Goal: Task Accomplishment & Management: Manage account settings

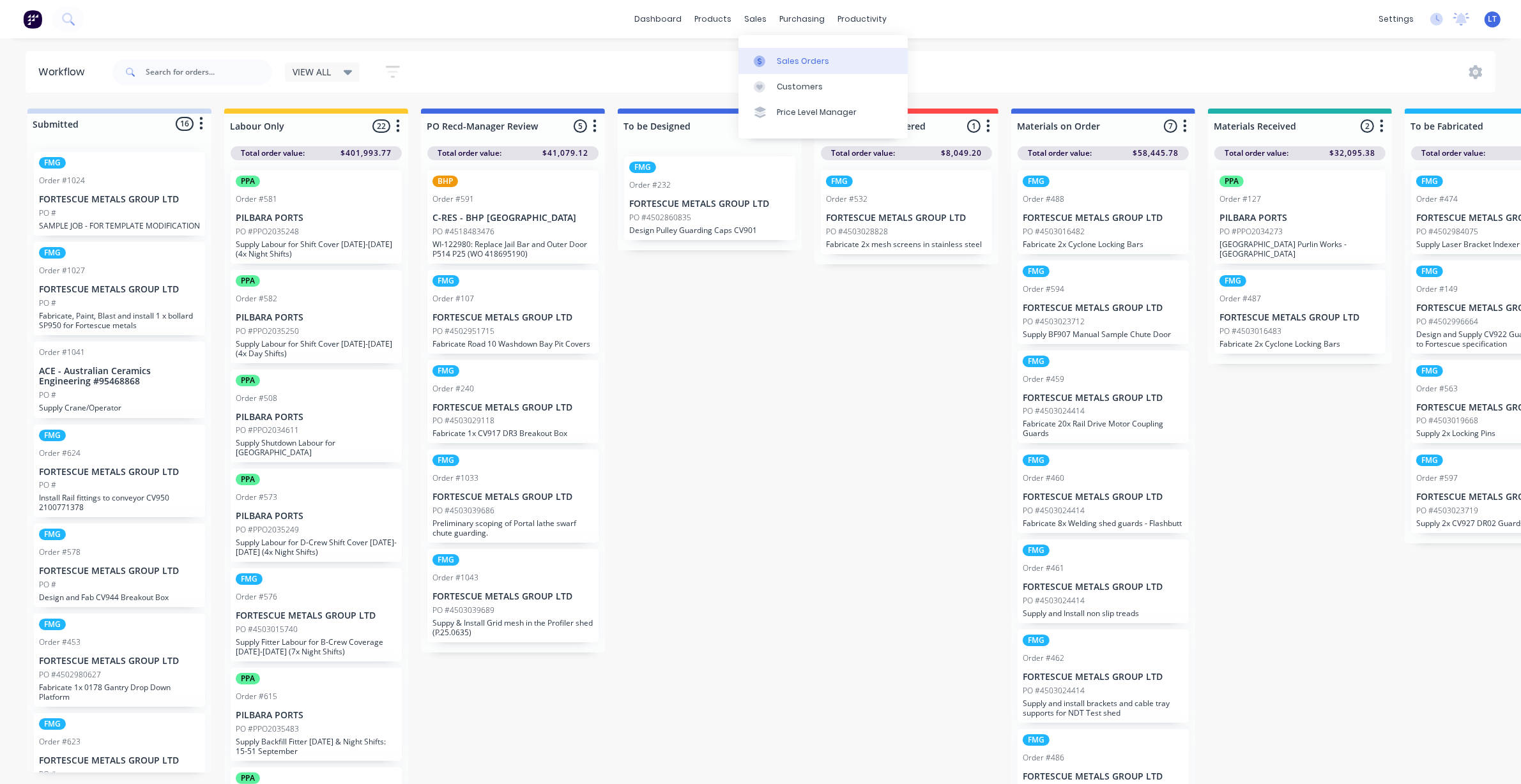
click at [781, 69] on link "Sales Orders" at bounding box center [822, 60] width 169 height 25
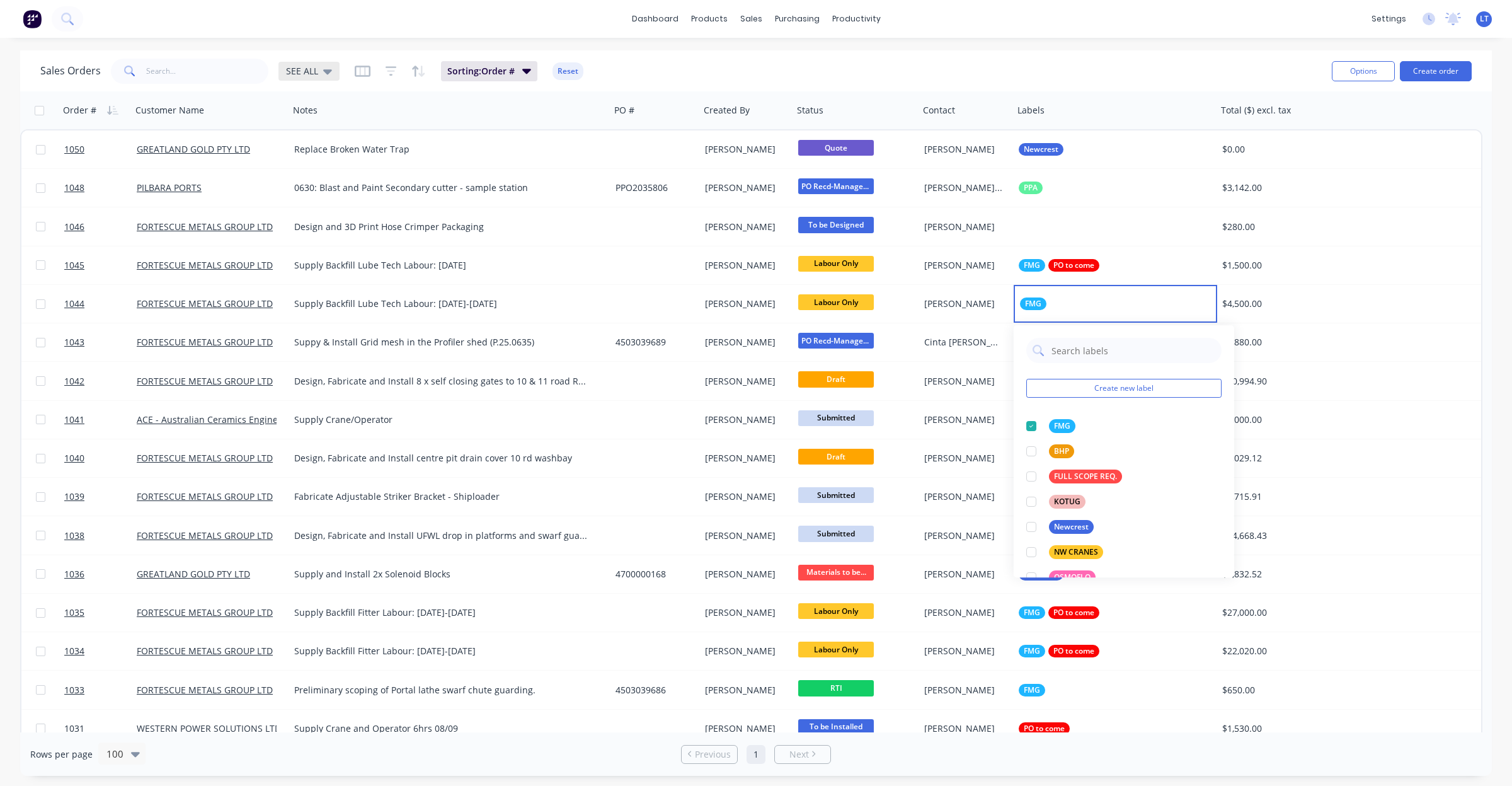
click at [323, 72] on icon at bounding box center [328, 71] width 9 height 14
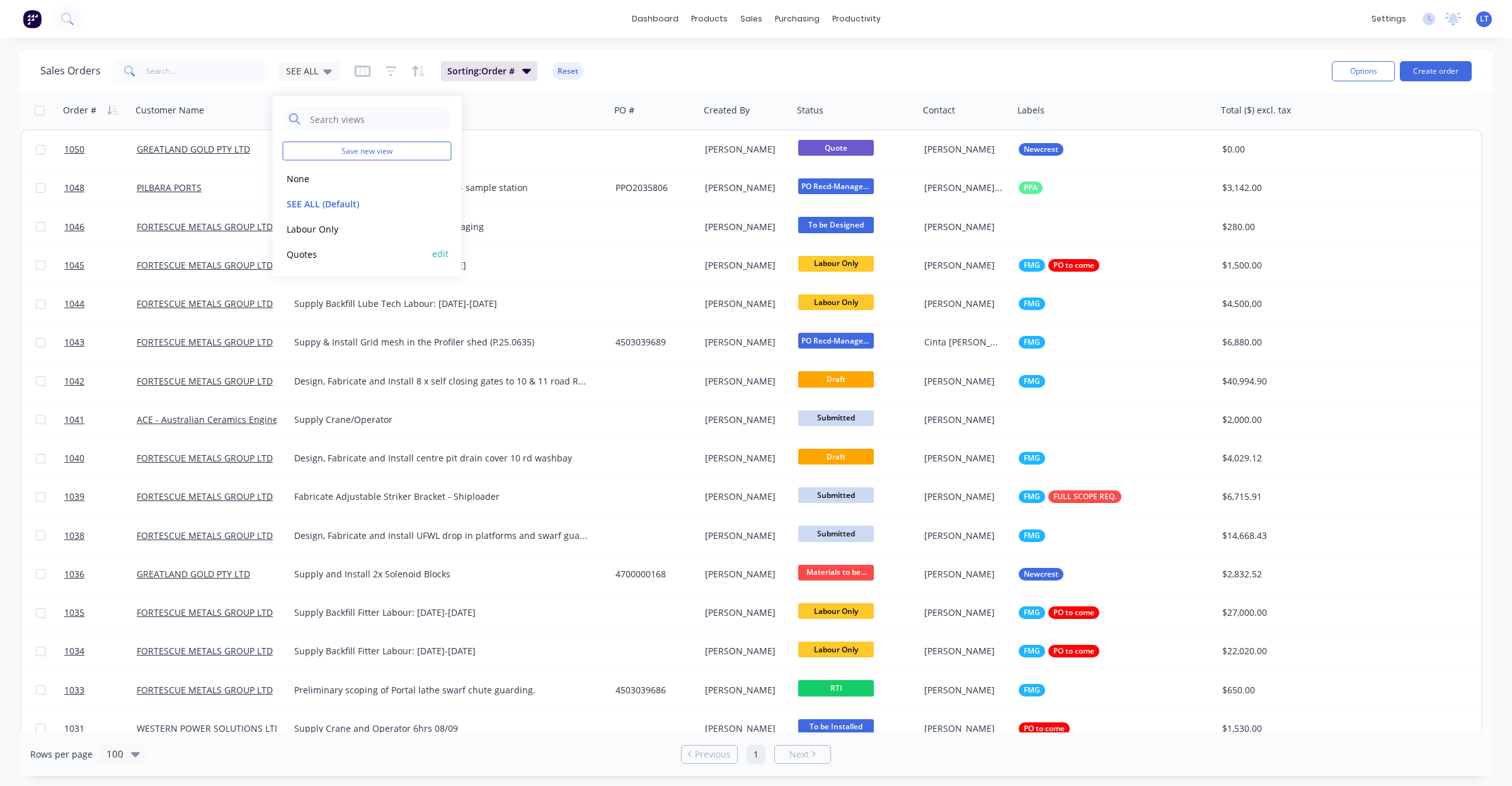
click at [320, 254] on button "Quotes" at bounding box center [355, 253] width 144 height 14
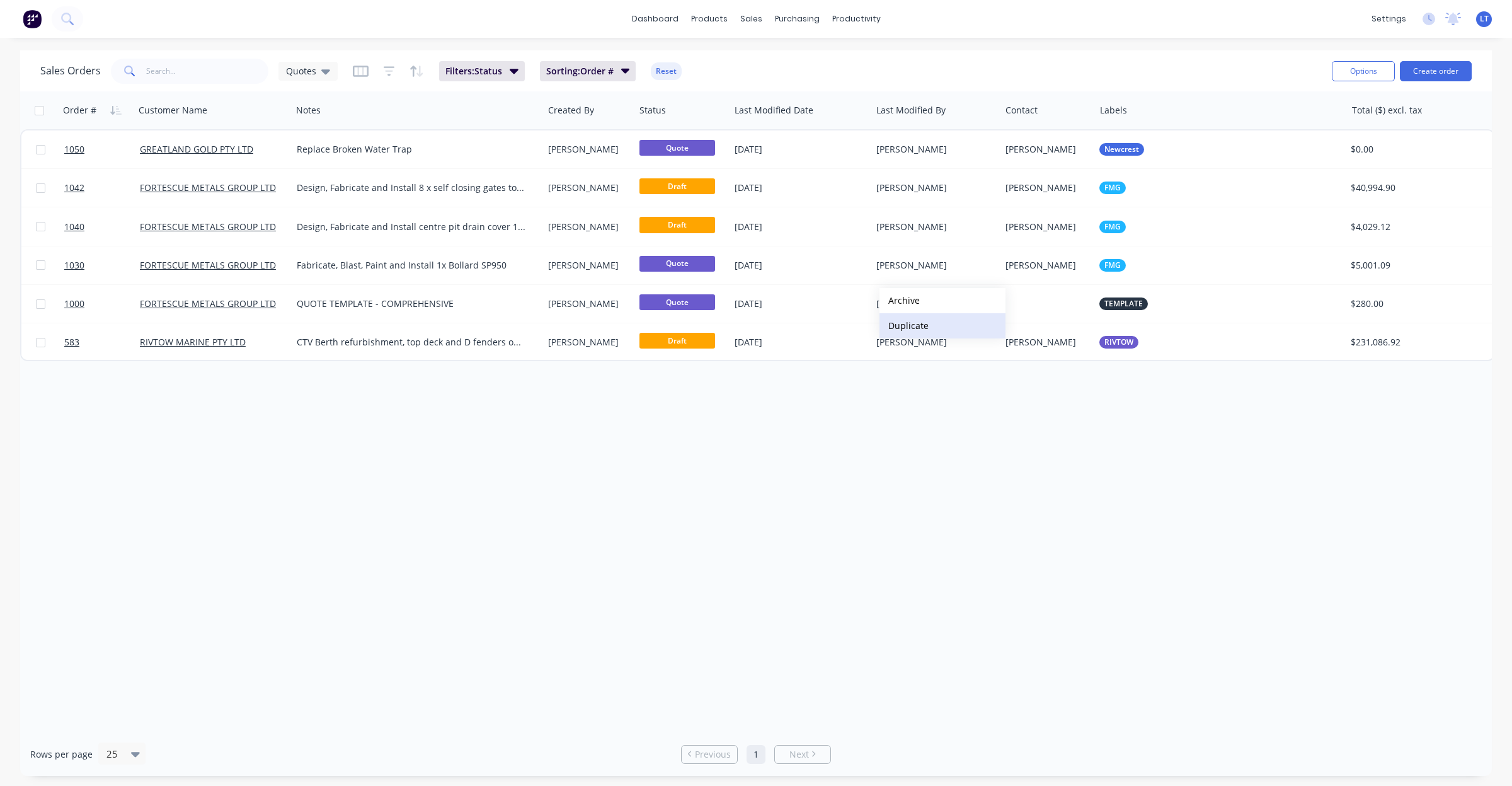
click at [913, 323] on button "Duplicate" at bounding box center [943, 325] width 126 height 25
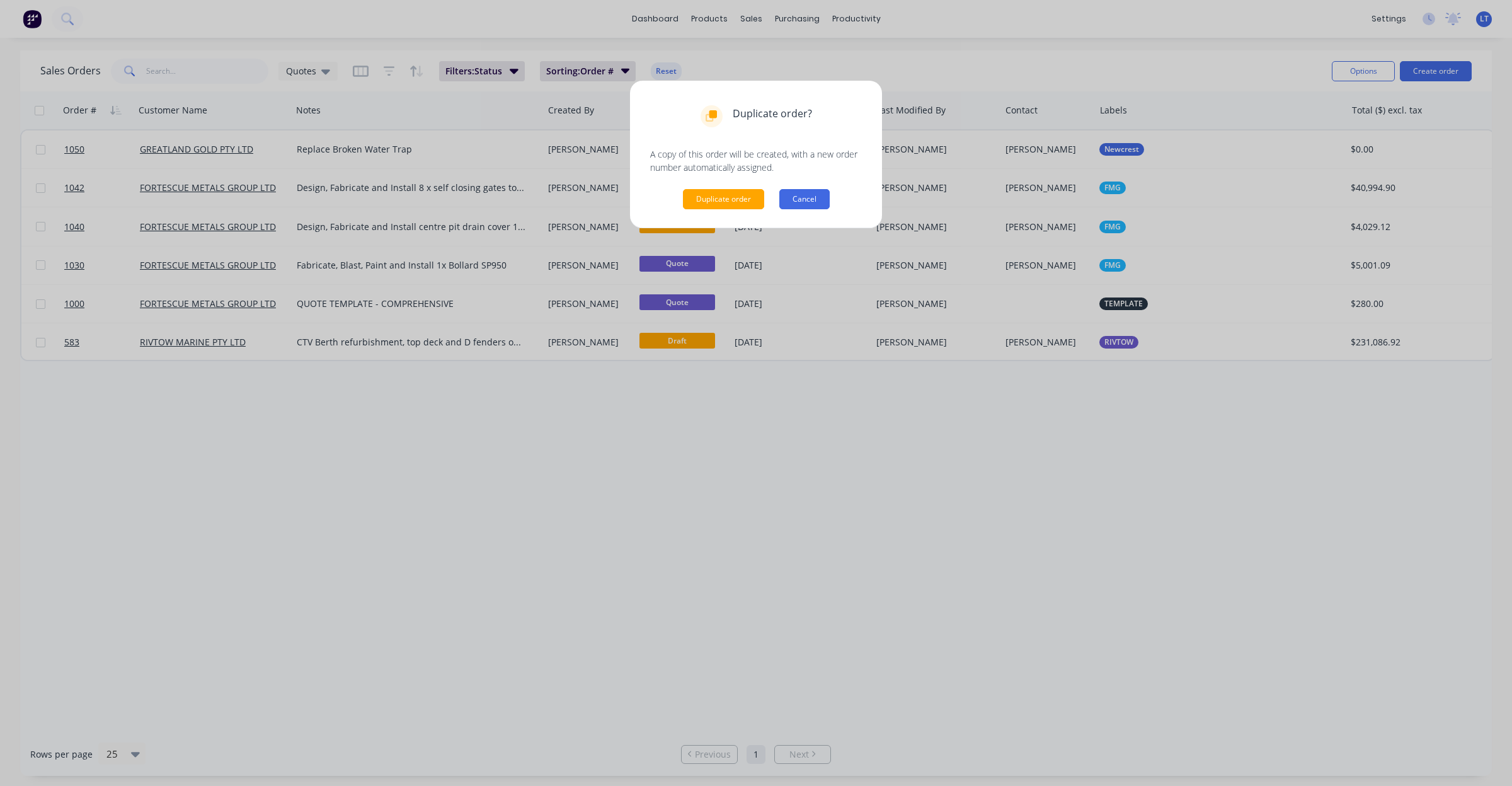
click at [820, 208] on button "Cancel" at bounding box center [805, 199] width 50 height 20
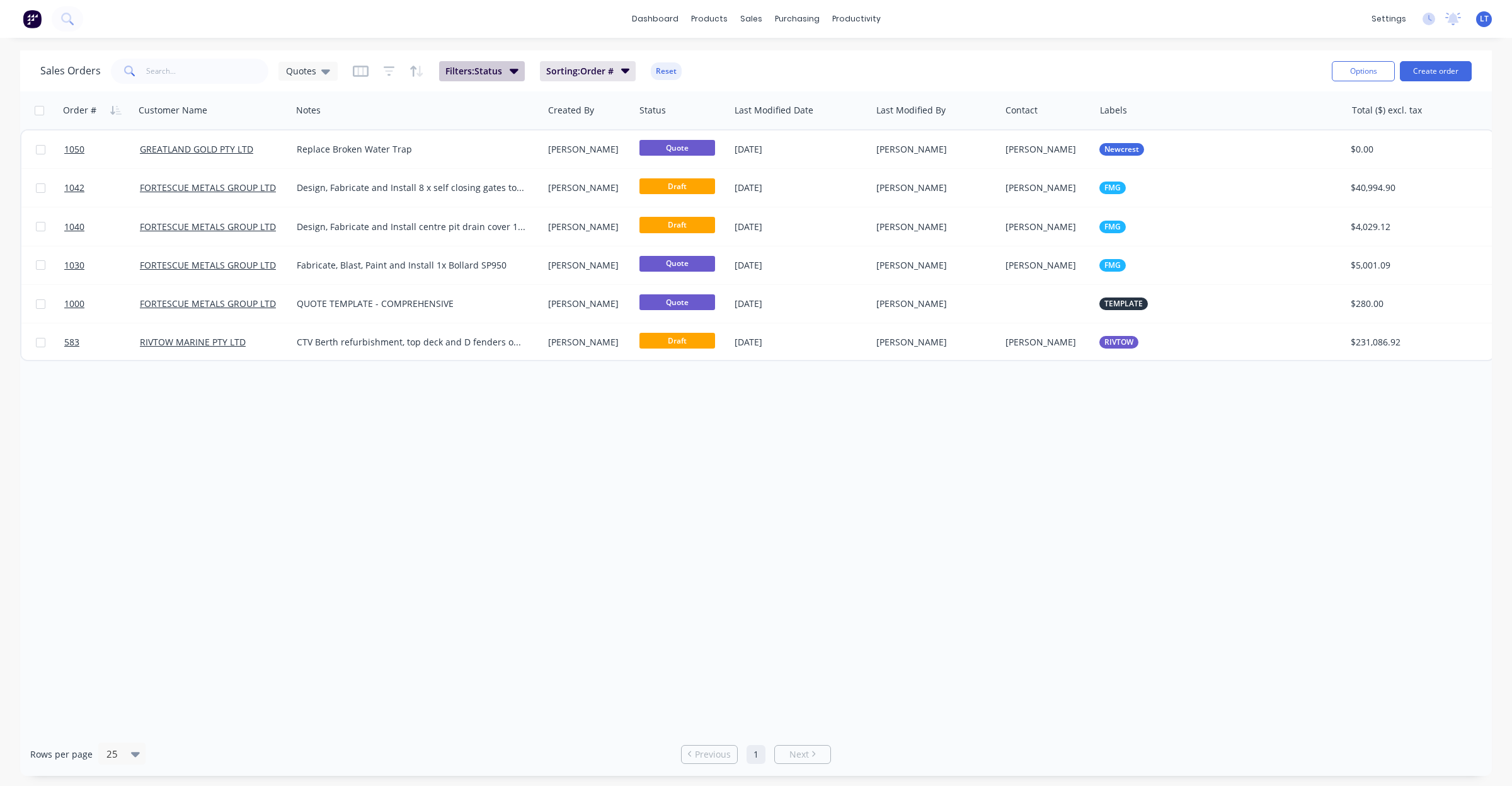
click at [506, 70] on button "Filters: Status" at bounding box center [482, 71] width 86 height 20
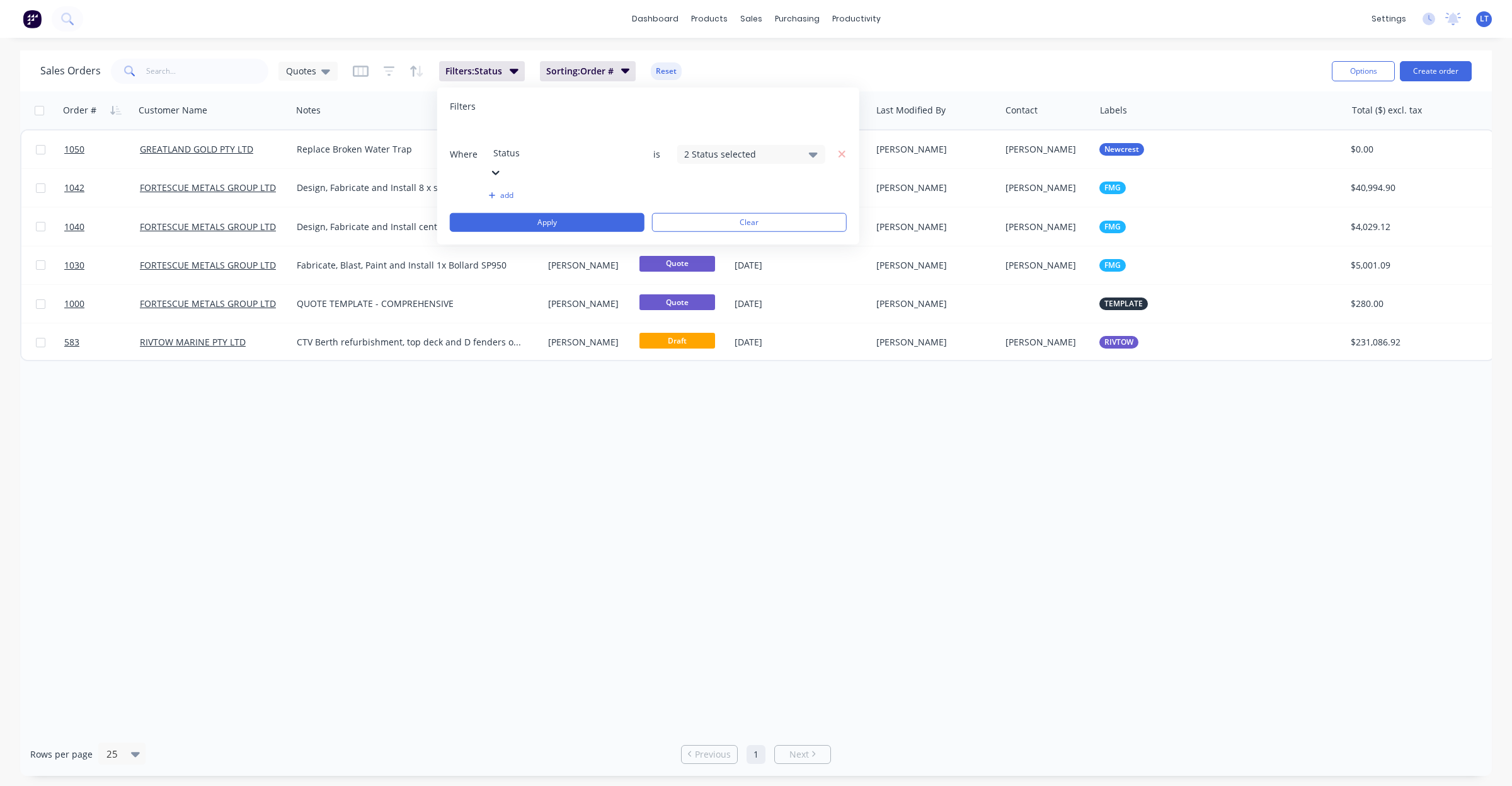
click at [813, 152] on icon at bounding box center [813, 154] width 9 height 5
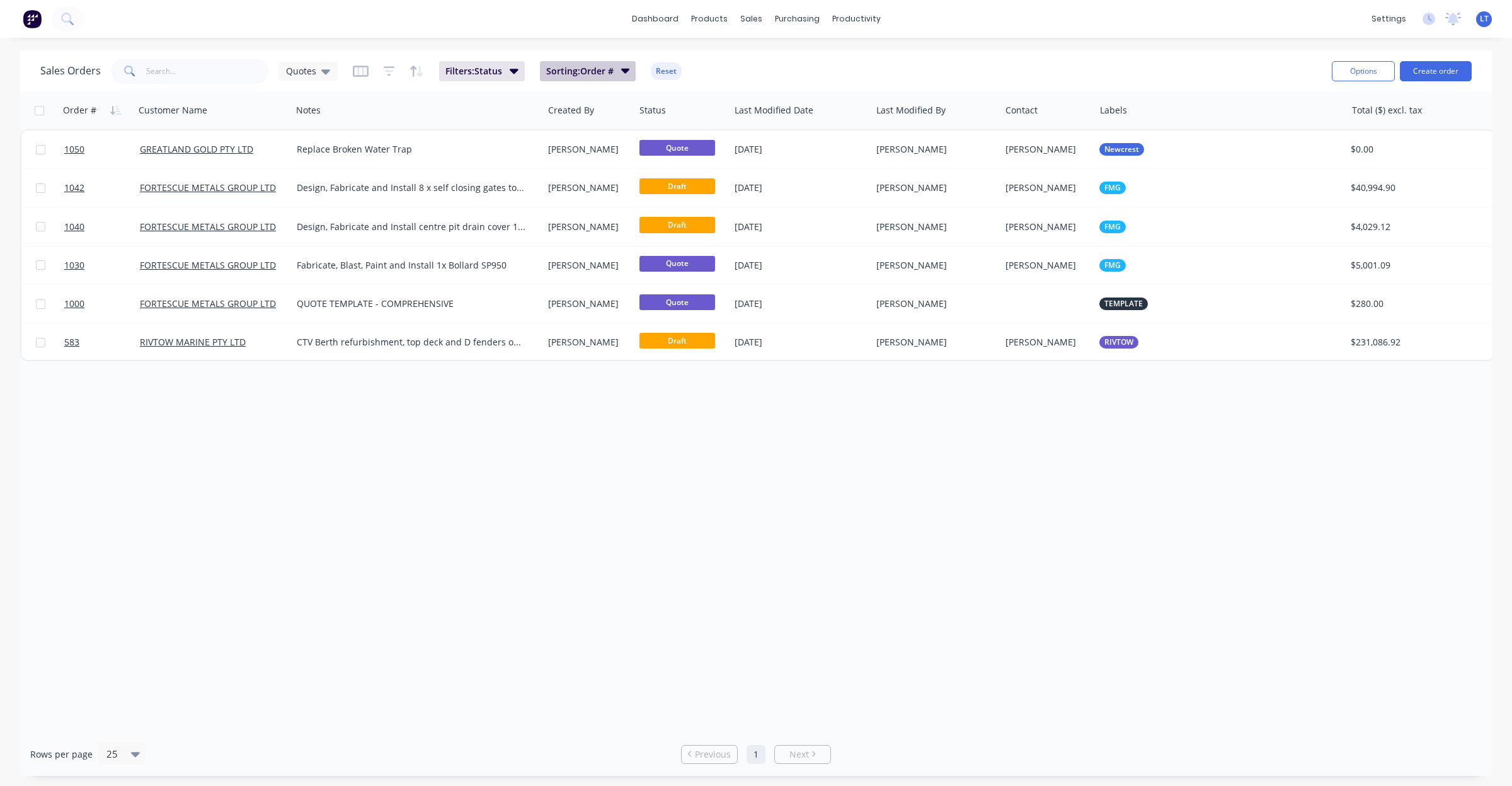
click at [603, 74] on span "Sorting: Order #" at bounding box center [580, 72] width 67 height 13
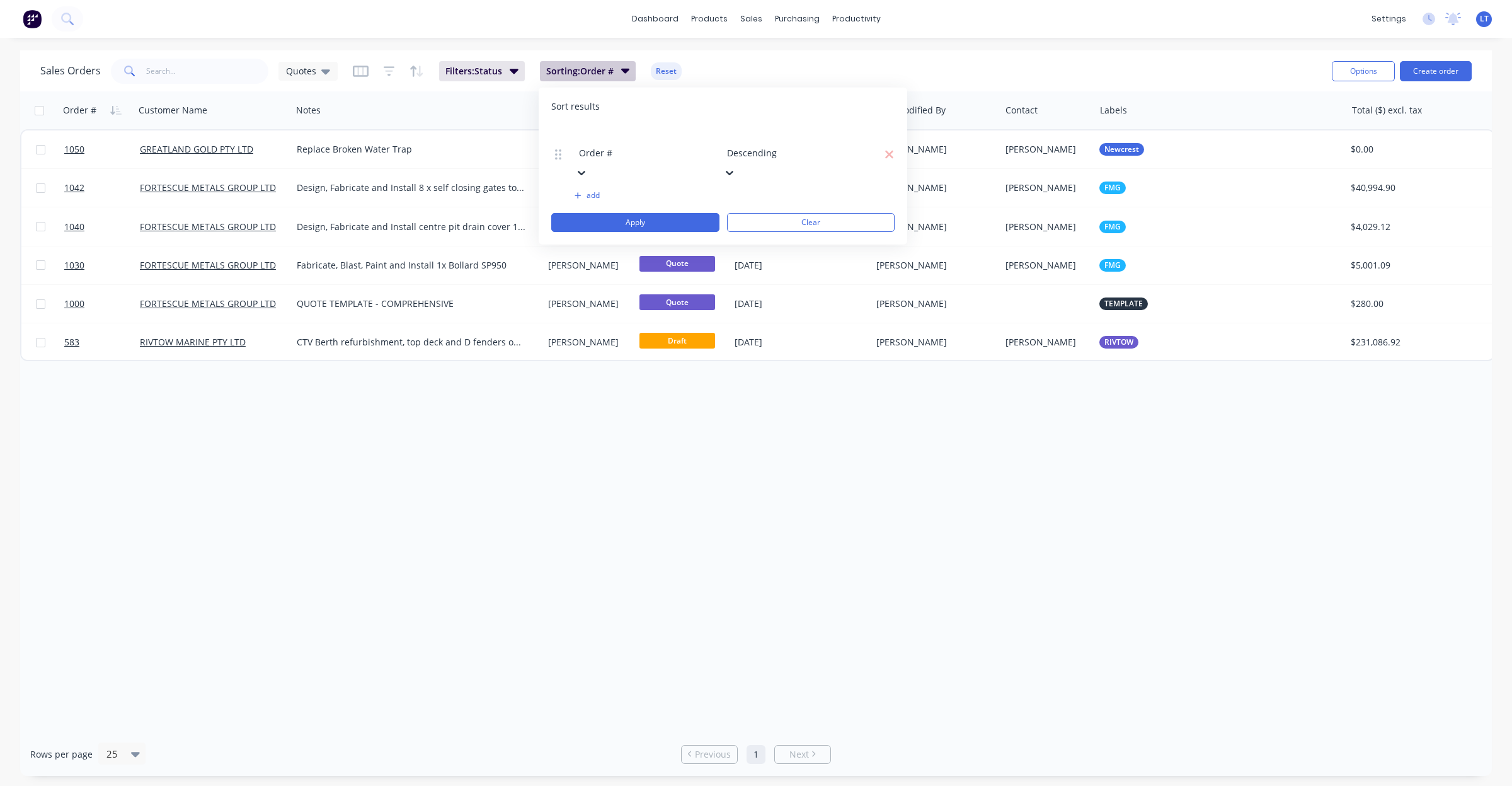
click at [603, 74] on span "Sorting: Order #" at bounding box center [580, 72] width 67 height 13
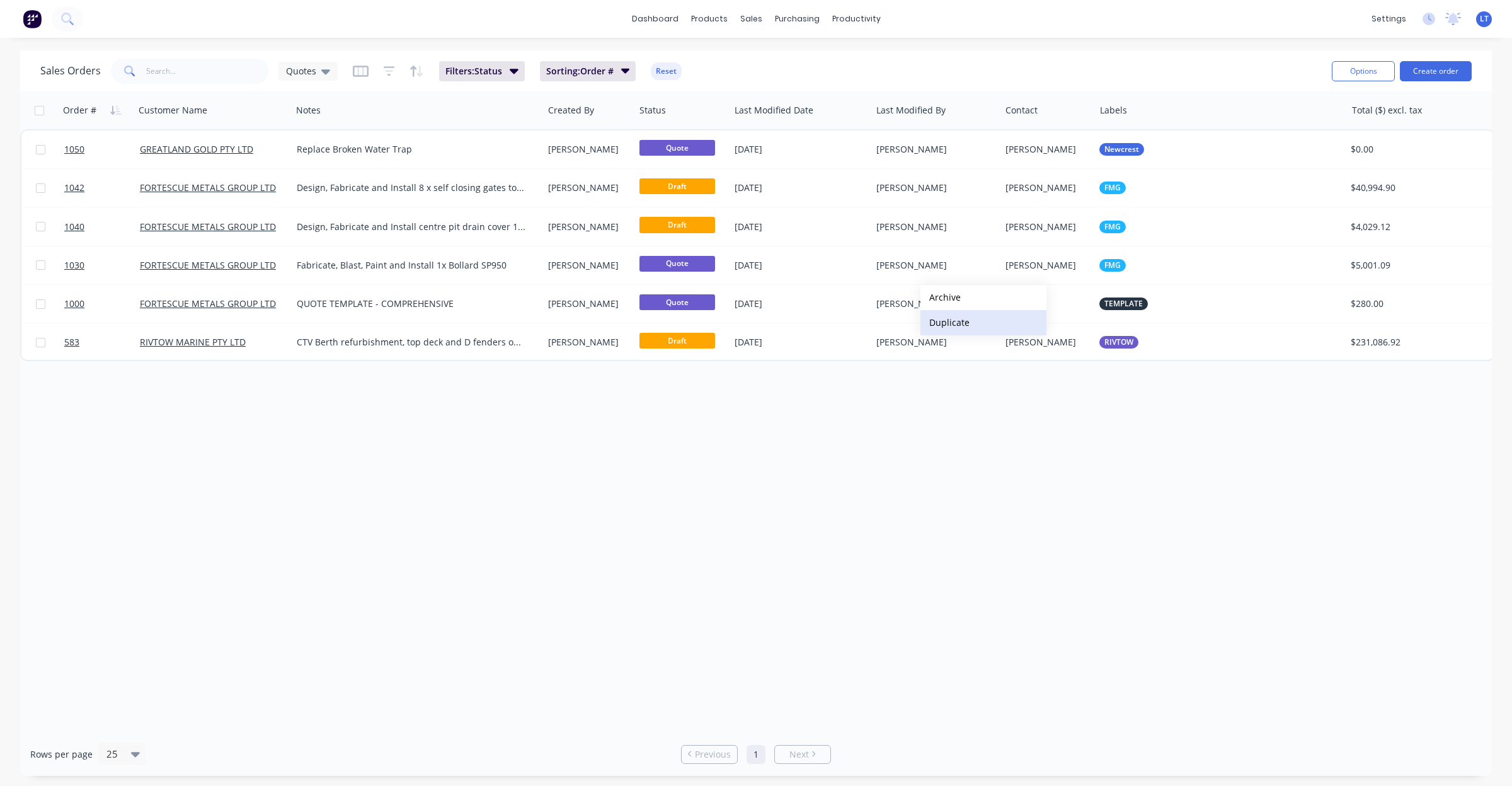
click at [958, 319] on button "Duplicate" at bounding box center [983, 322] width 126 height 25
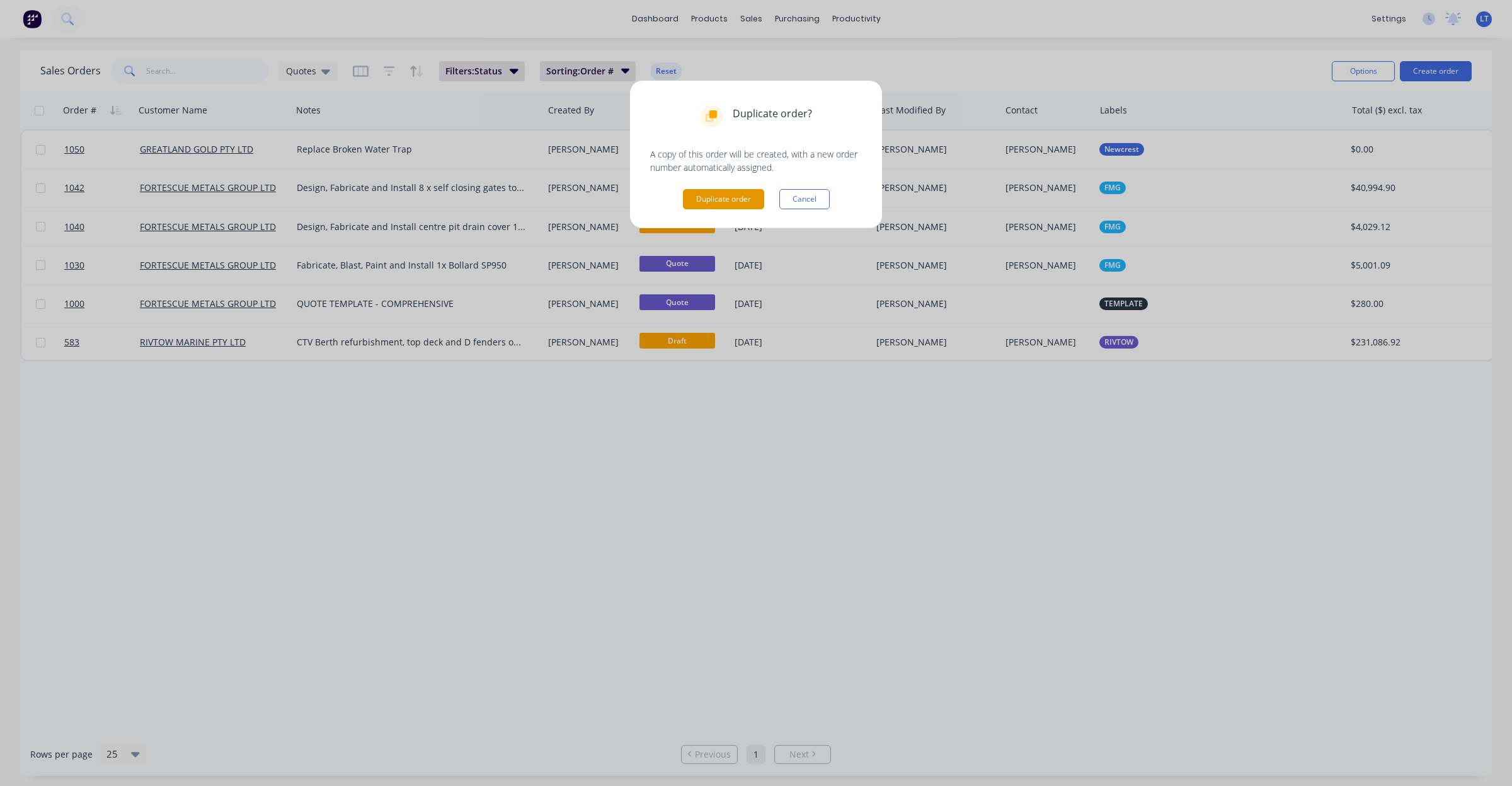
click at [739, 200] on button "Duplicate order" at bounding box center [724, 199] width 82 height 20
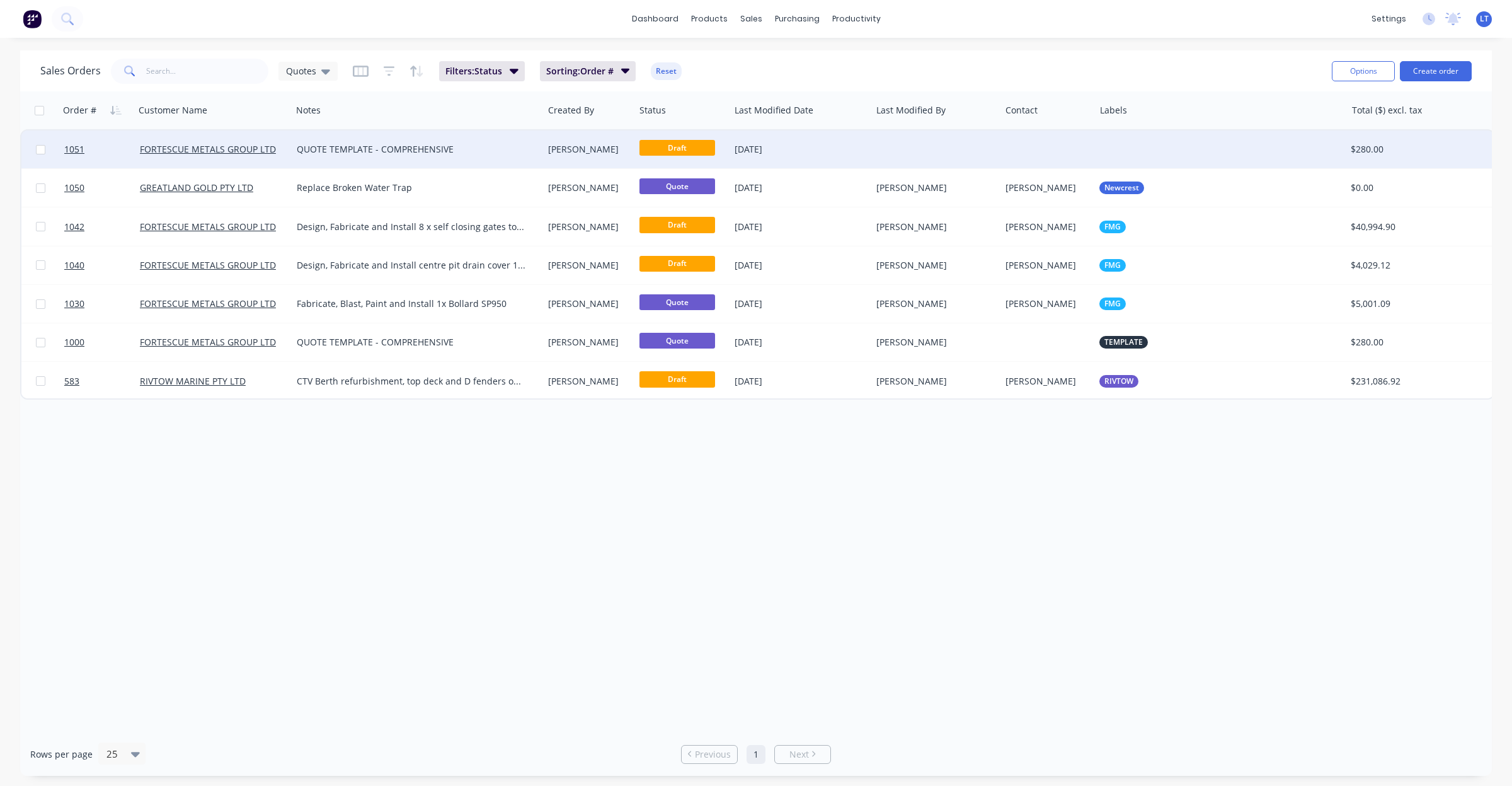
click at [840, 153] on div "05 Sep 2025" at bounding box center [800, 149] width 132 height 13
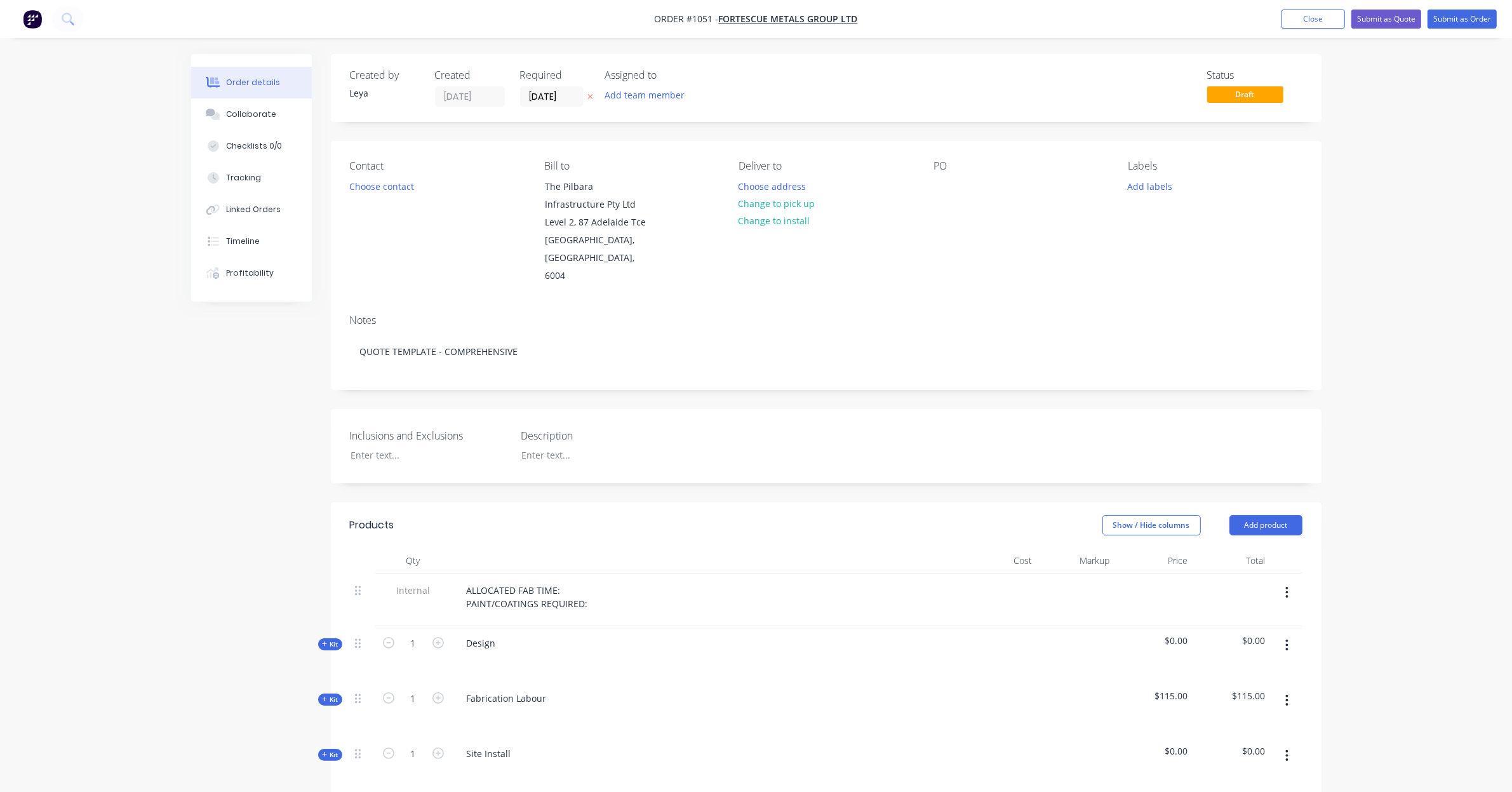
click at [588, 94] on icon at bounding box center [590, 97] width 5 height 5
click at [386, 190] on button "Choose contact" at bounding box center [381, 186] width 78 height 17
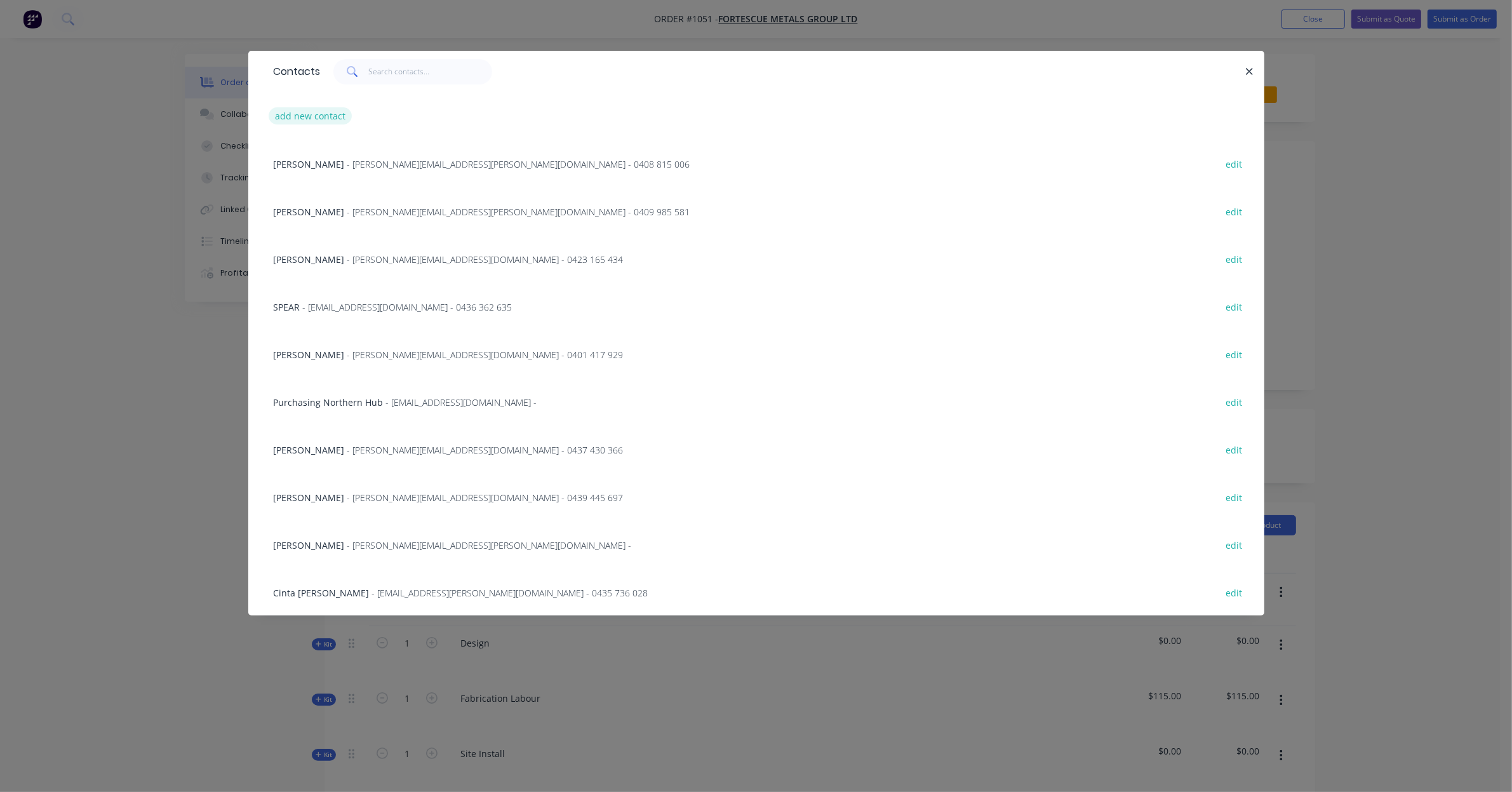
click at [301, 115] on button "add new contact" at bounding box center [311, 116] width 84 height 17
select select "AU"
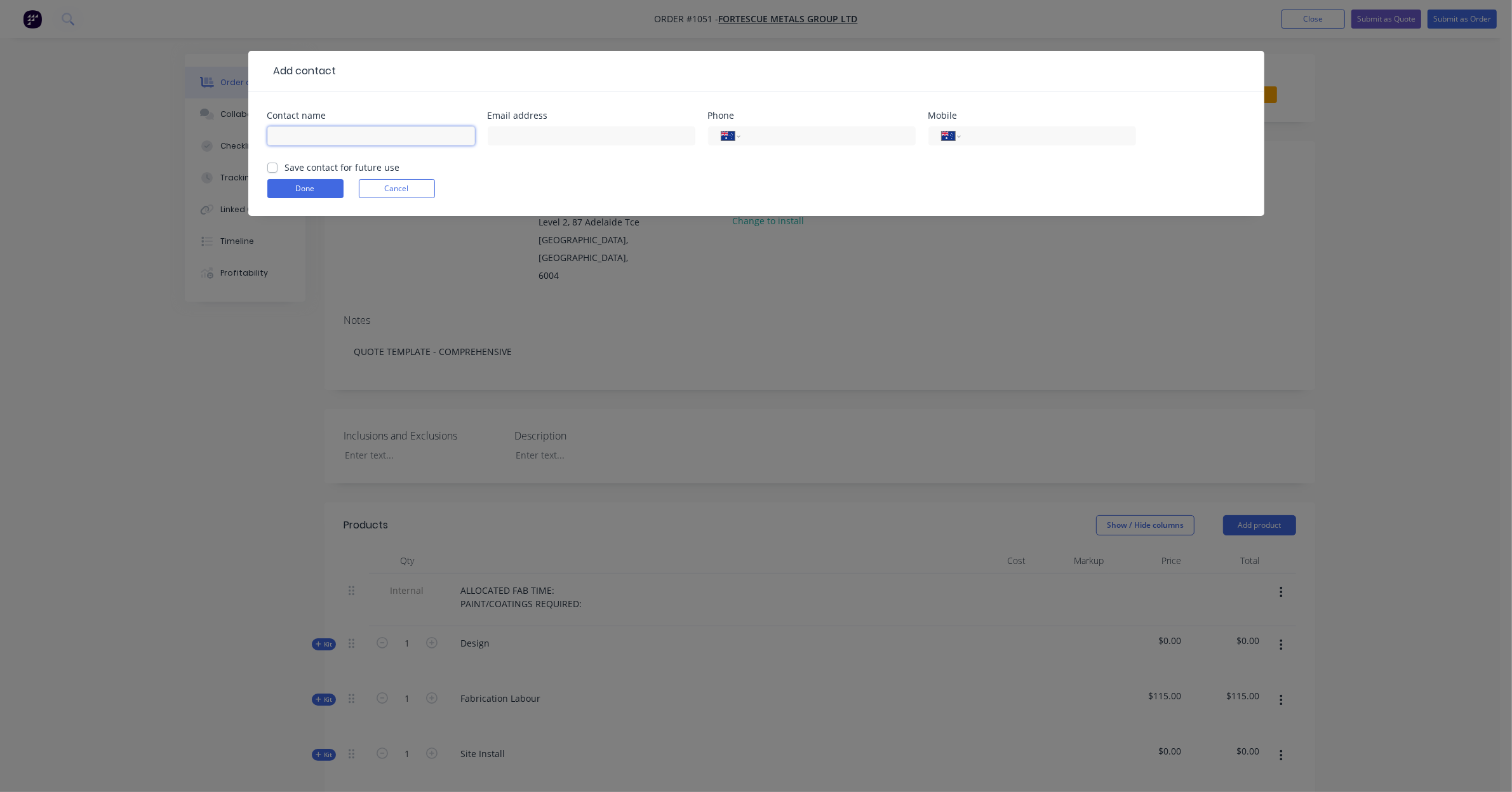
click at [404, 135] on input "text" at bounding box center [371, 135] width 208 height 19
type input "[PERSON_NAME]"
click at [423, 190] on button "Cancel" at bounding box center [397, 188] width 76 height 19
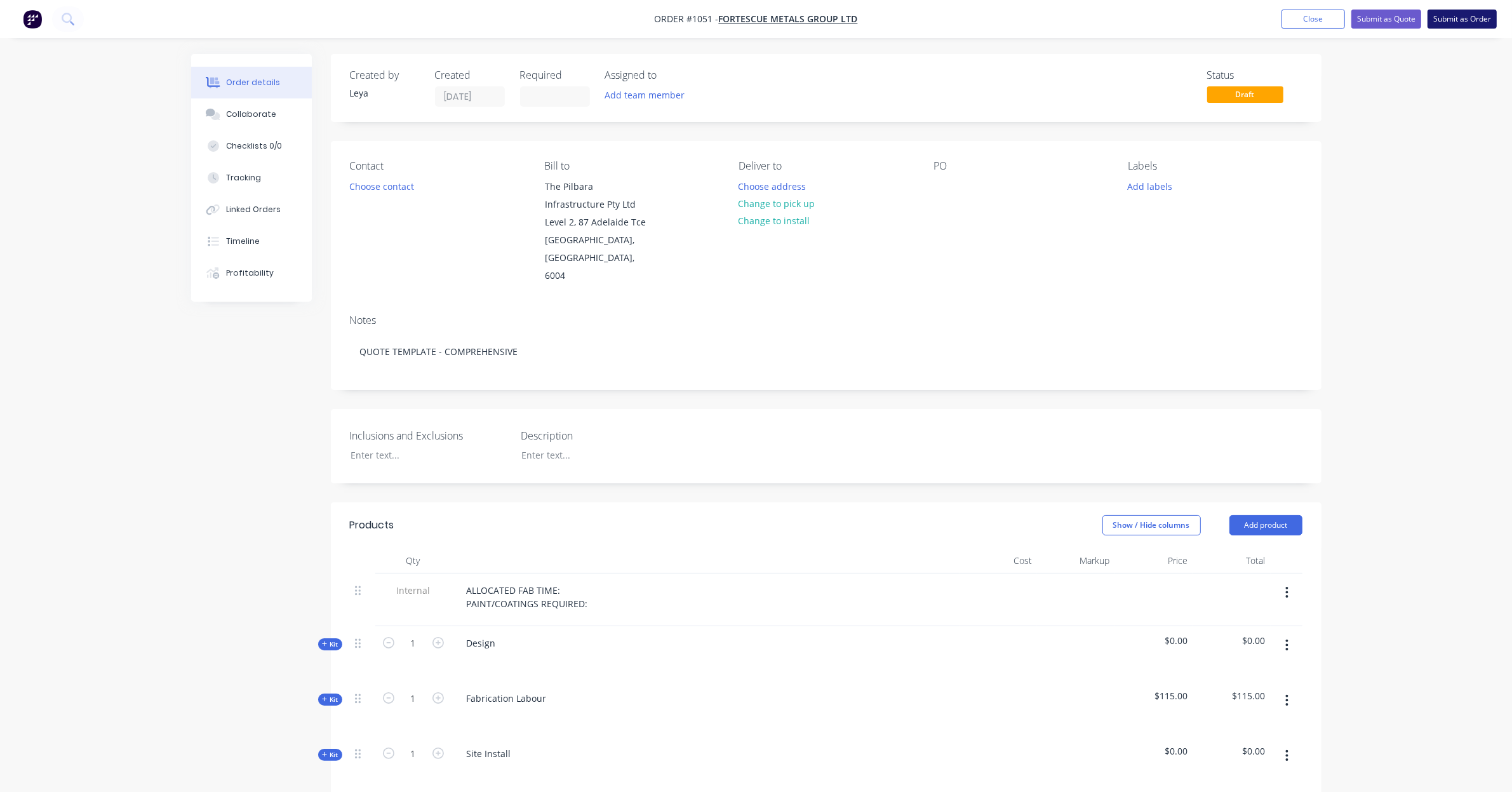
click at [1446, 17] on button "Submit as Order" at bounding box center [1462, 19] width 69 height 19
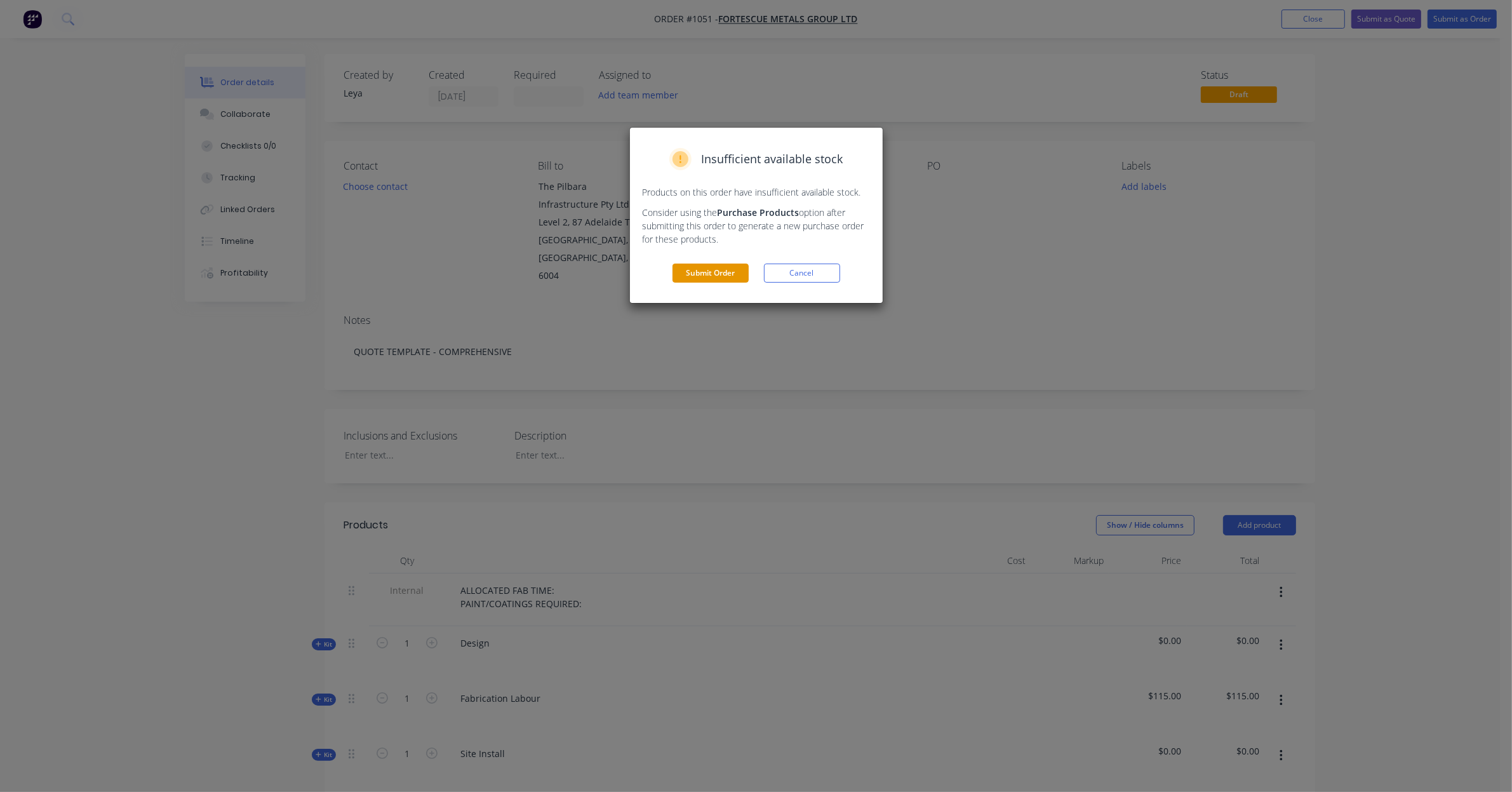
click at [700, 277] on button "Submit Order" at bounding box center [711, 273] width 76 height 19
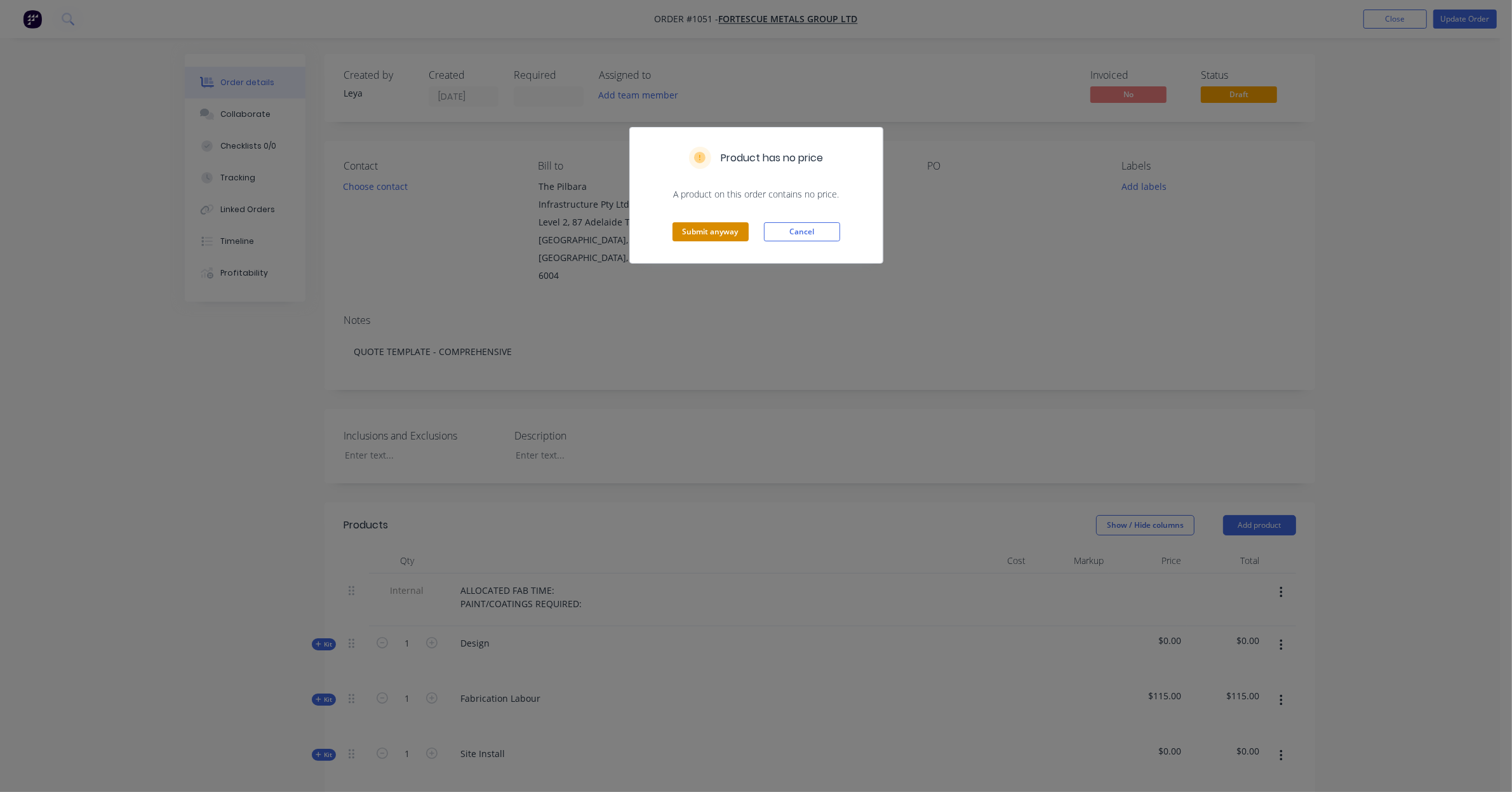
click at [726, 239] on button "Submit anyway" at bounding box center [711, 231] width 76 height 19
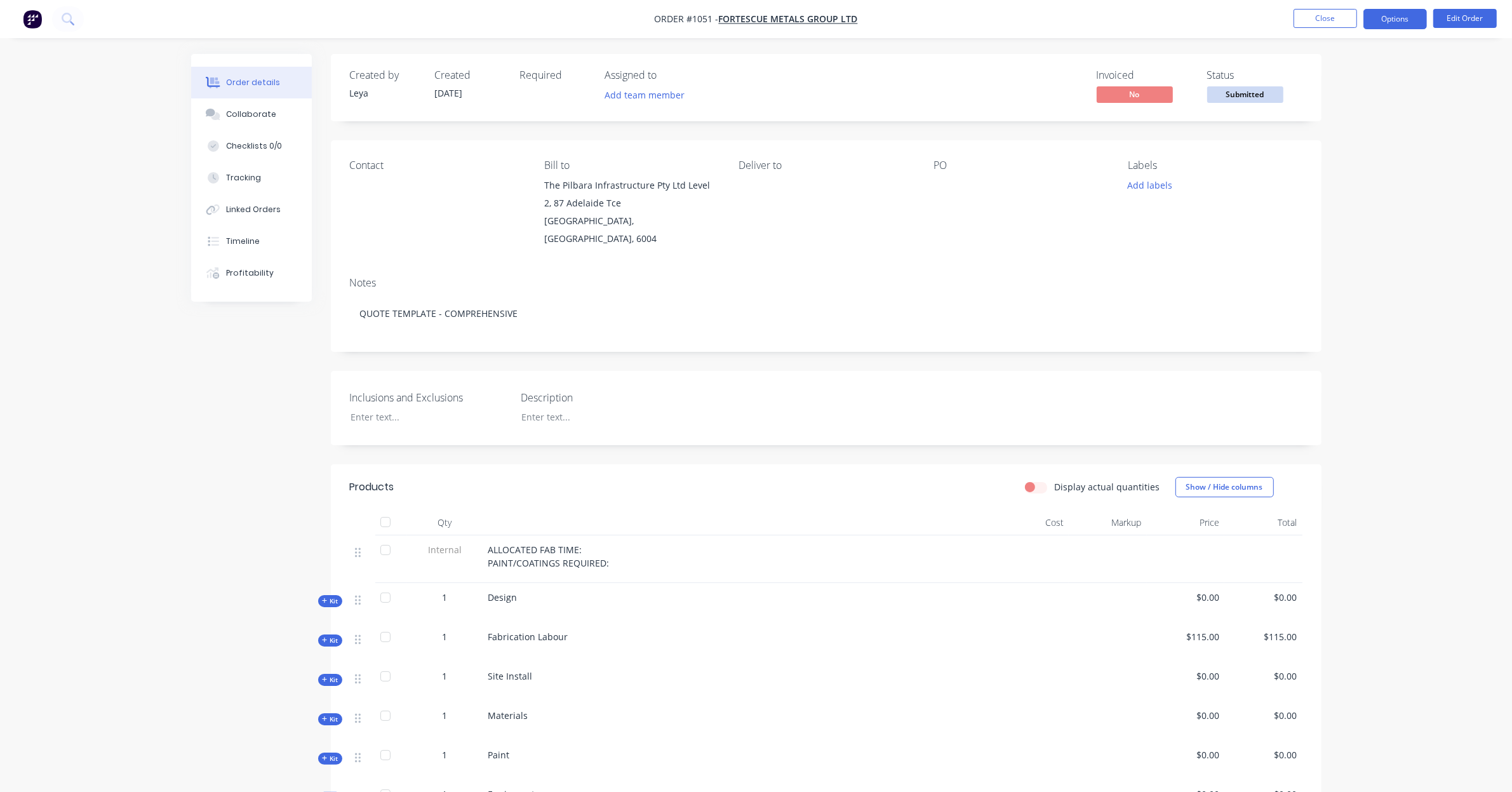
click at [1386, 24] on button "Options" at bounding box center [1395, 19] width 63 height 20
click at [1354, 280] on div "Change customer" at bounding box center [1357, 280] width 117 height 19
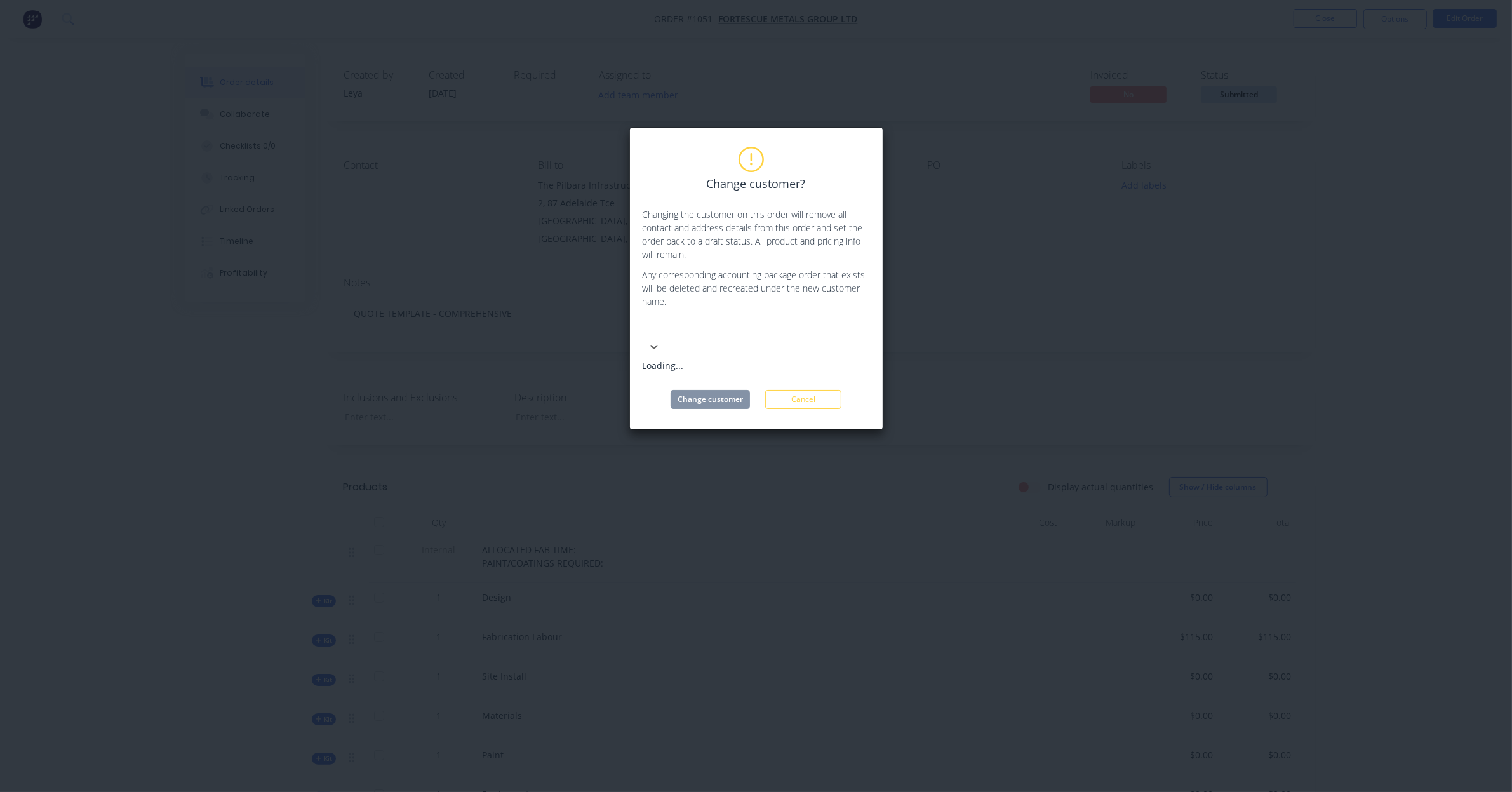
click at [718, 331] on div at bounding box center [738, 328] width 183 height 16
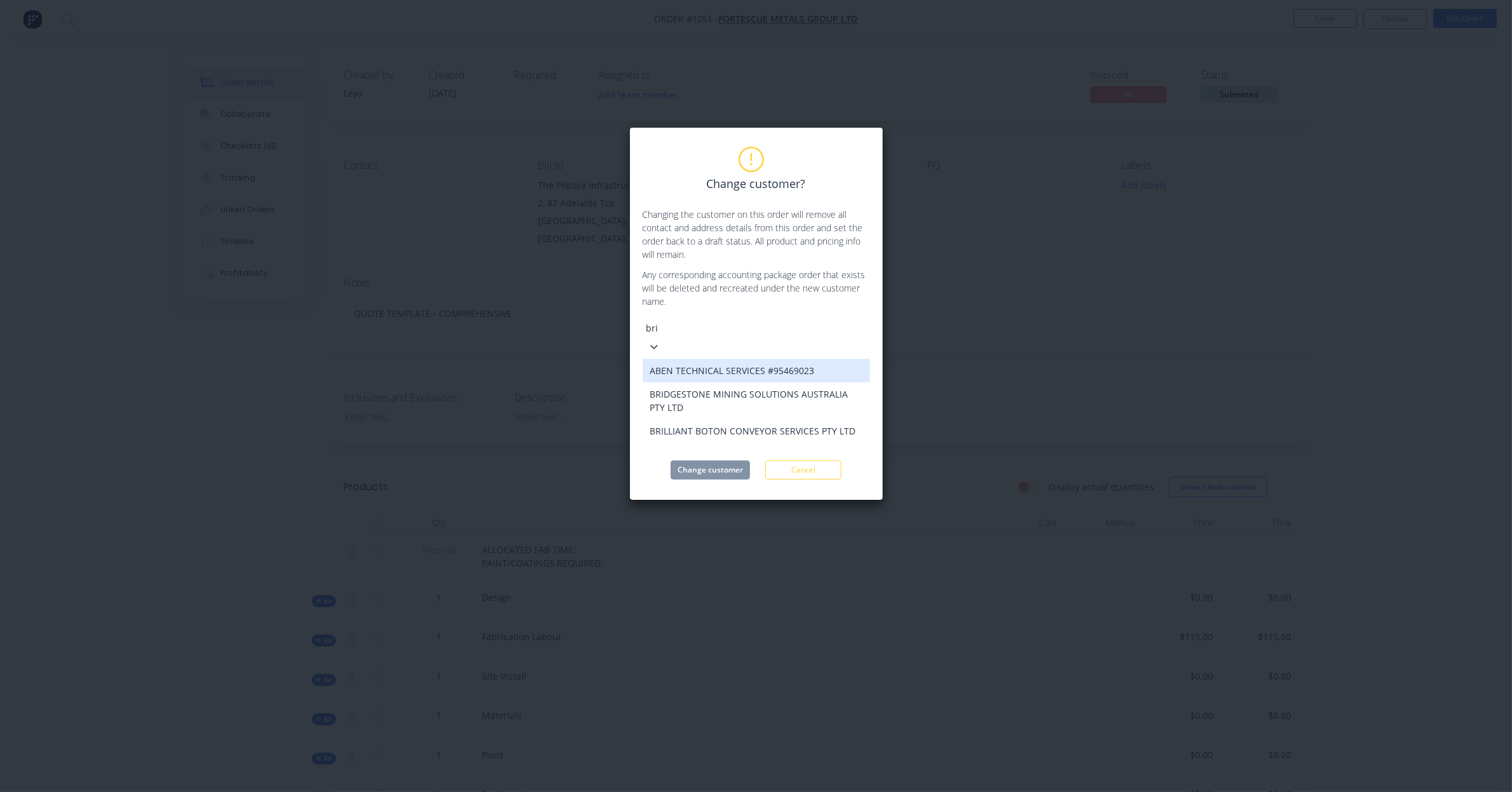
type input "brid"
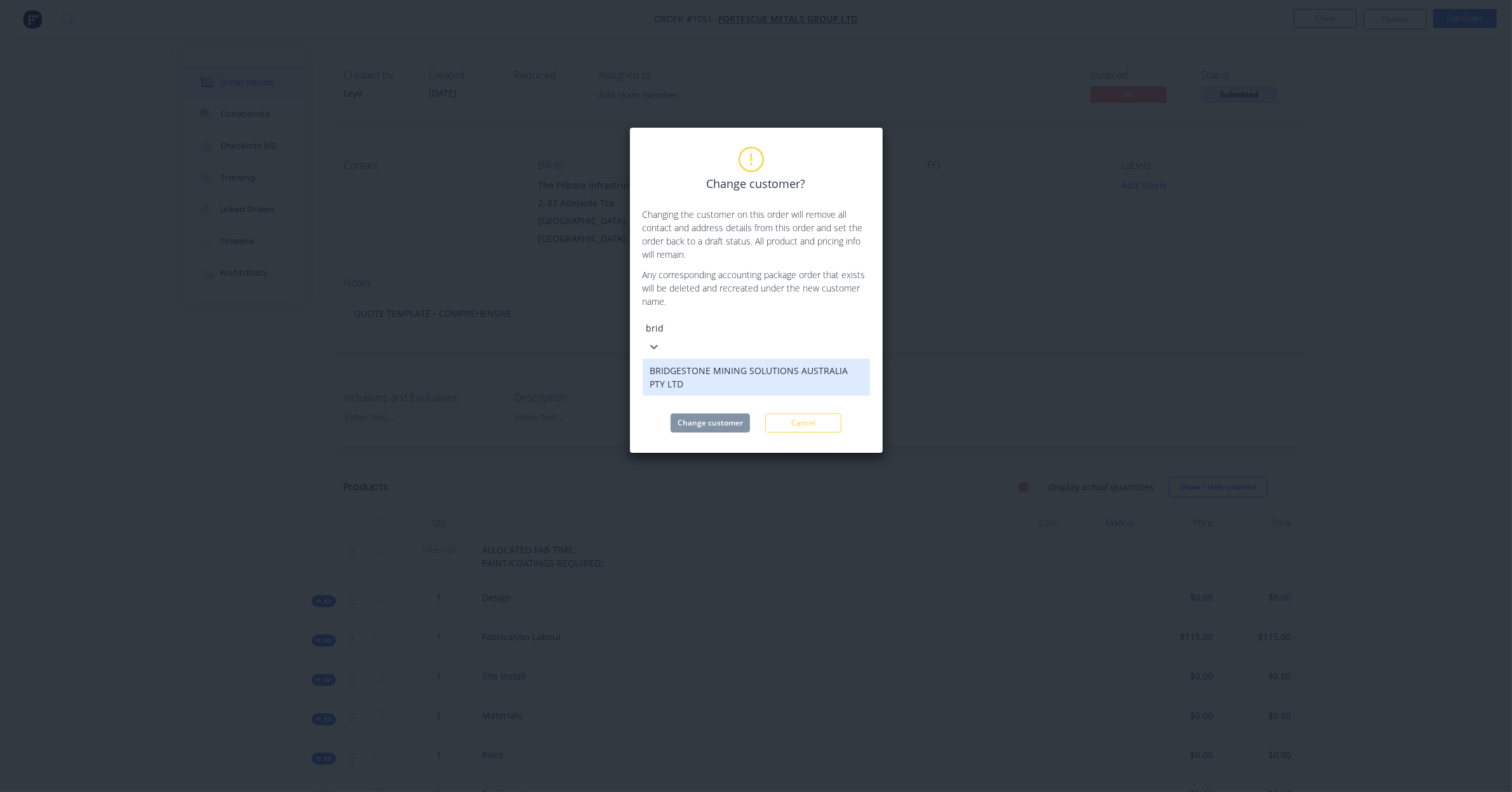
click at [744, 363] on div "BRIDGESTONE MINING SOLUTIONS AUSTRALIA PTY LTD" at bounding box center [756, 377] width 227 height 37
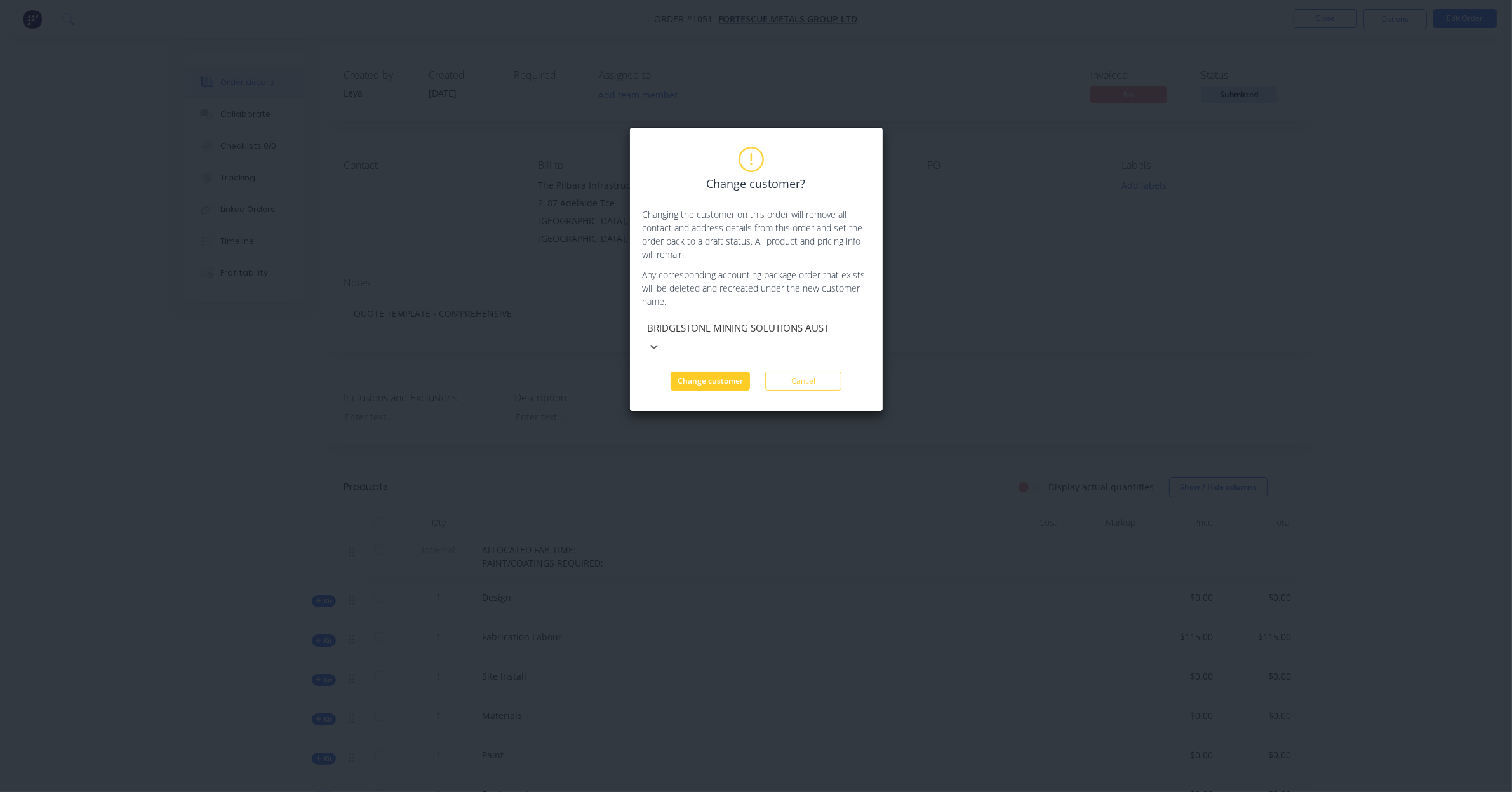
click at [724, 371] on button "Change customer" at bounding box center [710, 381] width 79 height 19
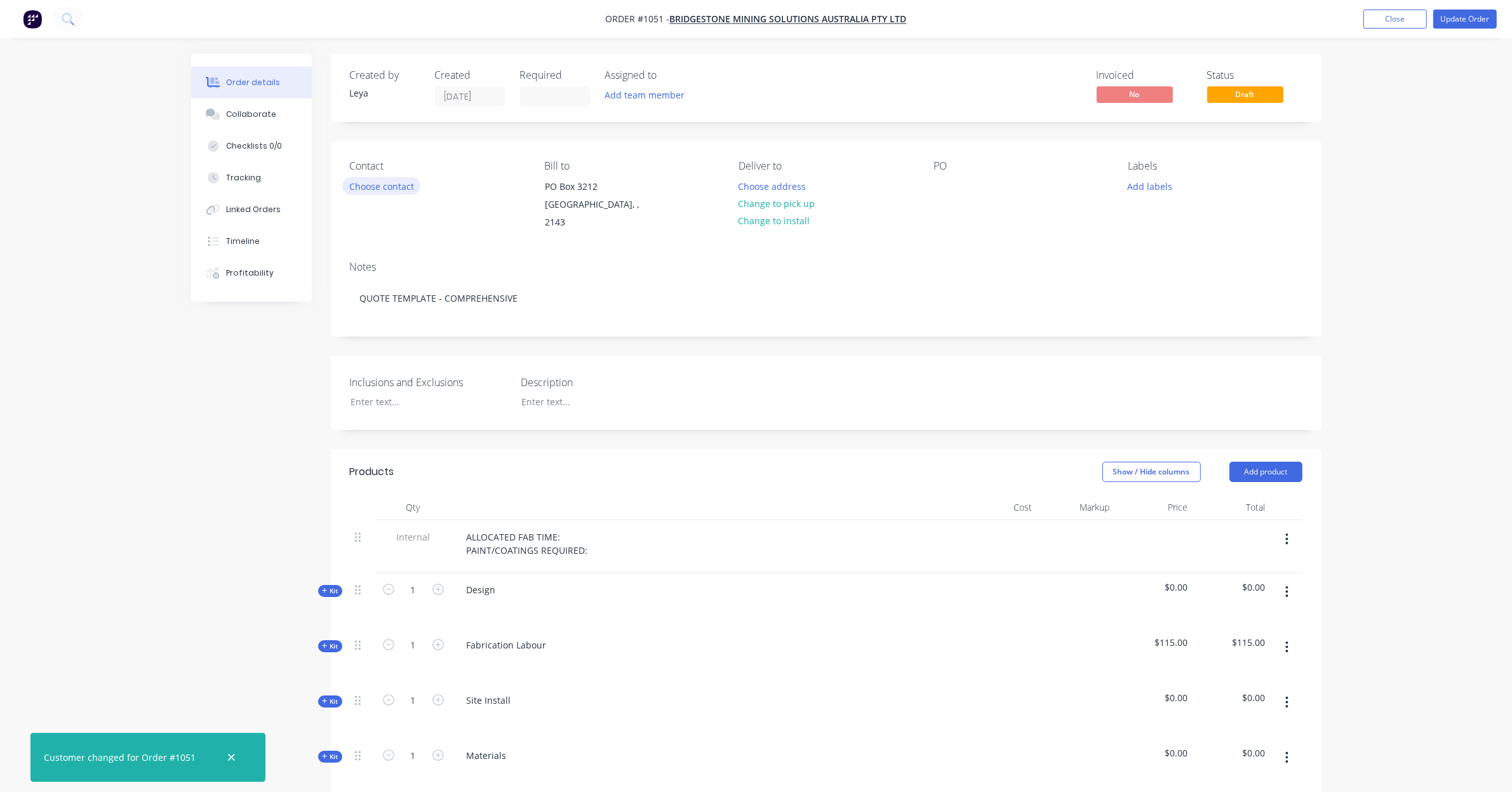
click at [414, 184] on button "Choose contact" at bounding box center [381, 186] width 78 height 17
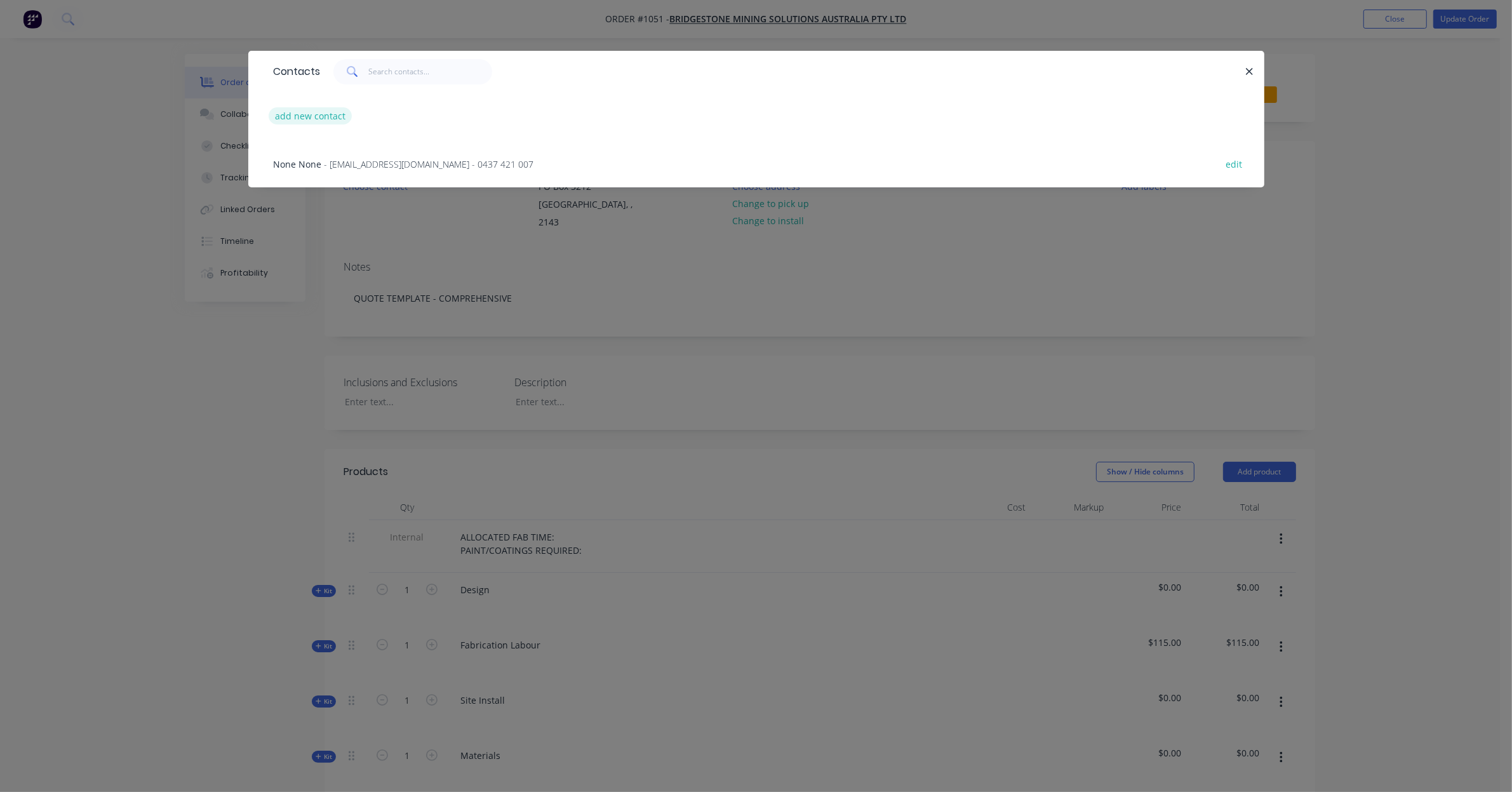
click at [319, 120] on button "add new contact" at bounding box center [311, 116] width 84 height 17
select select "AU"
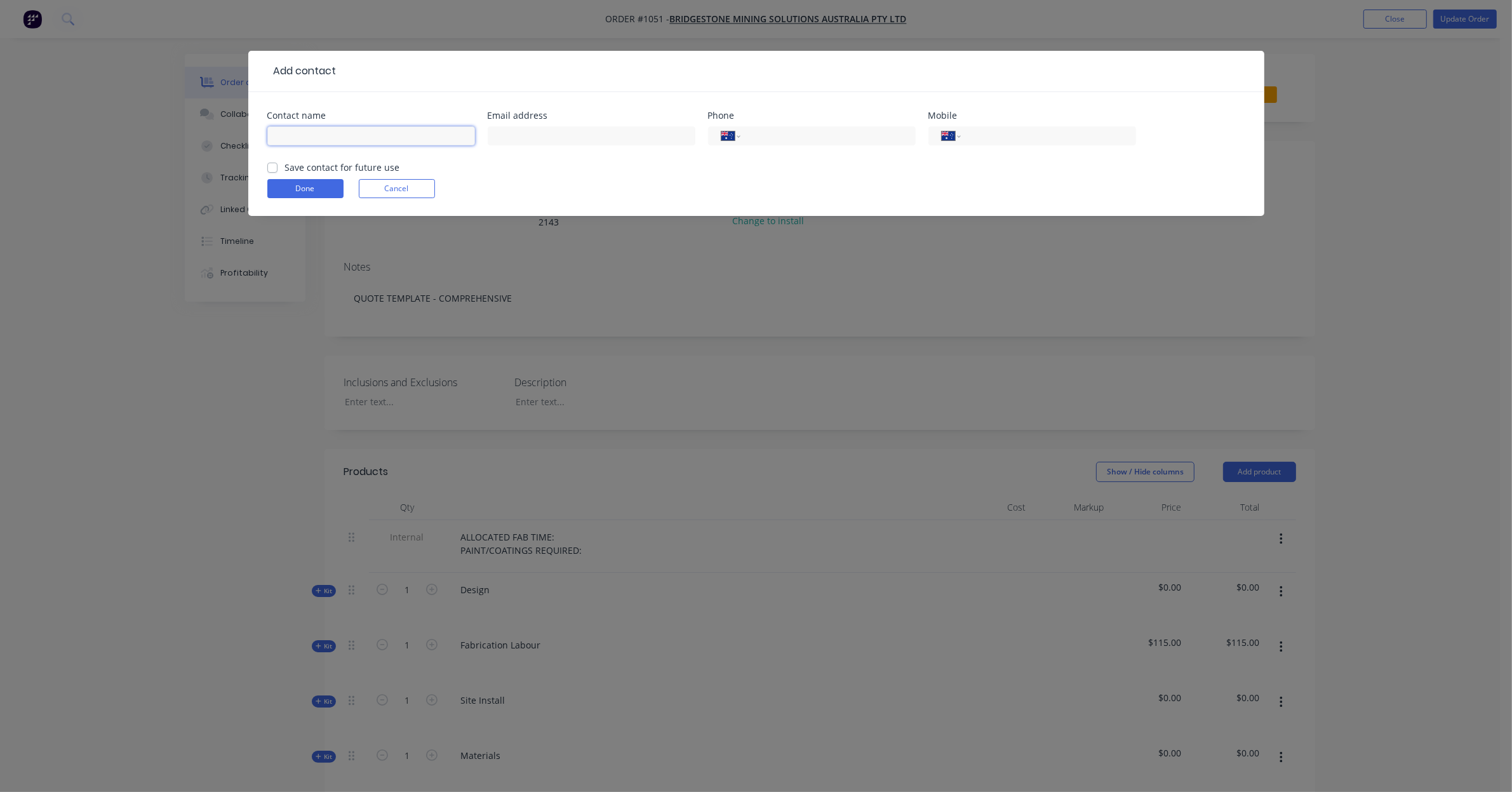
click at [426, 136] on input "text" at bounding box center [371, 135] width 208 height 19
paste input "[PERSON_NAME]"
type input "[PERSON_NAME]"
click at [522, 132] on input "text" at bounding box center [592, 135] width 208 height 19
paste input "dale-lynrussell@bsem.com.au"
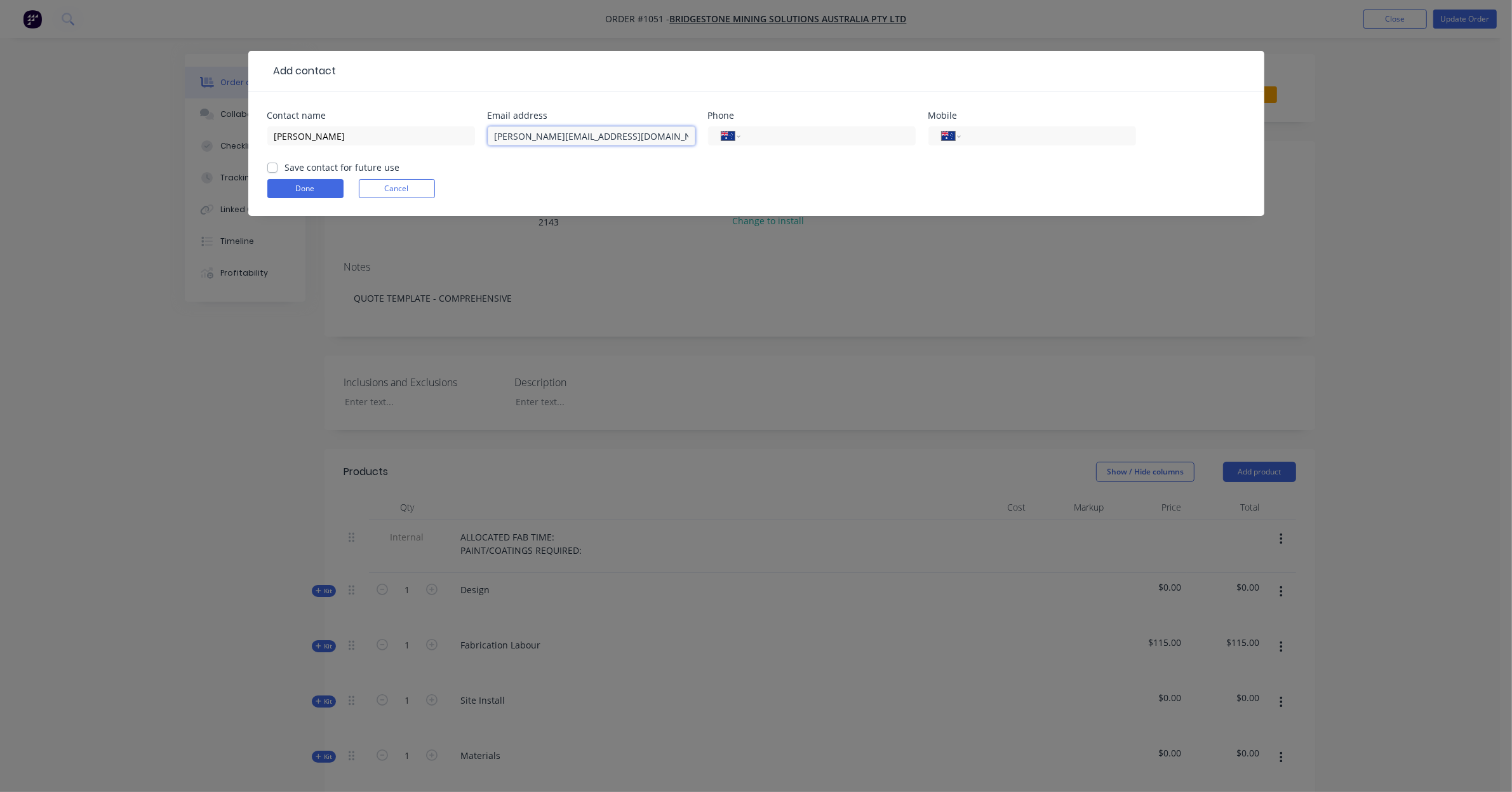
type input "dale-lynrussell@bsem.com.au"
drag, startPoint x: 1023, startPoint y: 154, endPoint x: 1026, endPoint y: 141, distance: 13.3
click at [1023, 153] on div "International Afghanistan Åland Islands Albania Algeria American Samoa Andorra …" at bounding box center [1032, 142] width 208 height 37
click at [1026, 141] on input "tel" at bounding box center [1045, 136] width 152 height 14
paste input "409 746 304"
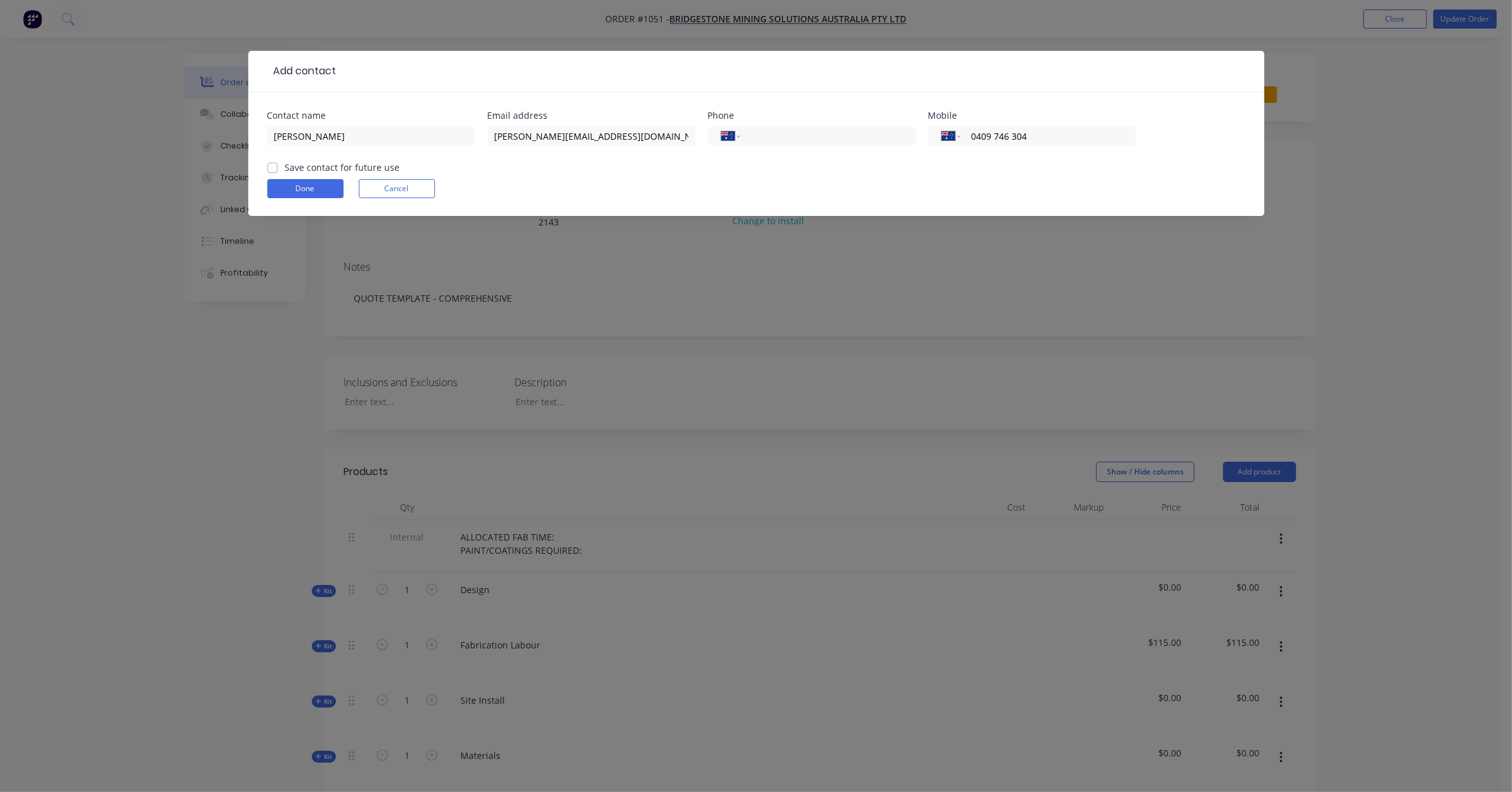
type input "0409 746 304"
click at [338, 166] on label "Save contact for future use" at bounding box center [342, 167] width 115 height 14
click at [277, 166] on input "Save contact for future use" at bounding box center [272, 166] width 10 height 12
checkbox input "true"
click at [299, 190] on button "Done" at bounding box center [306, 188] width 76 height 19
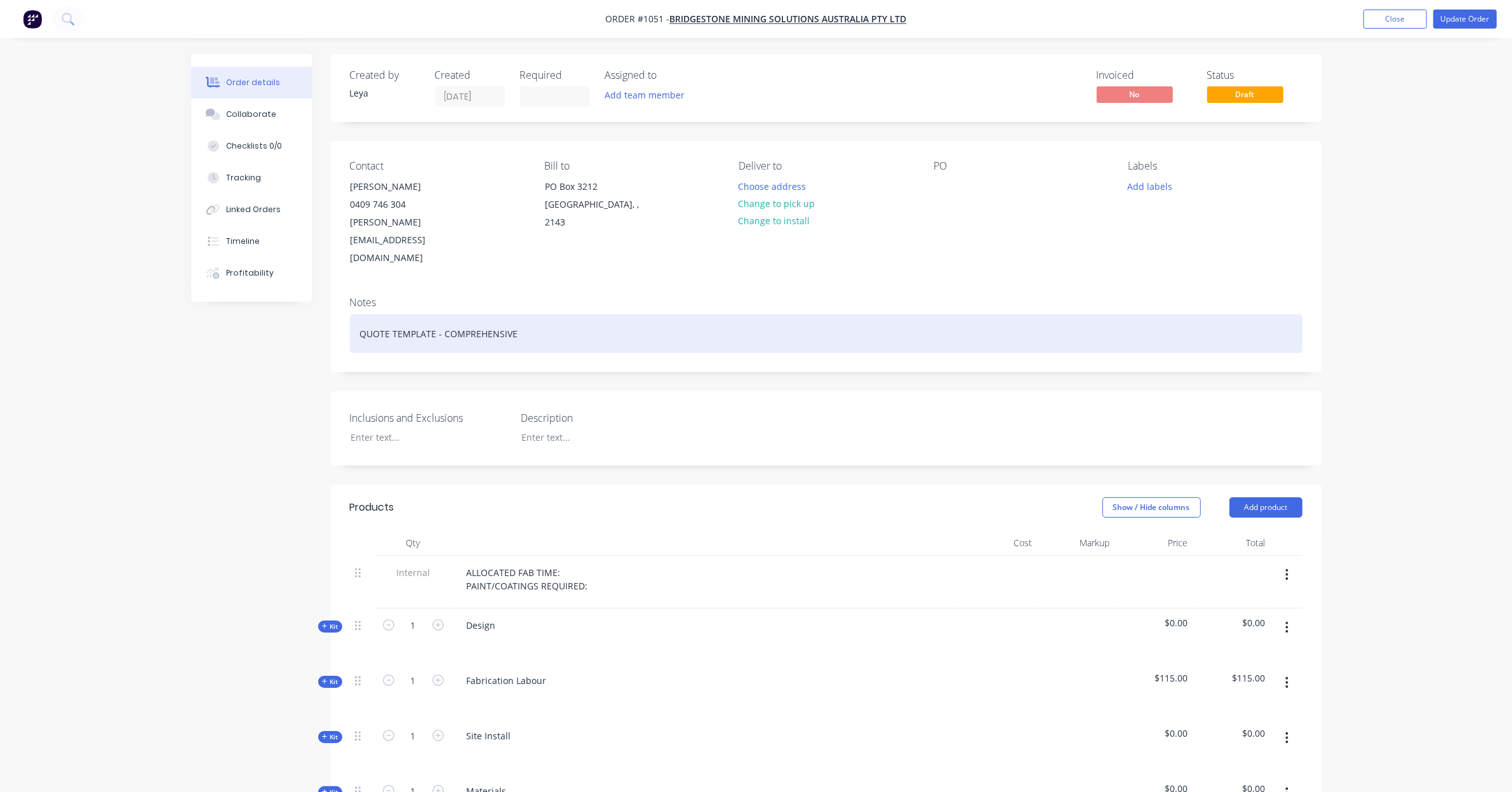
click at [458, 314] on div "QUOTE TEMPLATE - COMPREHENSIVE" at bounding box center [825, 334] width 952 height 39
paste div
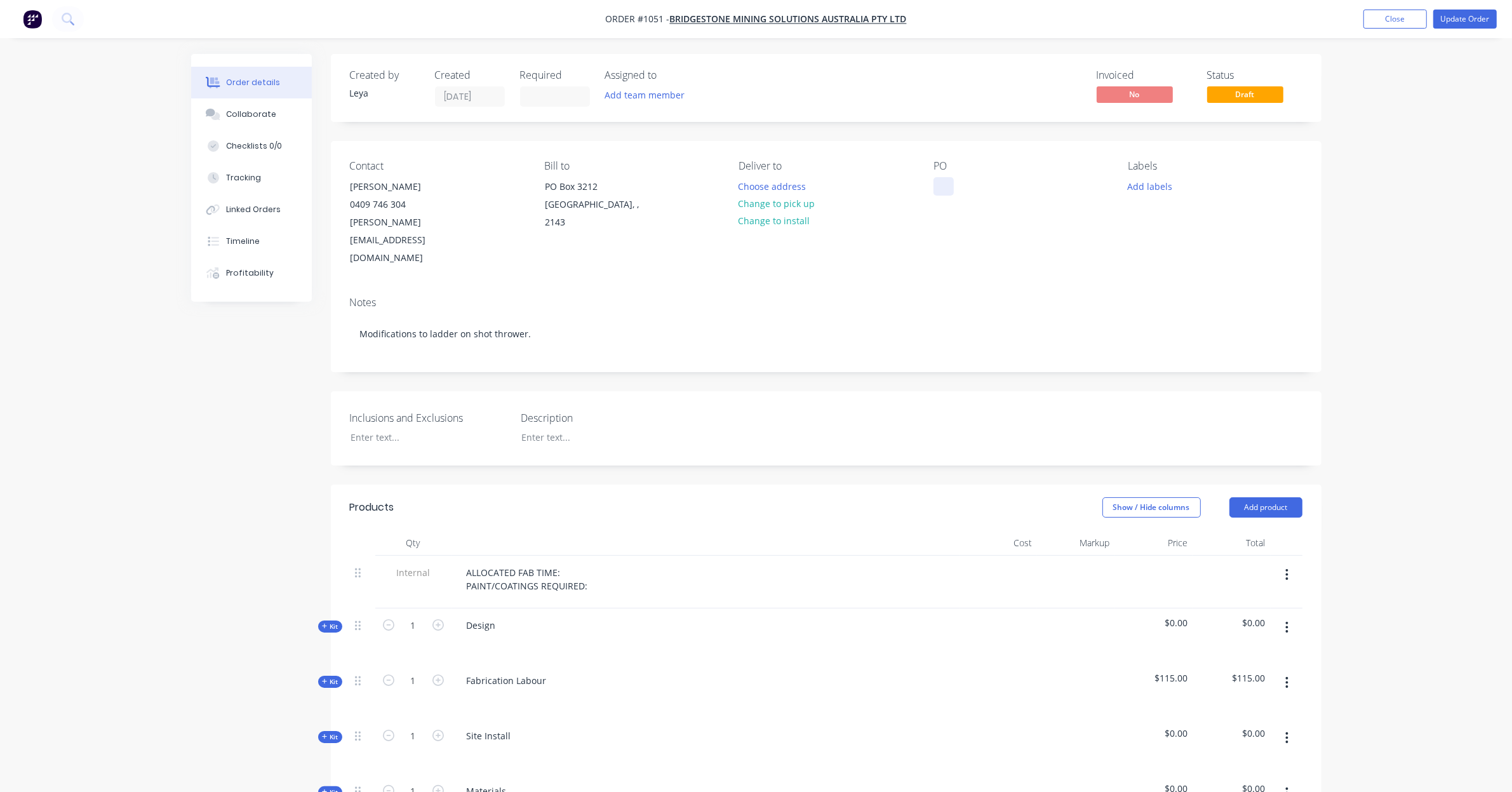
click at [951, 183] on div at bounding box center [943, 187] width 20 height 19
paste div
click at [1151, 195] on div "Labels Add labels" at bounding box center [1214, 213] width 174 height 107
click at [1160, 195] on div "Labels Add labels" at bounding box center [1214, 213] width 174 height 107
click at [1160, 182] on button "Add labels" at bounding box center [1149, 186] width 58 height 17
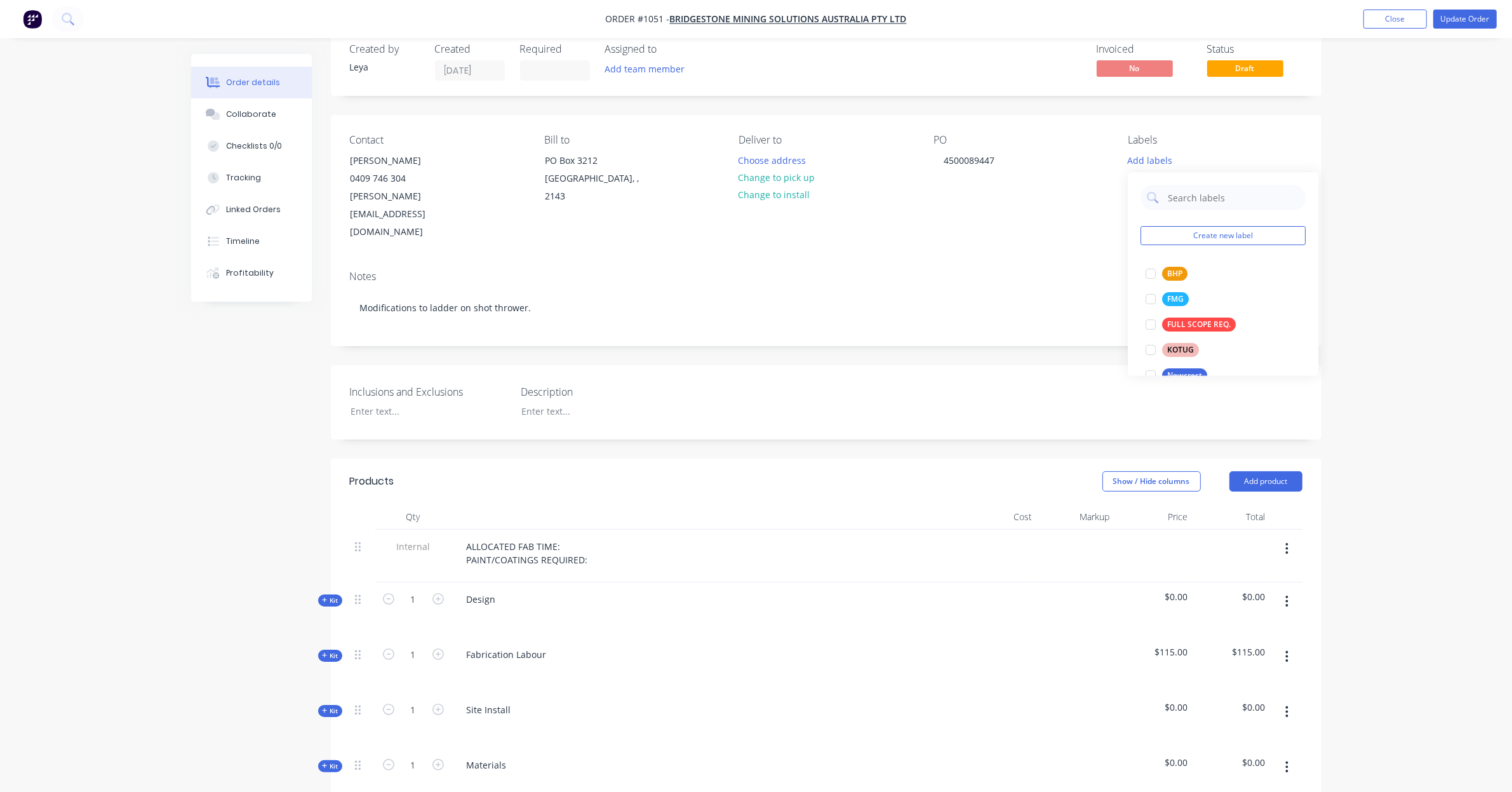
click at [1347, 264] on div "Order details Collaborate Checklists 0/0 Tracking Linked Orders Timeline Profit…" at bounding box center [756, 709] width 1512 height 1470
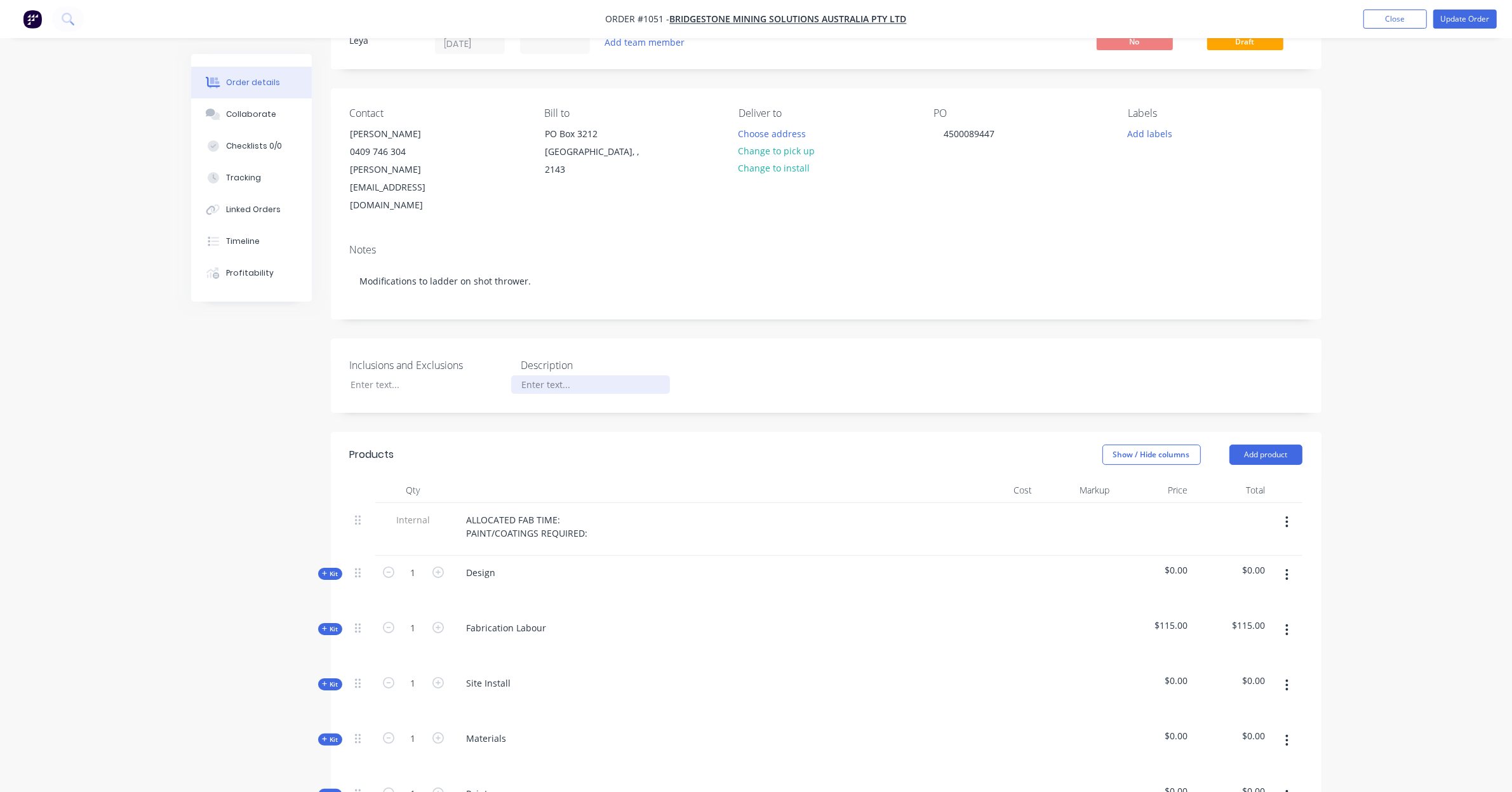
click at [541, 375] on div at bounding box center [590, 385] width 159 height 19
paste div
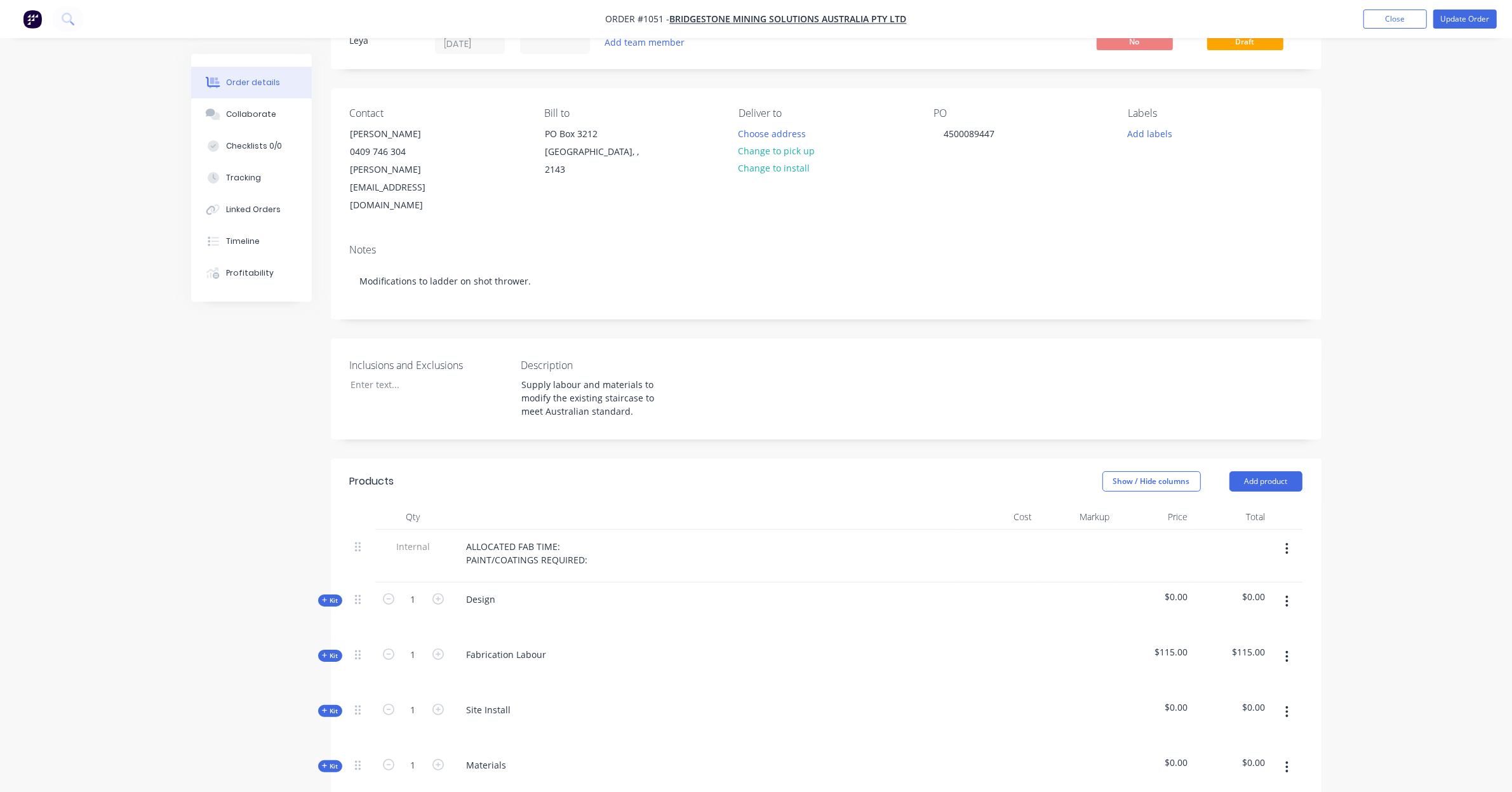
click at [334, 595] on span "Kit" at bounding box center [330, 600] width 17 height 9
click at [434, 593] on icon "button" at bounding box center [438, 599] width 12 height 12
click at [385, 593] on icon "button" at bounding box center [388, 599] width 12 height 12
type input "1"
click at [440, 648] on icon "button" at bounding box center [438, 654] width 12 height 12
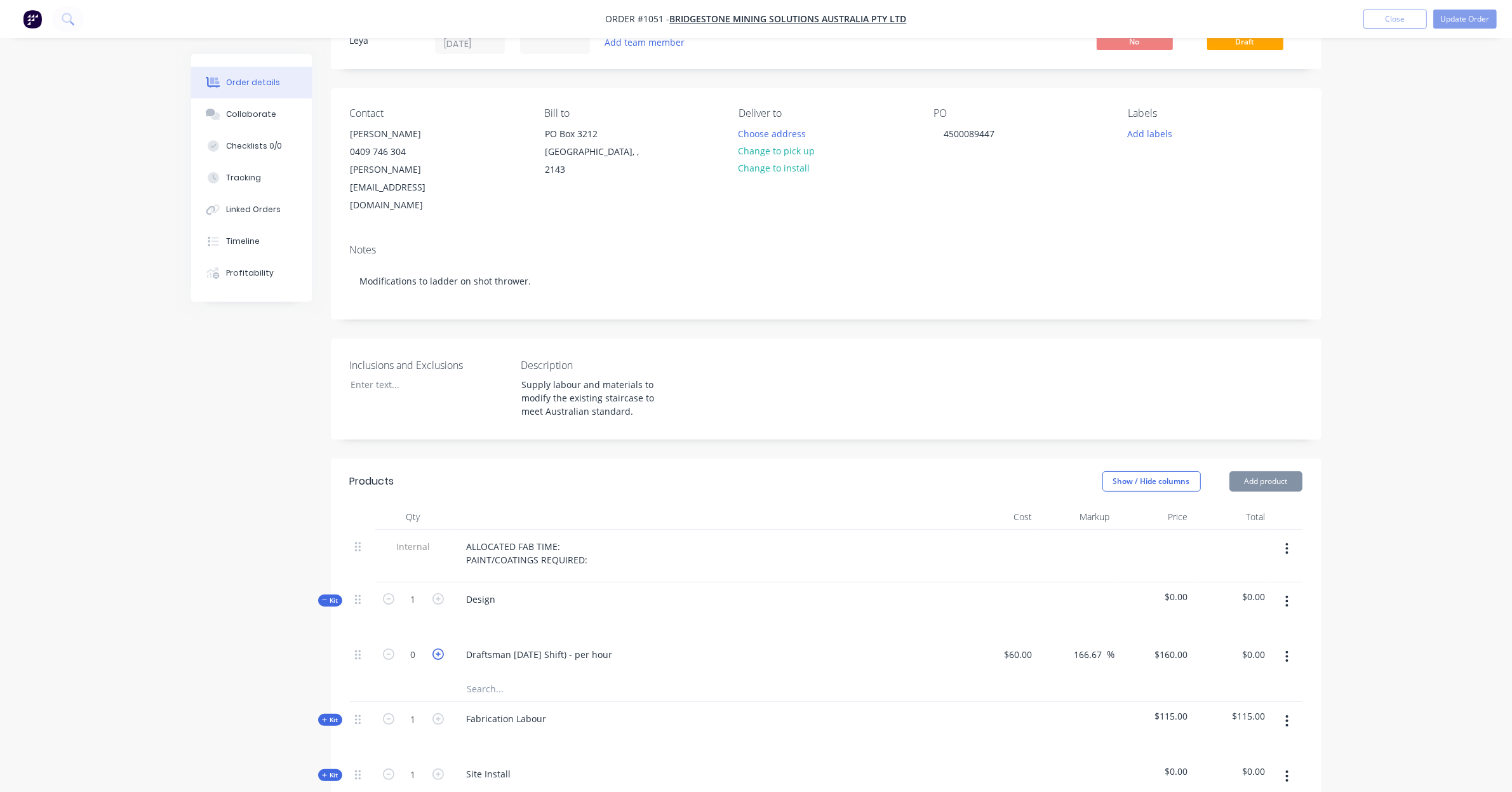
type input "1"
type input "$160.00"
click at [440, 648] on icon "button" at bounding box center [438, 654] width 12 height 12
type input "2"
type input "$320.00"
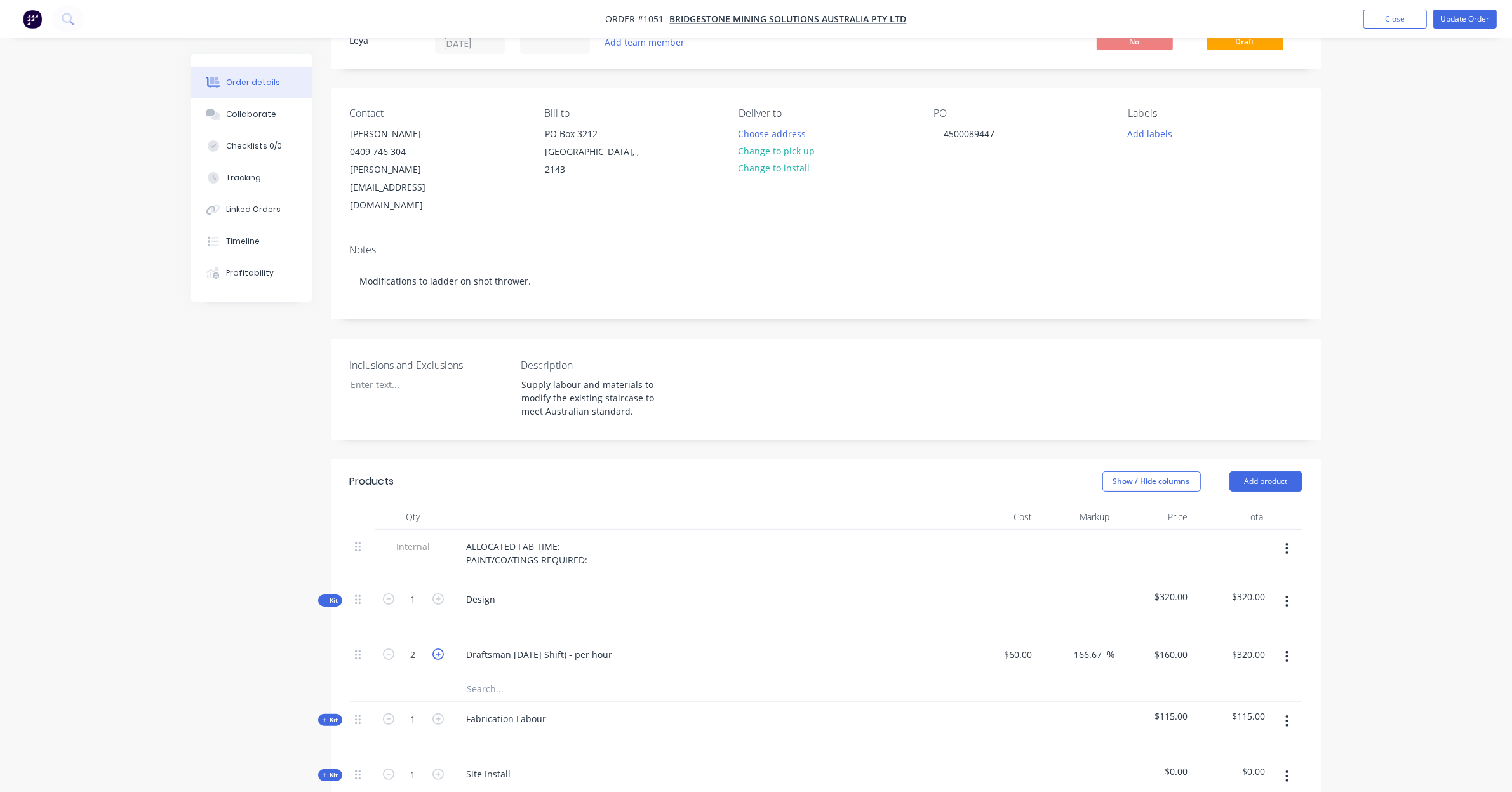
click at [440, 648] on icon "button" at bounding box center [438, 654] width 12 height 12
type input "3"
type input "$480.00"
click at [440, 648] on icon "button" at bounding box center [438, 654] width 12 height 12
type input "4"
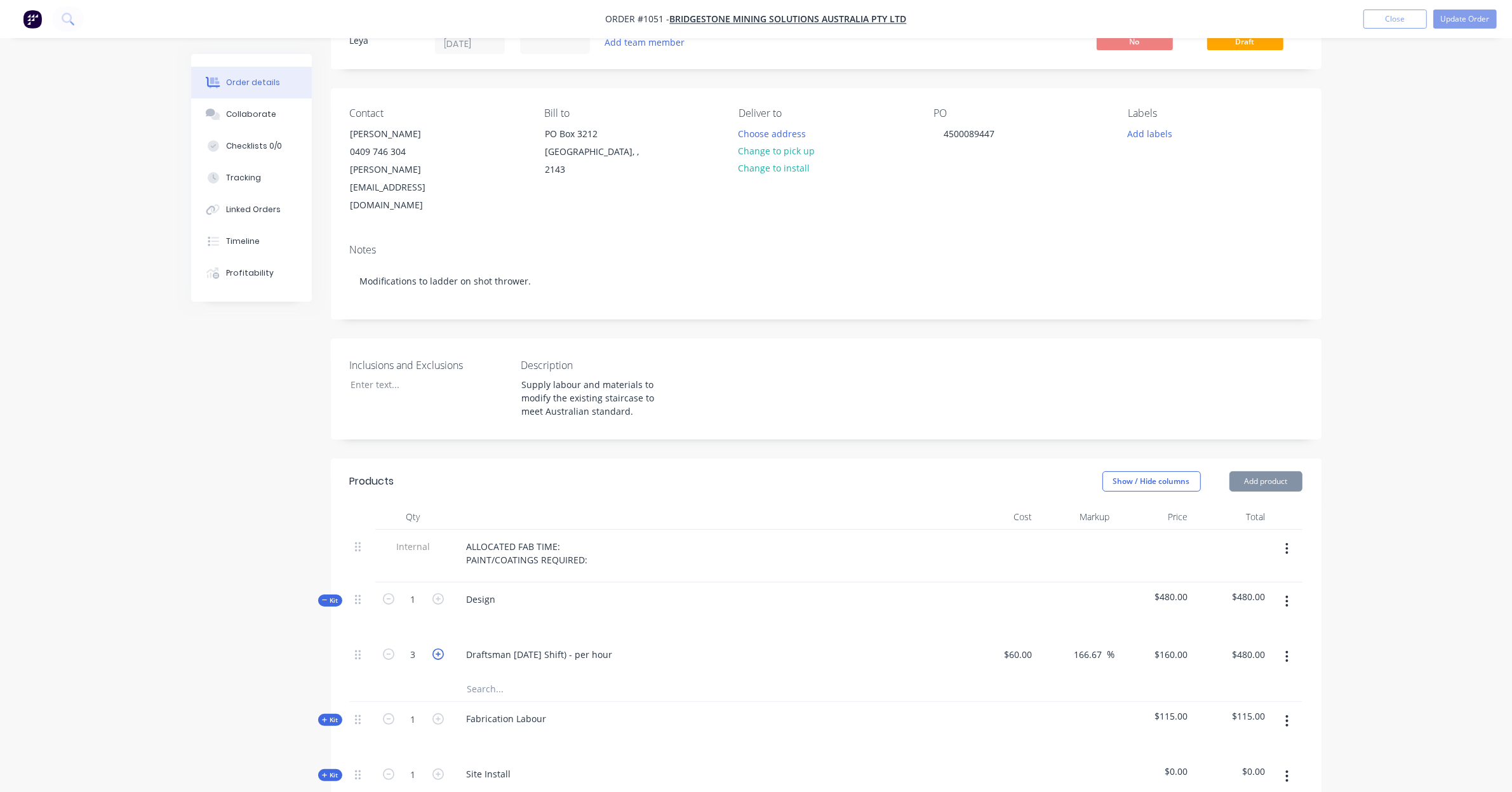
type input "$640.00"
click at [1160, 642] on div "160 $160.00" at bounding box center [1154, 657] width 78 height 39
type input "140"
type input "133.33"
type input "$140.00"
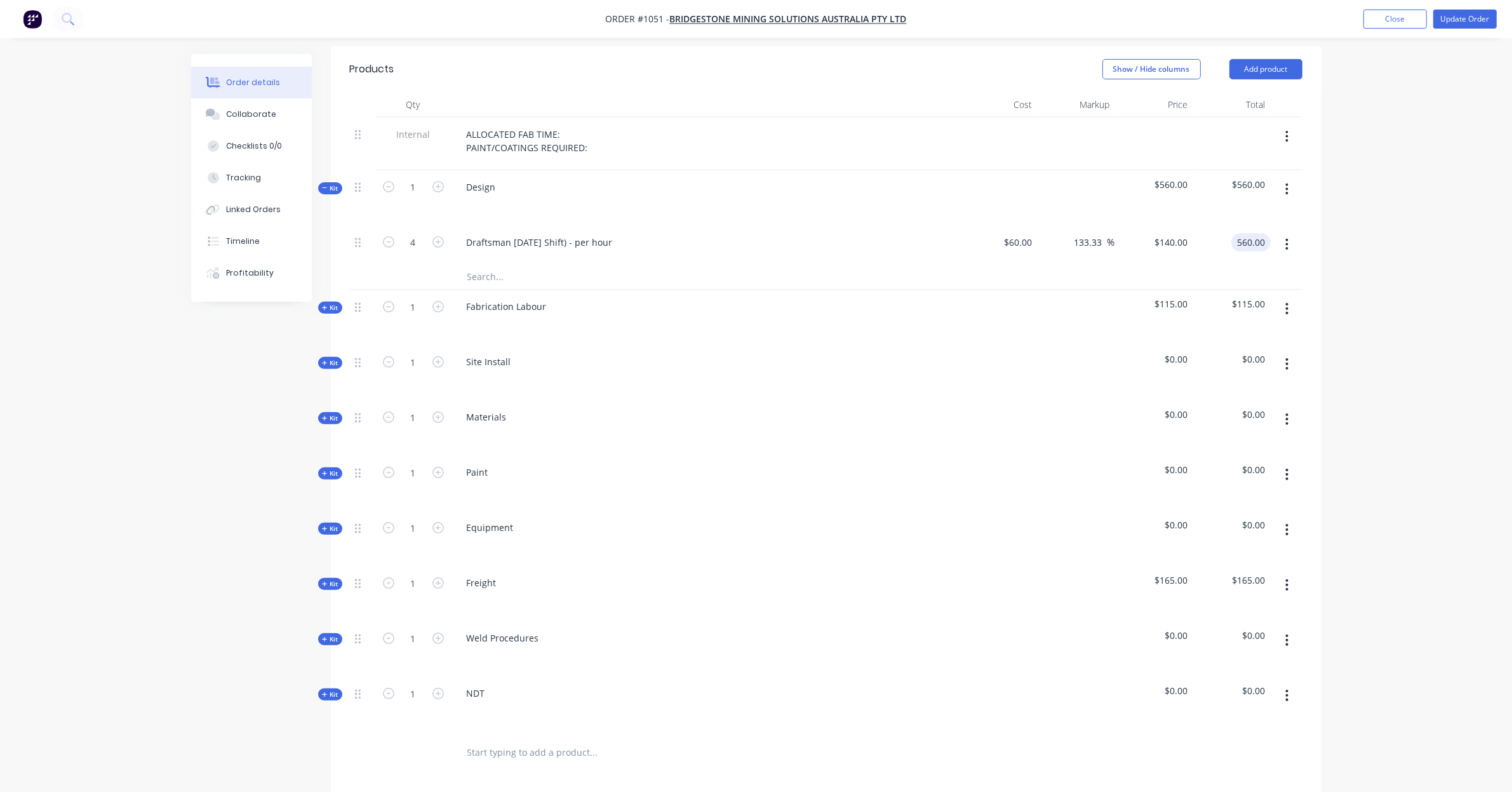
scroll to position [476, 0]
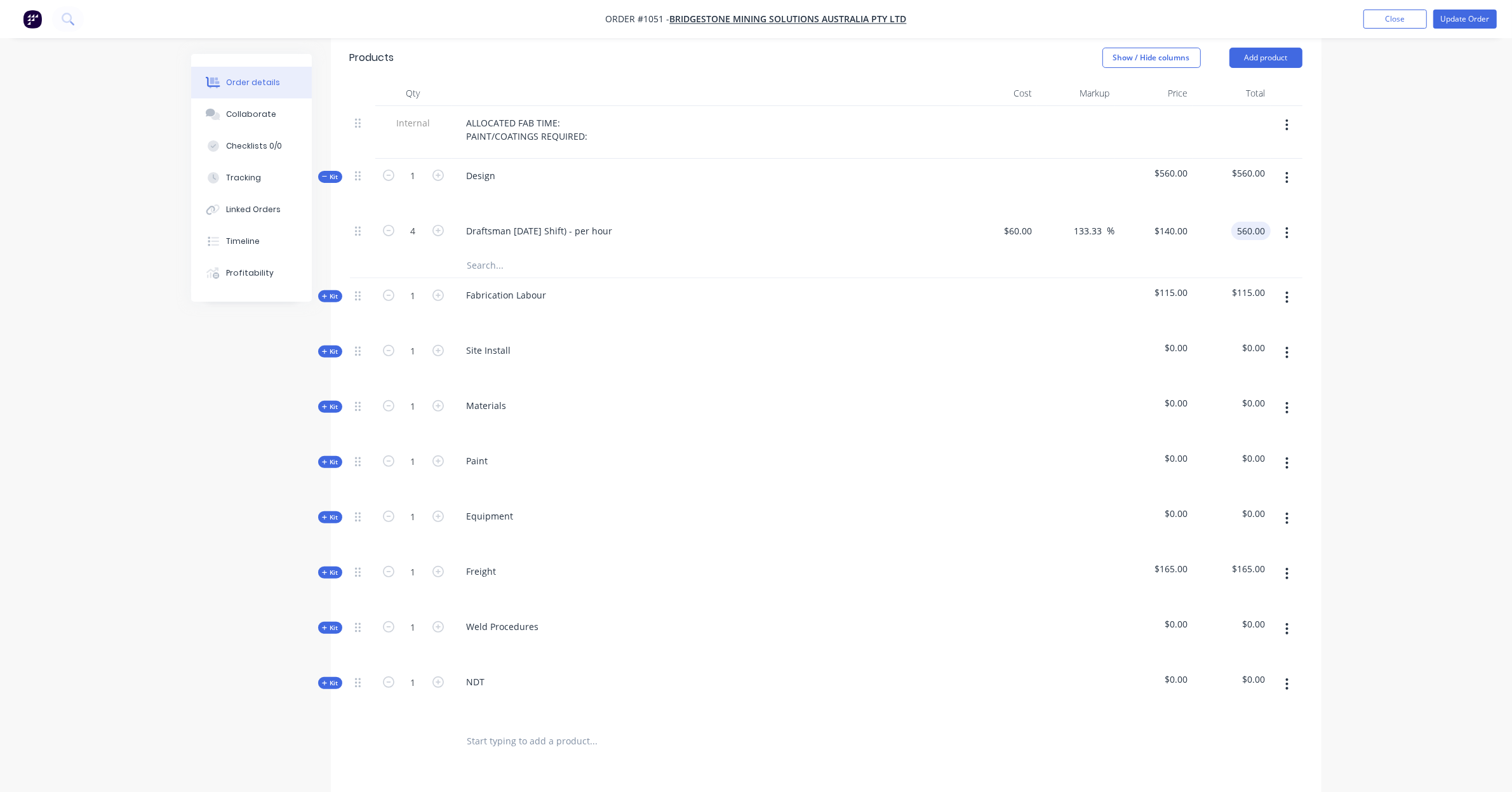
click at [1289, 285] on button "button" at bounding box center [1286, 297] width 30 height 23
type input "$560.00"
click at [1237, 399] on div "Delete" at bounding box center [1242, 406] width 98 height 19
click at [335, 290] on div "Kit" at bounding box center [329, 296] width 24 height 12
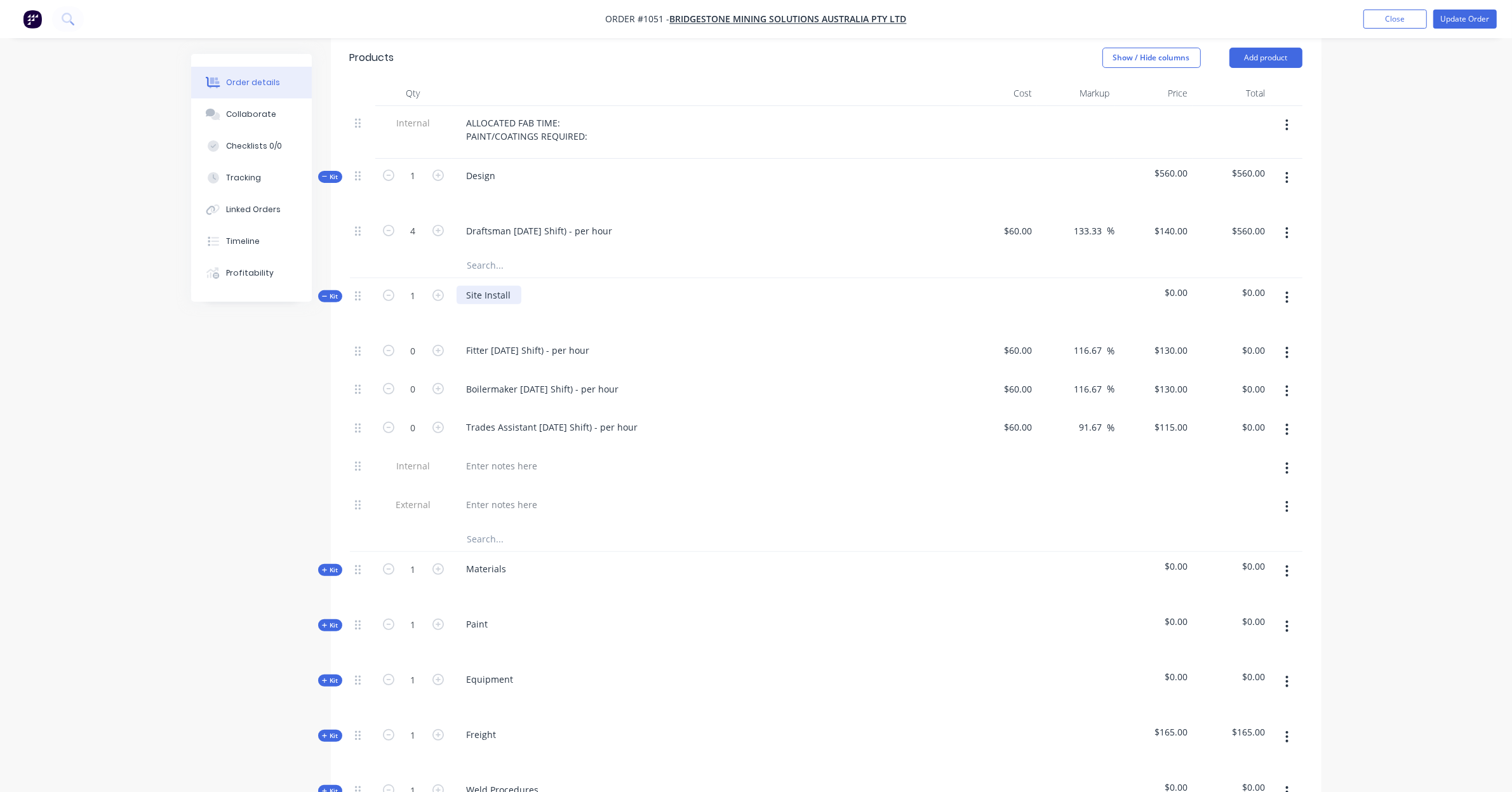
click at [478, 285] on div "Site Install" at bounding box center [489, 295] width 65 height 19
click at [489, 285] on div "Site Install" at bounding box center [489, 295] width 65 height 19
click at [531, 525] on input "text" at bounding box center [594, 538] width 254 height 25
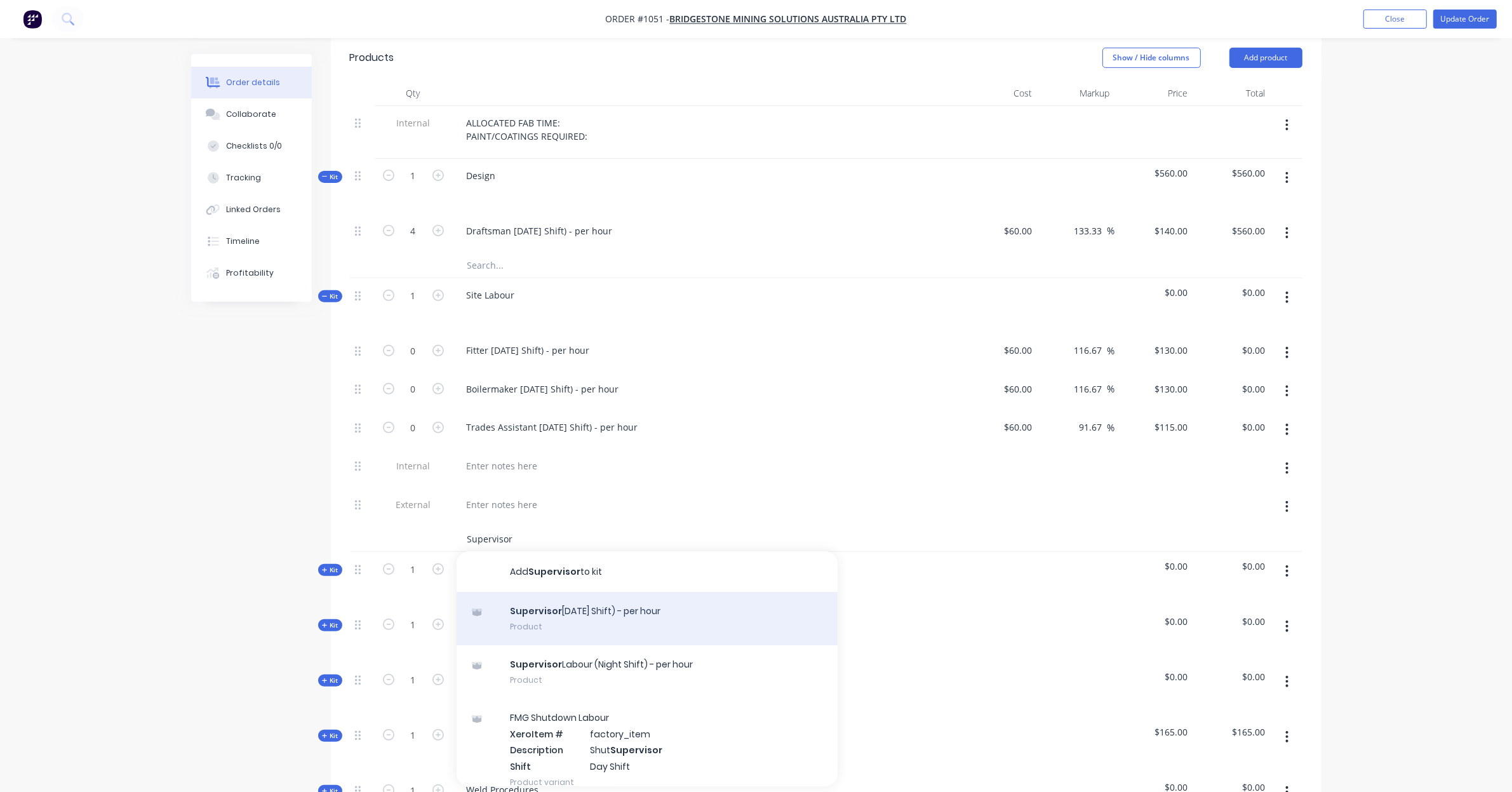
type input "Supervisor"
click at [597, 598] on div "Supervisor Labour (Day Shift) - per hour Product" at bounding box center [646, 618] width 381 height 53
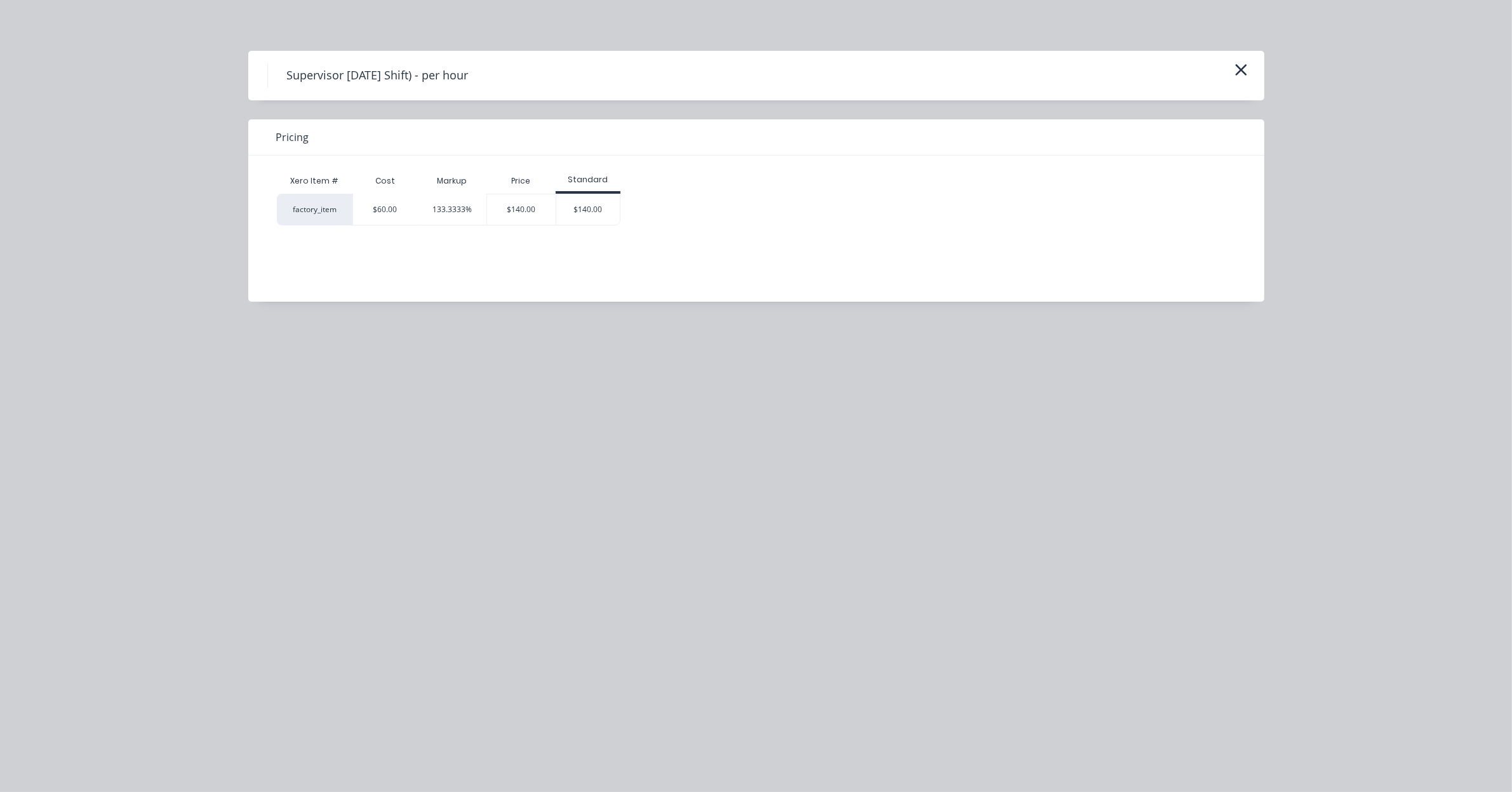
scroll to position [450, 0]
click at [605, 208] on div "$140.00" at bounding box center [588, 210] width 63 height 30
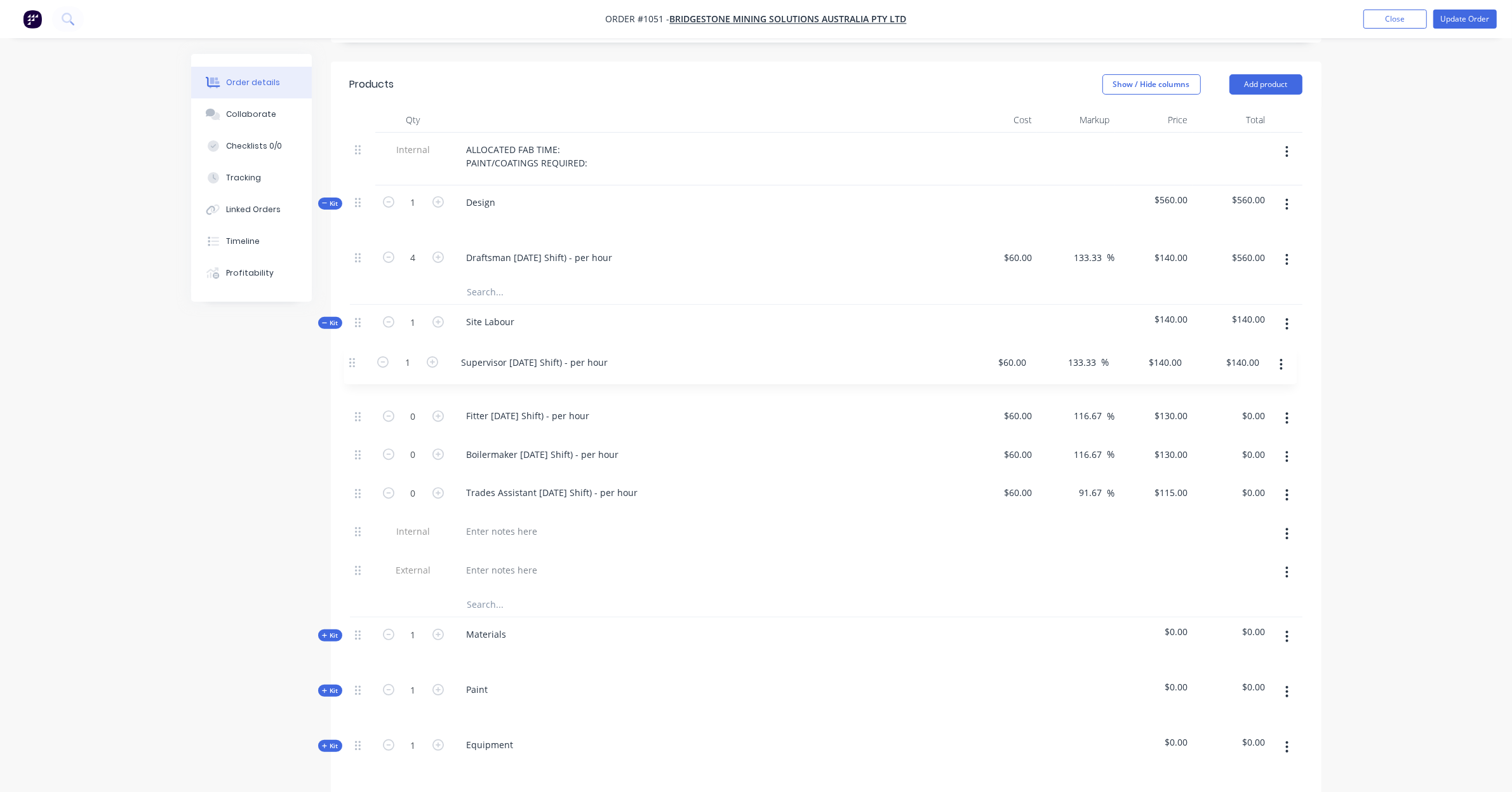
drag, startPoint x: 354, startPoint y: 557, endPoint x: 350, endPoint y: 357, distance: 200.0
click at [347, 359] on div "Qty Cost Markup Price Total Internal ALLOCATED FAB TIME: PAINT/COATINGS REQUIRE…" at bounding box center [826, 548] width 990 height 883
click at [408, 368] on input "1" at bounding box center [414, 377] width 33 height 19
type input "12"
type input "$1,680.00"
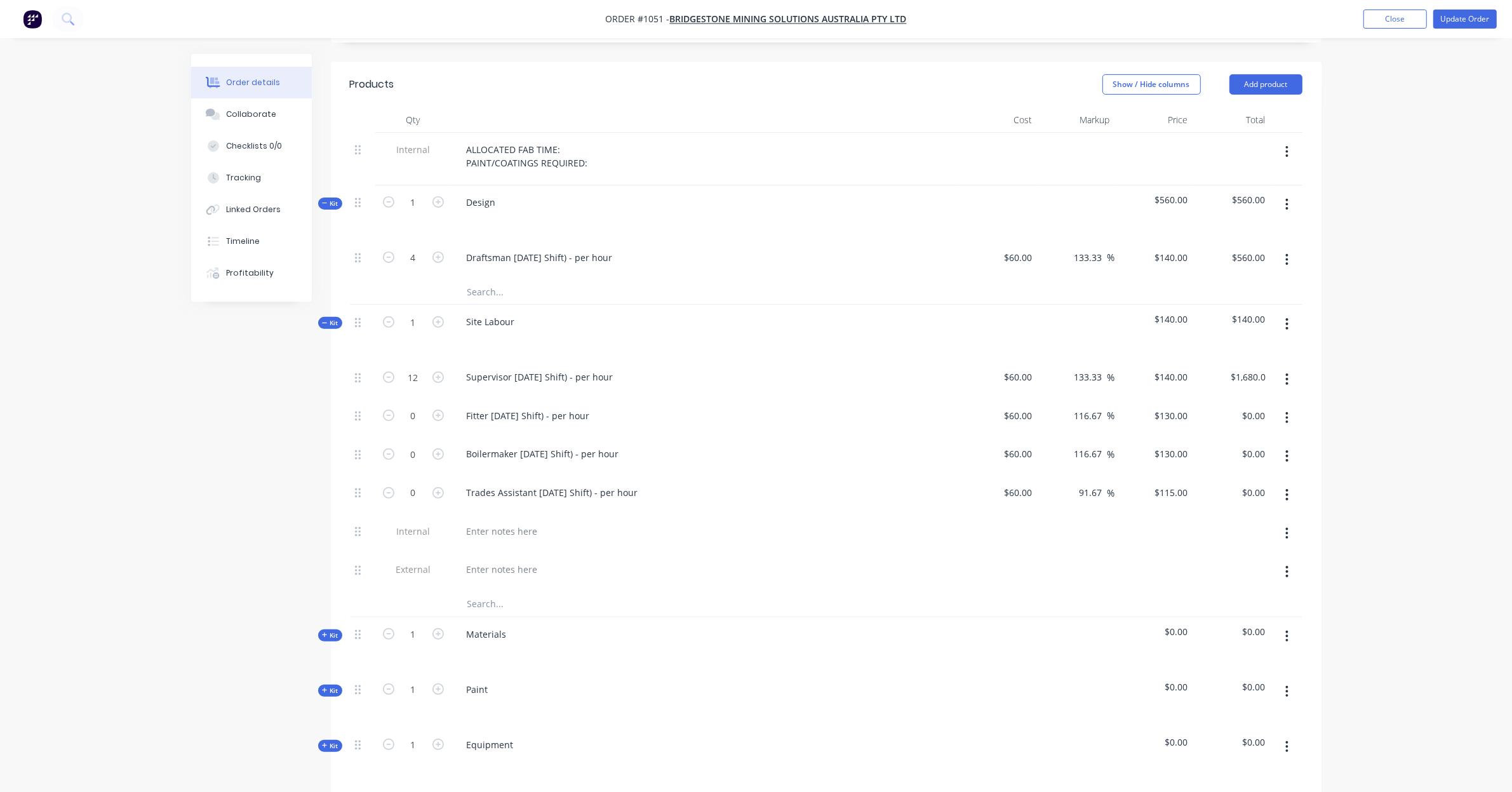
click at [290, 408] on div "Created by Leya Created 05/09/25 Required Assigned to Add team member Invoiced …" at bounding box center [756, 459] width 1130 height 1709
drag, startPoint x: 459, startPoint y: 397, endPoint x: 412, endPoint y: 397, distance: 47.0
click at [412, 399] on div "0 Fitter Labour (Day Shift) - per hour $60.00 $60.00 116.67 116.67 % $130.00 $1…" at bounding box center [825, 418] width 952 height 39
click at [413, 406] on input "0" at bounding box center [414, 416] width 33 height 19
type input "12"
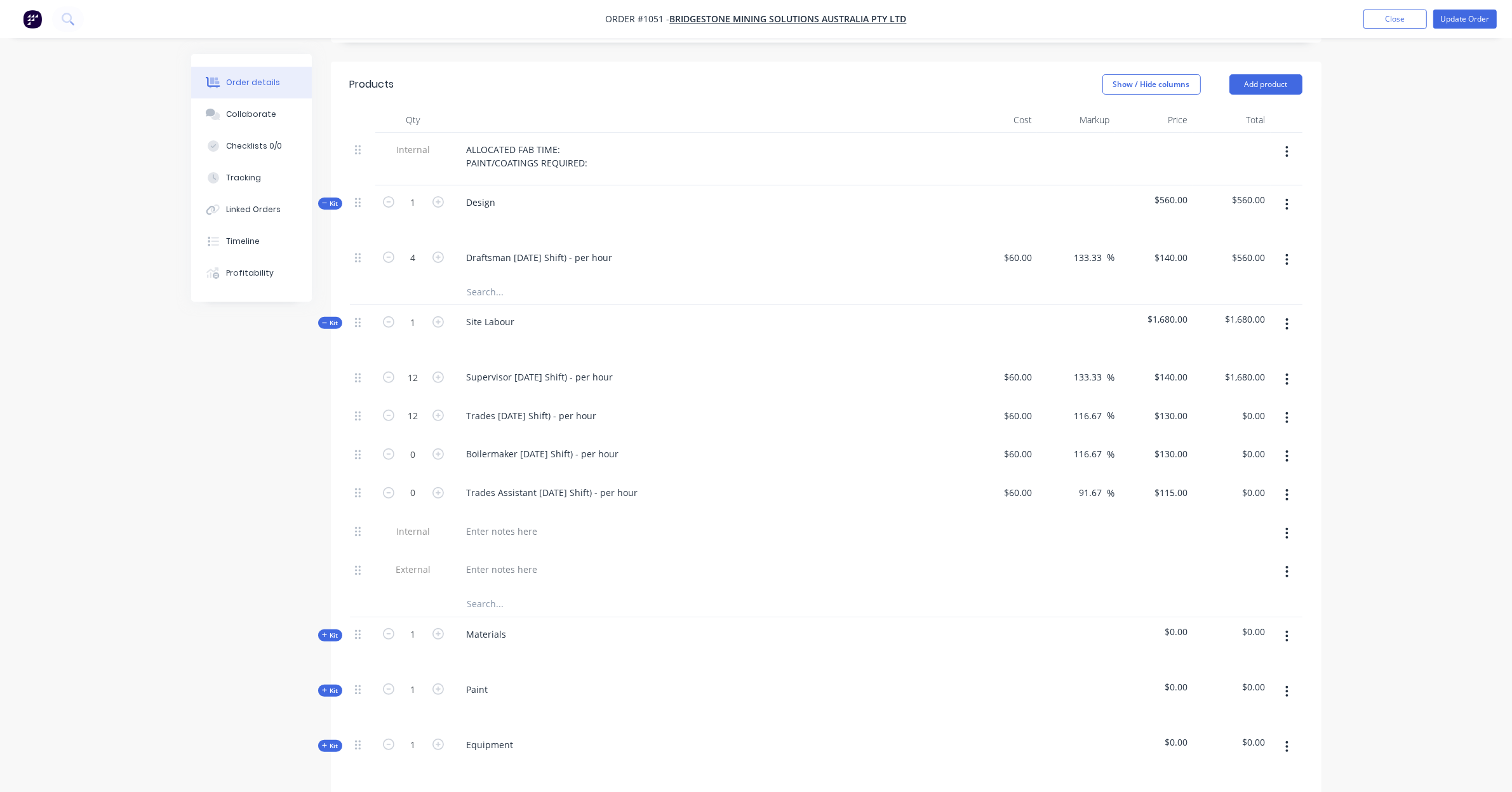
type input "$1,560.00"
click at [1279, 445] on button "button" at bounding box center [1286, 456] width 30 height 23
click at [1273, 530] on div "Delete" at bounding box center [1242, 540] width 98 height 19
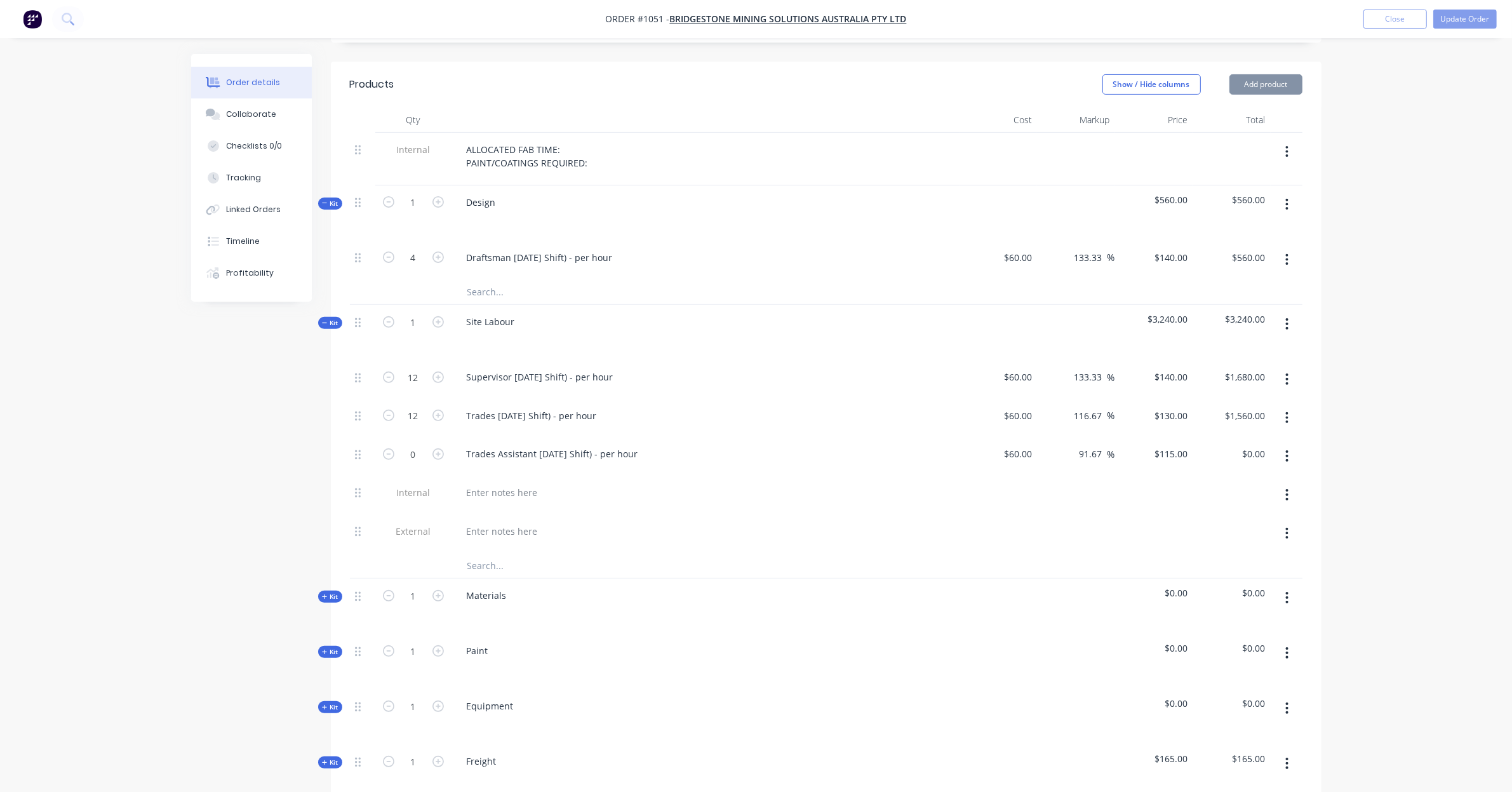
click at [1288, 449] on icon "button" at bounding box center [1286, 455] width 3 height 14
click at [1279, 530] on div "Delete" at bounding box center [1242, 540] width 98 height 19
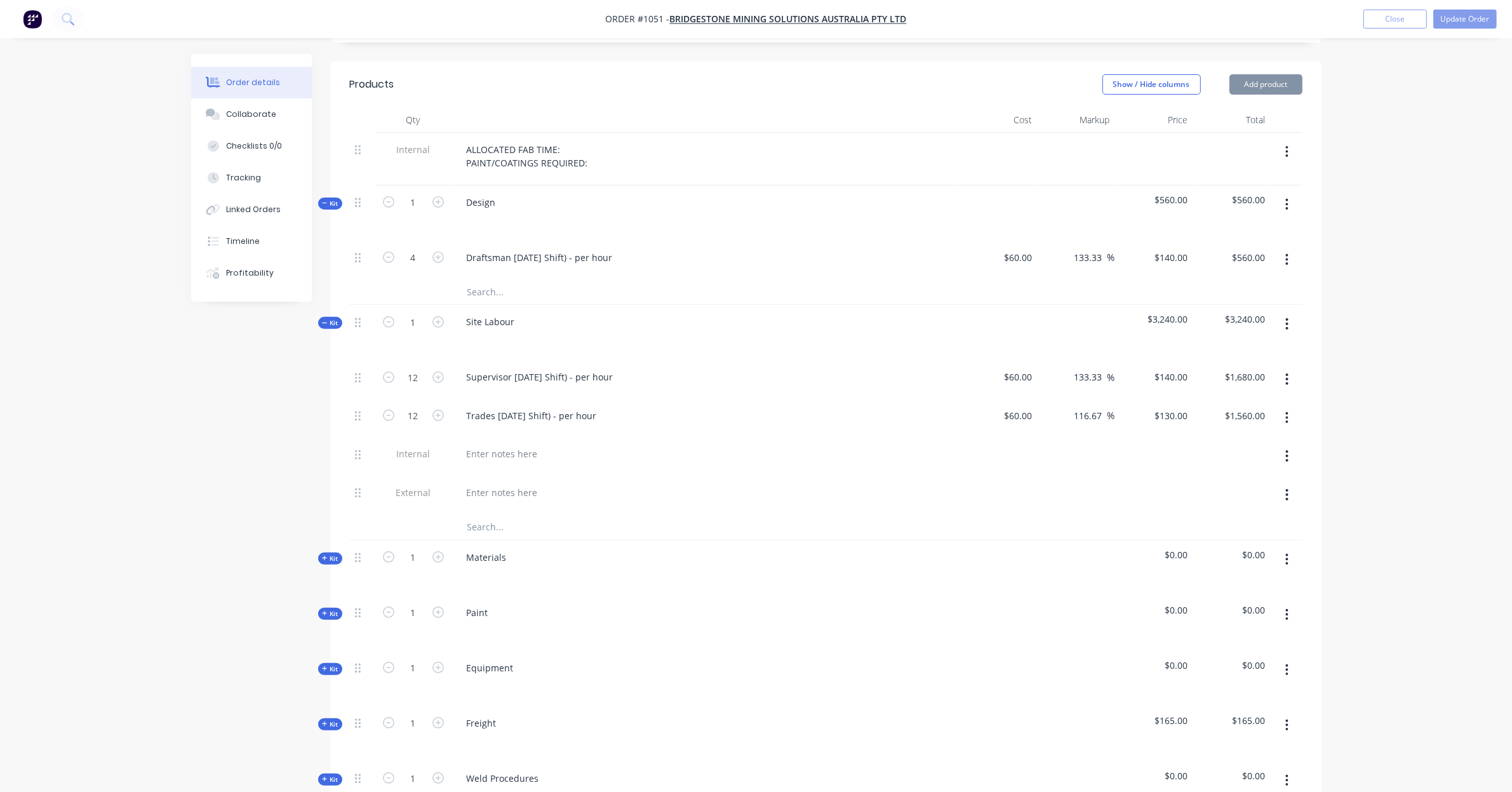
click at [502, 517] on input "text" at bounding box center [594, 527] width 254 height 25
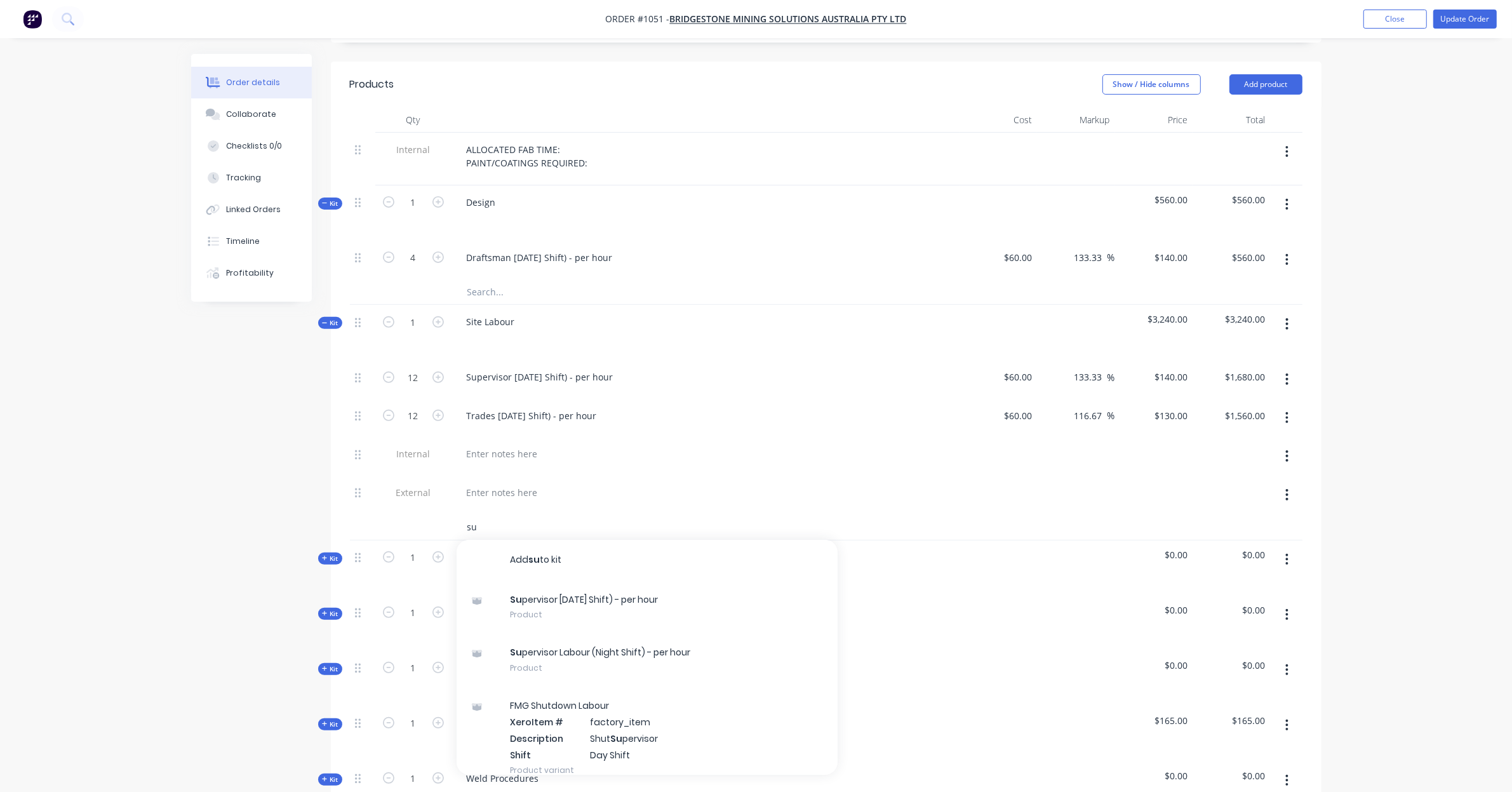
type input "s"
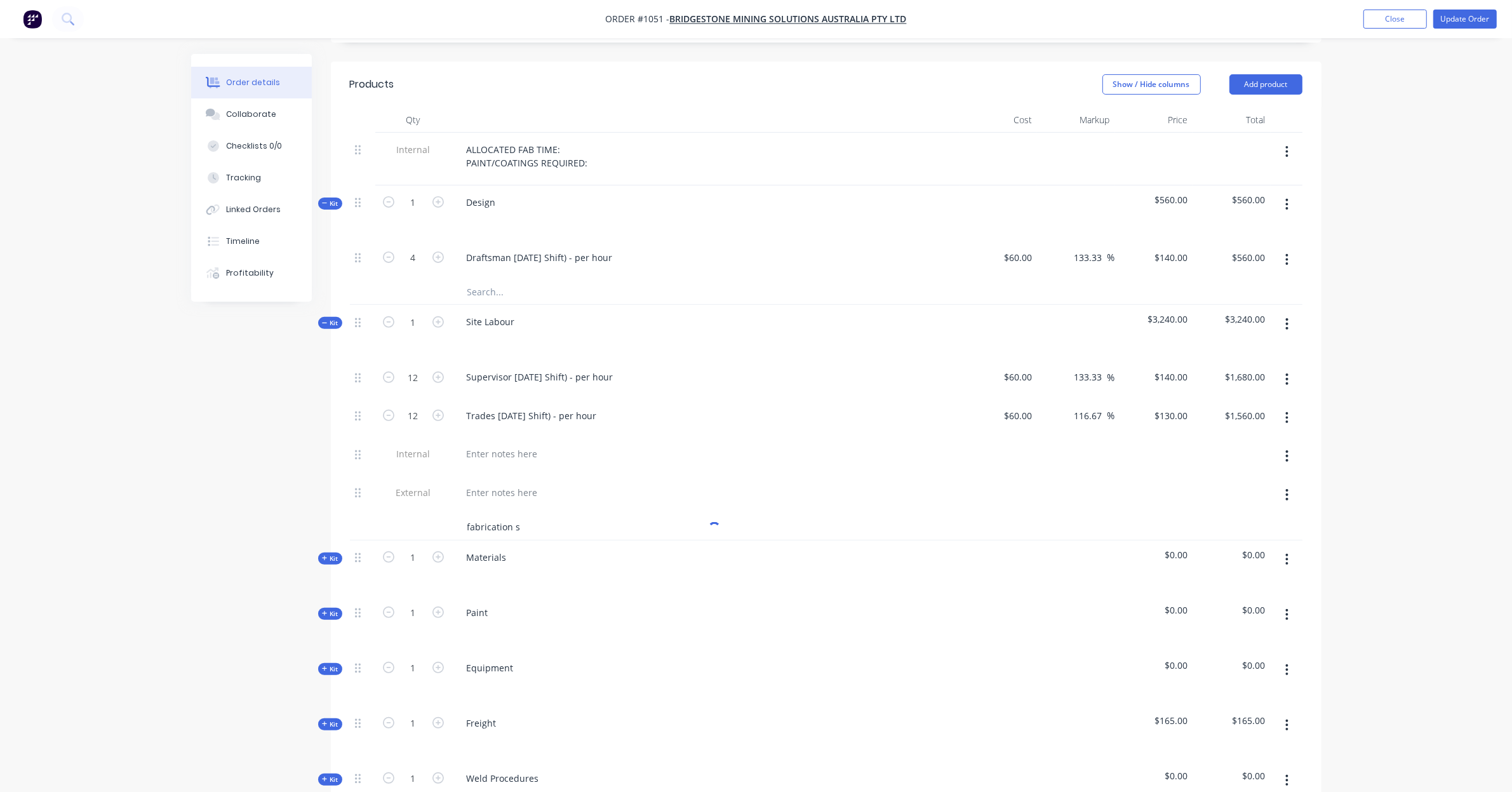
drag, startPoint x: 560, startPoint y: 519, endPoint x: 351, endPoint y: 522, distance: 209.0
click at [351, 522] on div "fabrication s" at bounding box center [825, 528] width 952 height 26
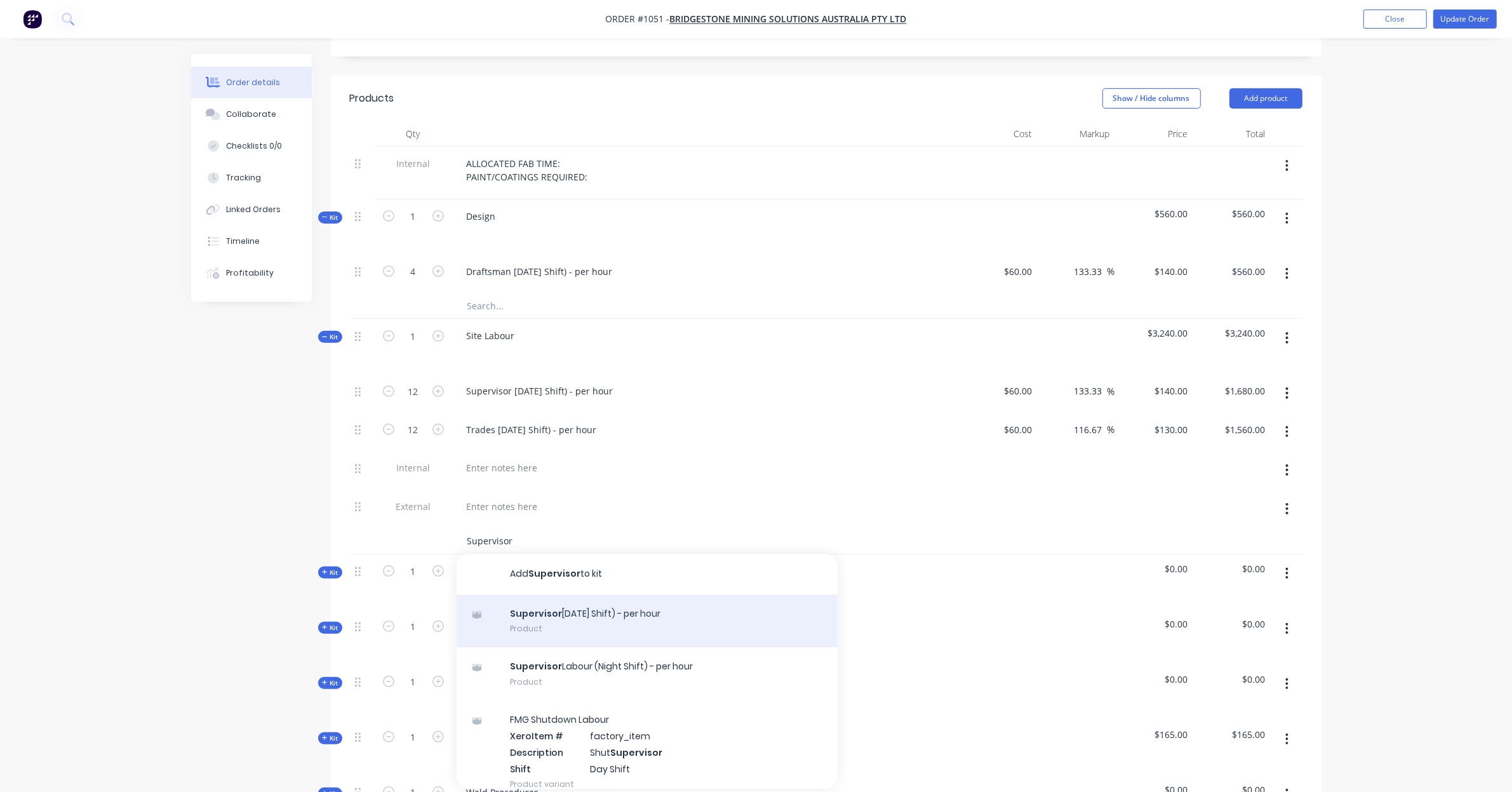
scroll to position [397, 0]
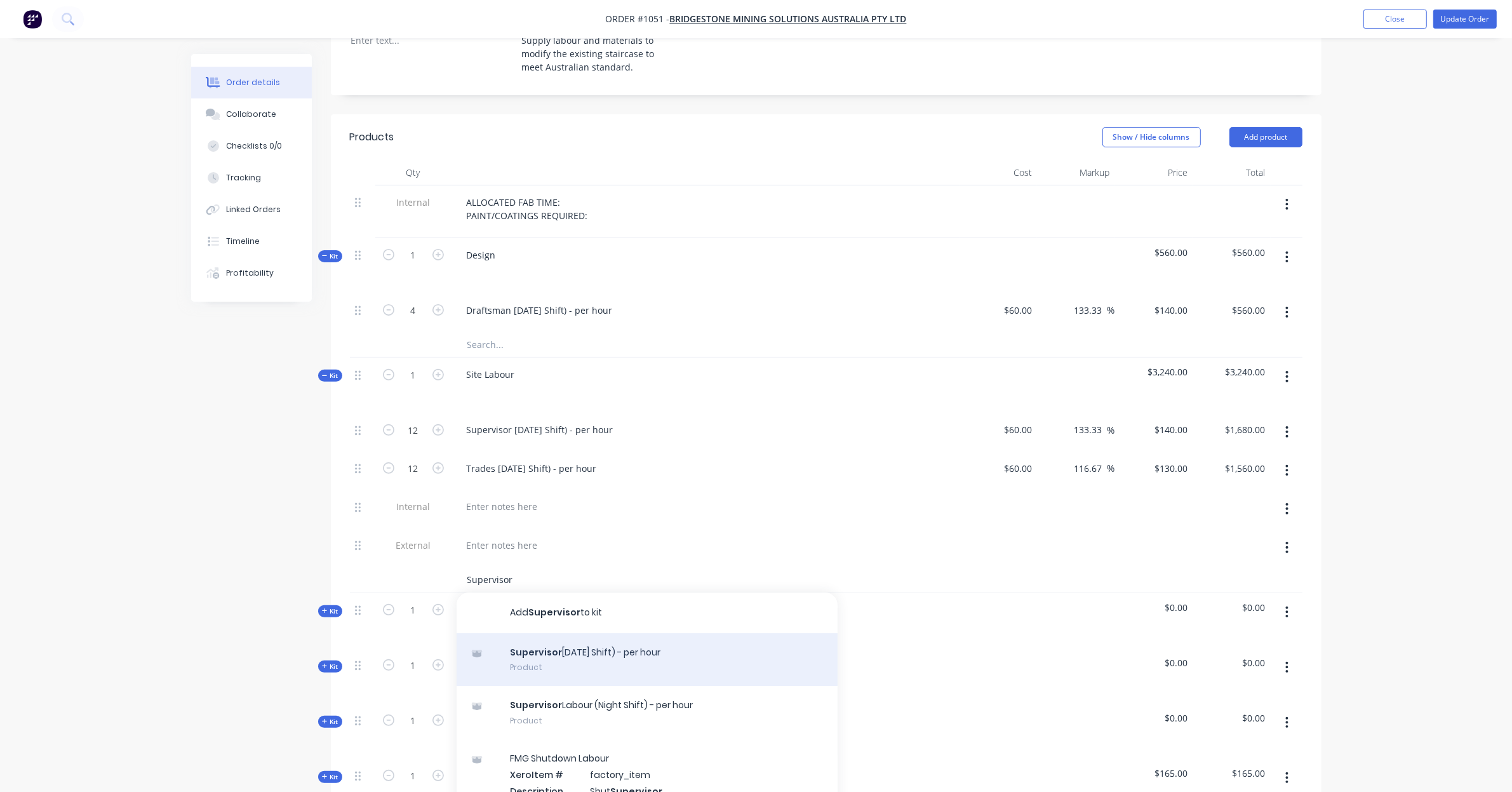
type input "Supervisor"
click at [652, 642] on div "Supervisor Labour (Day Shift) - per hour Product" at bounding box center [646, 659] width 381 height 53
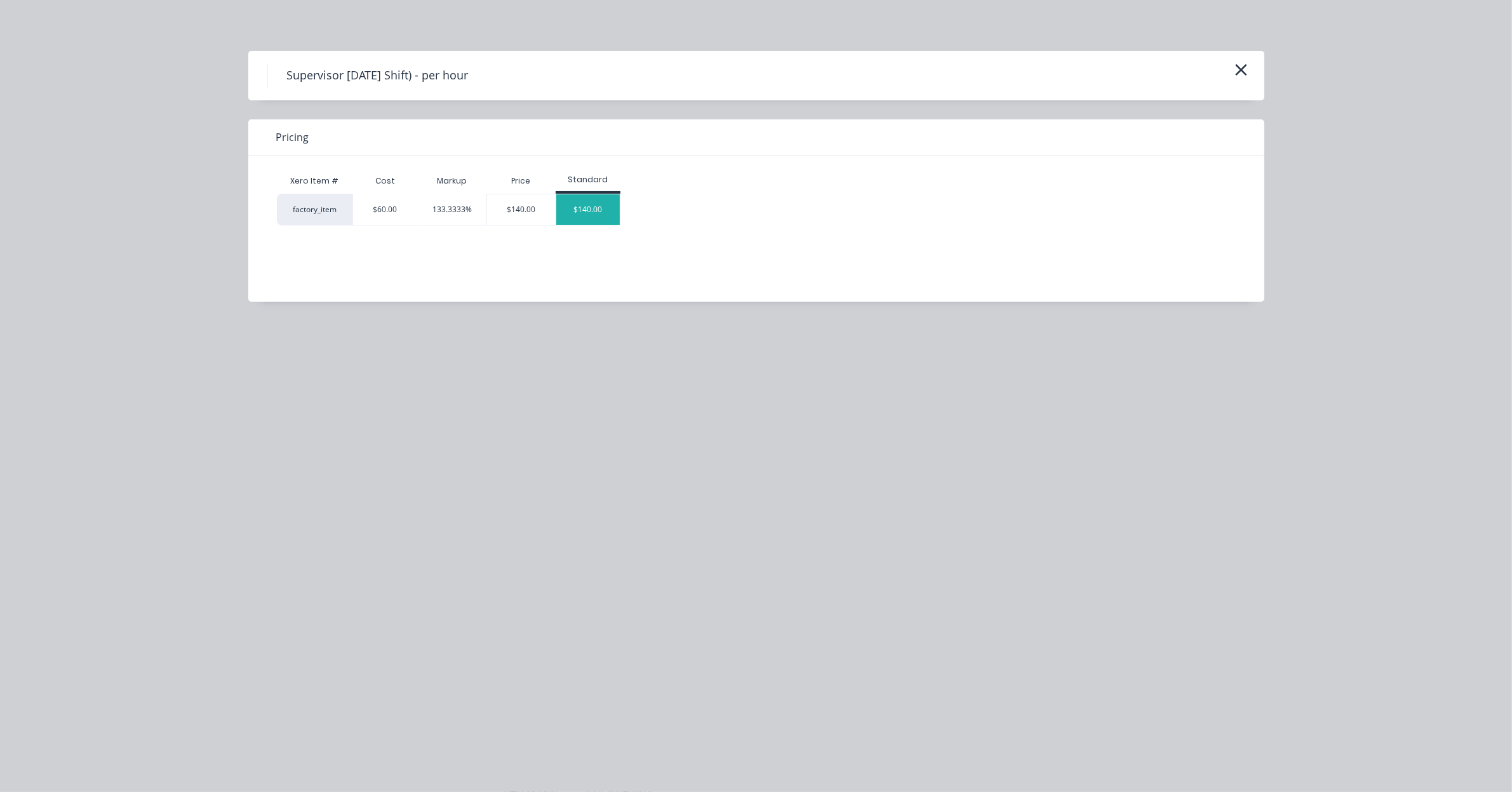
click at [588, 216] on div "$140.00" at bounding box center [588, 210] width 63 height 30
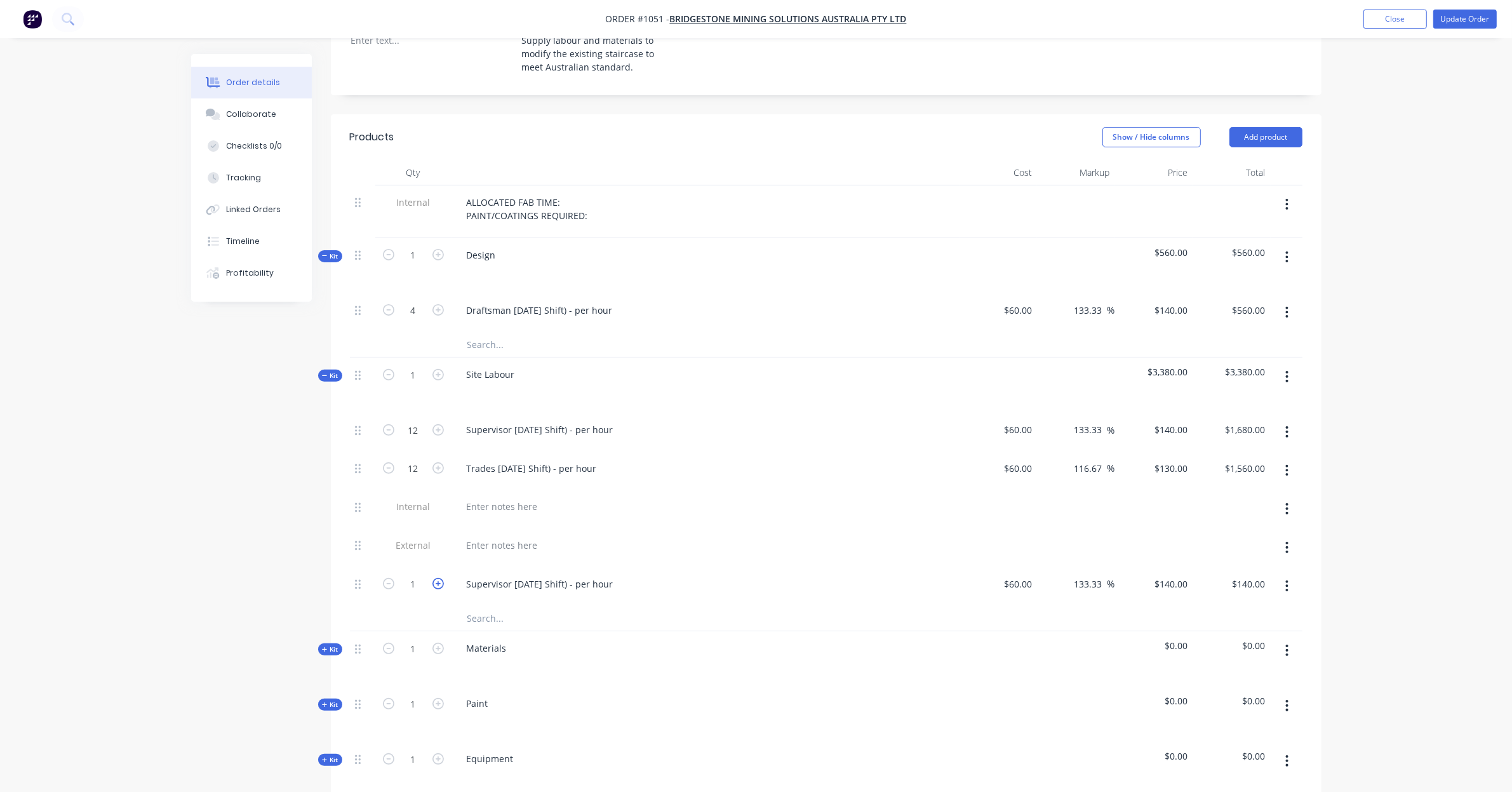
click at [441, 578] on icon "button" at bounding box center [438, 584] width 12 height 12
type input "2"
type input "$280.00"
click at [441, 578] on icon "button" at bounding box center [438, 584] width 12 height 12
type input "3"
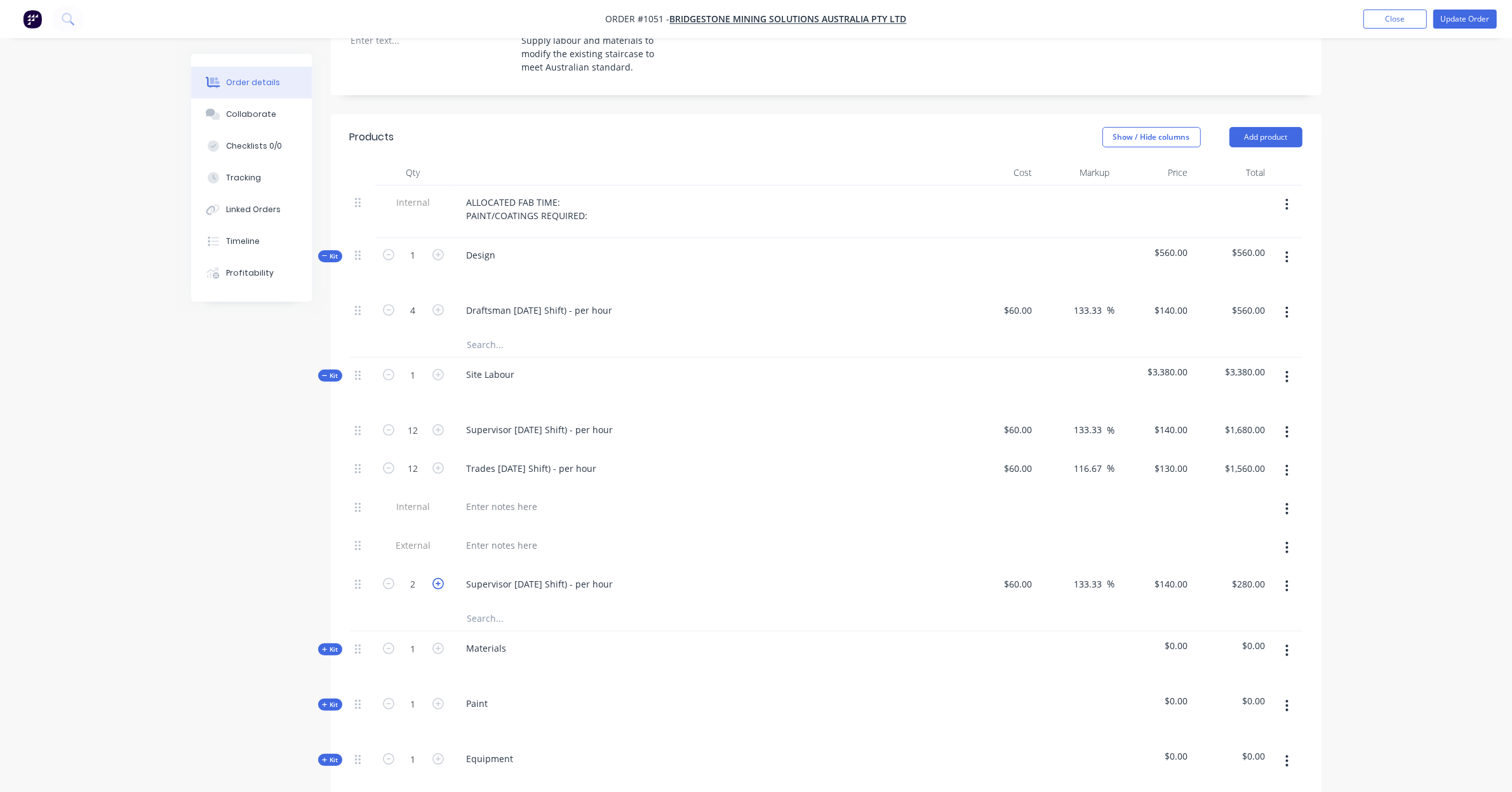
type input "$420.00"
click at [441, 578] on icon "button" at bounding box center [438, 584] width 12 height 12
type input "4"
type input "$560.00"
click at [1176, 574] on input "140" at bounding box center [1182, 584] width 22 height 19
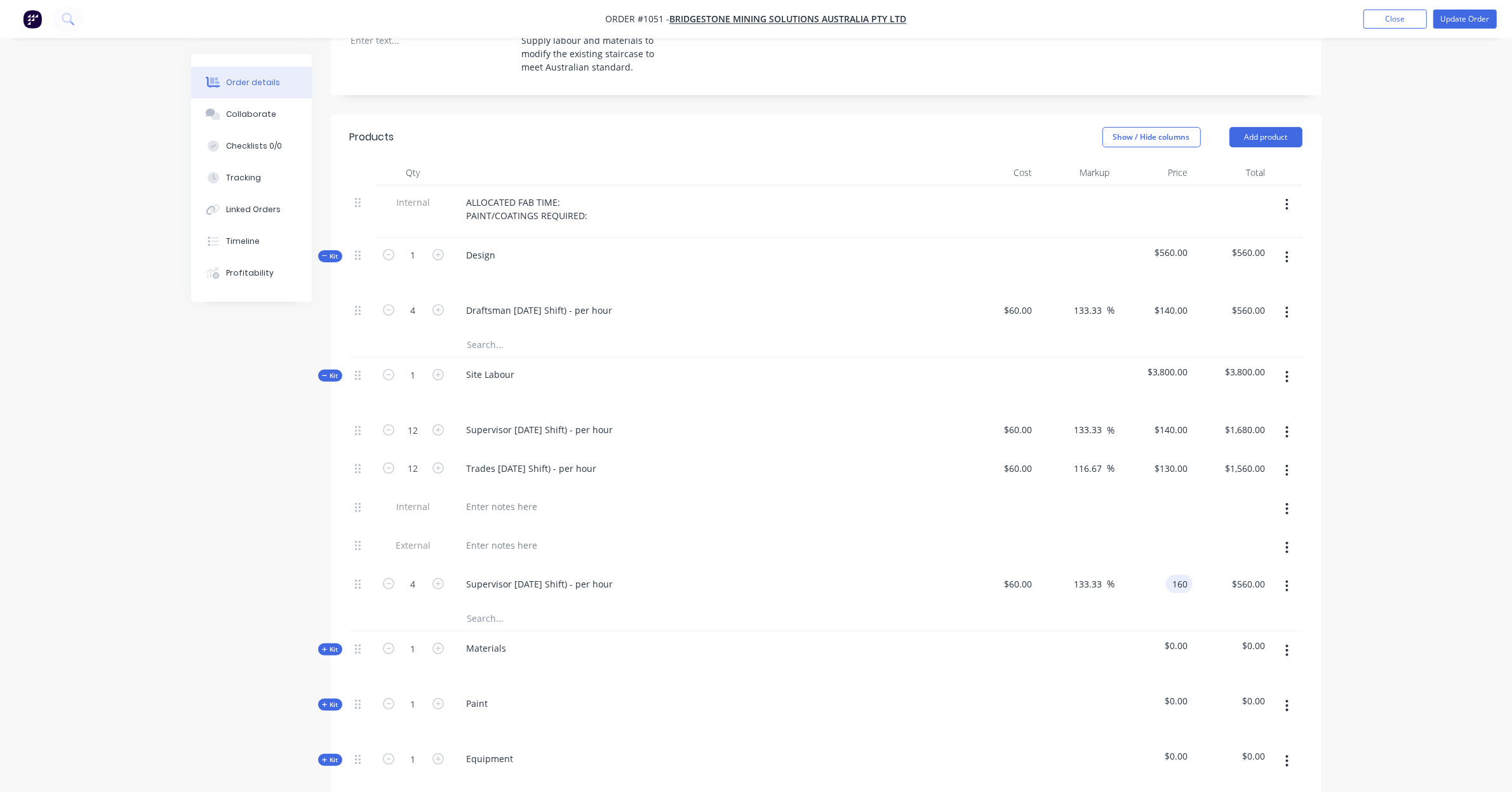
type input "160"
type input "166.67"
type input "$160.00"
type input "$640.00"
click at [1418, 534] on div "Order details Collaborate Checklists 0/0 Tracking Linked Orders Timeline Profit…" at bounding box center [756, 465] width 1512 height 1725
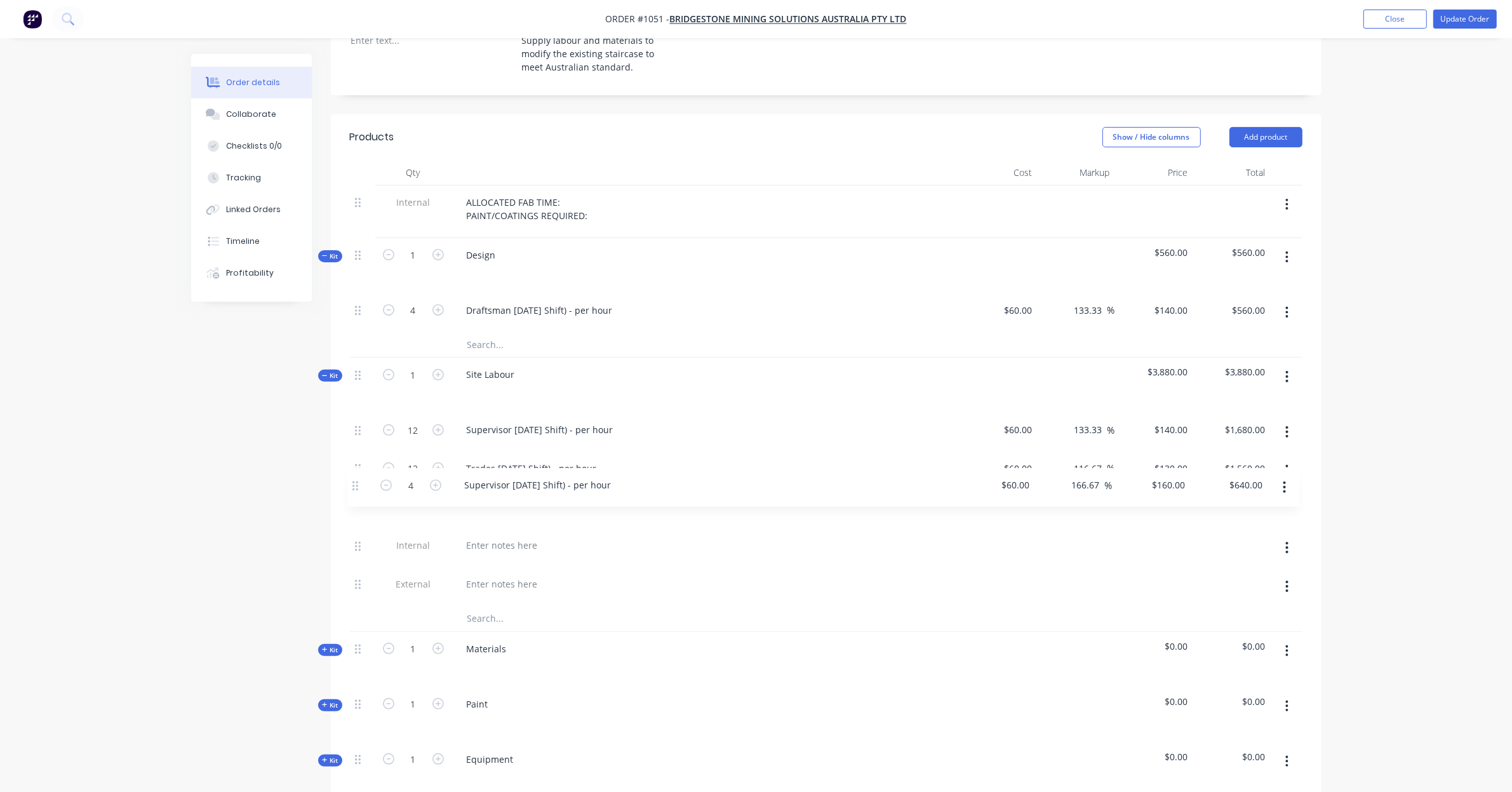
drag, startPoint x: 354, startPoint y: 571, endPoint x: 351, endPoint y: 483, distance: 88.1
click at [351, 483] on div "12 Supervisor Labour (Day Shift) - per hour $60.00 $60.00 133.33 133.33 % $140.…" at bounding box center [825, 510] width 952 height 193
click at [546, 497] on div "Supervisor Labour (Day Shift) - per hour" at bounding box center [540, 507] width 167 height 19
drag, startPoint x: 543, startPoint y: 490, endPoint x: 288, endPoint y: 489, distance: 255.0
click at [288, 489] on div "Created by Leya Created 05/09/25 Required Assigned to Add team member Invoiced …" at bounding box center [756, 492] width 1130 height 1670
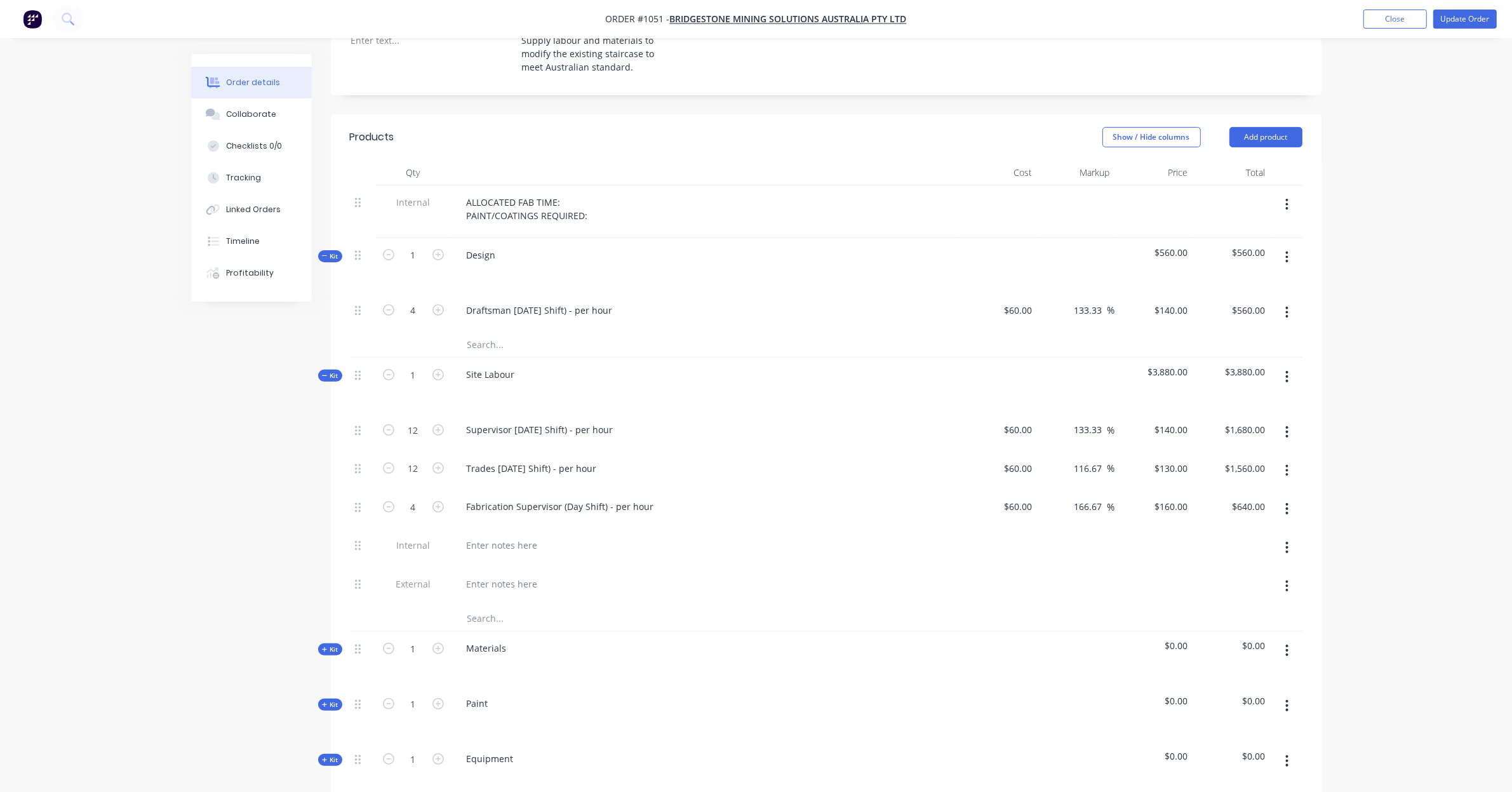
click at [484, 605] on input "text" at bounding box center [594, 618] width 254 height 25
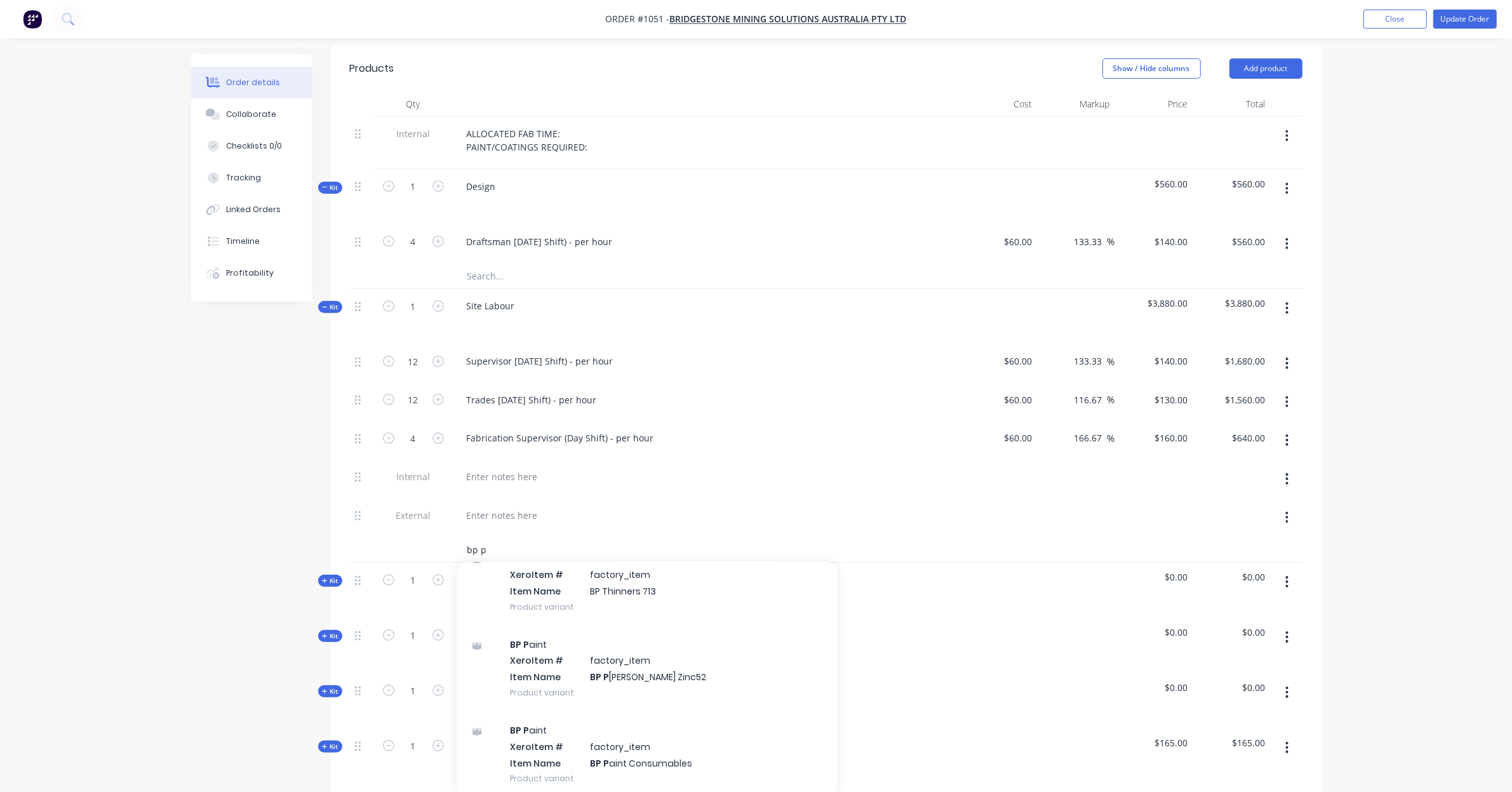
scroll to position [476, 0]
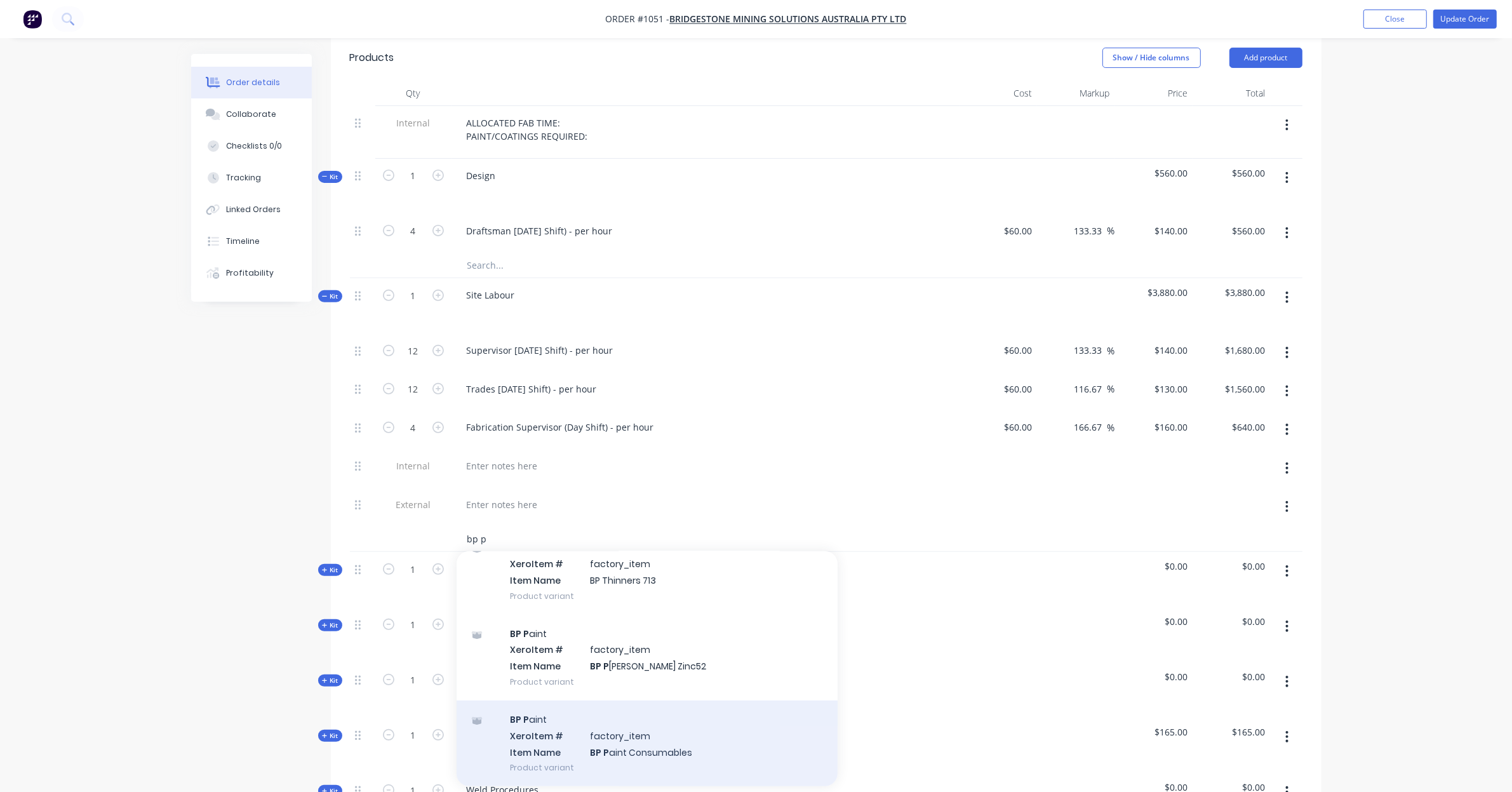
type input "bp p"
click at [659, 744] on div "BP P aint Xero Item # factory_item Item Name BP P aint Consumables Product vari…" at bounding box center [646, 743] width 381 height 86
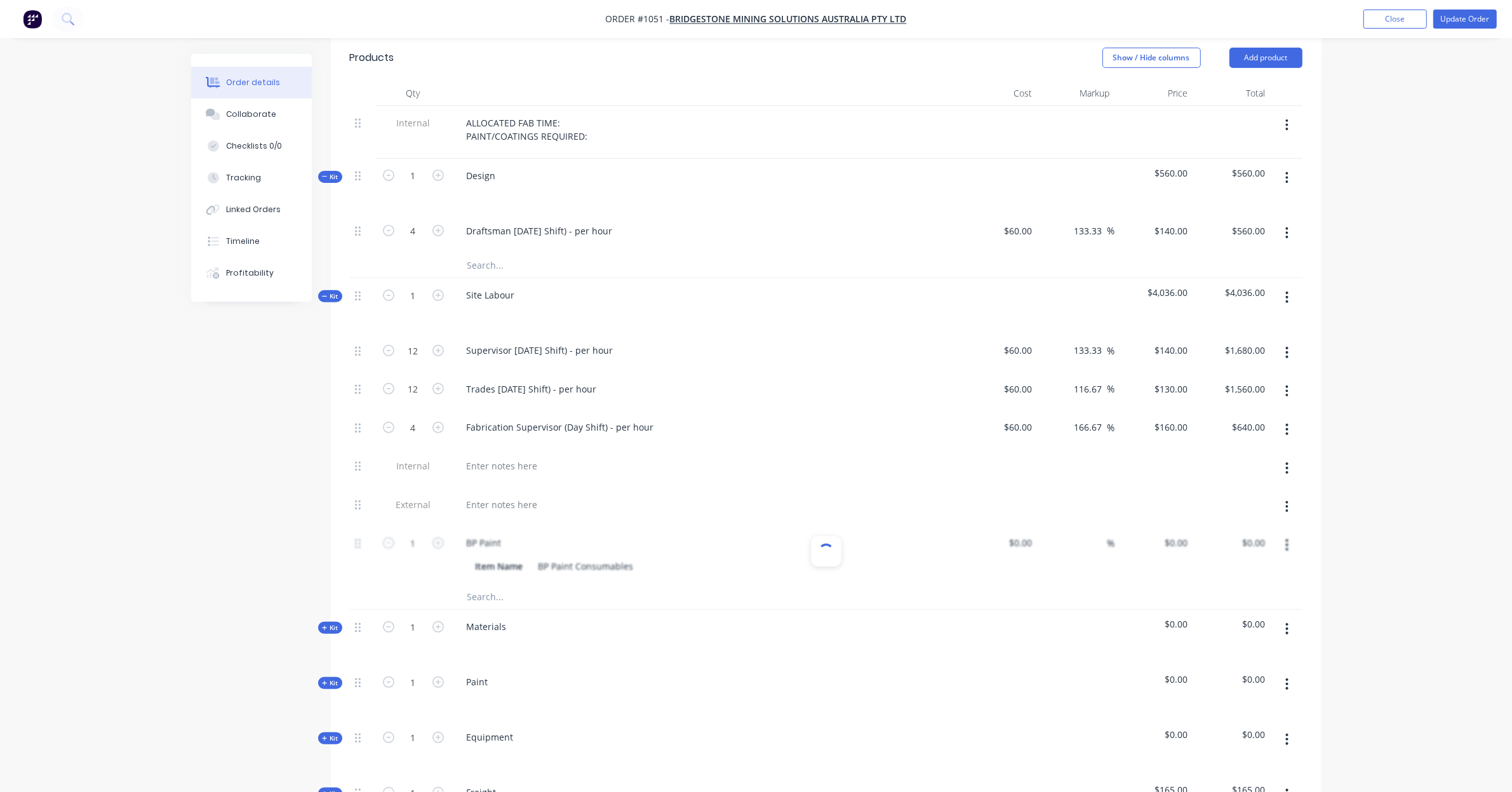
type input "$100.00"
type input "56"
type input "$156.00"
click at [1175, 533] on input "156" at bounding box center [1173, 543] width 40 height 19
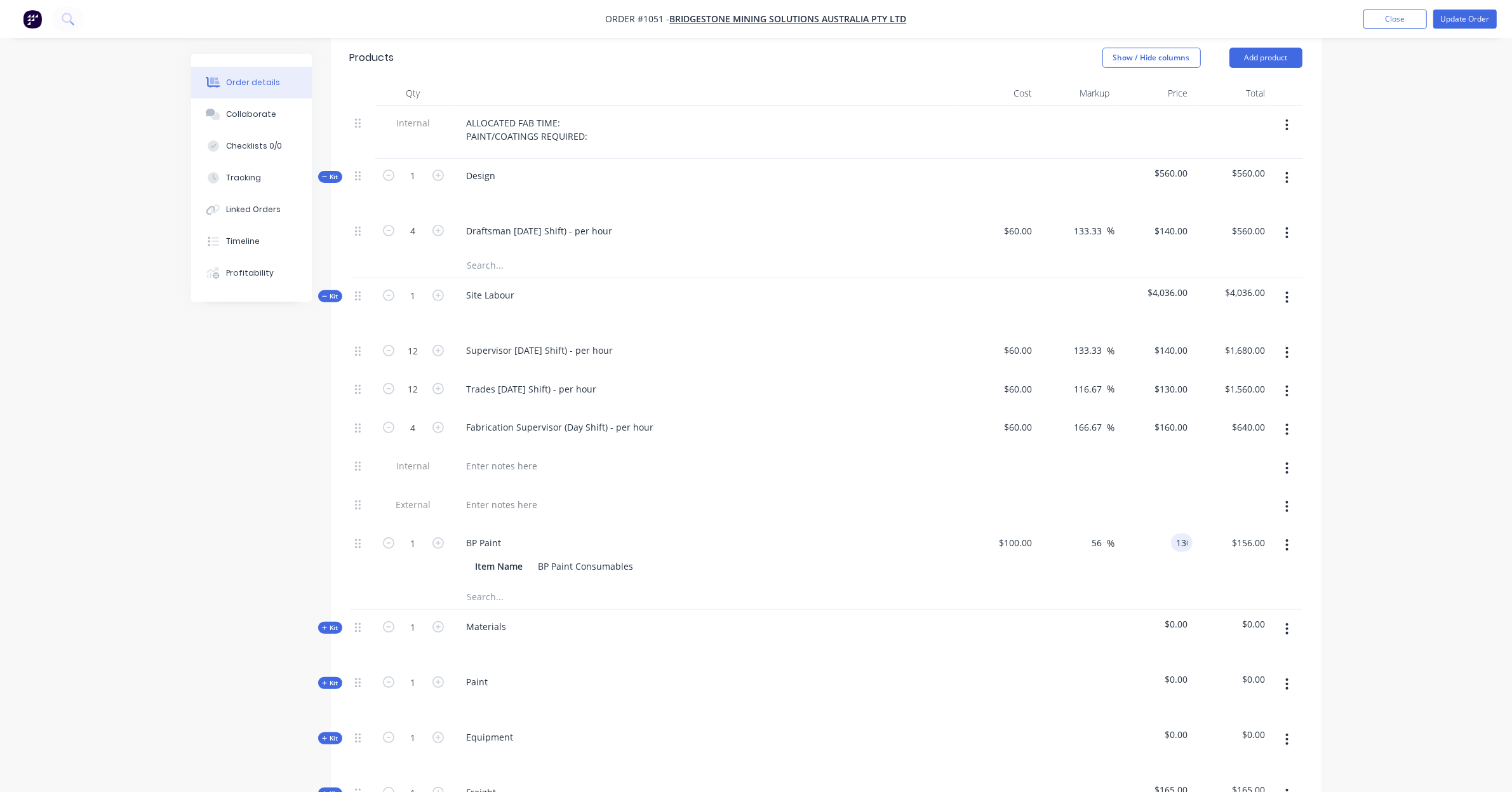
type input "130"
type input "30"
type input "$130.00"
drag, startPoint x: 353, startPoint y: 530, endPoint x: 351, endPoint y: 504, distance: 26.1
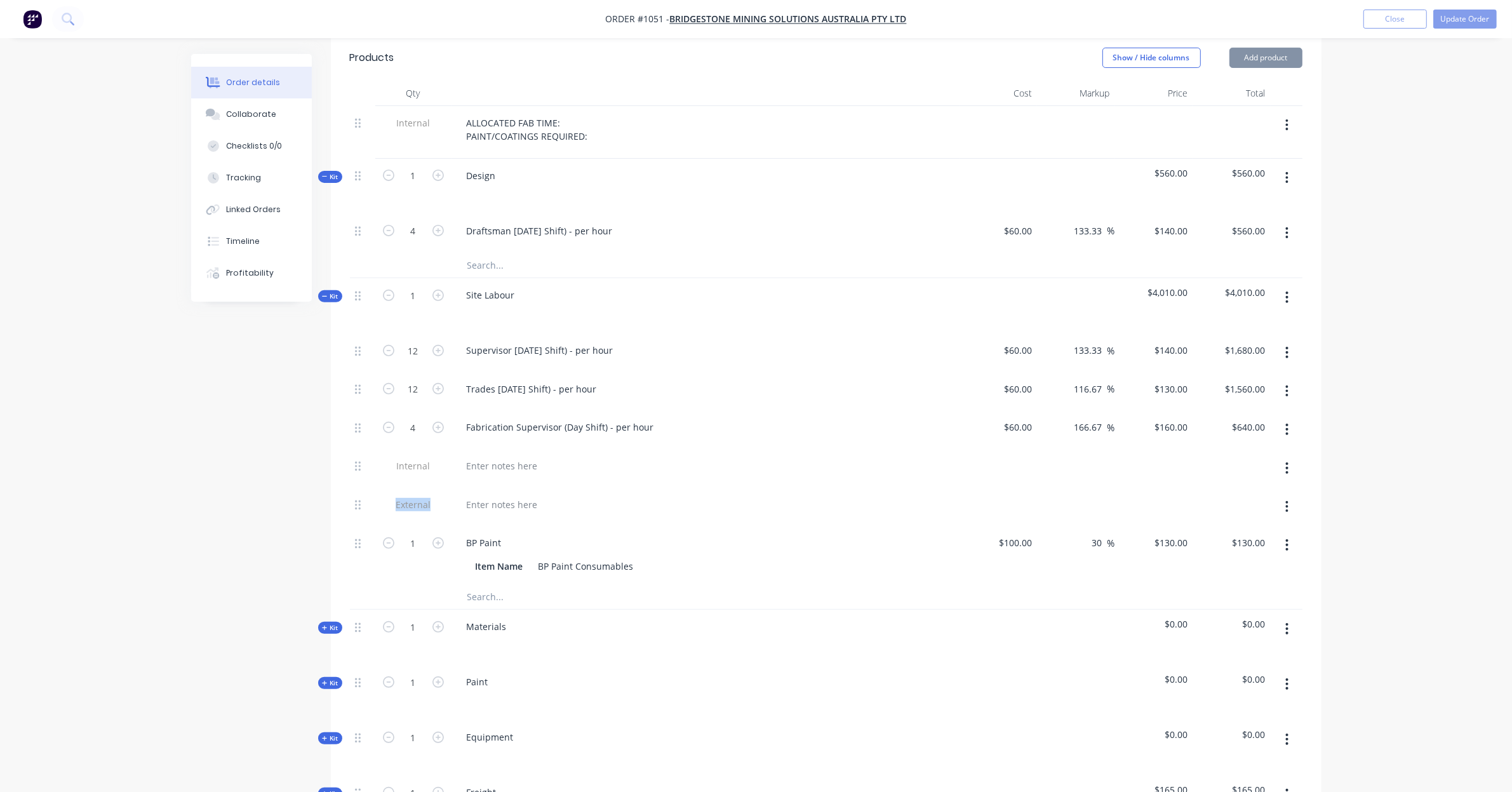
click at [351, 504] on div "12 Supervisor Labour (Day Shift) - per hour $60.00 $60.00 133.33 133.33 % $140.…" at bounding box center [825, 458] width 952 height 250
drag, startPoint x: 351, startPoint y: 504, endPoint x: 357, endPoint y: 531, distance: 27.7
click at [357, 538] on icon at bounding box center [357, 543] width 6 height 12
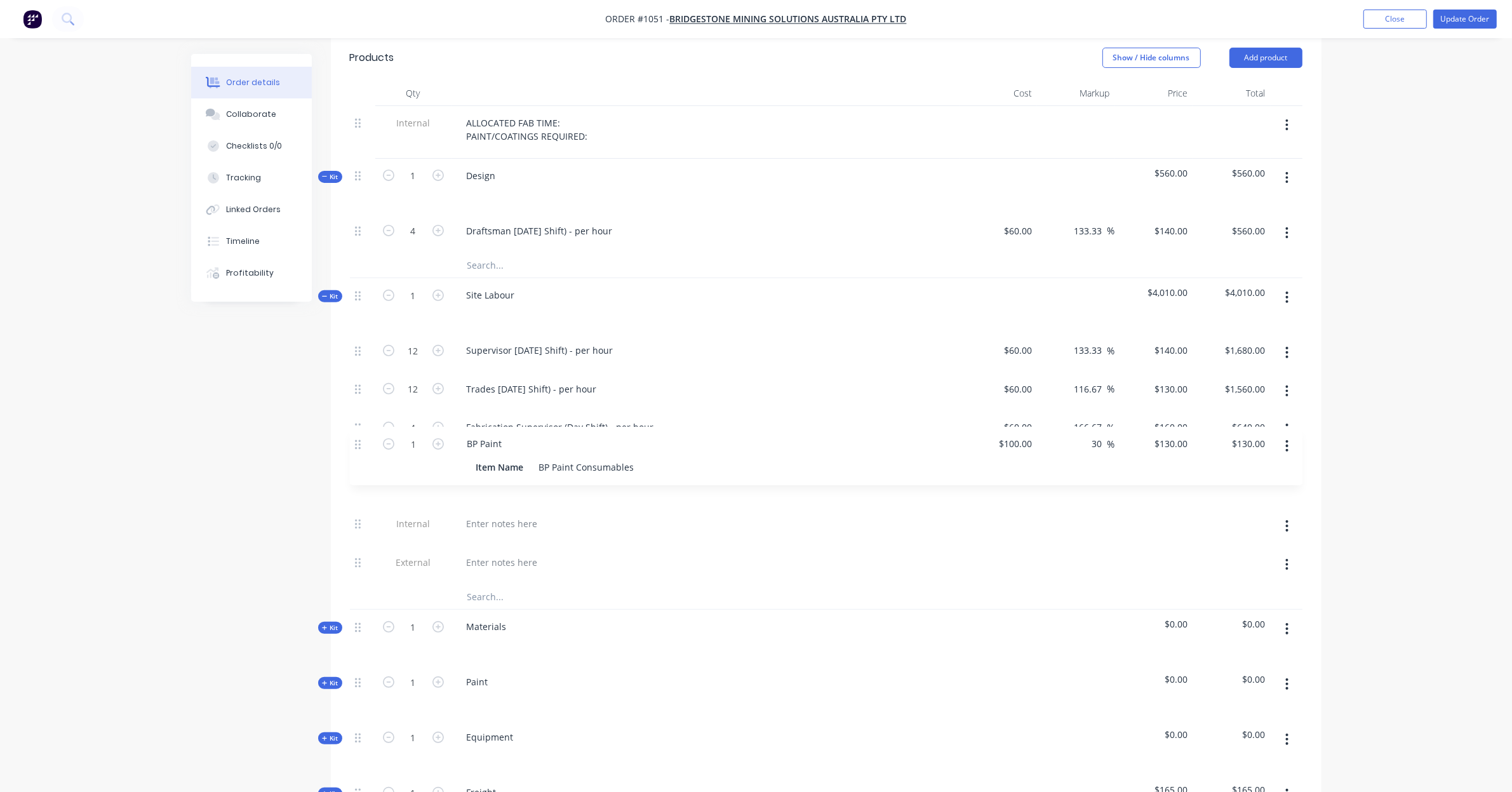
drag, startPoint x: 357, startPoint y: 534, endPoint x: 359, endPoint y: 445, distance: 89.0
click at [359, 445] on div "12 Supervisor Labour (Day Shift) - per hour $60.00 $60.00 133.33 133.33 % $140.…" at bounding box center [825, 458] width 952 height 250
click at [330, 623] on span "Kit" at bounding box center [330, 627] width 17 height 9
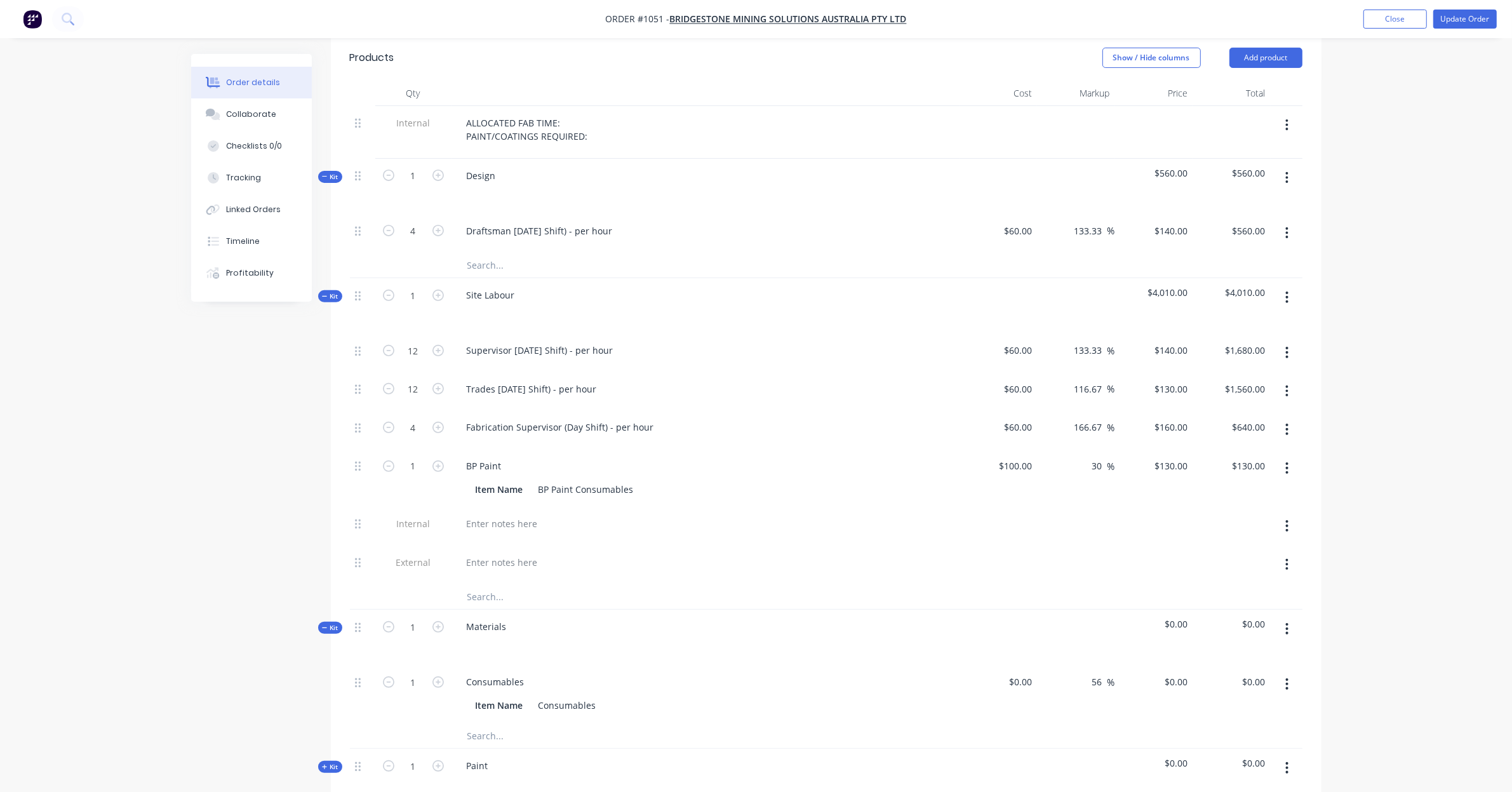
click at [520, 724] on input "text" at bounding box center [594, 735] width 254 height 25
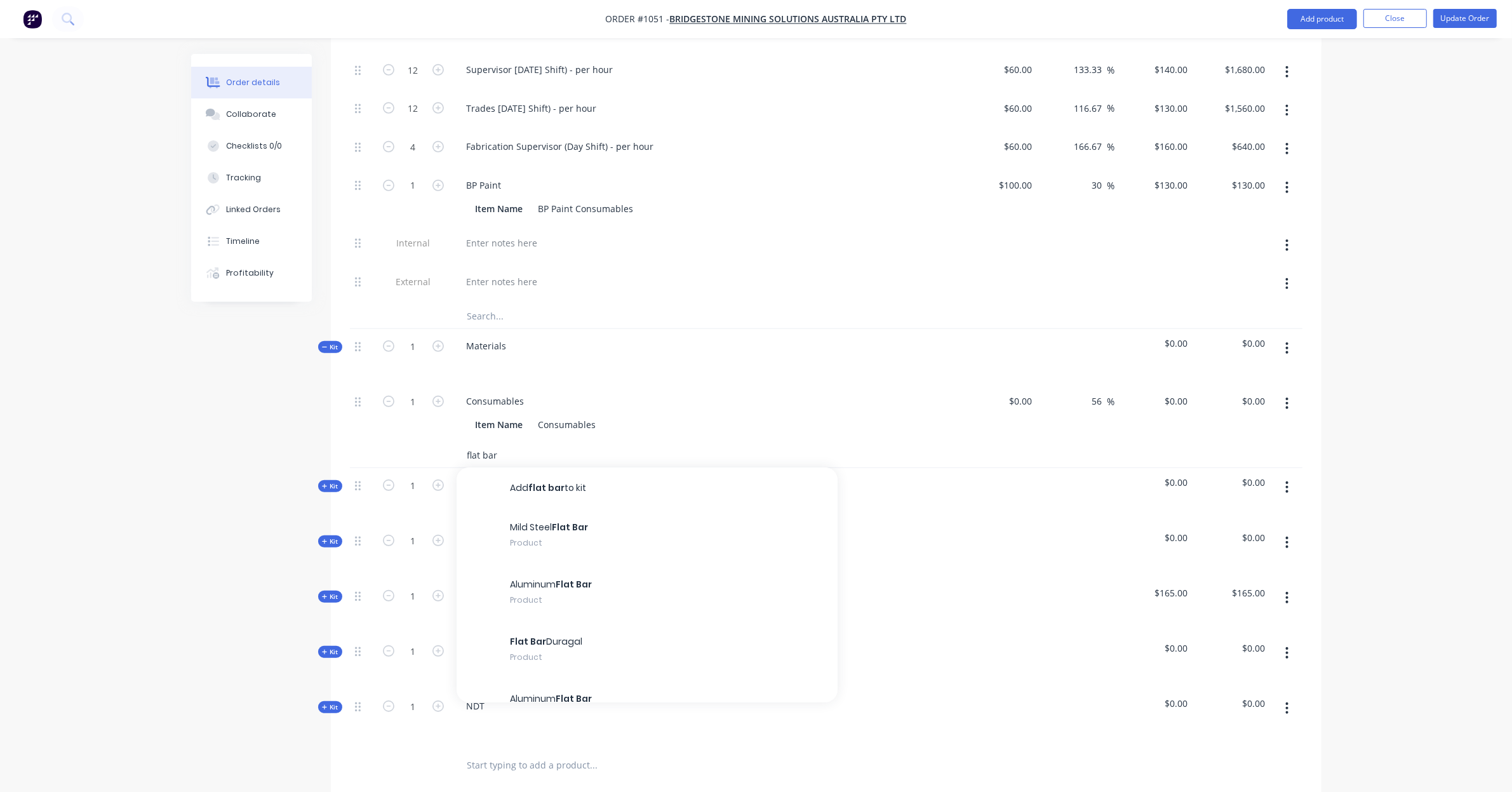
scroll to position [767, 0]
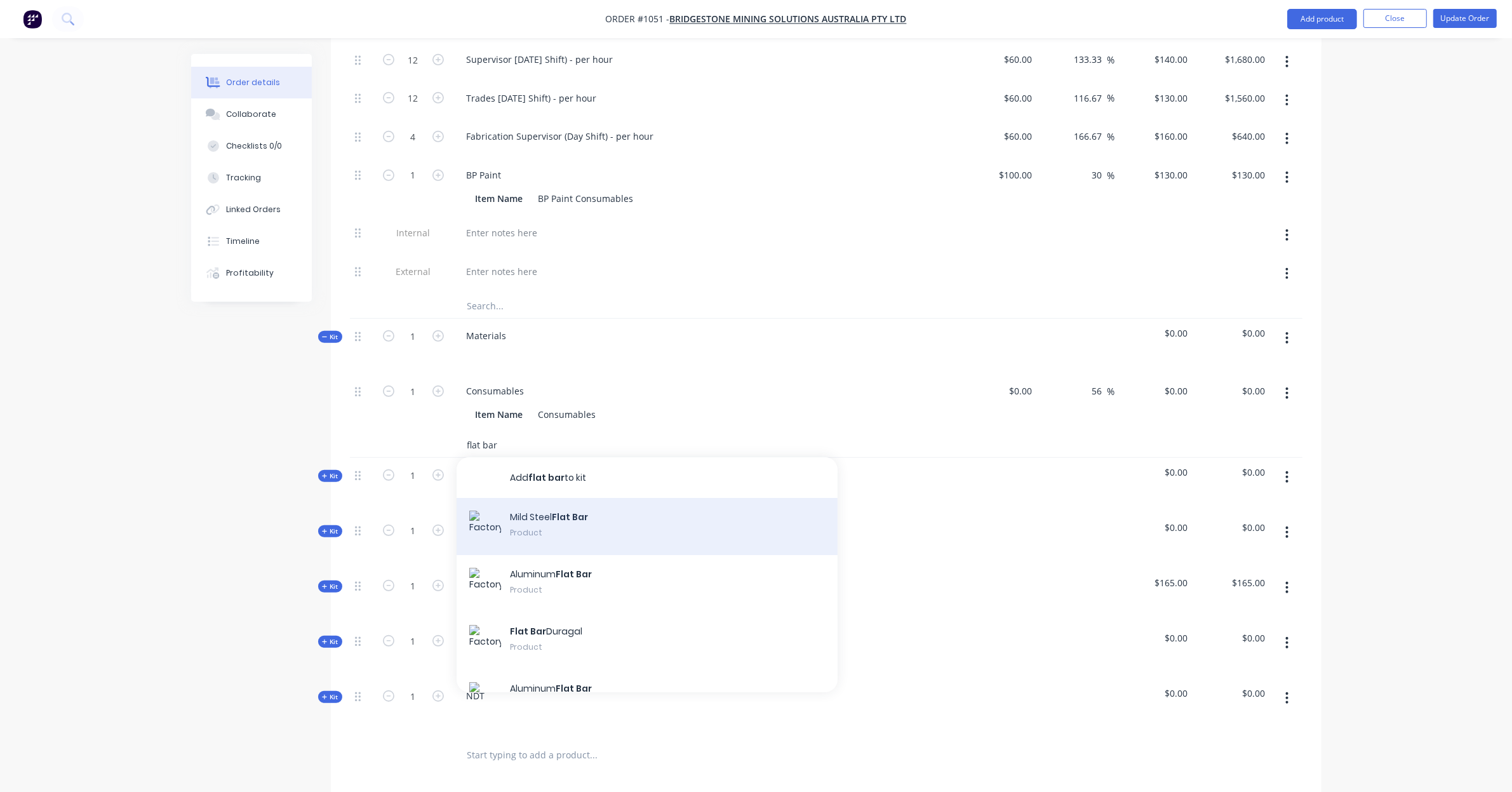
type input "flat bar"
click at [582, 513] on div "Mild Steel Flat Bar Product" at bounding box center [646, 526] width 381 height 57
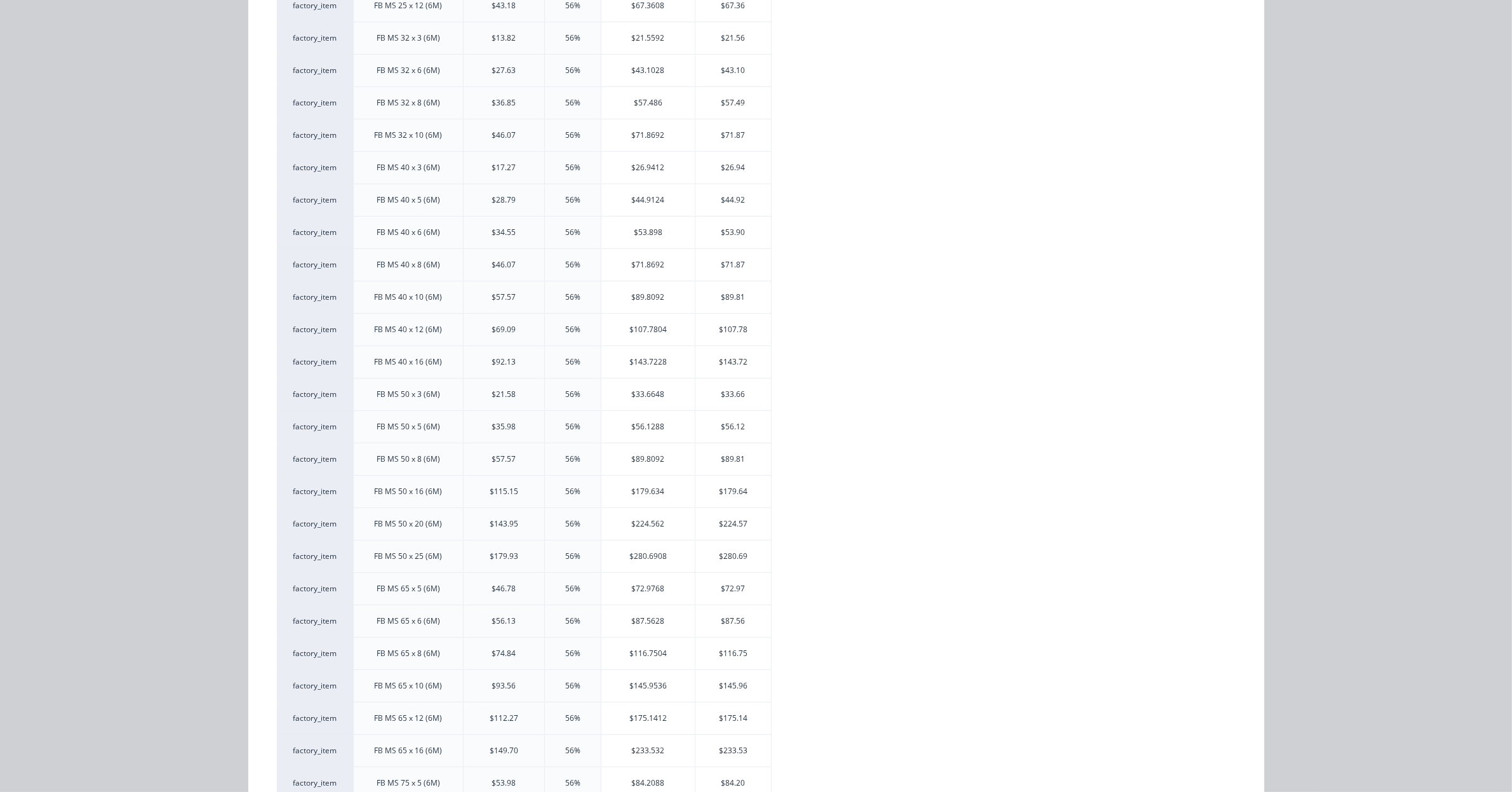
scroll to position [688, 0]
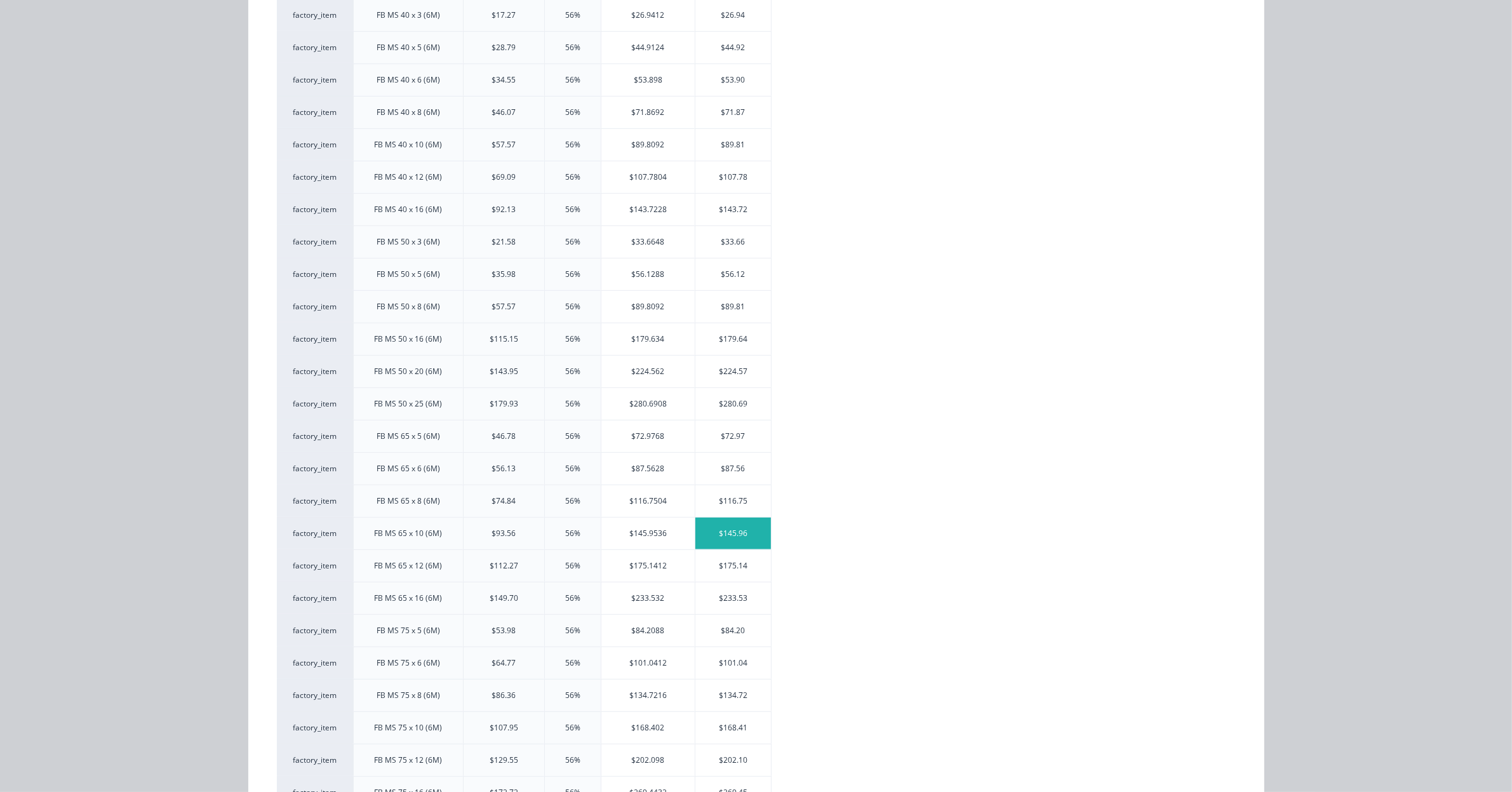
click at [728, 540] on div "$145.96" at bounding box center [734, 533] width 76 height 32
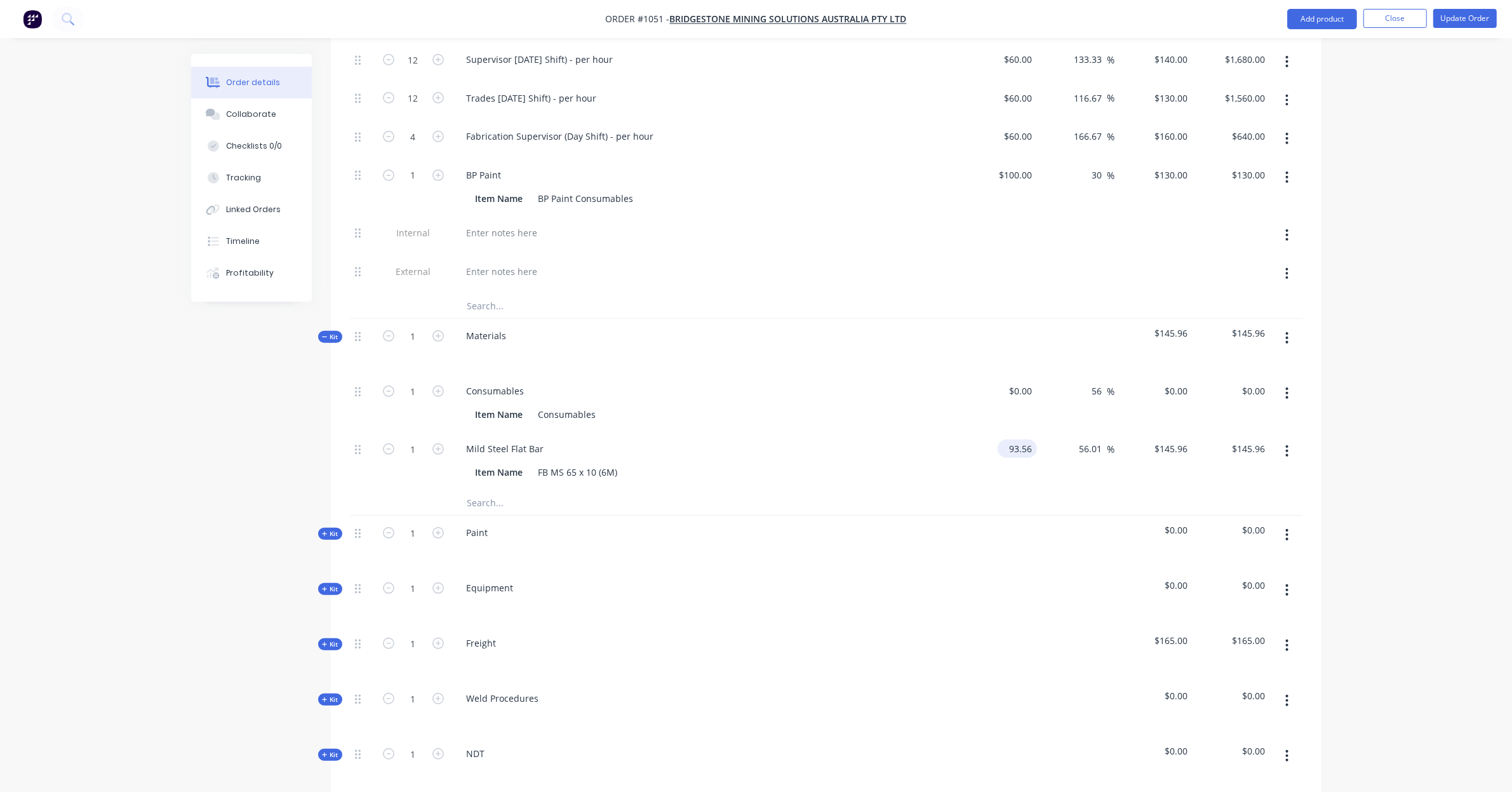
click at [1013, 440] on input "93.56" at bounding box center [1020, 449] width 35 height 19
type input "$93.56"
type input "140"
type input "49.64"
type input "$140.00"
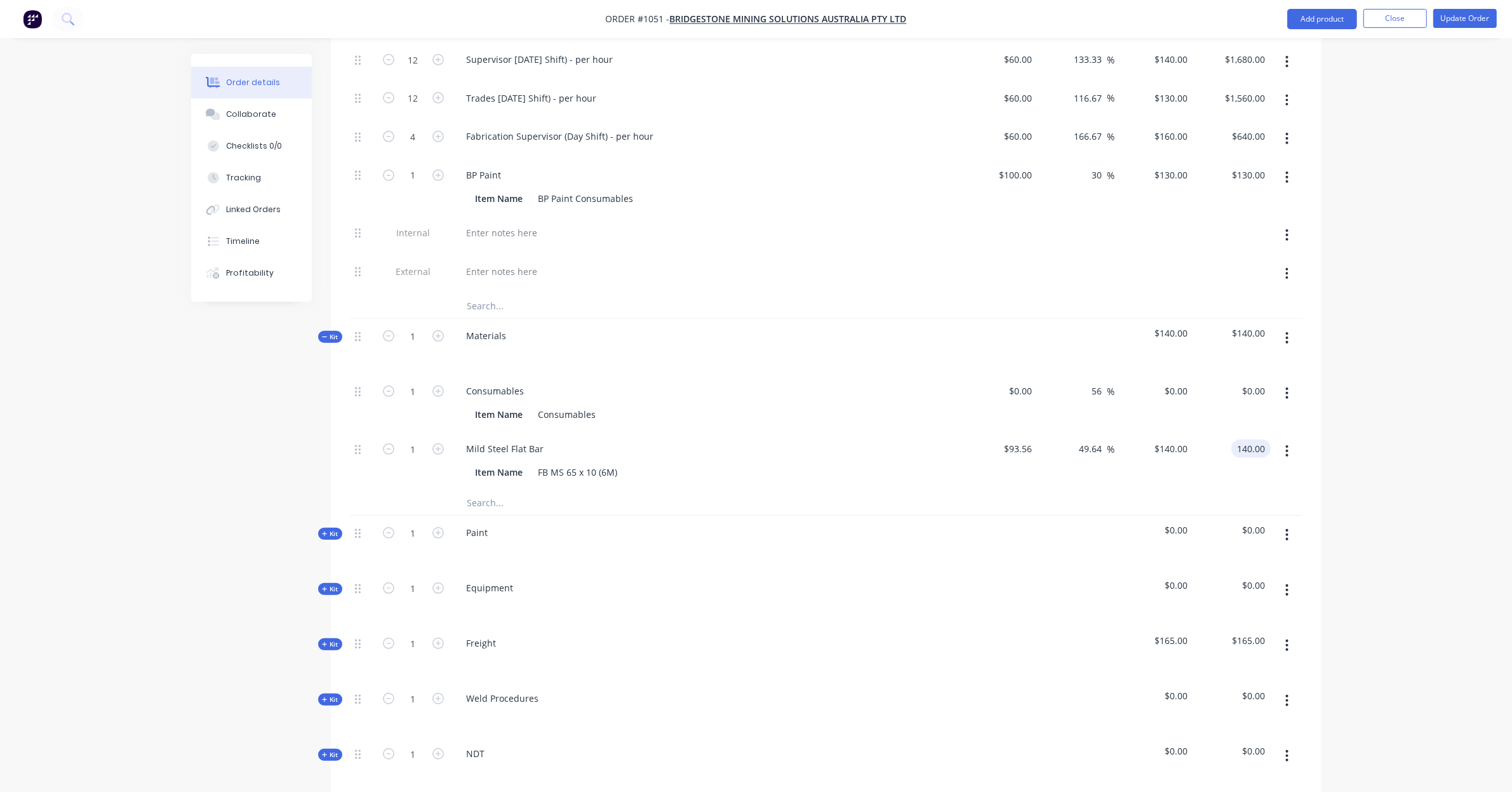
type input "$140.00"
click at [1289, 381] on button "button" at bounding box center [1286, 393] width 30 height 23
click at [1258, 468] on div "Delete" at bounding box center [1242, 477] width 98 height 19
drag, startPoint x: 360, startPoint y: 522, endPoint x: 353, endPoint y: 454, distance: 68.4
click at [353, 454] on div "Internal ALLOCATED FAB TIME: PAINT/COATINGS REQUIRED: Kit 1 Design $560.00 $560…" at bounding box center [825, 275] width 952 height 920
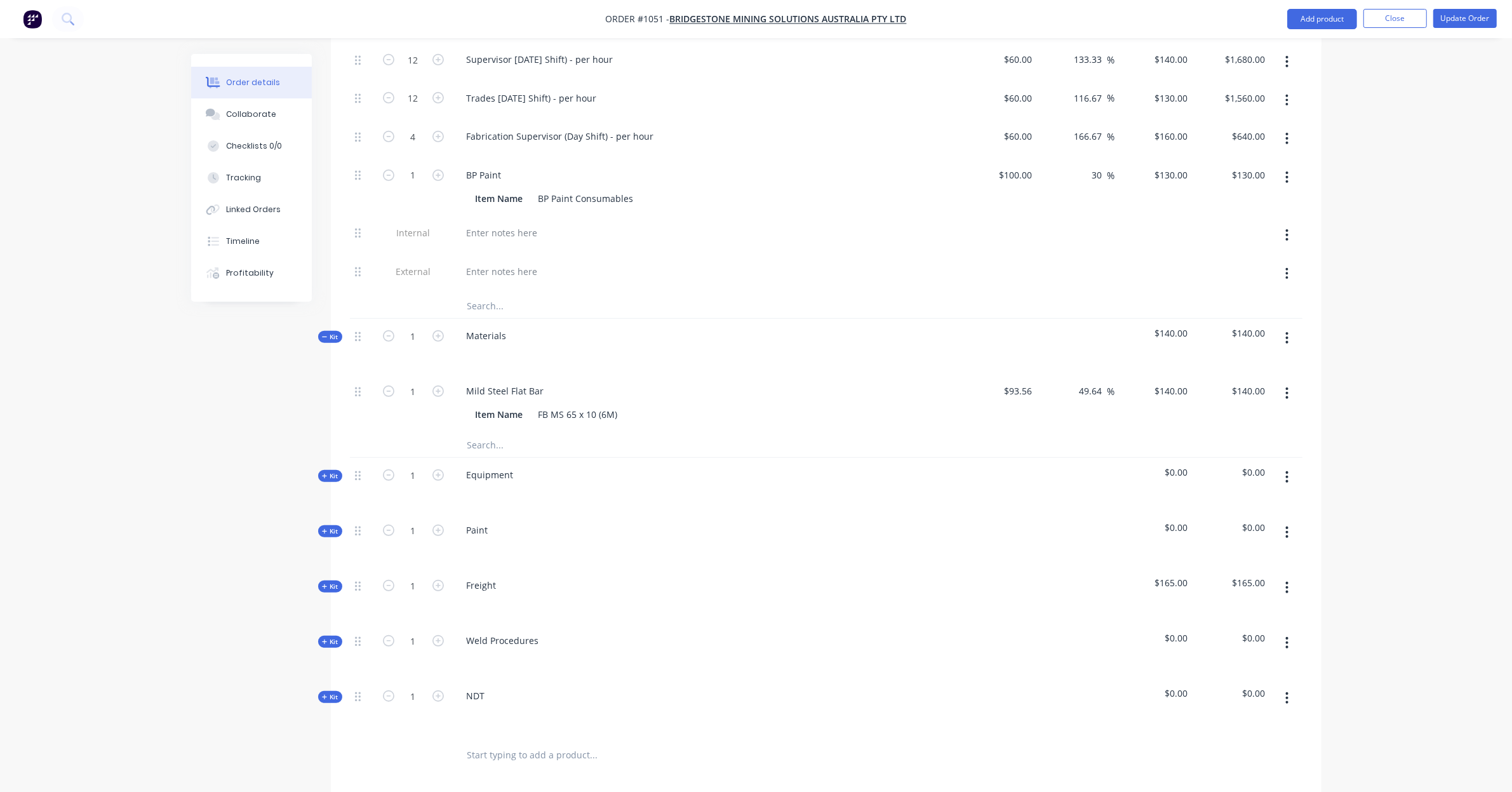
click at [327, 473] on icon at bounding box center [325, 476] width 6 height 6
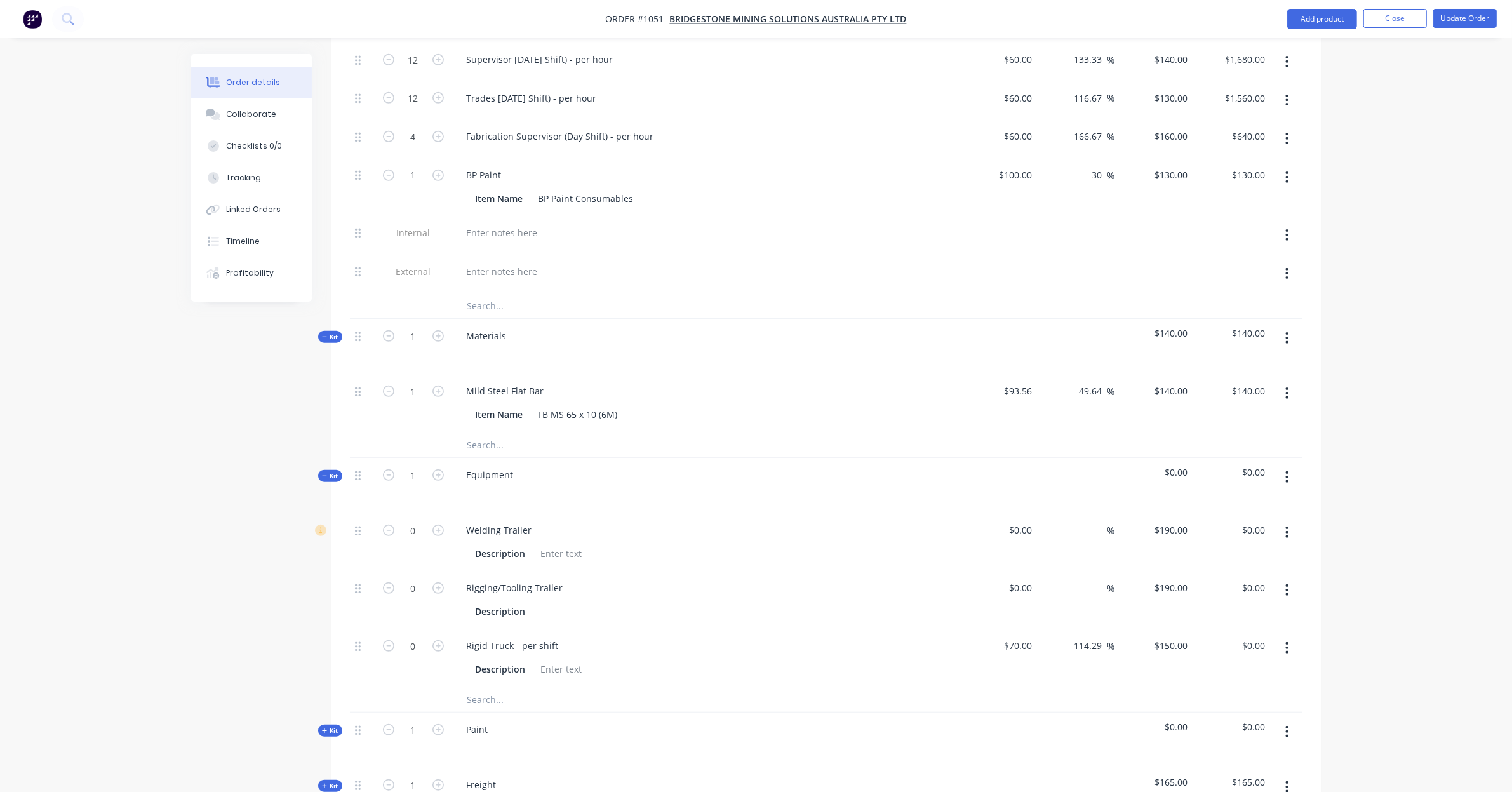
click at [525, 689] on input "text" at bounding box center [594, 698] width 254 height 25
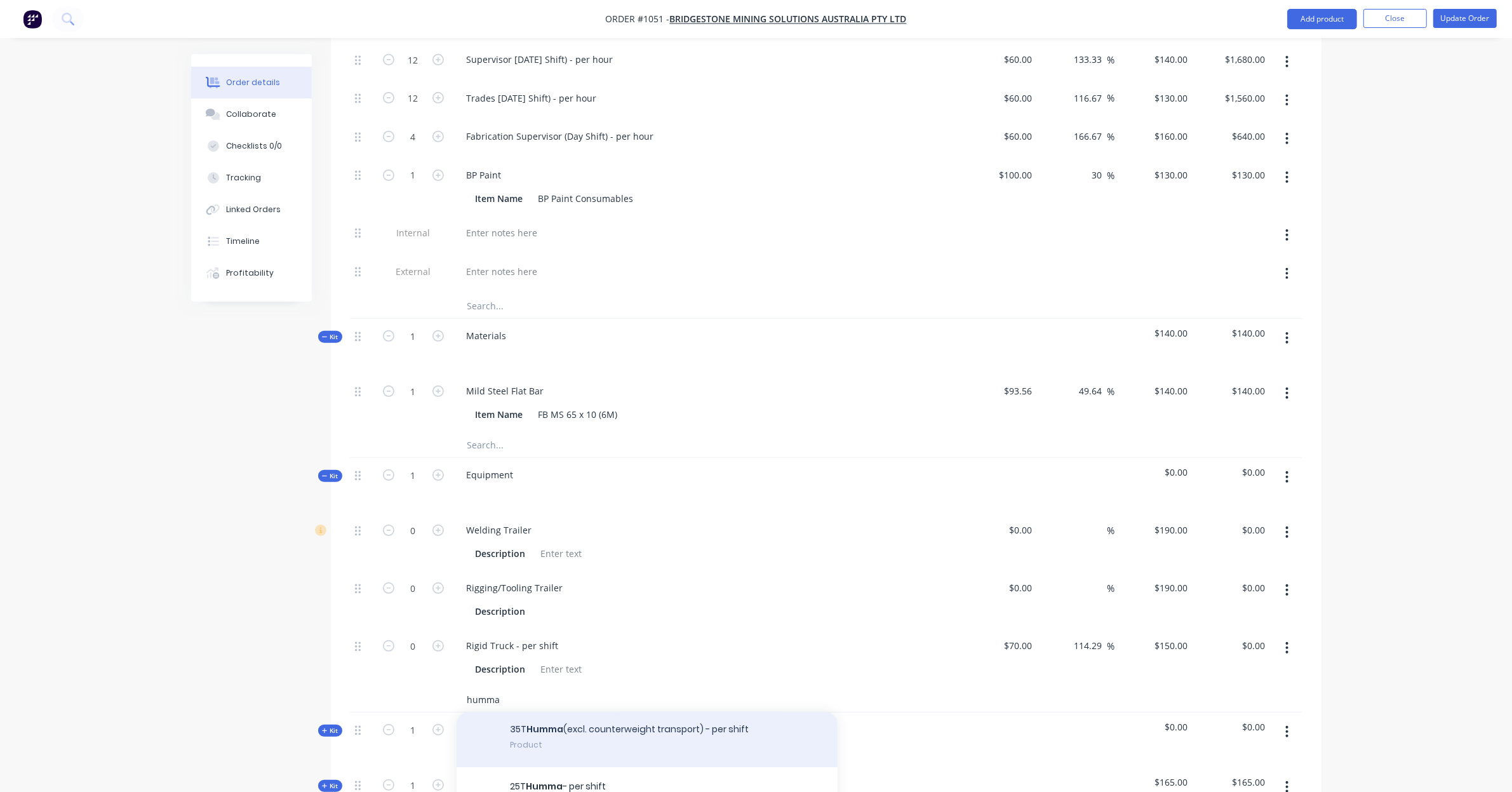
scroll to position [53, 0]
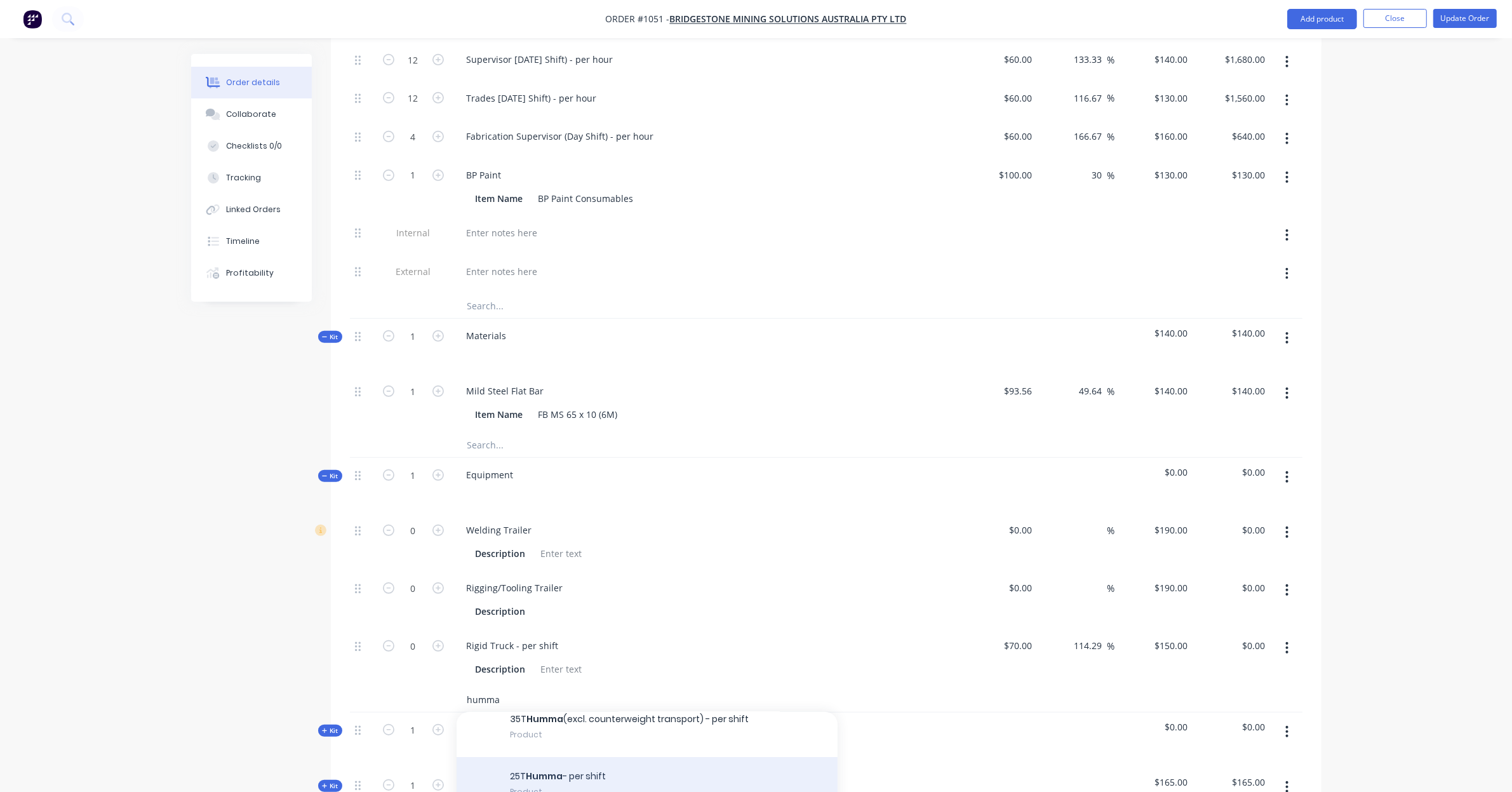
type input "humma"
click at [616, 767] on div "25T Humma - per shift Product" at bounding box center [646, 785] width 381 height 57
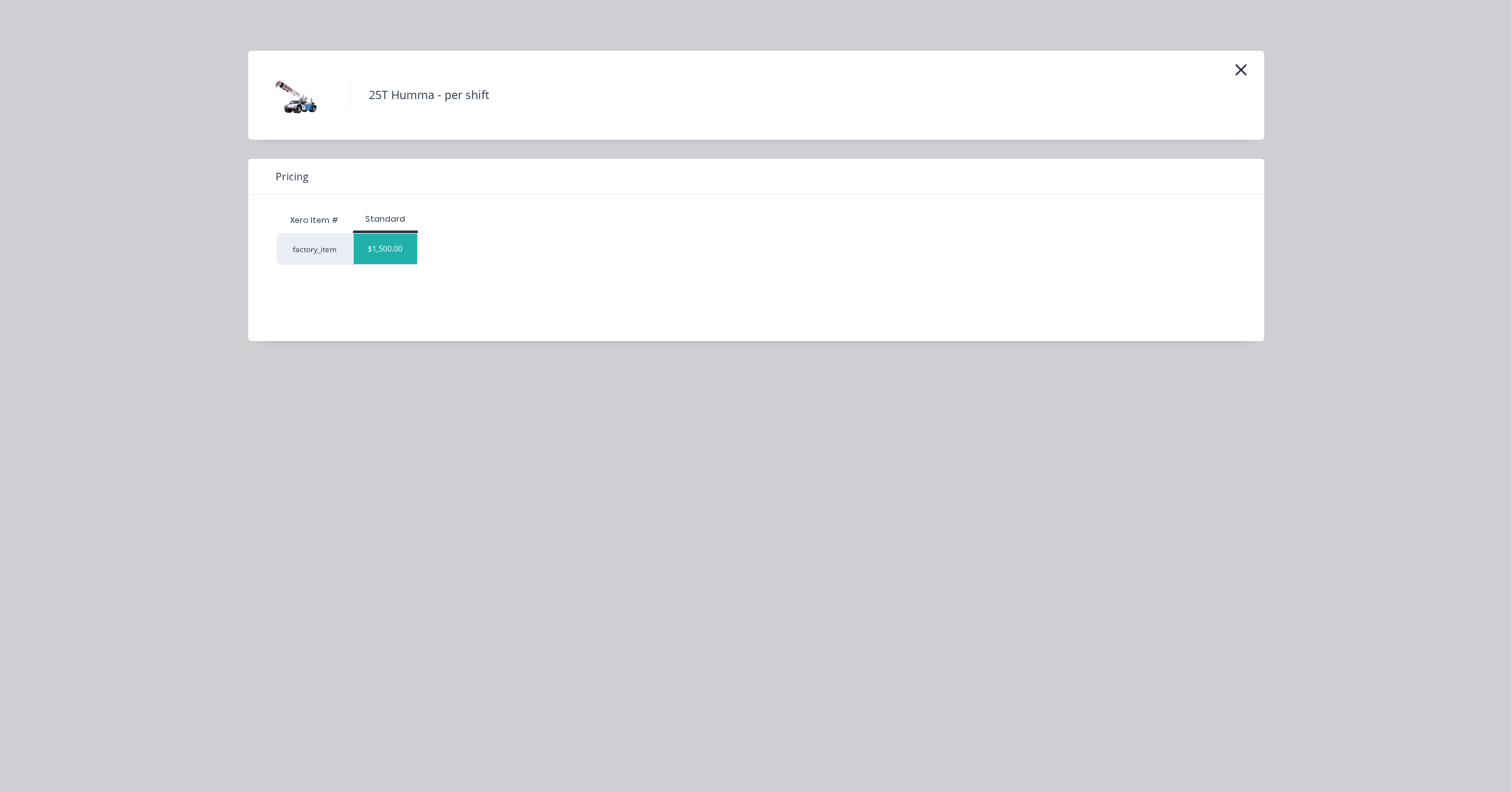
click at [401, 248] on div "$1,500.00" at bounding box center [386, 249] width 63 height 30
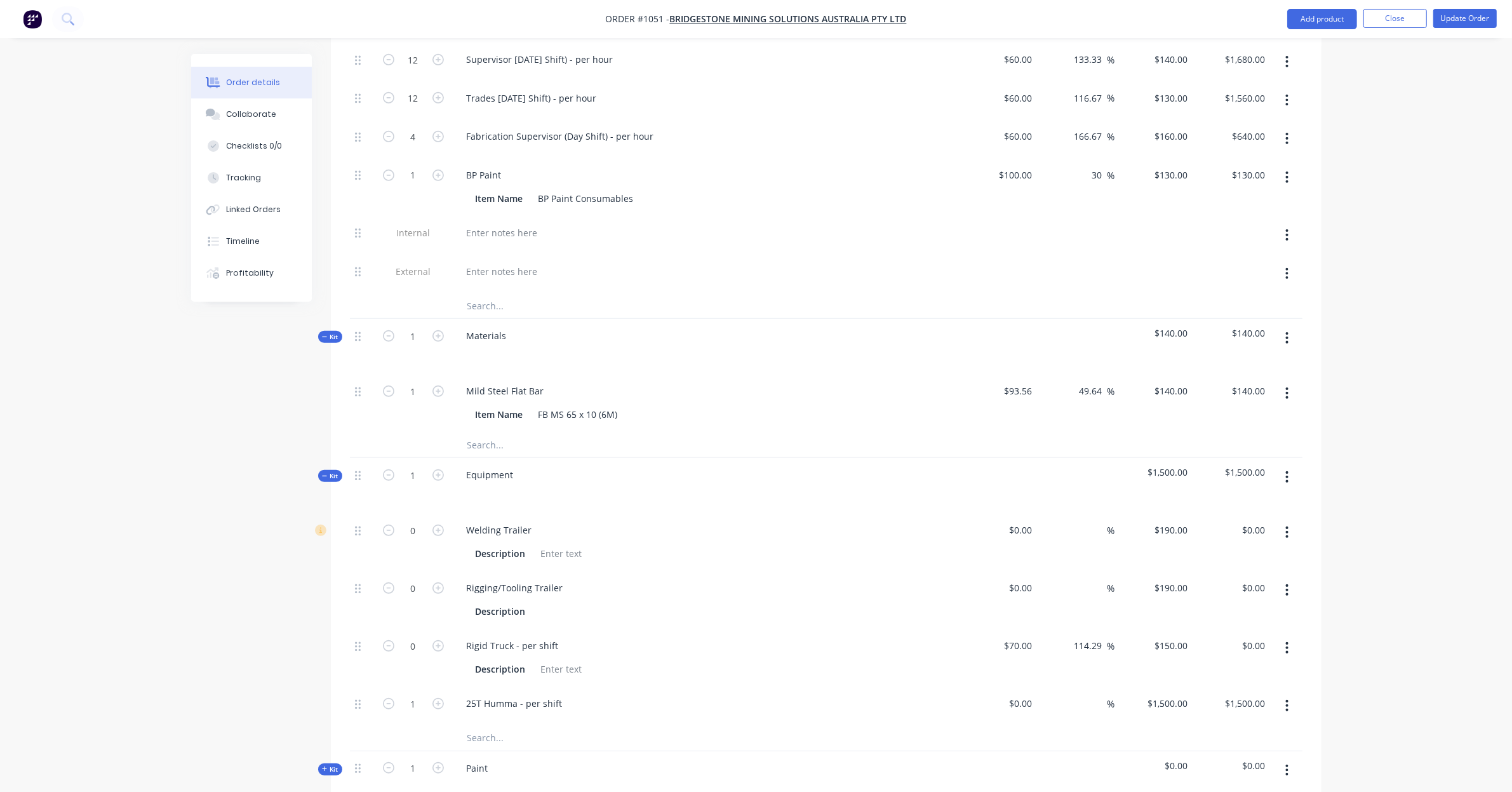
click at [1283, 524] on button "button" at bounding box center [1286, 532] width 30 height 23
click at [1271, 607] on div "Delete" at bounding box center [1242, 616] width 98 height 19
click at [1292, 520] on button "button" at bounding box center [1286, 532] width 30 height 23
click at [1274, 608] on div "Delete" at bounding box center [1242, 616] width 98 height 19
click at [1284, 520] on button "button" at bounding box center [1286, 532] width 30 height 23
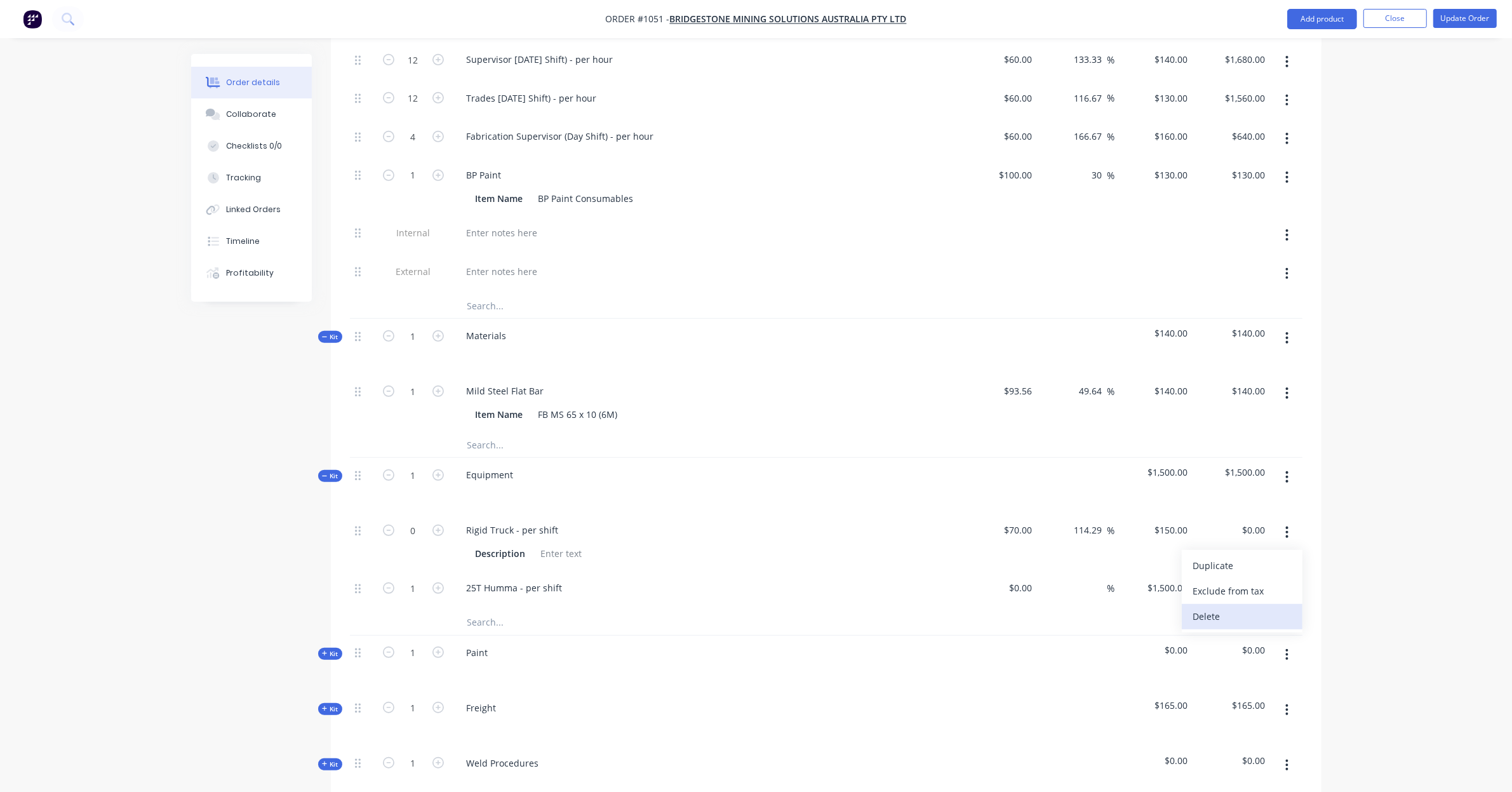
click at [1268, 607] on div "Delete" at bounding box center [1242, 616] width 98 height 19
click at [334, 591] on span "Kit" at bounding box center [330, 595] width 17 height 9
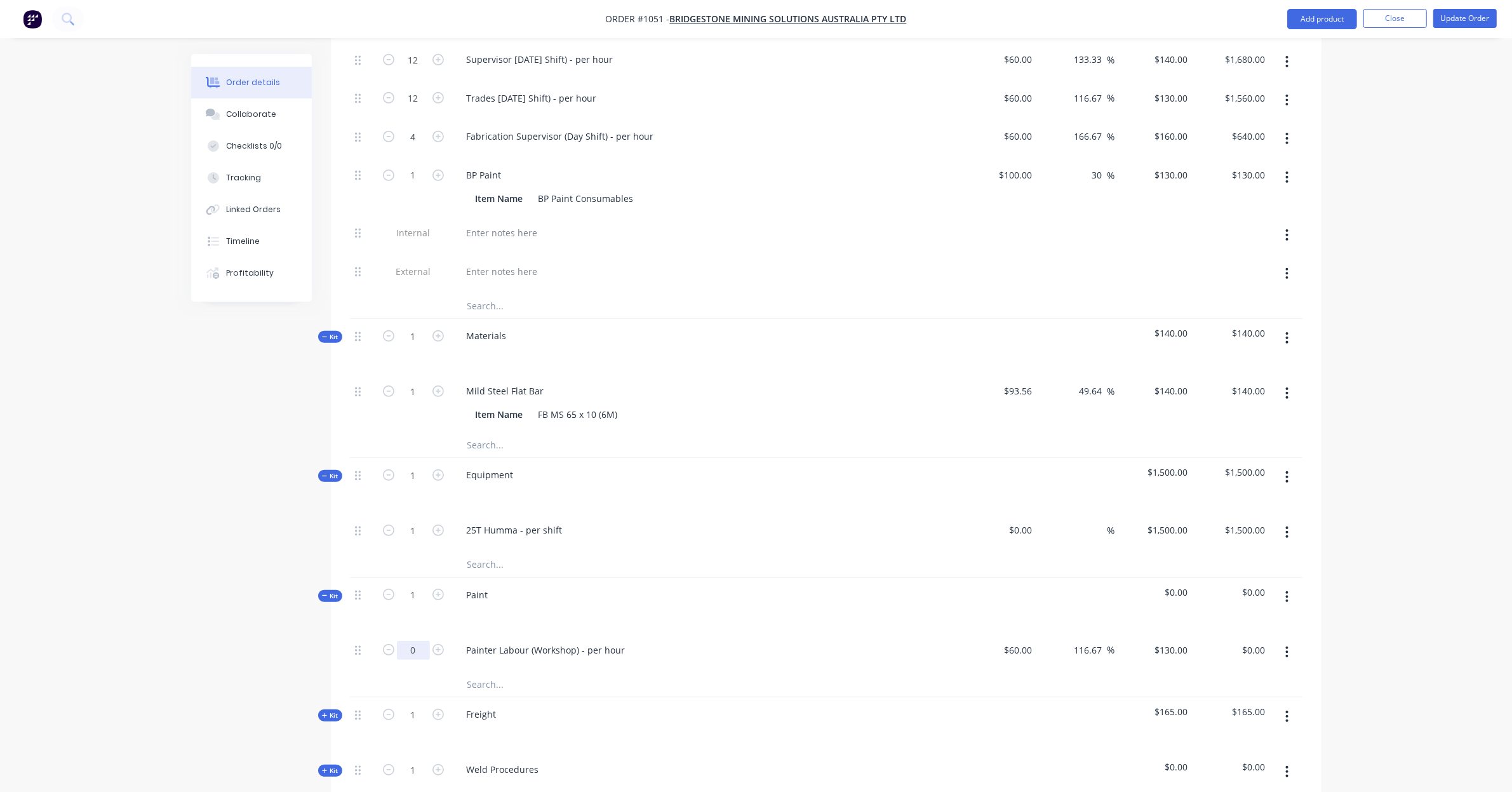
click at [423, 641] on input "0" at bounding box center [414, 650] width 33 height 19
type input "1"
type input "130"
type input "$130.00"
click at [1160, 633] on div "130 $130.00" at bounding box center [1154, 652] width 78 height 39
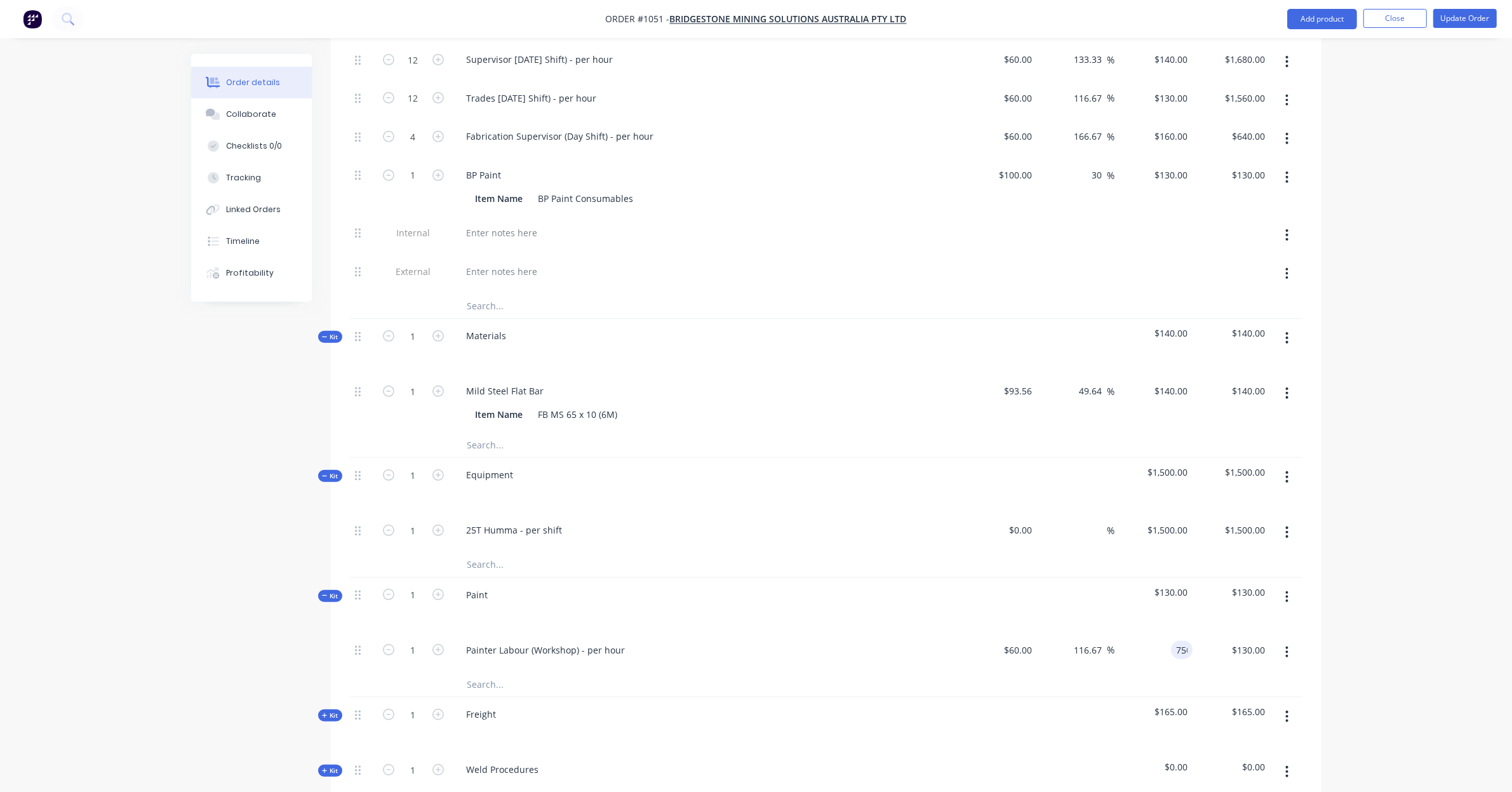
type input "750"
type input "1150"
type input "$750.00"
click at [582, 643] on div "Painter Labour (Workshop) - per hour" at bounding box center [546, 650] width 179 height 19
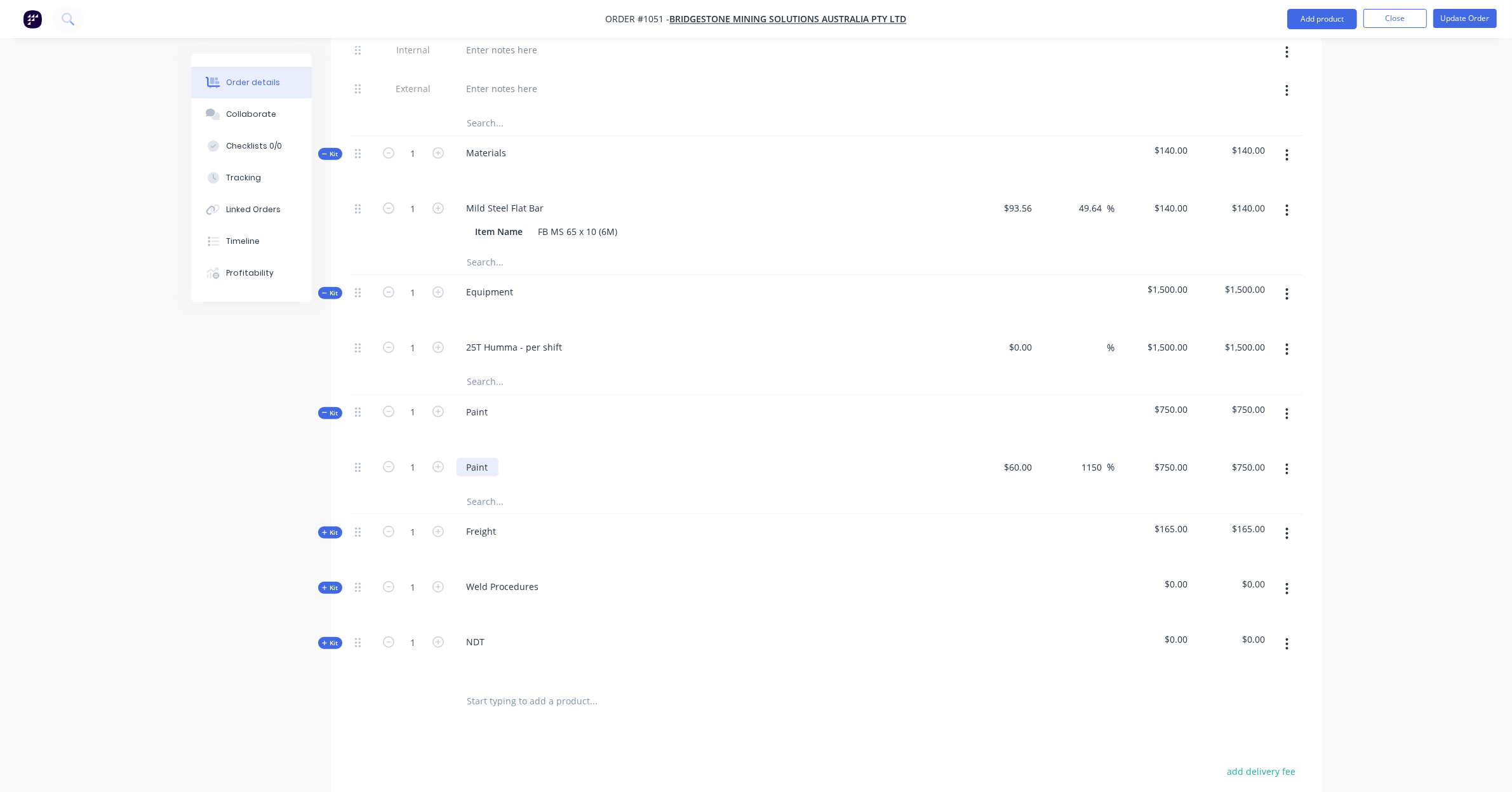
scroll to position [952, 0]
click at [1287, 525] on icon "button" at bounding box center [1287, 531] width 3 height 12
click at [1255, 638] on div "Delete" at bounding box center [1242, 641] width 98 height 19
click at [1288, 524] on icon "button" at bounding box center [1286, 530] width 3 height 14
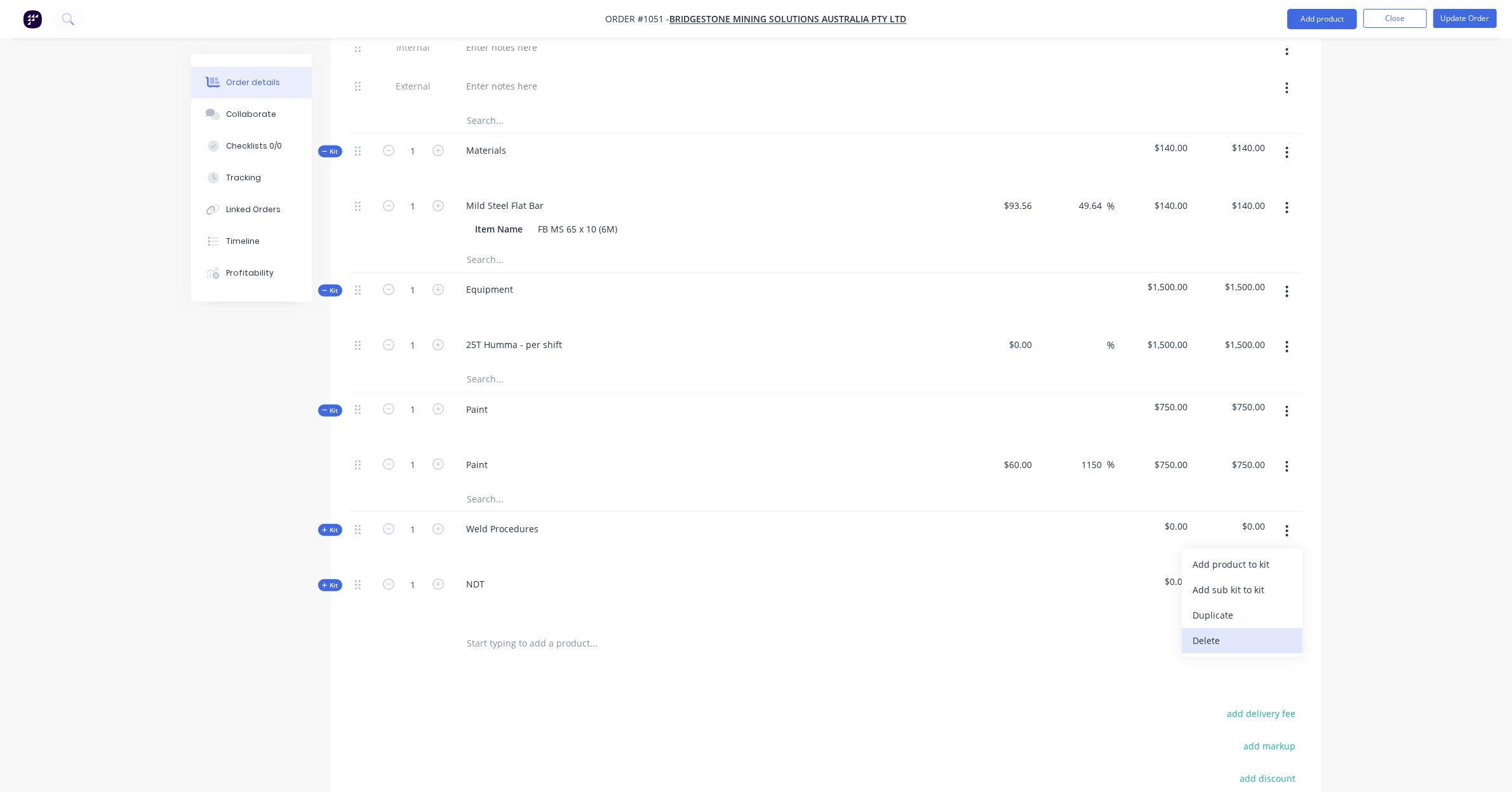
click at [1263, 639] on button "Delete" at bounding box center [1241, 640] width 120 height 25
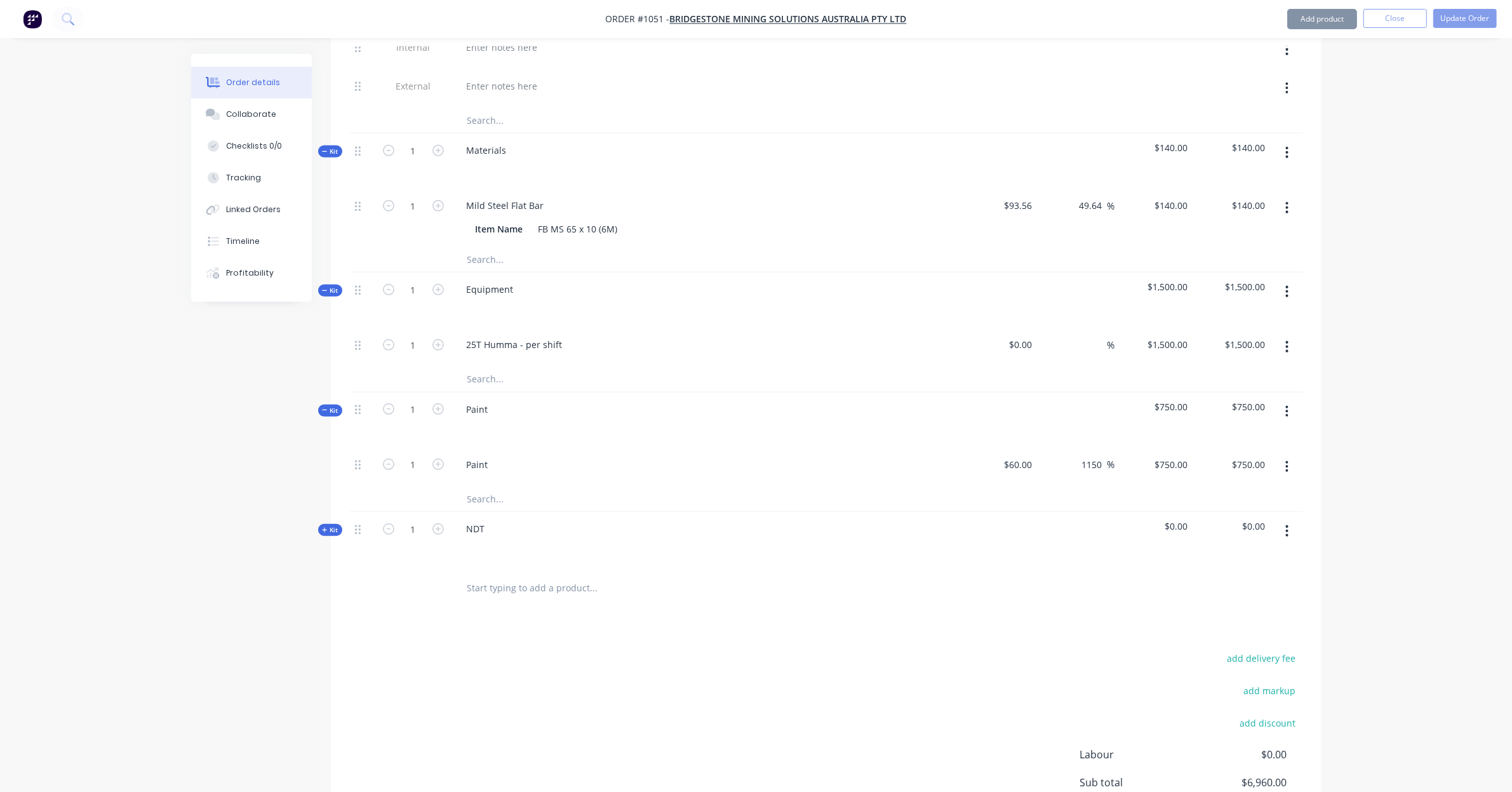
click at [1294, 532] on div at bounding box center [1286, 539] width 32 height 55
click at [1289, 525] on button "button" at bounding box center [1286, 531] width 30 height 23
click at [1265, 631] on div "Delete" at bounding box center [1242, 641] width 98 height 19
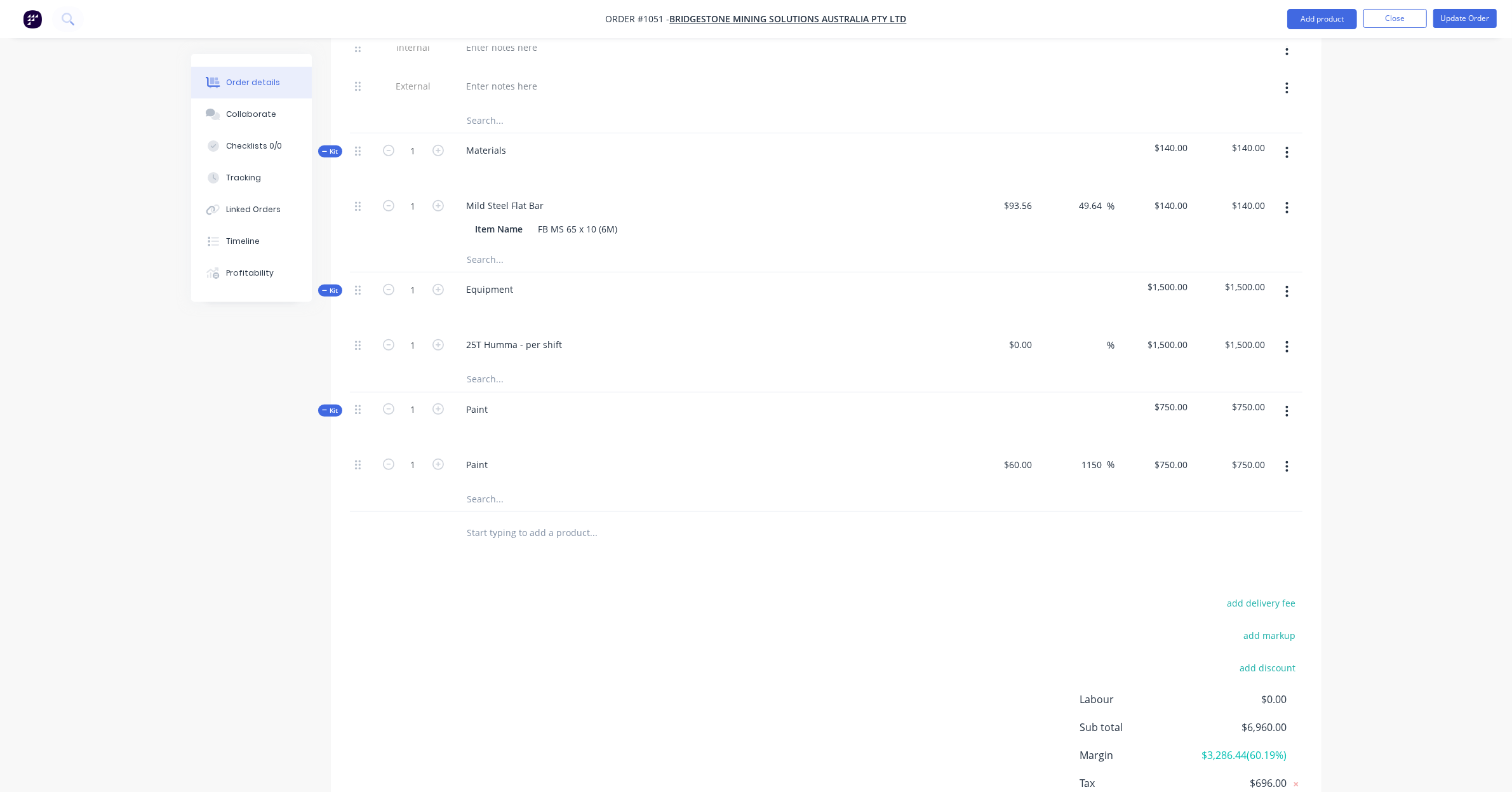
drag, startPoint x: 1374, startPoint y: 478, endPoint x: 1369, endPoint y: 445, distance: 33.4
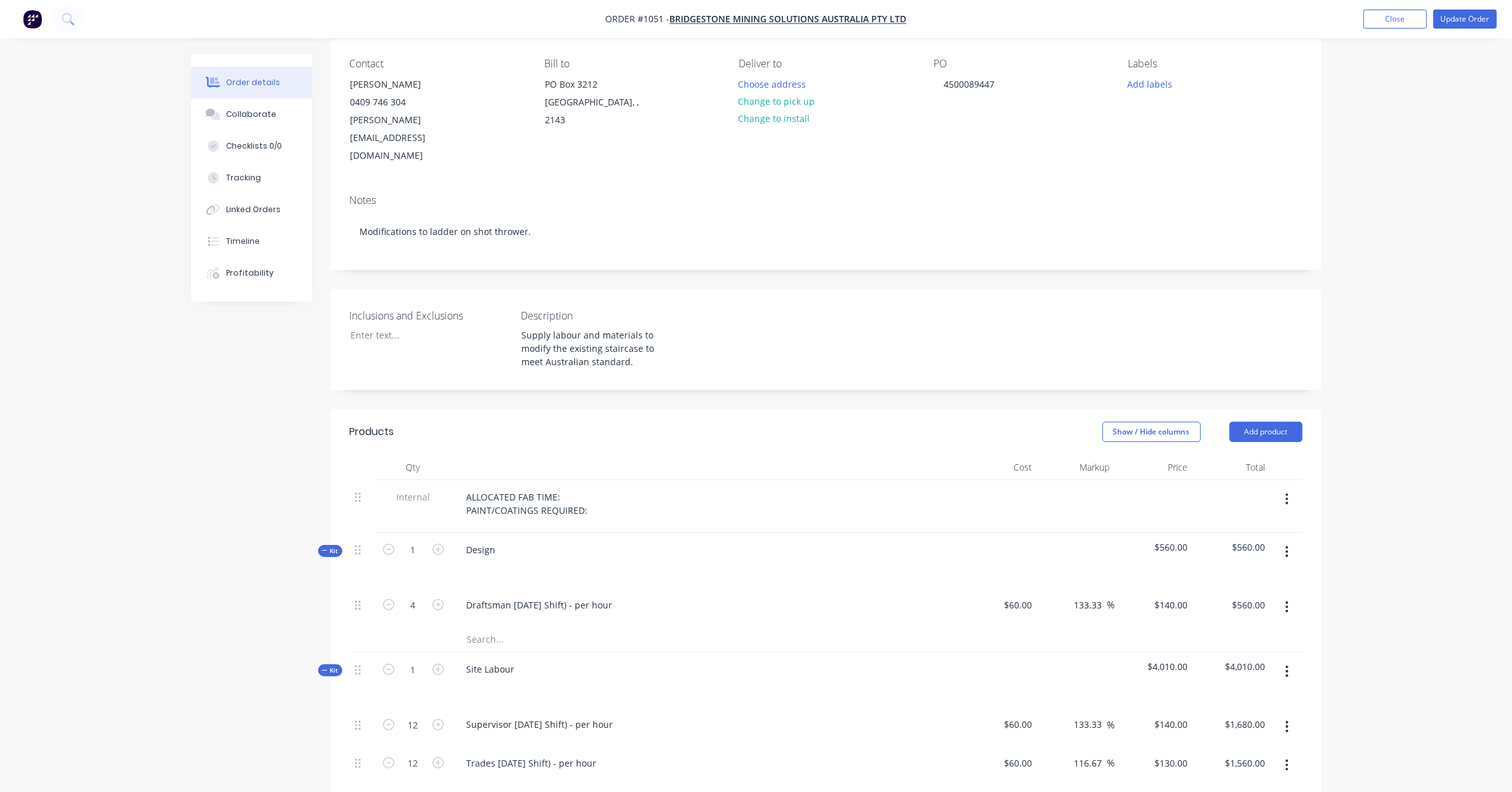
scroll to position [0, 0]
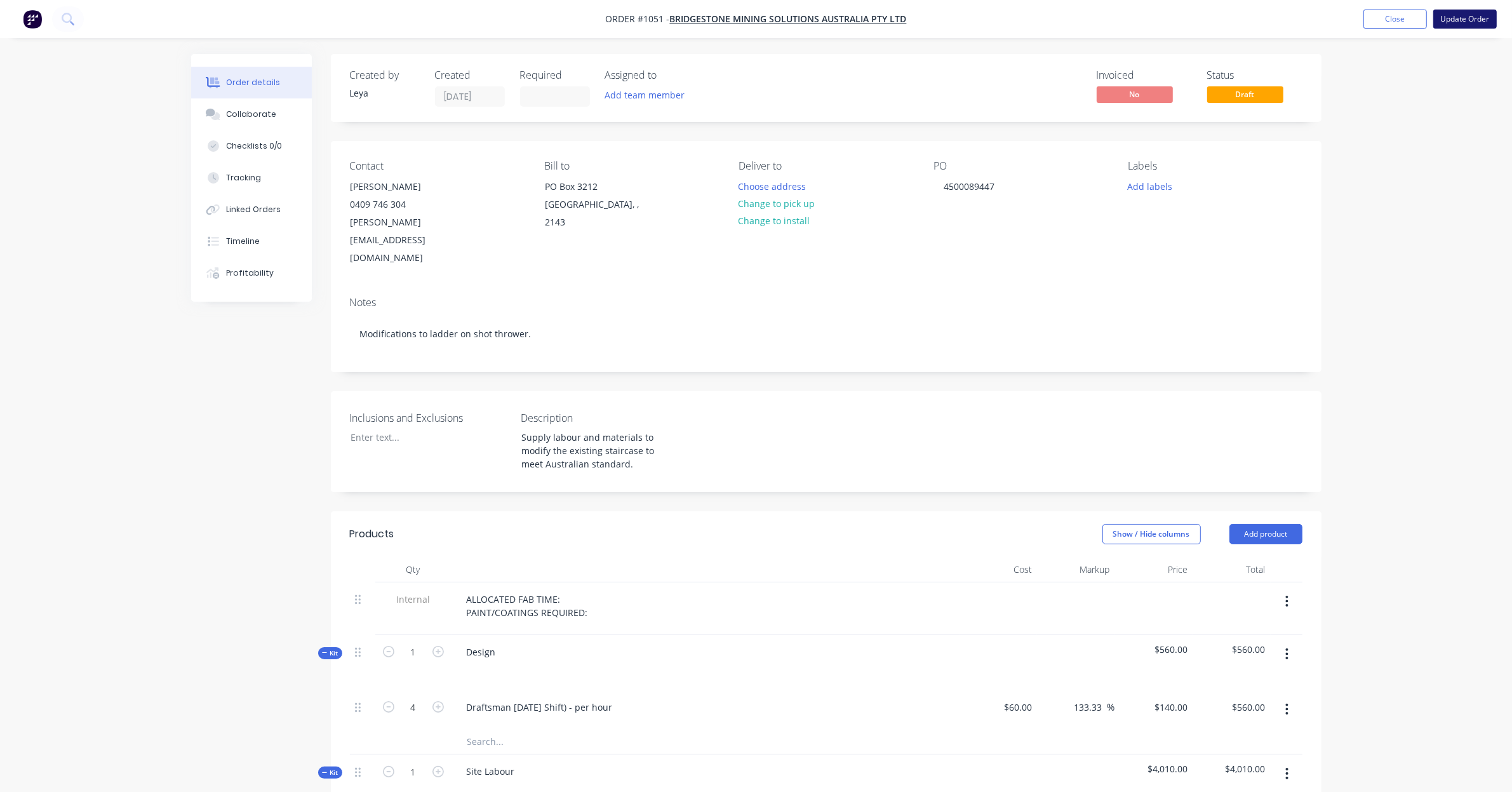
click at [1456, 21] on button "Update Order" at bounding box center [1464, 19] width 63 height 19
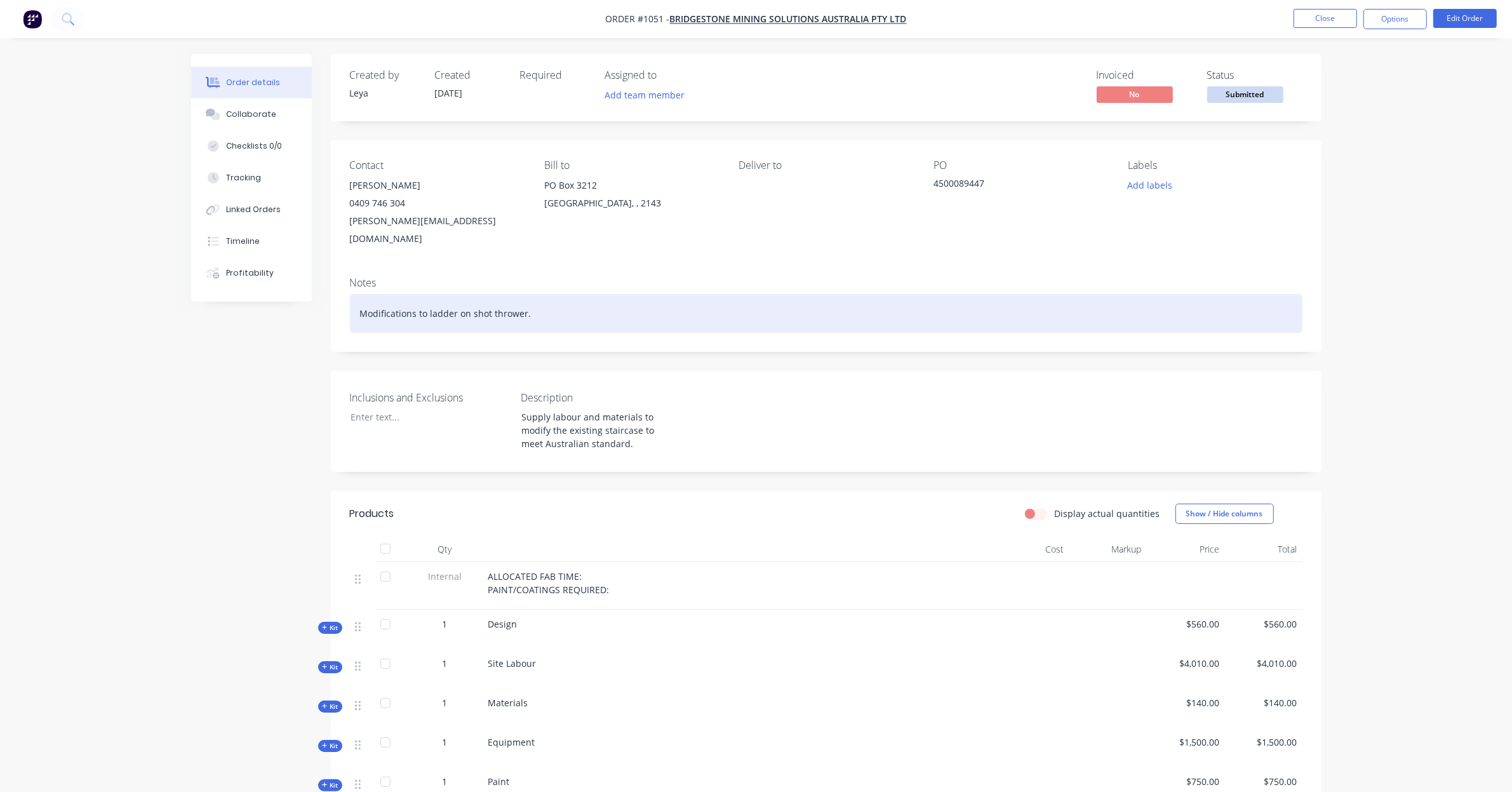
click at [359, 295] on div "Modifications to ladder on shot thrower." at bounding box center [825, 313] width 952 height 39
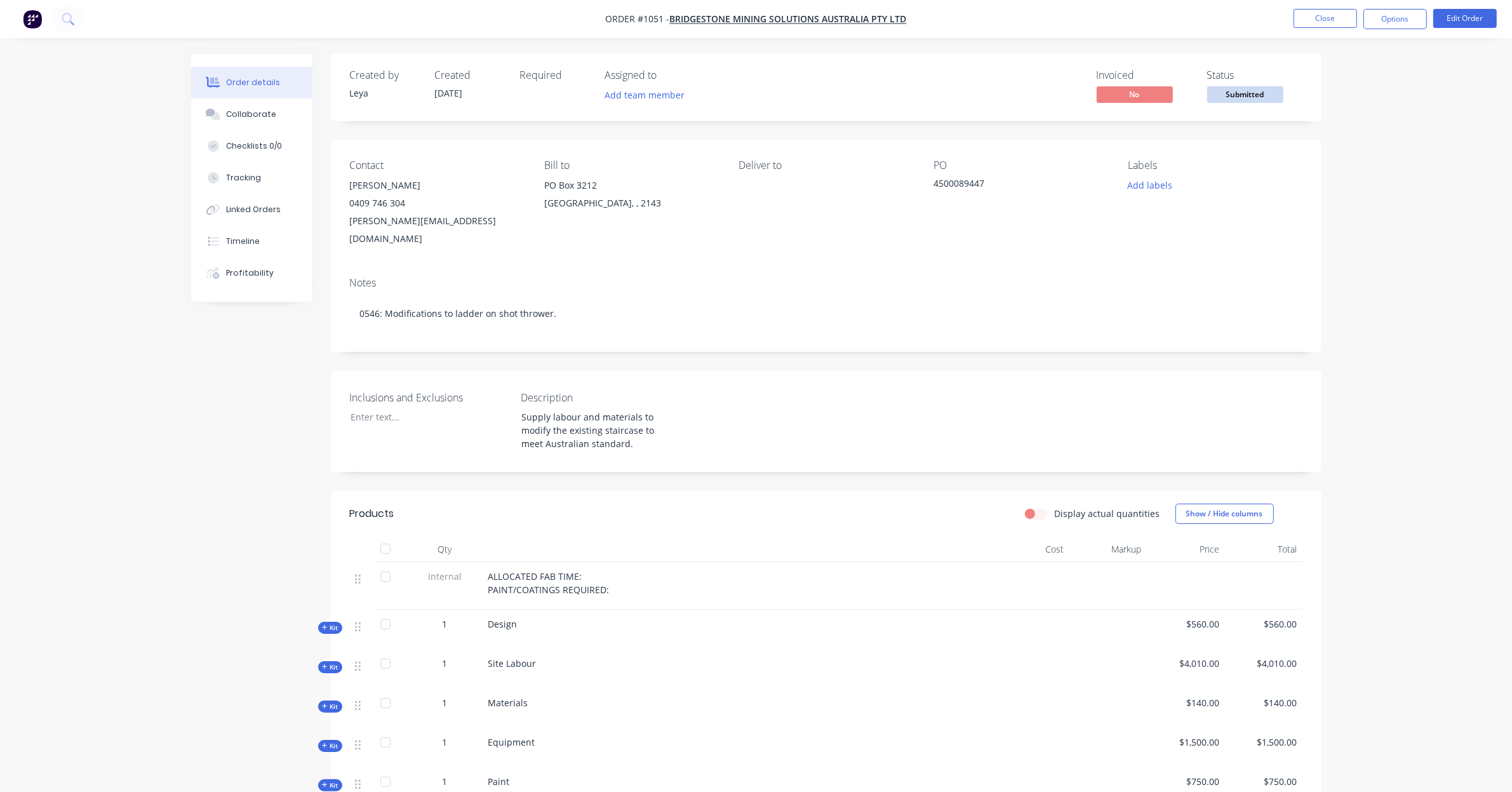
click at [1032, 328] on div "Notes 0546: Modifications to ladder on shot thrower." at bounding box center [826, 309] width 990 height 85
click at [1340, 259] on div "Order details Collaborate Checklists 0/0 Tracking Linked Orders Timeline Profit…" at bounding box center [756, 516] width 1512 height 1032
drag, startPoint x: 1340, startPoint y: 259, endPoint x: 1340, endPoint y: 232, distance: 27.0
click at [1340, 232] on div "Order details Collaborate Checklists 0/0 Tracking Linked Orders Timeline Profit…" at bounding box center [756, 516] width 1512 height 1032
click at [1261, 99] on span "Submitted" at bounding box center [1245, 94] width 76 height 16
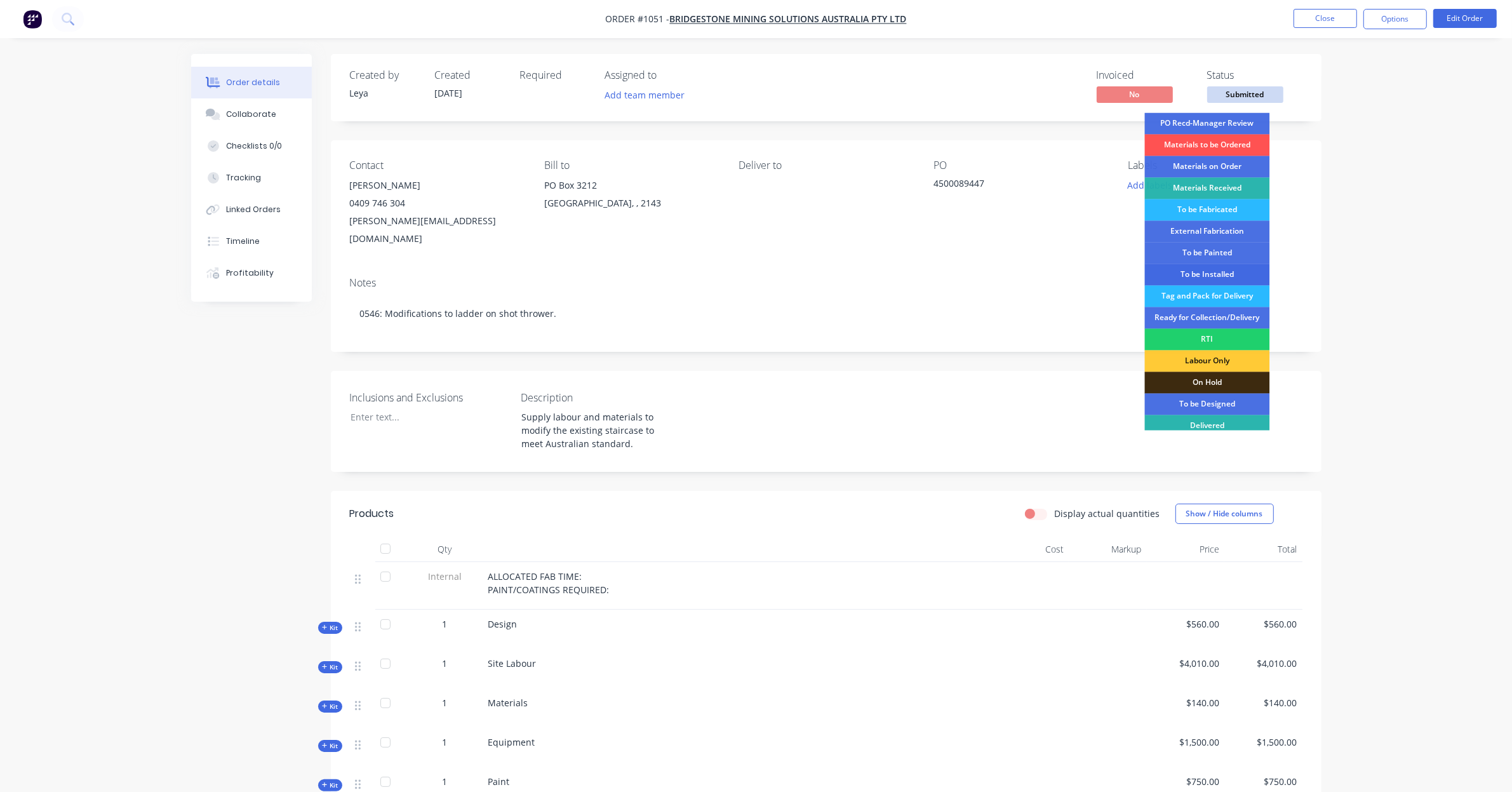
click at [1235, 270] on div "To be Installed" at bounding box center [1207, 275] width 125 height 22
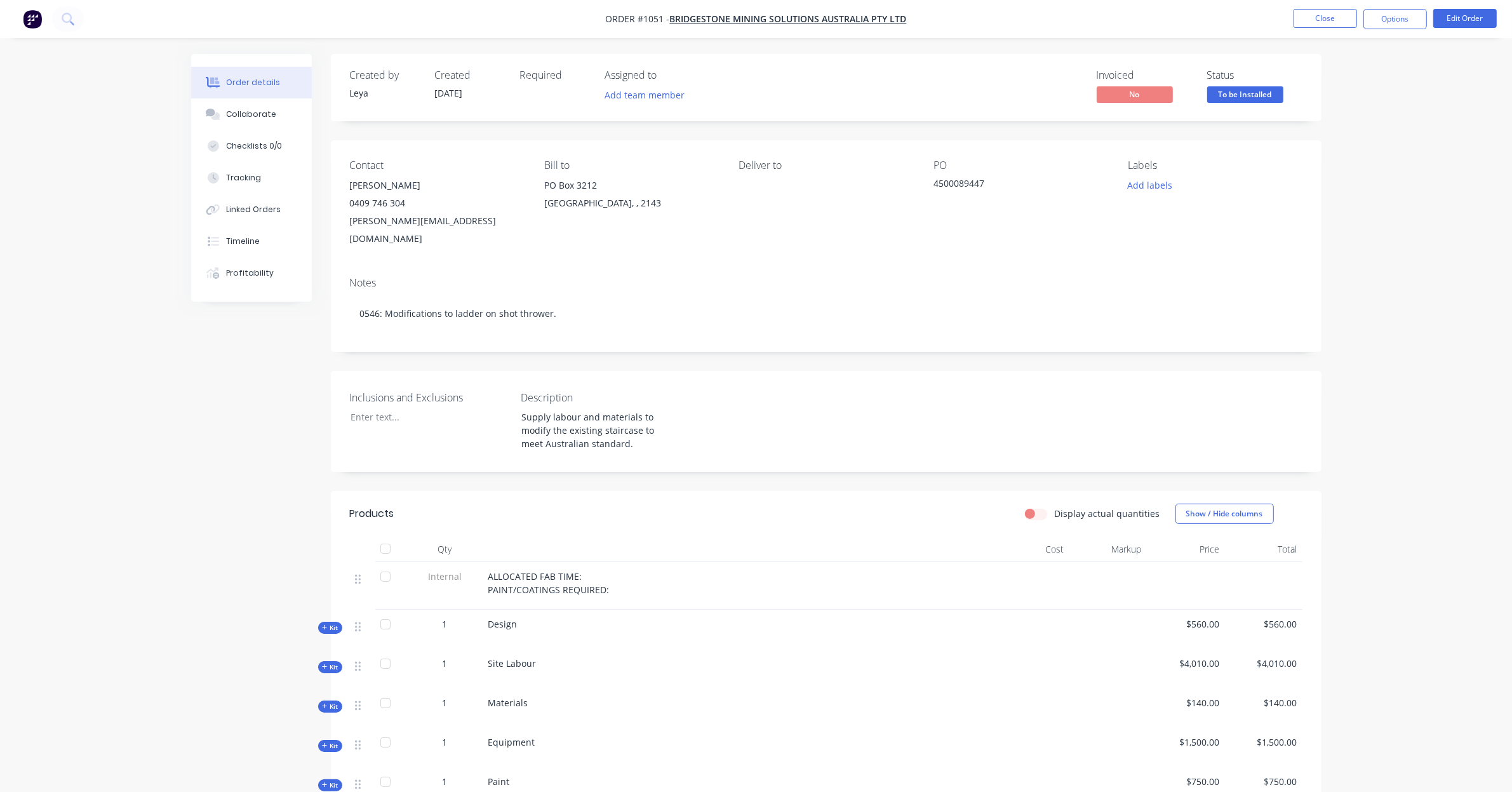
click at [1345, 124] on div "Order details Collaborate Checklists 0/0 Tracking Linked Orders Timeline Profit…" at bounding box center [756, 516] width 1512 height 1032
drag, startPoint x: 1345, startPoint y: 124, endPoint x: 1344, endPoint y: 89, distance: 35.0
click at [1344, 89] on div "Order details Collaborate Checklists 0/0 Tracking Linked Orders Timeline Profit…" at bounding box center [756, 516] width 1512 height 1032
drag, startPoint x: 1387, startPoint y: 259, endPoint x: 1375, endPoint y: 238, distance: 24.2
click at [1375, 238] on div "Order details Collaborate Checklists 0/0 Tracking Linked Orders Timeline Profit…" at bounding box center [756, 516] width 1512 height 1032
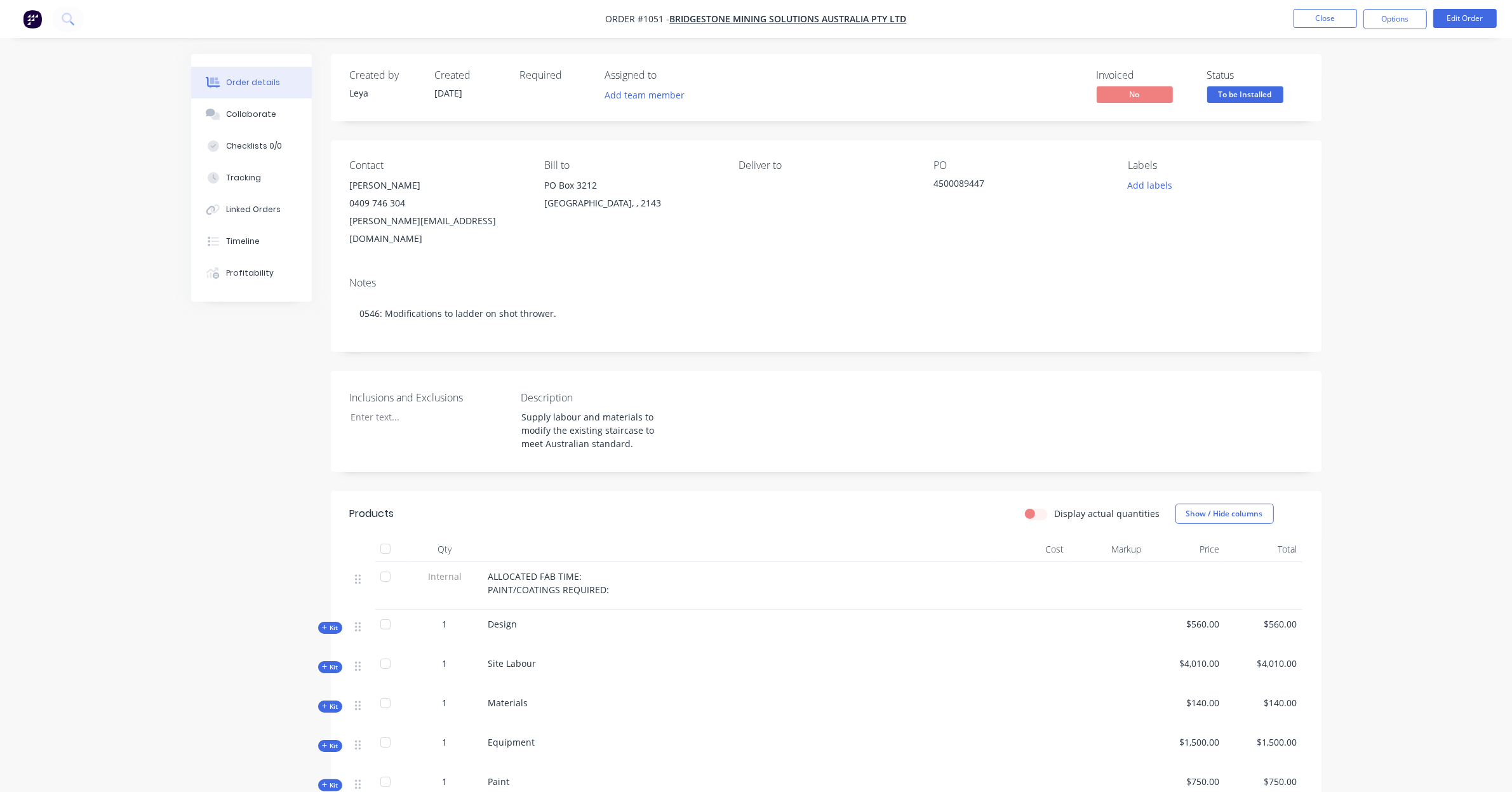
click at [1373, 179] on div "Order details Collaborate Checklists 0/0 Tracking Linked Orders Timeline Profit…" at bounding box center [756, 516] width 1512 height 1032
click at [1312, 17] on button "Close" at bounding box center [1325, 18] width 63 height 19
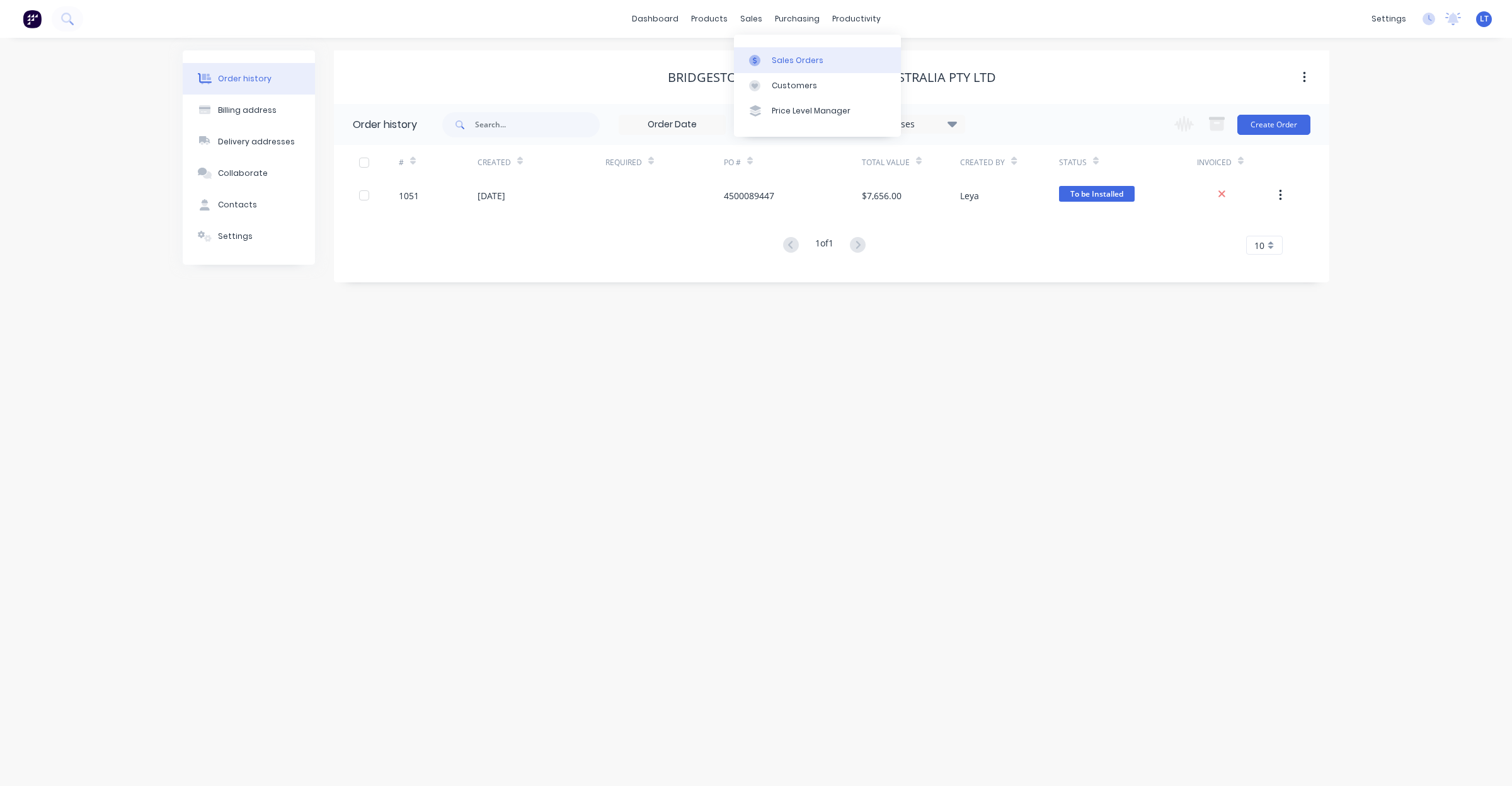
click at [762, 52] on link "Sales Orders" at bounding box center [817, 59] width 167 height 25
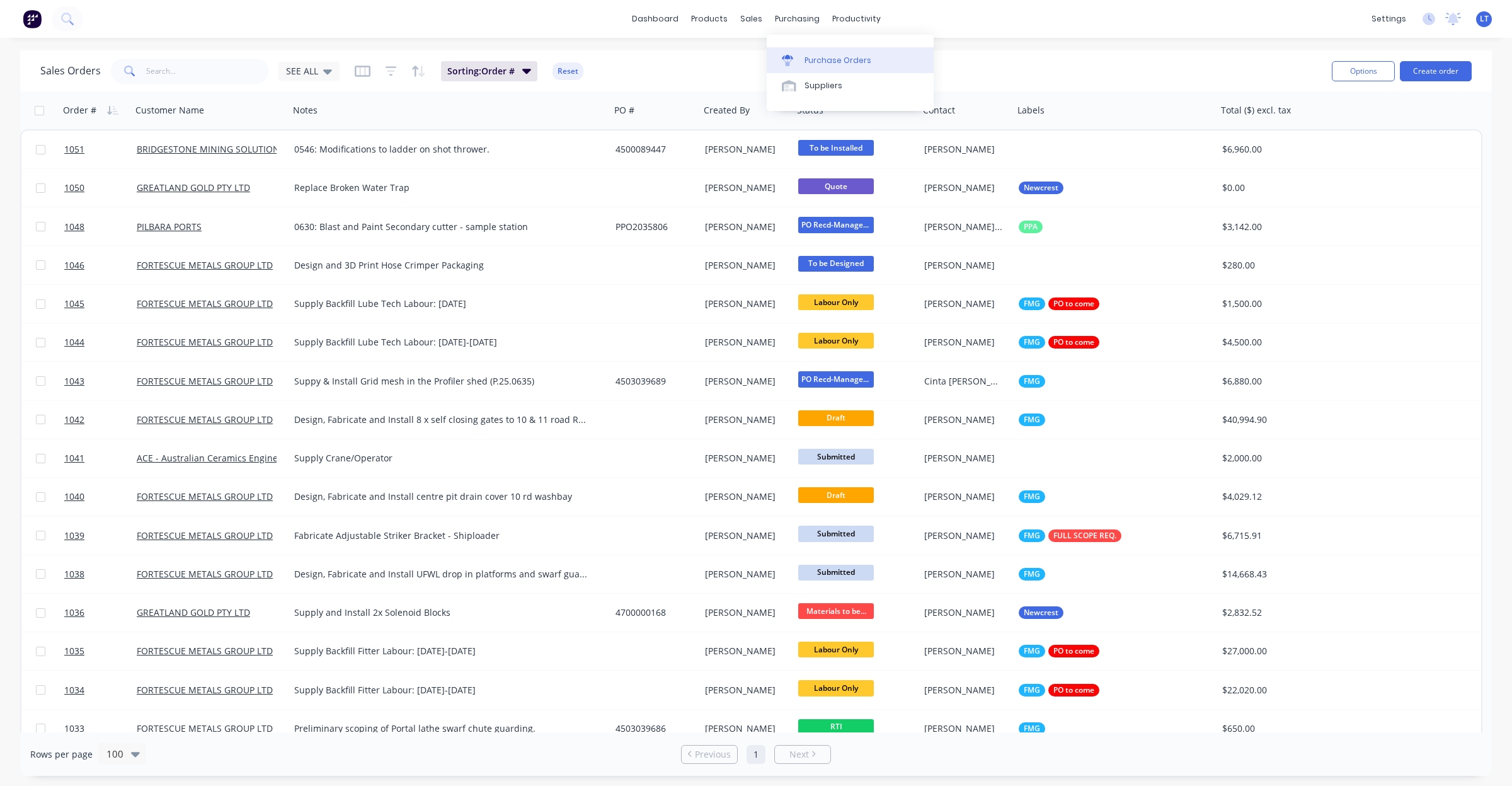
click at [813, 65] on div "Purchase Orders" at bounding box center [838, 61] width 67 height 11
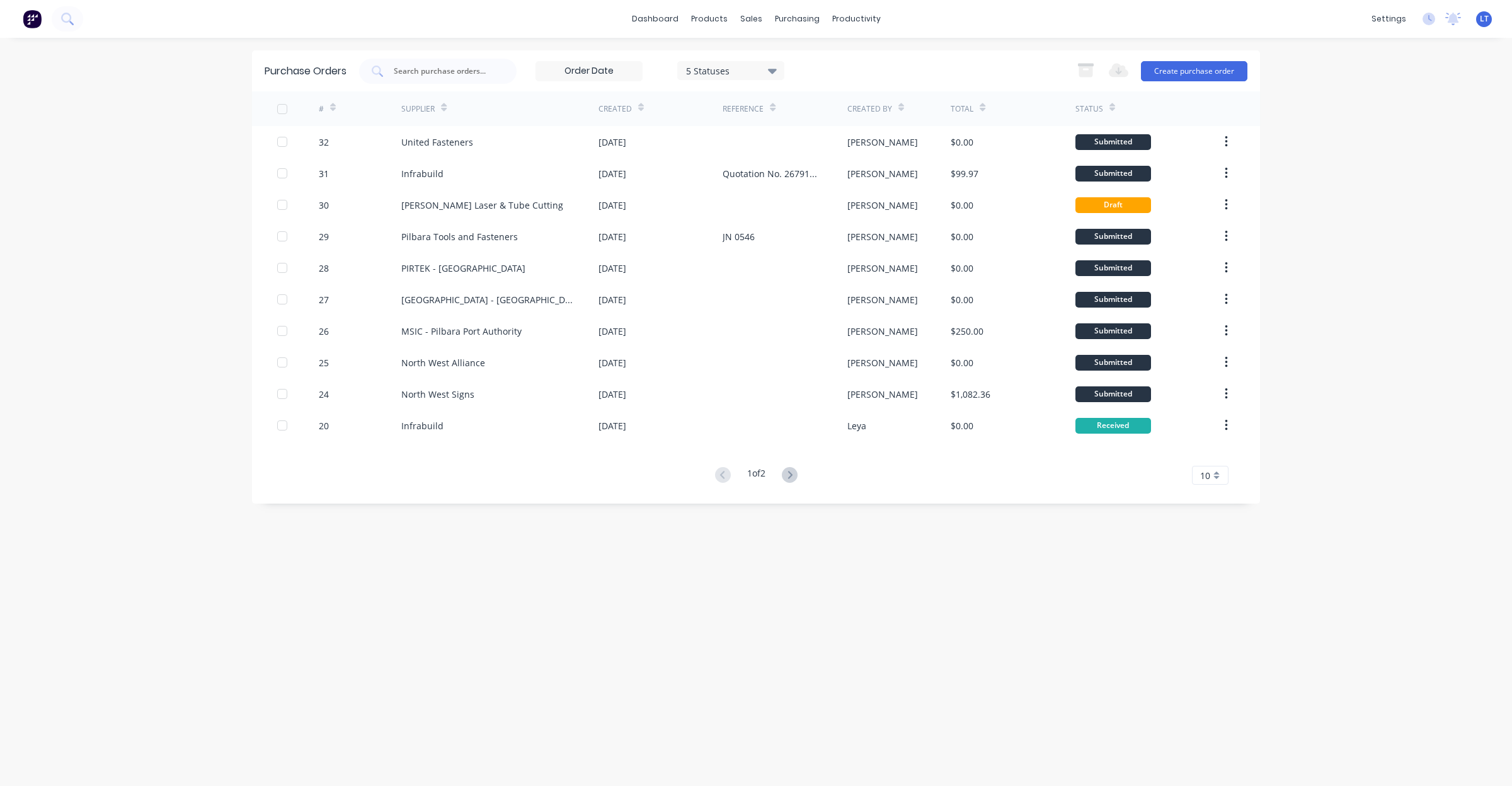
drag, startPoint x: 688, startPoint y: 111, endPoint x: 609, endPoint y: 594, distance: 489.4
click at [606, 600] on div "Purchase Orders 5 Statuses 5 Statuses Export to Excel (XLSX) Create purchase or…" at bounding box center [756, 411] width 1008 height 722
click at [1219, 479] on div "10" at bounding box center [1210, 475] width 36 height 19
click at [1217, 567] on div "20" at bounding box center [1210, 566] width 35 height 22
click at [749, 69] on div "5 Statuses" at bounding box center [731, 70] width 90 height 14
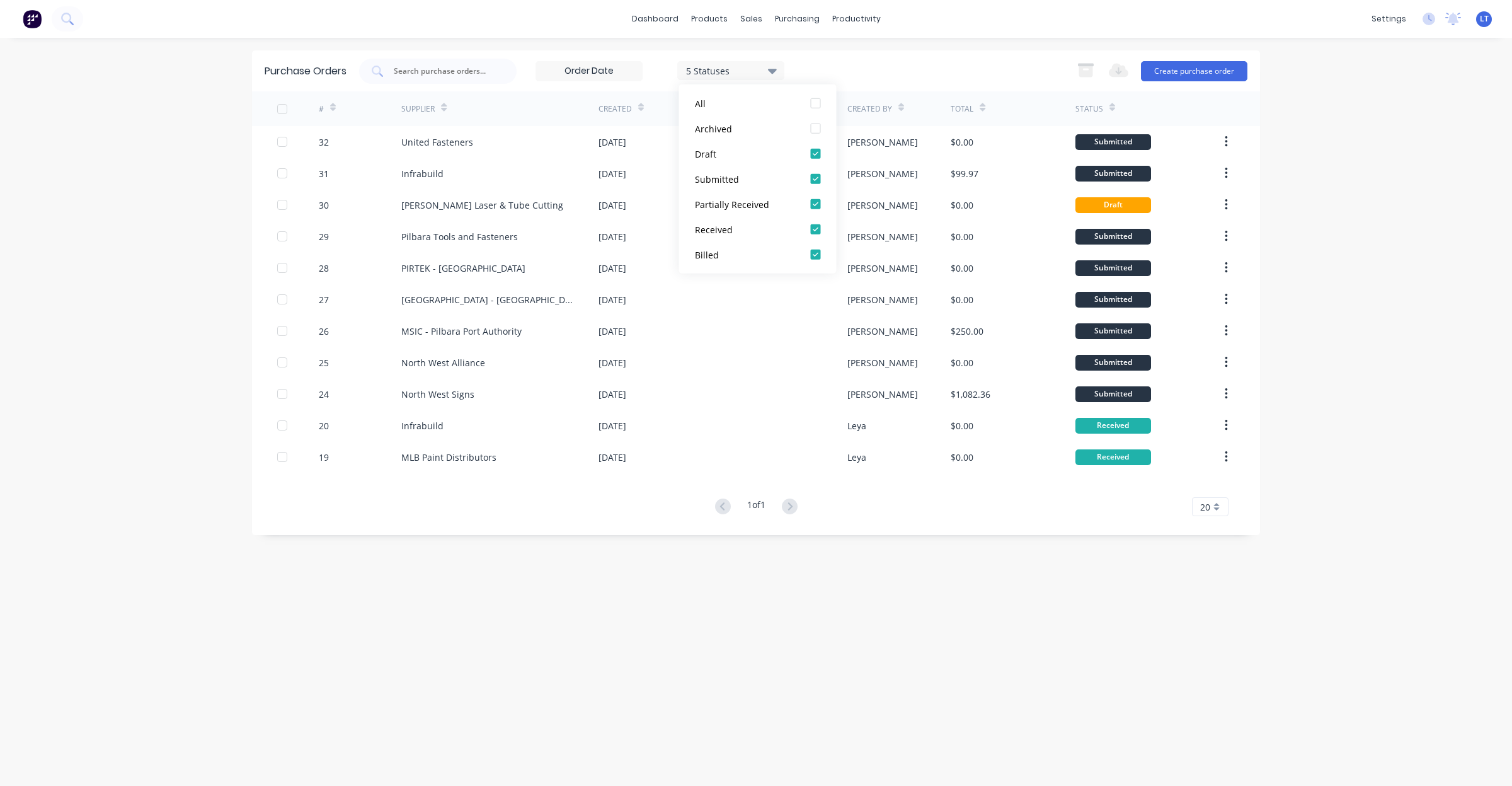
click at [760, 72] on div "5 Statuses" at bounding box center [731, 70] width 90 height 14
click at [600, 71] on input at bounding box center [589, 71] width 106 height 19
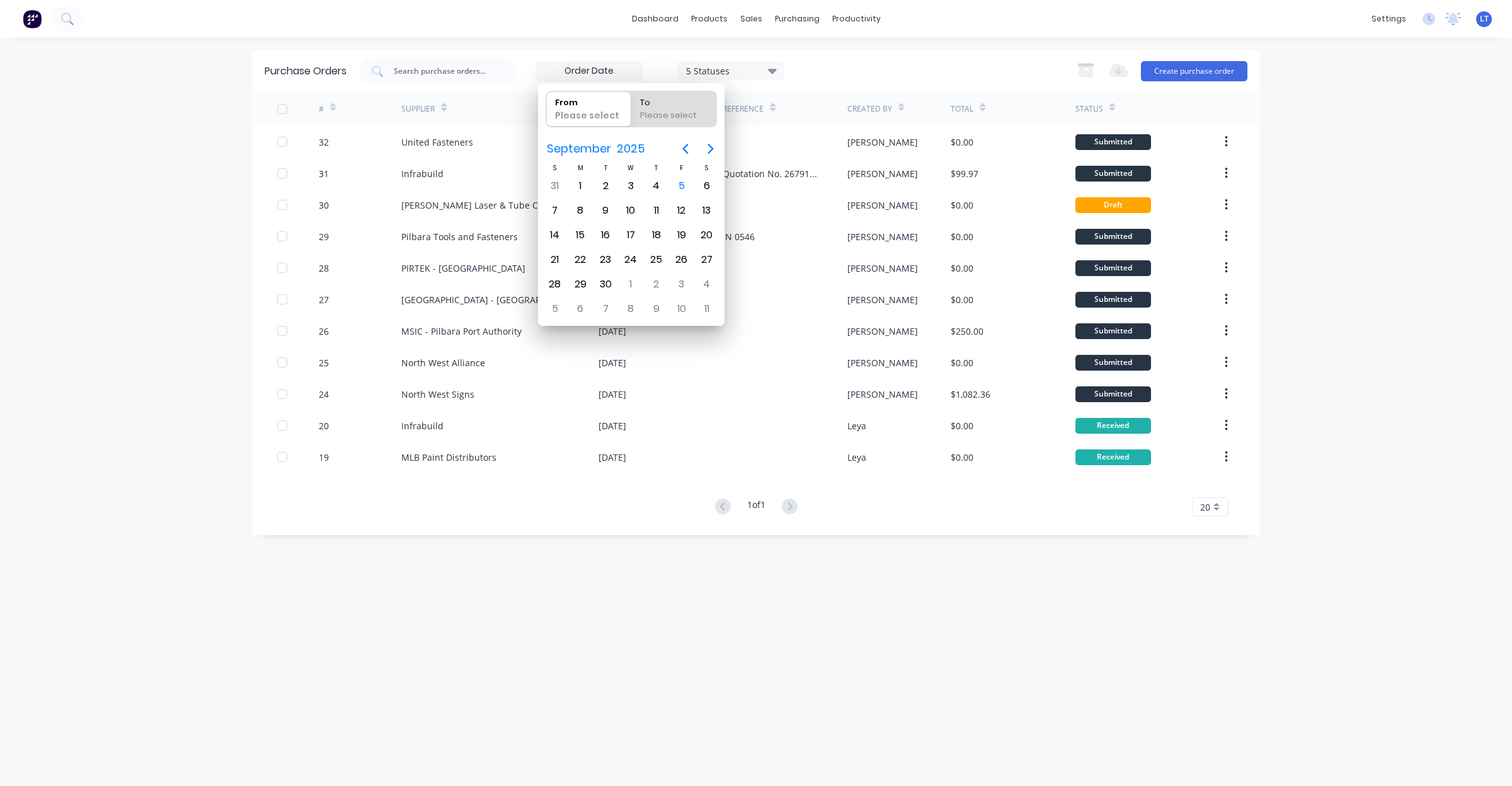
click at [534, 54] on div "Purchase Orders 5 Statuses 5 Statuses Export to Excel (XLSX) Create purchase or…" at bounding box center [756, 70] width 1008 height 41
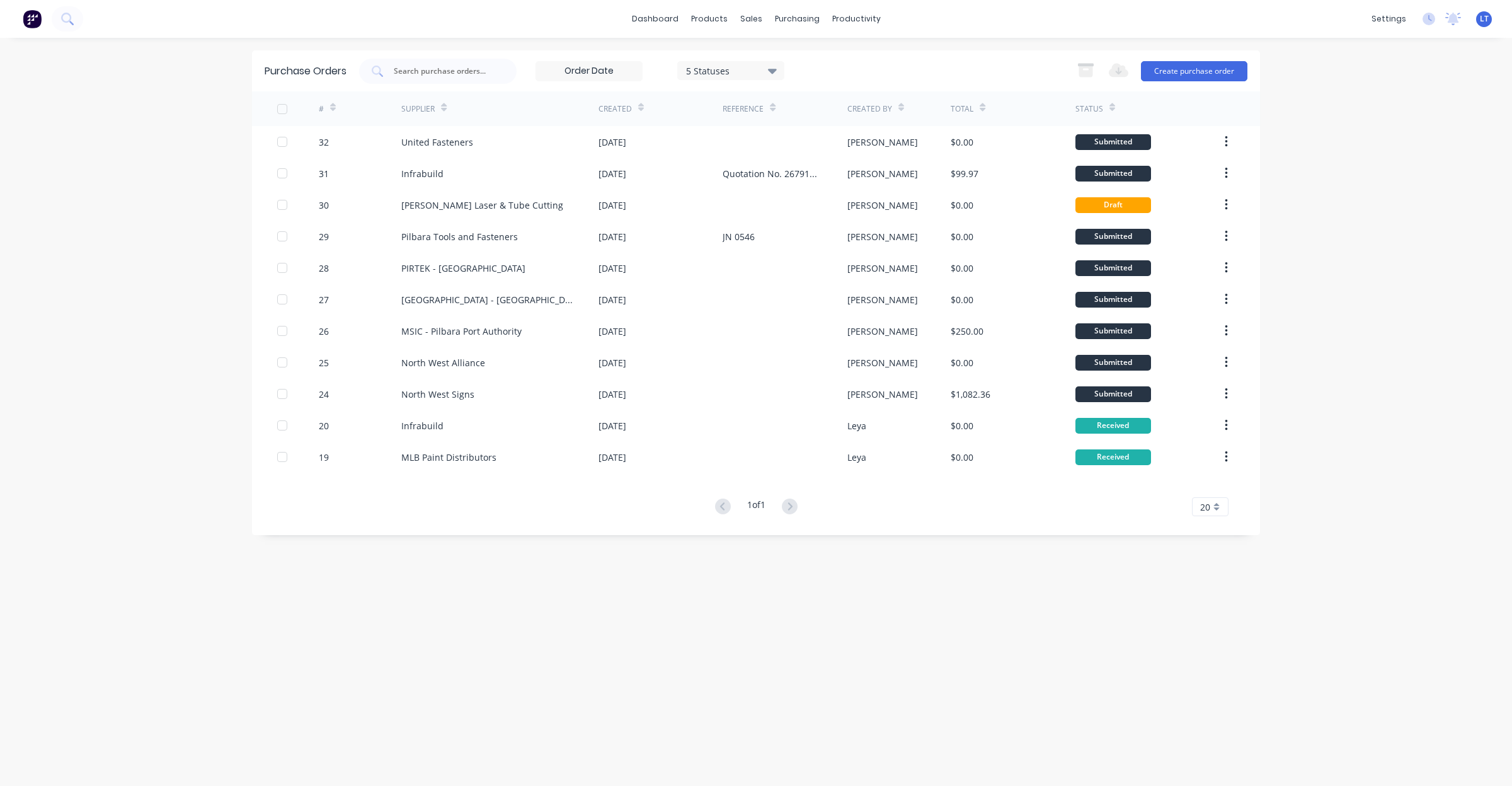
drag, startPoint x: 531, startPoint y: 48, endPoint x: 470, endPoint y: 44, distance: 61.1
click at [470, 44] on div "dashboard products sales purchasing productivity dashboard products Product Cat…" at bounding box center [756, 393] width 1512 height 786
click at [766, 57] on div at bounding box center [758, 61] width 19 height 11
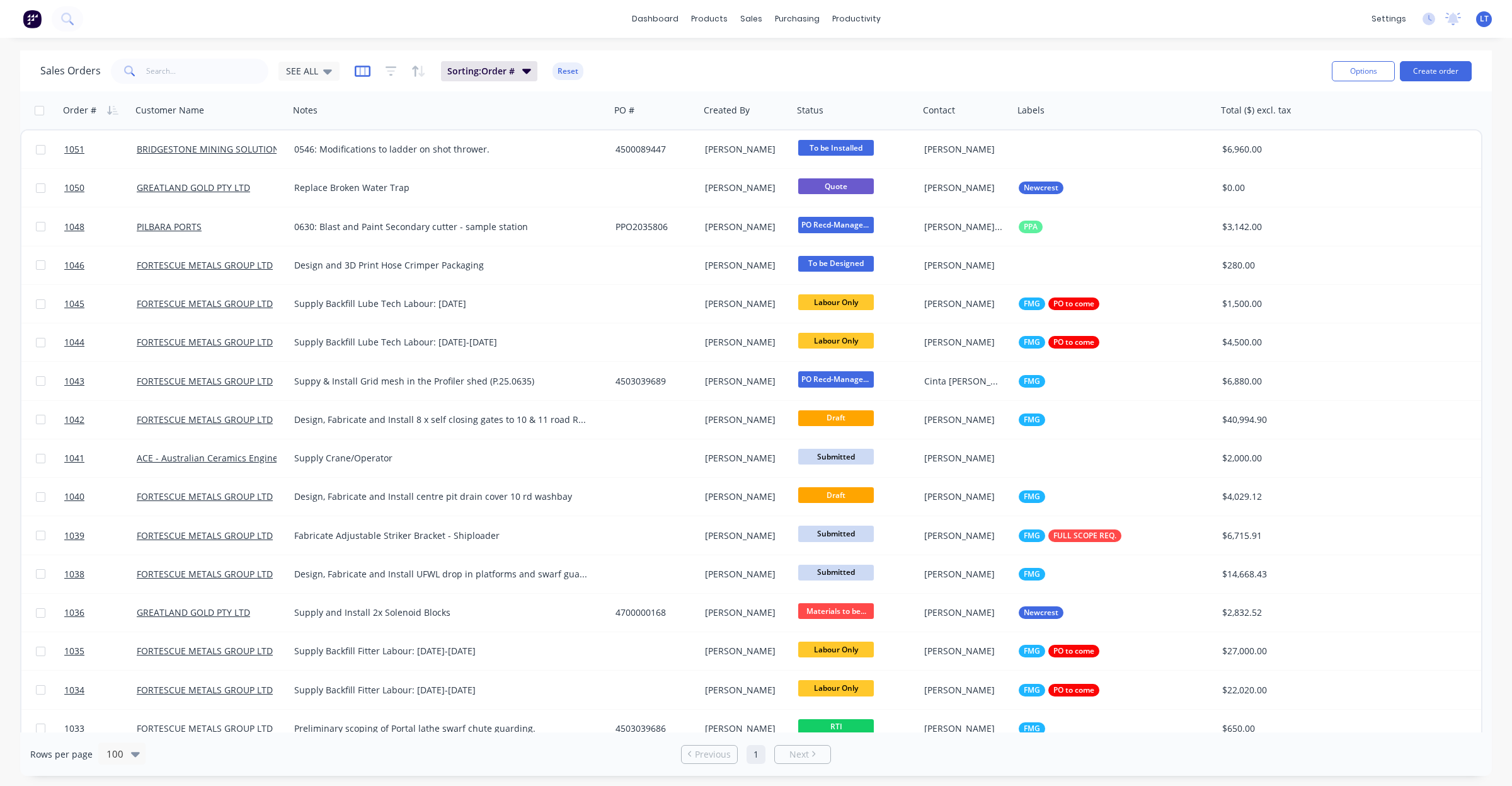
click at [360, 72] on icon "button" at bounding box center [363, 72] width 16 height 13
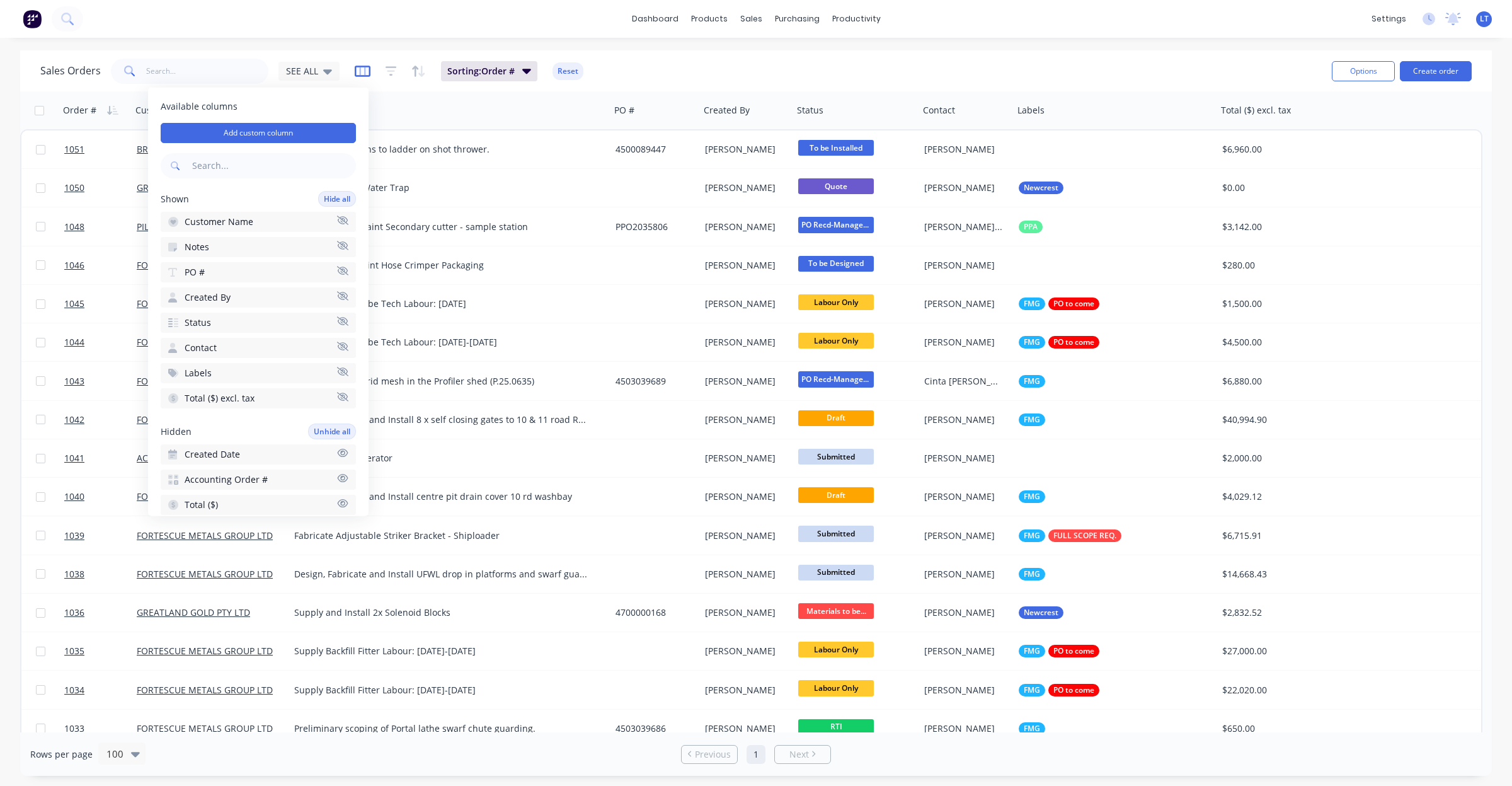
click at [359, 72] on icon "button" at bounding box center [362, 70] width 6 height 8
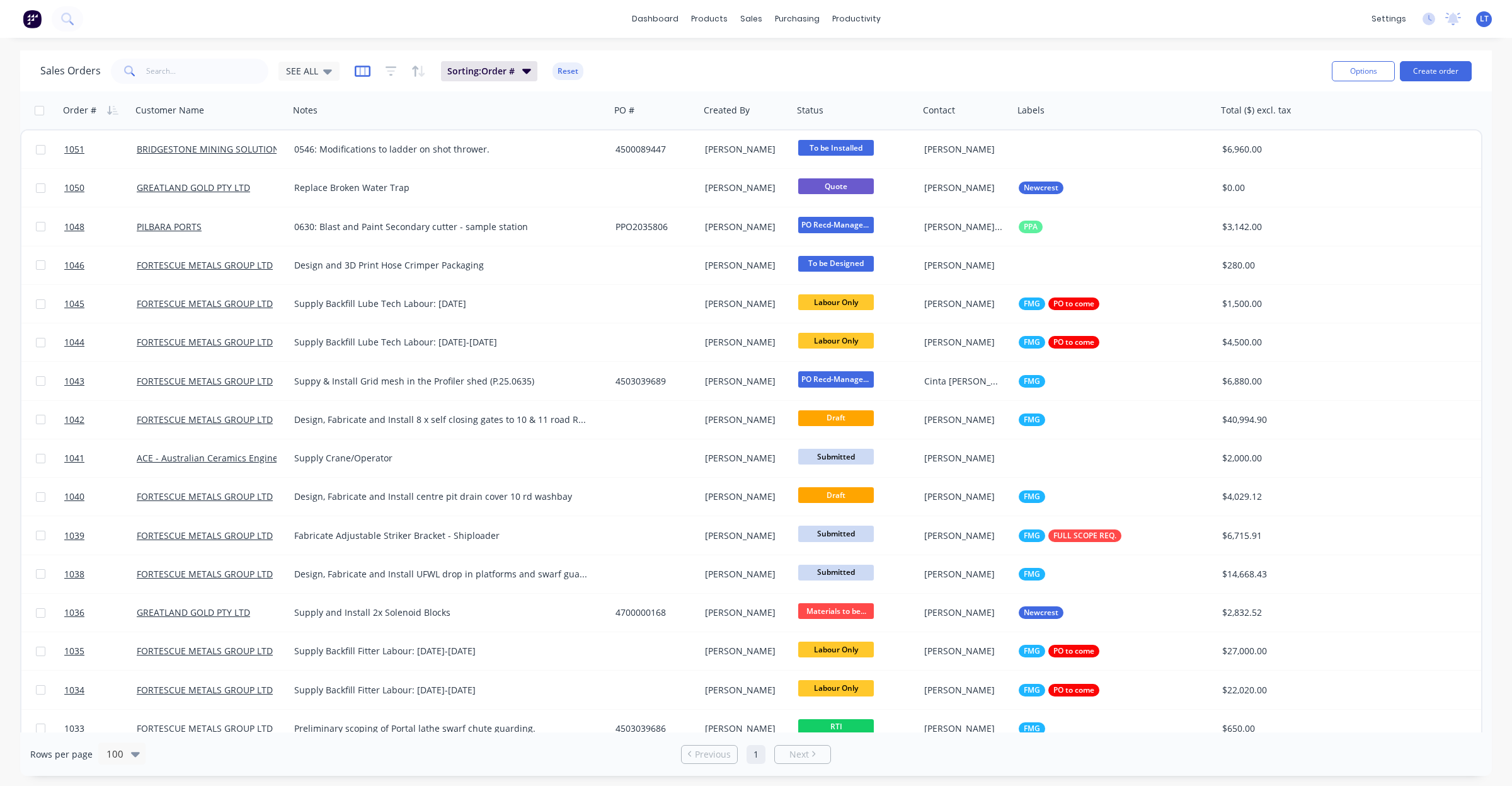
click at [363, 72] on icon "button" at bounding box center [362, 70] width 6 height 8
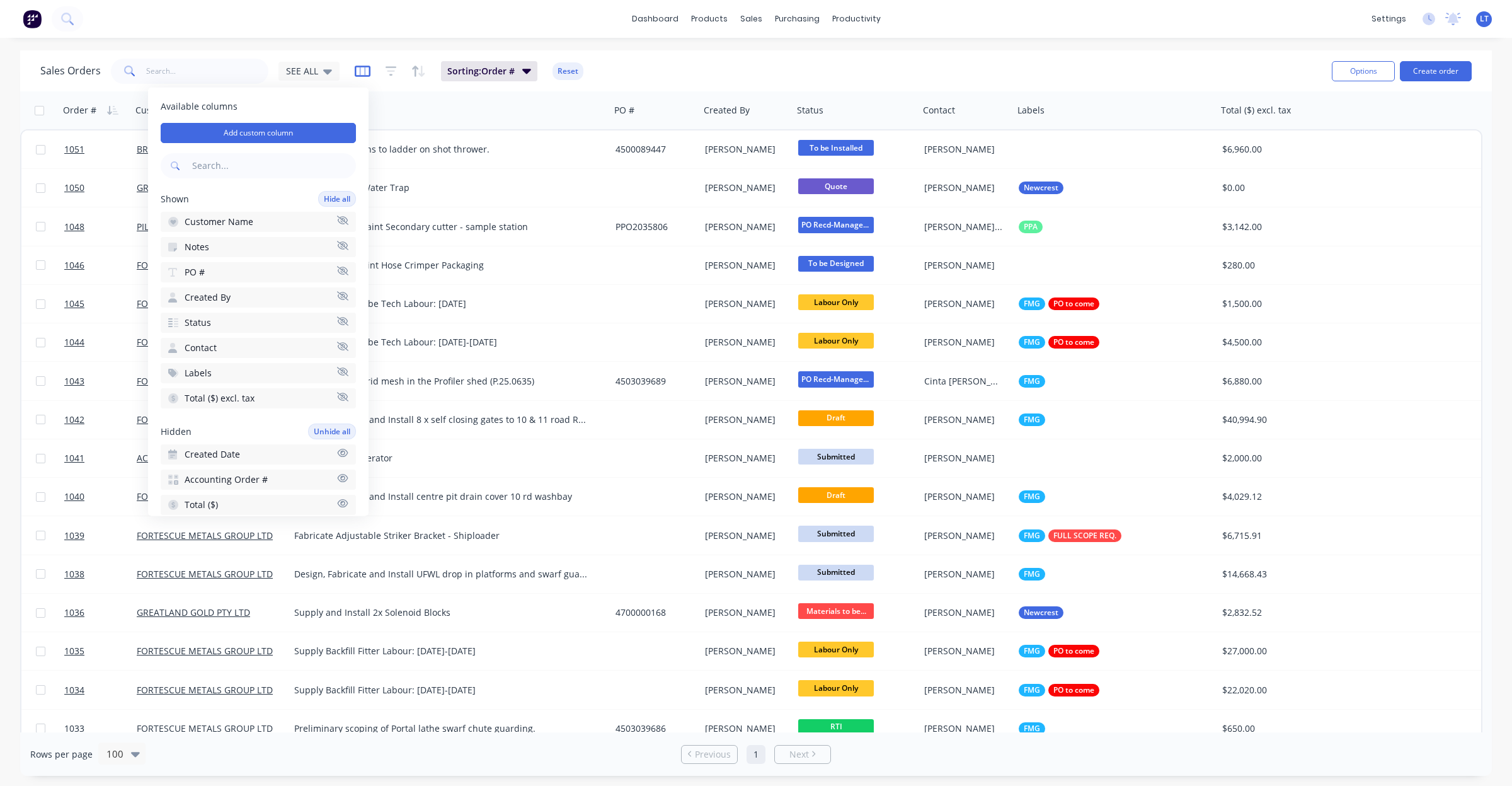
click at [363, 72] on icon "button" at bounding box center [362, 70] width 6 height 8
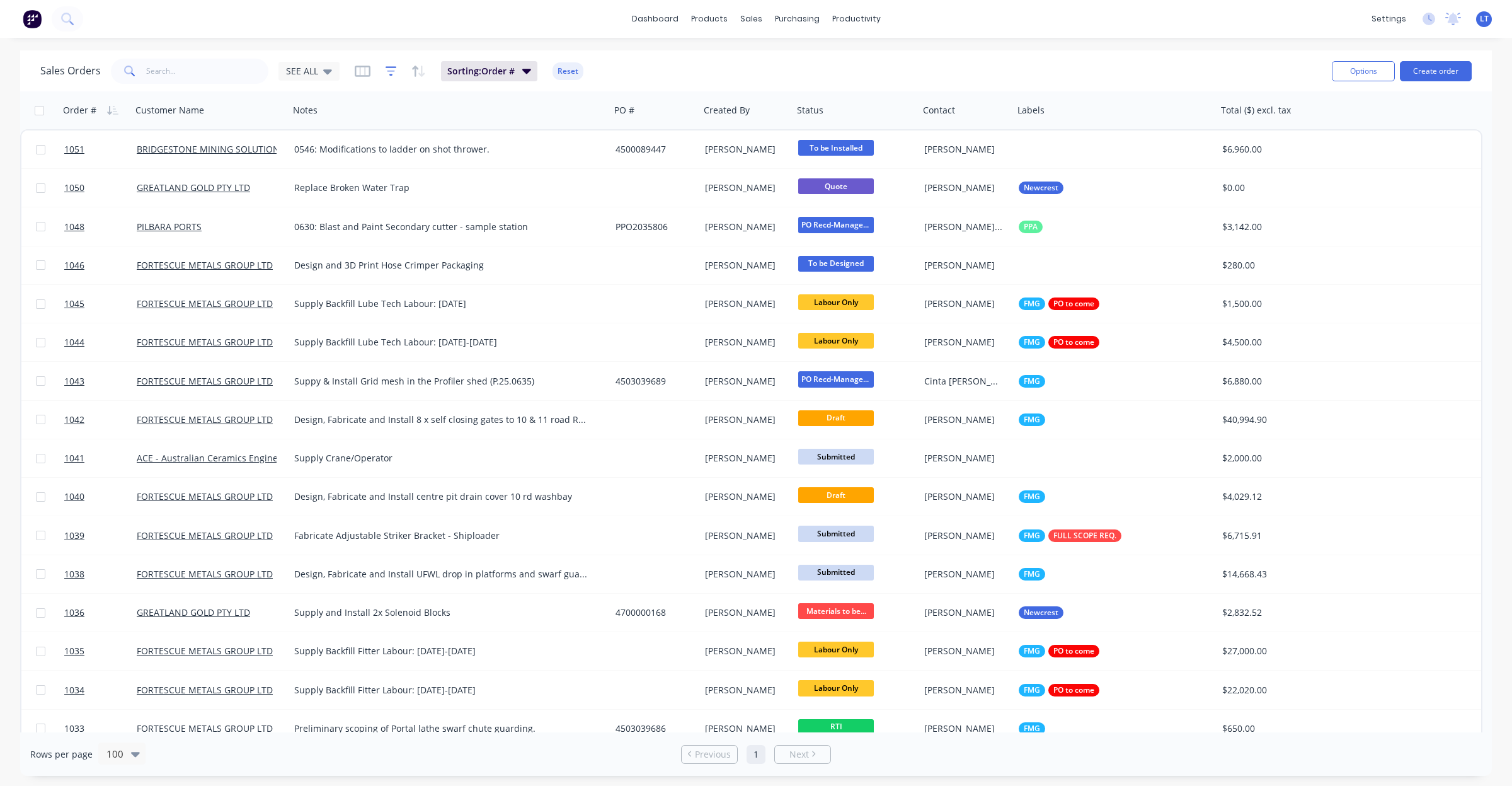
click at [389, 68] on icon "button" at bounding box center [391, 72] width 11 height 13
click at [414, 67] on icon "button" at bounding box center [415, 71] width 6 height 11
click at [414, 40] on div "dashboard products sales purchasing productivity dashboard products Product Cat…" at bounding box center [756, 393] width 1512 height 786
drag, startPoint x: 737, startPoint y: 109, endPoint x: 725, endPoint y: 121, distance: 17.0
click at [725, 121] on div at bounding box center [729, 110] width 79 height 25
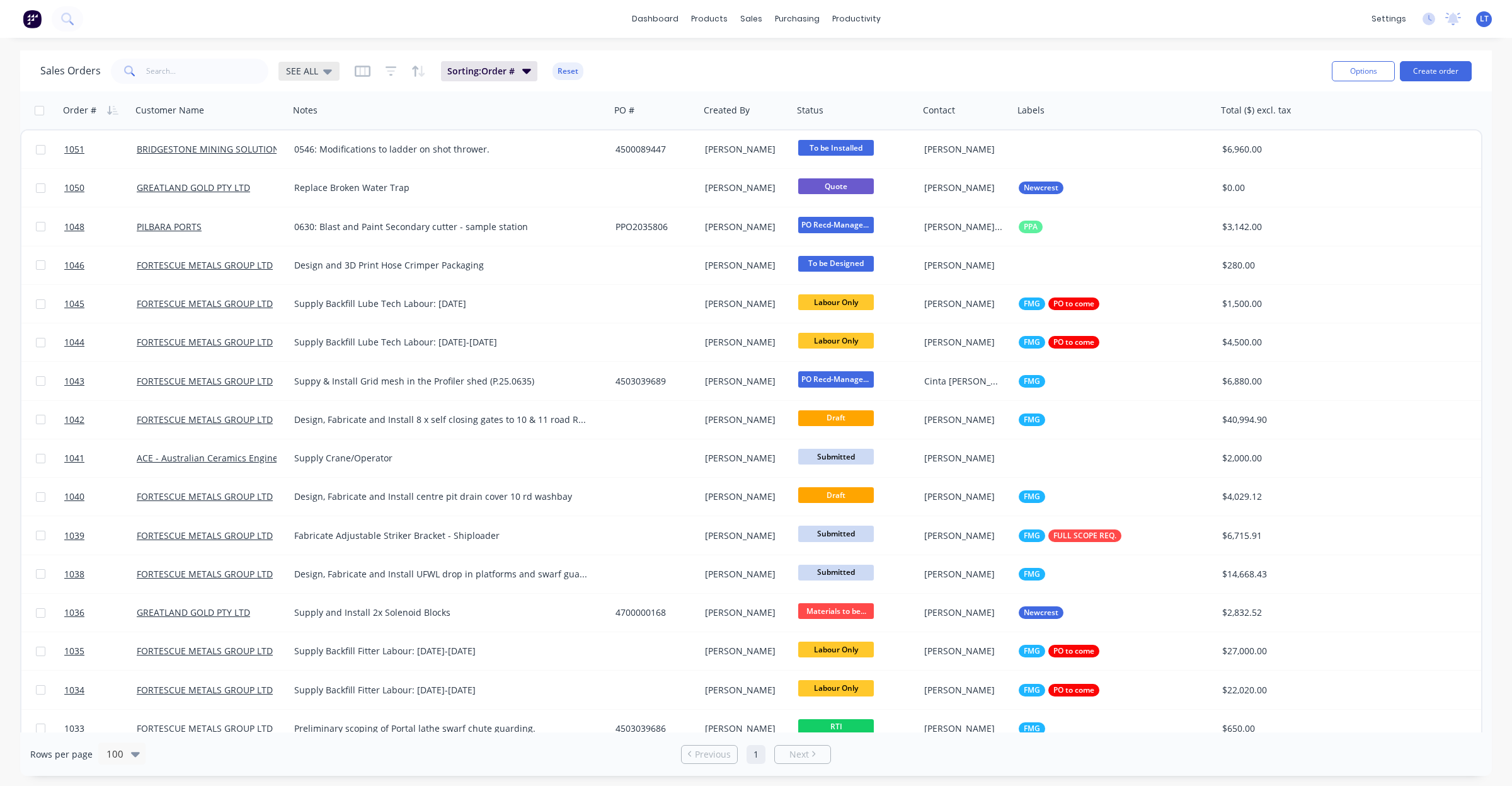
click at [325, 67] on icon at bounding box center [328, 71] width 9 height 14
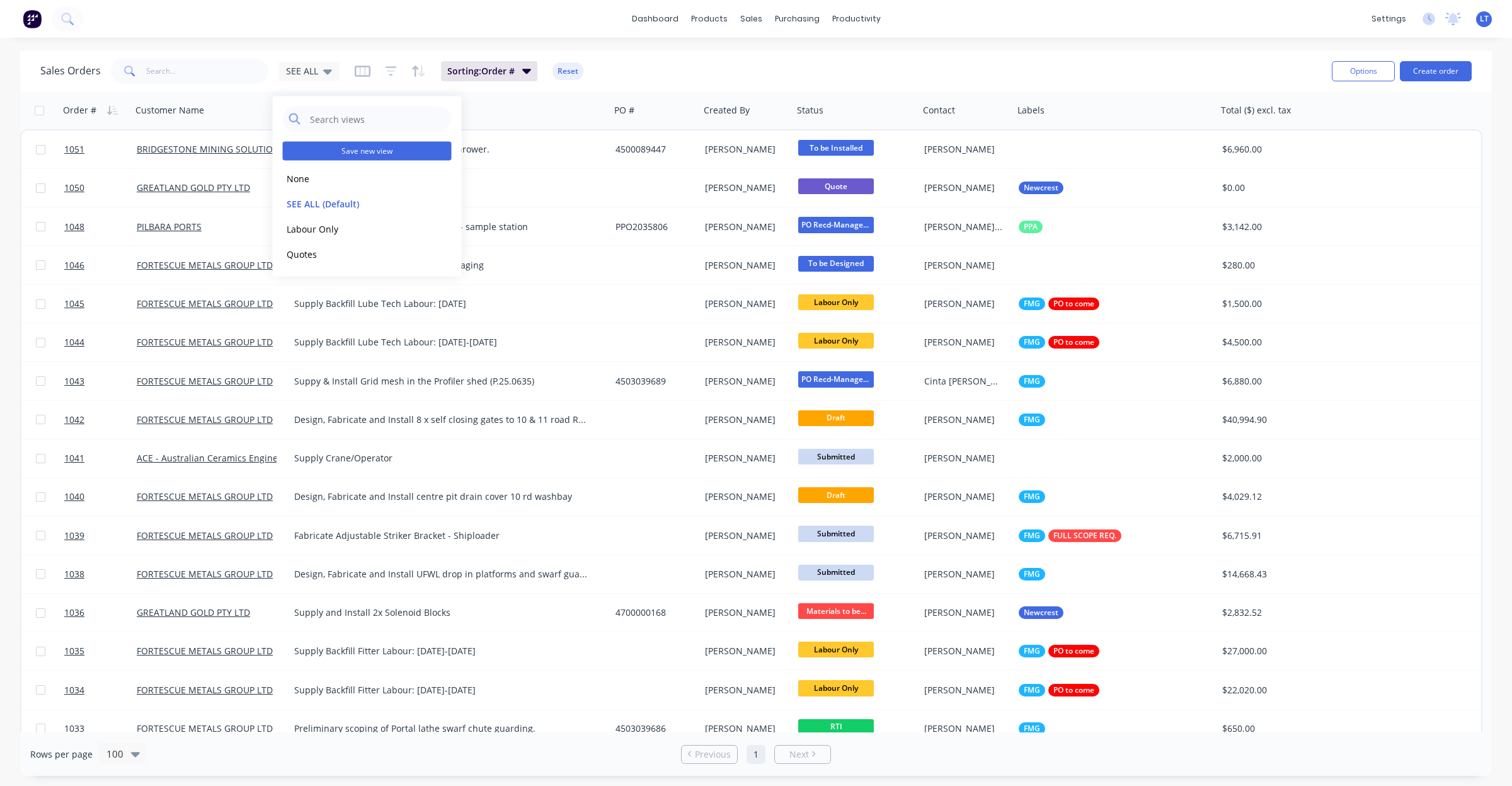
click at [365, 156] on button "Save new view" at bounding box center [368, 151] width 169 height 19
click at [396, 77] on div "Sorting: Order # Reset" at bounding box center [469, 71] width 229 height 20
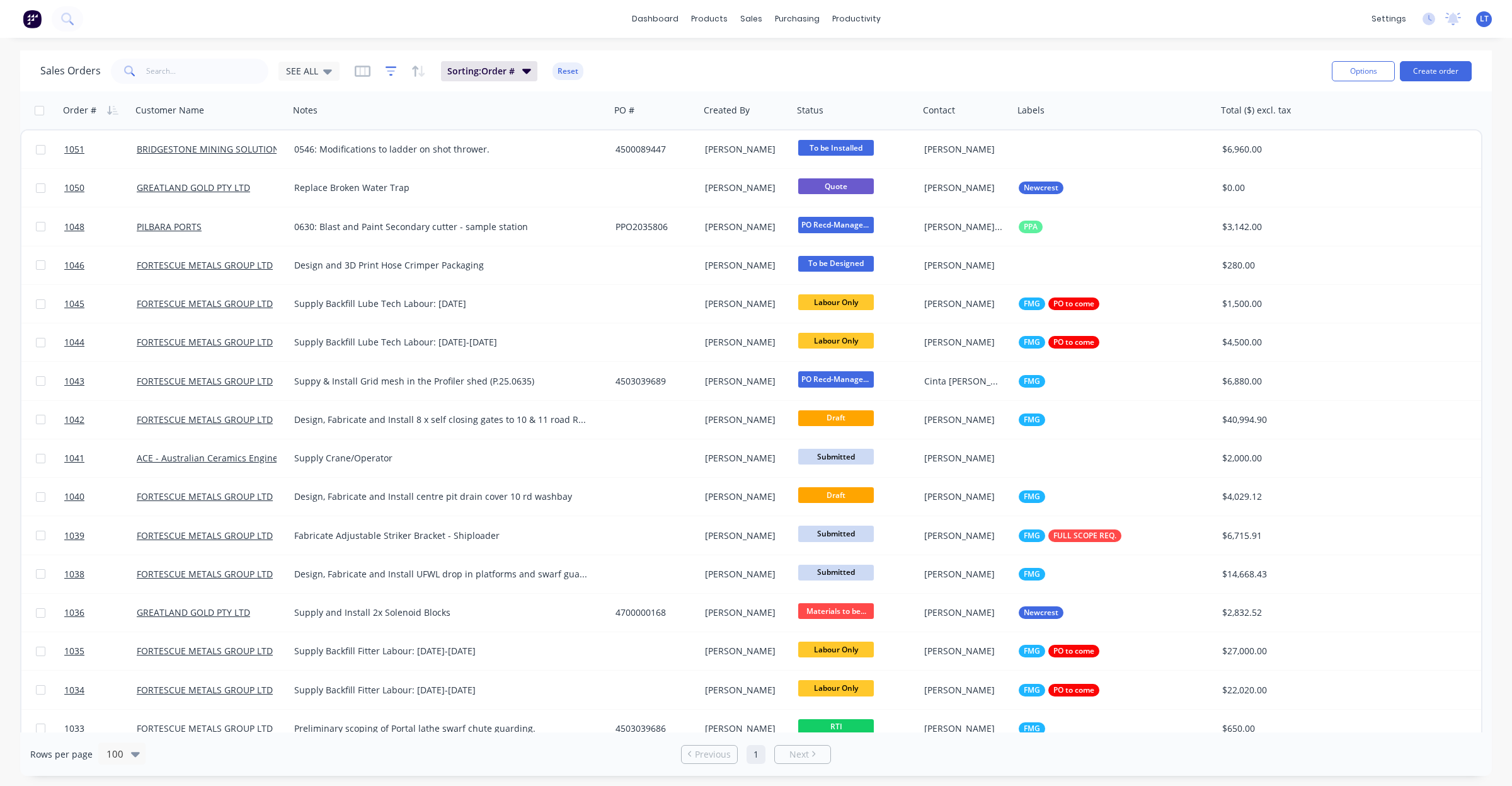
click at [394, 74] on icon "button" at bounding box center [391, 72] width 11 height 13
click at [415, 129] on button "add" at bounding box center [412, 130] width 31 height 10
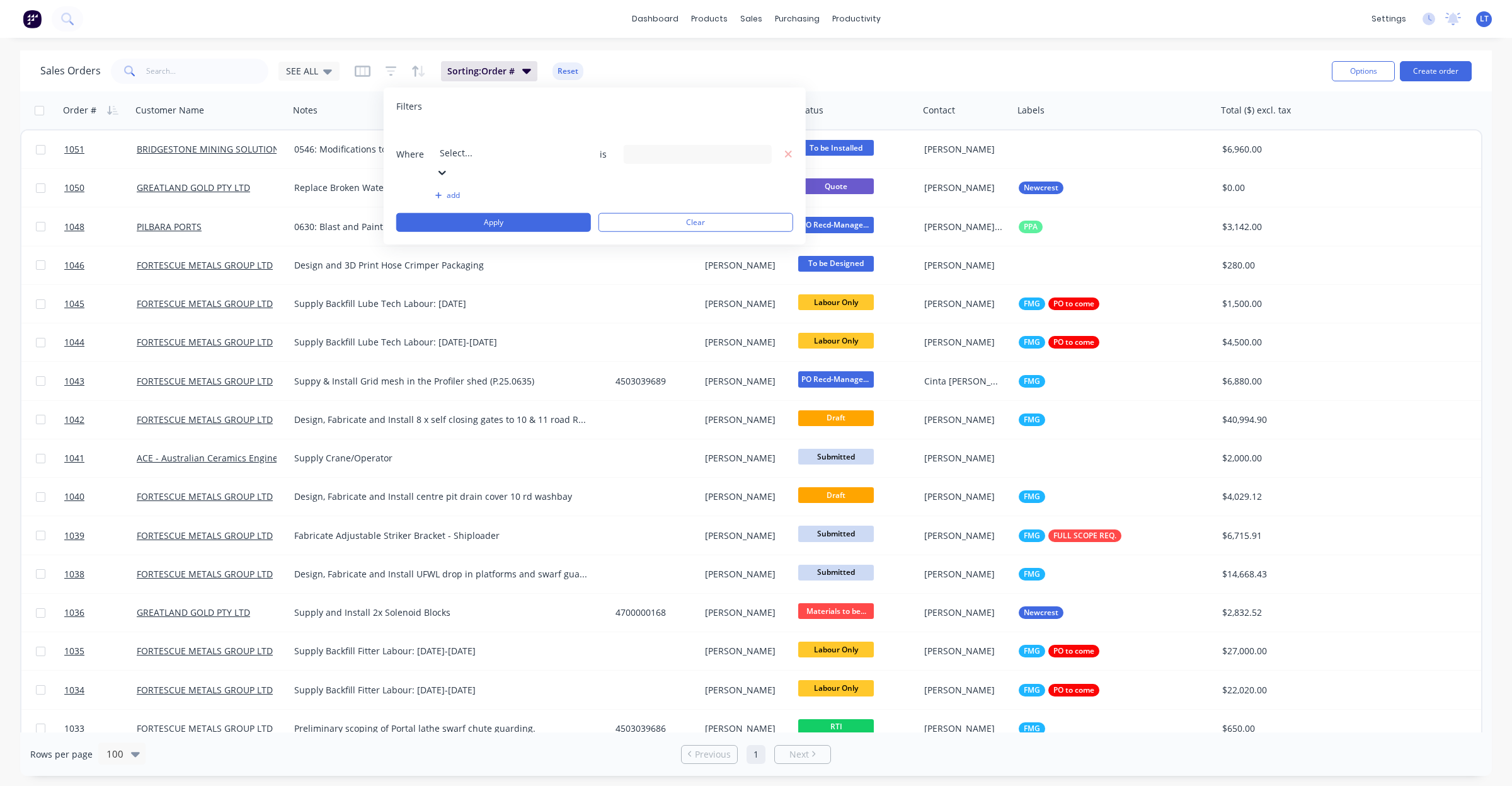
click at [1035, 79] on div "Sales Orders SEE ALL Sorting: Order # Reset" at bounding box center [681, 71] width 1282 height 31
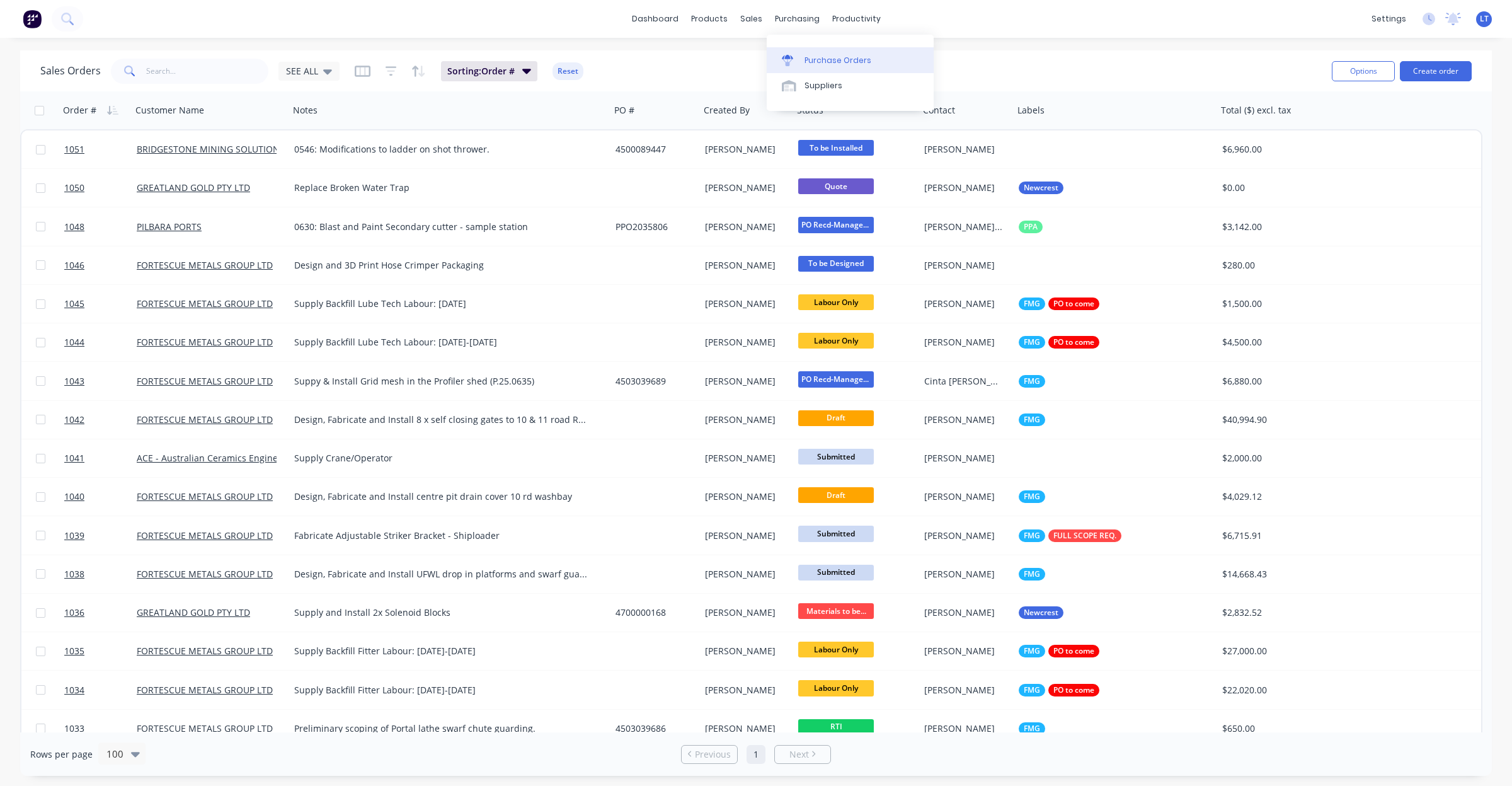
click at [820, 65] on div "Purchase Orders" at bounding box center [838, 61] width 67 height 11
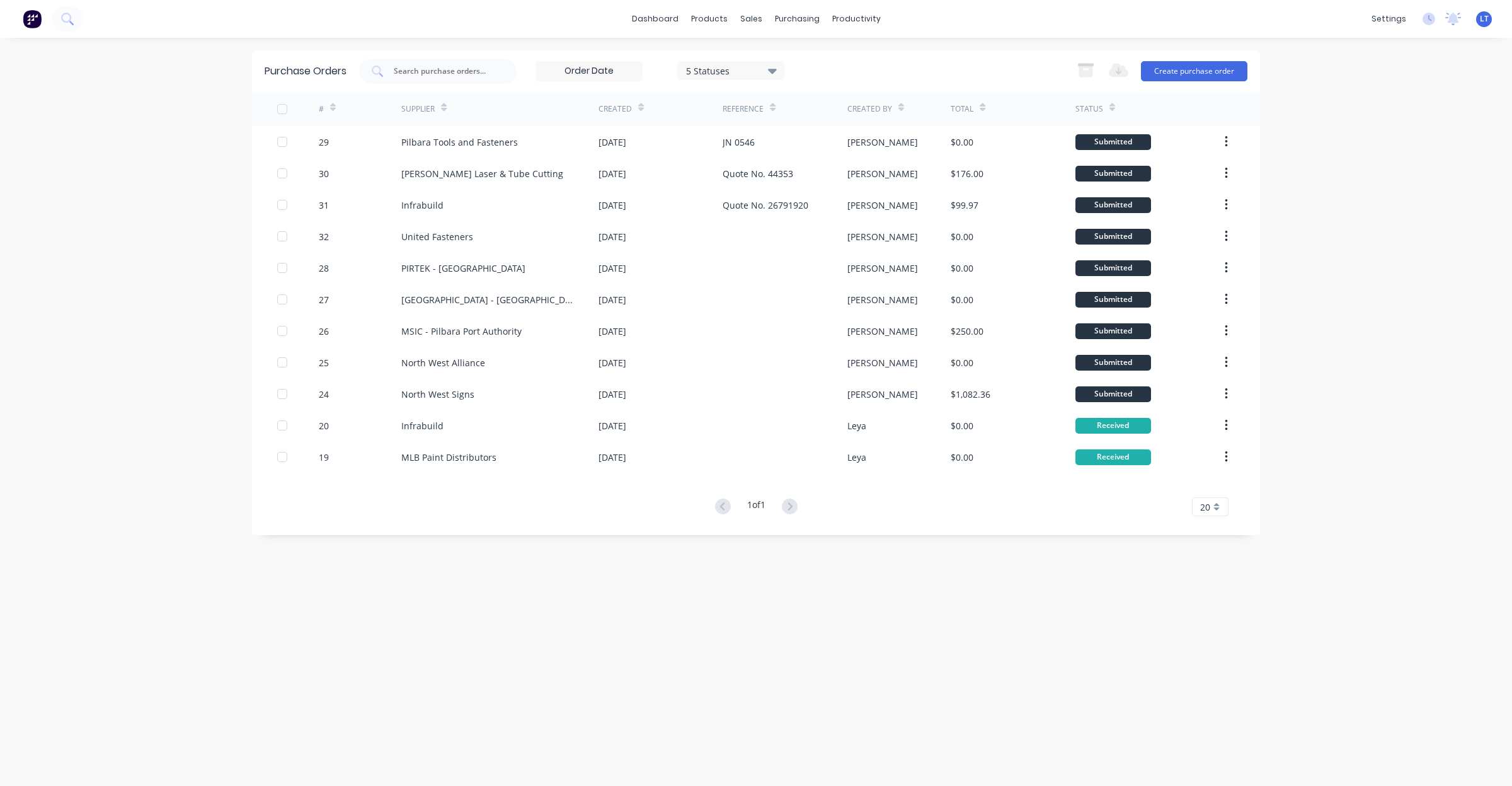
drag, startPoint x: 614, startPoint y: 111, endPoint x: 599, endPoint y: 115, distance: 15.5
click at [599, 115] on div "Created" at bounding box center [621, 109] width 45 height 22
drag, startPoint x: 736, startPoint y: 106, endPoint x: 593, endPoint y: 114, distance: 143.2
click at [593, 114] on div "# Supplier Created Reference Created By Total Status" at bounding box center [756, 109] width 1008 height 34
click at [757, 34] on div "Sales Orders Customers Price Level Manager" at bounding box center [817, 85] width 167 height 109
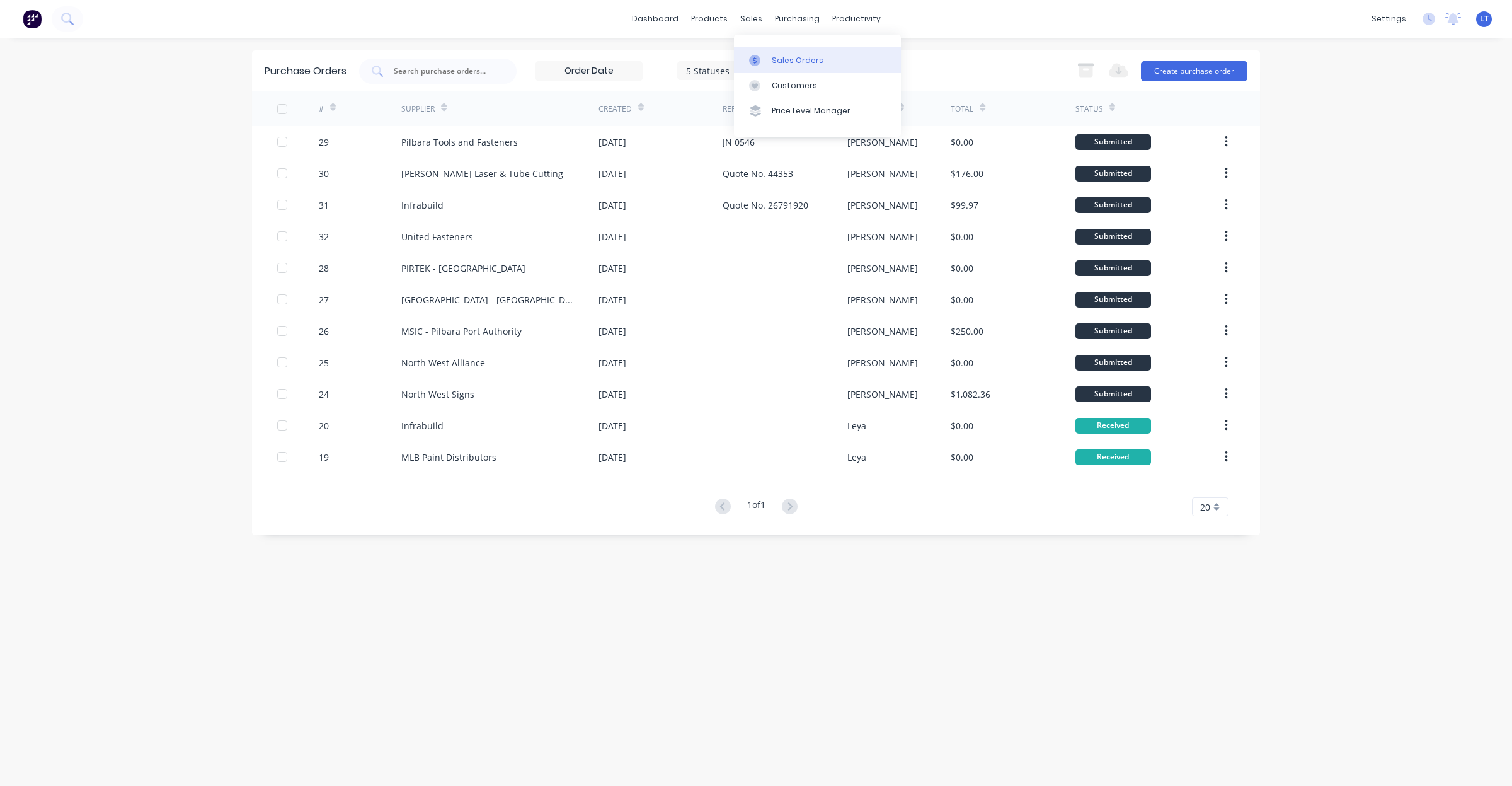
click at [766, 64] on div at bounding box center [758, 61] width 19 height 11
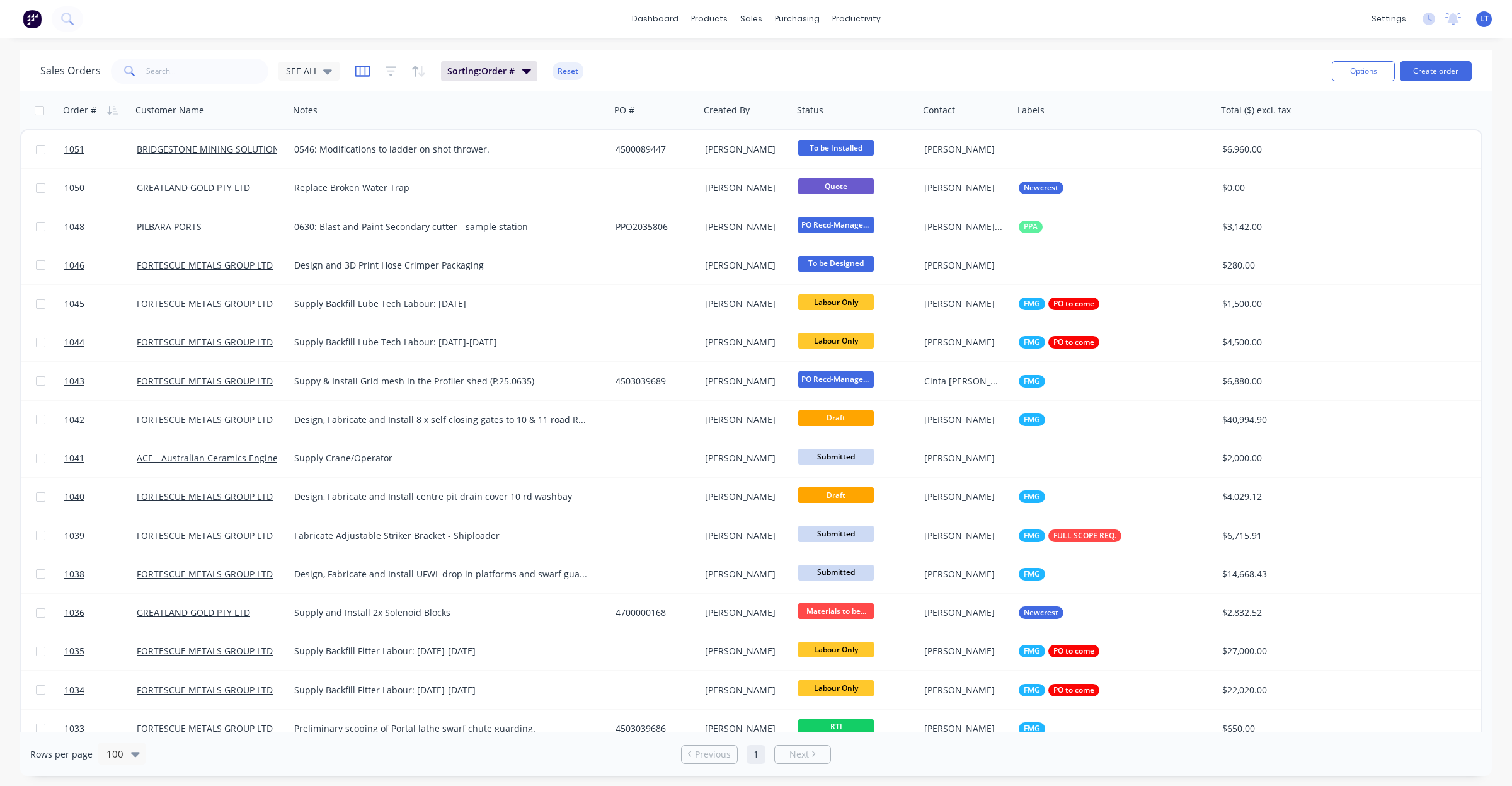
click at [359, 69] on icon "button" at bounding box center [362, 70] width 6 height 8
click at [1412, 114] on div "Order # Customer Name Notes PO # Created By Status Contact Labels Total ($) exc…" at bounding box center [751, 110] width 1463 height 38
click at [180, 67] on input "text" at bounding box center [207, 71] width 123 height 25
type input "1033"
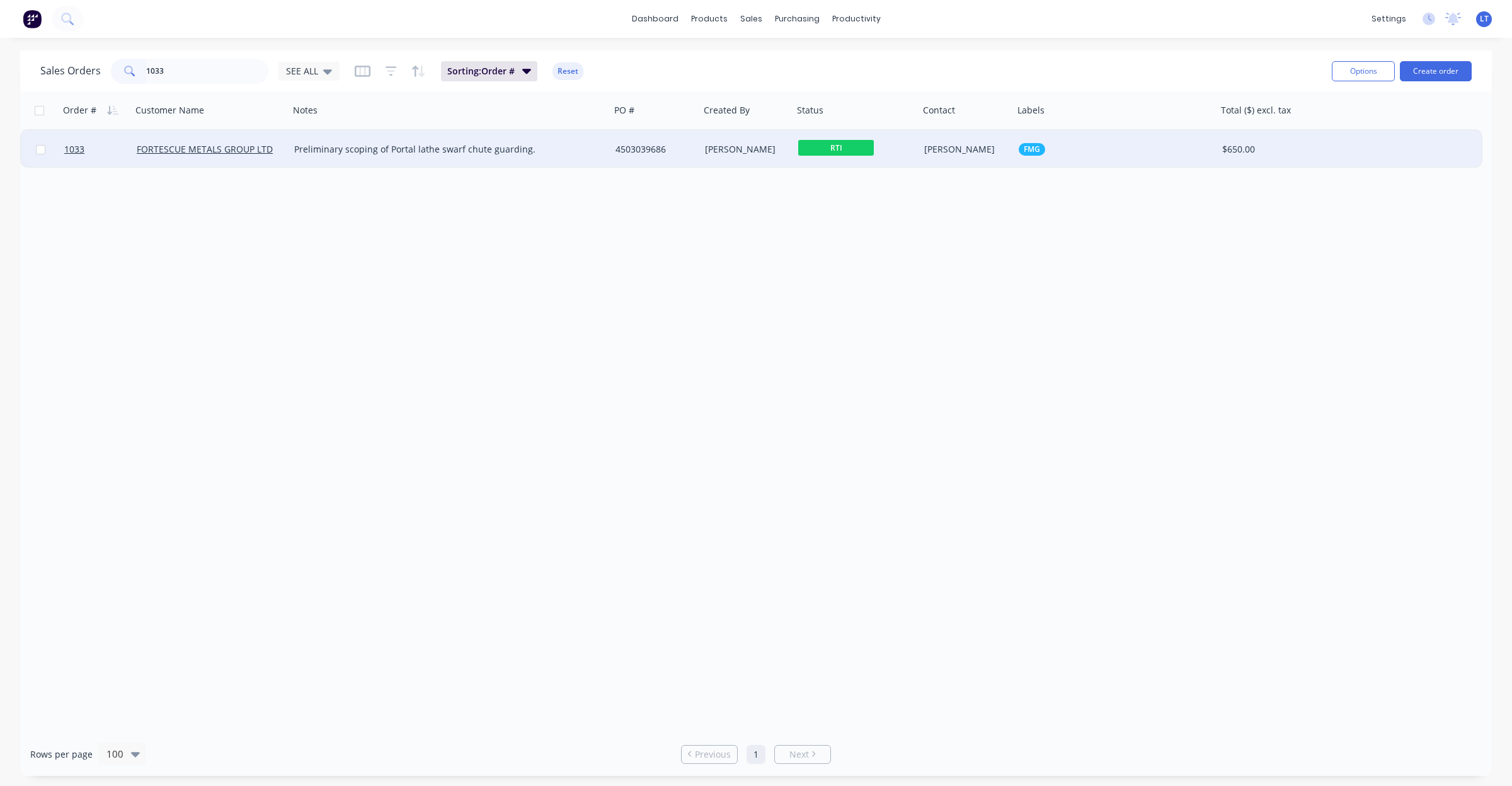
click at [579, 146] on div "Preliminary scoping of Portal lathe swarf chute guarding." at bounding box center [441, 149] width 295 height 13
click at [641, 149] on div "4503039686" at bounding box center [654, 149] width 76 height 13
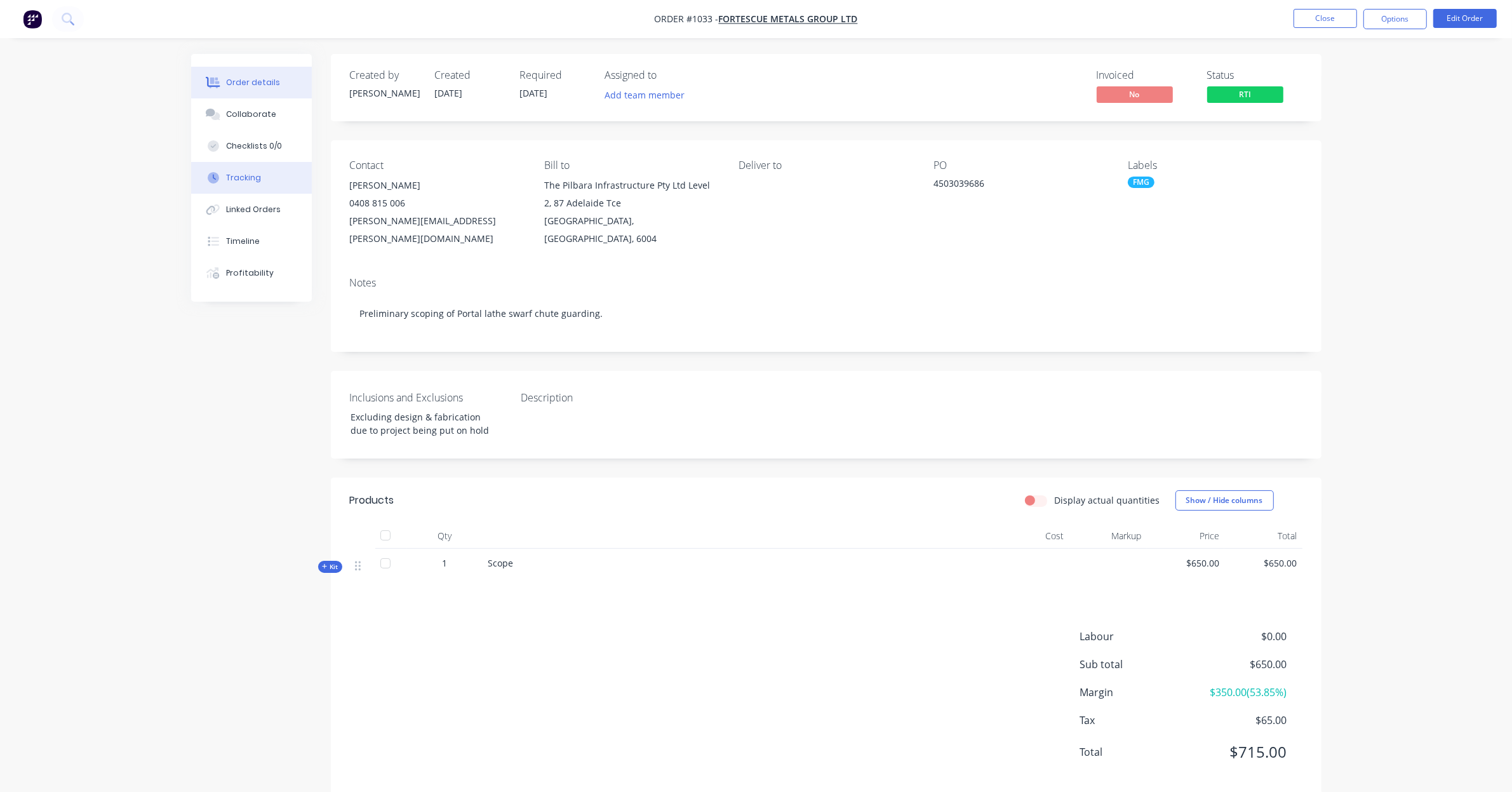
click at [254, 182] on div "Tracking" at bounding box center [244, 178] width 35 height 12
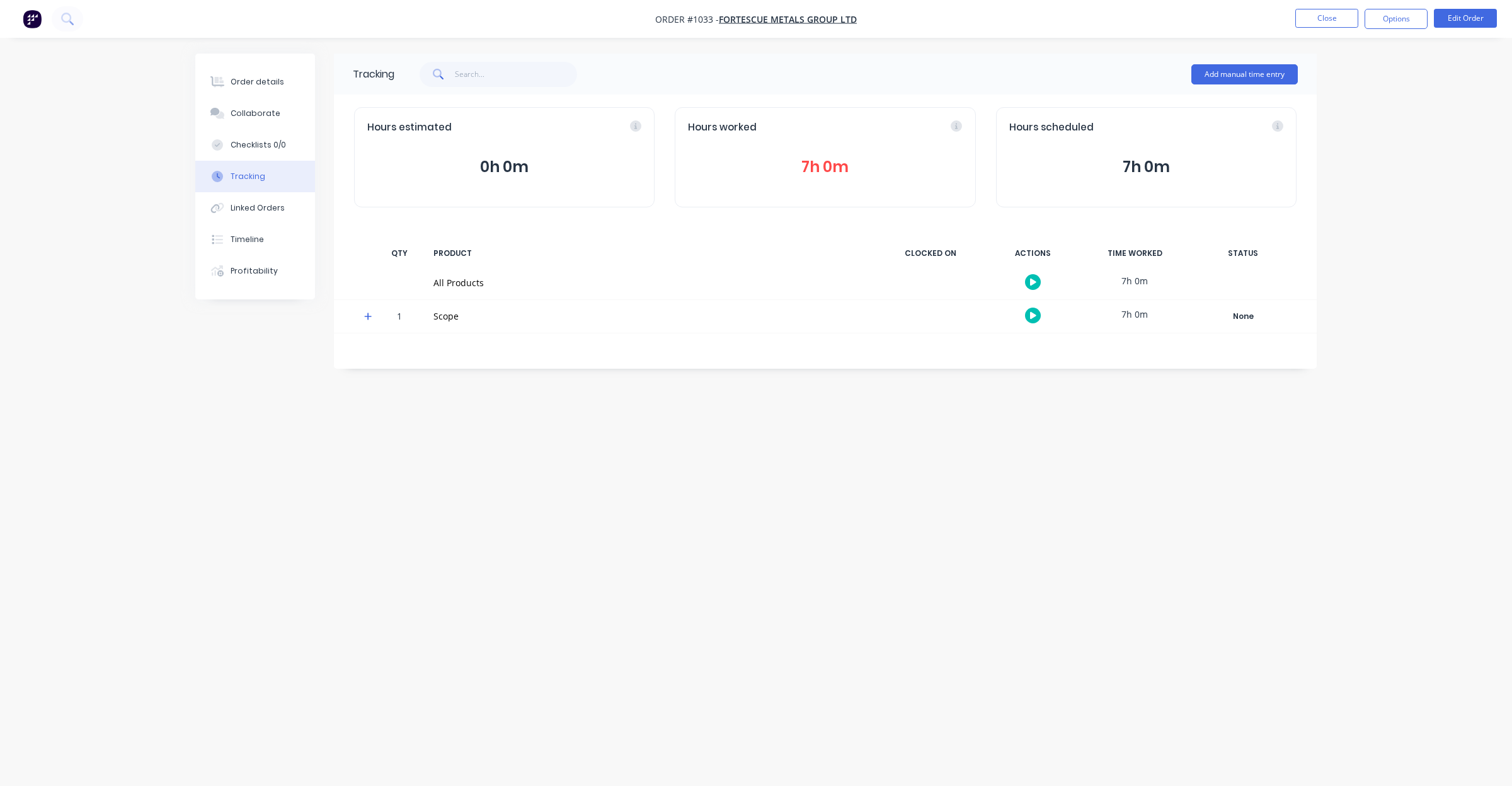
click at [817, 169] on button "7h 0m" at bounding box center [825, 167] width 274 height 24
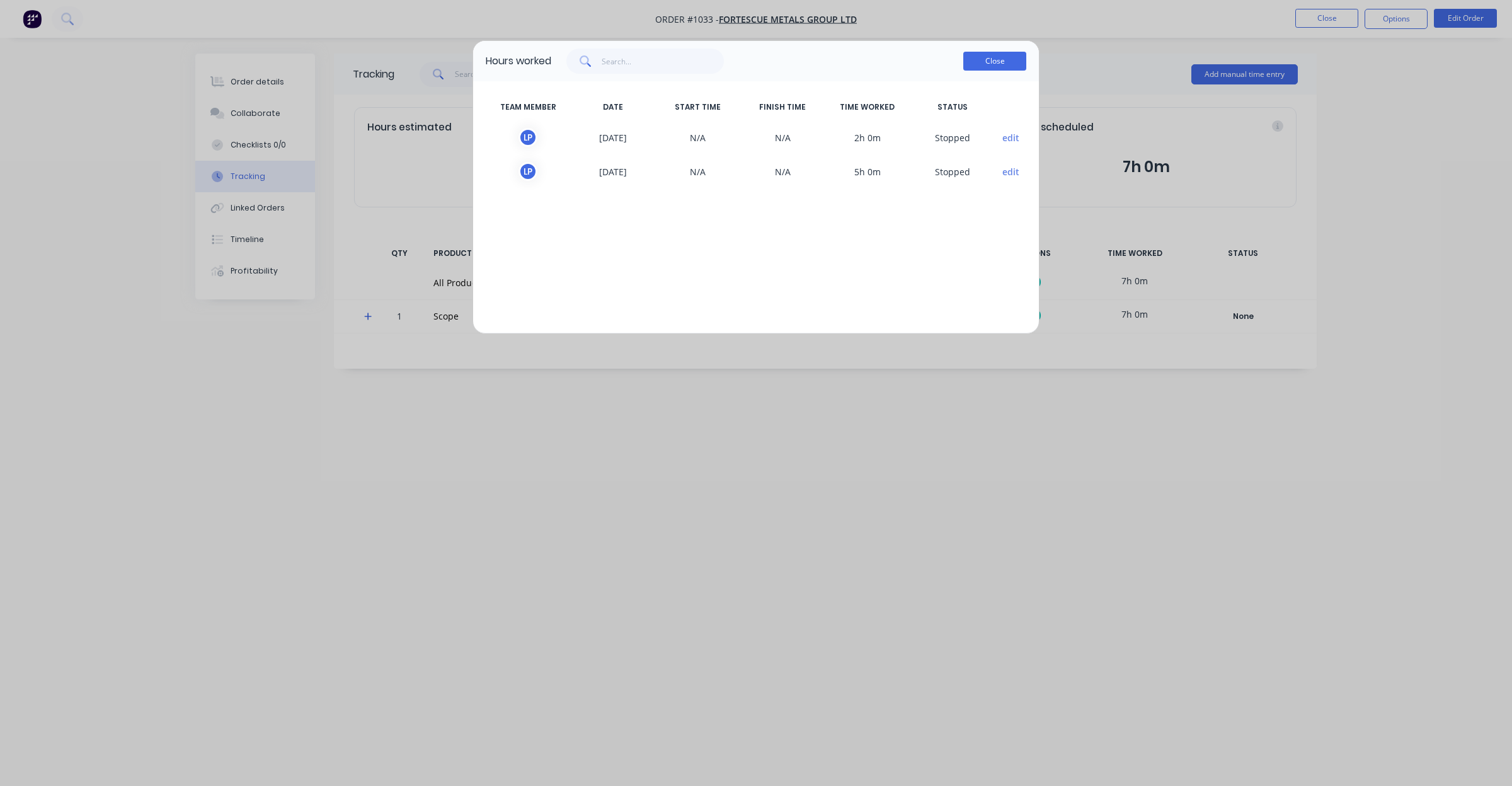
click at [1002, 67] on button "Close" at bounding box center [995, 61] width 63 height 19
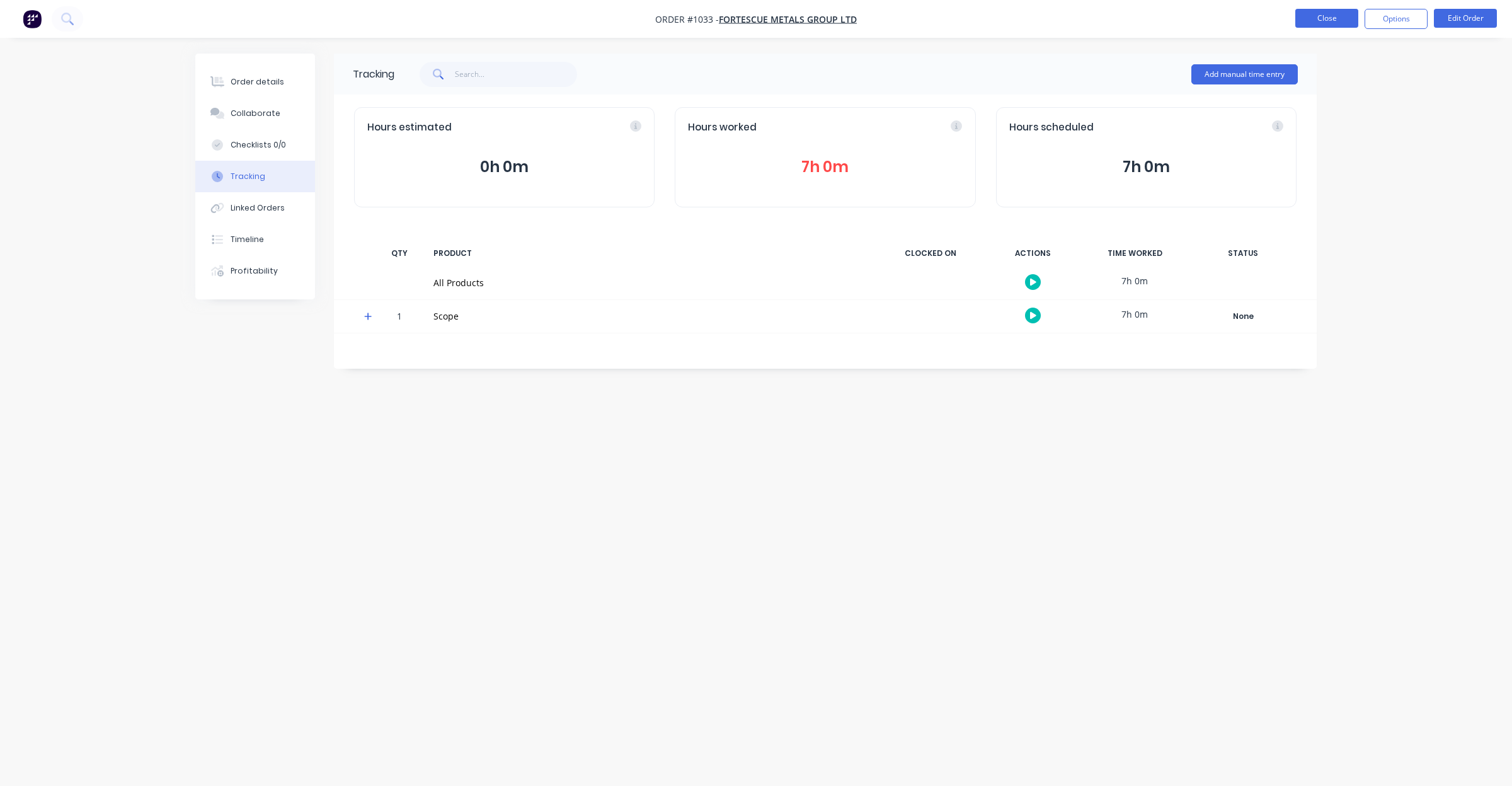
click at [1302, 18] on button "Close" at bounding box center [1327, 18] width 63 height 19
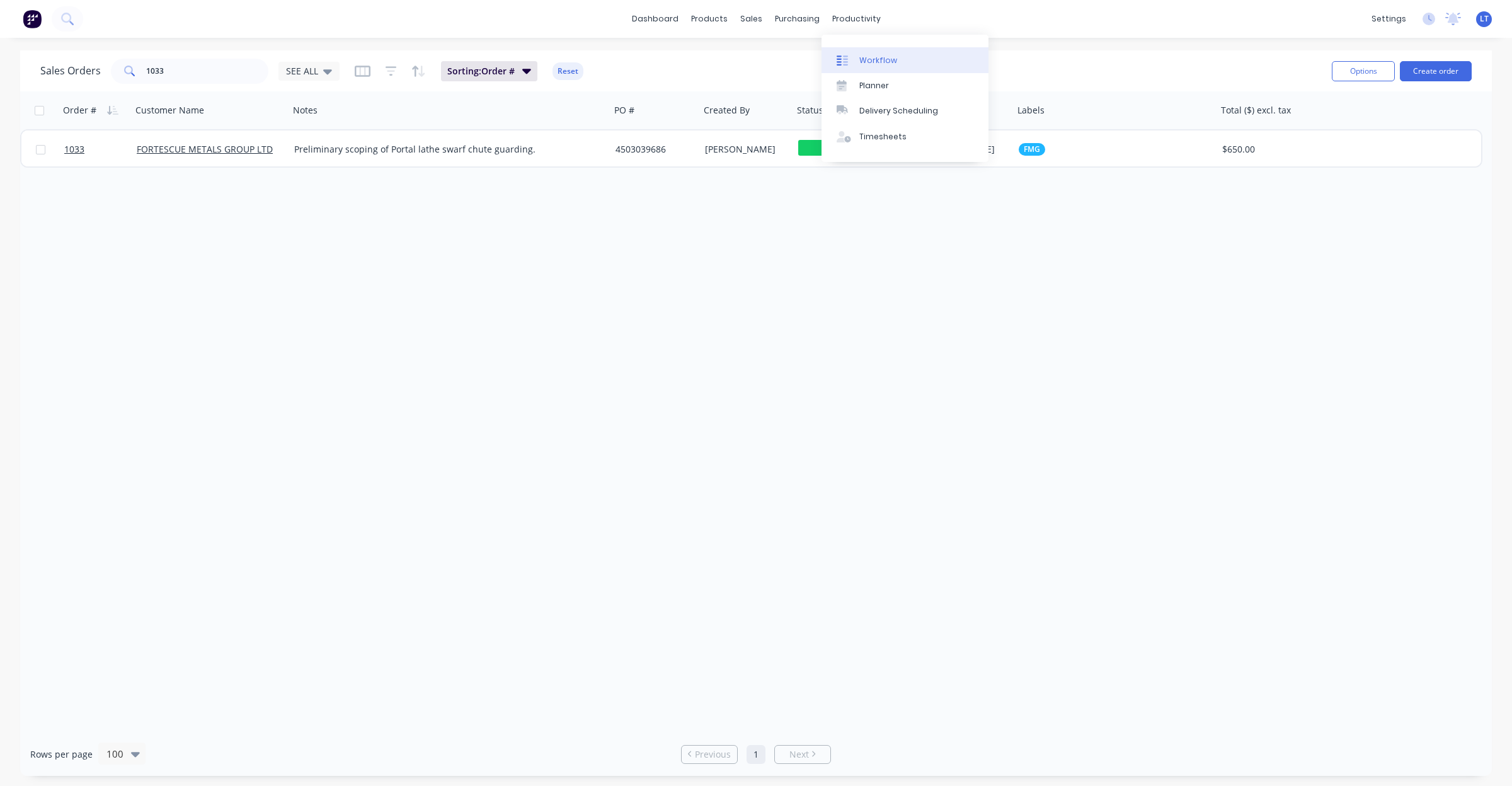
click at [868, 67] on link "Workflow" at bounding box center [905, 59] width 167 height 25
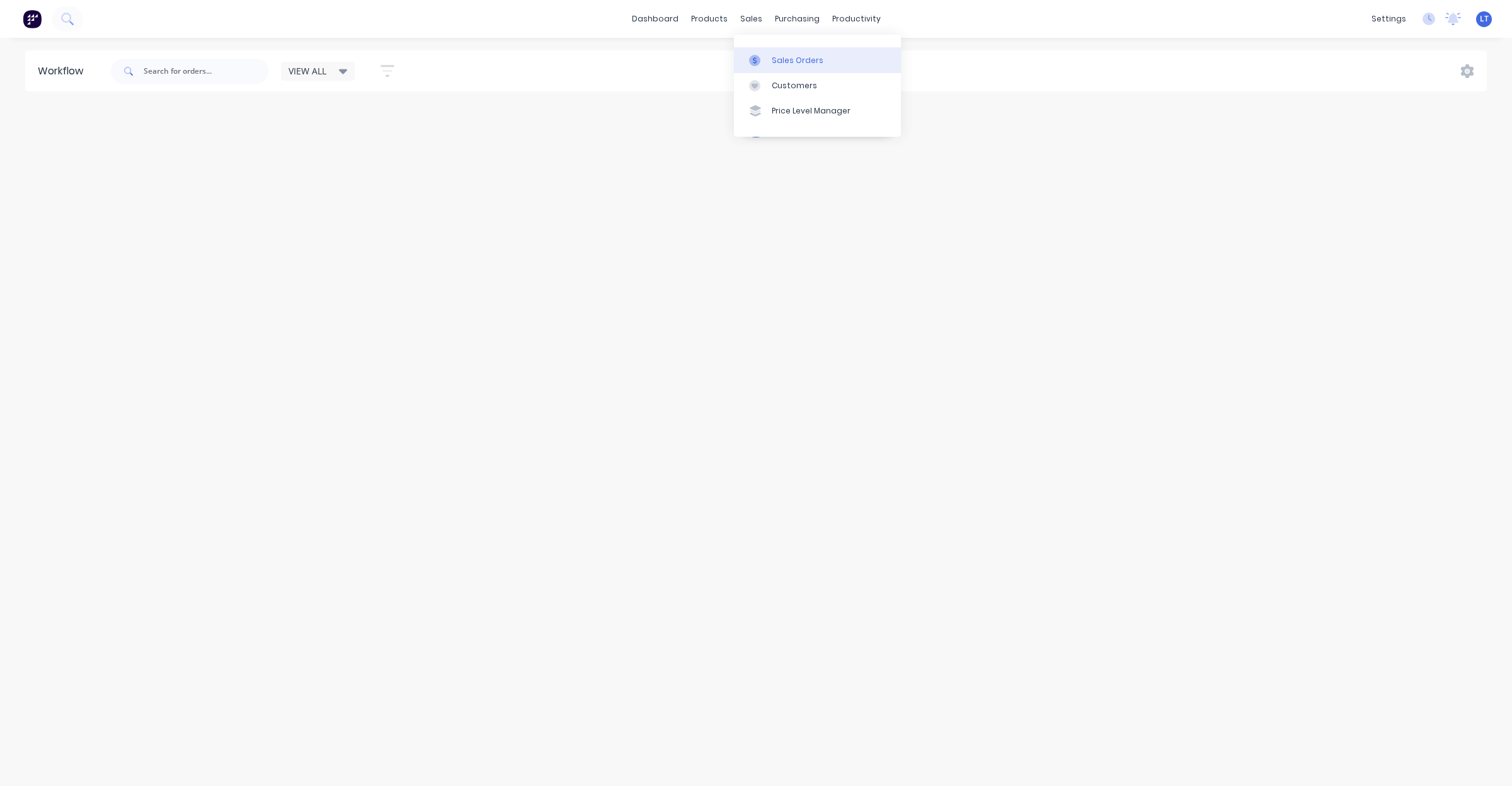
click at [767, 67] on link "Sales Orders" at bounding box center [817, 59] width 167 height 25
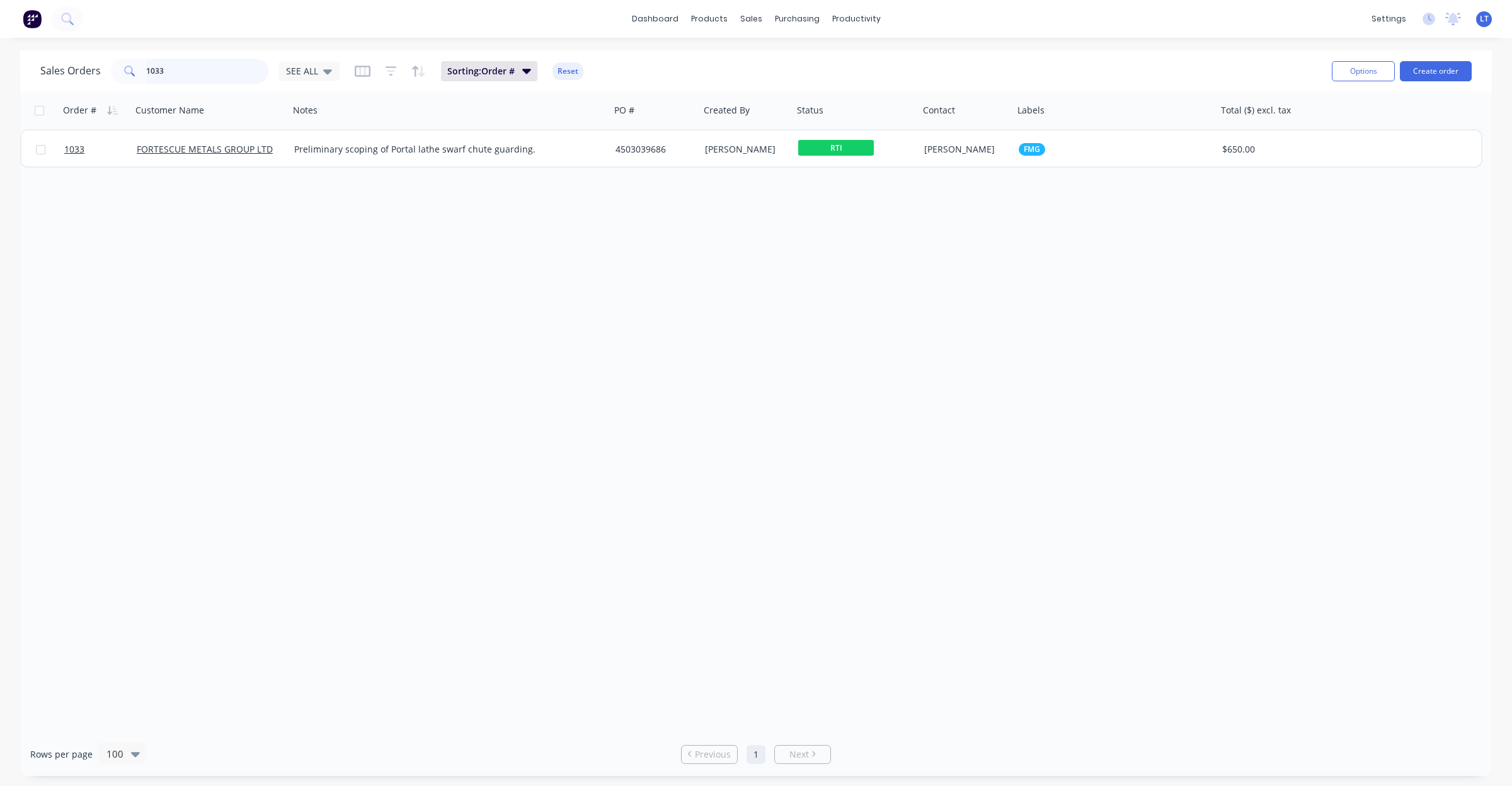
click at [199, 70] on input "1033" at bounding box center [207, 71] width 123 height 25
drag, startPoint x: 199, startPoint y: 70, endPoint x: 247, endPoint y: 72, distance: 48.0
click at [247, 72] on input "1033" at bounding box center [207, 71] width 123 height 25
type input "1036"
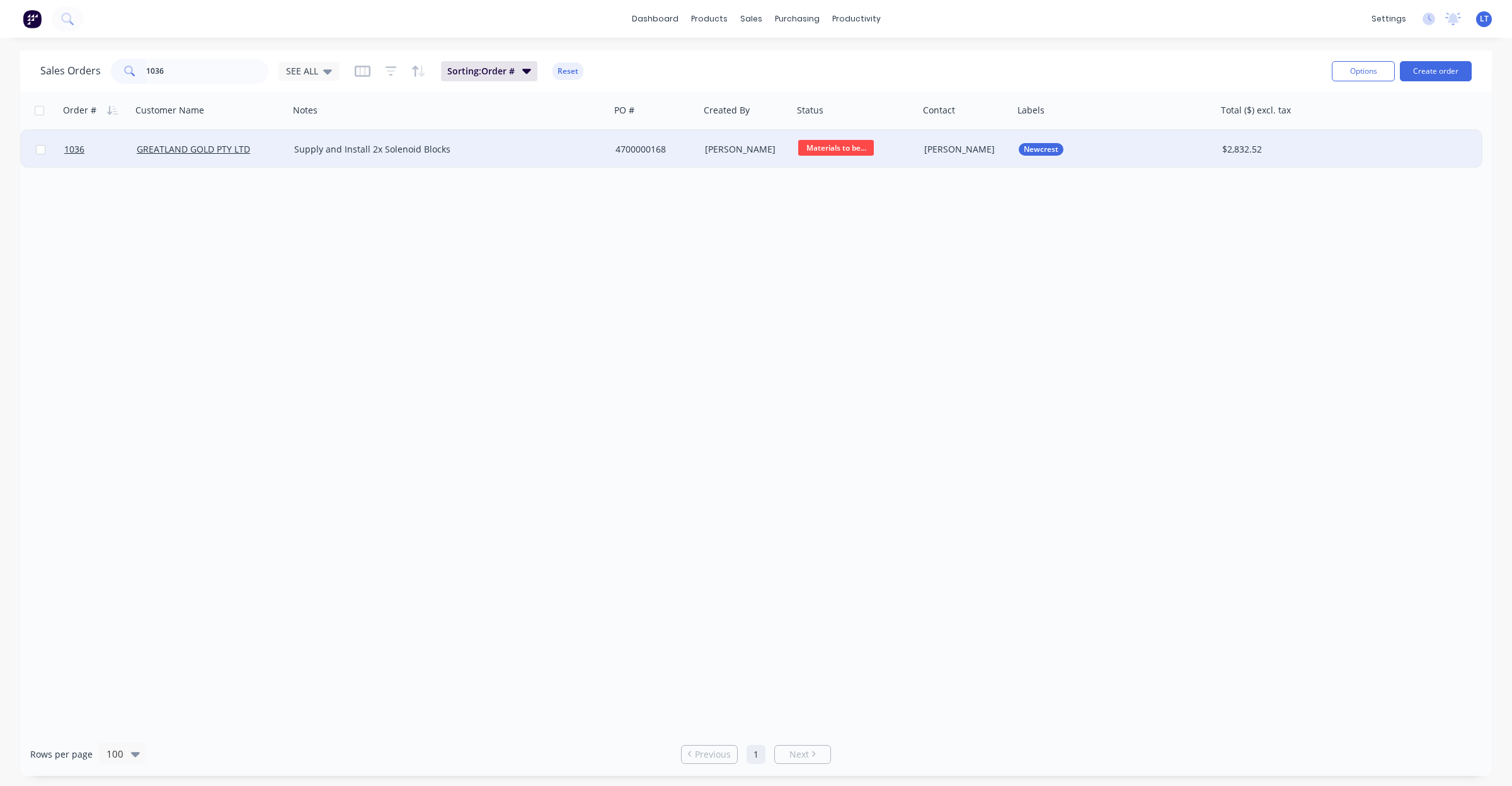
click at [597, 152] on div "Supply and Install 2x Solenoid Blocks" at bounding box center [449, 149] width 311 height 13
click at [637, 148] on div "4700000168" at bounding box center [654, 149] width 76 height 13
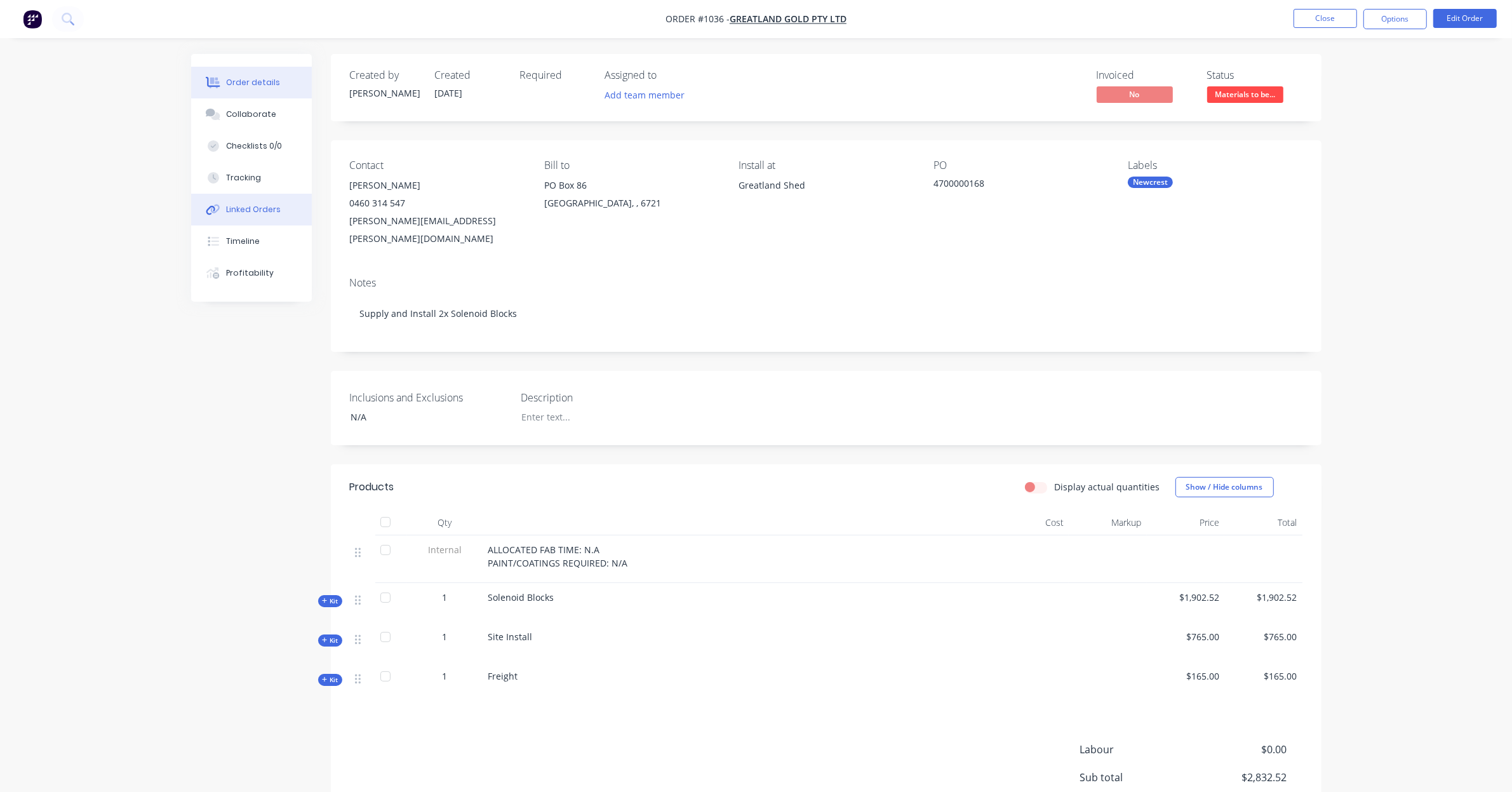
click at [264, 214] on div "Linked Orders" at bounding box center [254, 210] width 55 height 12
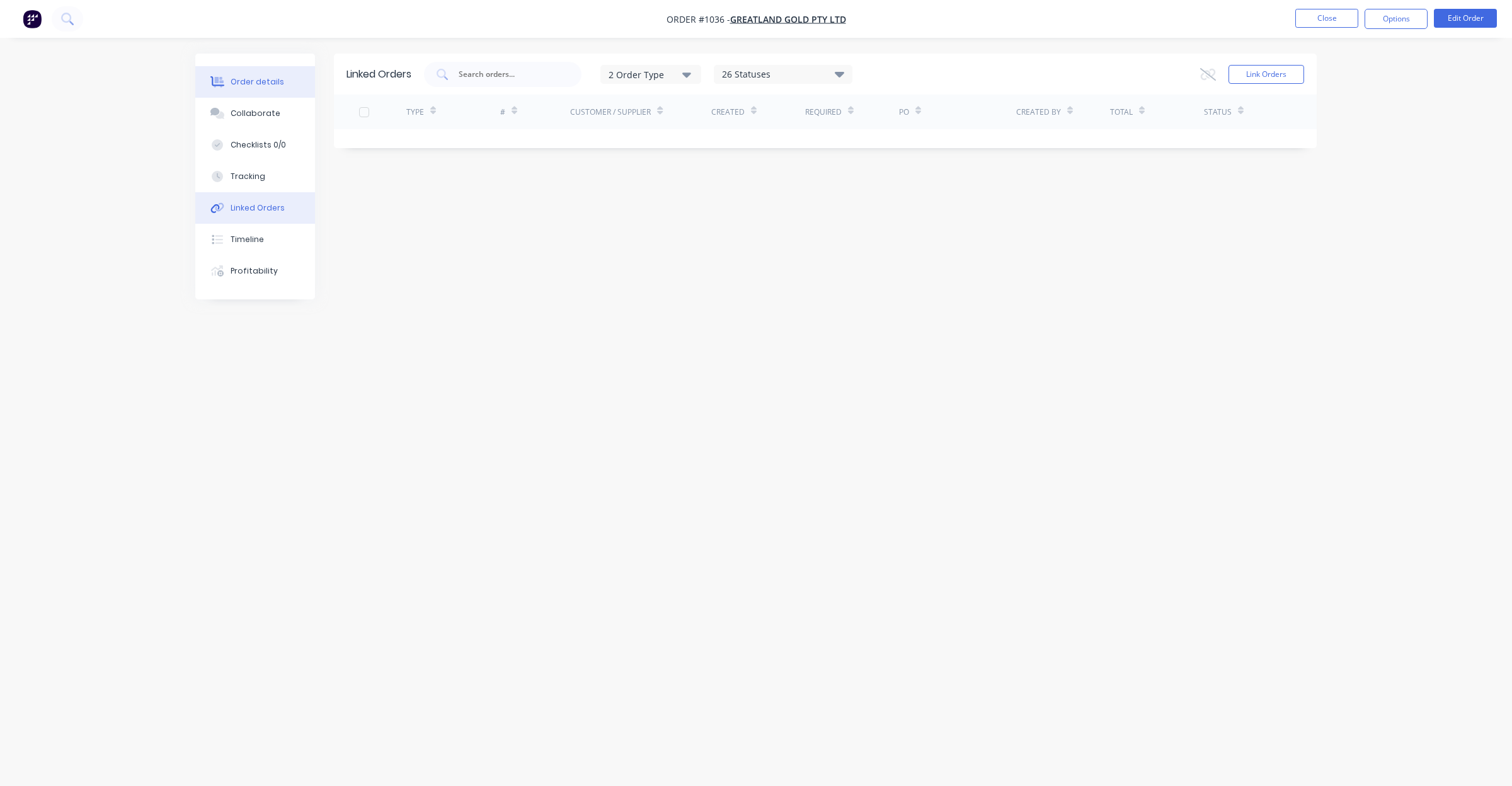
click at [242, 87] on div "Order details" at bounding box center [257, 82] width 54 height 11
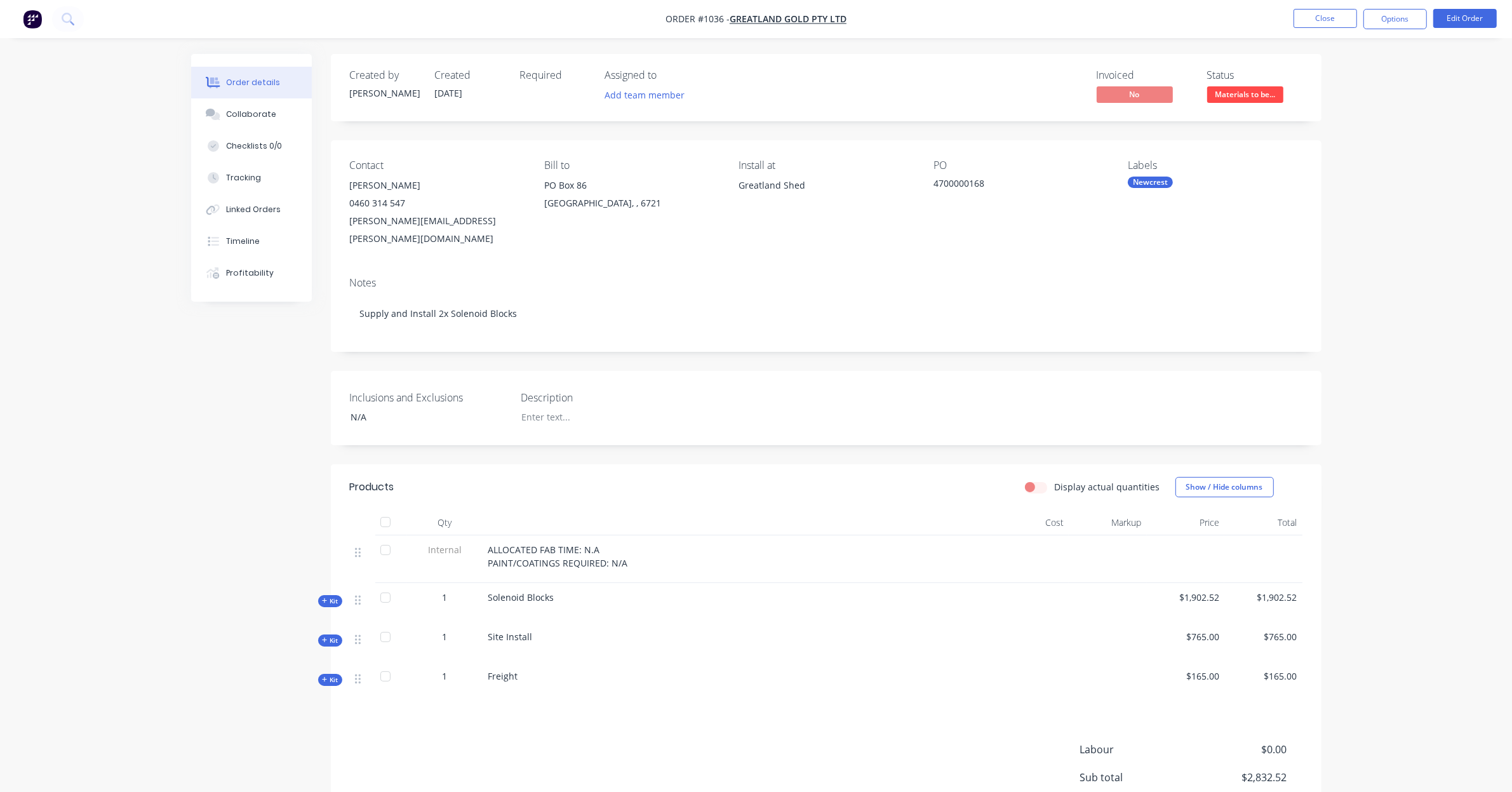
click at [332, 596] on span "Kit" at bounding box center [330, 600] width 17 height 9
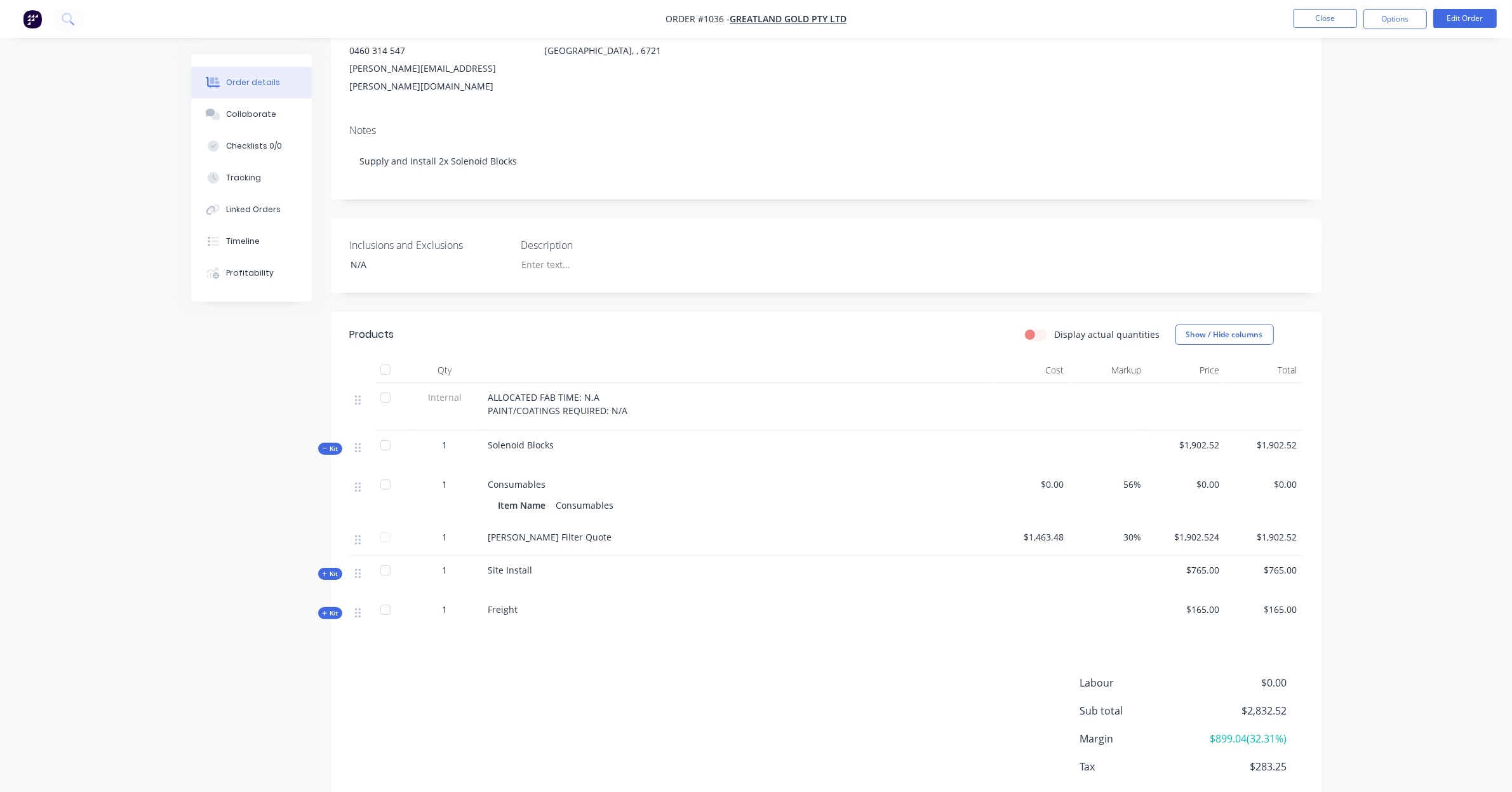
scroll to position [159, 0]
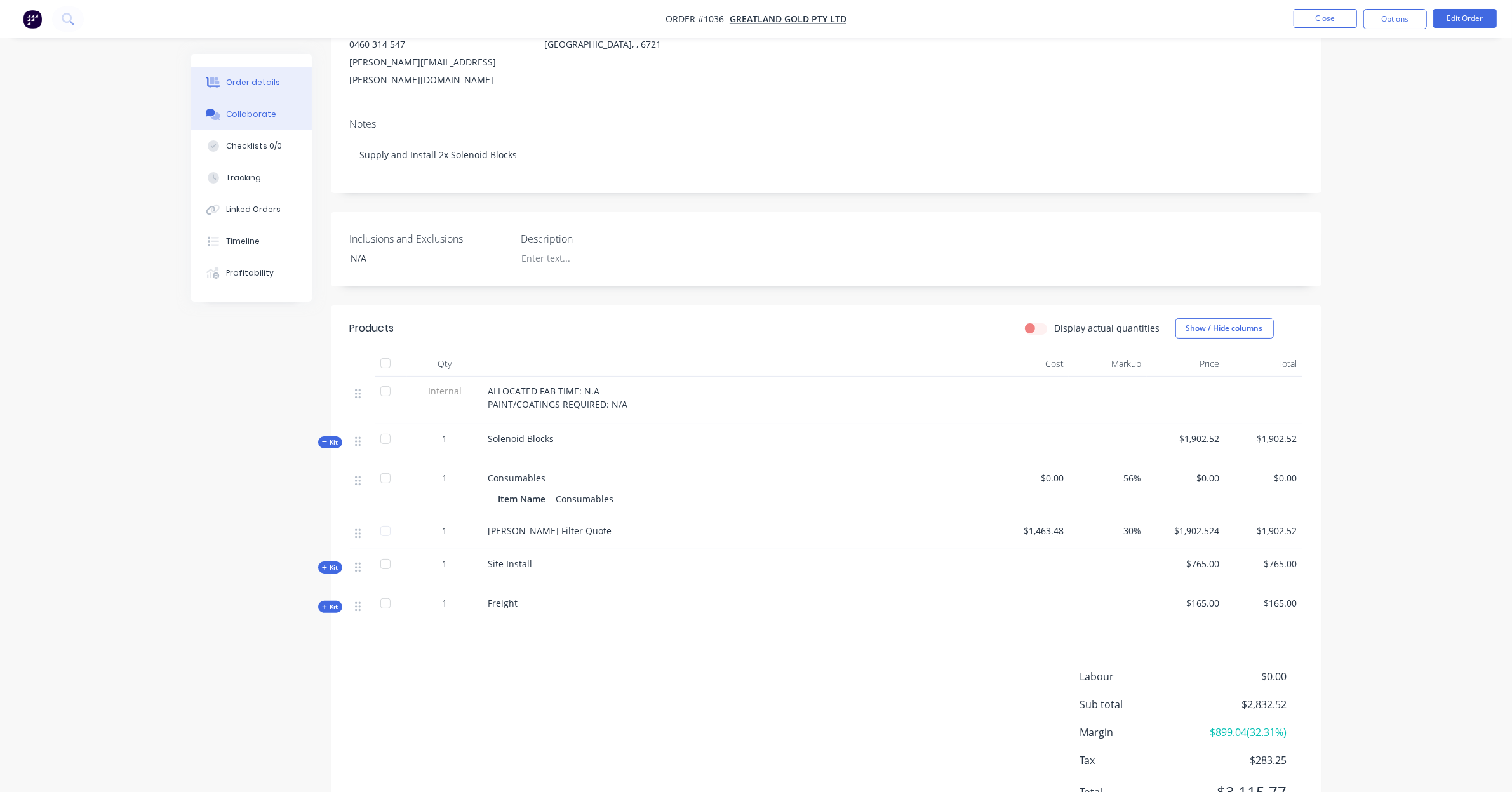
click at [268, 120] on div "Collaborate" at bounding box center [252, 115] width 50 height 12
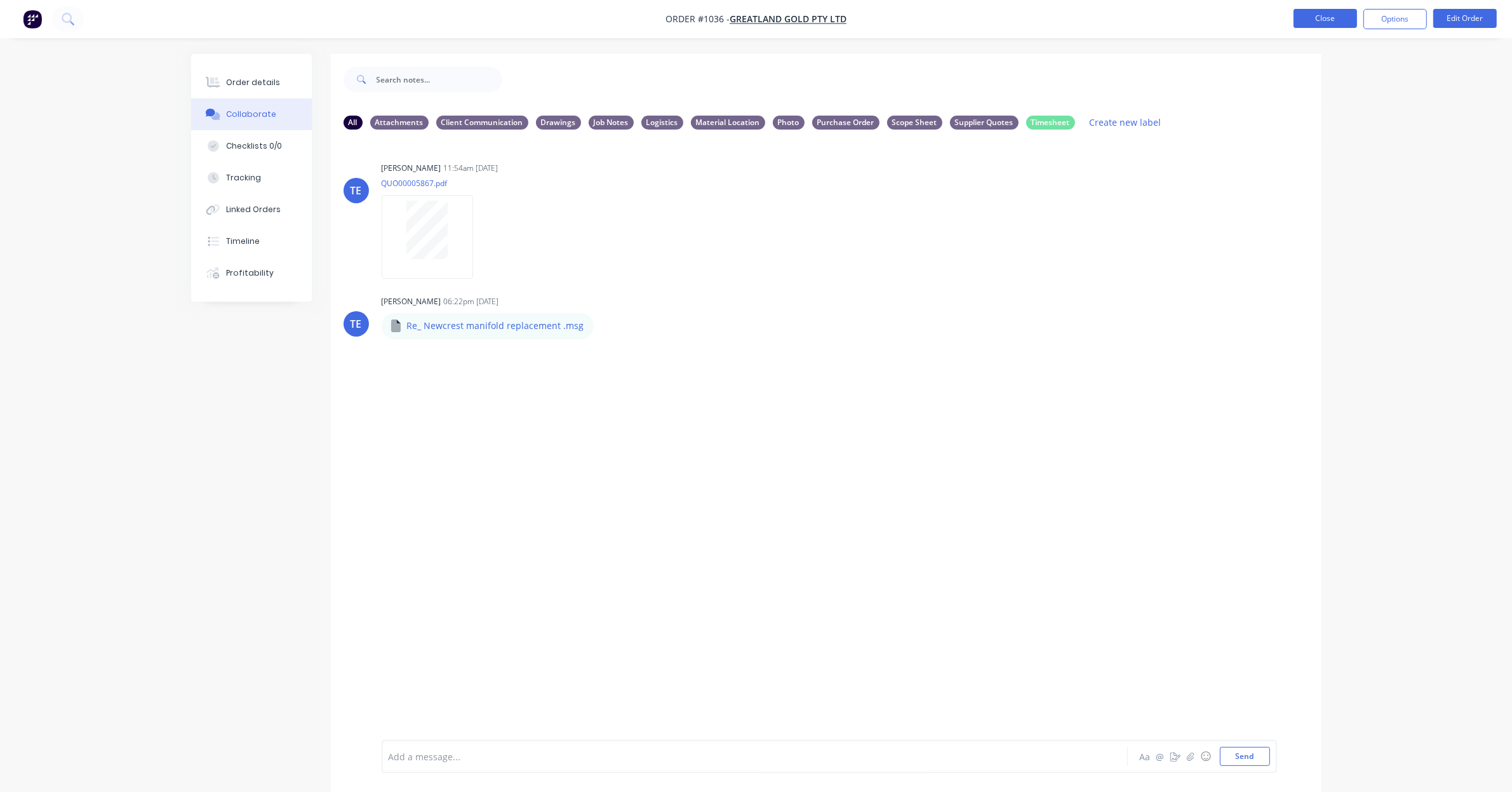
click at [1316, 18] on button "Close" at bounding box center [1325, 18] width 63 height 19
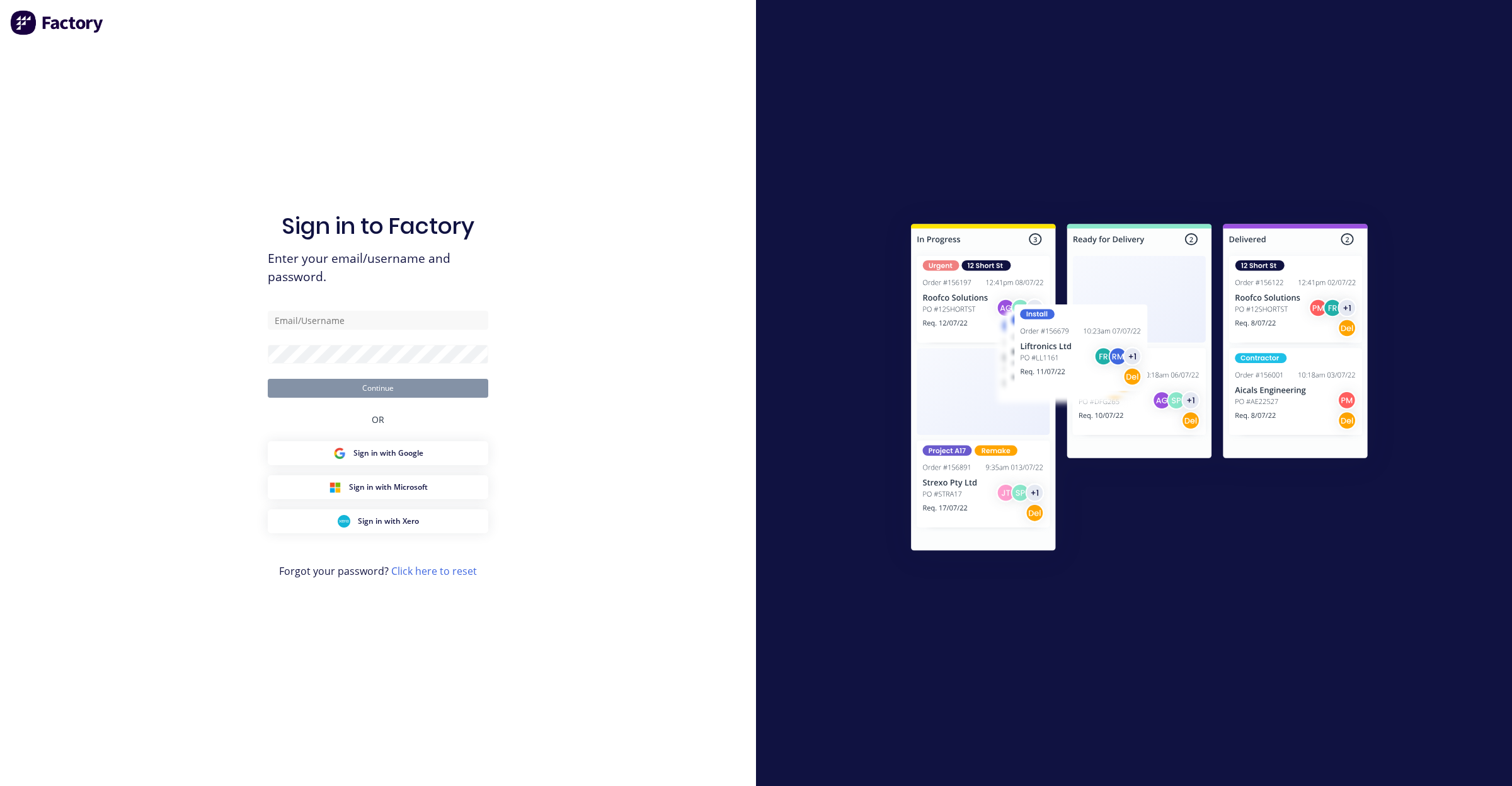
type input "office@madson.com.au"
click at [413, 389] on button "Continue" at bounding box center [378, 388] width 220 height 19
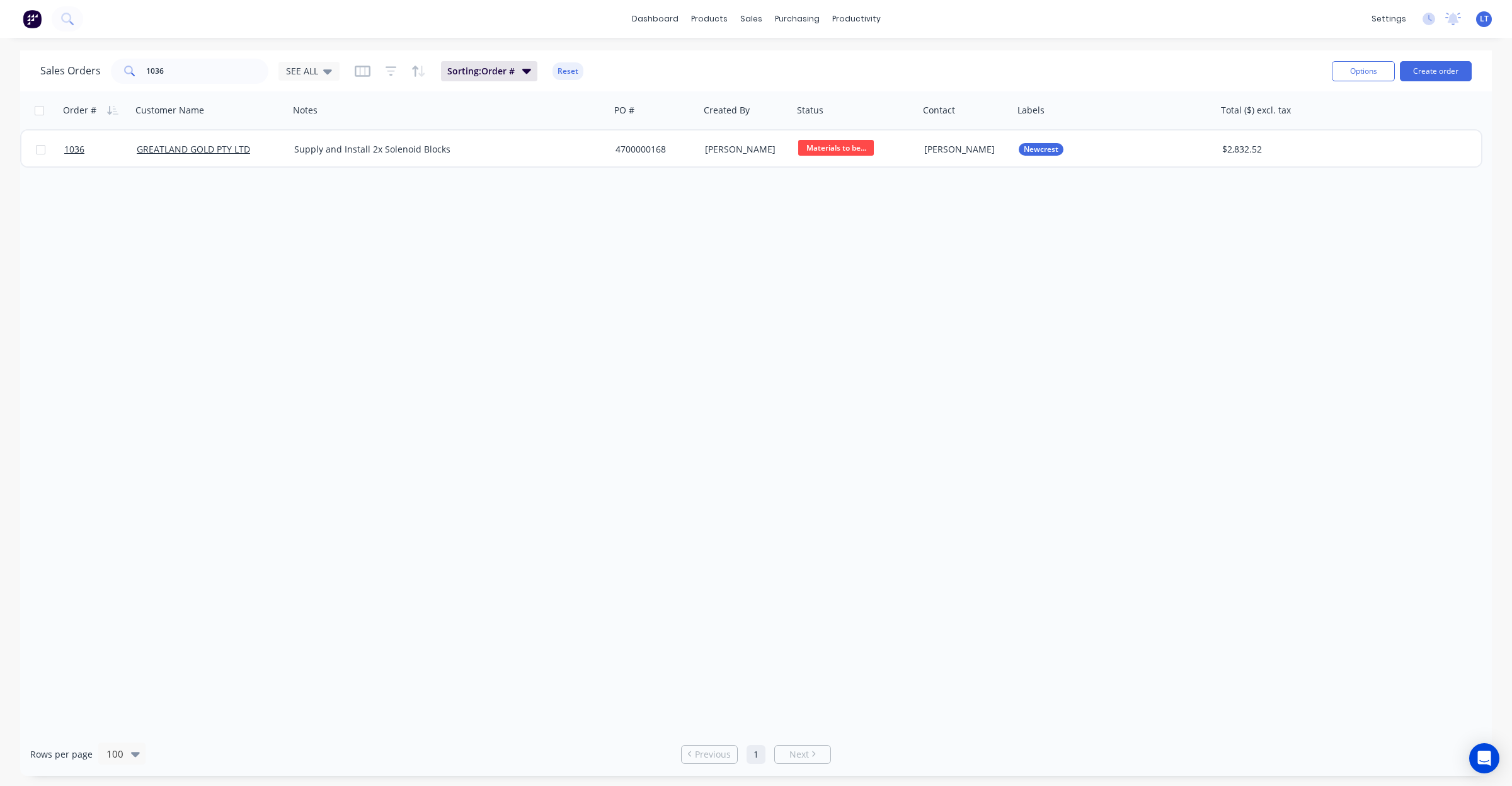
drag, startPoint x: 672, startPoint y: 697, endPoint x: 665, endPoint y: 704, distance: 9.9
drag, startPoint x: 665, startPoint y: 704, endPoint x: 531, endPoint y: 692, distance: 134.5
drag, startPoint x: 531, startPoint y: 692, endPoint x: 439, endPoint y: 677, distance: 93.2
click at [439, 677] on div "Order # Customer Name Notes PO # Created By Status Contact Labels Total ($) exc…" at bounding box center [756, 412] width 1472 height 641
drag, startPoint x: 219, startPoint y: 71, endPoint x: 55, endPoint y: 64, distance: 164.1
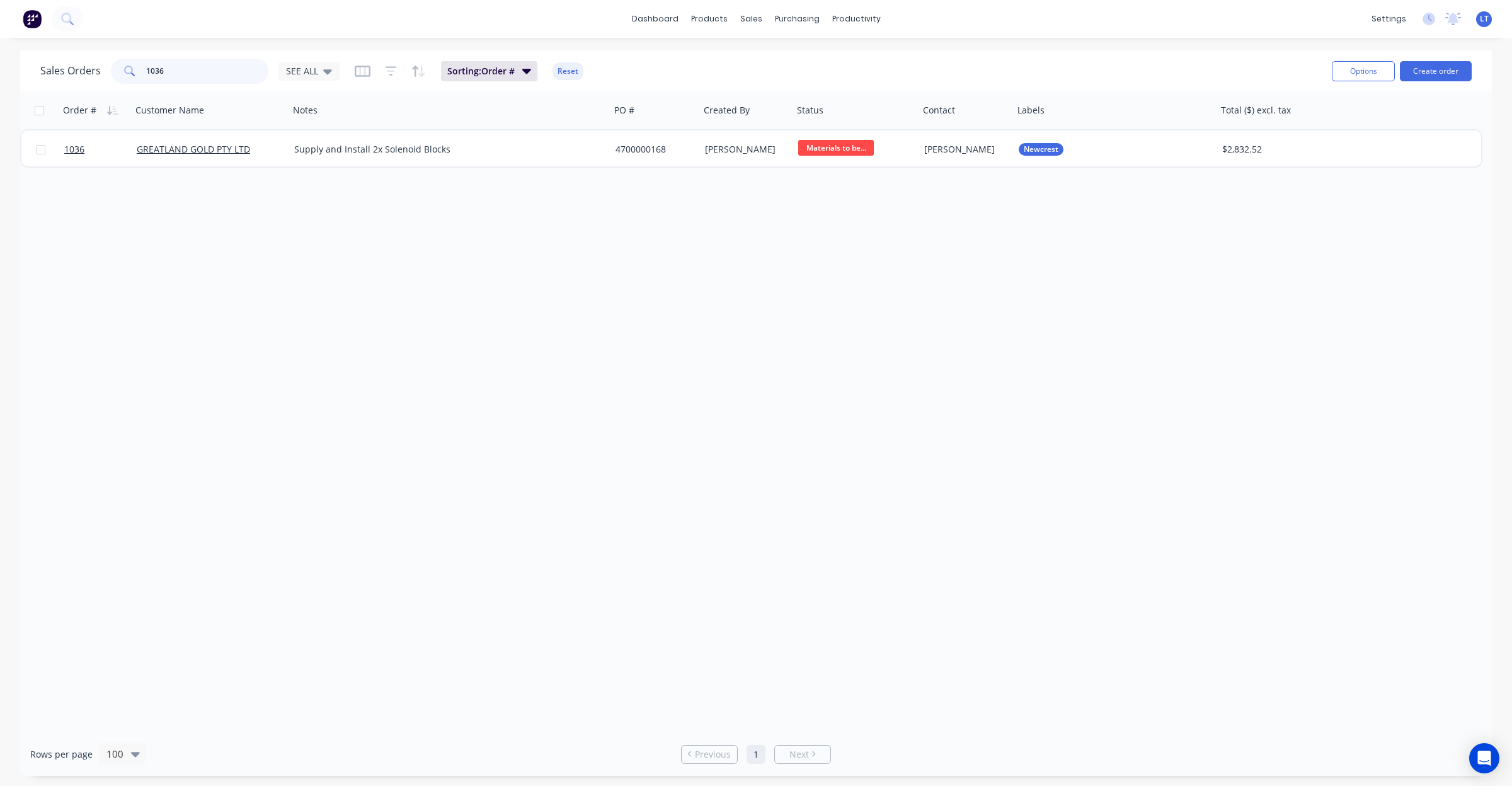
click at [55, 64] on div "Sales Orders 1036 SEE ALL" at bounding box center [190, 71] width 299 height 25
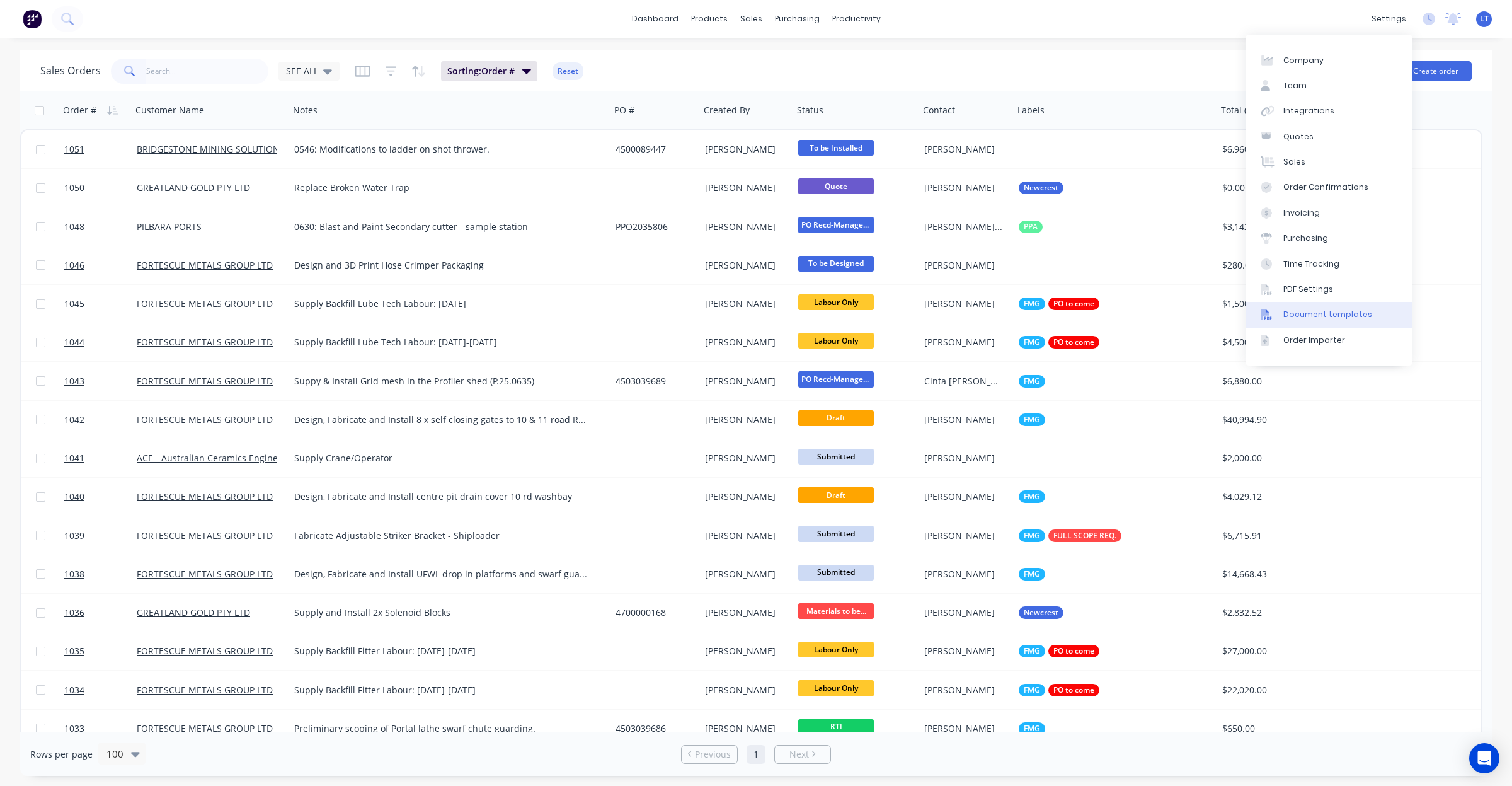
click at [1345, 310] on div "Document templates" at bounding box center [1328, 315] width 89 height 11
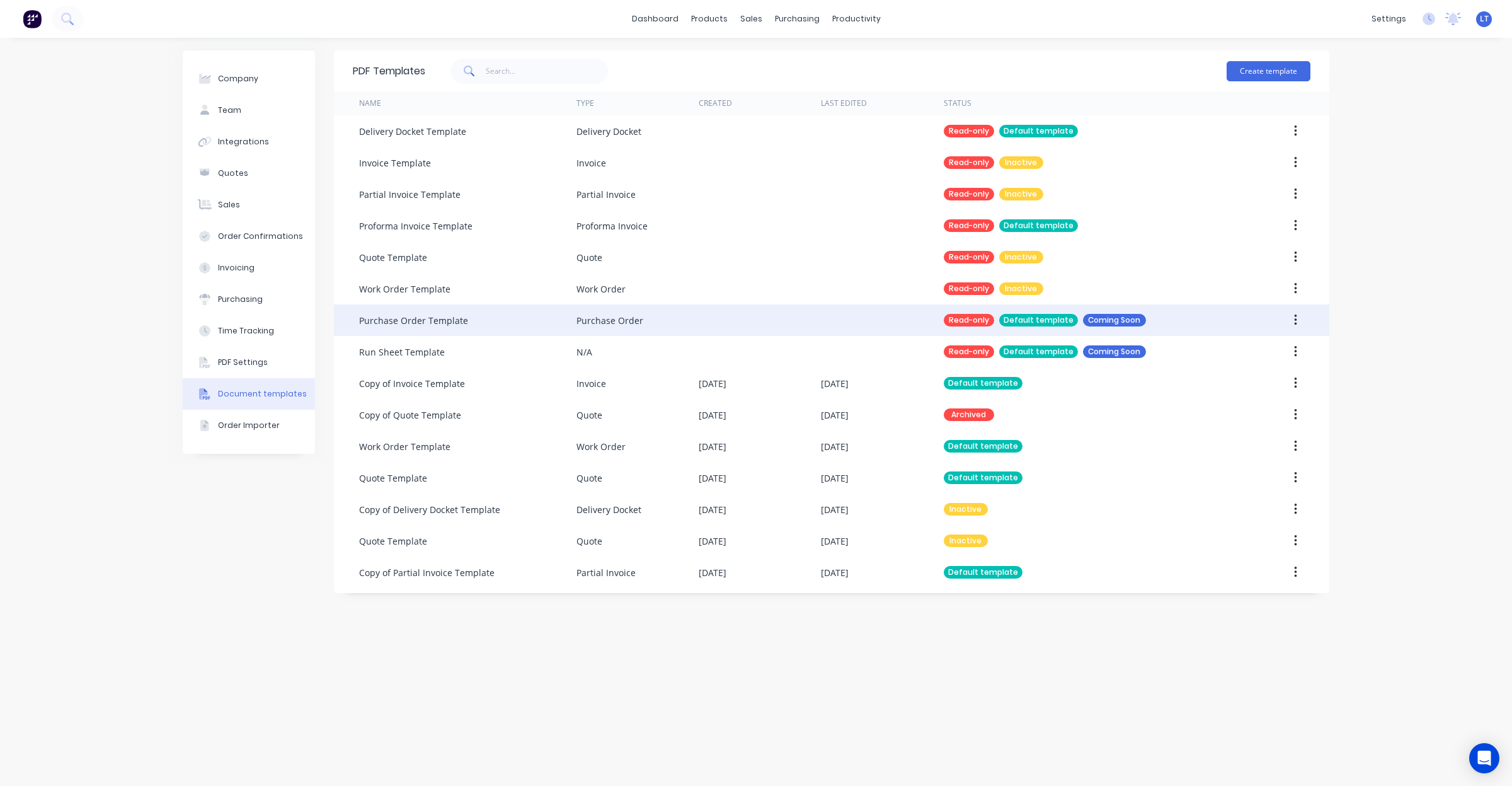
click at [722, 317] on div at bounding box center [760, 320] width 122 height 31
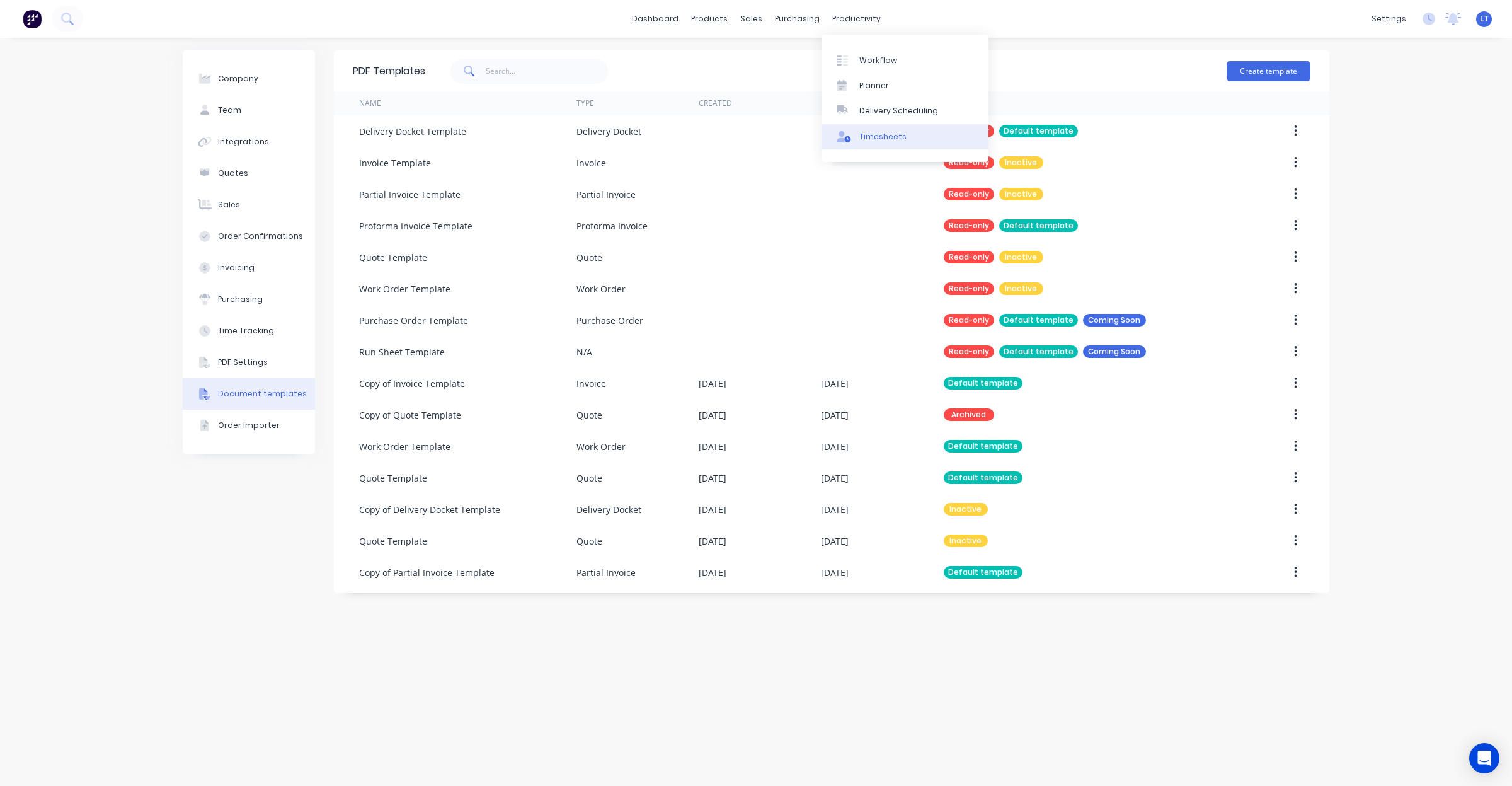
click at [893, 131] on div "Timesheets" at bounding box center [883, 137] width 47 height 11
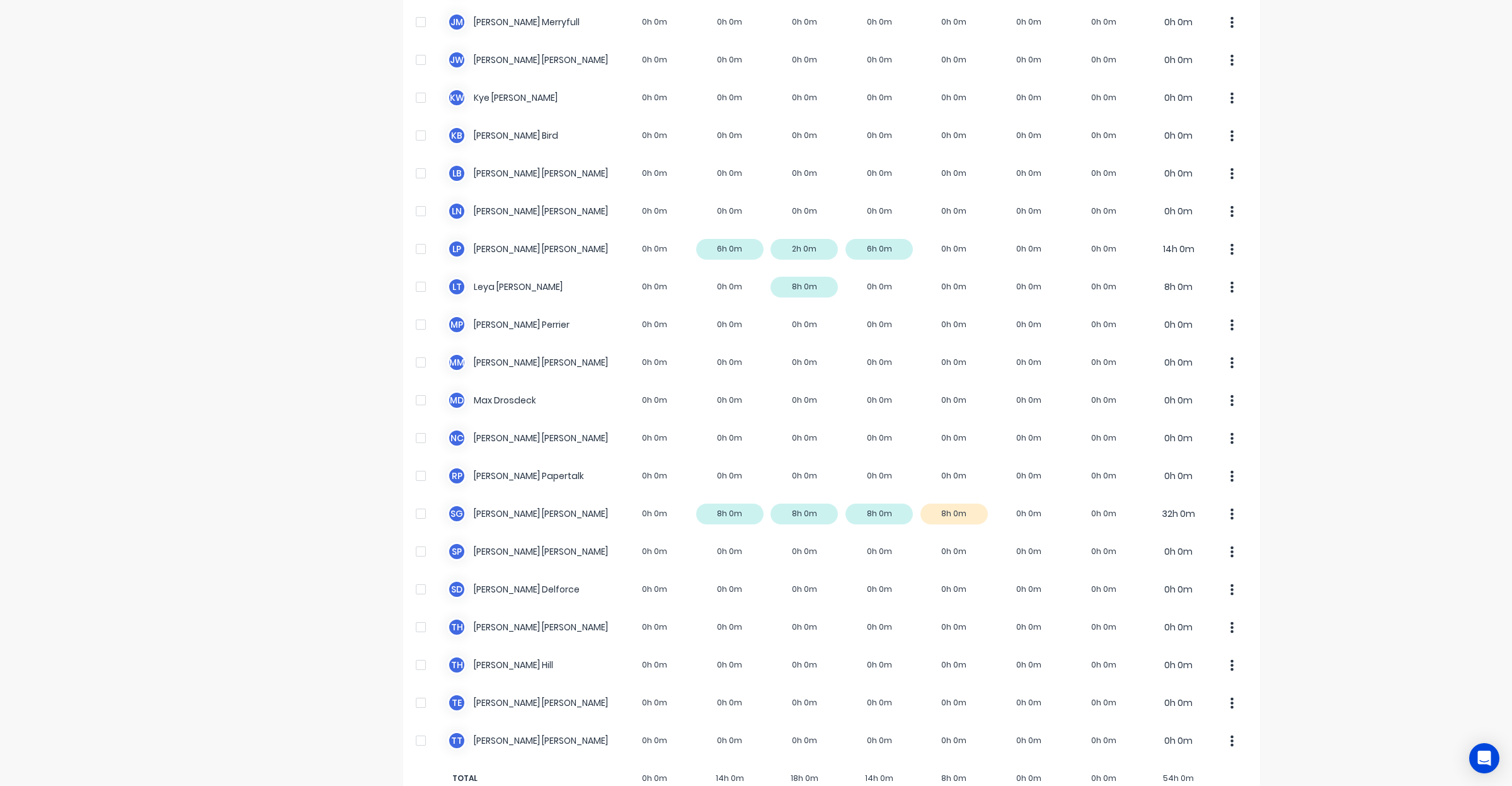
scroll to position [499, 0]
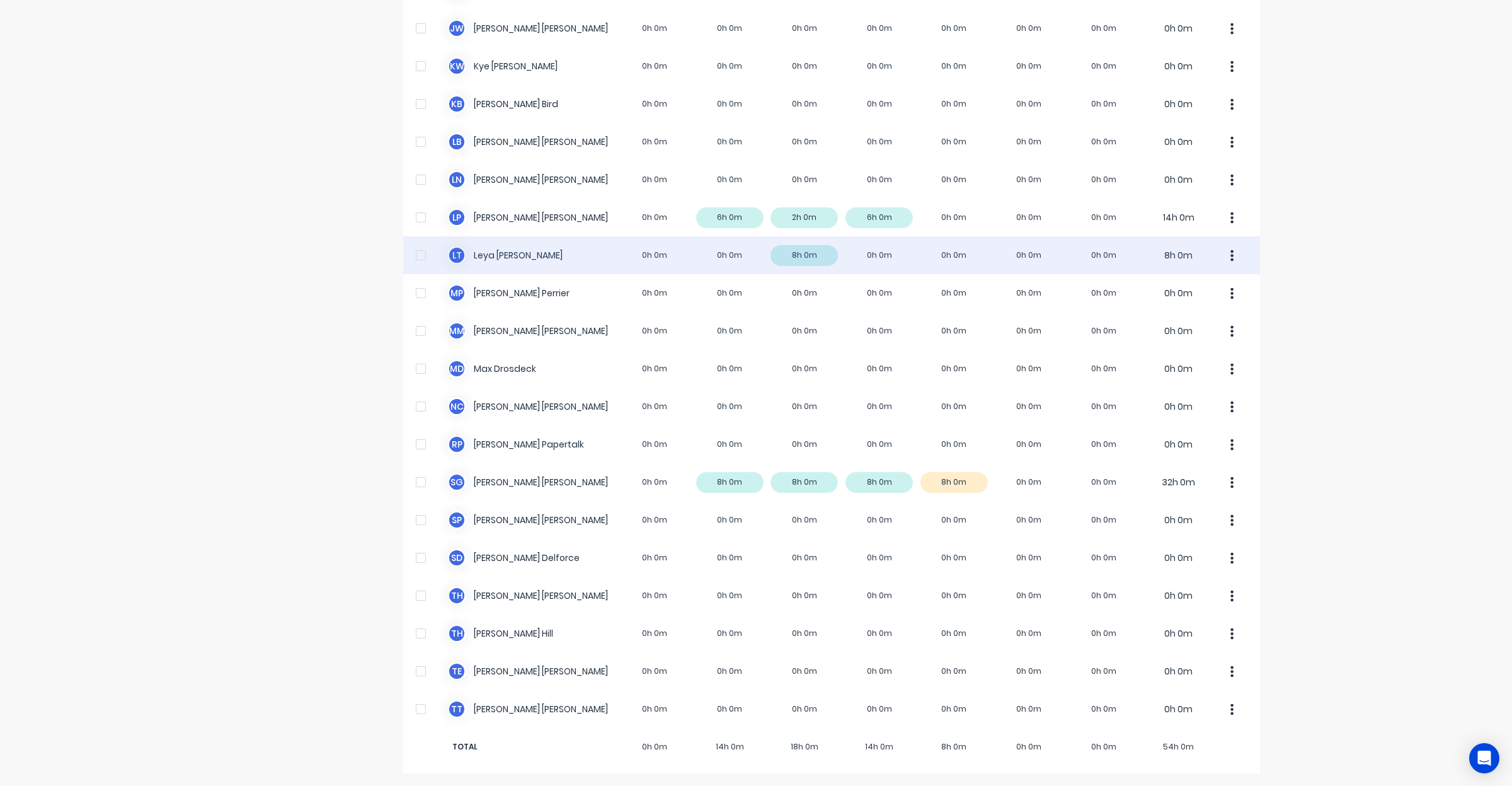
click at [947, 254] on div "L T Leya Thompson 0h 0m 0h 0m 8h 0m 0h 0m 0h 0m 0h 0m 0h 0m 8h 0m" at bounding box center [832, 255] width 857 height 38
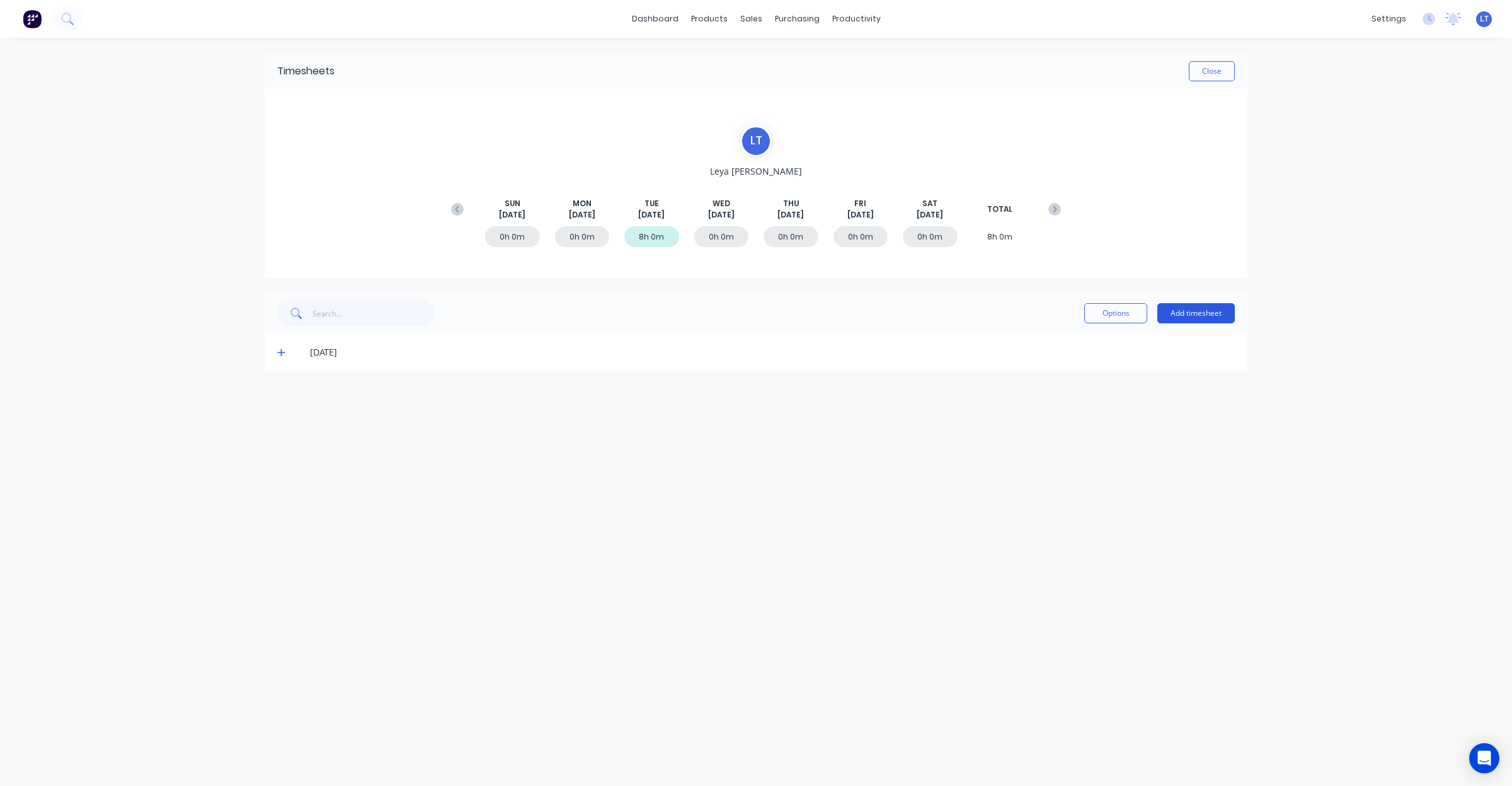
click at [1212, 320] on button "Add timesheet" at bounding box center [1196, 313] width 77 height 20
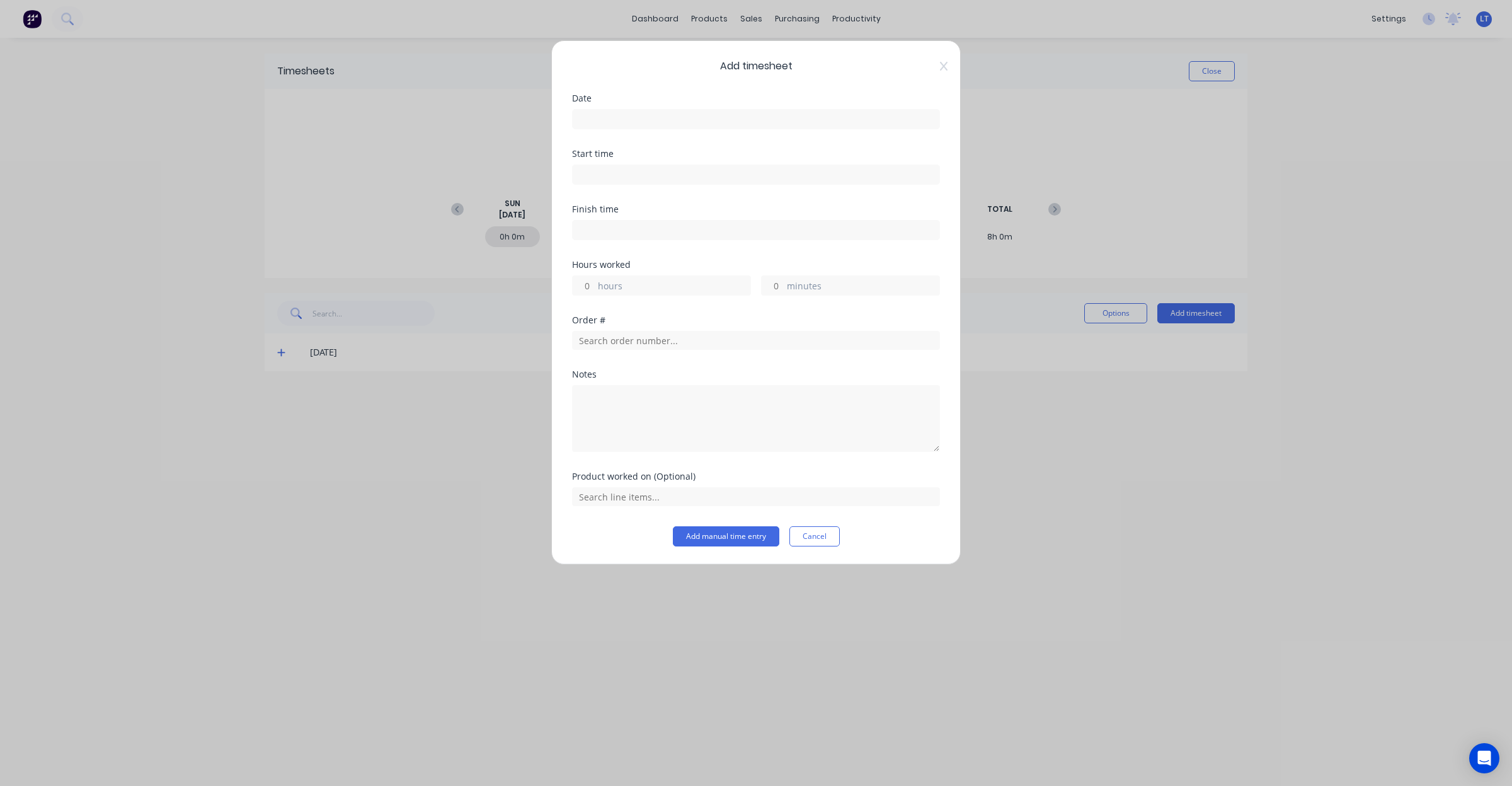
click at [650, 119] on input at bounding box center [756, 119] width 367 height 19
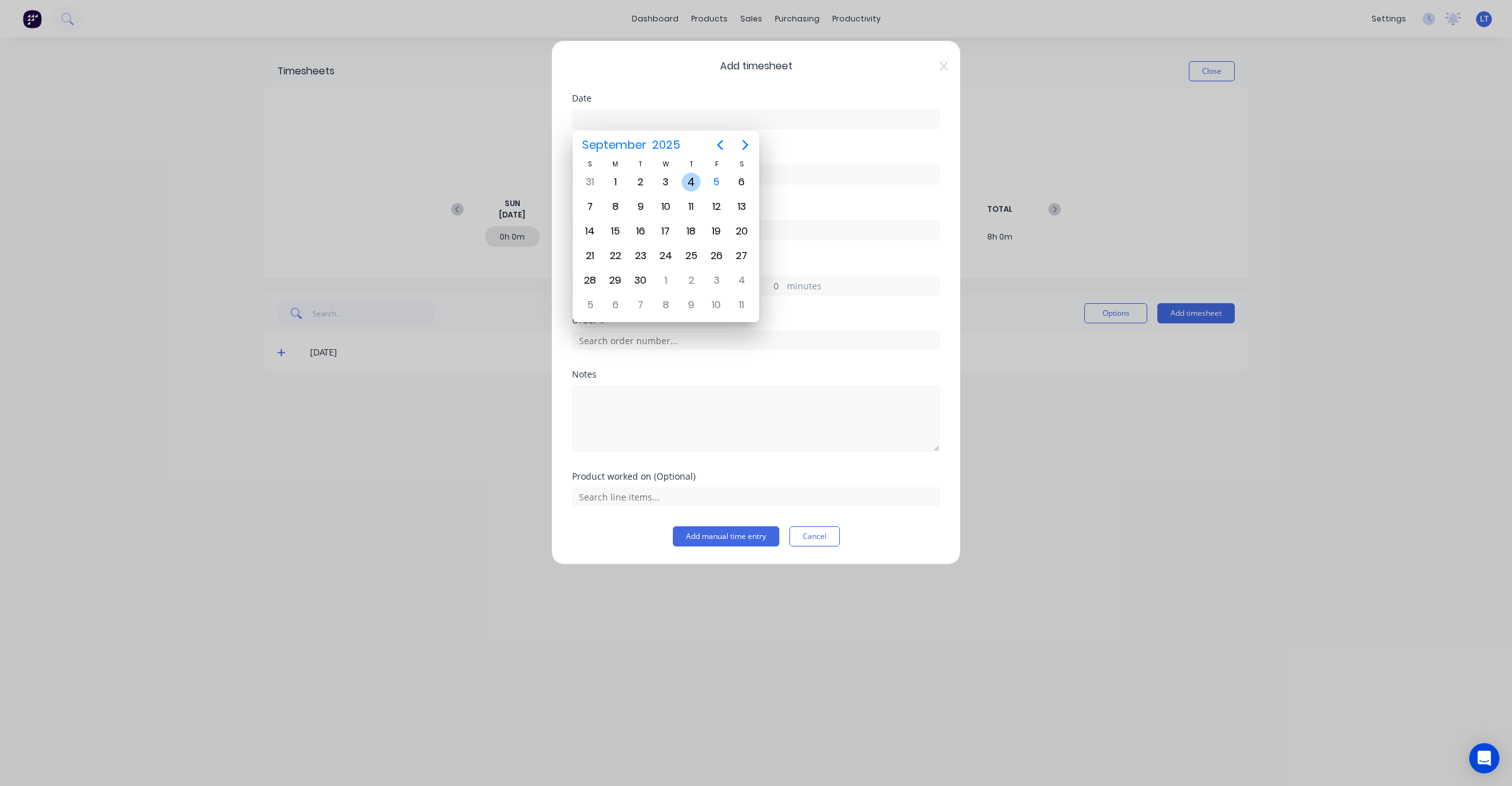
click at [695, 184] on div "4" at bounding box center [691, 182] width 19 height 19
type input "04/09/2025"
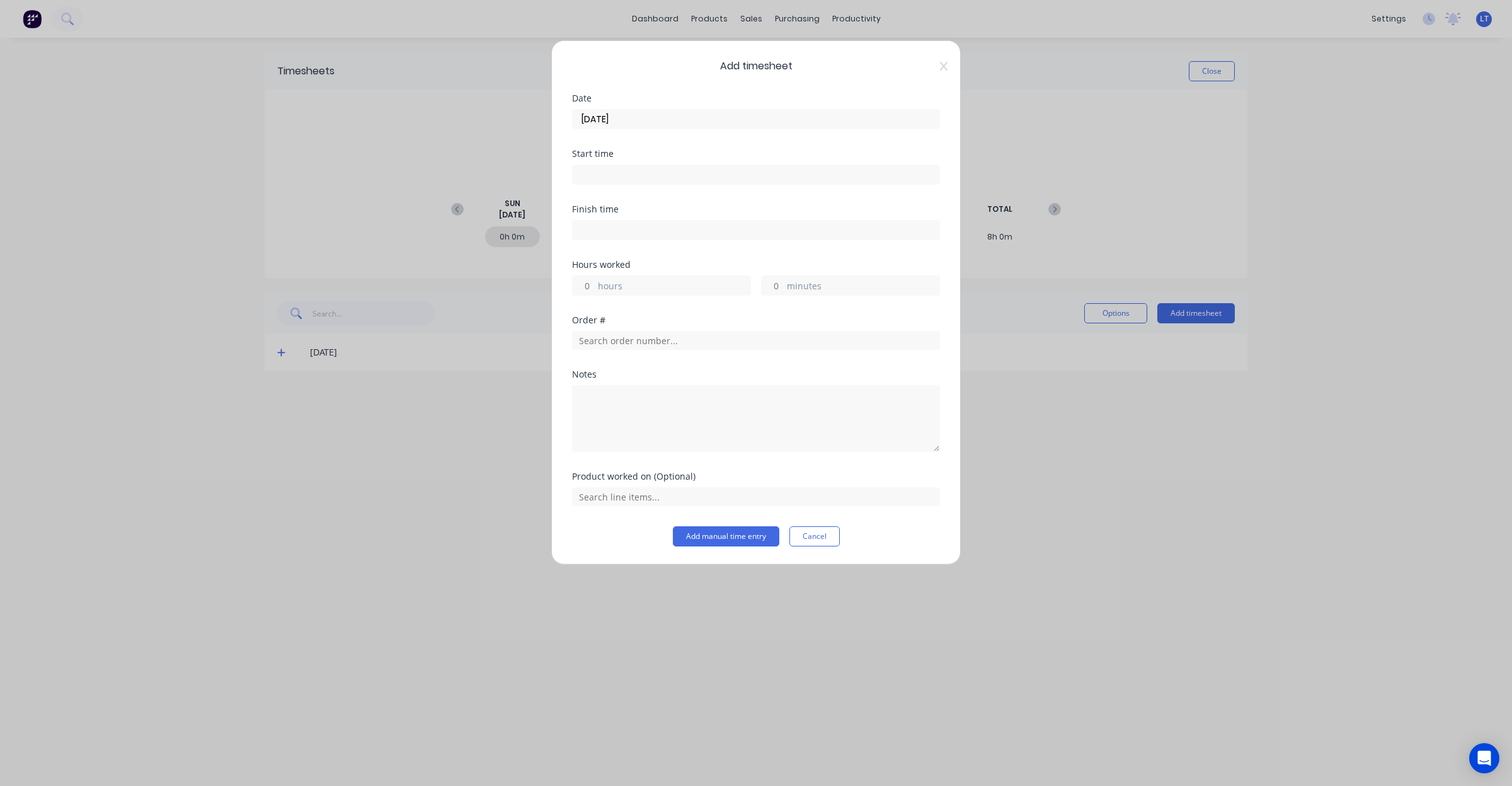
click at [678, 178] on input at bounding box center [756, 175] width 367 height 19
drag, startPoint x: 672, startPoint y: 177, endPoint x: 470, endPoint y: 177, distance: 202.0
click at [470, 177] on div "Add timesheet Date 04/09/2025 Start time 10:14 AM Finish time Hours worked hour…" at bounding box center [756, 393] width 1512 height 786
type input "12:00 AM"
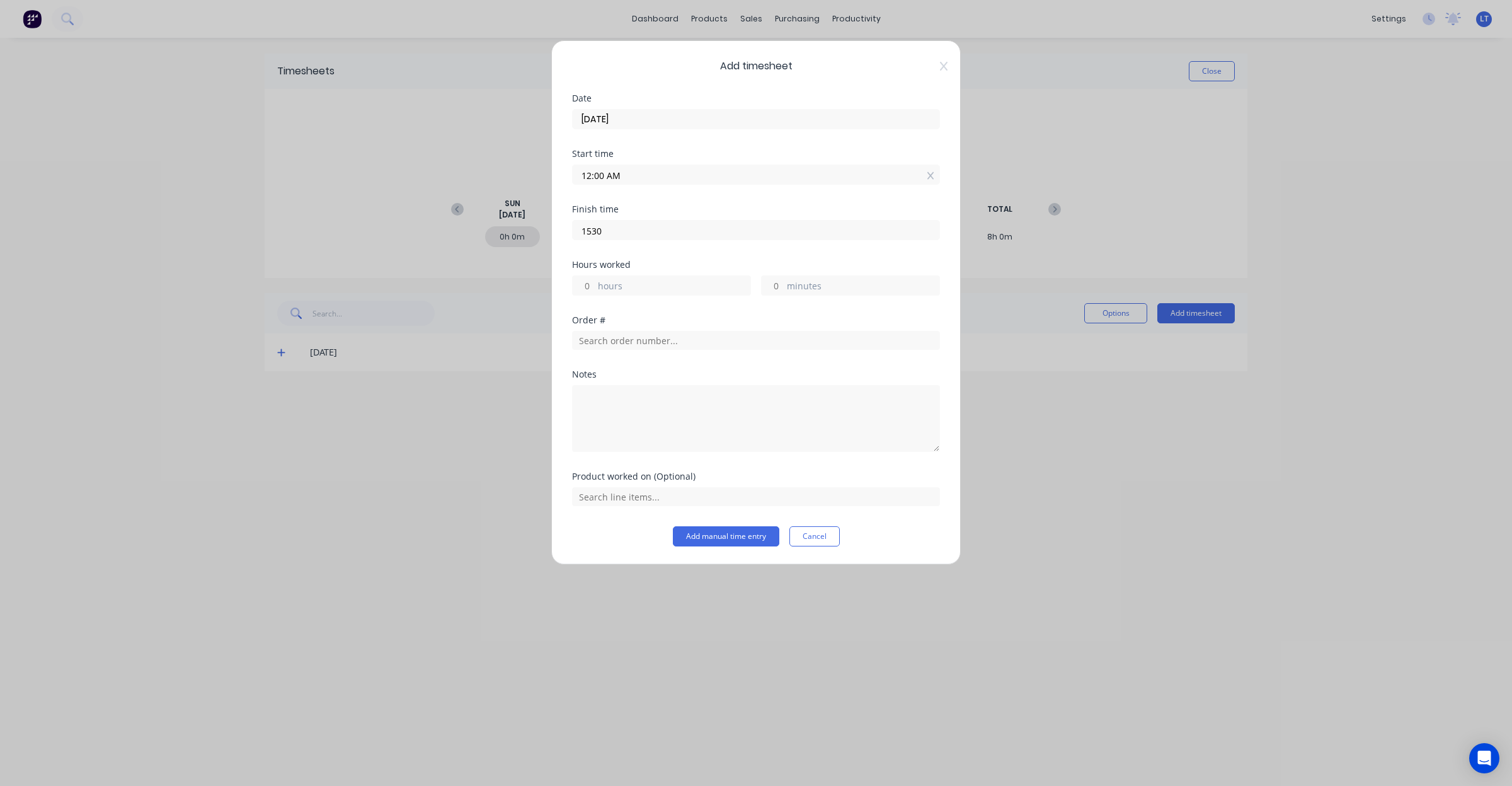
type input "6399024"
type input "0"
click at [602, 245] on div "Finish time 12:00 AM" at bounding box center [756, 232] width 368 height 56
click at [655, 183] on label "12:00 AM" at bounding box center [756, 175] width 368 height 20
click at [655, 183] on input "12:00 AM" at bounding box center [756, 175] width 367 height 19
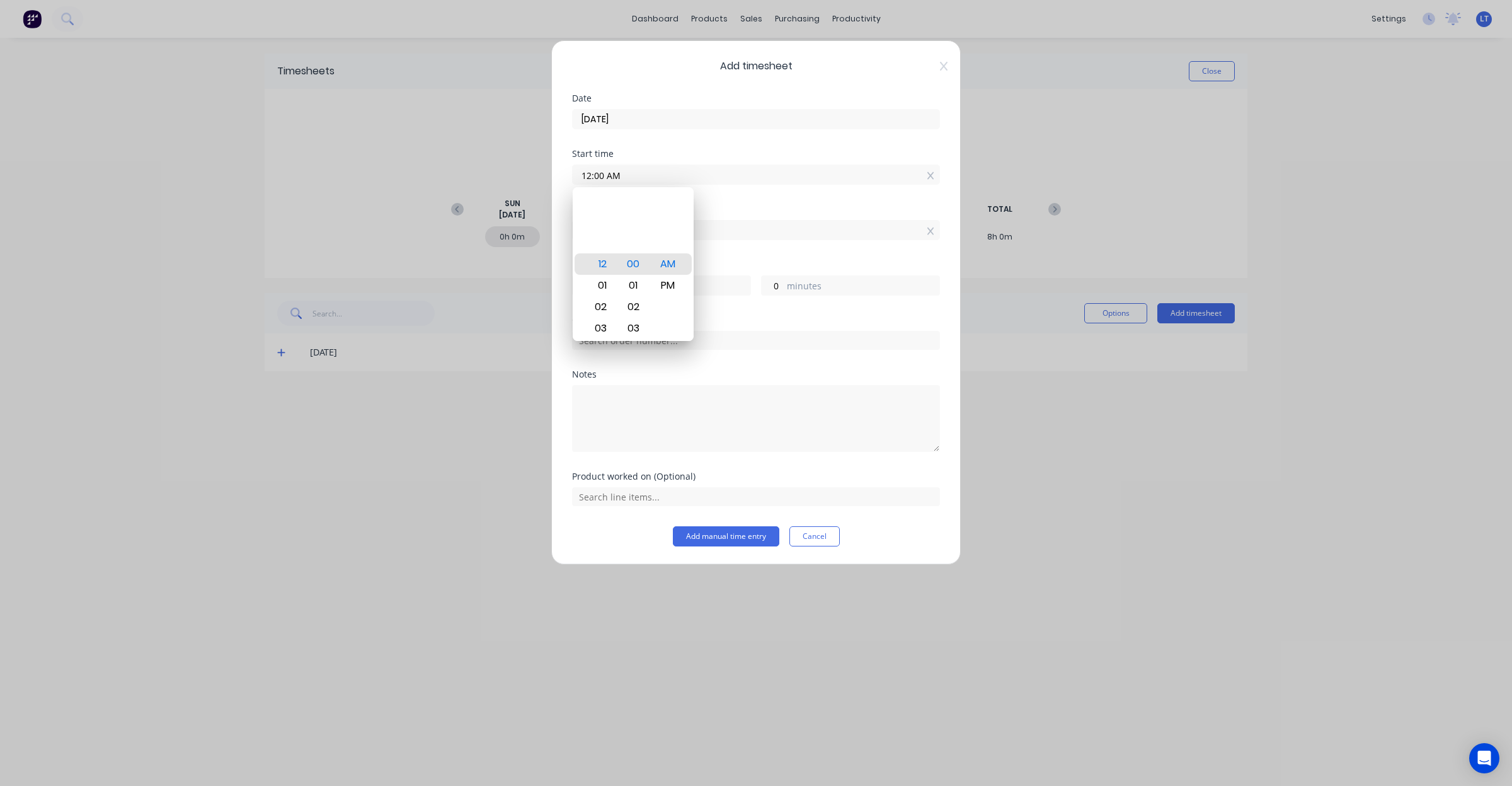
drag, startPoint x: 651, startPoint y: 181, endPoint x: 526, endPoint y: 180, distance: 125.0
click at [526, 180] on div "Add timesheet Date 04/09/2025 Start time 12:00 AM Finish time 12:00 AM Hours wo…" at bounding box center [756, 393] width 1512 height 786
type input "08:00 AM"
type input "-4339088"
type input "-44"
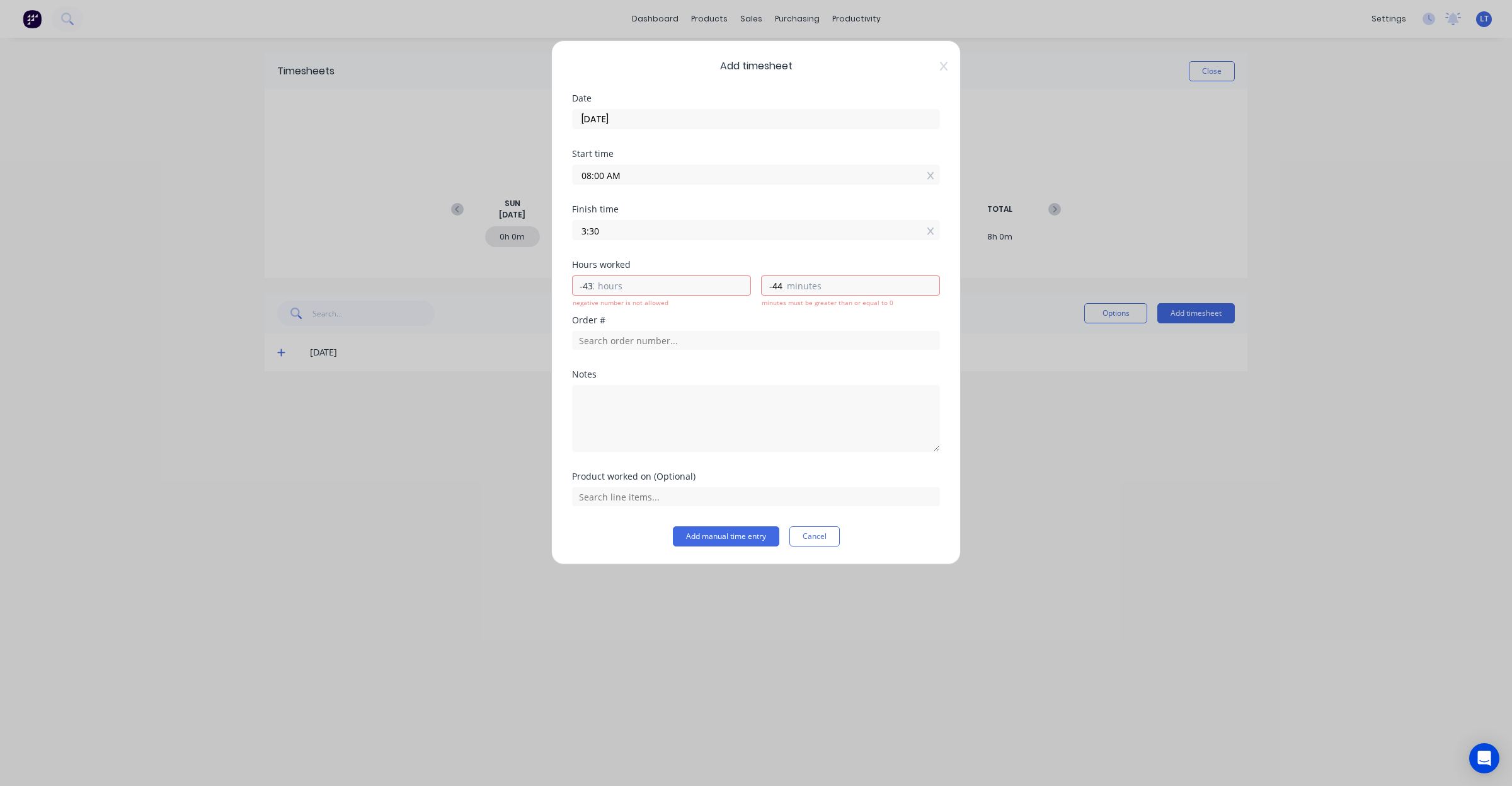
type input "03:30 AM"
type input "19"
type input "30"
click at [634, 222] on label "03:30 AM" at bounding box center [756, 230] width 368 height 20
click at [634, 222] on input "03:30 AM" at bounding box center [756, 230] width 367 height 19
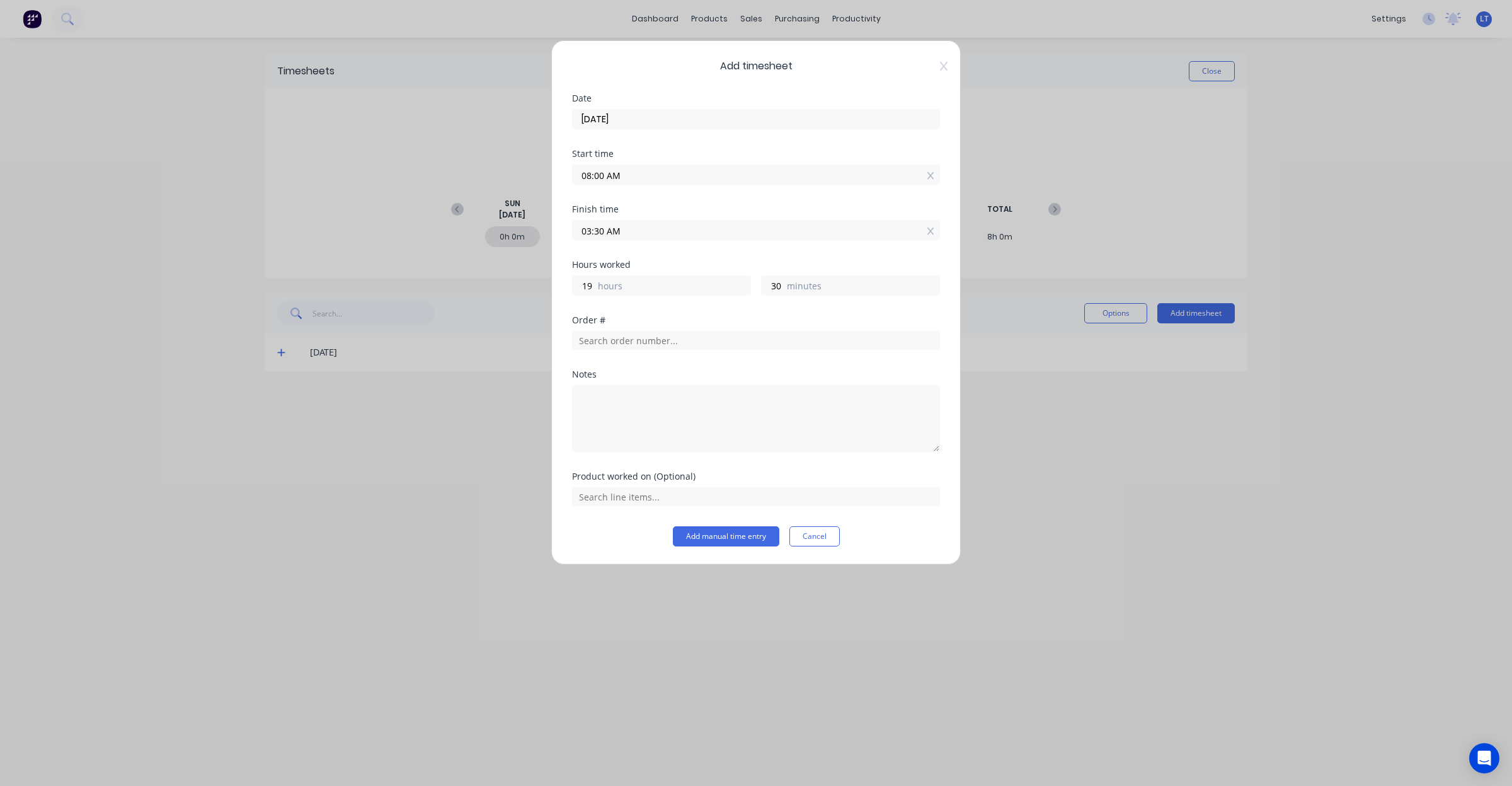
click at [624, 230] on input "03:30 AM" at bounding box center [756, 230] width 367 height 19
click at [673, 326] on div "AM" at bounding box center [668, 320] width 31 height 21
click at [674, 339] on div "PM" at bounding box center [668, 341] width 31 height 21
type input "03:30 PM"
type input "31"
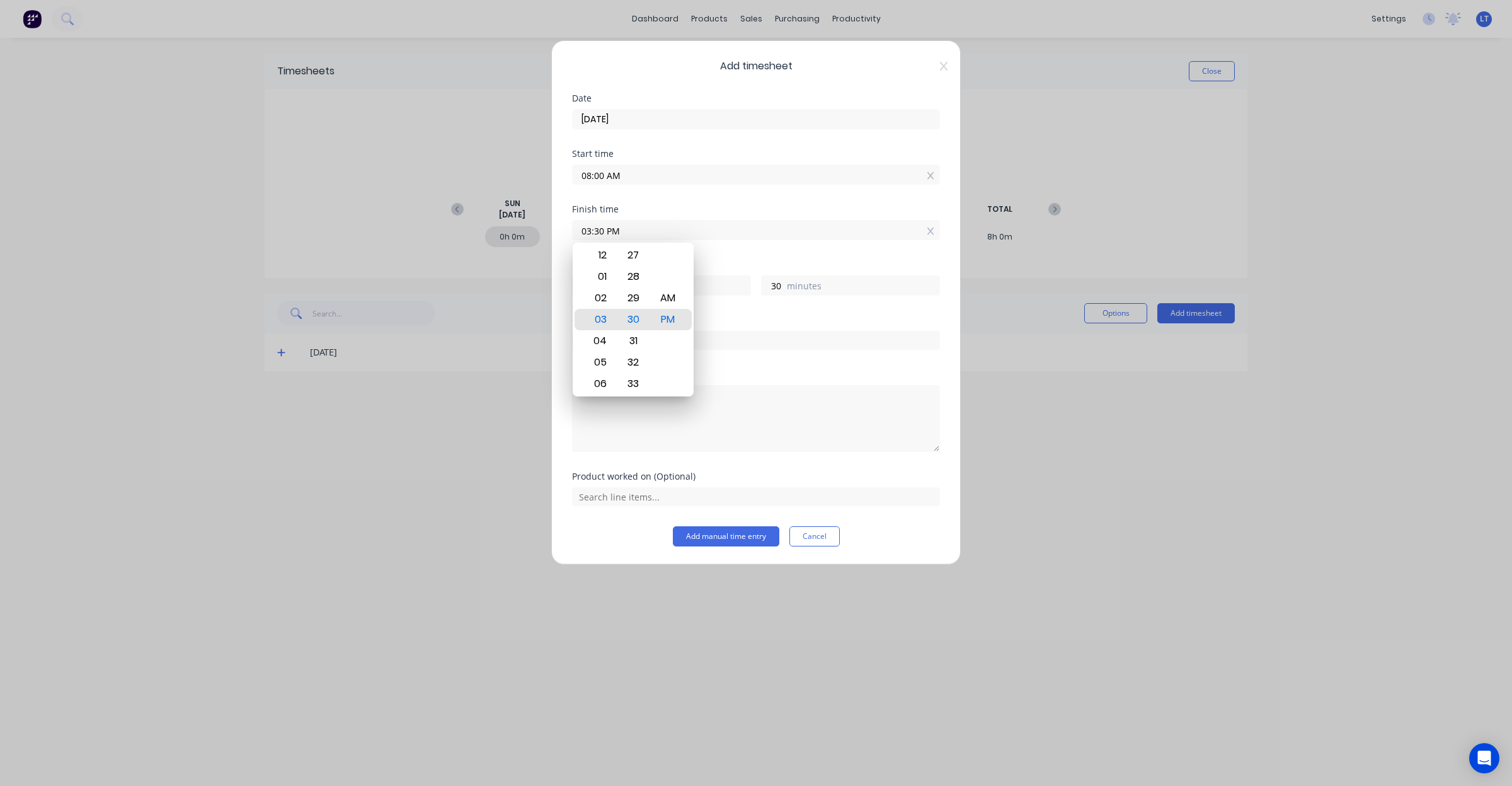
click at [707, 252] on div "Finish time 03:30 PM" at bounding box center [756, 232] width 368 height 56
click at [764, 257] on div "Finish time 03:30 PM" at bounding box center [756, 232] width 368 height 56
drag, startPoint x: 745, startPoint y: 257, endPoint x: 698, endPoint y: 259, distance: 47.0
click at [698, 259] on div "Finish time 03:30 PM" at bounding box center [756, 232] width 368 height 56
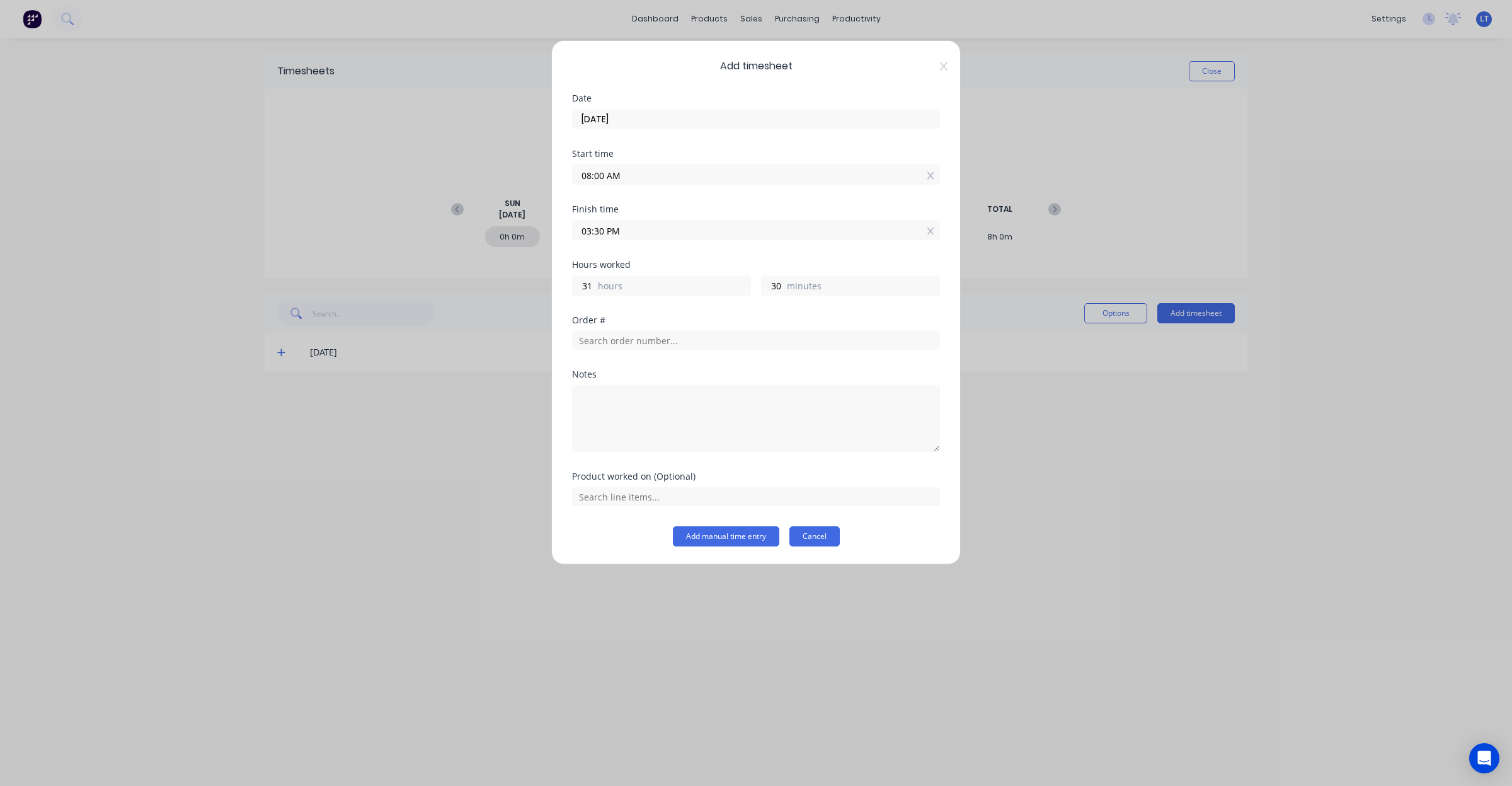
click at [802, 539] on button "Cancel" at bounding box center [815, 536] width 50 height 20
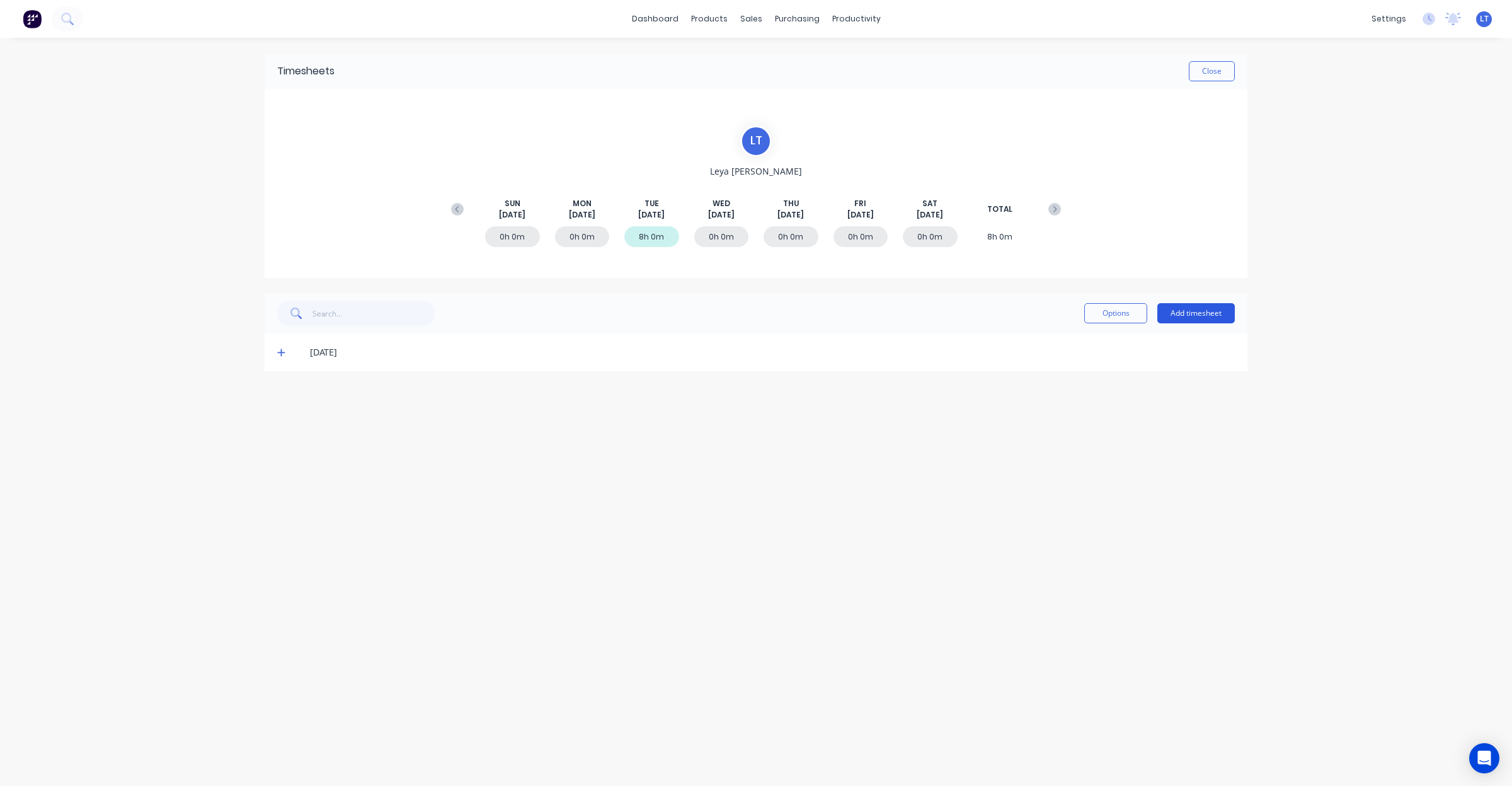
click at [1195, 312] on button "Add timesheet" at bounding box center [1196, 313] width 77 height 20
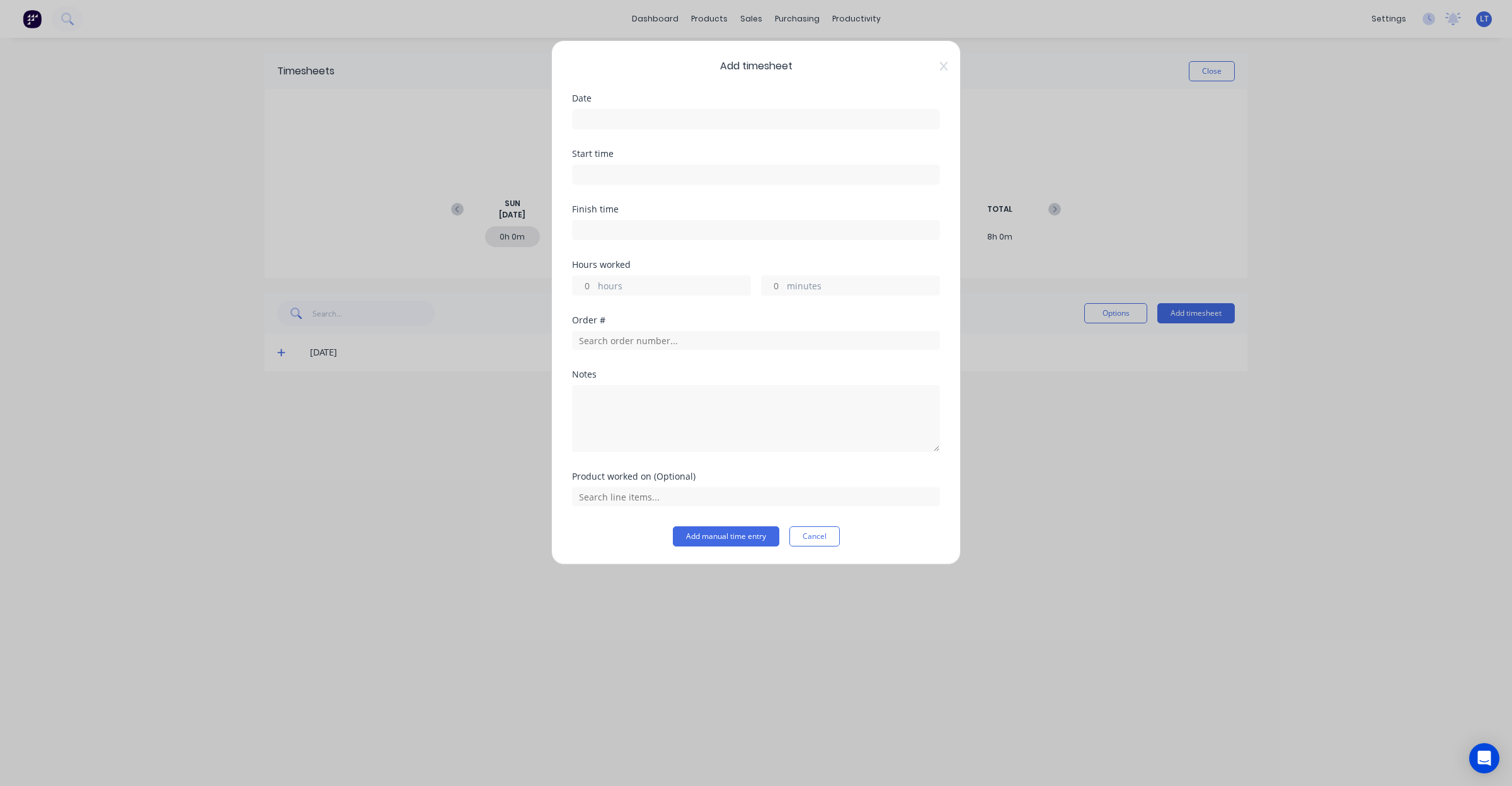
click at [640, 127] on div "Date" at bounding box center [756, 122] width 368 height 56
click at [640, 127] on input at bounding box center [756, 119] width 367 height 19
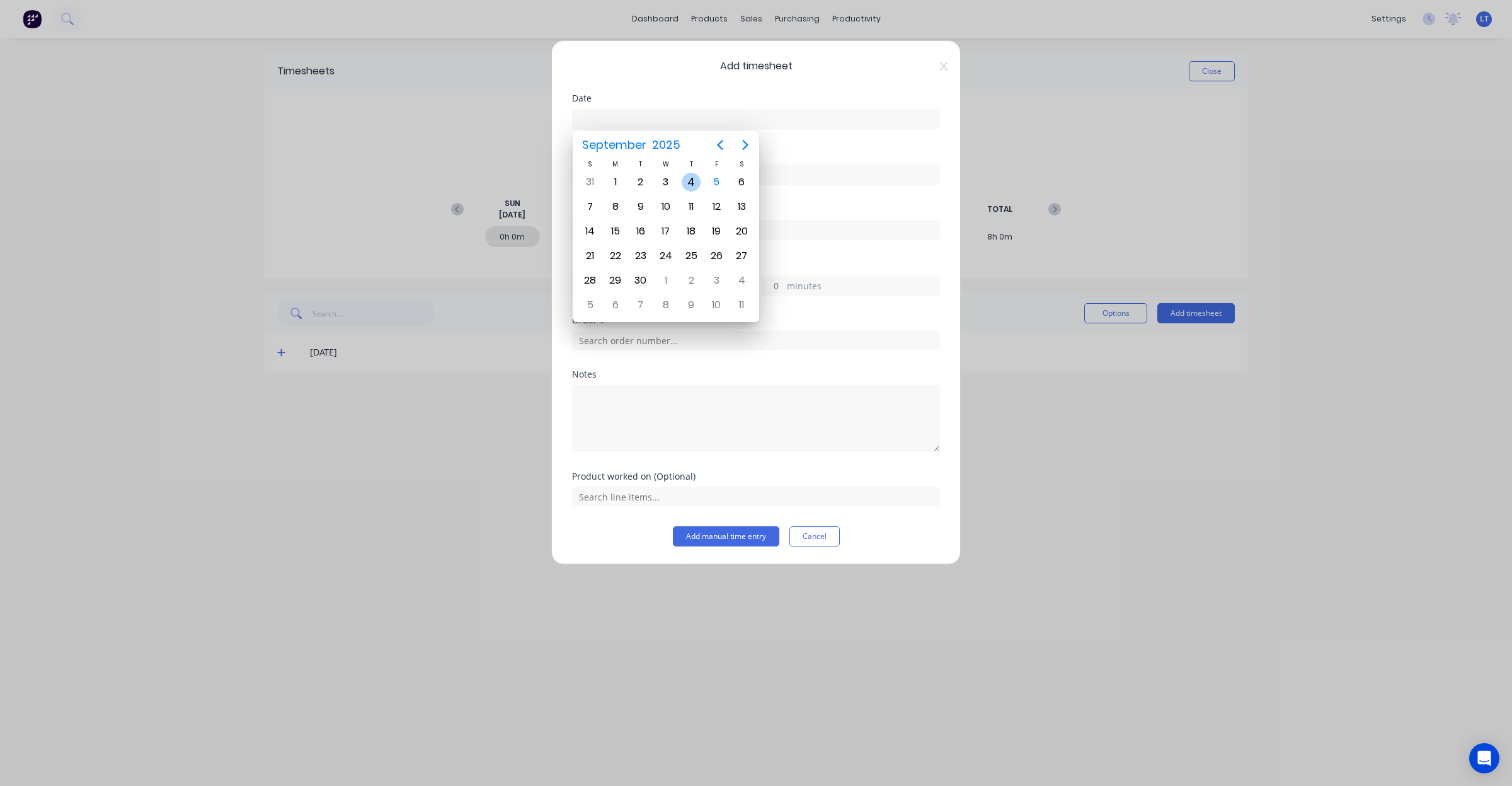
click at [686, 178] on div "4" at bounding box center [691, 182] width 19 height 19
type input "04/09/2025"
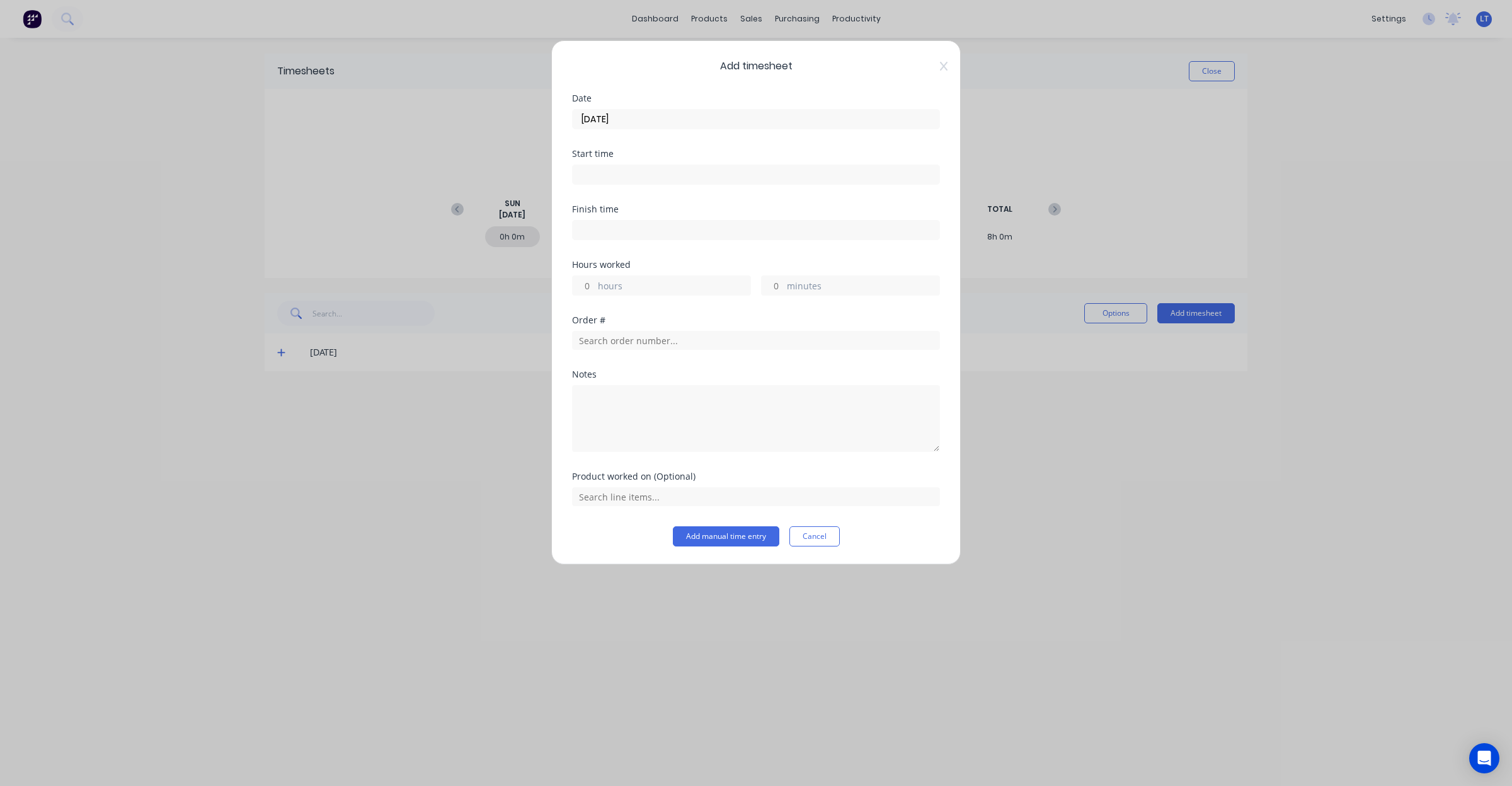
click at [587, 282] on input "hours" at bounding box center [584, 285] width 22 height 19
type input "8"
click at [779, 288] on input "minutes" at bounding box center [772, 285] width 22 height 19
type input "30"
click at [882, 268] on div "Hours worked" at bounding box center [756, 265] width 368 height 9
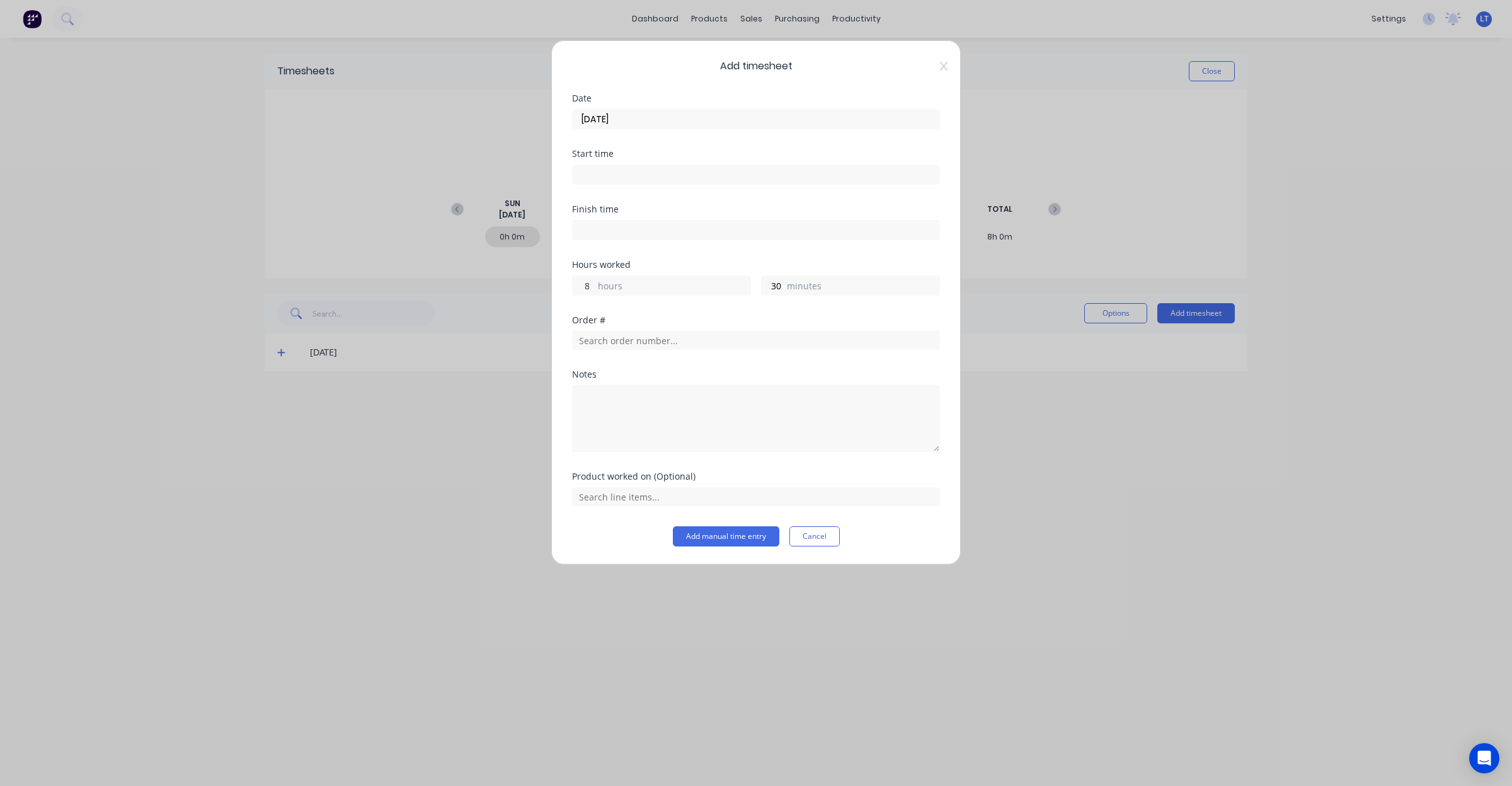
drag, startPoint x: 592, startPoint y: 283, endPoint x: 553, endPoint y: 288, distance: 39.3
click at [553, 288] on div "Add timesheet Date 04/09/2025 Start time Finish time Hours worked 8 hours 30 mi…" at bounding box center [756, 302] width 410 height 524
type input "7"
click at [697, 317] on div "Order #" at bounding box center [756, 320] width 368 height 9
click at [725, 542] on button "Add manual time entry" at bounding box center [726, 536] width 107 height 20
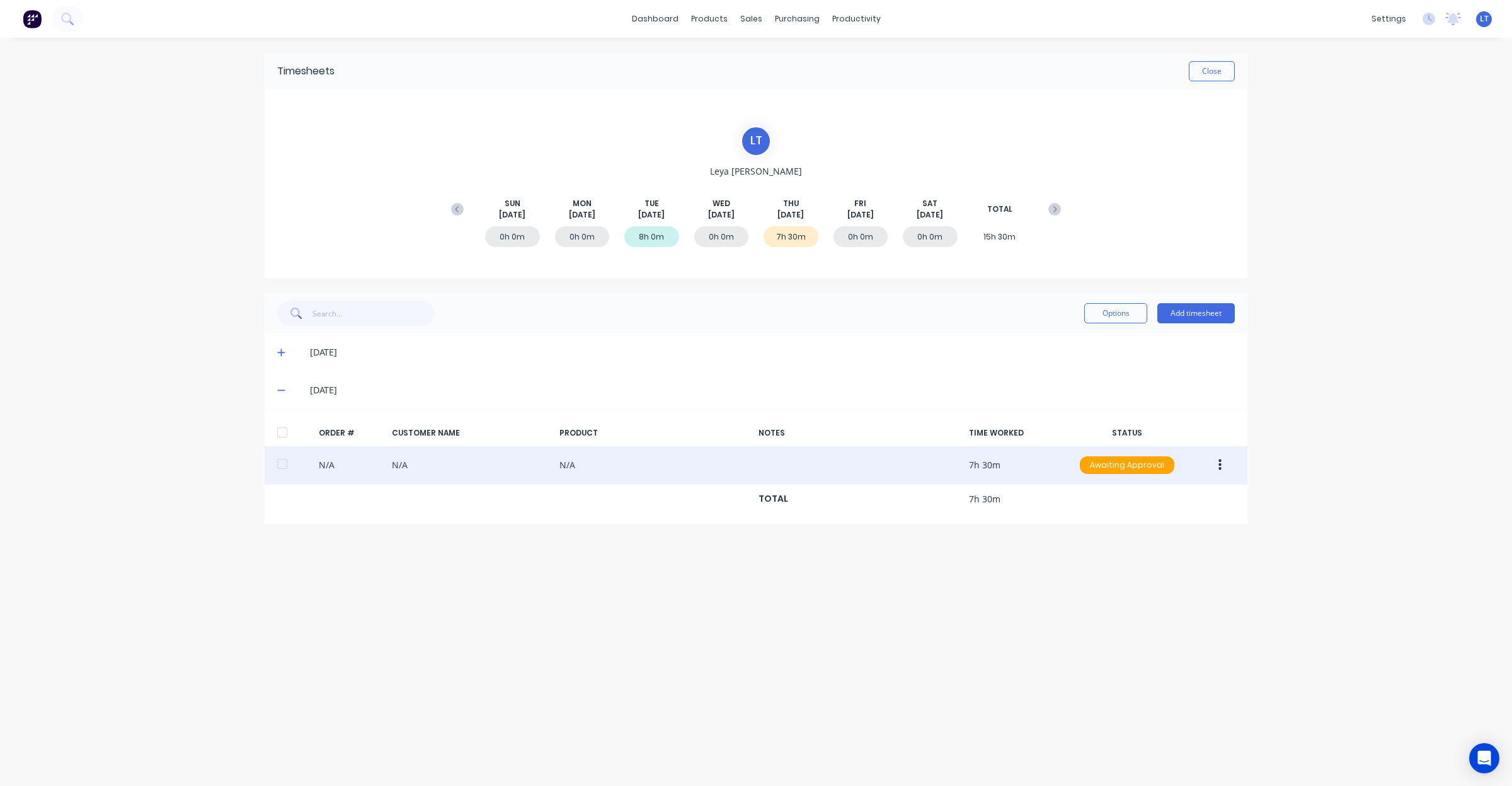
click at [1225, 467] on button "button" at bounding box center [1219, 465] width 29 height 23
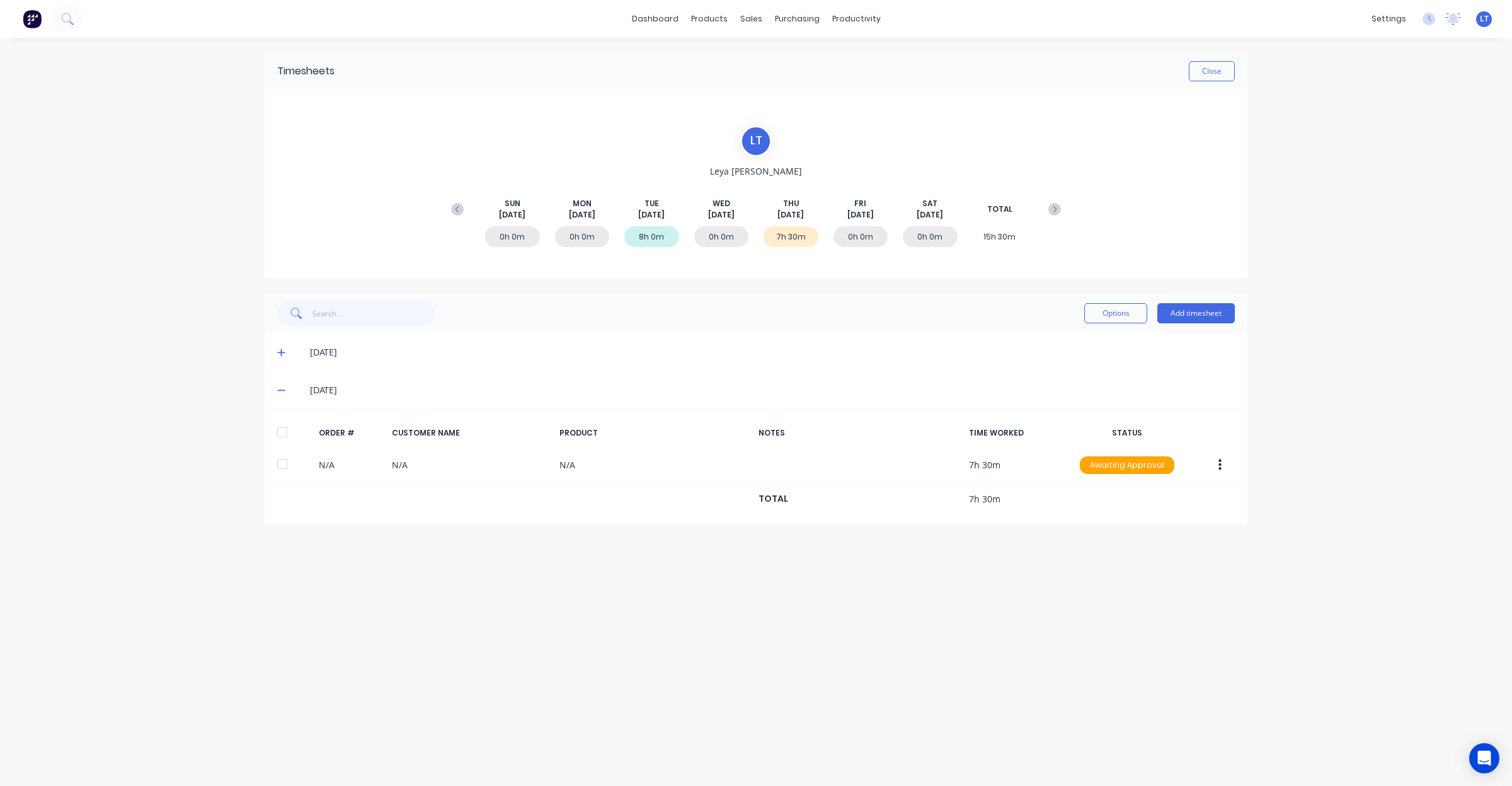
click at [1294, 489] on div "dashboard products sales purchasing productivity dashboard products Product Cat…" at bounding box center [756, 393] width 1512 height 786
click at [1211, 71] on button "Close" at bounding box center [1212, 71] width 46 height 20
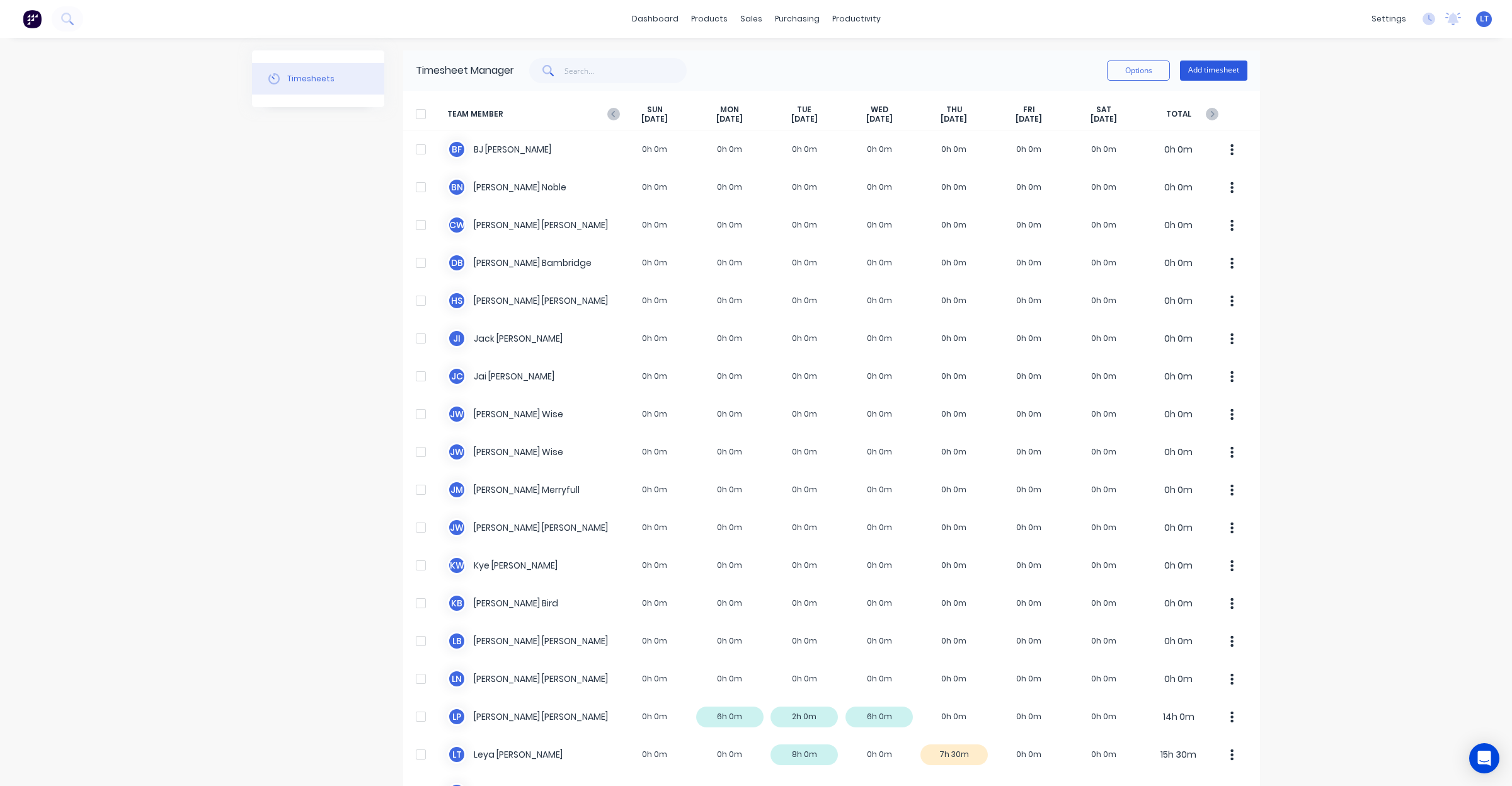
click at [1184, 61] on button "Add timesheet" at bounding box center [1214, 71] width 67 height 20
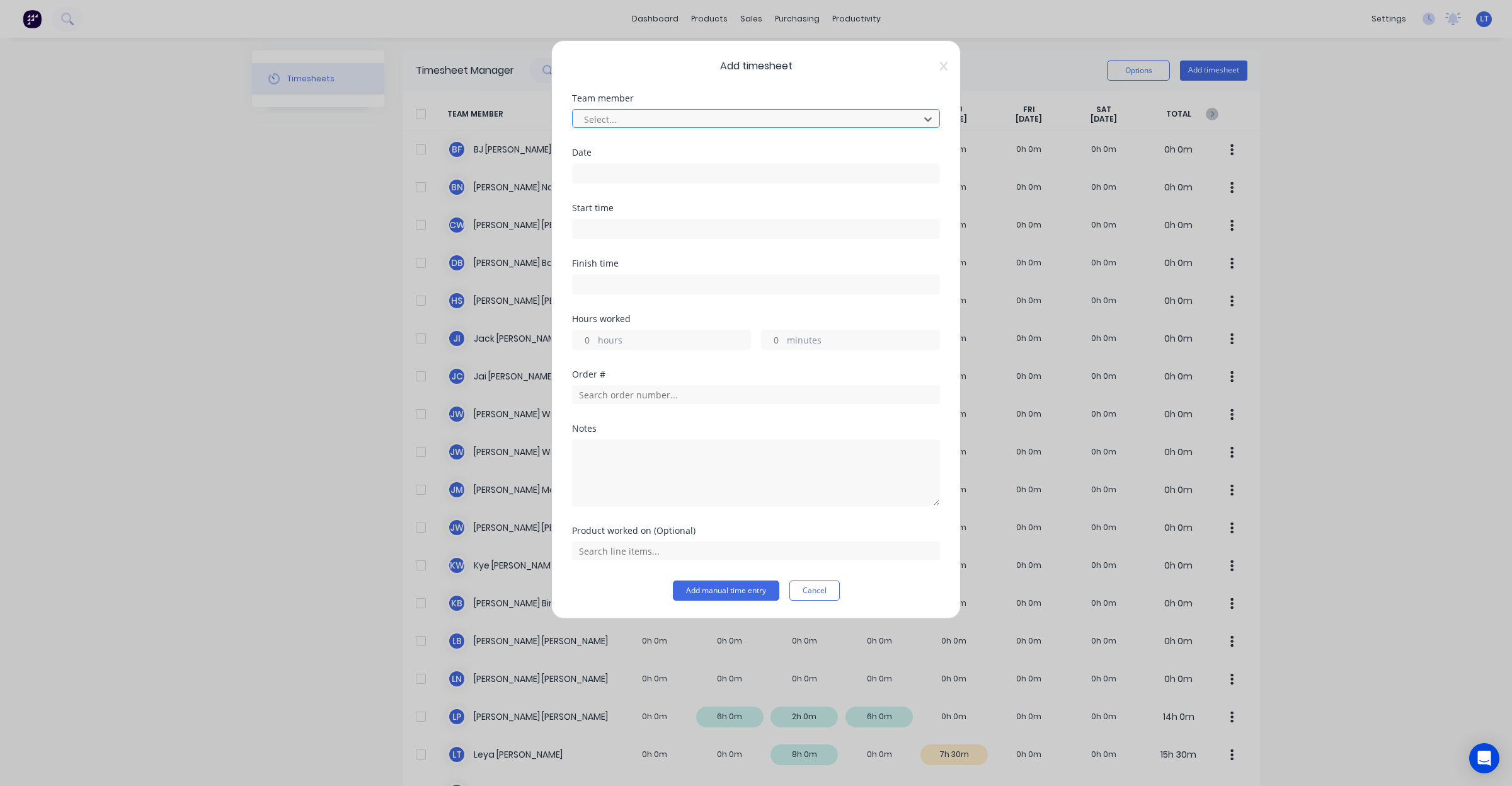
click at [707, 124] on div at bounding box center [748, 119] width 330 height 16
type input "lance"
click at [669, 168] on input at bounding box center [756, 173] width 367 height 19
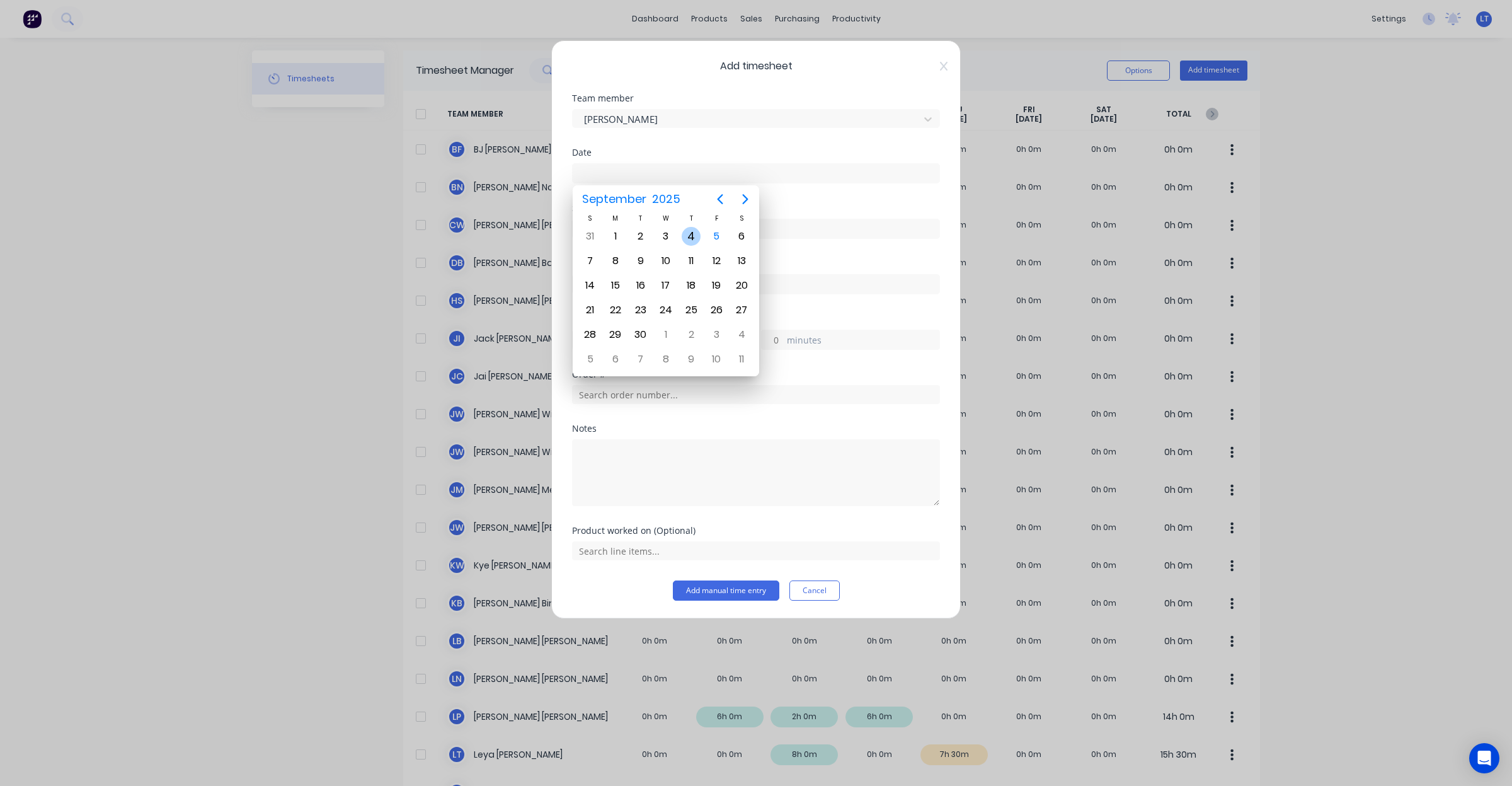
click at [691, 232] on div "4" at bounding box center [691, 236] width 19 height 19
type input "04/09/2025"
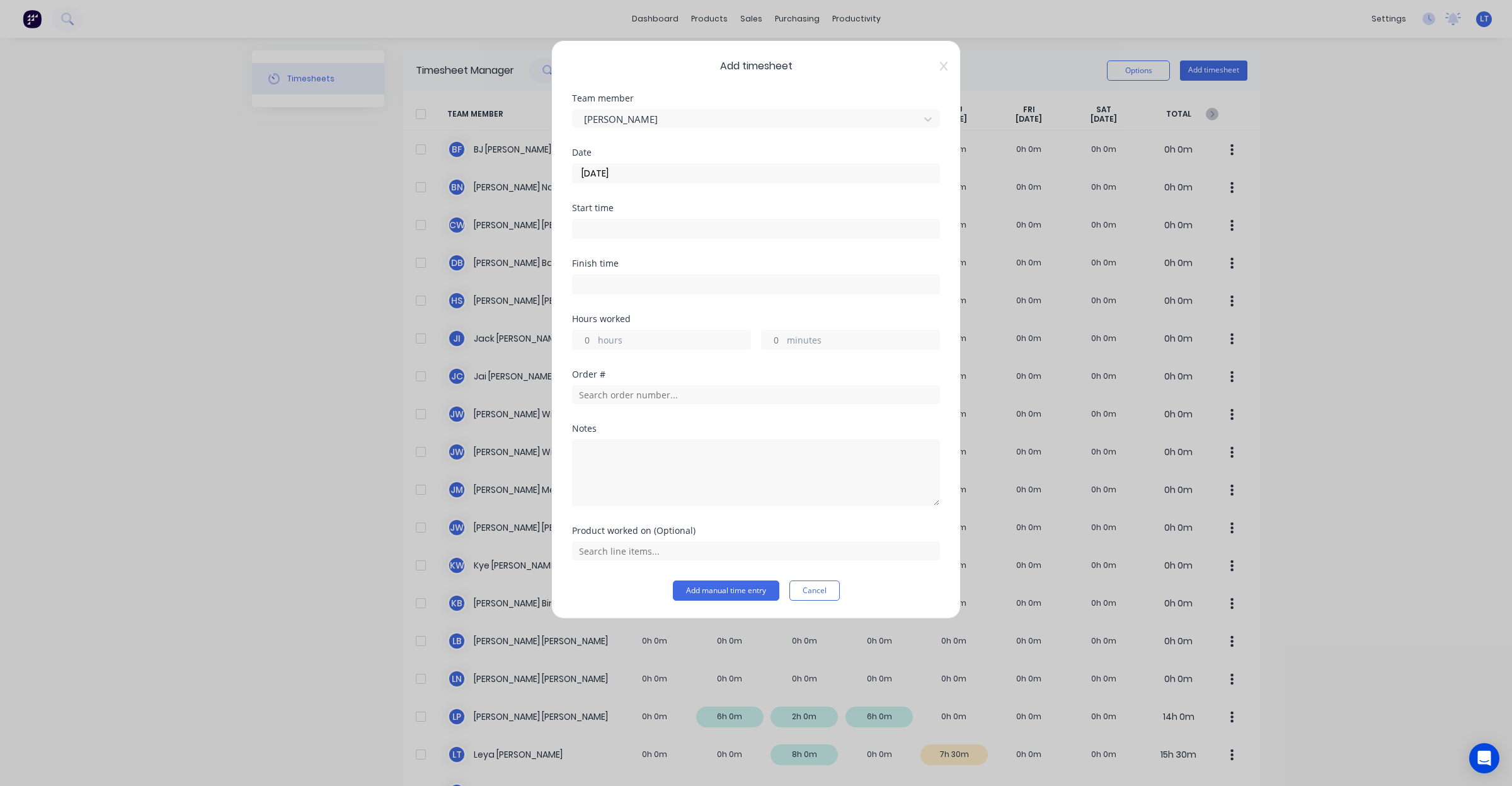
click at [587, 338] on input "hours" at bounding box center [584, 340] width 22 height 19
type input "9"
type input "0"
click at [855, 484] on textarea at bounding box center [756, 472] width 368 height 67
type textarea "Test and tag"
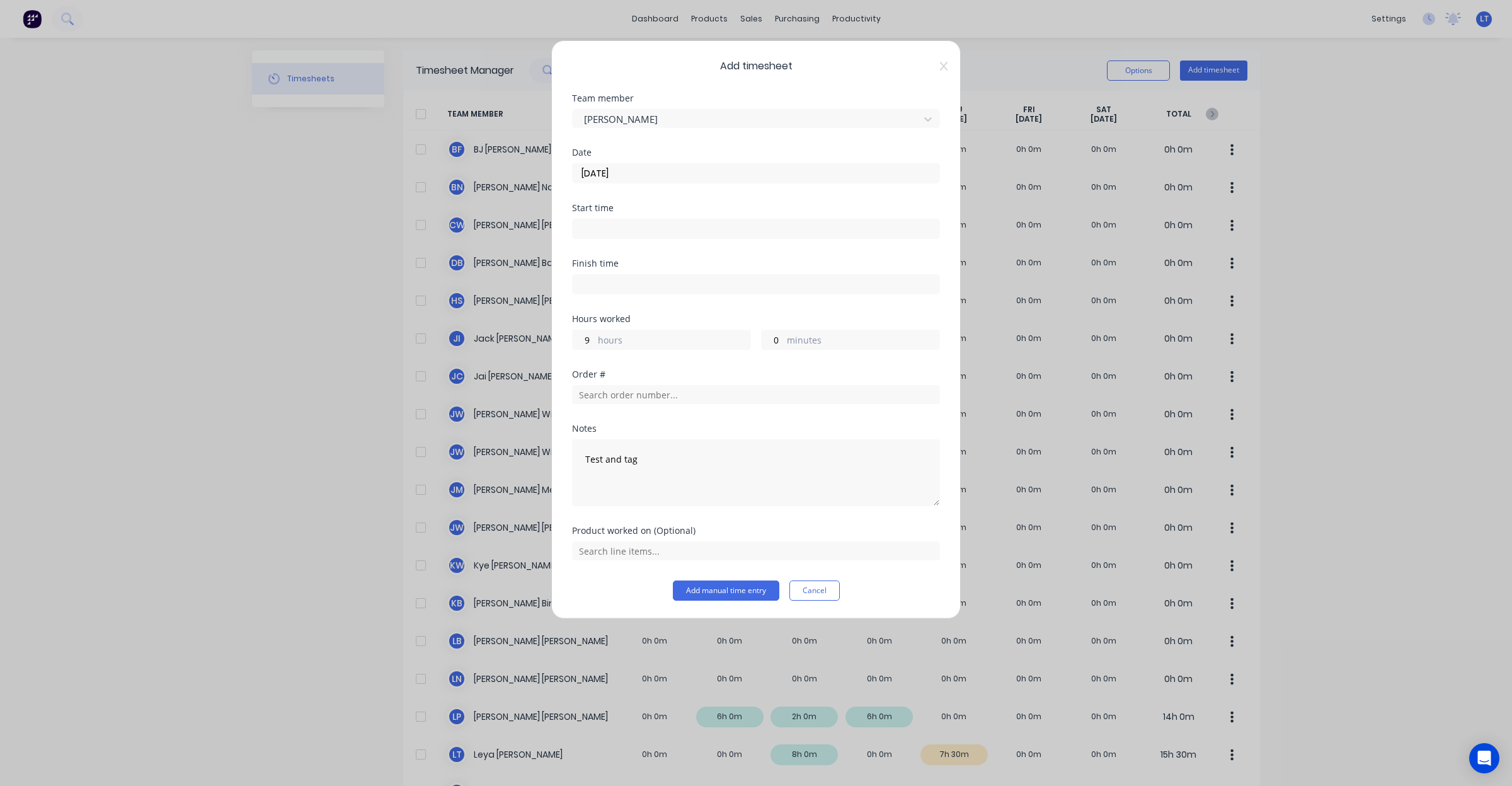
click at [934, 526] on div "Product worked on (Optional)" at bounding box center [756, 531] width 368 height 9
click at [943, 67] on icon at bounding box center [943, 66] width 8 height 10
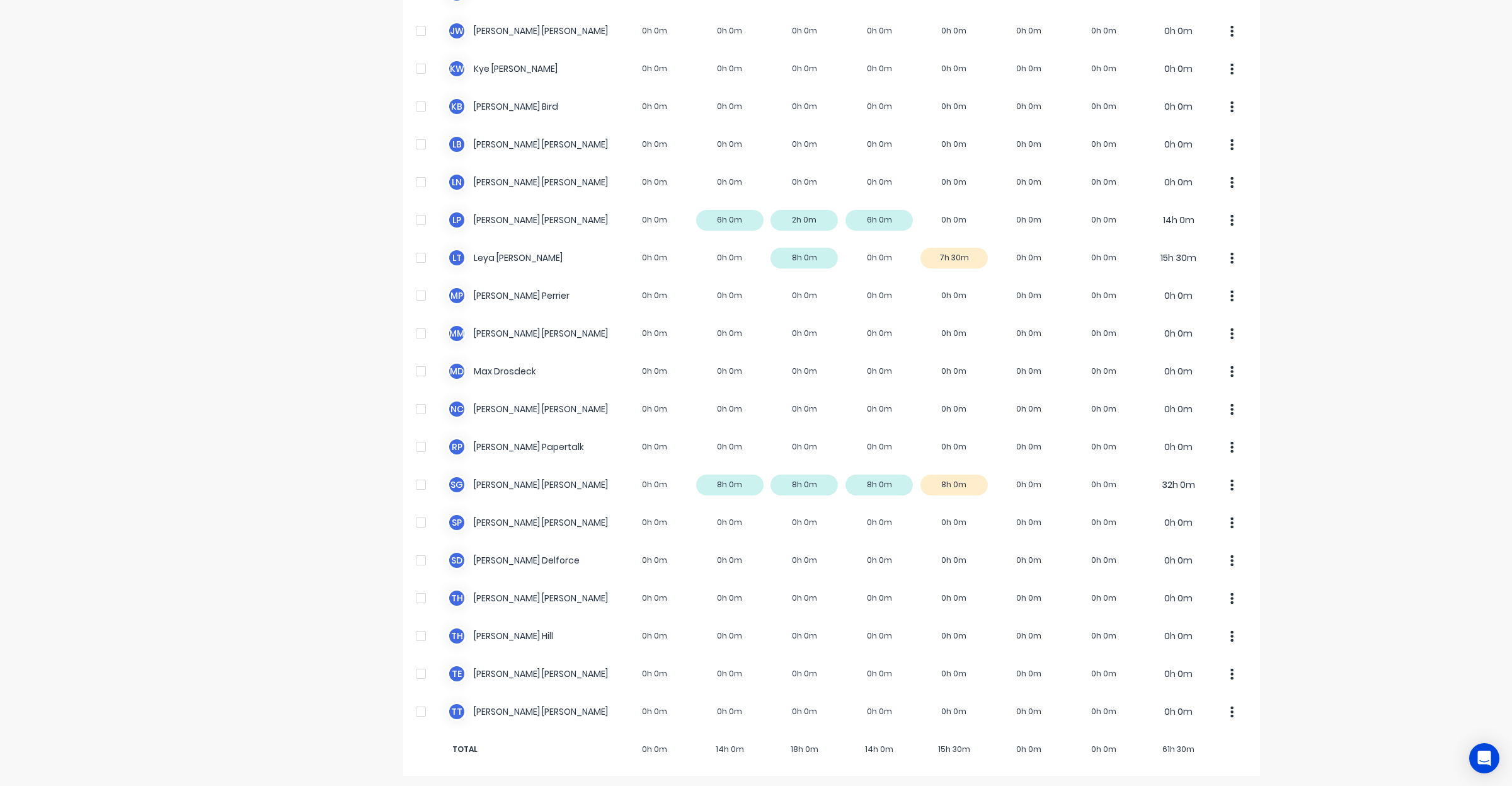
scroll to position [499, 0]
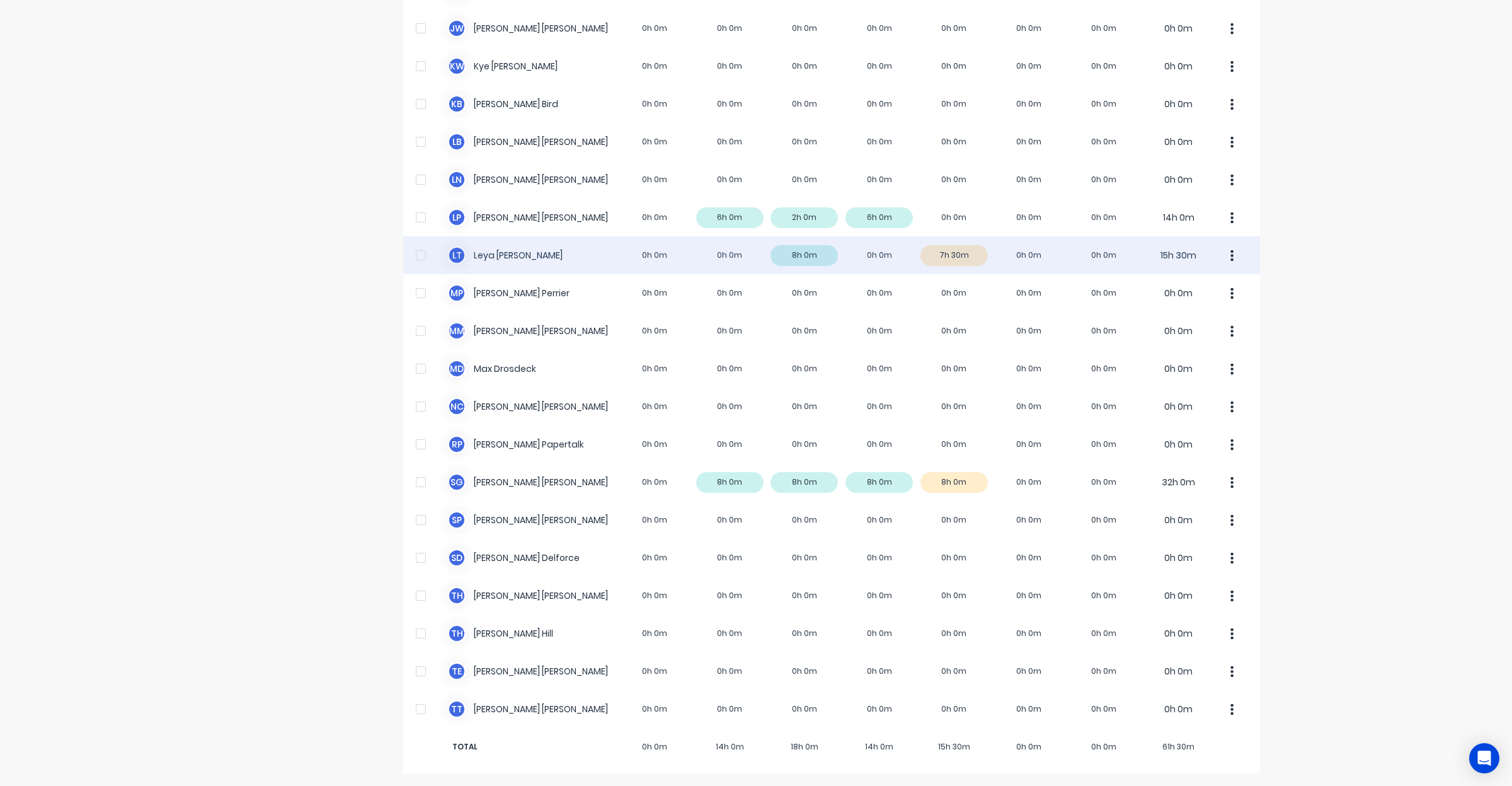
click at [1231, 260] on icon "button" at bounding box center [1232, 255] width 3 height 11
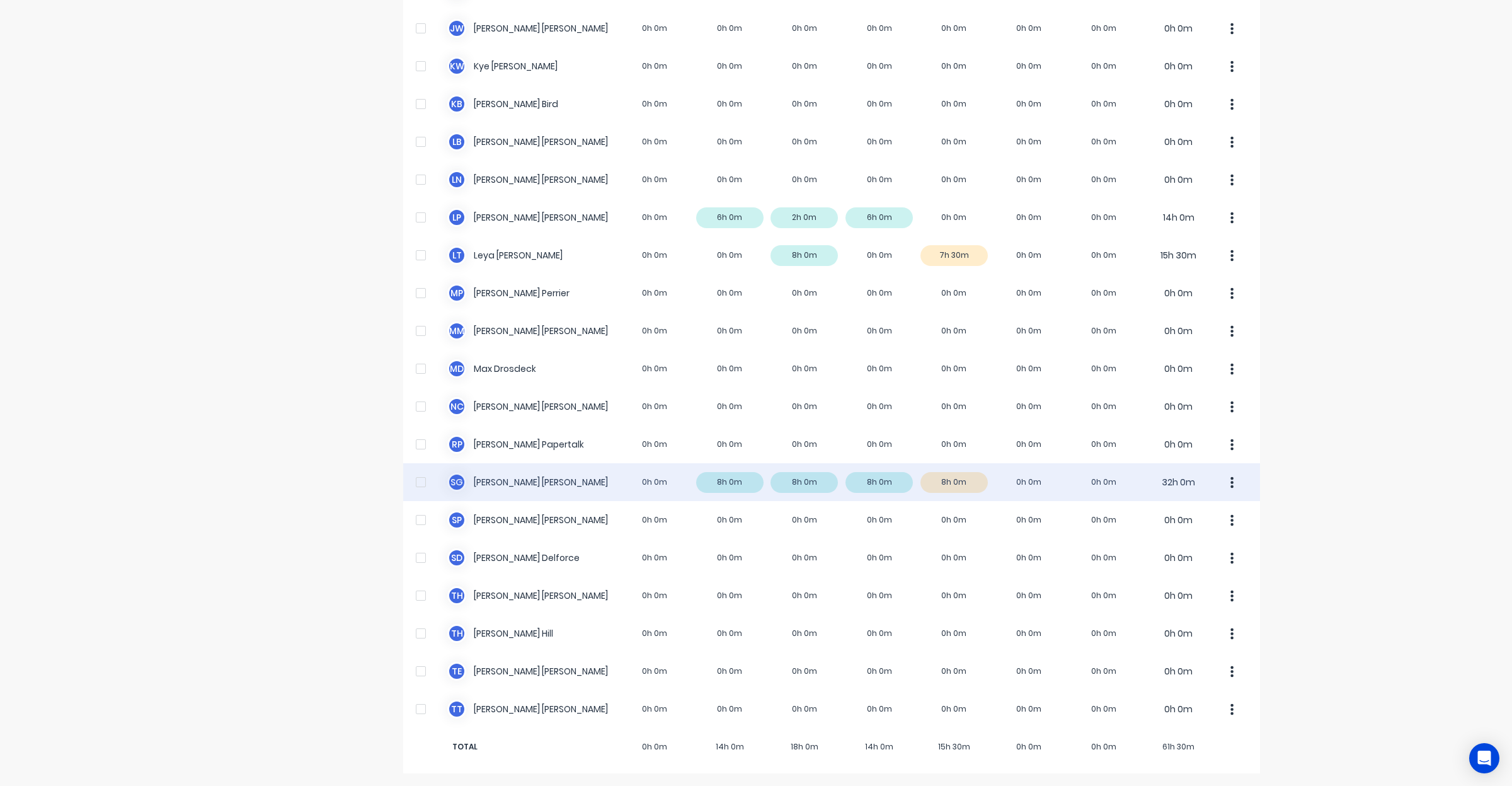
click at [951, 486] on div "S G Sarah Goldsmith 0h 0m 8h 0m 8h 0m 8h 0m 8h 0m 0h 0m 0h 0m 32h 0m" at bounding box center [832, 482] width 857 height 38
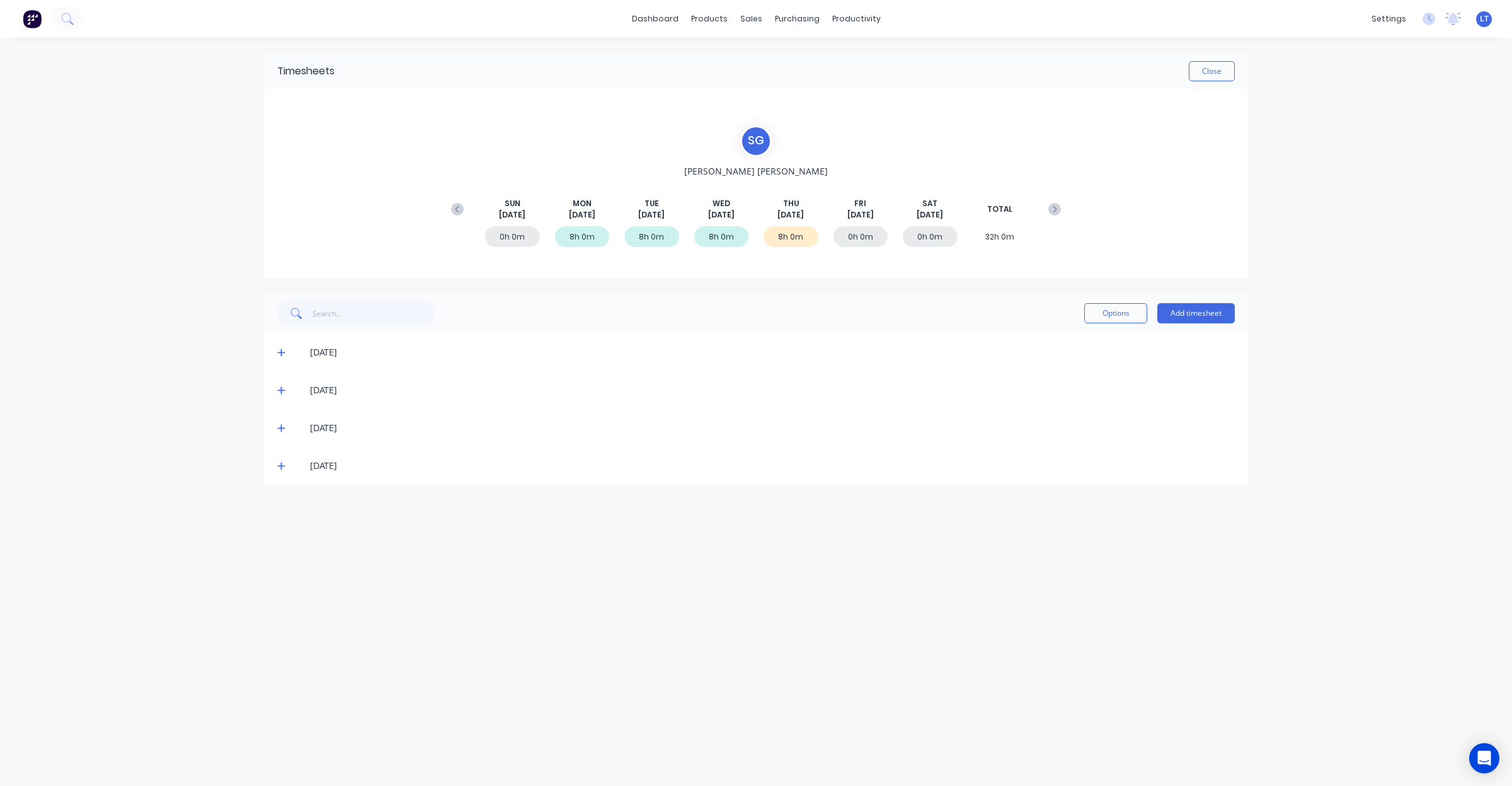
click at [285, 468] on span at bounding box center [284, 466] width 13 height 13
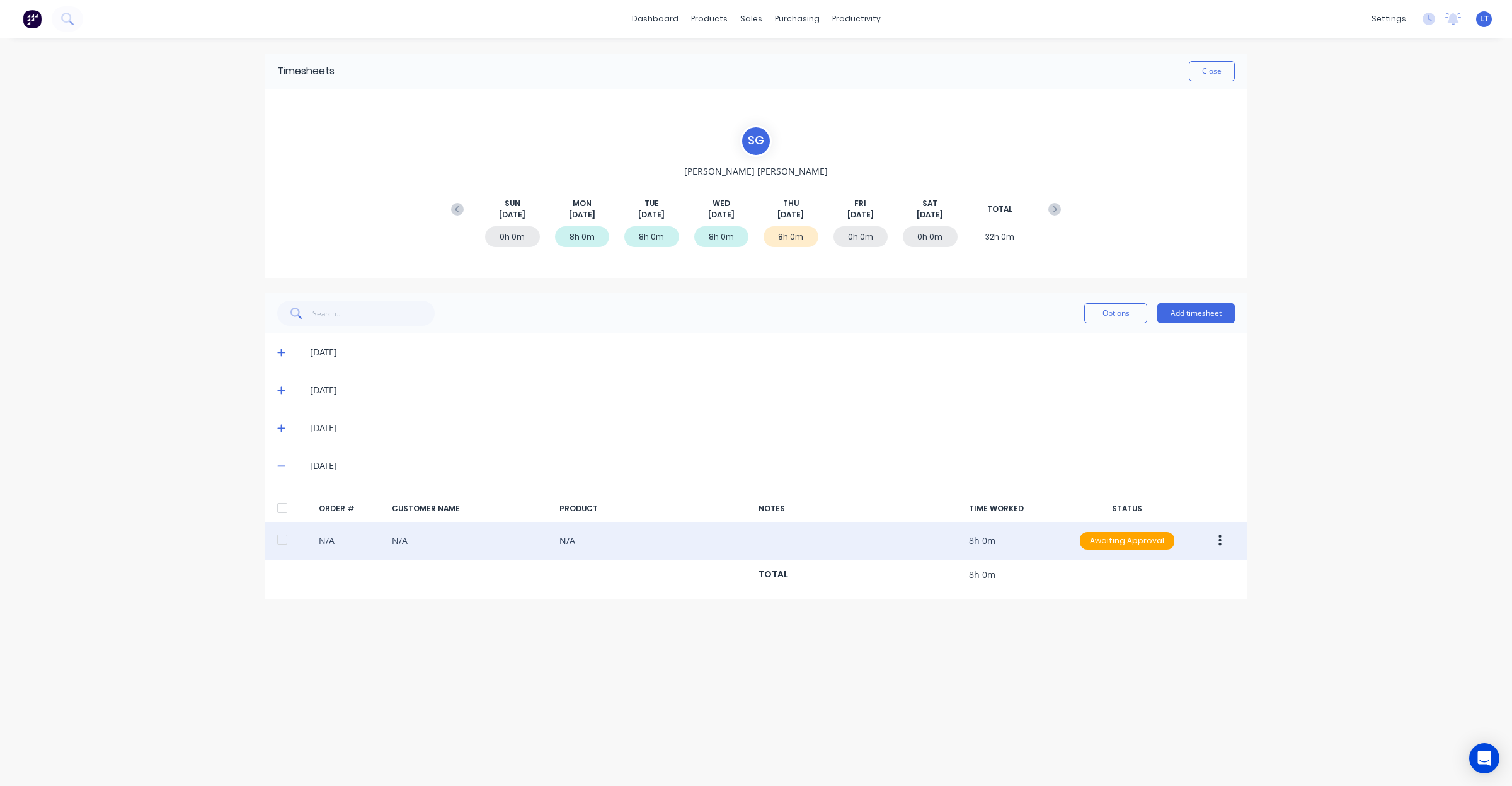
click at [283, 543] on div at bounding box center [282, 539] width 25 height 25
click at [1224, 545] on button "button" at bounding box center [1219, 541] width 29 height 23
click at [1209, 575] on div "Approve" at bounding box center [1175, 574] width 97 height 19
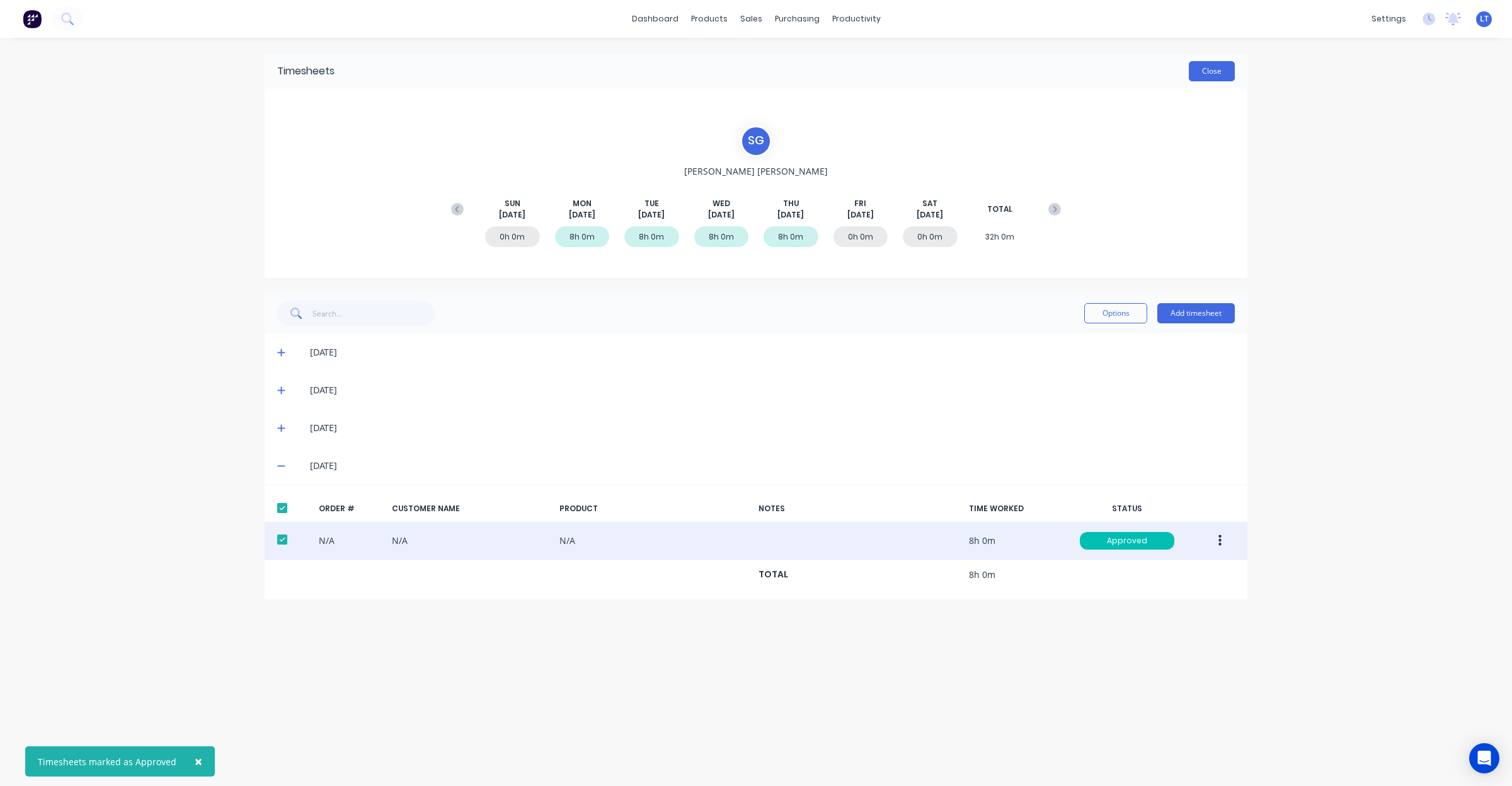
click at [1210, 81] on button "Close" at bounding box center [1212, 71] width 46 height 20
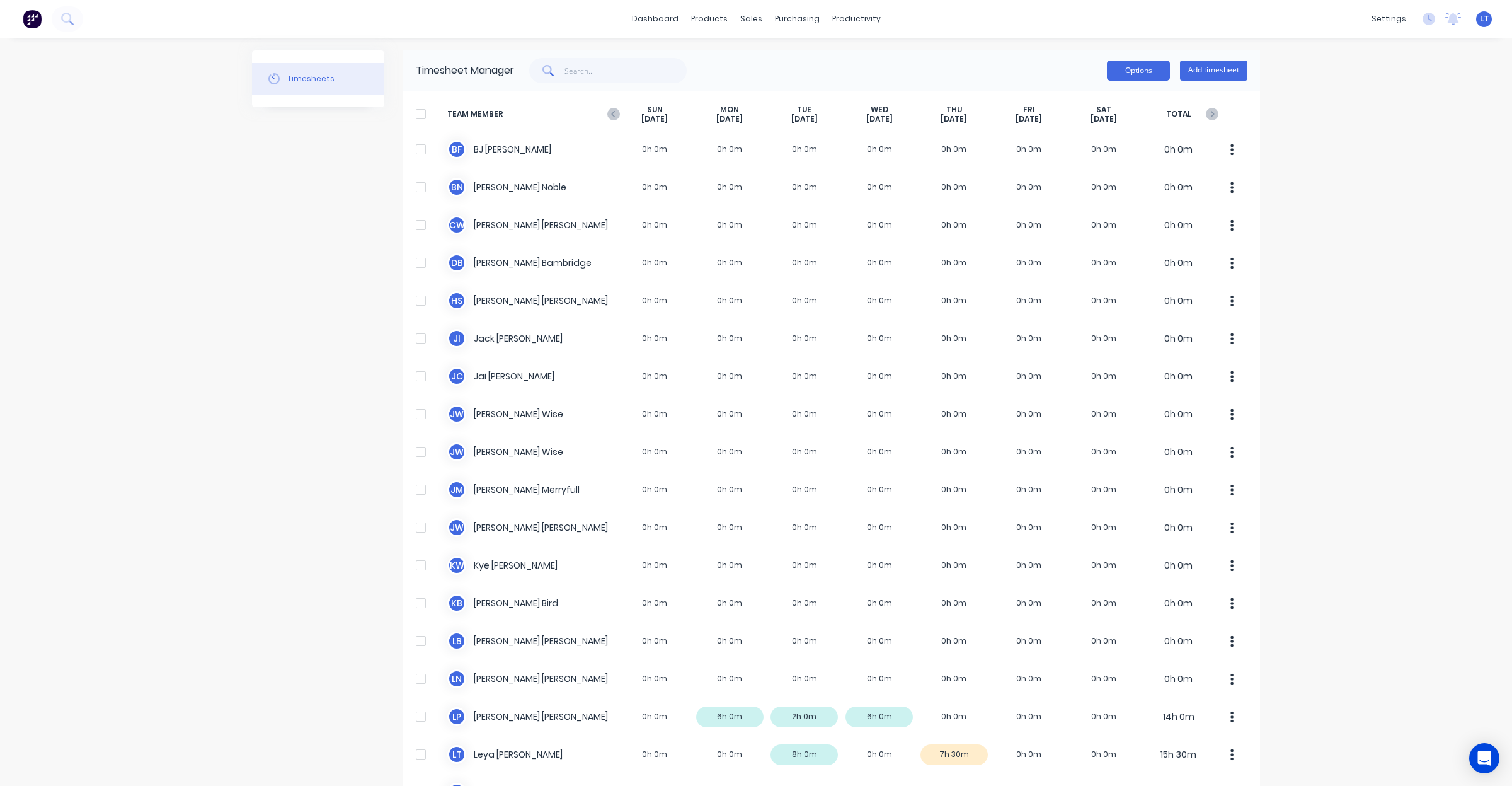
click at [1131, 76] on button "Options" at bounding box center [1139, 71] width 63 height 20
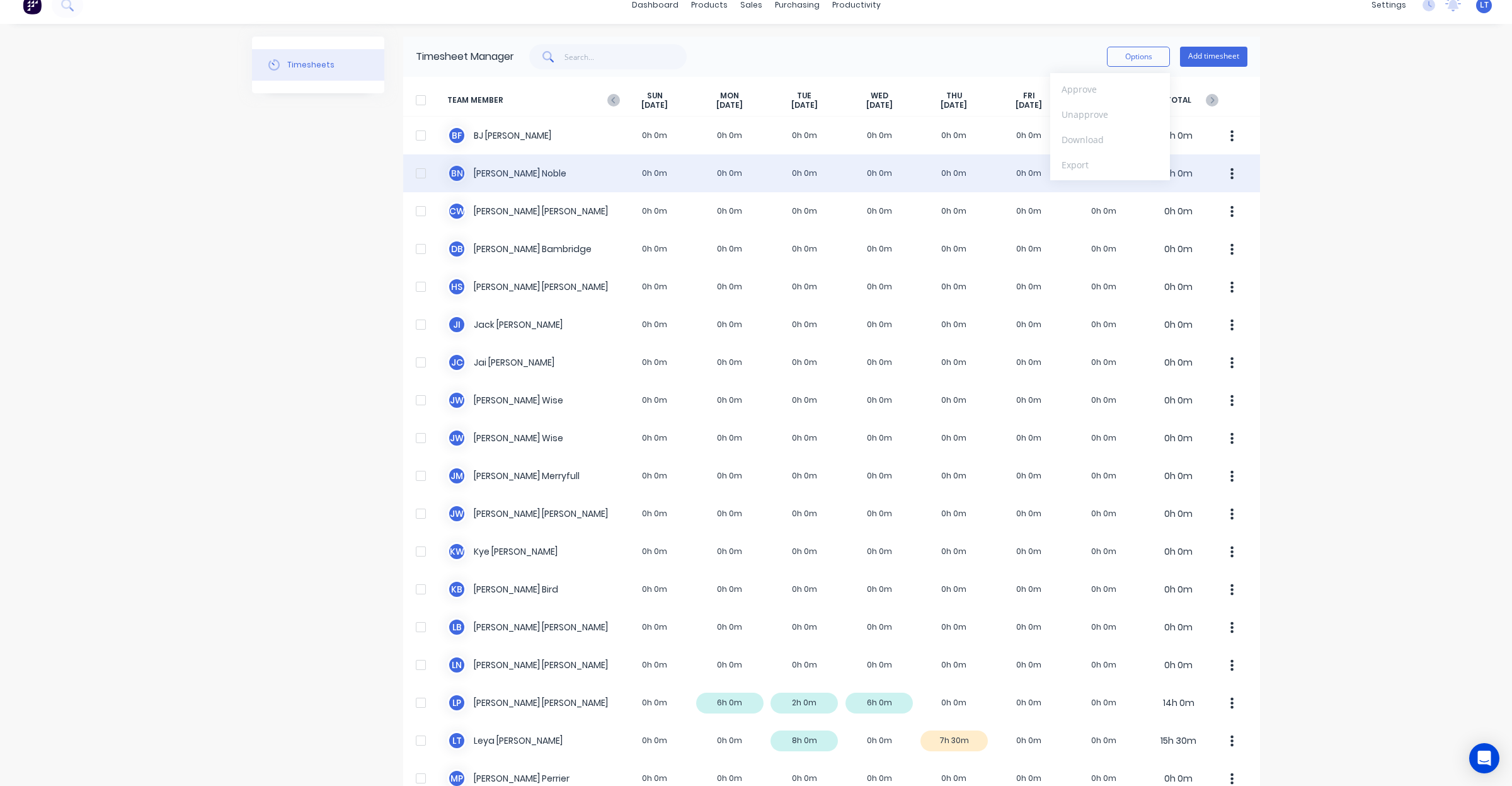
scroll to position [26, 0]
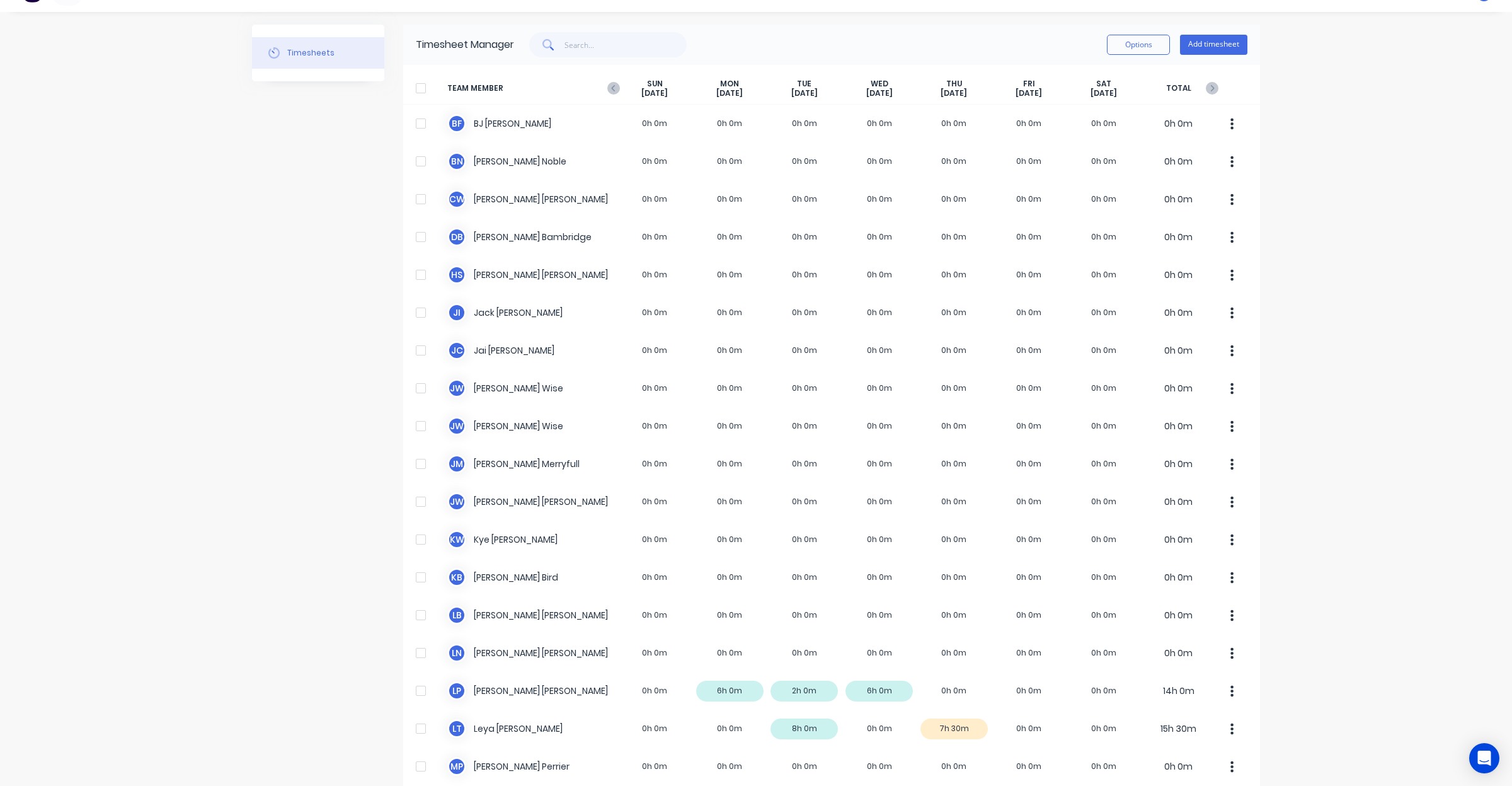
click at [1337, 313] on div "dashboard products sales purchasing productivity dashboard products Product Cat…" at bounding box center [756, 393] width 1512 height 786
click at [1324, 162] on div "dashboard products sales purchasing productivity dashboard products Product Cat…" at bounding box center [756, 393] width 1512 height 786
click at [1321, 109] on div "dashboard products sales purchasing productivity dashboard products Product Cat…" at bounding box center [756, 393] width 1512 height 786
drag, startPoint x: 1321, startPoint y: 105, endPoint x: 1317, endPoint y: 90, distance: 15.5
click at [1317, 90] on div "dashboard products sales purchasing productivity dashboard products Product Cat…" at bounding box center [756, 393] width 1512 height 786
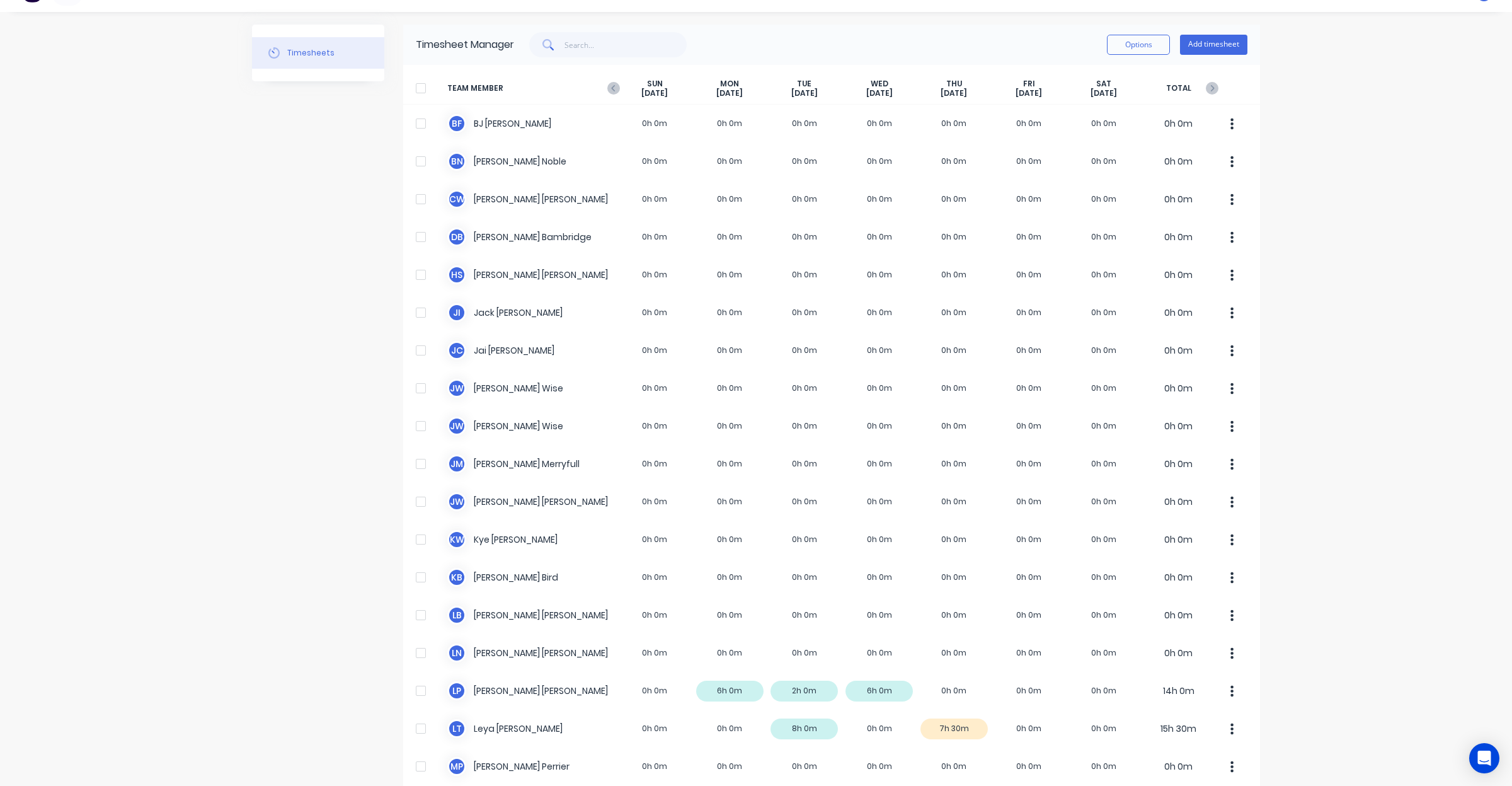
click at [1335, 150] on div "dashboard products sales purchasing productivity dashboard products Product Cat…" at bounding box center [756, 393] width 1512 height 786
click at [1330, 124] on div "dashboard products sales purchasing productivity dashboard products Product Cat…" at bounding box center [756, 393] width 1512 height 786
click at [1343, 204] on div "dashboard products sales purchasing productivity dashboard products Product Cat…" at bounding box center [756, 393] width 1512 height 786
drag, startPoint x: 1343, startPoint y: 204, endPoint x: 1342, endPoint y: 166, distance: 38.0
drag, startPoint x: 1342, startPoint y: 166, endPoint x: 1337, endPoint y: 136, distance: 30.4
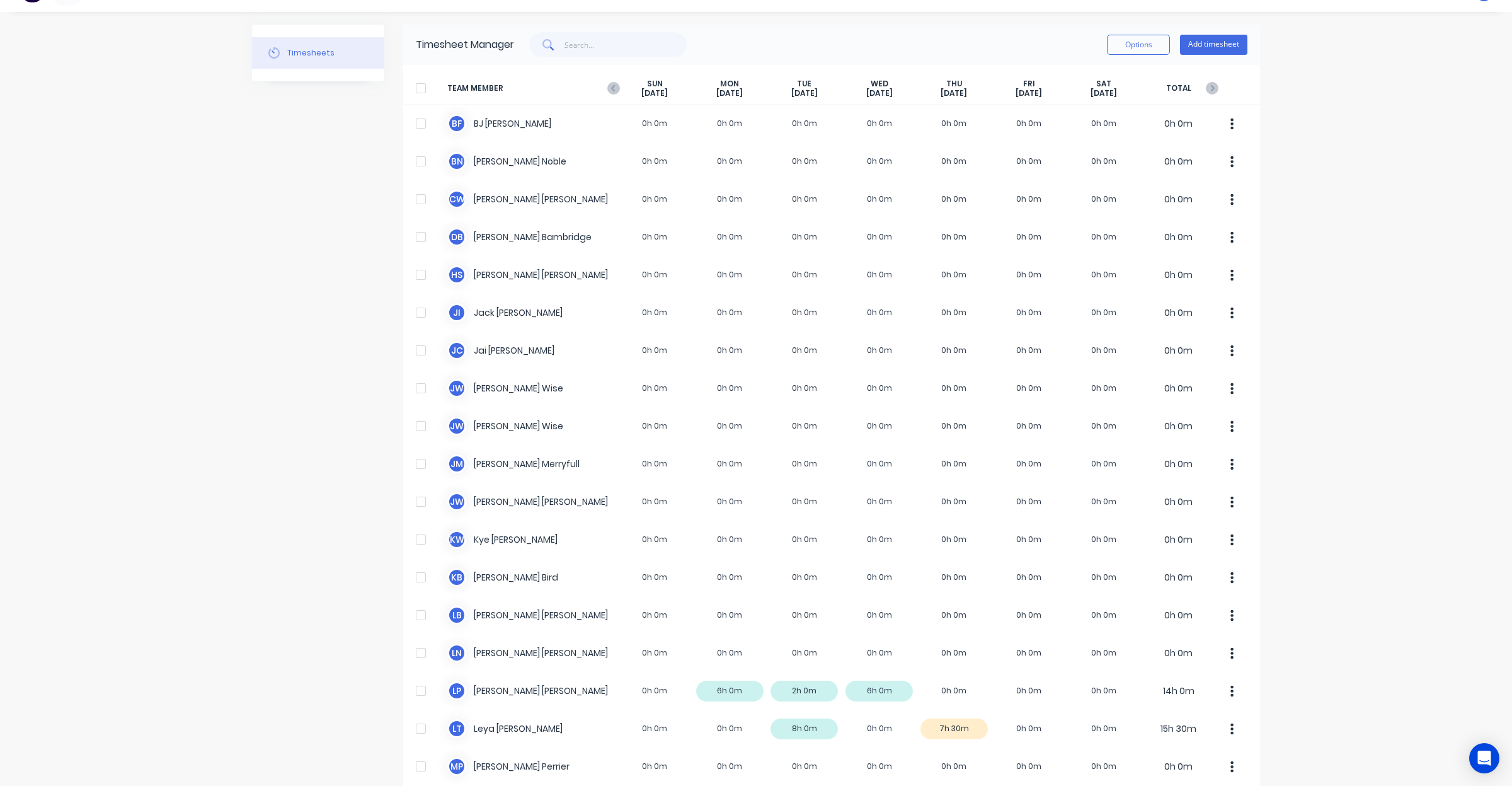
click at [1337, 136] on div "dashboard products sales purchasing productivity dashboard products Product Cat…" at bounding box center [756, 393] width 1512 height 786
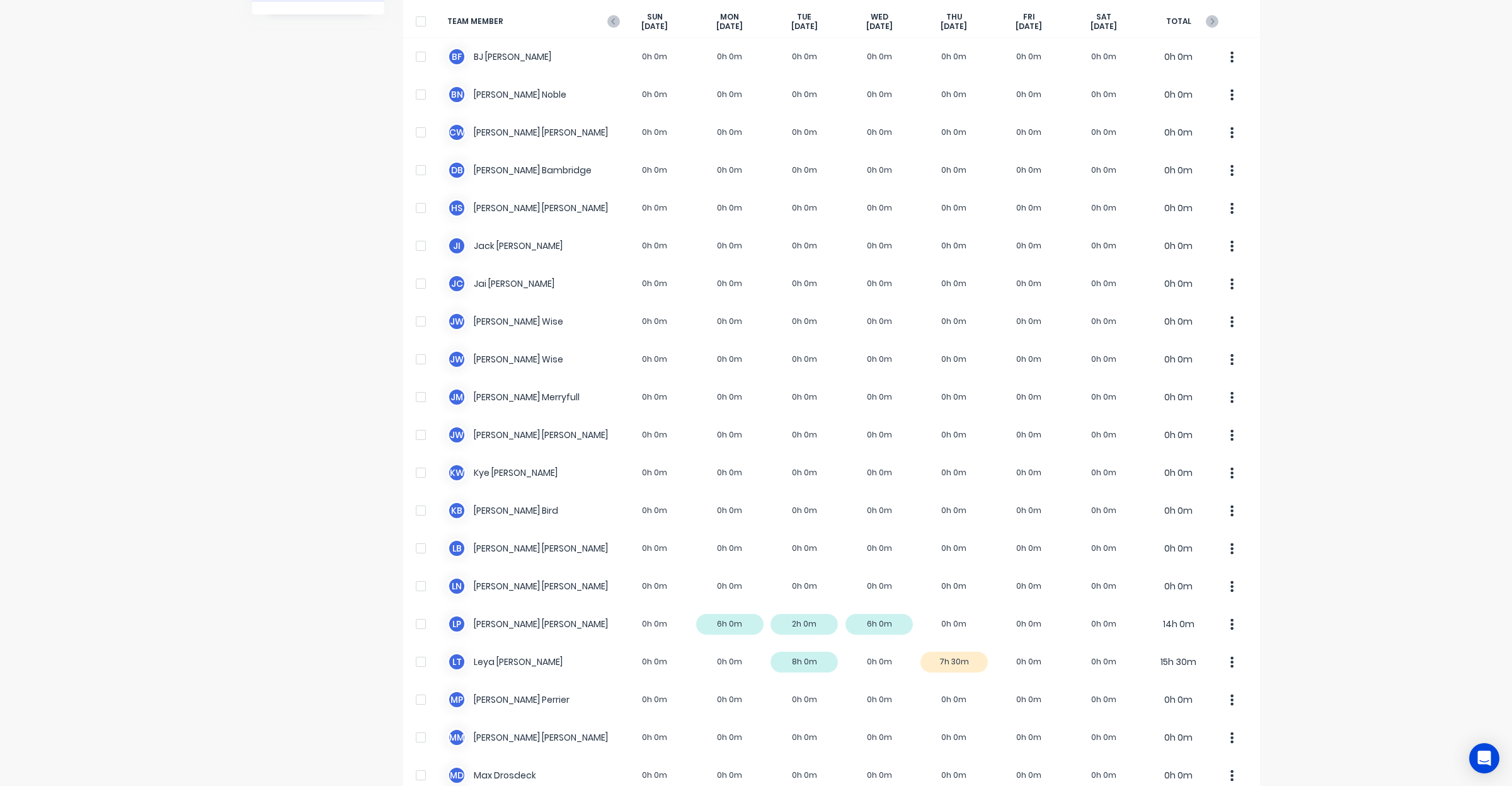
scroll to position [499, 0]
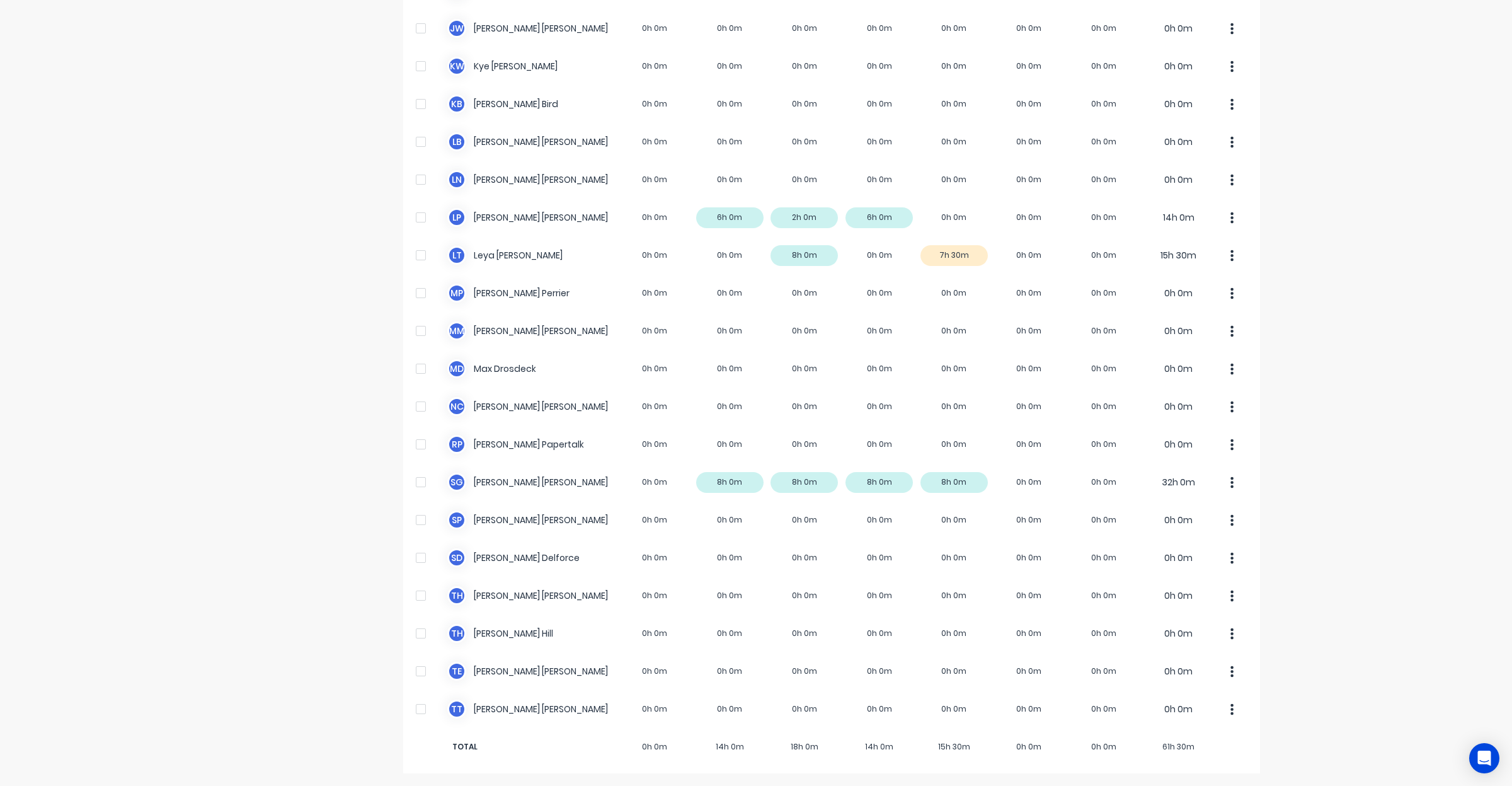
click at [1326, 258] on div "dashboard products sales purchasing productivity dashboard products Product Cat…" at bounding box center [756, 393] width 1512 height 786
drag, startPoint x: 1326, startPoint y: 258, endPoint x: 1327, endPoint y: 233, distance: 25.0
click at [1327, 233] on div "dashboard products sales purchasing productivity dashboard products Product Cat…" at bounding box center [756, 393] width 1512 height 786
click at [1358, 288] on div "dashboard products sales purchasing productivity dashboard products Product Cat…" at bounding box center [756, 393] width 1512 height 786
click at [1355, 227] on div "dashboard products sales purchasing productivity dashboard products Product Cat…" at bounding box center [756, 393] width 1512 height 786
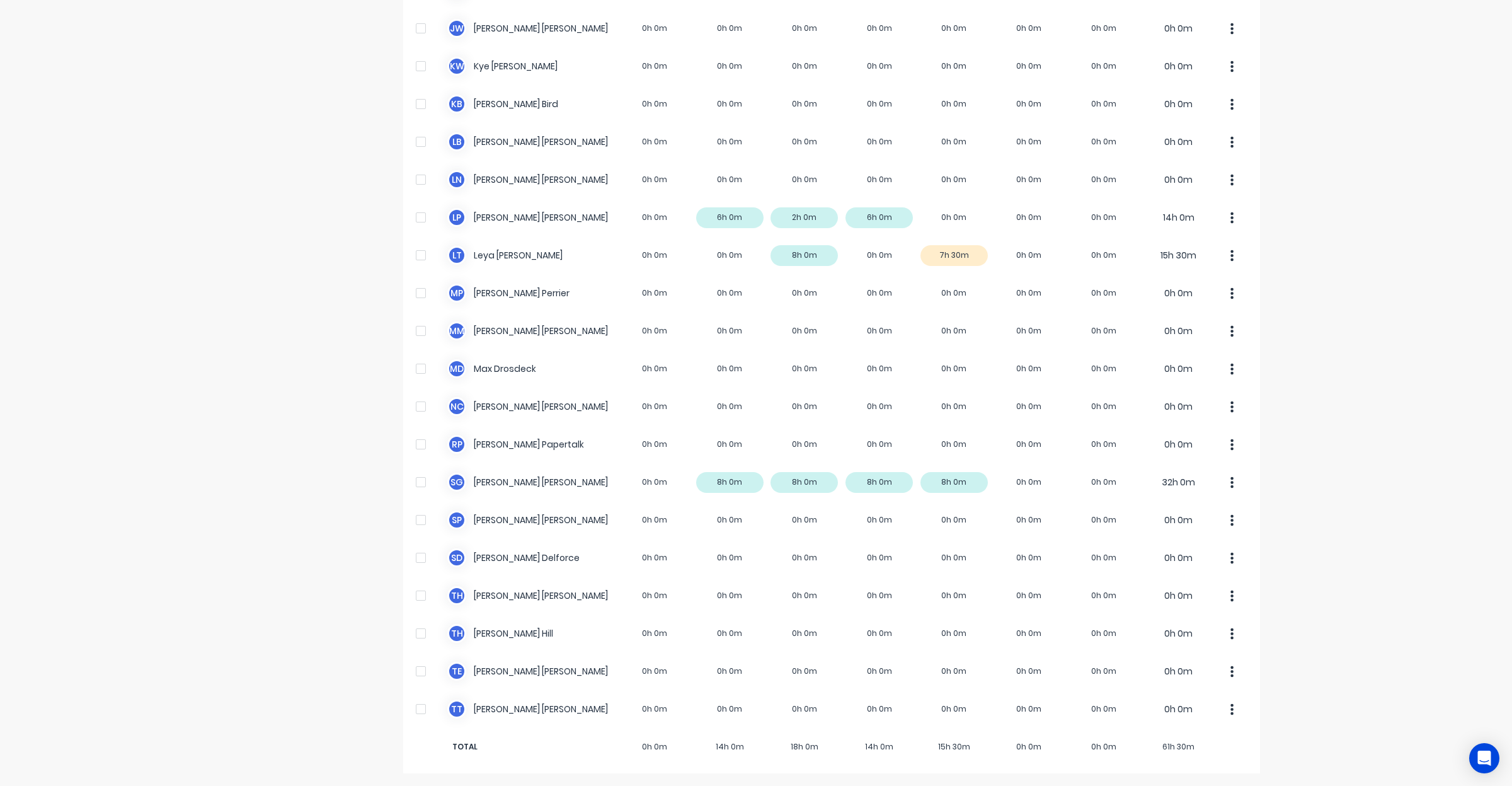
drag, startPoint x: 1355, startPoint y: 227, endPoint x: 1327, endPoint y: 155, distance: 77.3
click at [1327, 155] on div "dashboard products sales purchasing productivity dashboard products Product Cat…" at bounding box center [756, 393] width 1512 height 786
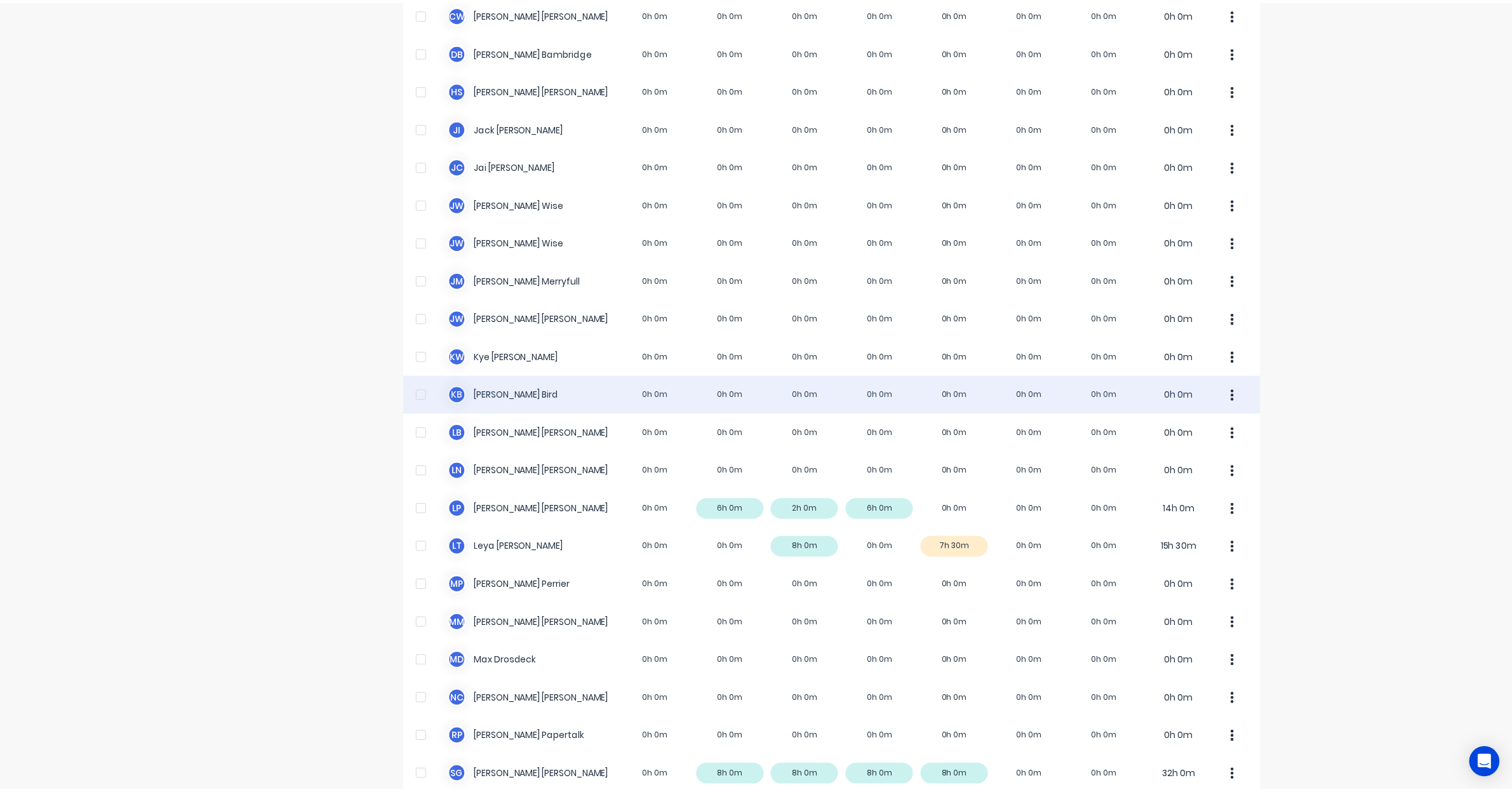
scroll to position [0, 0]
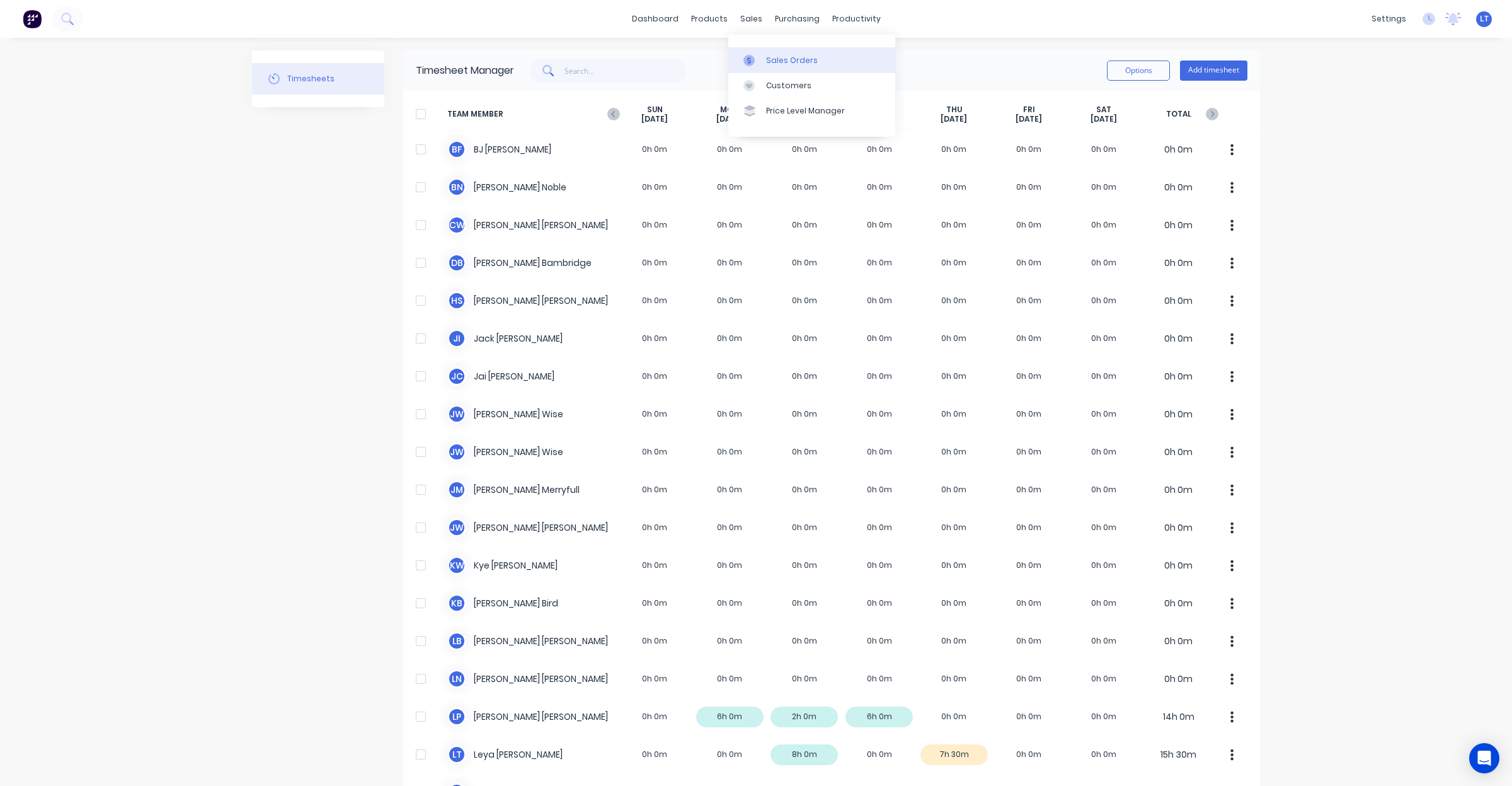
click at [769, 54] on link "Sales Orders" at bounding box center [811, 59] width 167 height 25
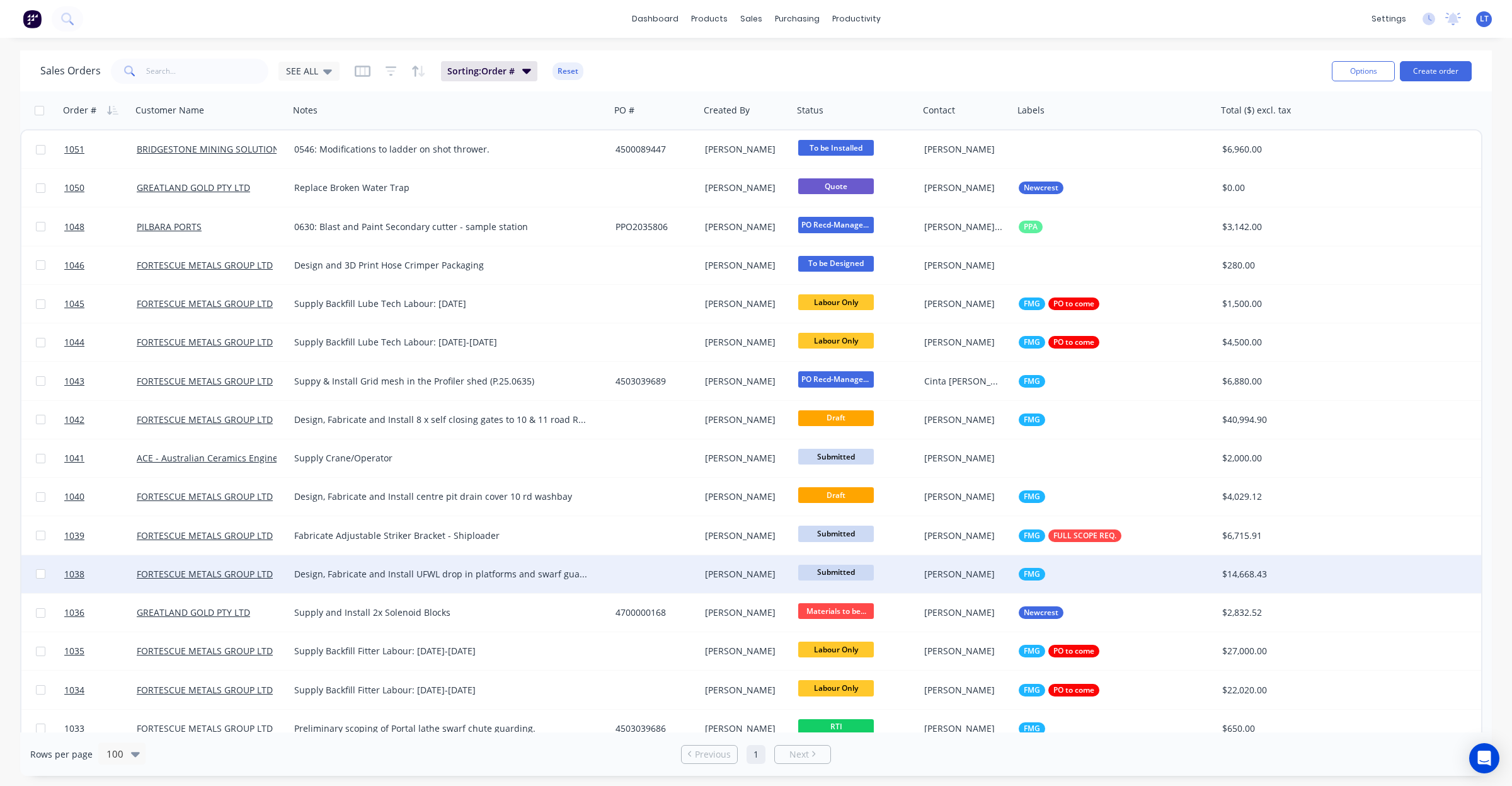
click at [942, 579] on div "[PERSON_NAME]" at bounding box center [966, 574] width 94 height 38
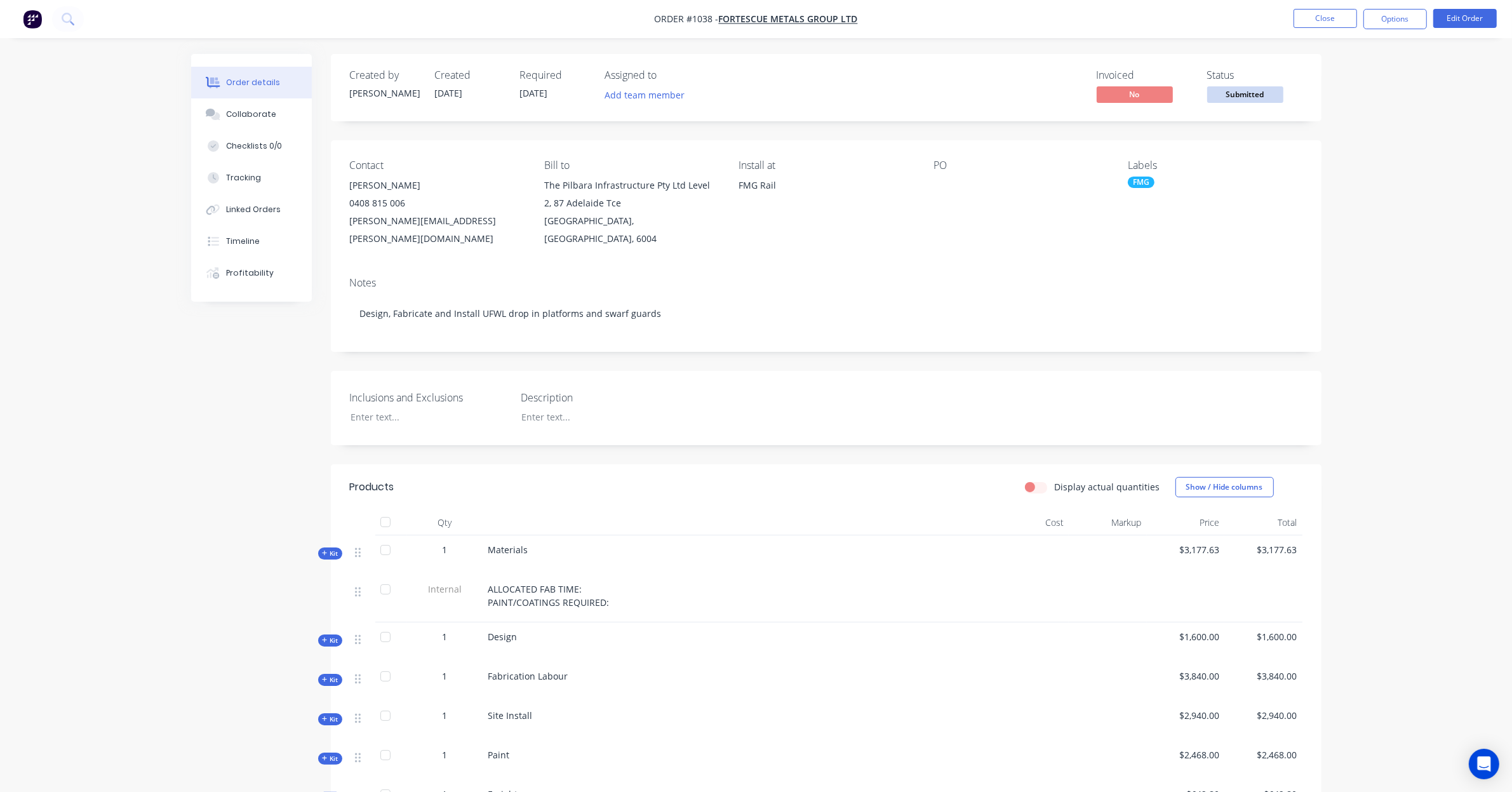
click at [938, 187] on div at bounding box center [1013, 185] width 159 height 18
click at [940, 182] on div at bounding box center [1013, 185] width 159 height 18
click at [1448, 18] on button "Edit Order" at bounding box center [1464, 18] width 63 height 19
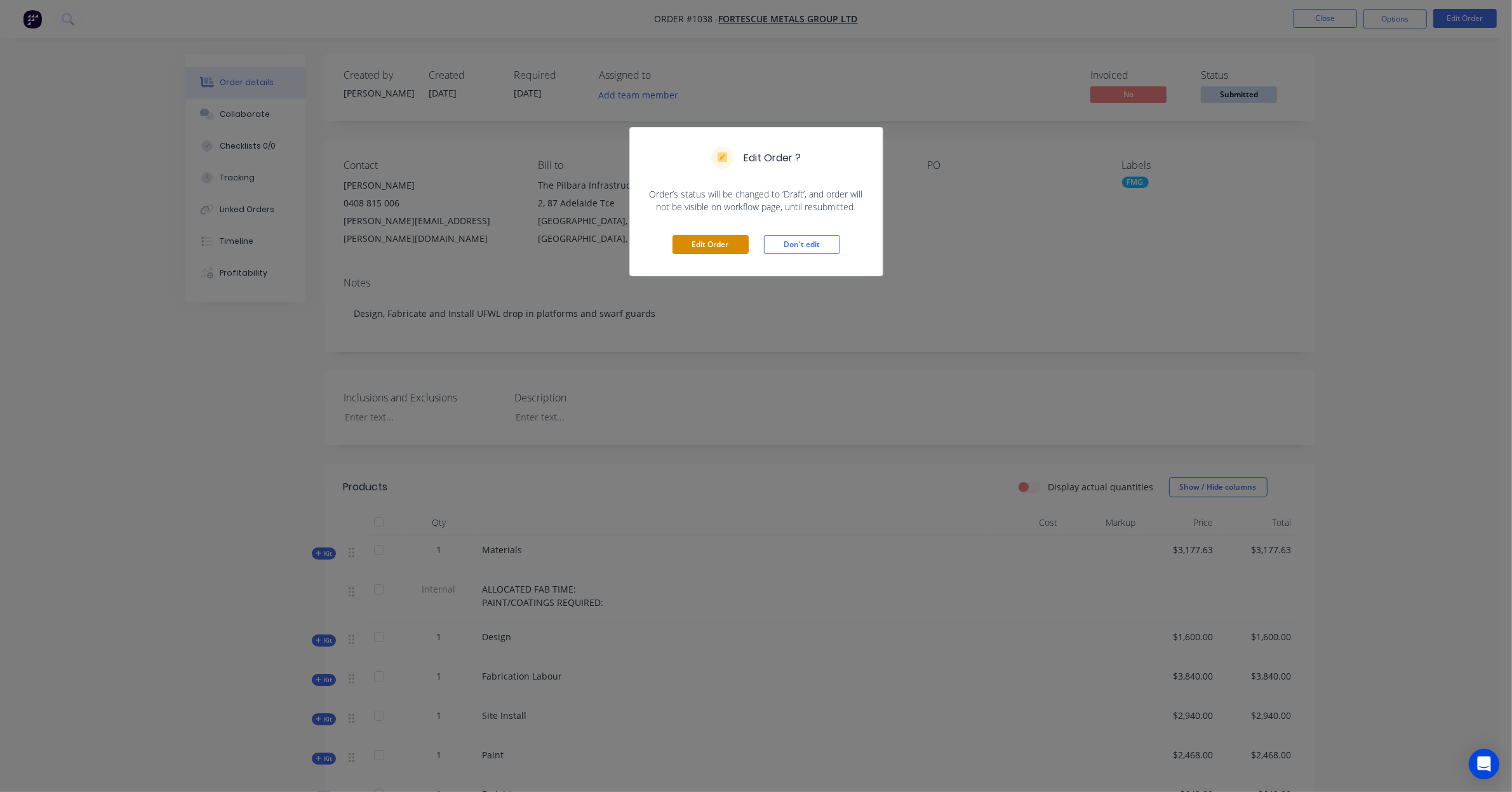
click at [726, 241] on button "Edit Order" at bounding box center [711, 244] width 76 height 19
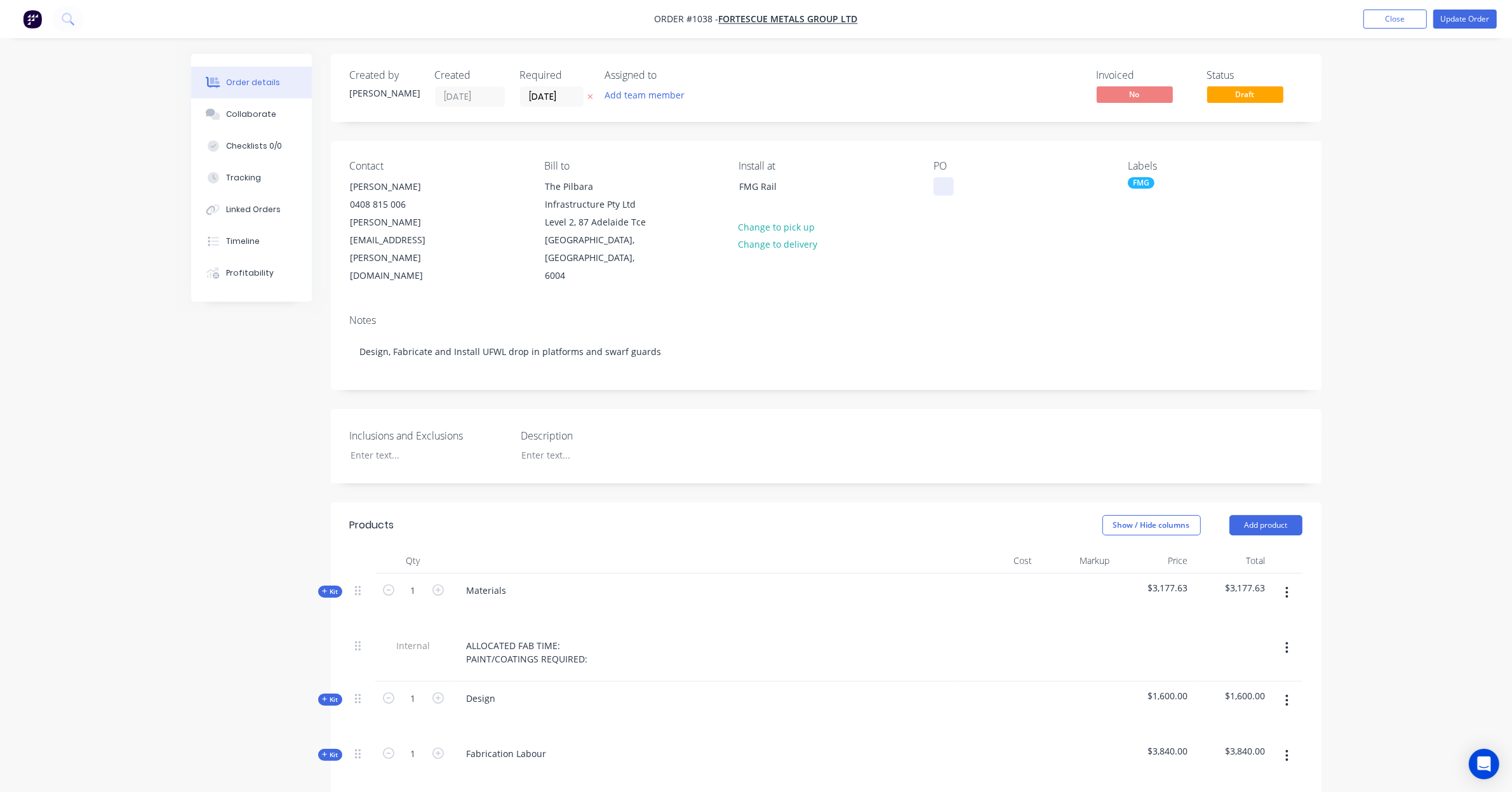
click at [945, 186] on div at bounding box center [943, 187] width 20 height 19
click at [581, 385] on div "Created by Leigh Created 04/09/25 Required 03/09/25 Assigned to Add team member…" at bounding box center [826, 679] width 990 height 1250
click at [1446, 22] on button "Update Order" at bounding box center [1464, 19] width 63 height 19
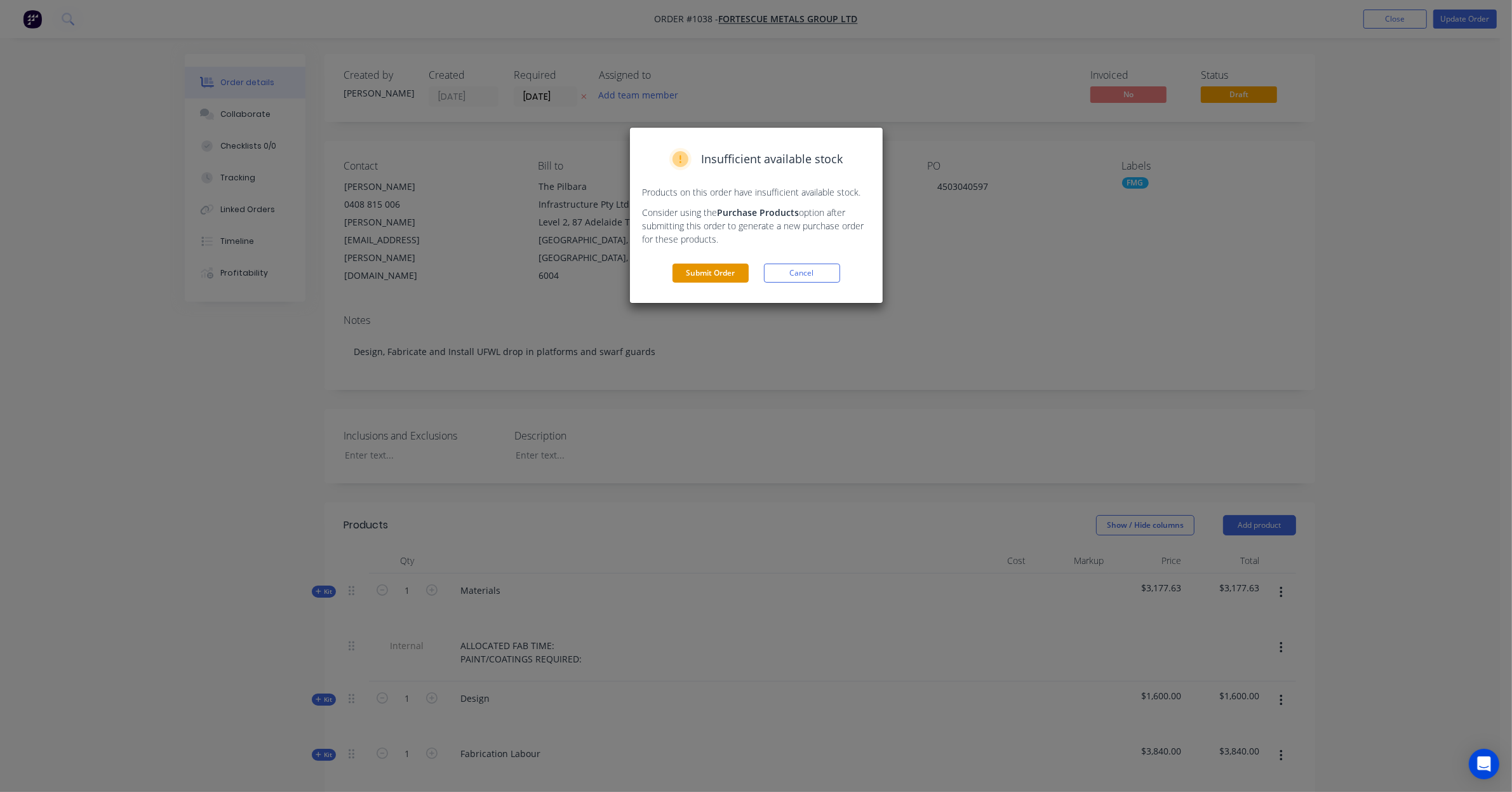
click at [719, 275] on button "Submit Order" at bounding box center [711, 273] width 76 height 19
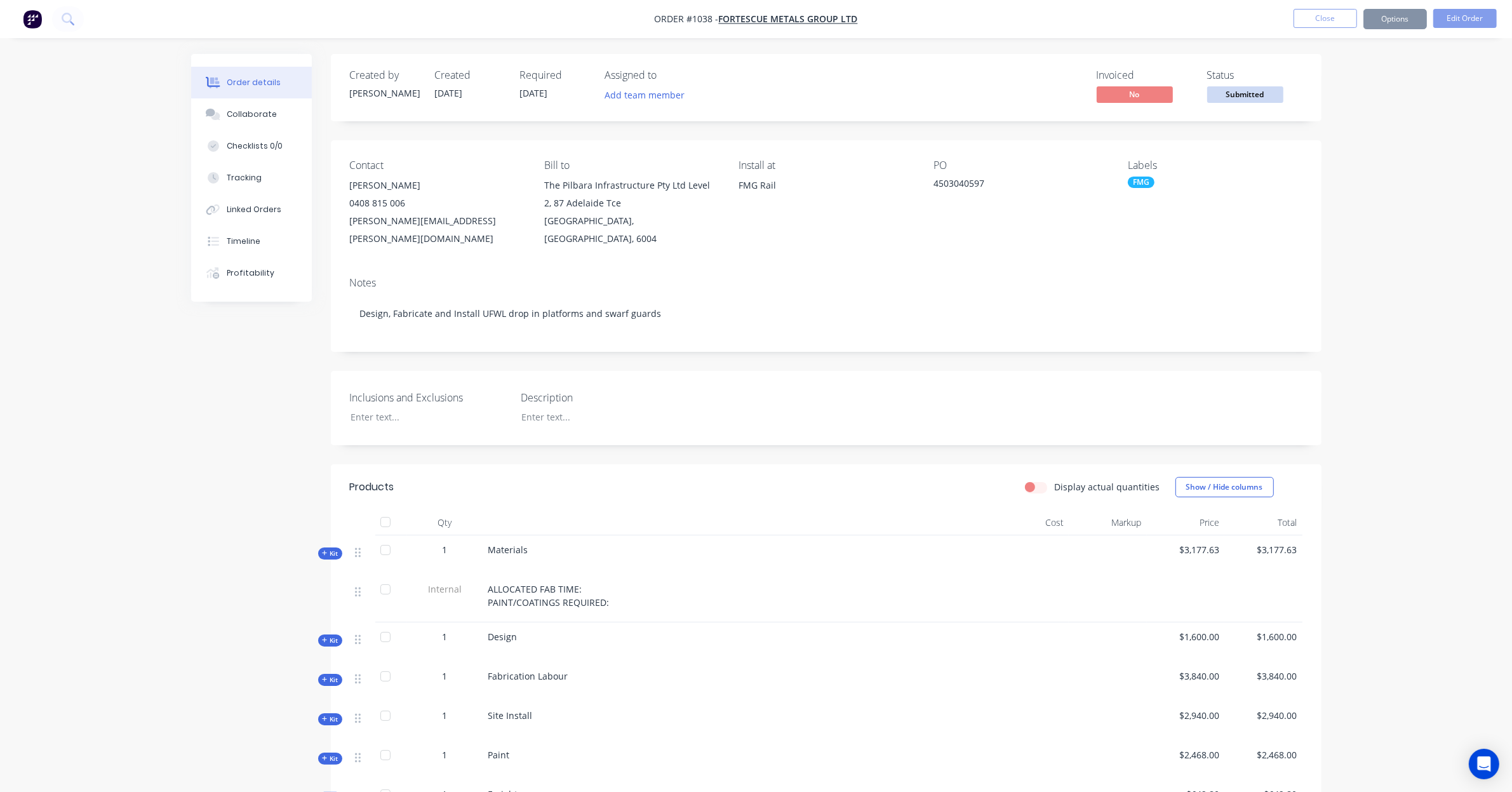
click at [1226, 89] on span "Submitted" at bounding box center [1245, 94] width 76 height 16
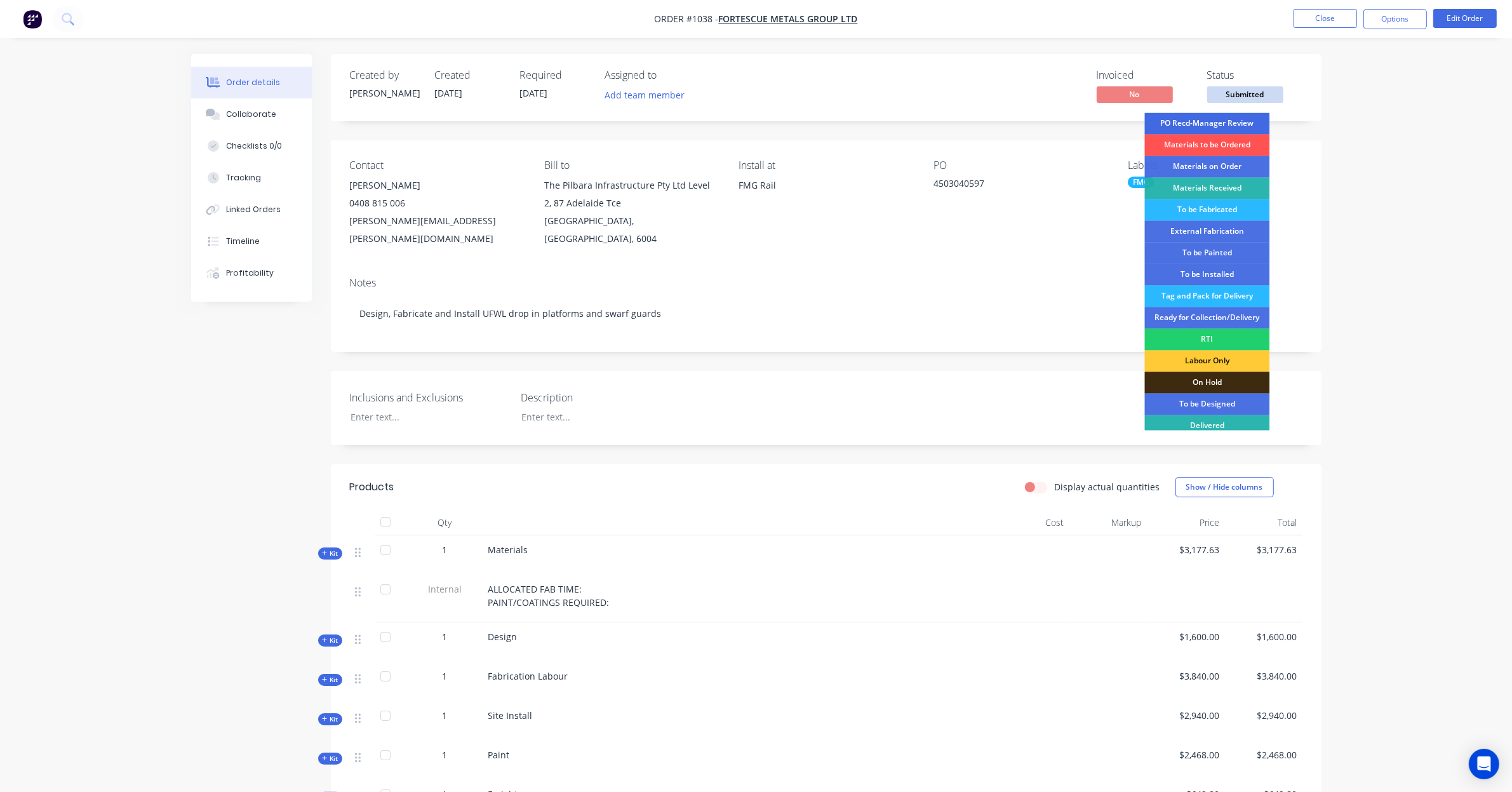
click at [1222, 120] on div "PO Recd-Manager Review" at bounding box center [1207, 124] width 125 height 22
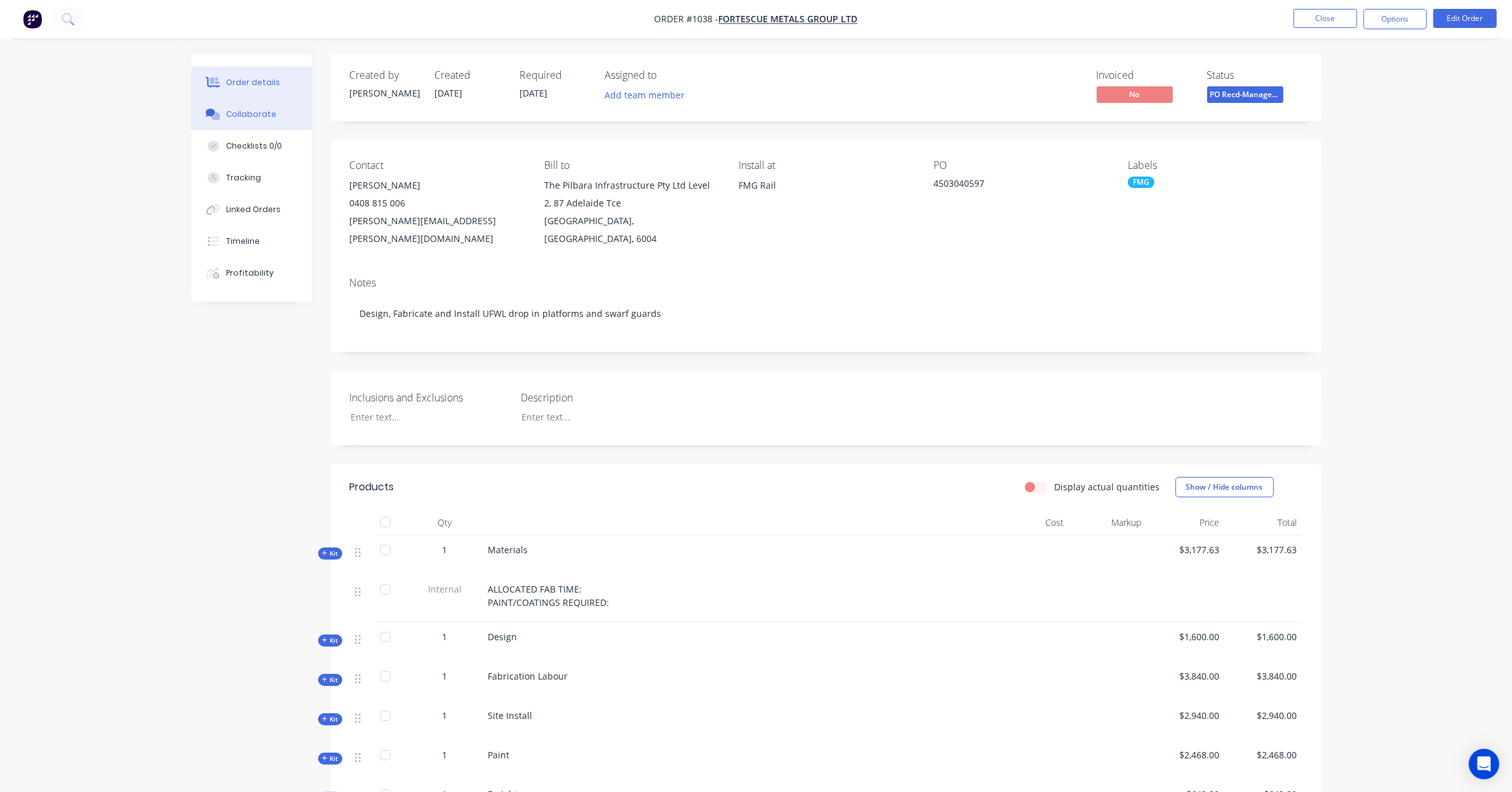
click at [262, 118] on div "Collaborate" at bounding box center [252, 115] width 50 height 12
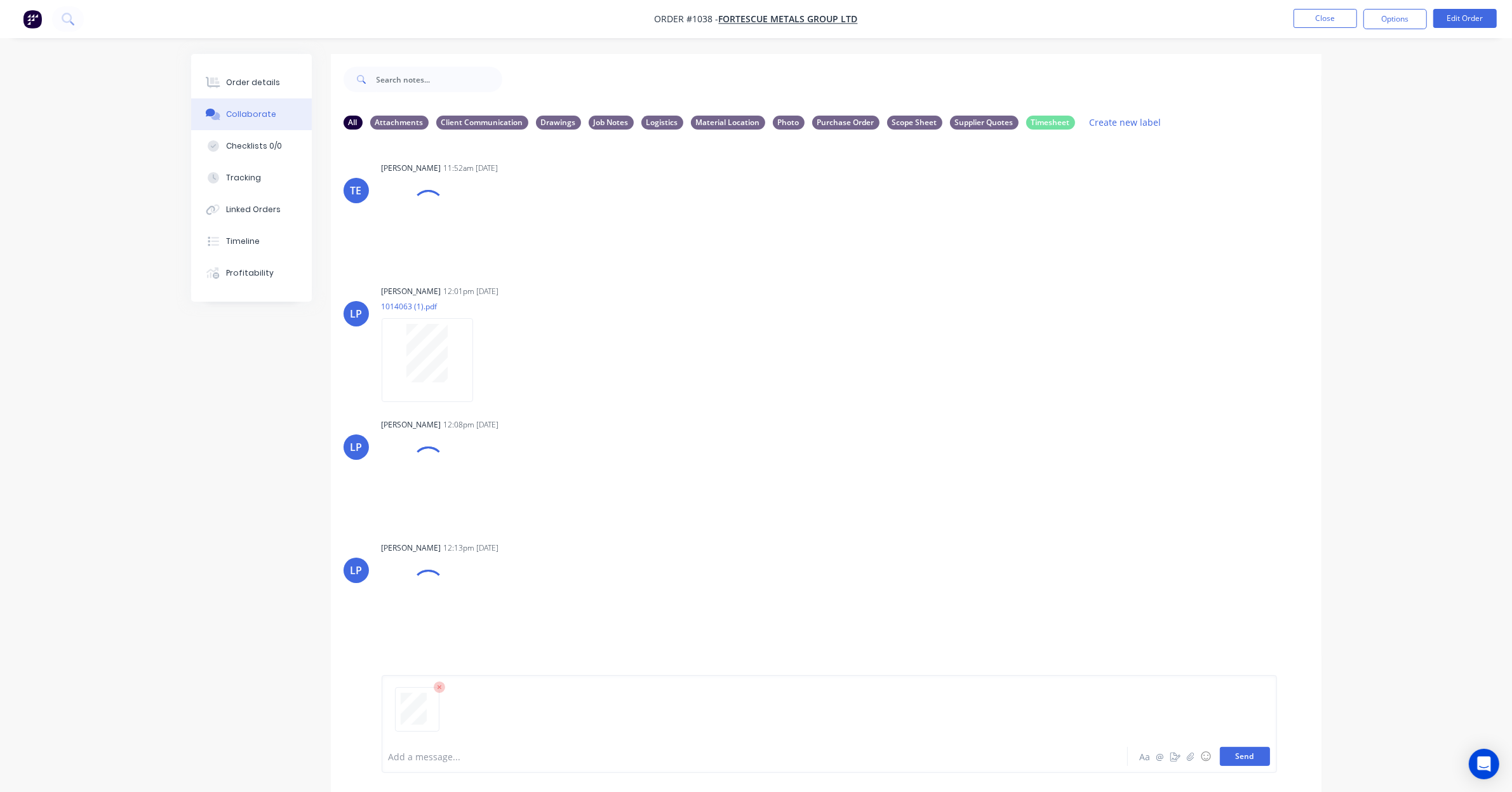
click at [1253, 757] on button "Send" at bounding box center [1245, 756] width 50 height 19
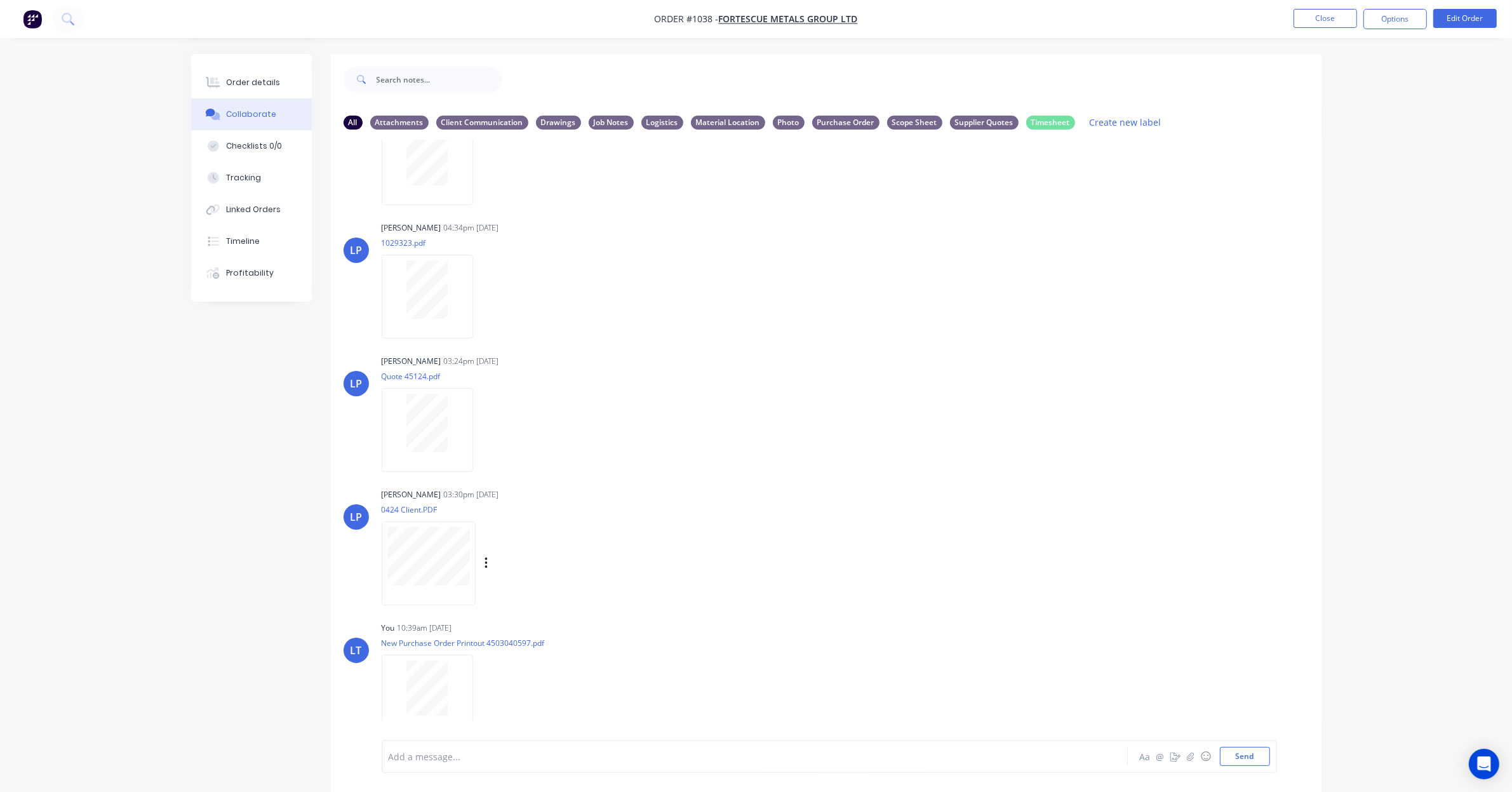
scroll to position [675, 0]
click at [484, 693] on icon "button" at bounding box center [484, 693] width 3 height 12
click at [533, 665] on button "Labels" at bounding box center [567, 667] width 143 height 29
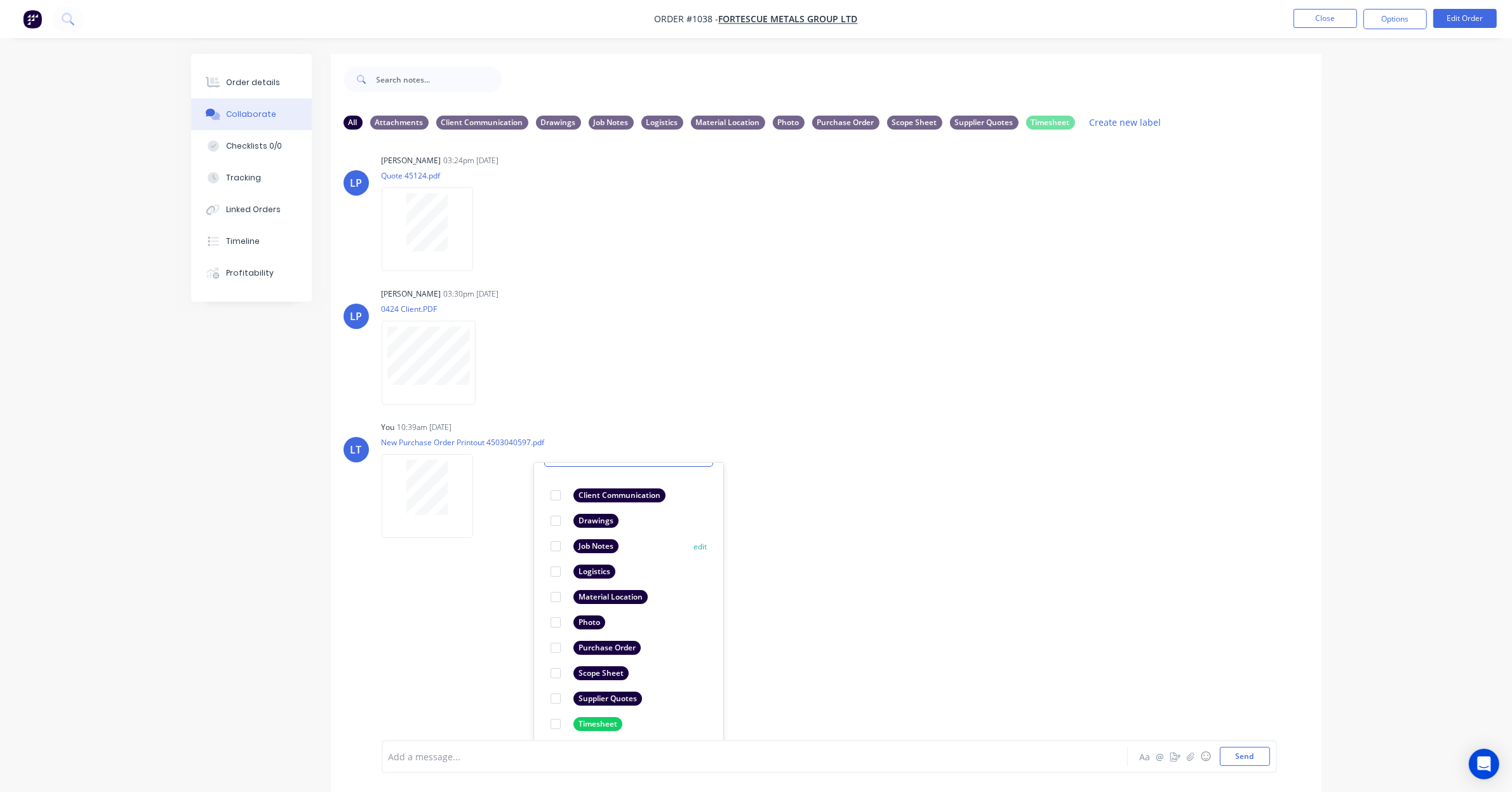
scroll to position [74, 0]
click at [557, 640] on div at bounding box center [555, 641] width 25 height 25
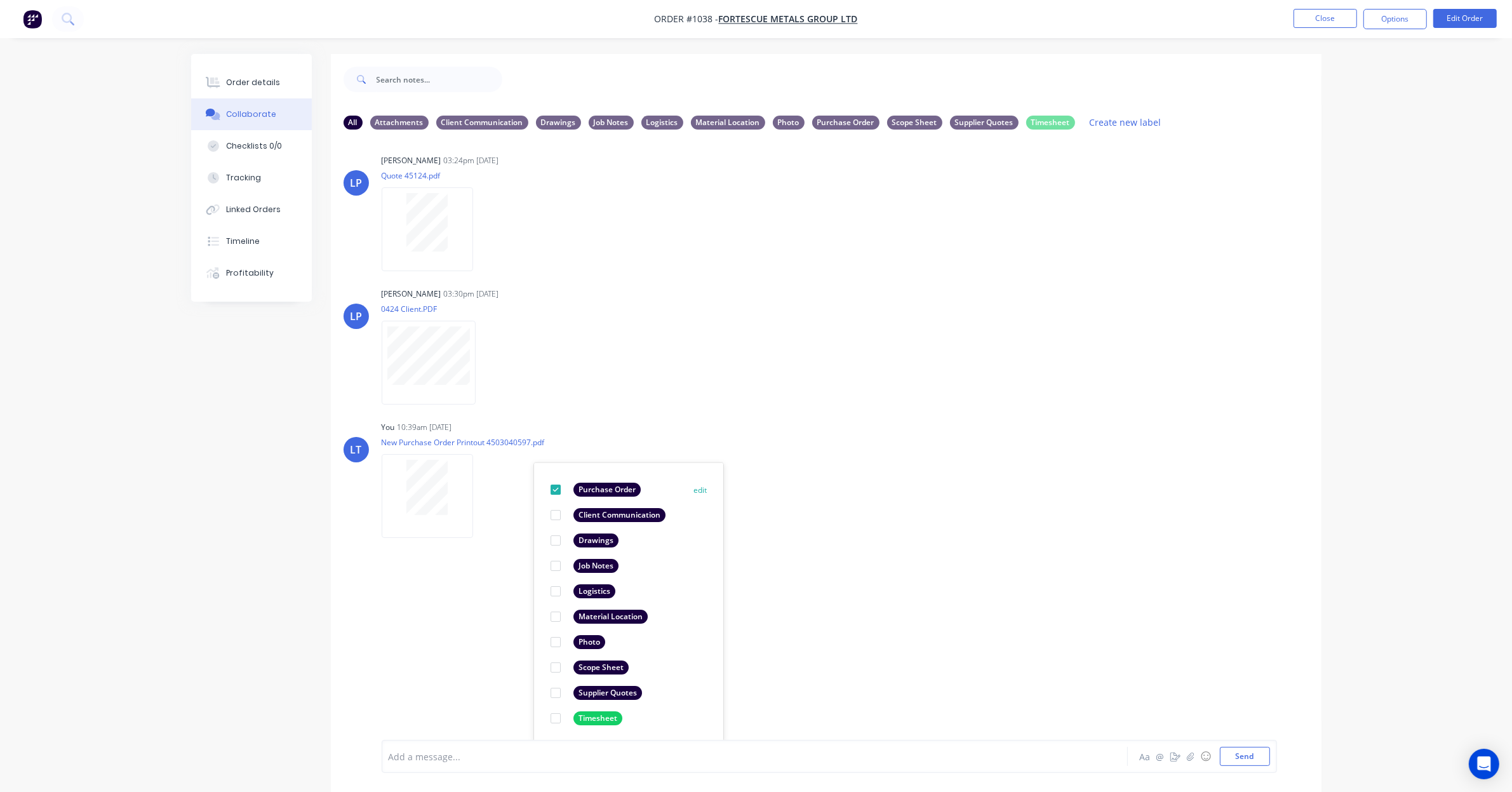
scroll to position [0, 0]
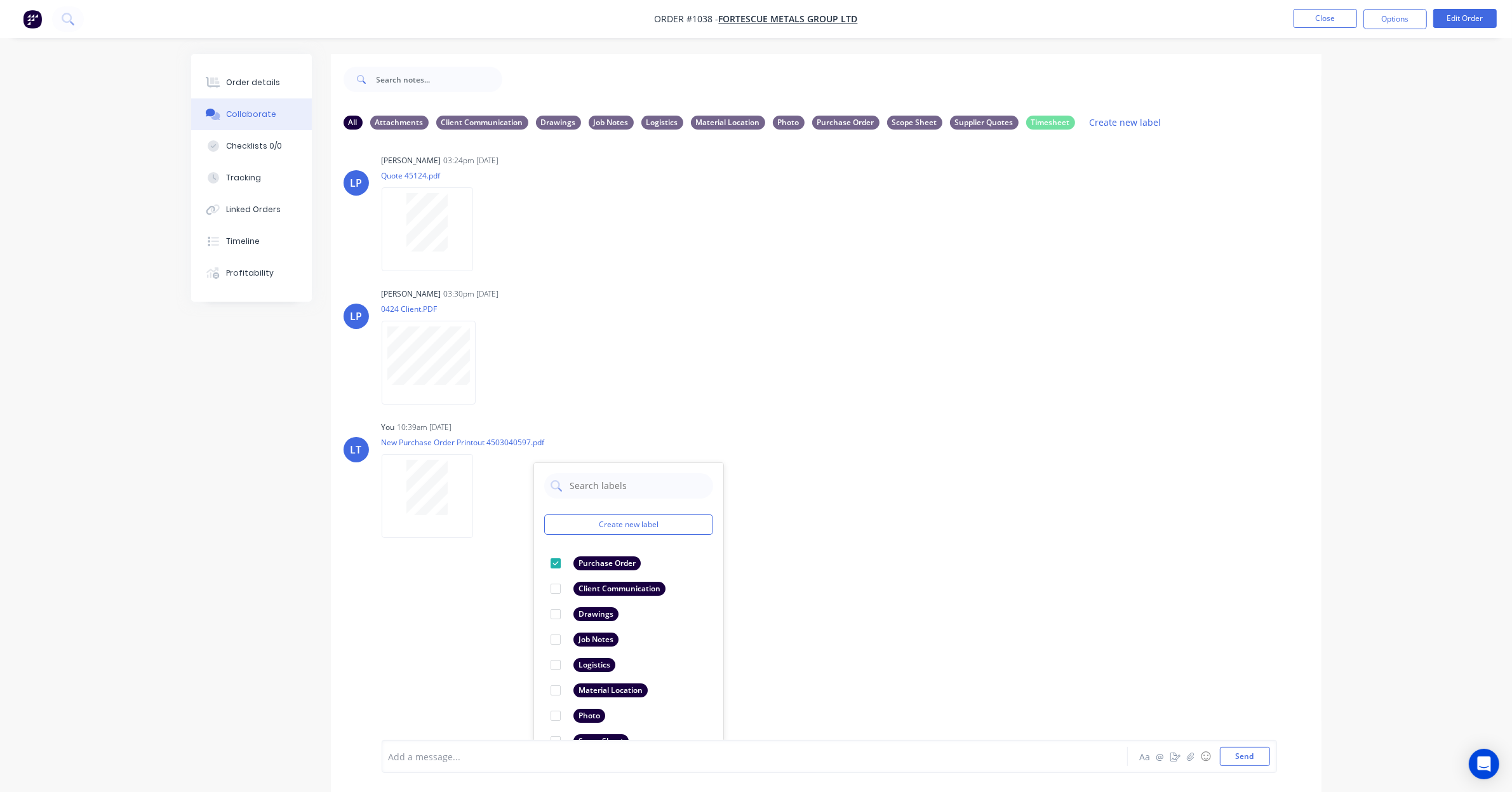
click at [1017, 538] on div "TE Trent Ebermayer 11:52am 03/09/25 Job Sheet - Blue Sheet - Paint.pdf Labels D…" at bounding box center [826, 440] width 990 height 600
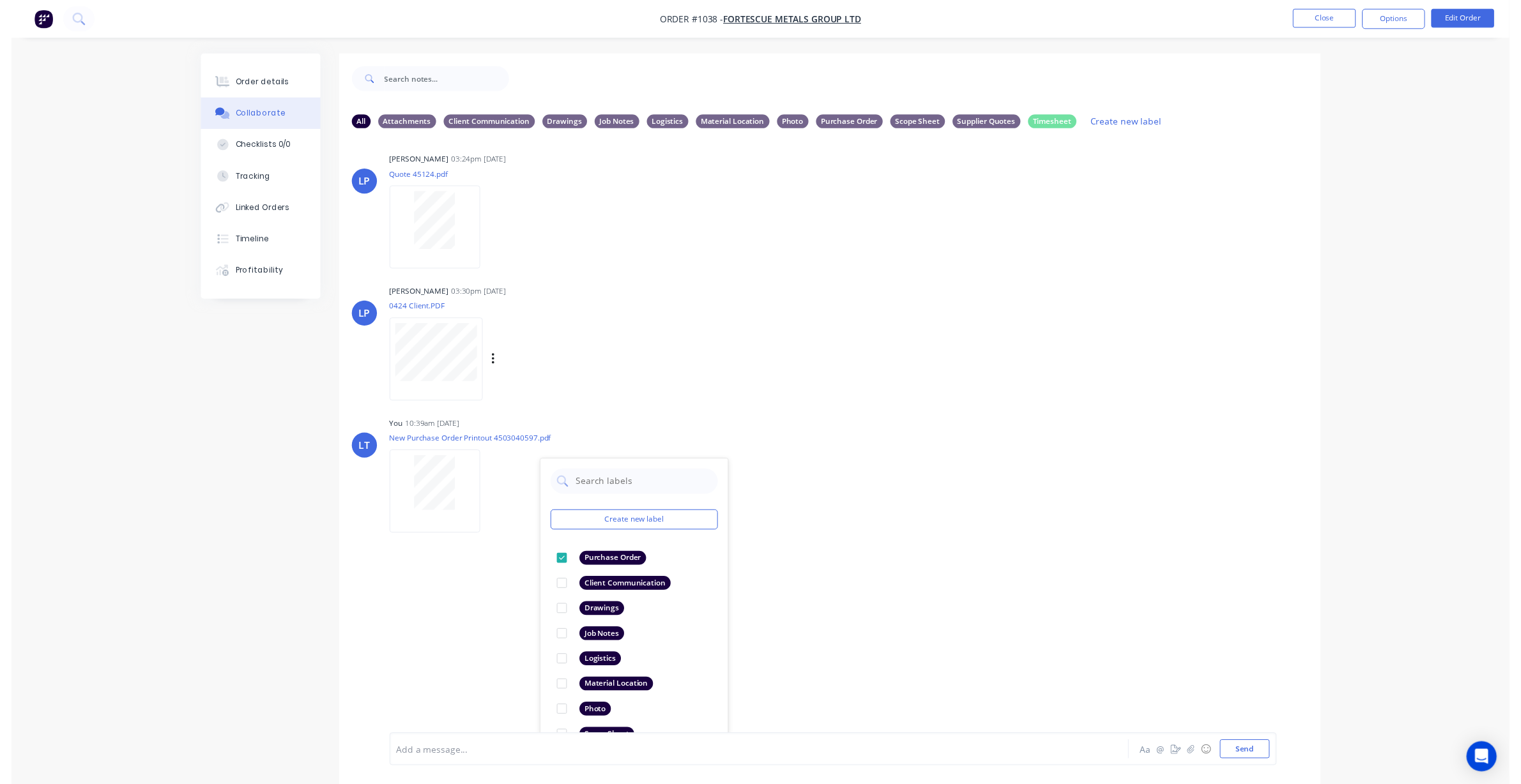
scroll to position [678, 0]
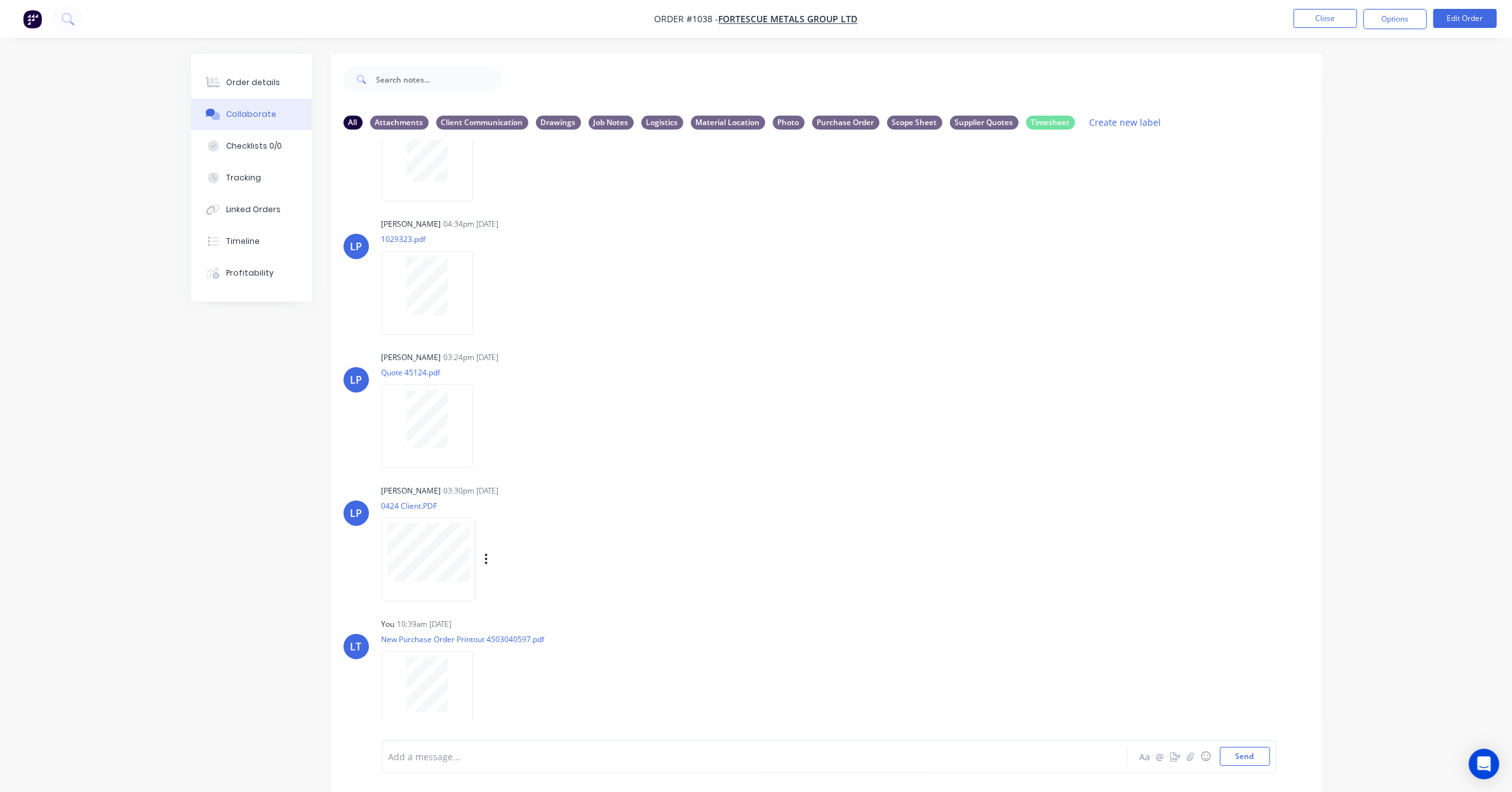
drag, startPoint x: 1040, startPoint y: 525, endPoint x: 1032, endPoint y: 525, distance: 8.0
drag, startPoint x: 1032, startPoint y: 525, endPoint x: 899, endPoint y: 506, distance: 134.4
click at [899, 506] on div "LP Leigh Parker 03:30pm 04/09/25 0424 Client.PDF Labels Download Delete" at bounding box center [826, 538] width 990 height 115
click at [1315, 13] on button "Close" at bounding box center [1325, 18] width 63 height 19
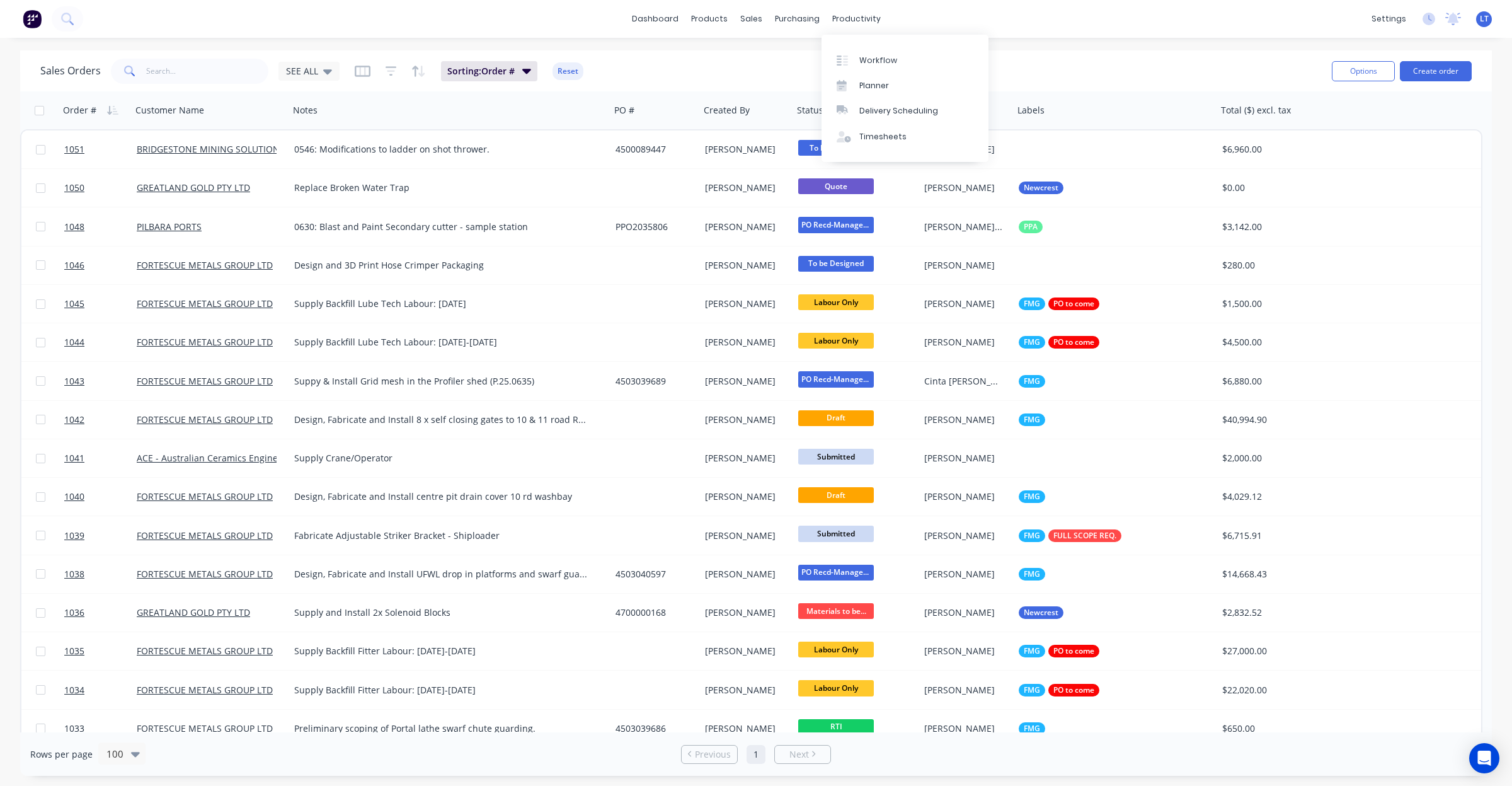
click at [855, 29] on div "productivity" at bounding box center [856, 19] width 61 height 19
click at [858, 57] on link "Workflow" at bounding box center [905, 59] width 167 height 25
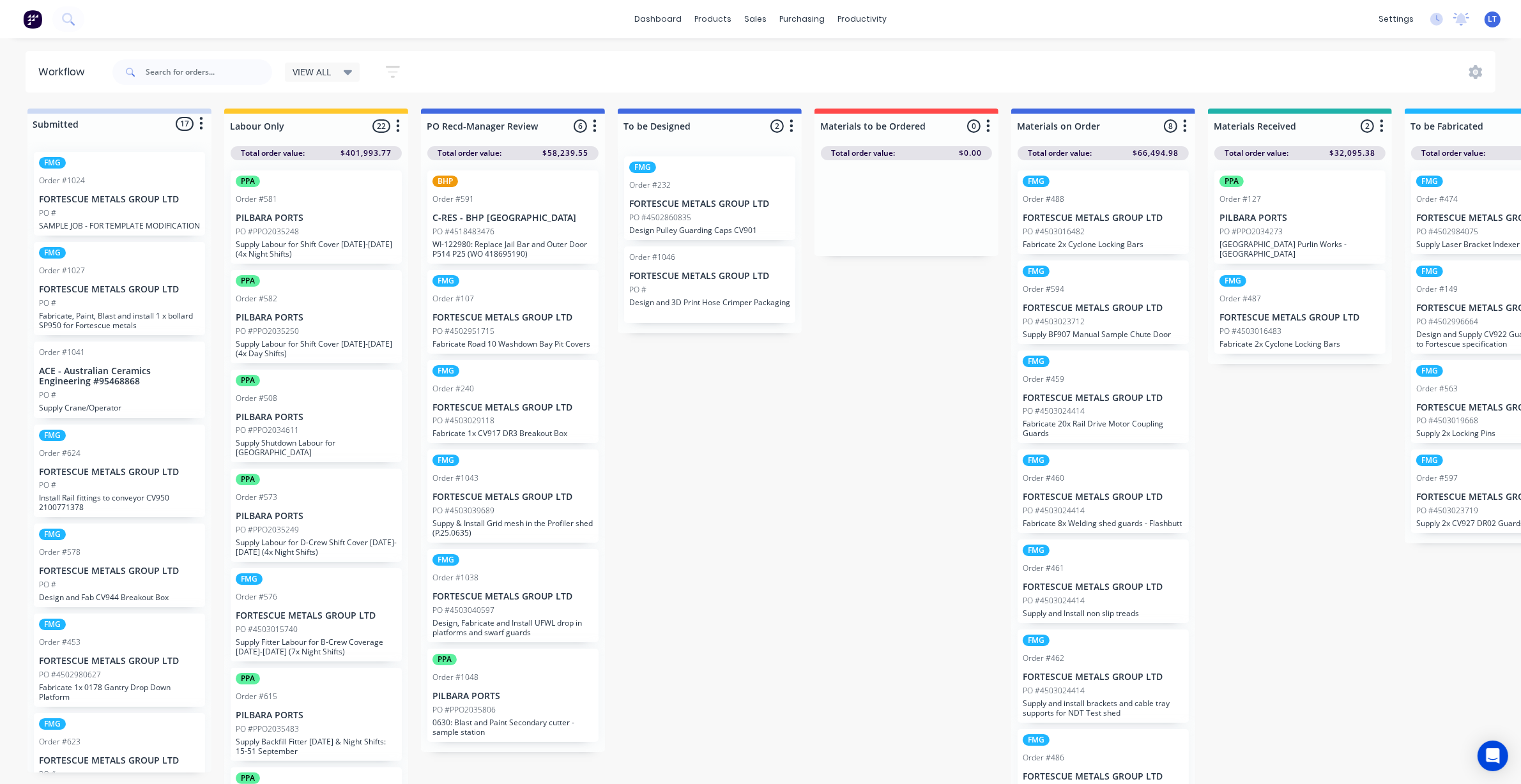
drag, startPoint x: 737, startPoint y: 604, endPoint x: 677, endPoint y: 607, distance: 60.1
click at [547, 683] on div "PPA Order #1048 PILBARA PORTS PO #PPO2035806 0630: Blast and Paint Secondary cu…" at bounding box center [513, 695] width 171 height 93
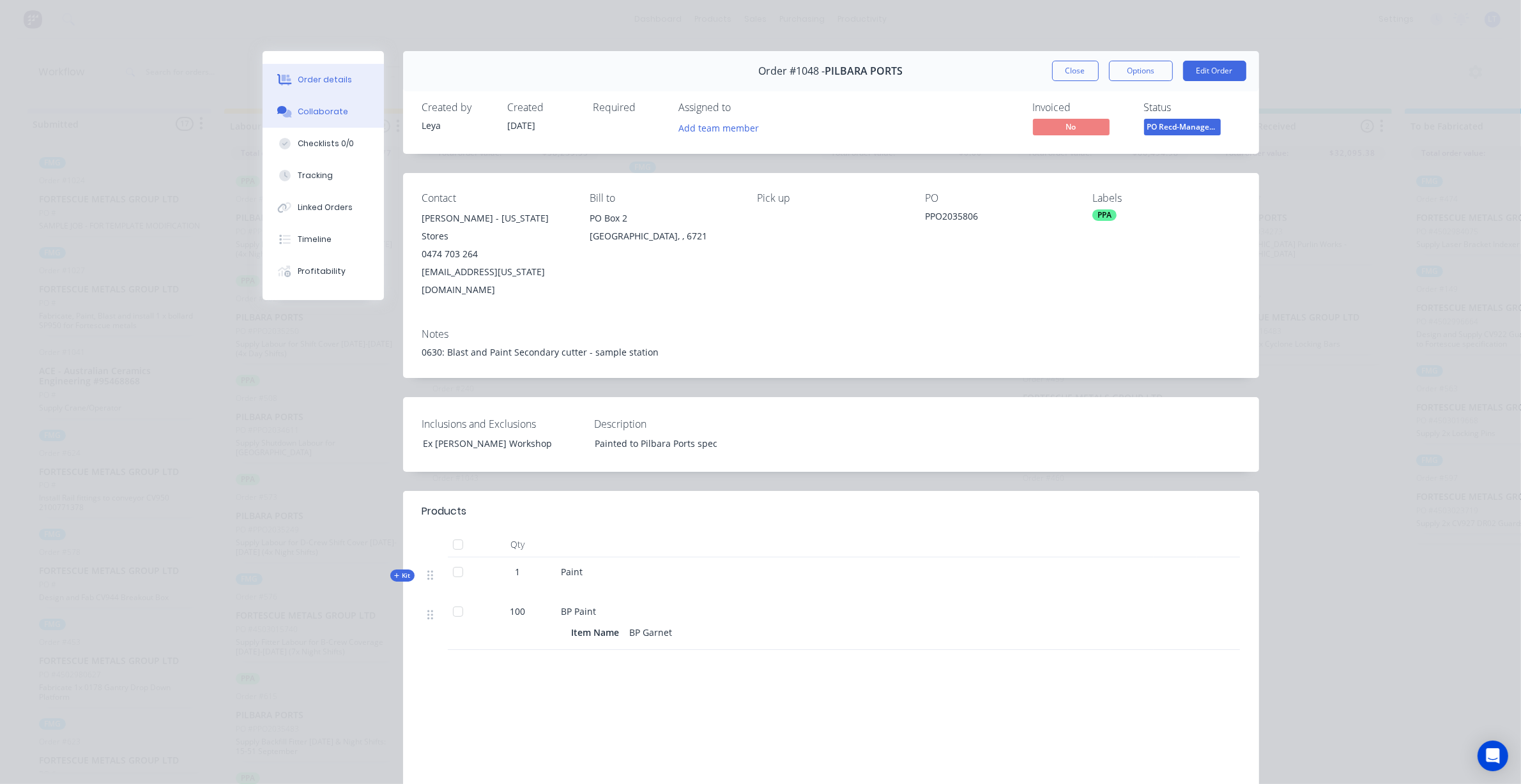
click at [326, 115] on div "Collaborate" at bounding box center [323, 112] width 51 height 12
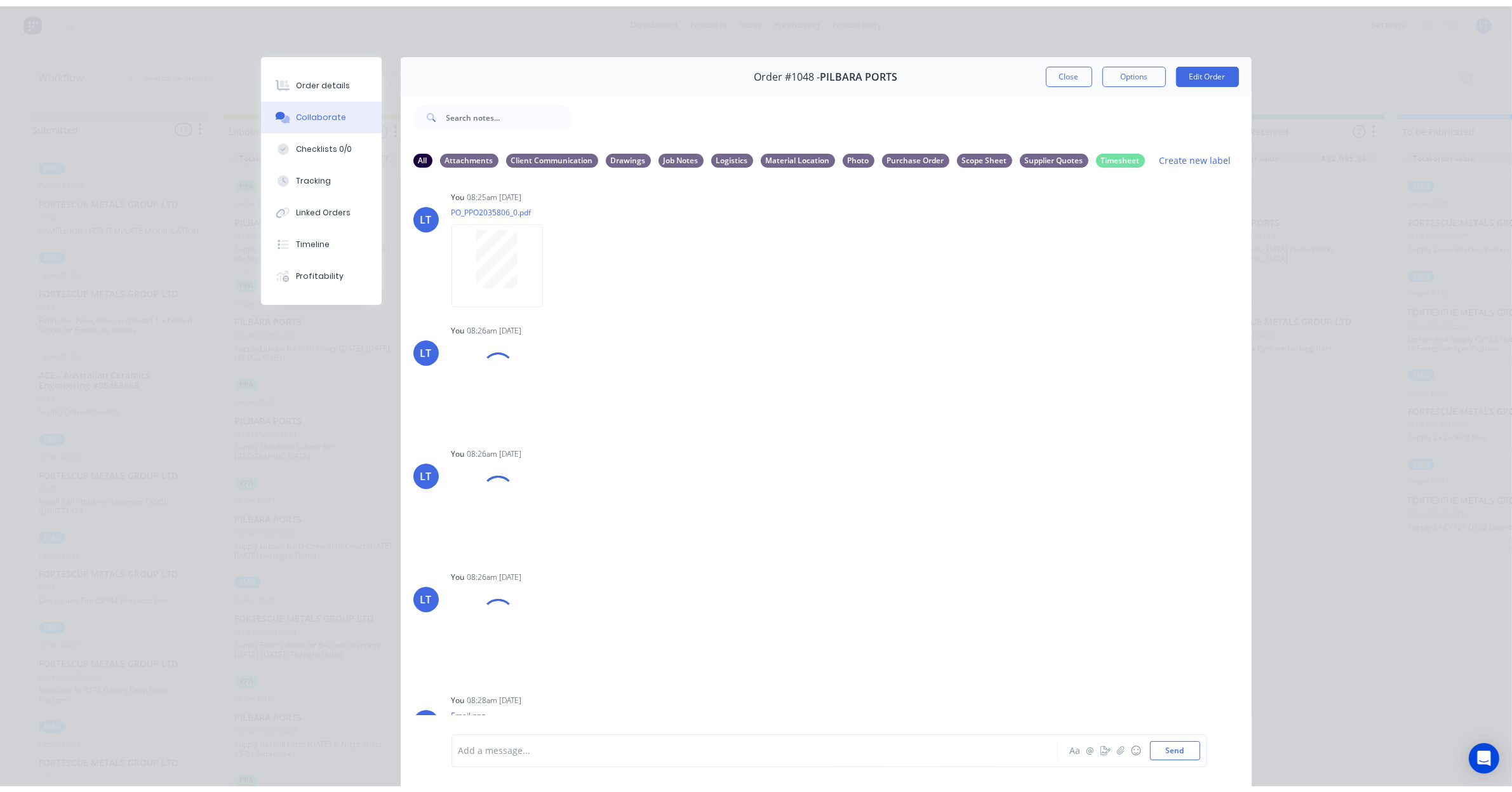
scroll to position [159, 0]
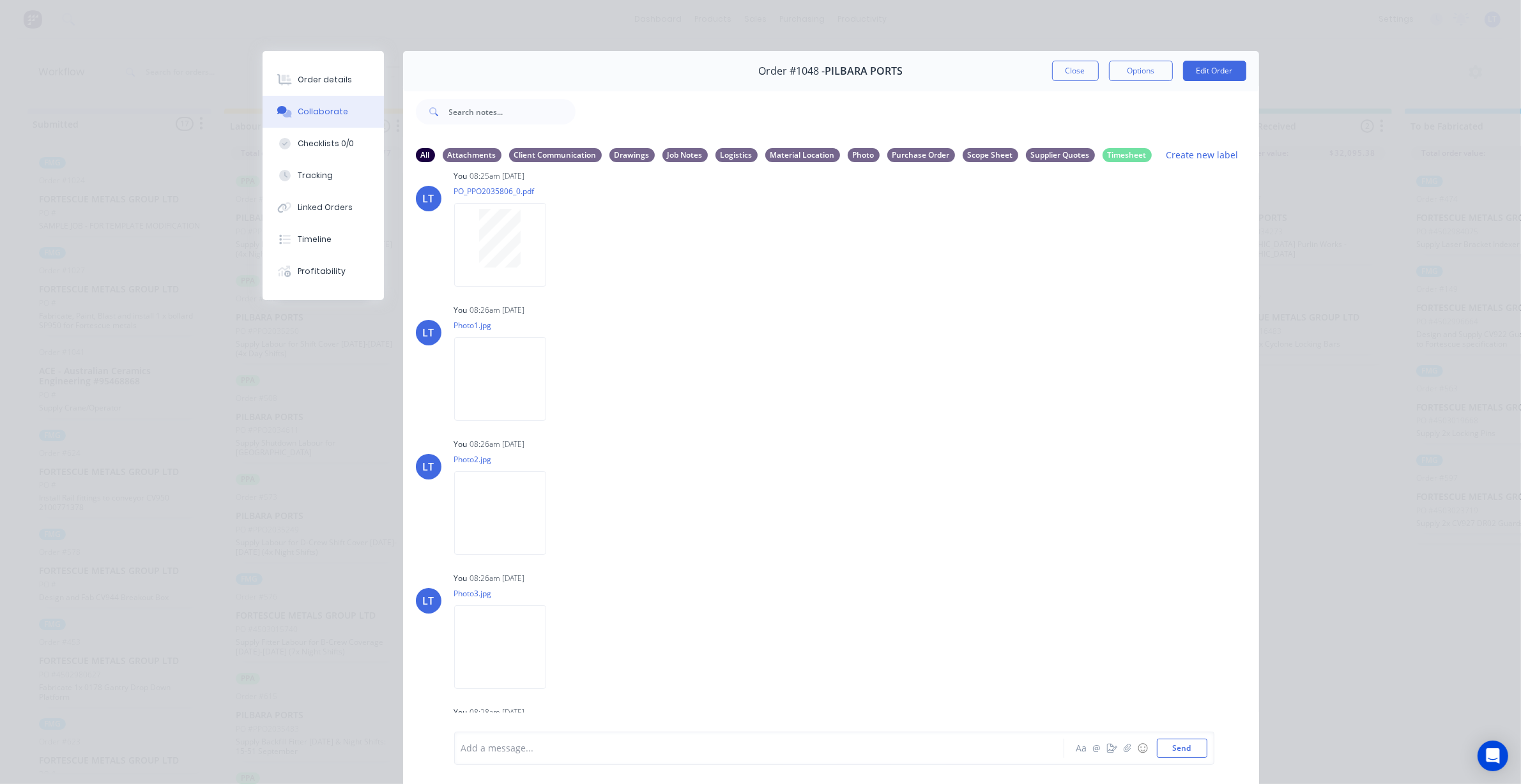
click at [1075, 86] on div at bounding box center [917, 112] width 684 height 51
click at [1071, 78] on button "Close" at bounding box center [1075, 71] width 46 height 20
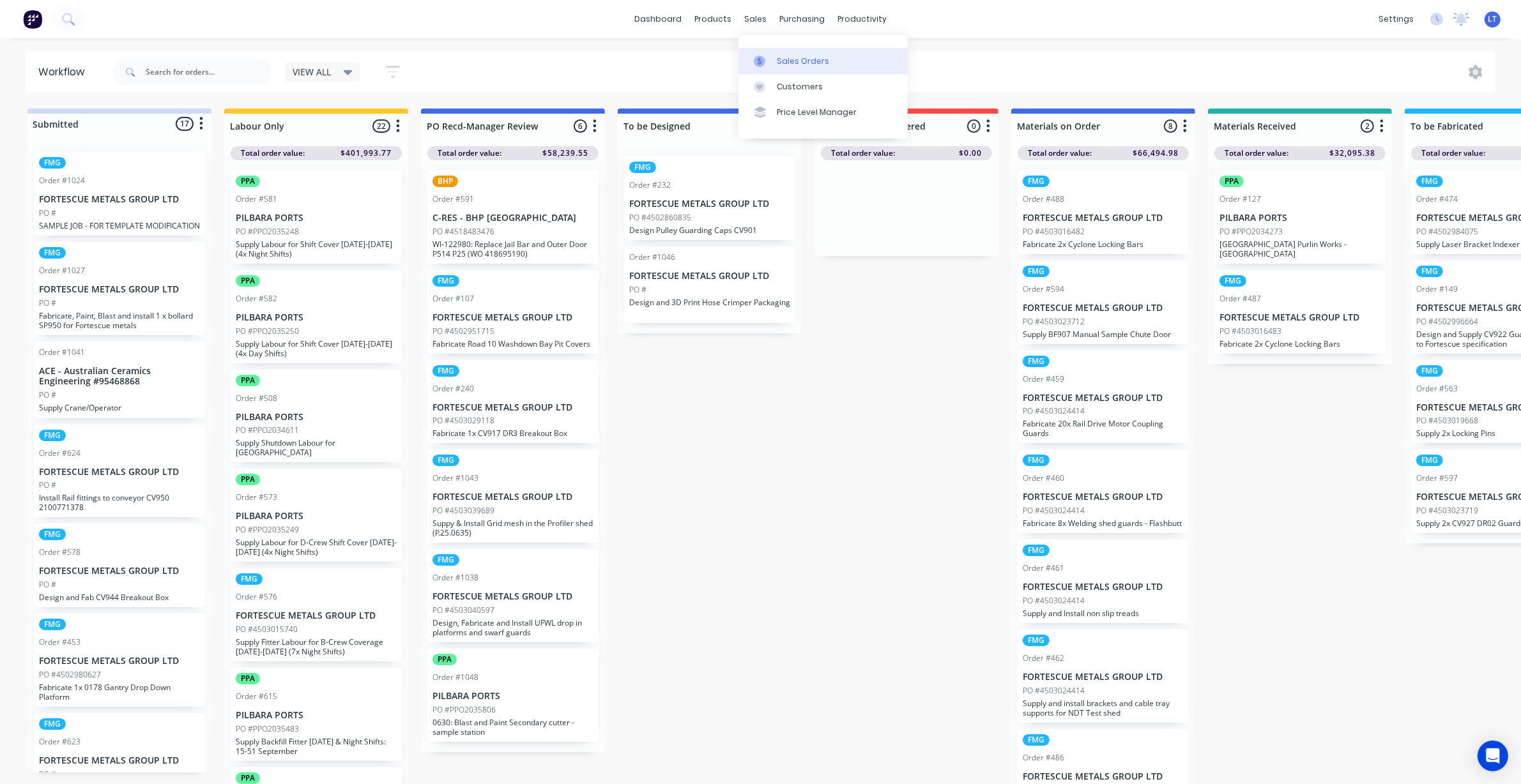
click at [763, 61] on icon at bounding box center [760, 62] width 12 height 12
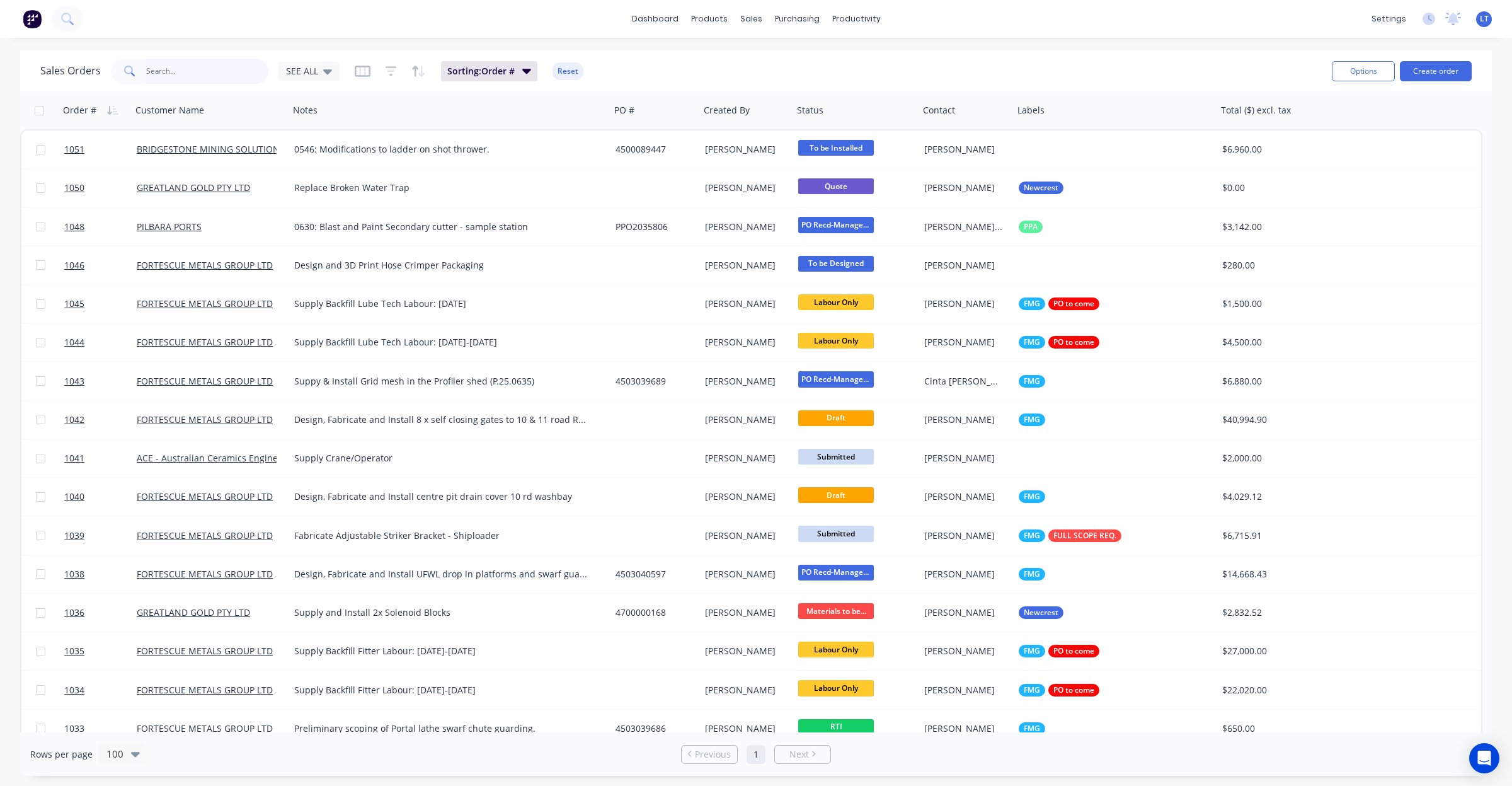
click at [211, 77] on input "text" at bounding box center [207, 71] width 123 height 25
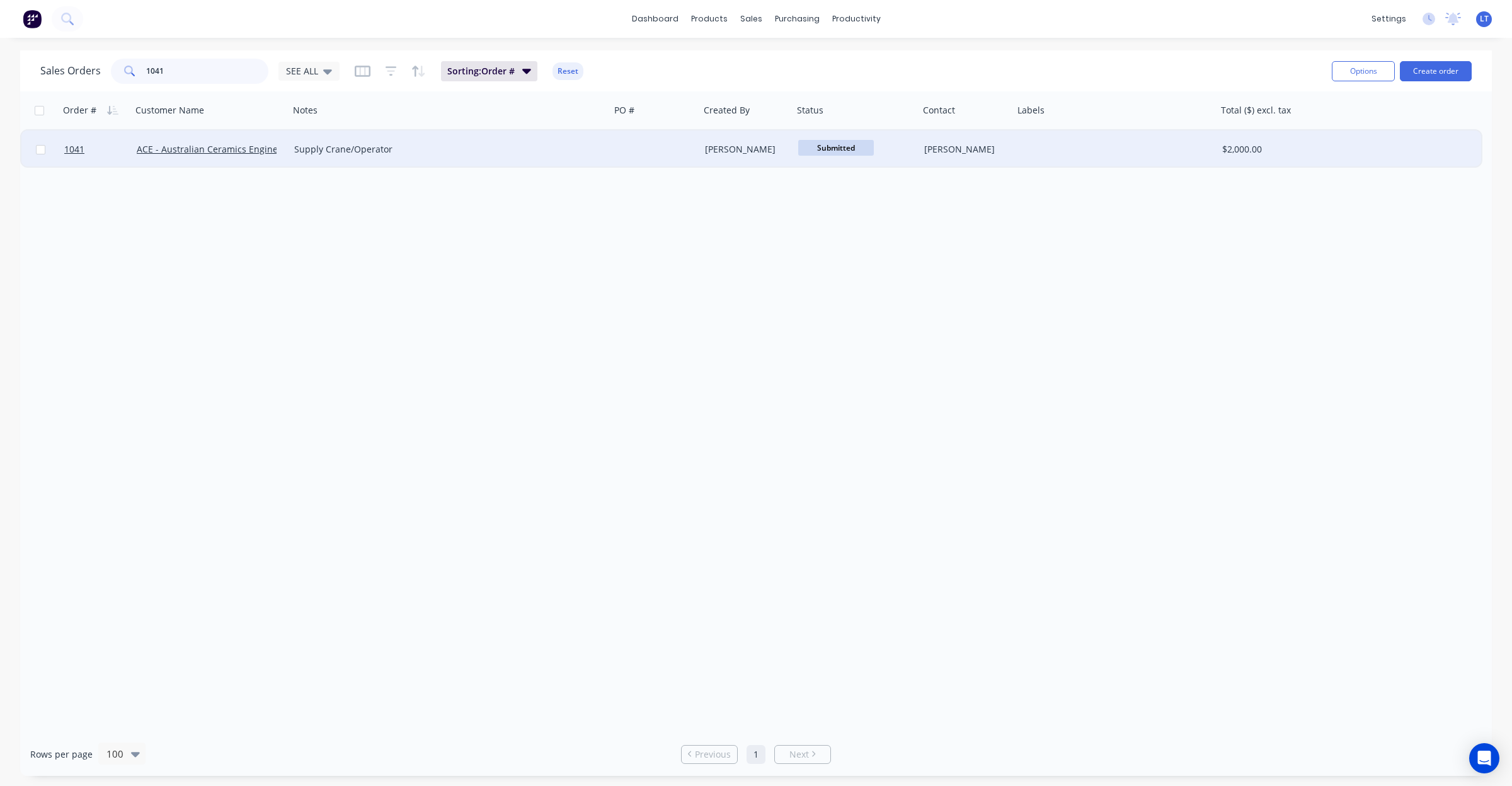
type input "1041"
click at [688, 142] on div at bounding box center [655, 149] width 89 height 38
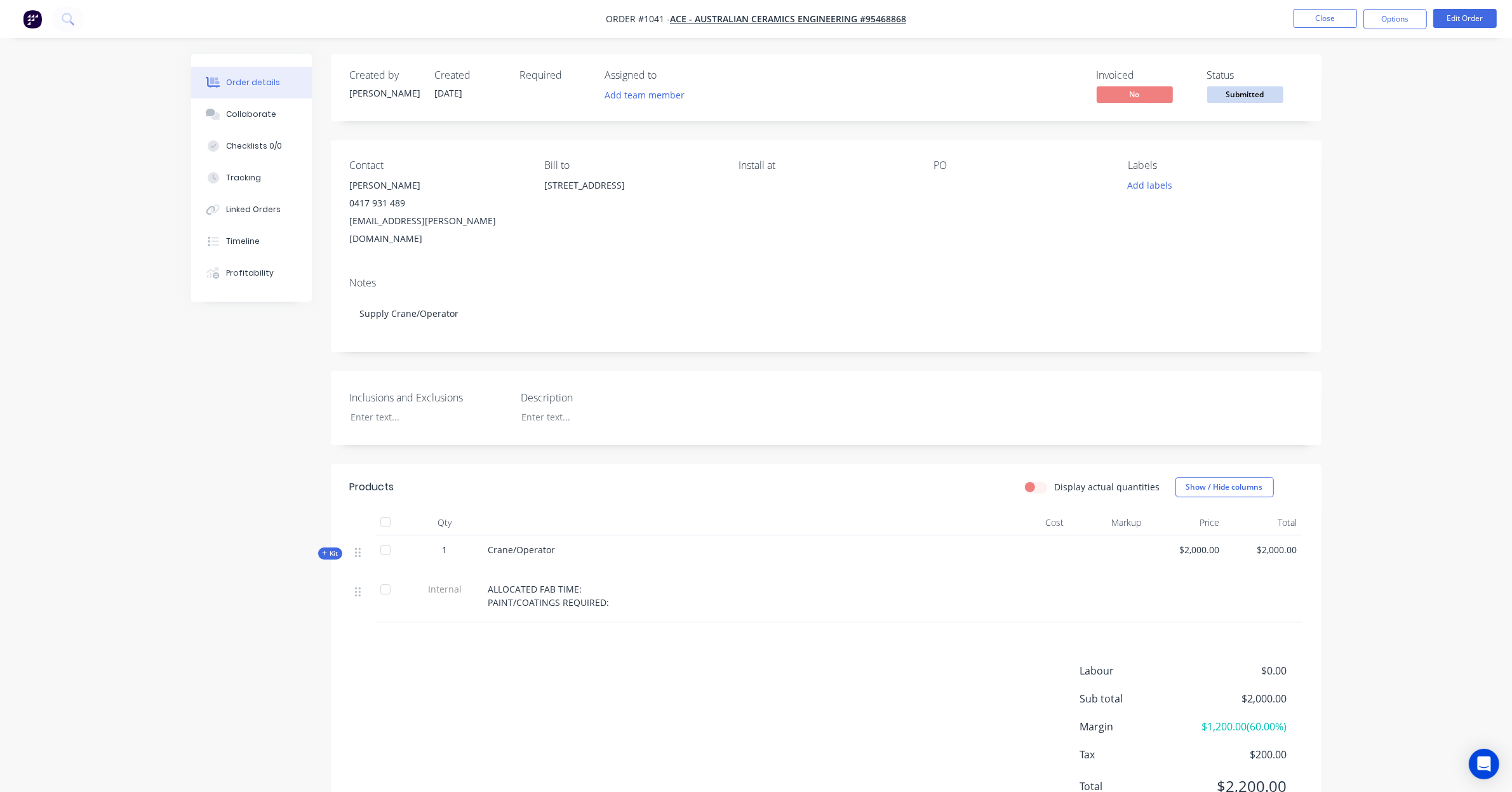
click at [940, 189] on div at bounding box center [1013, 185] width 159 height 18
click at [1438, 14] on button "Edit Order" at bounding box center [1464, 18] width 63 height 19
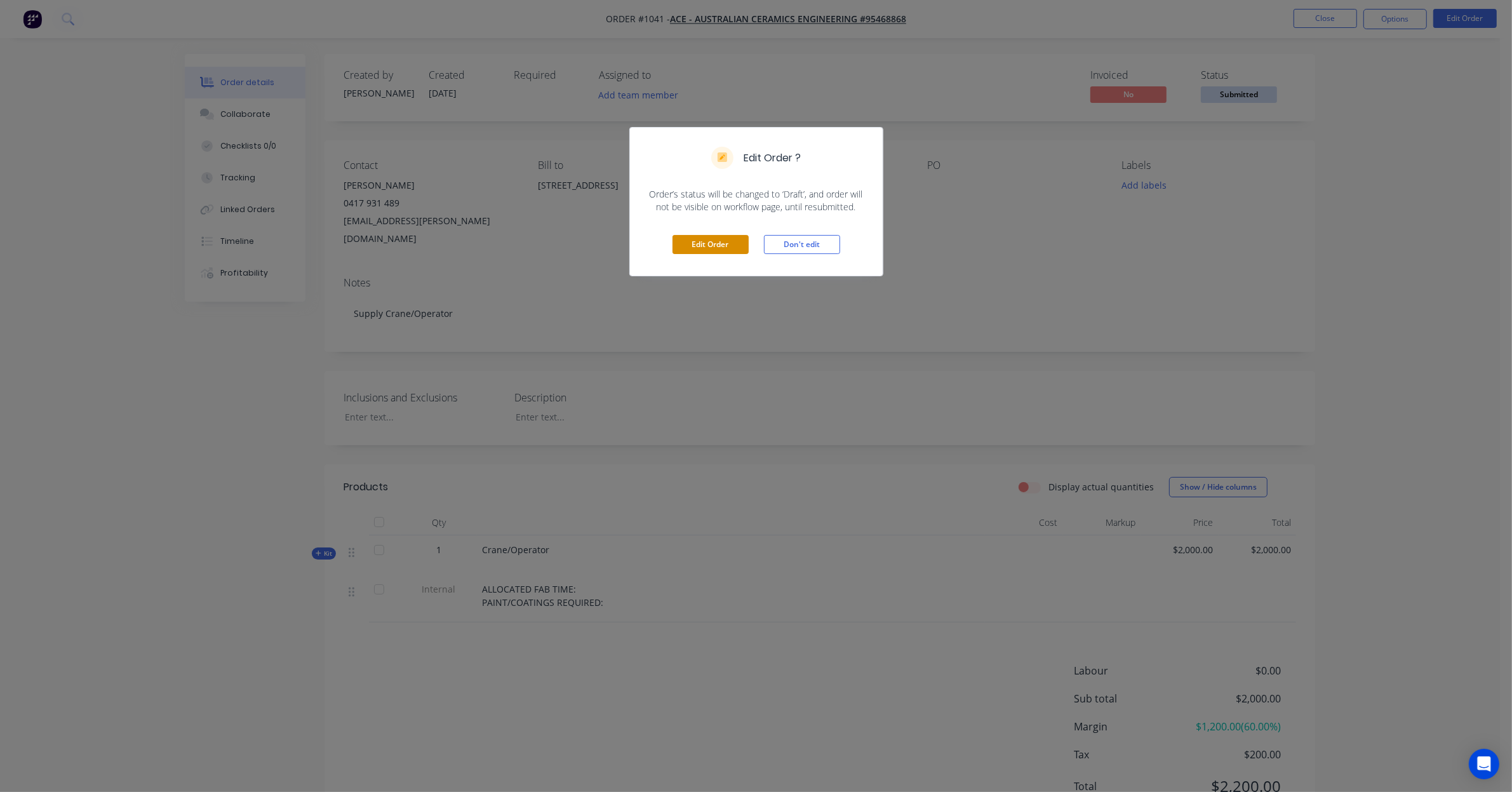
click at [692, 248] on button "Edit Order" at bounding box center [711, 244] width 76 height 19
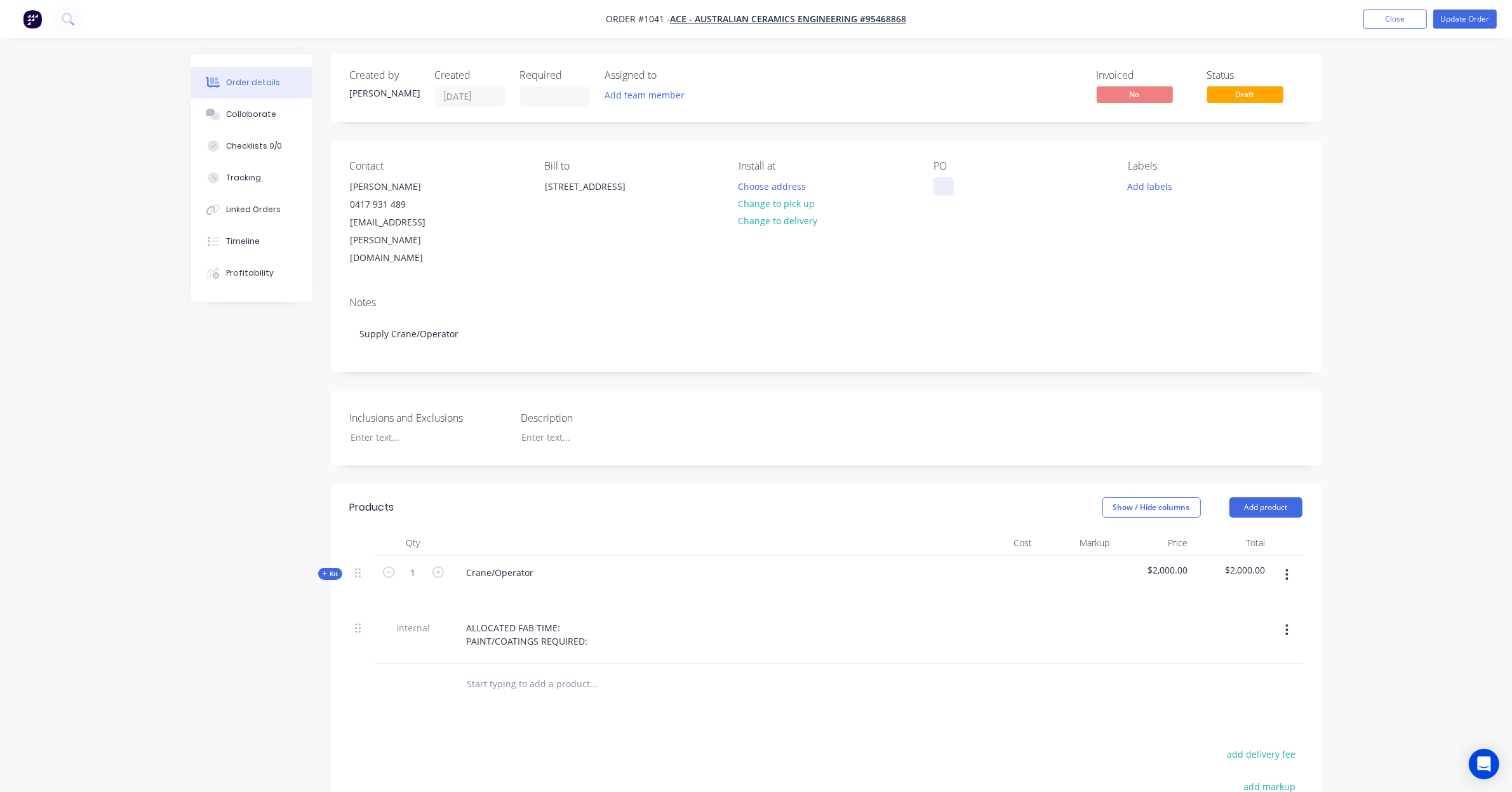
click at [945, 187] on div at bounding box center [943, 187] width 20 height 19
click at [953, 179] on div at bounding box center [943, 187] width 20 height 19
click at [1142, 184] on button "Add labels" at bounding box center [1149, 186] width 58 height 17
click at [1347, 343] on div "Order details Collaborate Checklists 0/0 Tracking Linked Orders Timeline Profit…" at bounding box center [756, 514] width 1512 height 1028
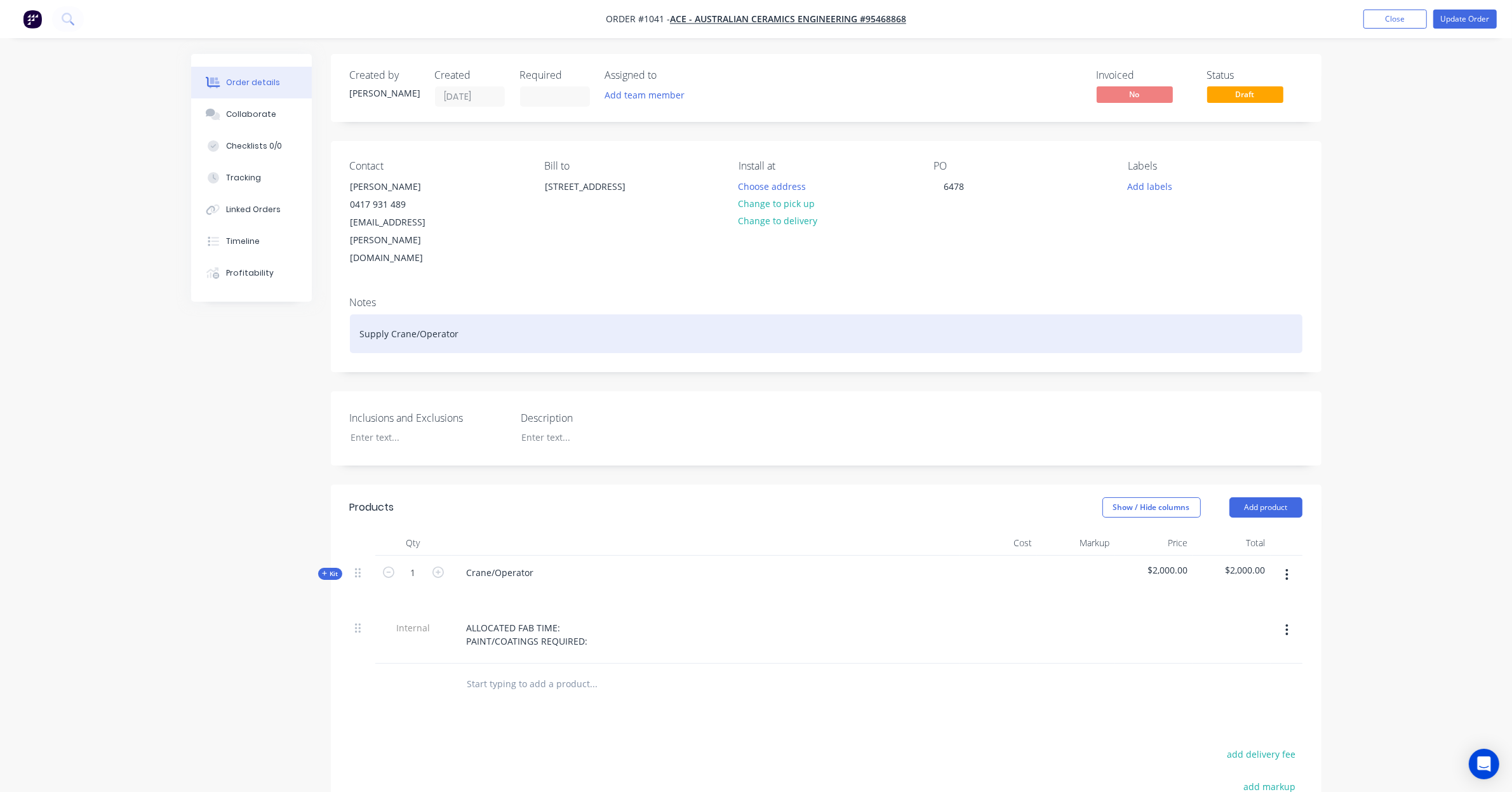
click at [489, 314] on div "Supply Crane/Operator" at bounding box center [825, 334] width 952 height 39
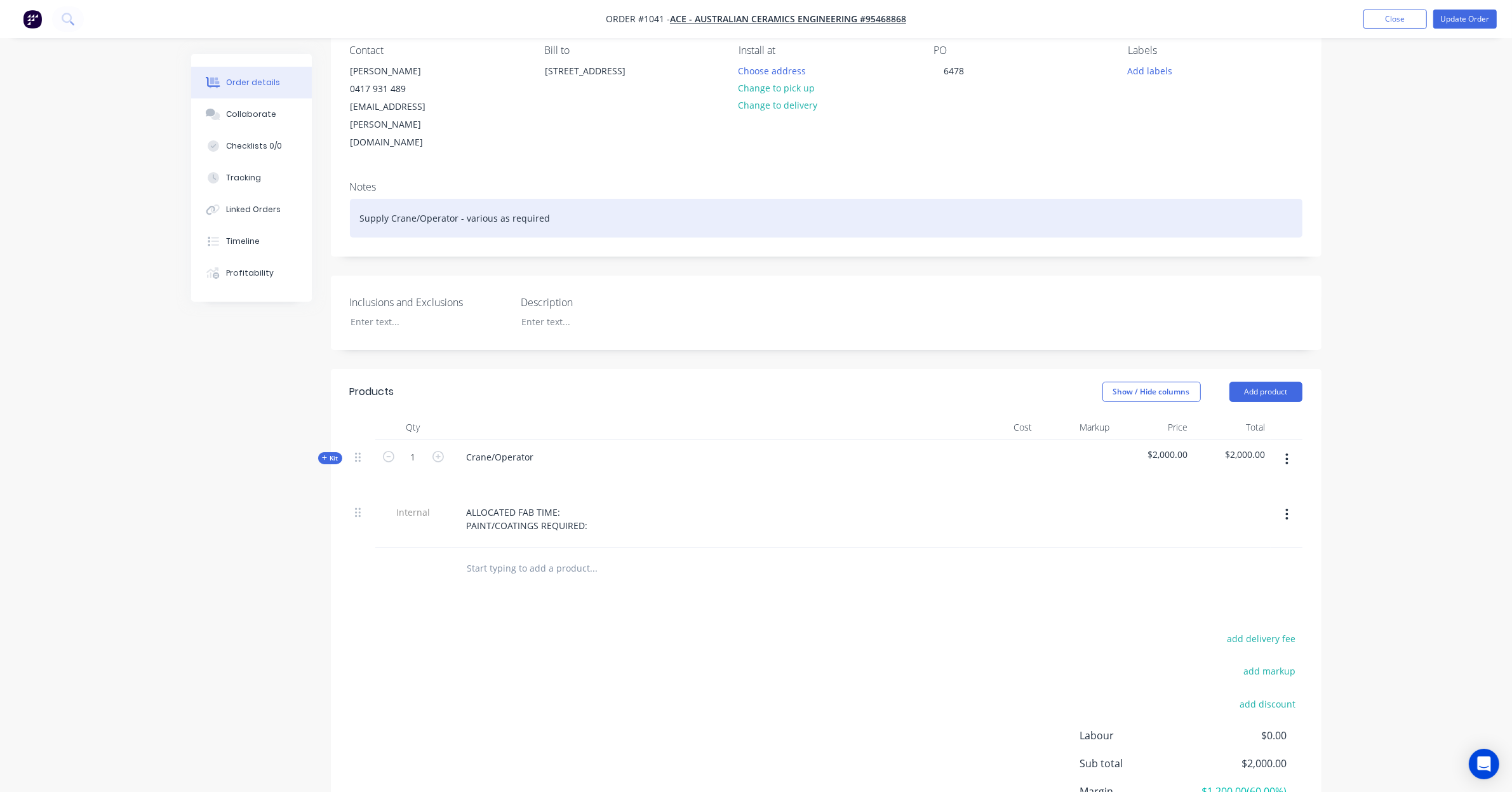
scroll to position [132, 0]
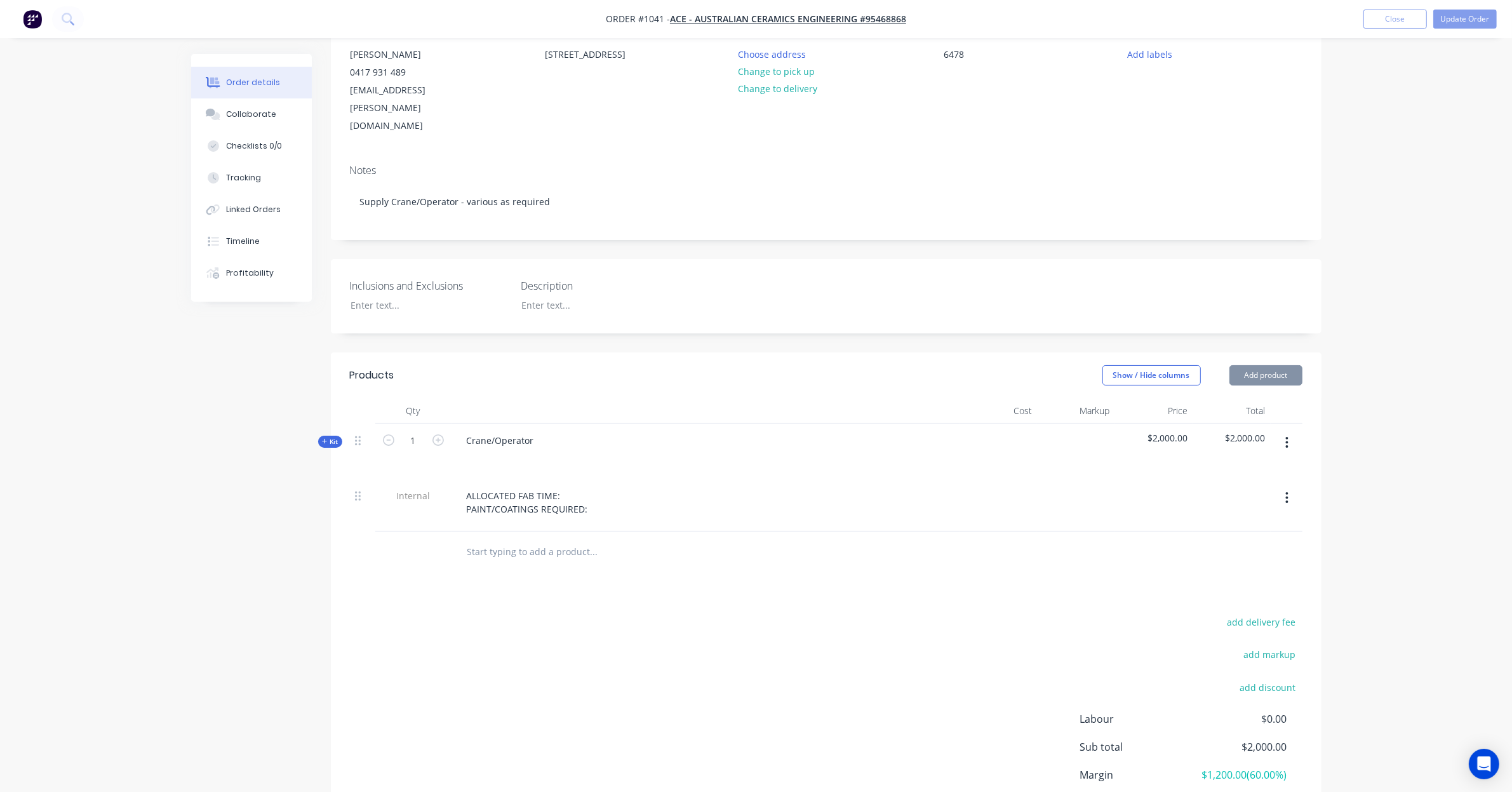
click at [324, 439] on icon at bounding box center [324, 441] width 5 height 5
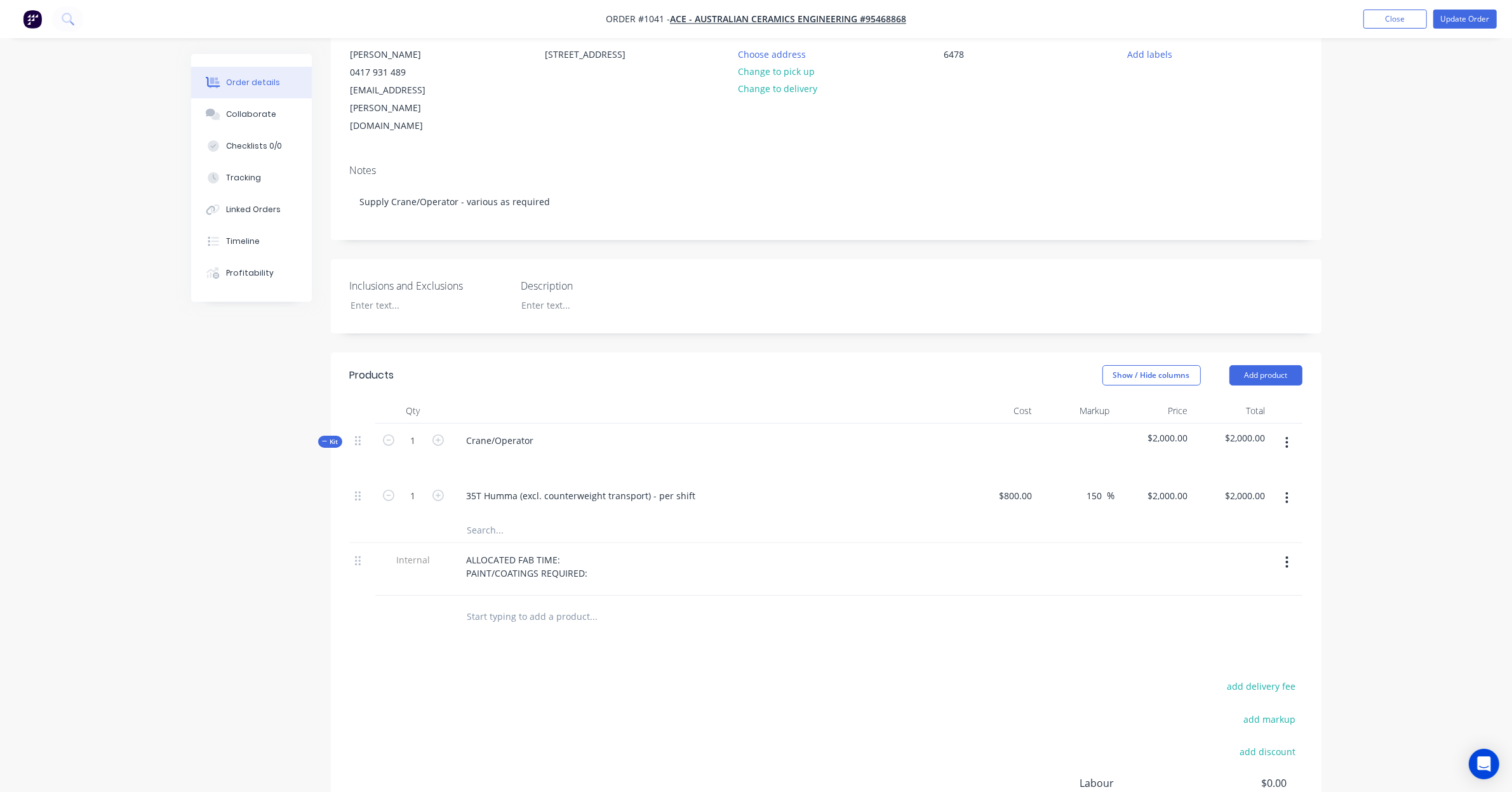
click at [1408, 445] on div "Order details Collaborate Checklists 0/0 Tracking Linked Orders Timeline Profit…" at bounding box center [756, 414] width 1512 height 1093
drag, startPoint x: 1408, startPoint y: 445, endPoint x: 1395, endPoint y: 394, distance: 52.6
drag, startPoint x: 1395, startPoint y: 394, endPoint x: 1387, endPoint y: 337, distance: 57.6
drag, startPoint x: 1387, startPoint y: 337, endPoint x: 1387, endPoint y: 302, distance: 35.0
click at [1387, 302] on div "Order details Collaborate Checklists 0/0 Tracking Linked Orders Timeline Profit…" at bounding box center [756, 414] width 1512 height 1093
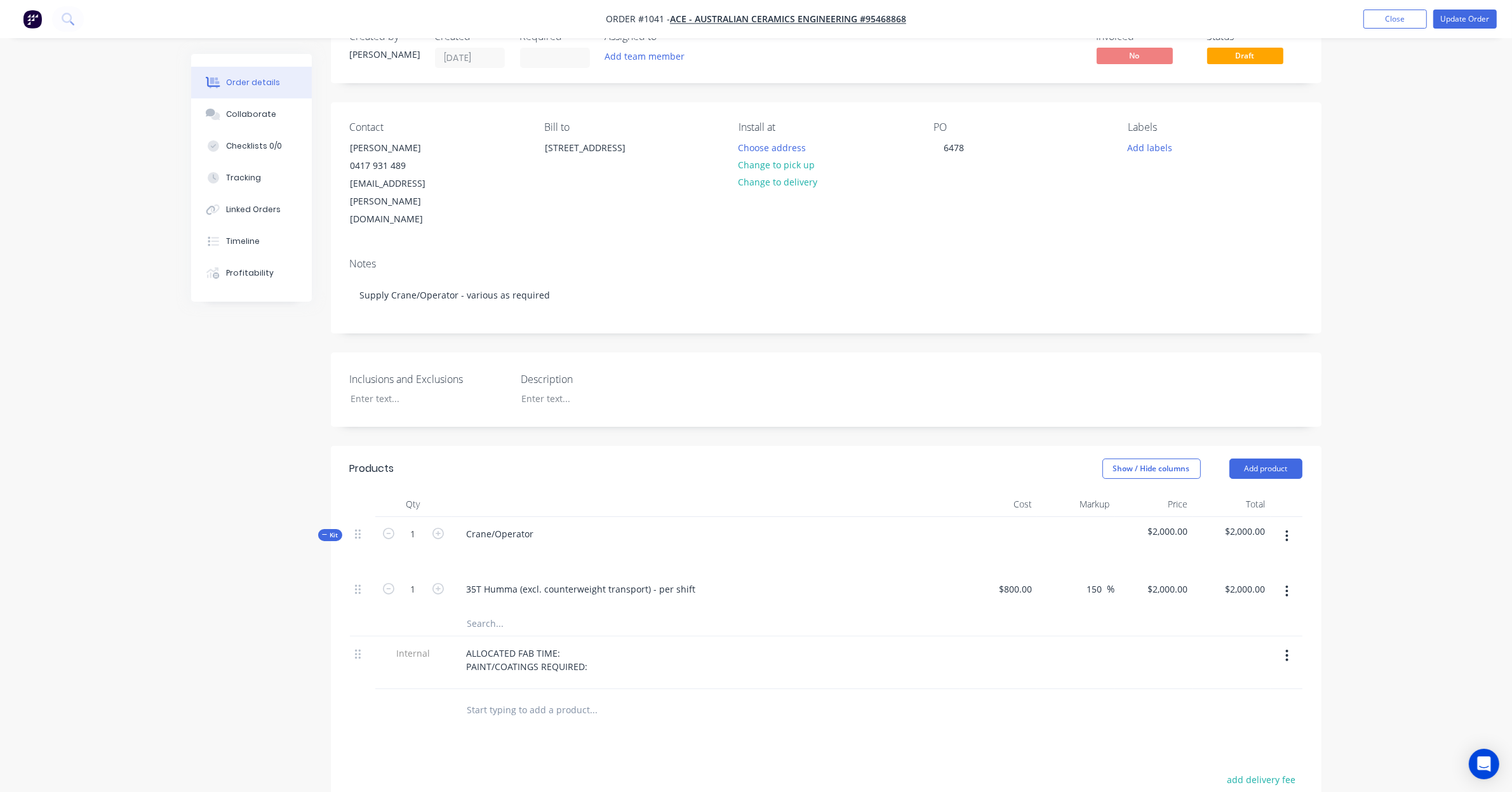
scroll to position [0, 0]
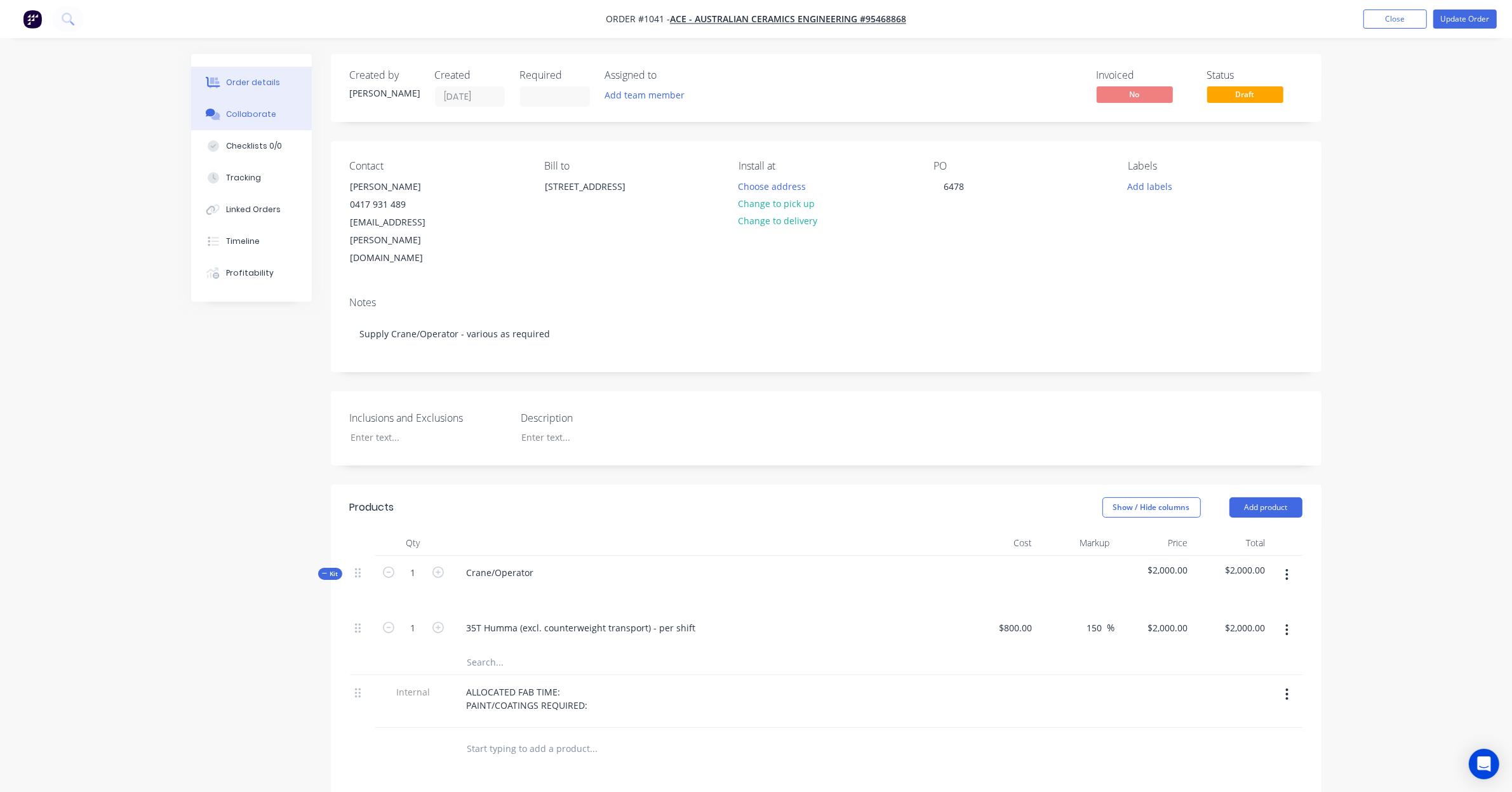
click at [277, 115] on button "Collaborate" at bounding box center [251, 115] width 120 height 32
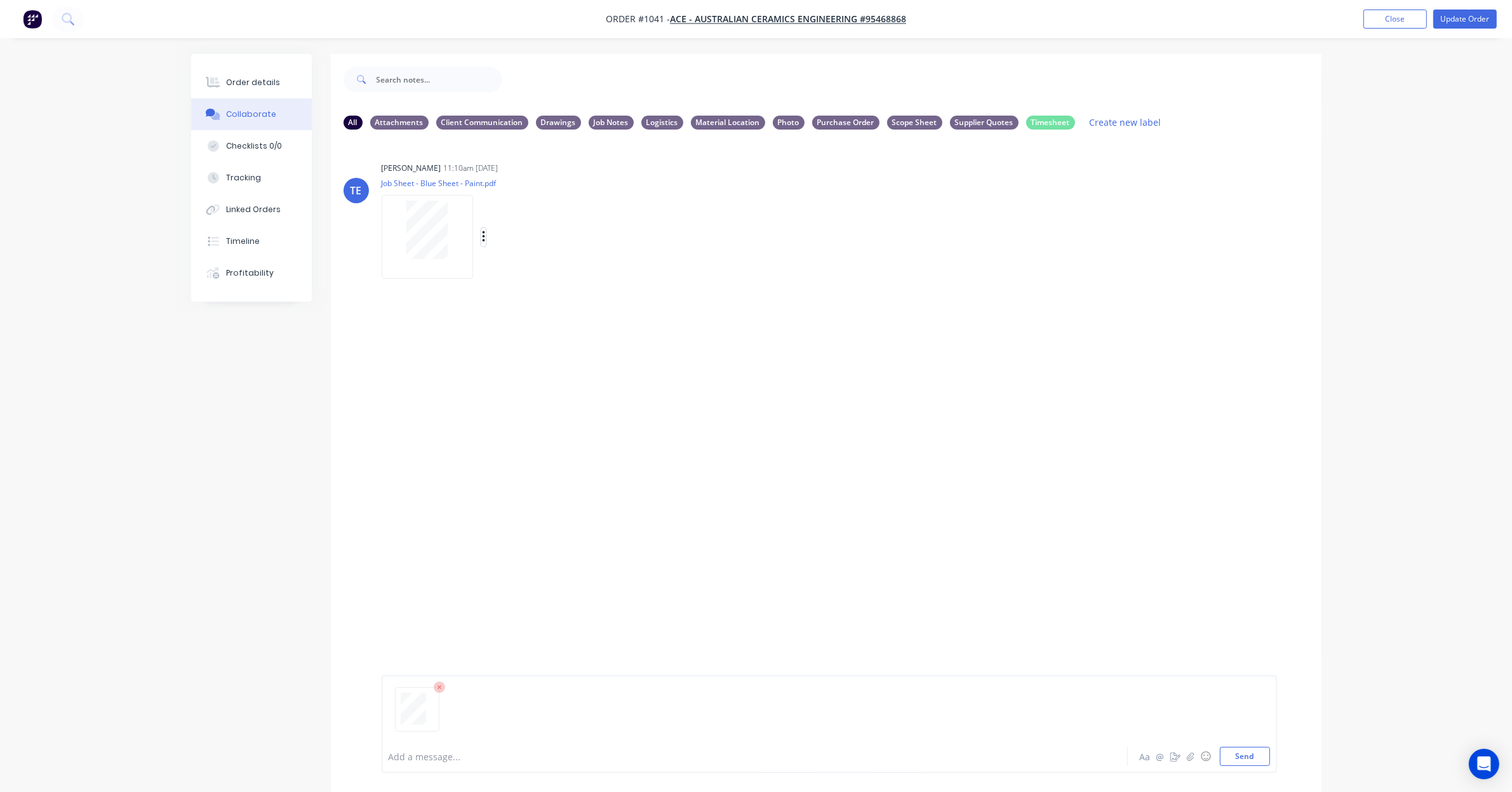
click at [483, 236] on icon "button" at bounding box center [484, 237] width 3 height 12
click at [524, 306] on button "Delete" at bounding box center [567, 300] width 143 height 29
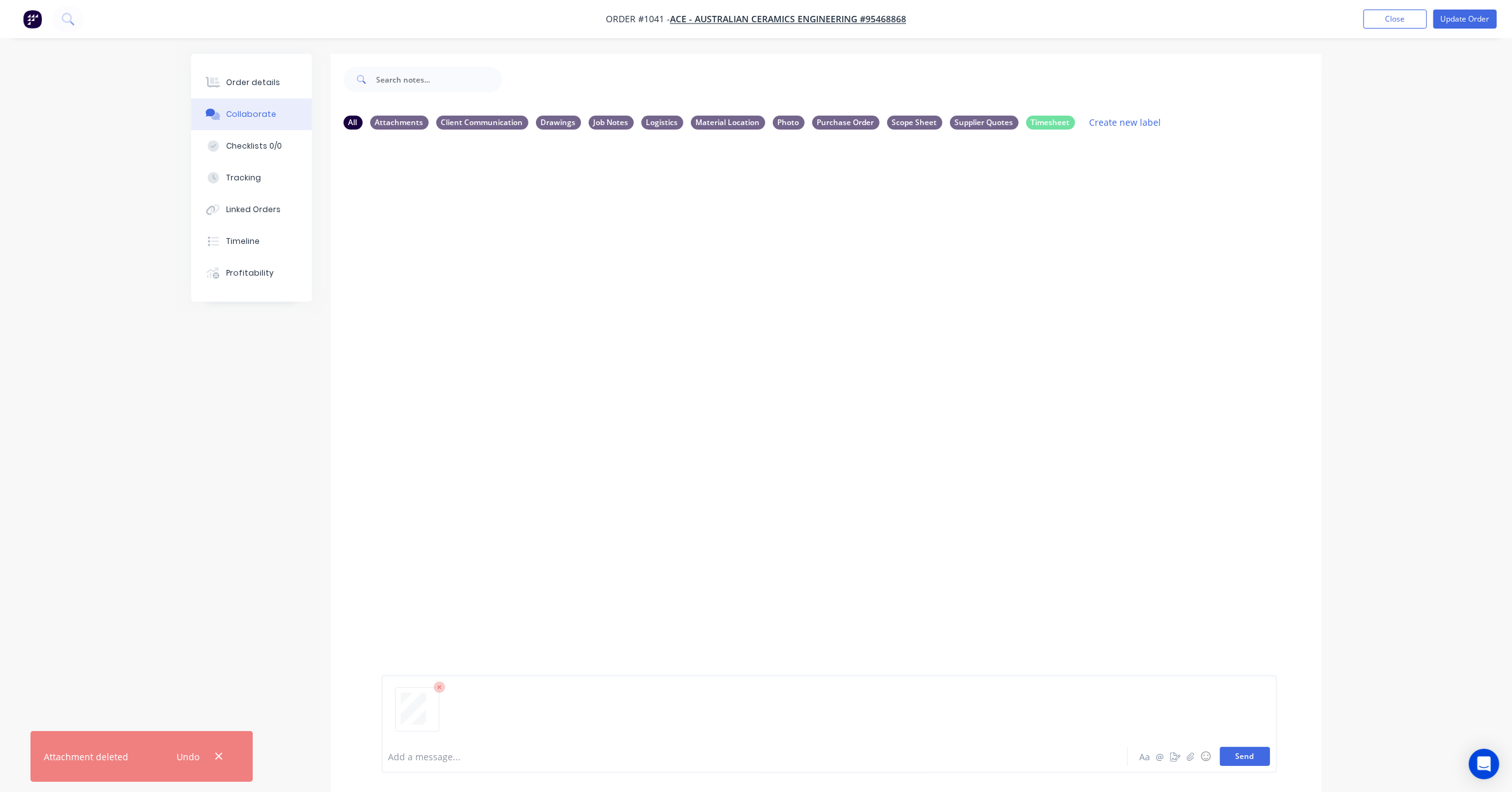
click at [1251, 759] on button "Send" at bounding box center [1245, 756] width 50 height 19
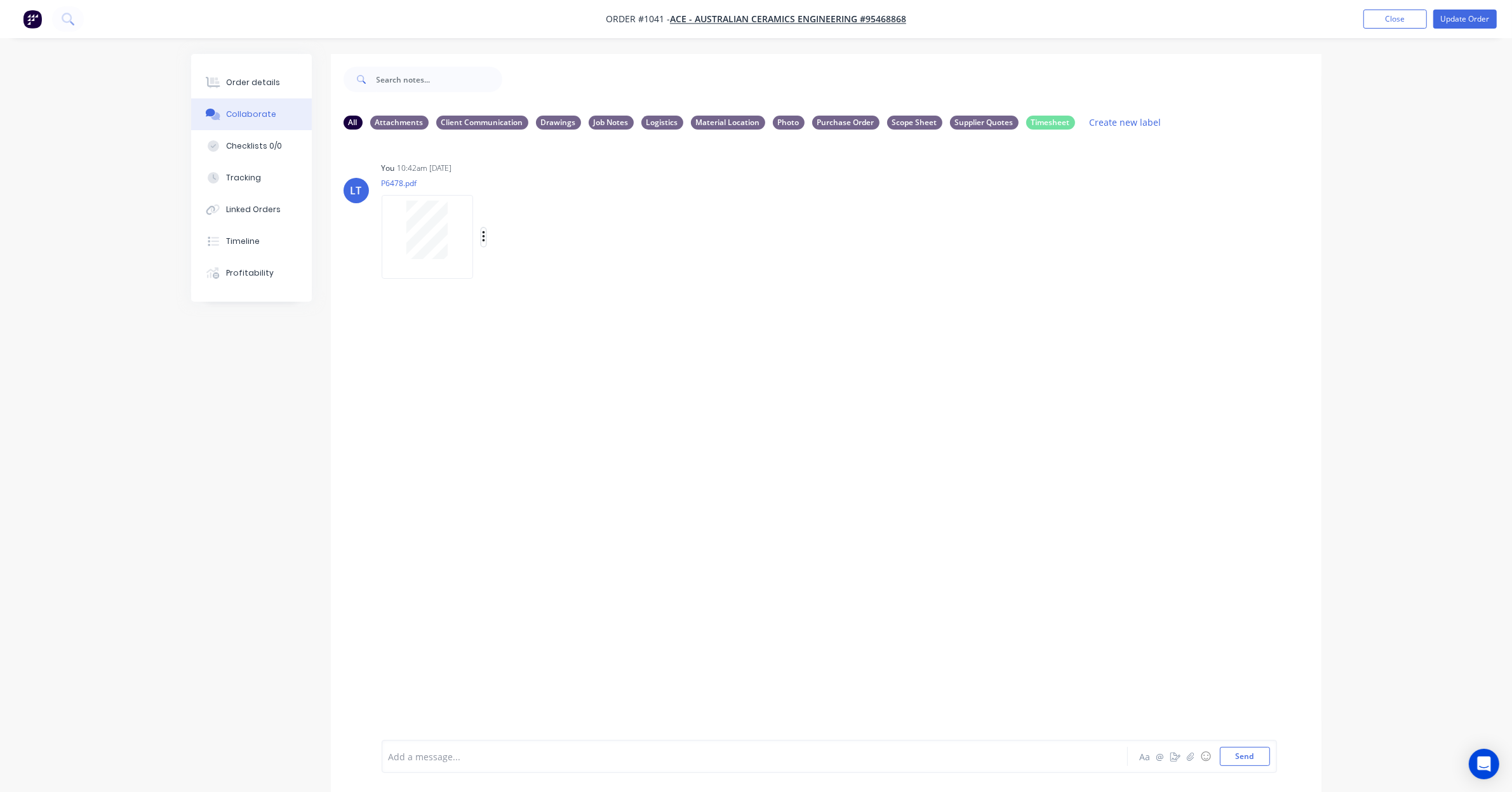
click at [486, 236] on button "button" at bounding box center [484, 237] width 5 height 19
click at [548, 249] on button "Labels" at bounding box center [567, 242] width 143 height 29
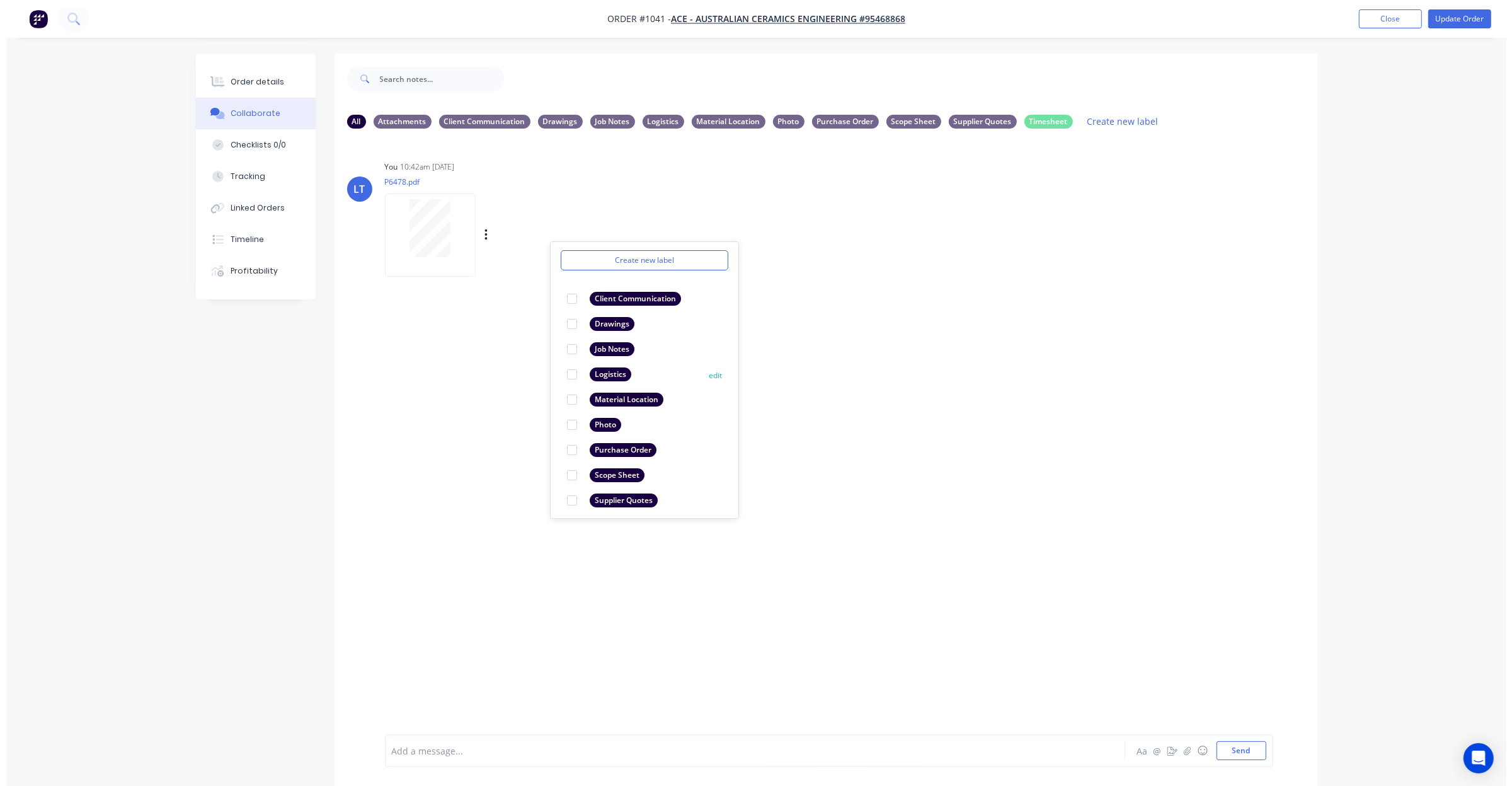
scroll to position [52, 0]
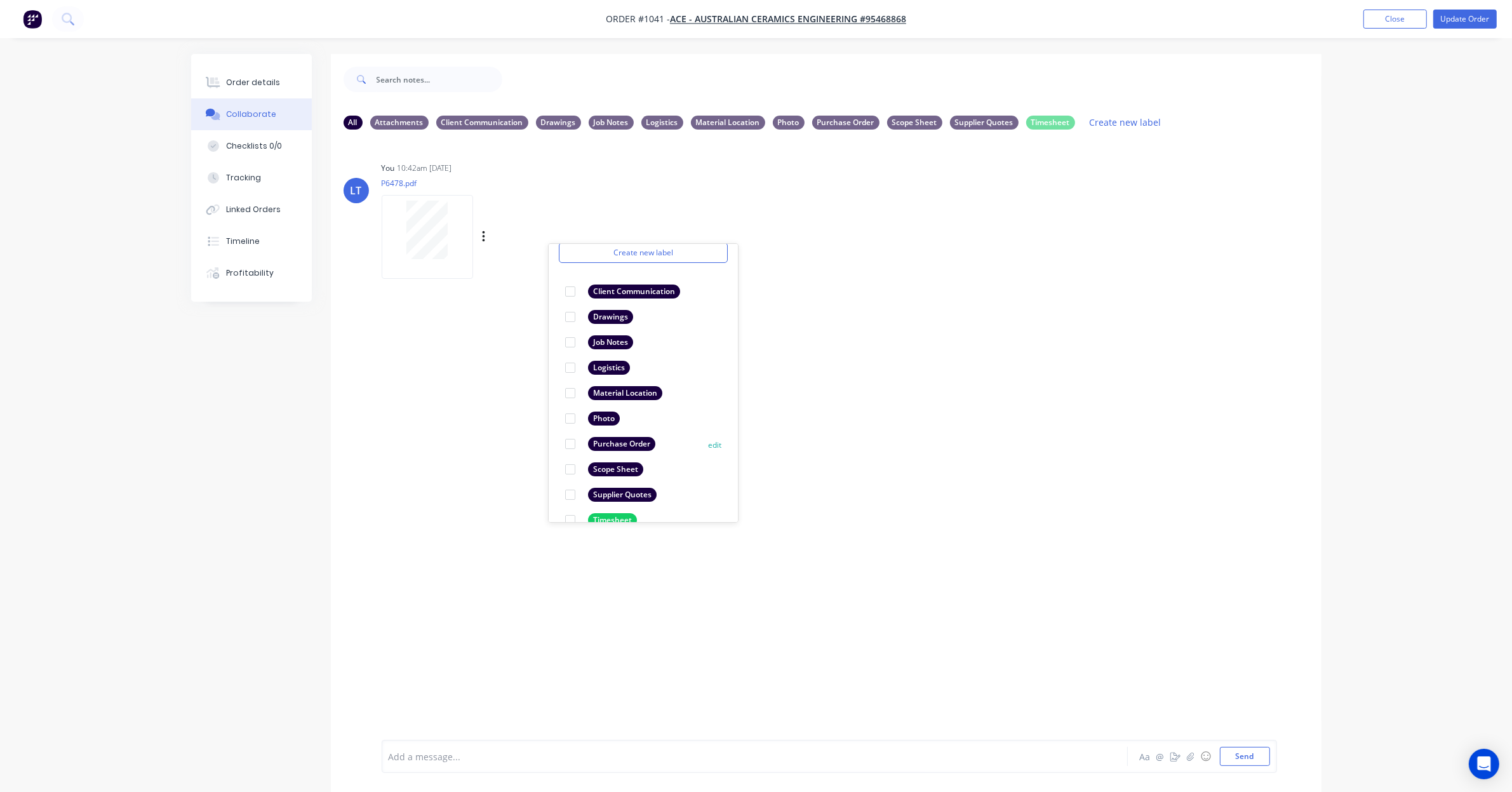
click at [569, 445] on div at bounding box center [569, 443] width 25 height 25
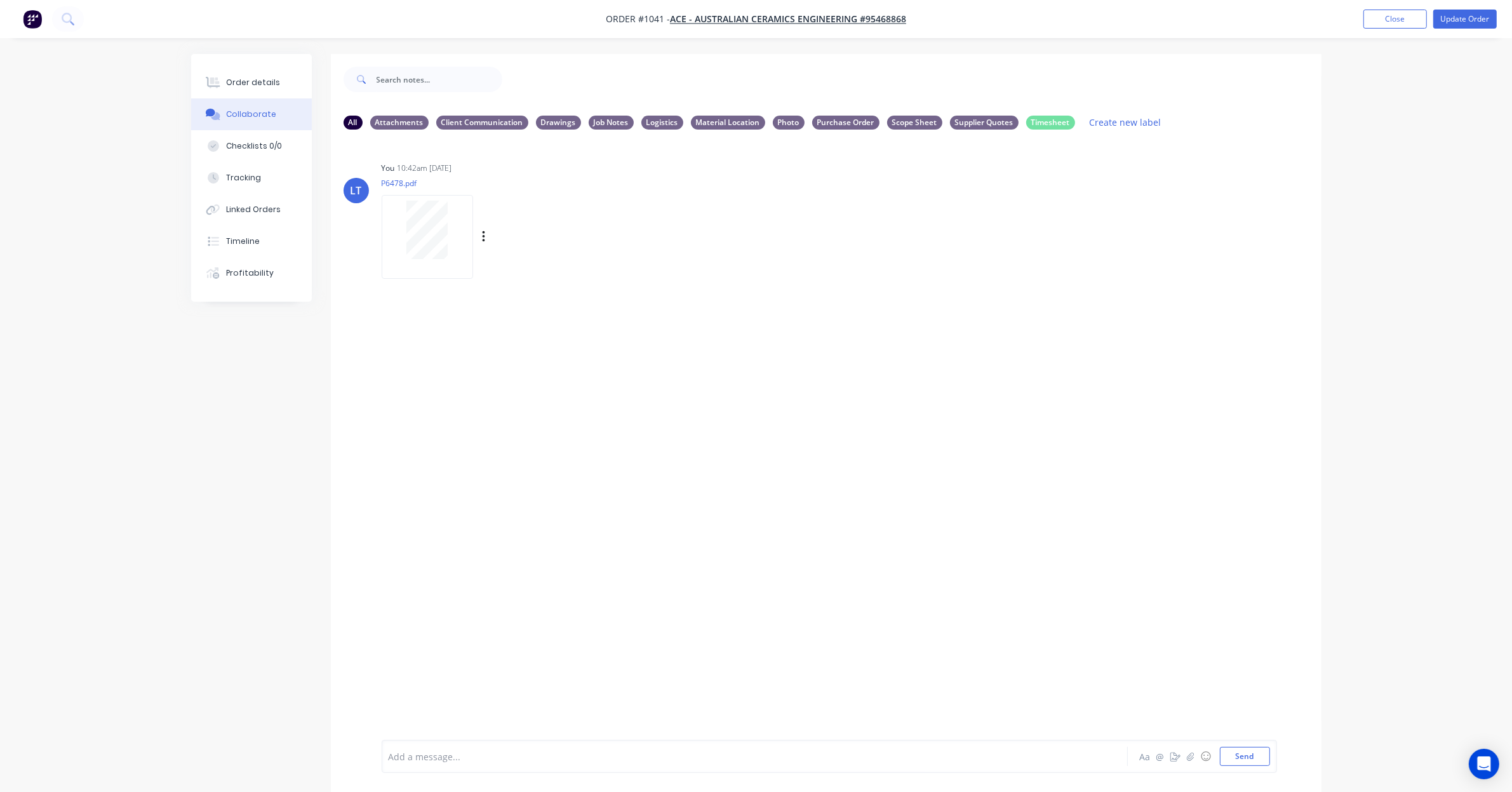
drag, startPoint x: 871, startPoint y: 326, endPoint x: 823, endPoint y: 280, distance: 66.5
click at [823, 280] on div "LT You 10:42am 05/09/25 P6478.pdf Labels Download Delete" at bounding box center [826, 440] width 990 height 600
click at [223, 81] on button "Order details" at bounding box center [251, 83] width 120 height 32
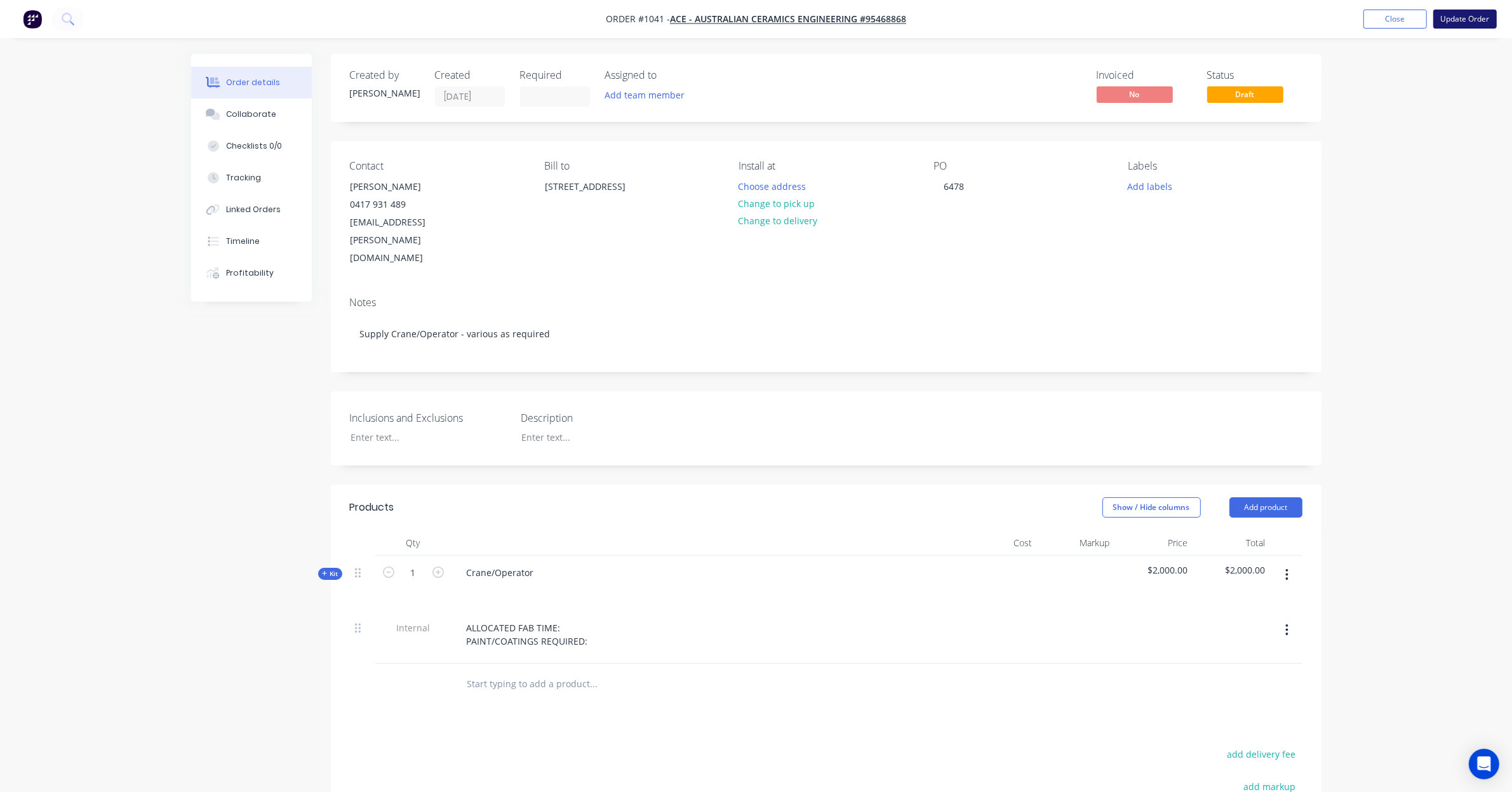
click at [1451, 22] on button "Update Order" at bounding box center [1464, 19] width 63 height 19
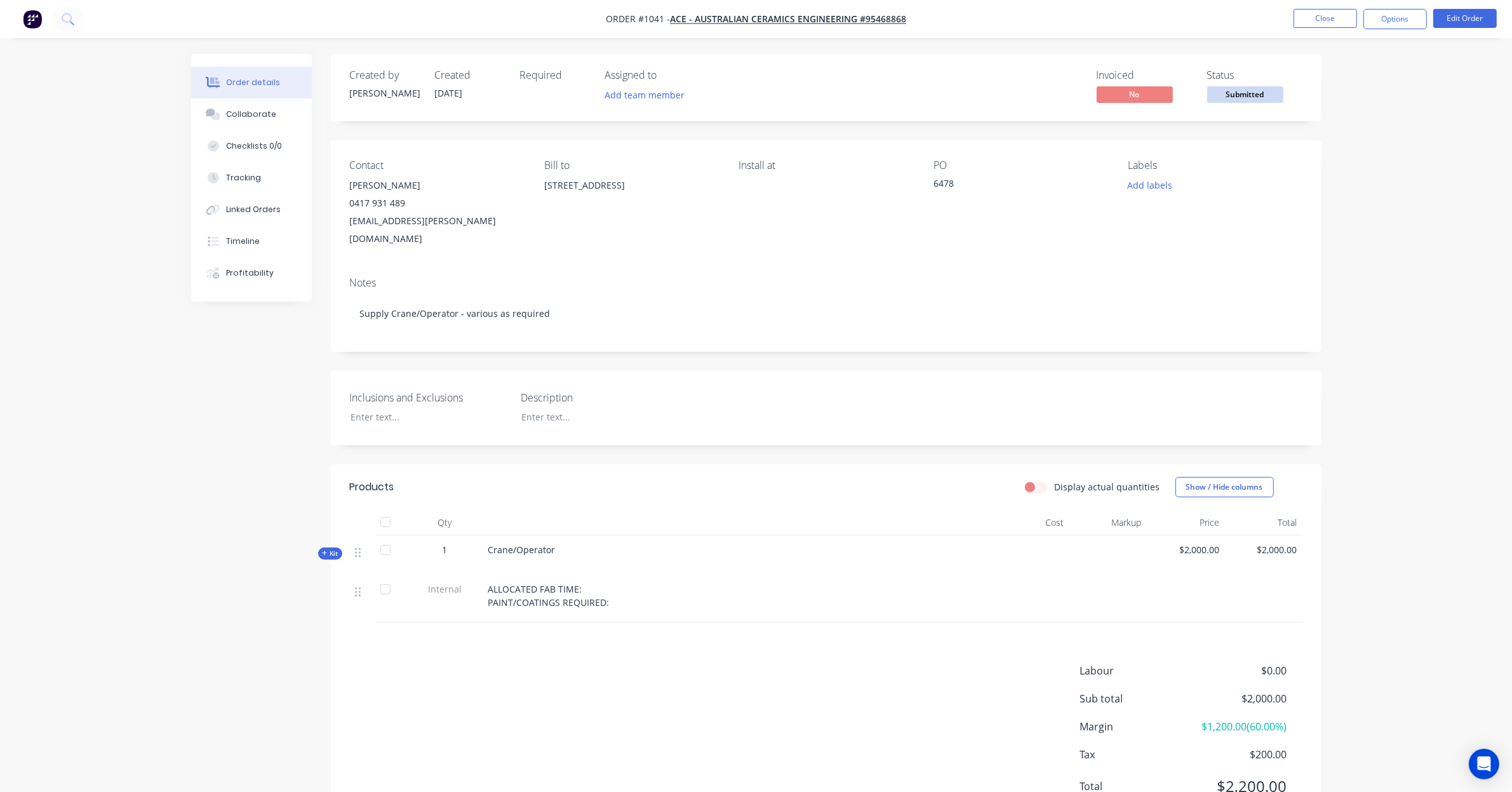
click at [1248, 99] on span "Submitted" at bounding box center [1245, 94] width 76 height 16
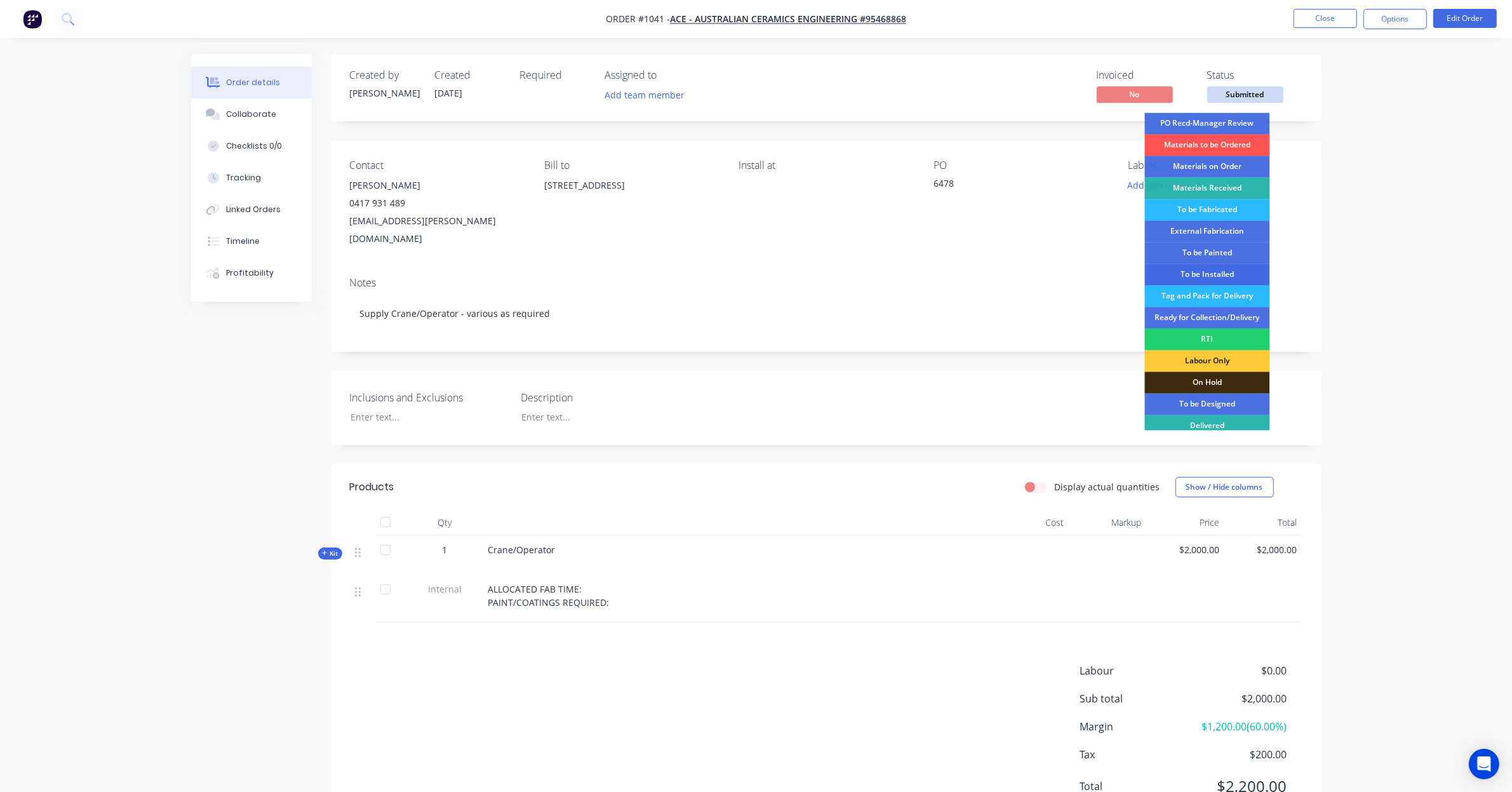
click at [1234, 276] on div "To be Installed" at bounding box center [1207, 275] width 125 height 22
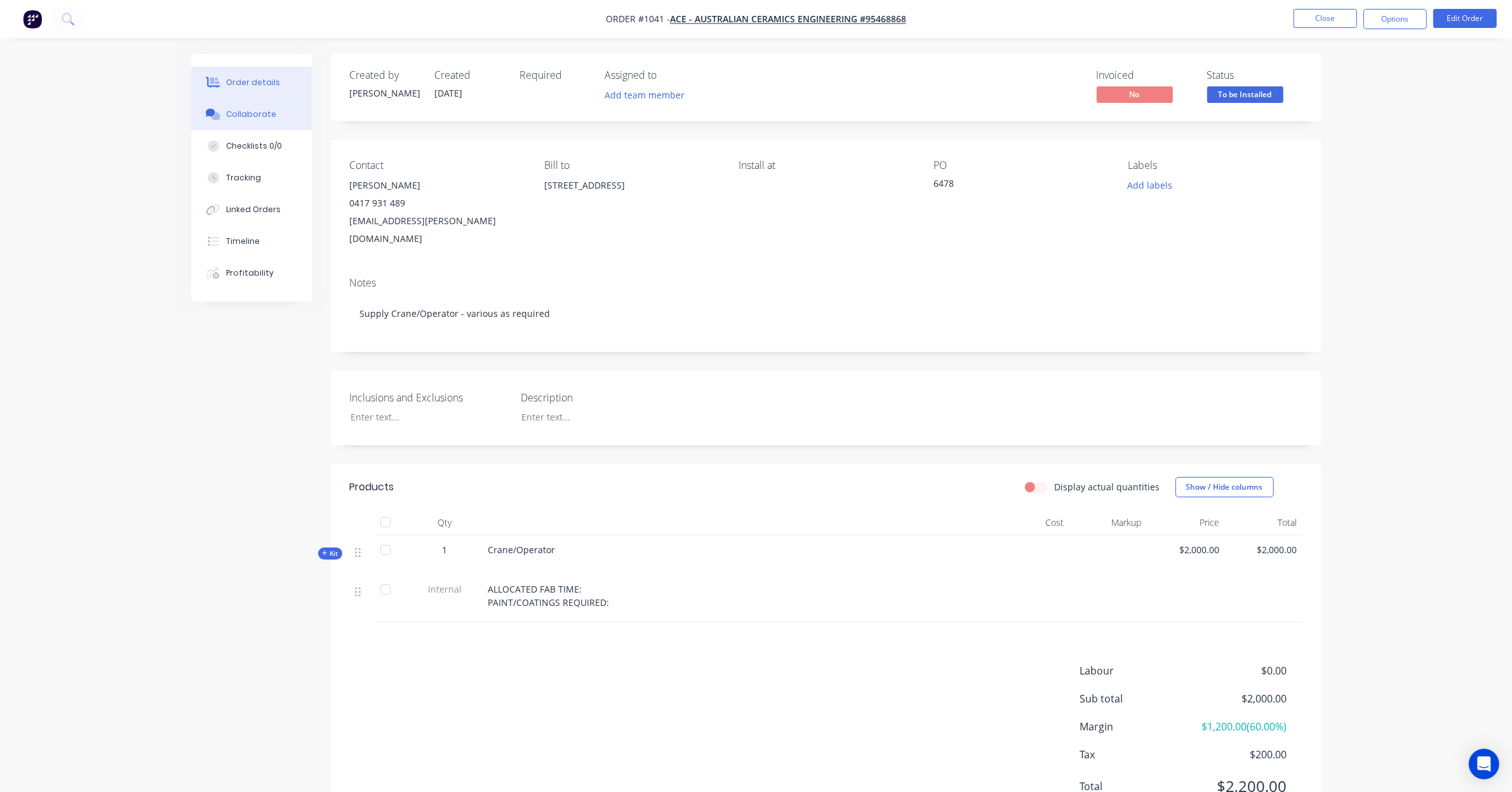
click at [264, 121] on button "Collaborate" at bounding box center [251, 115] width 120 height 32
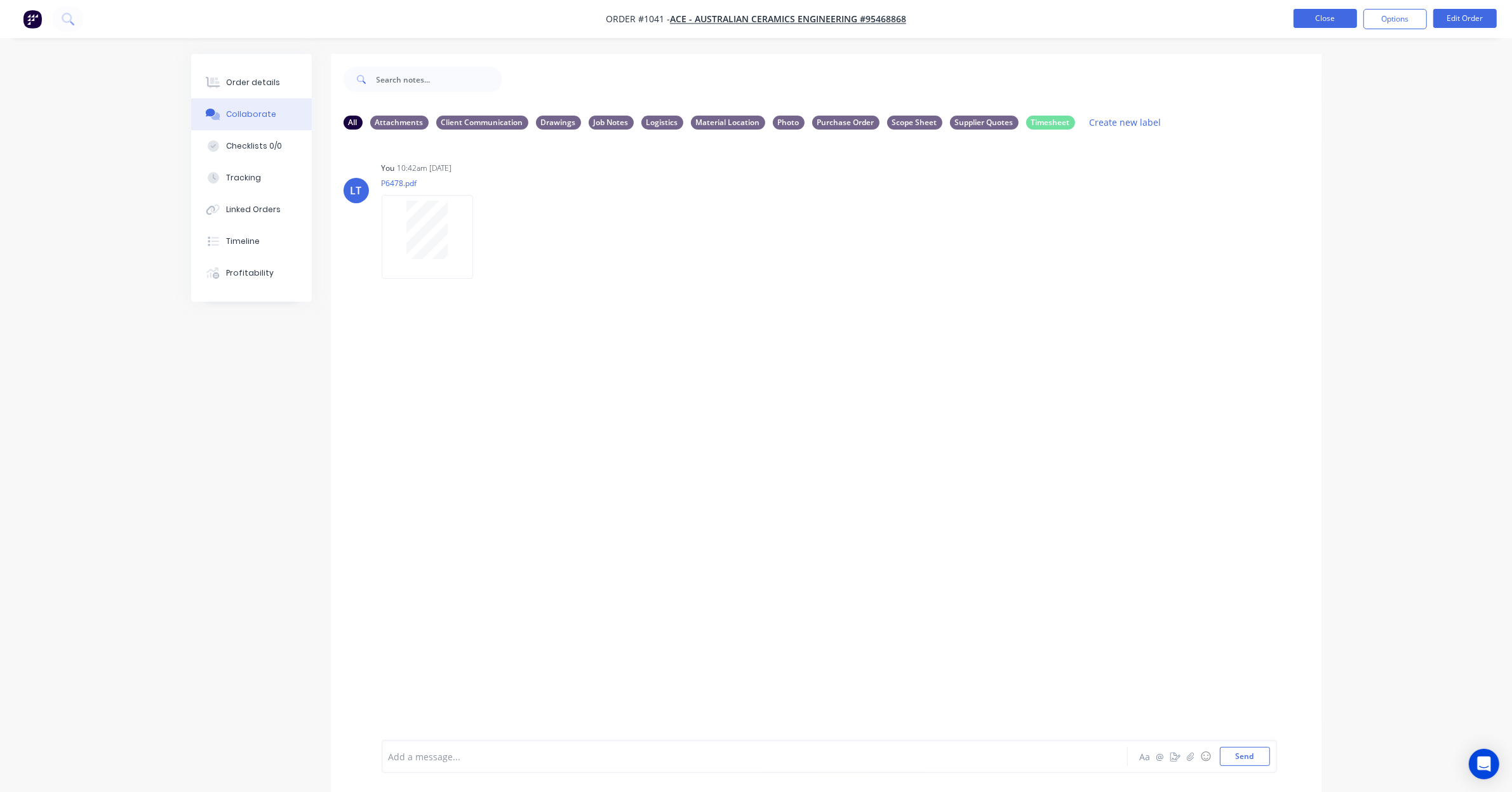
click at [1313, 17] on button "Close" at bounding box center [1325, 18] width 63 height 19
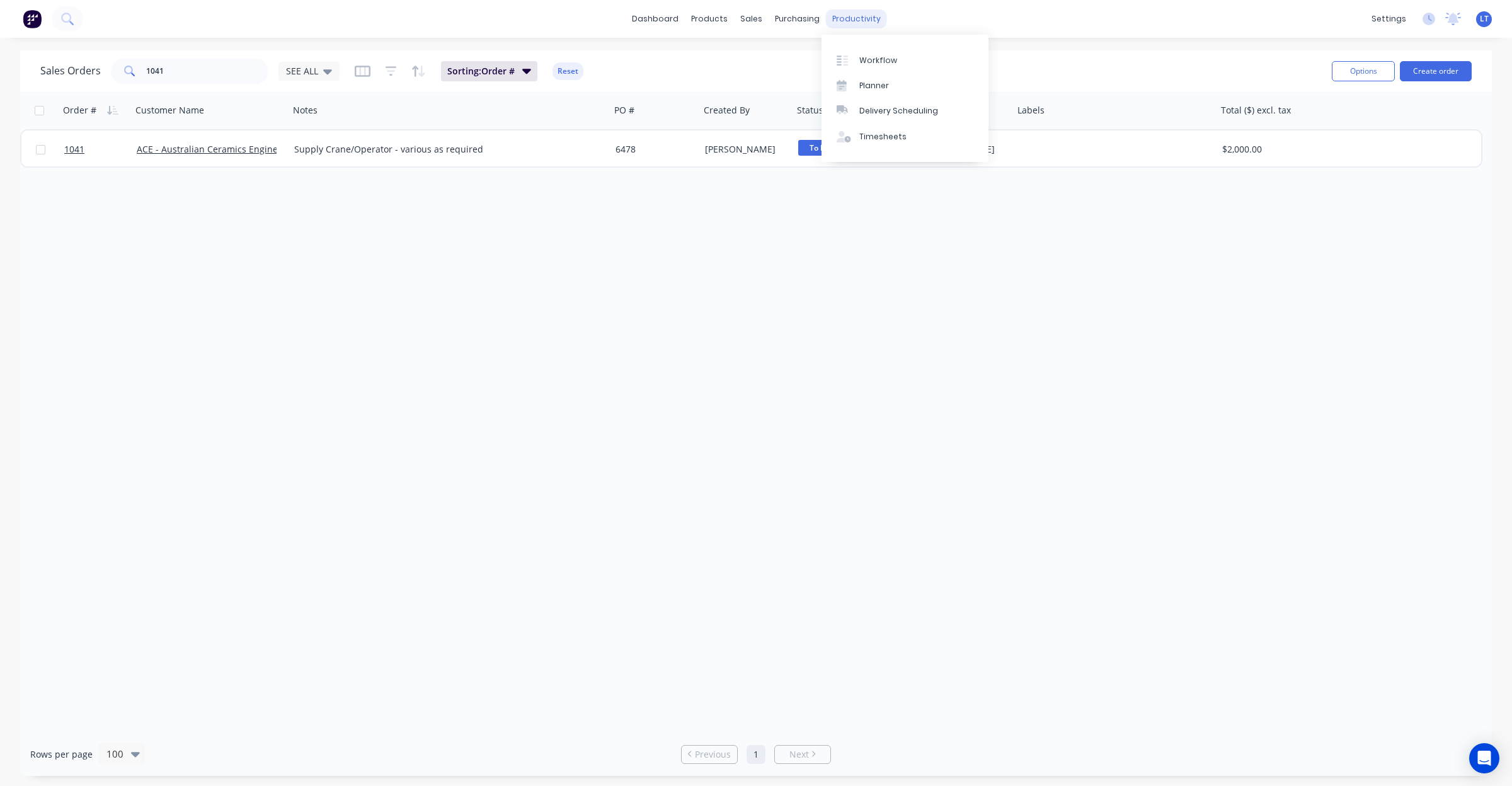
click at [865, 22] on div "productivity" at bounding box center [856, 19] width 61 height 19
click at [887, 139] on div "Timesheets" at bounding box center [883, 137] width 47 height 11
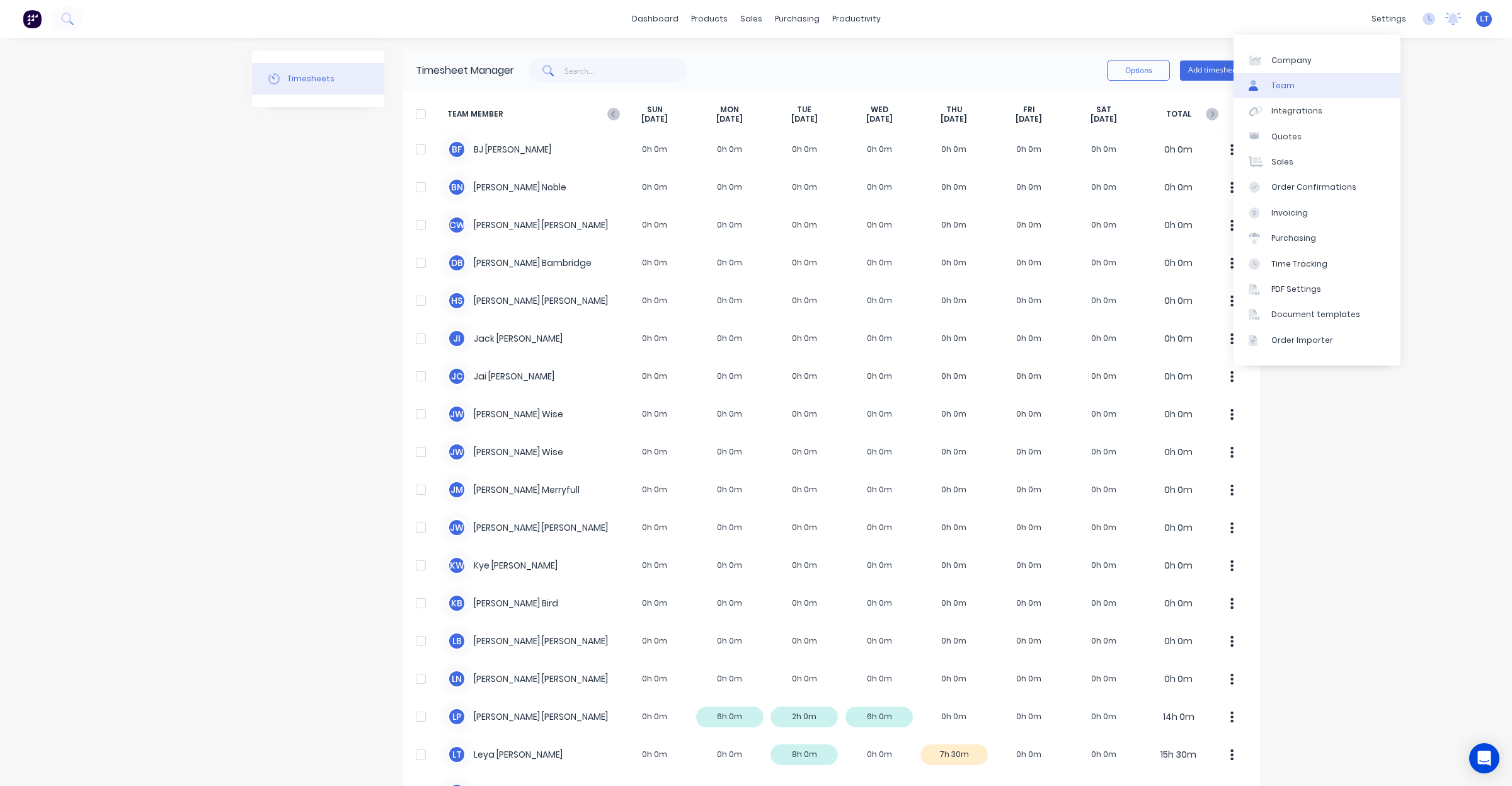
click at [1362, 82] on link "Team" at bounding box center [1317, 85] width 167 height 25
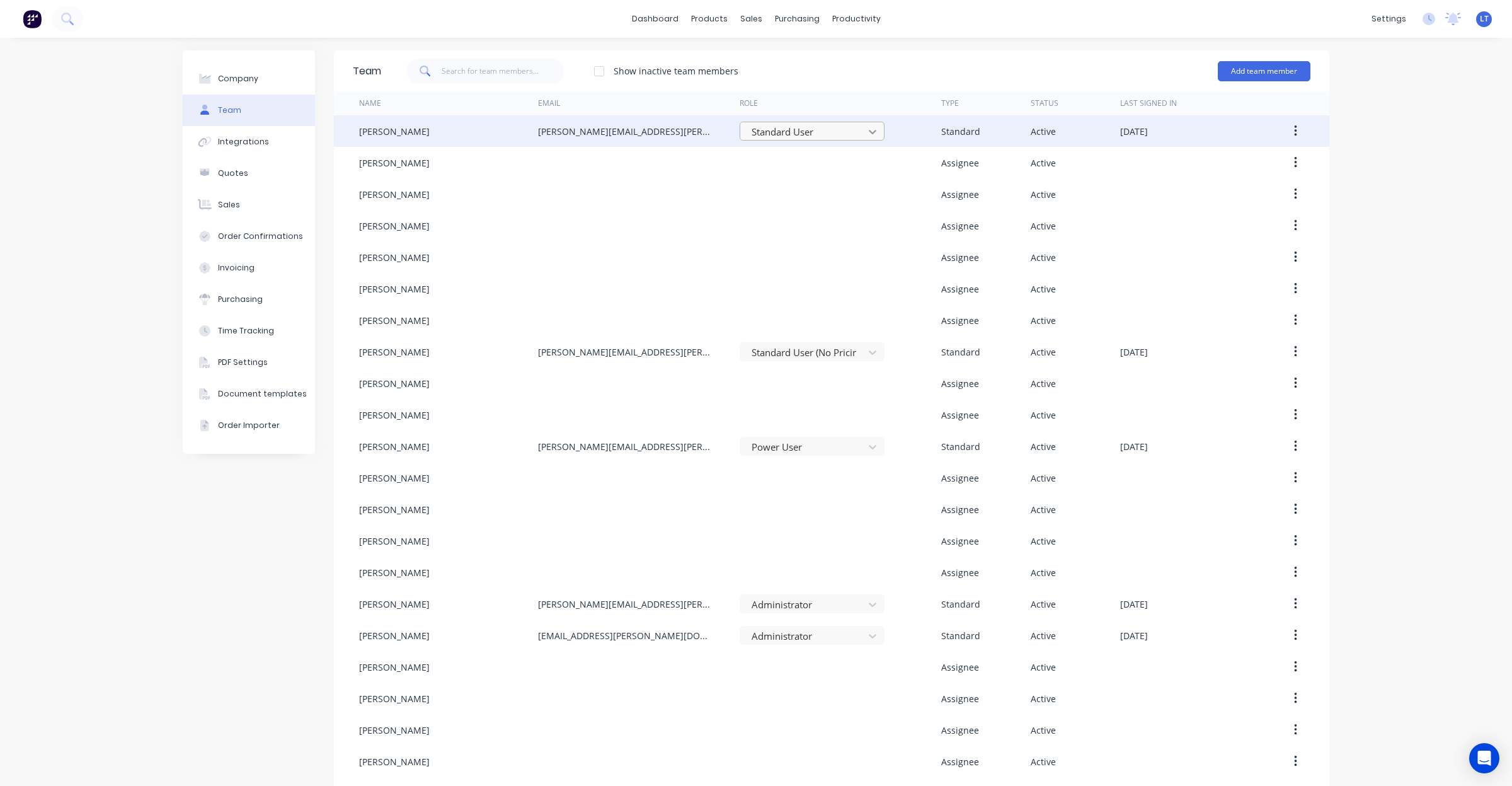
click at [866, 136] on icon at bounding box center [873, 132] width 13 height 13
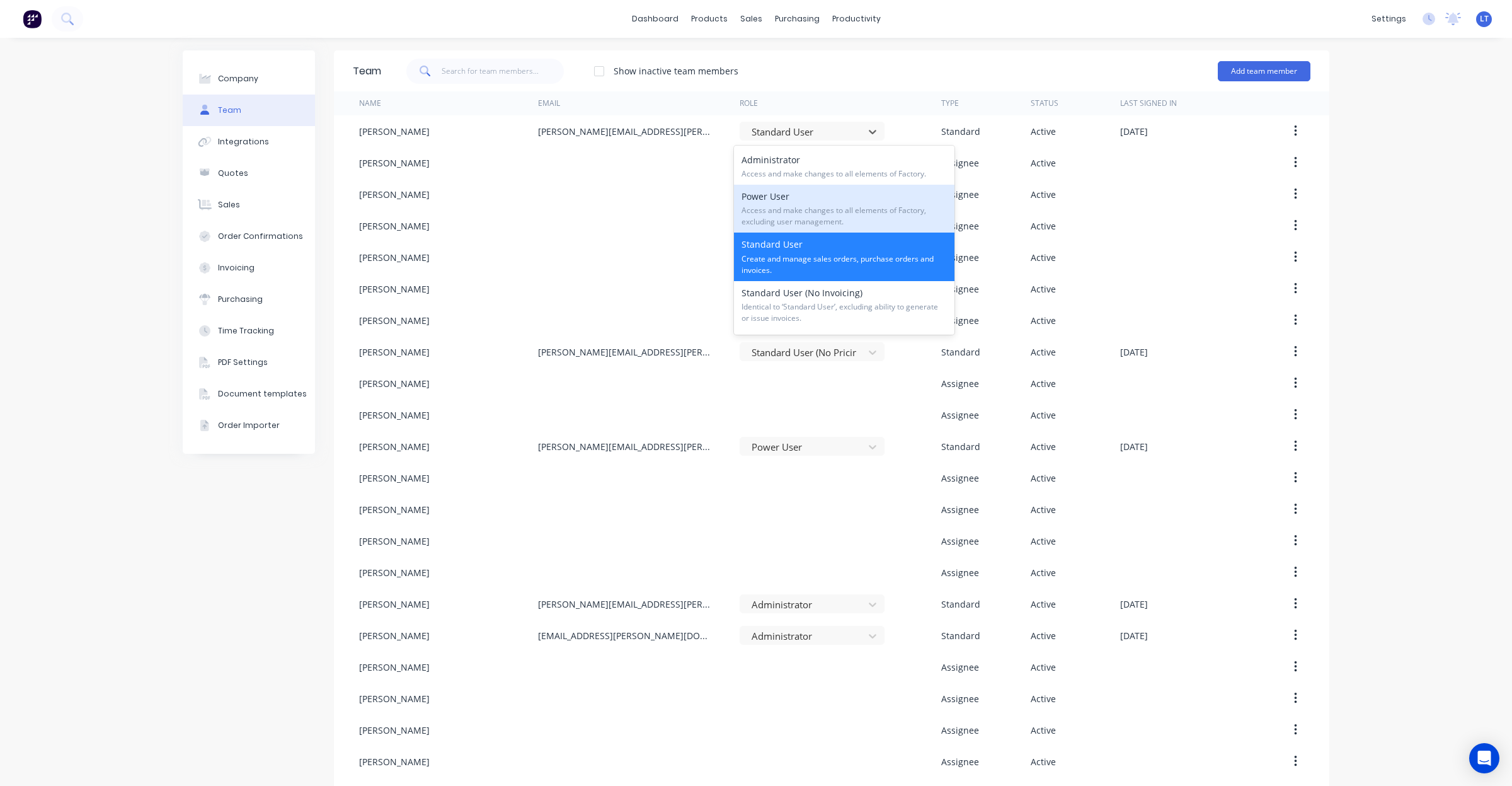
click at [855, 205] on span "Access and make changes to all elements of Factory, excluding user management." at bounding box center [844, 216] width 205 height 23
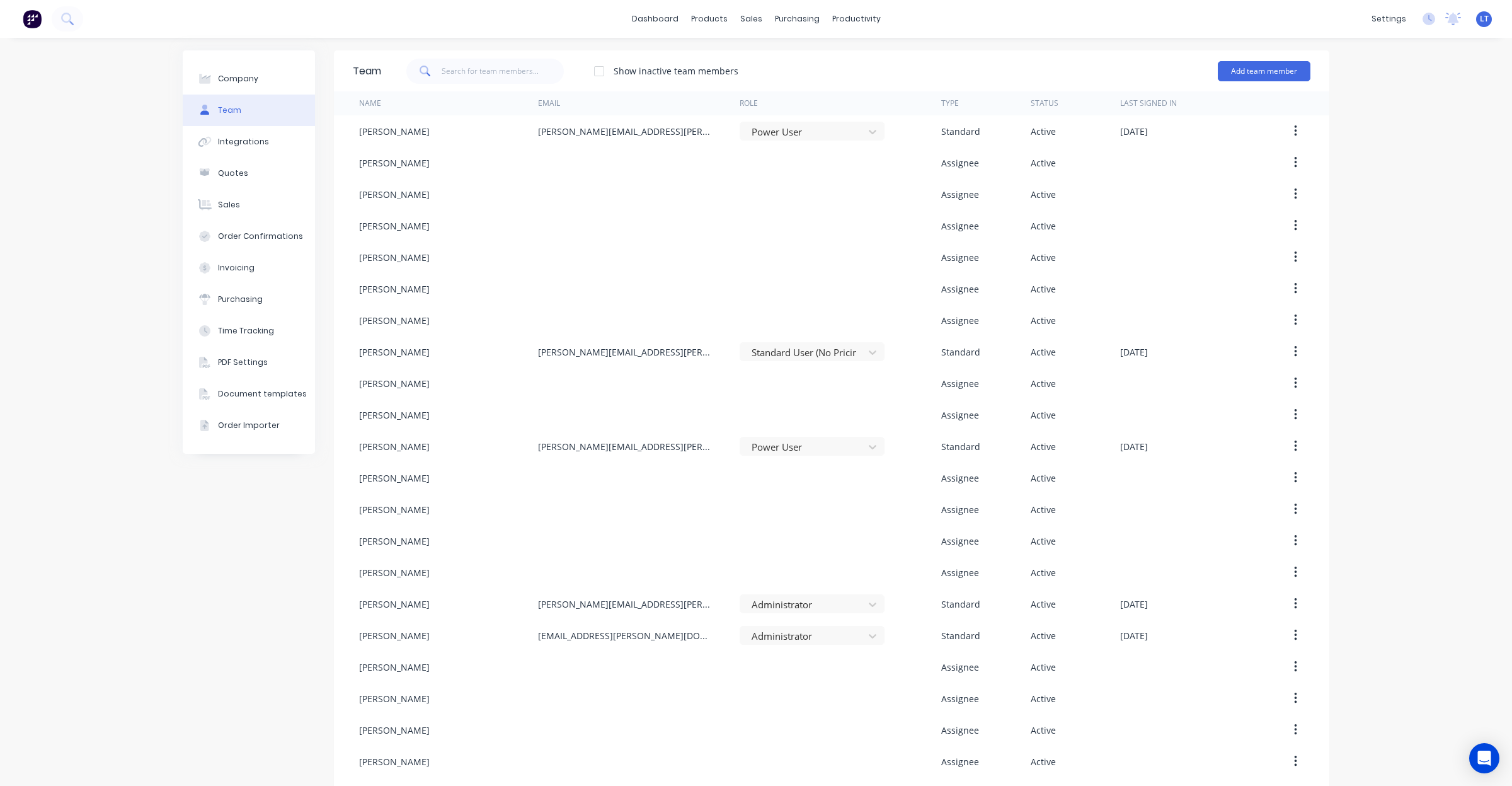
click at [1427, 199] on div "Company Team Integrations Quotes Sales Order Confirmations Invoicing Purchasing…" at bounding box center [756, 555] width 1512 height 1035
click at [254, 146] on div "Integrations" at bounding box center [243, 142] width 51 height 11
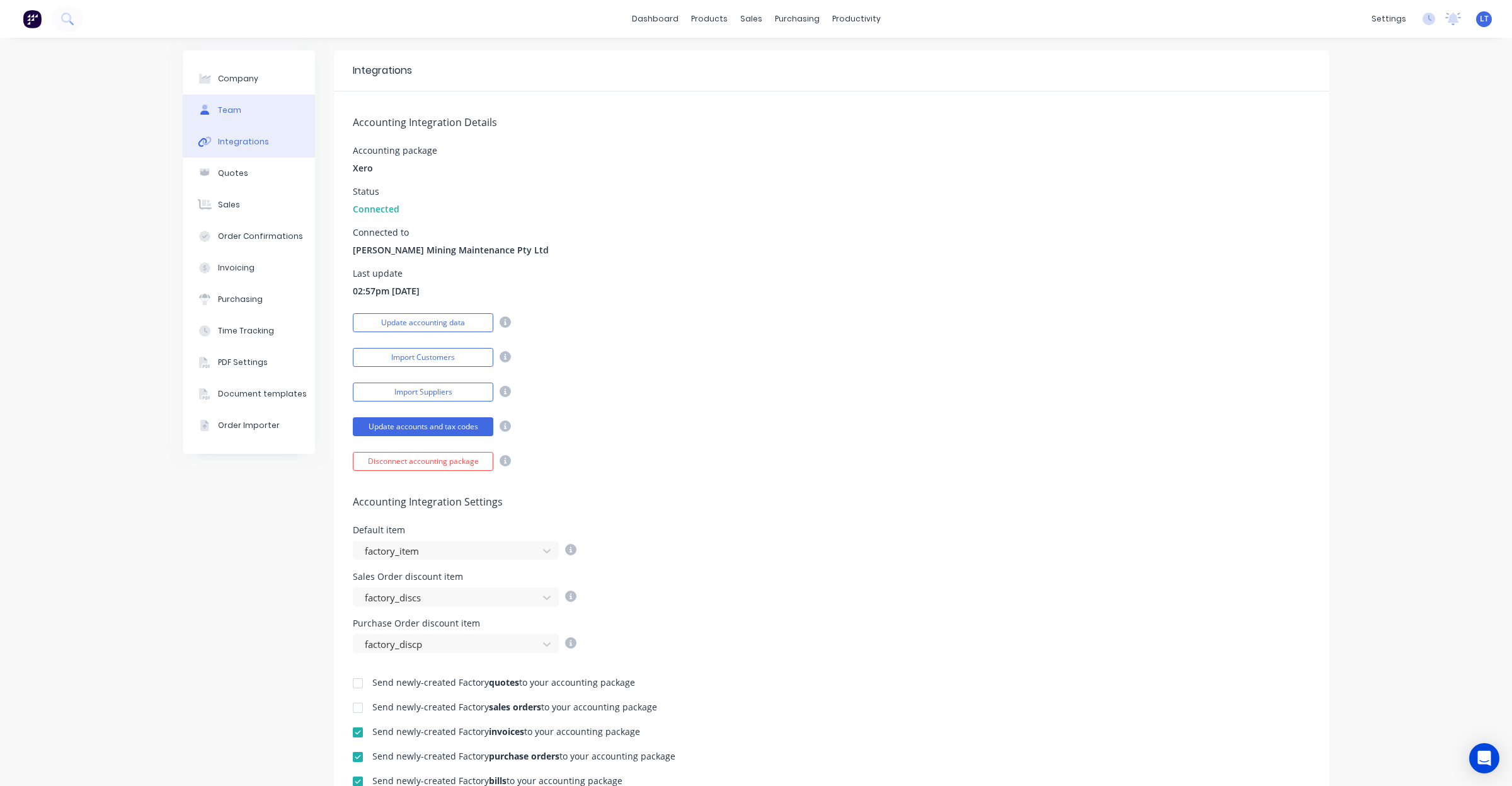
click at [246, 108] on button "Team" at bounding box center [248, 110] width 132 height 31
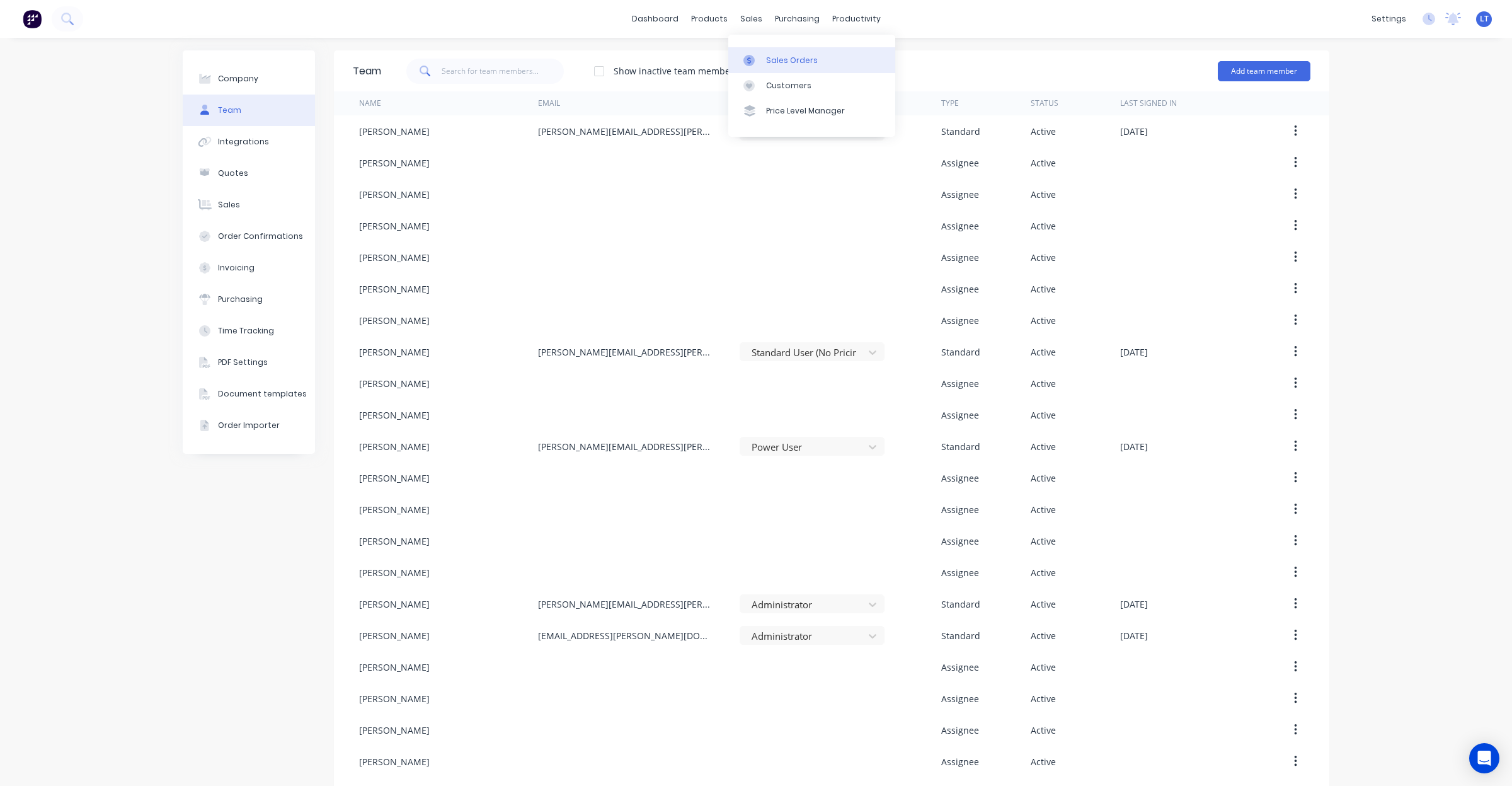
click at [767, 57] on div "Sales Orders" at bounding box center [792, 61] width 51 height 11
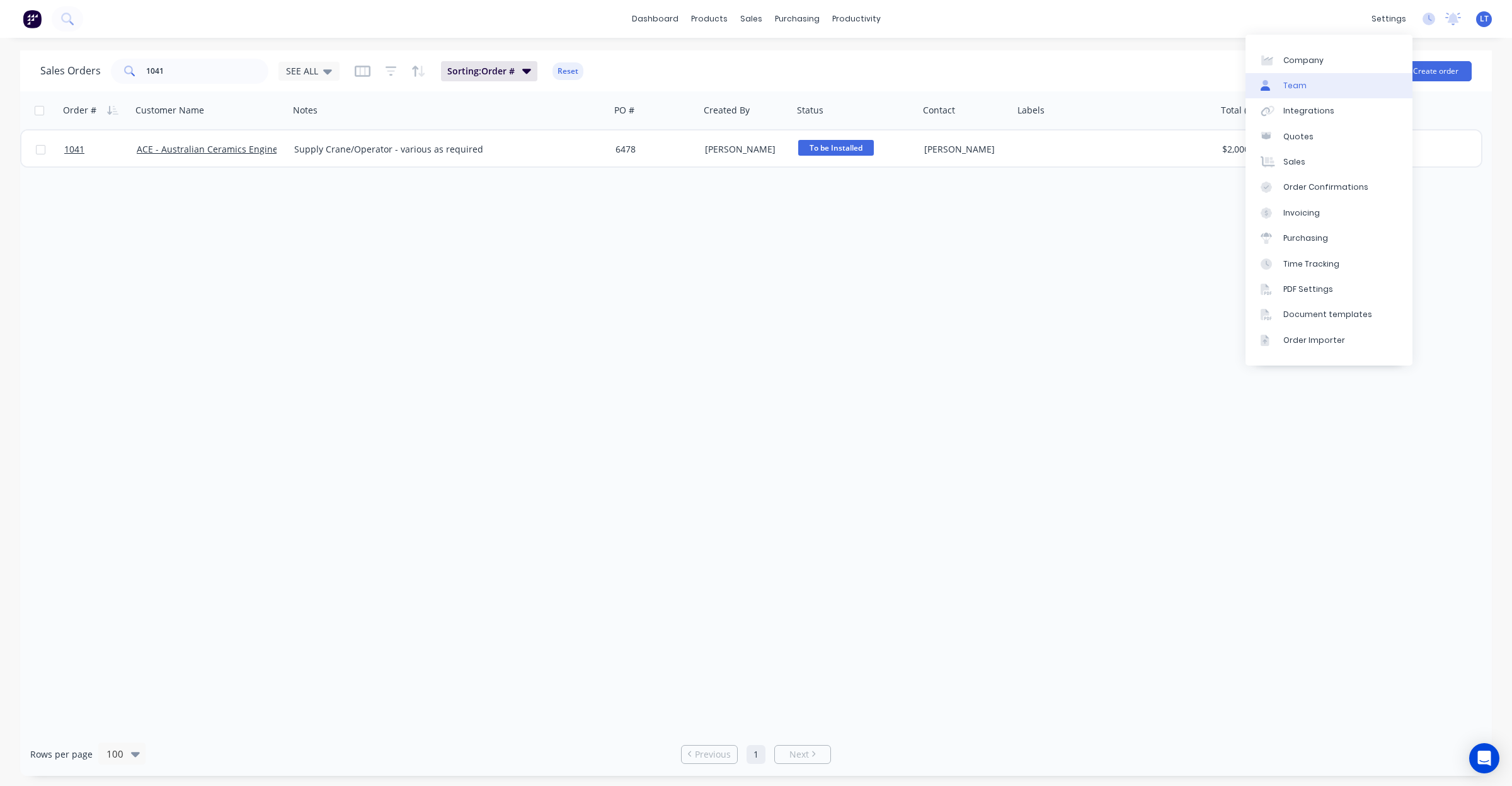
click at [1340, 89] on link "Team" at bounding box center [1329, 85] width 167 height 25
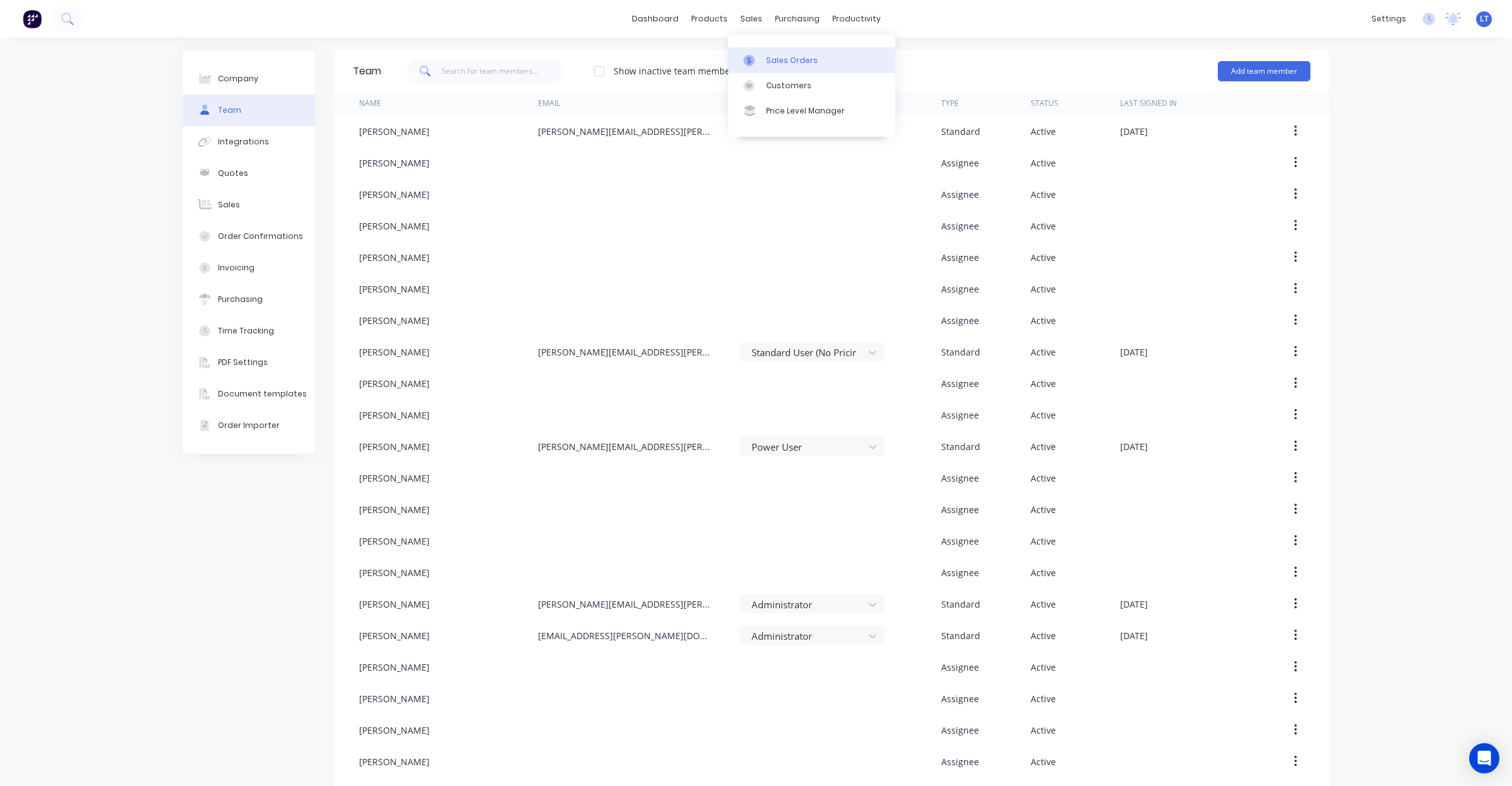
click at [775, 65] on div "Sales Orders" at bounding box center [792, 61] width 51 height 11
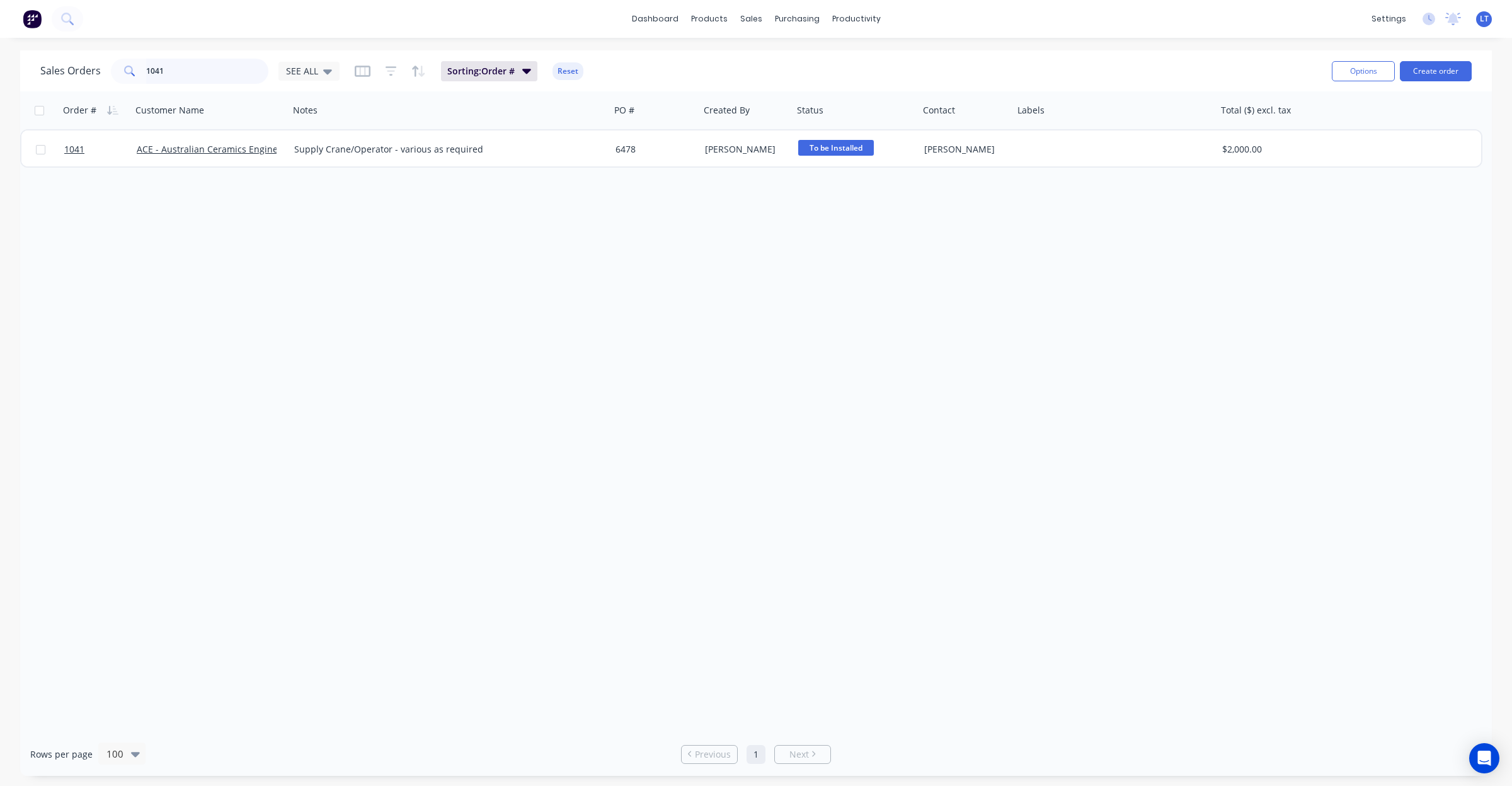
drag, startPoint x: 230, startPoint y: 79, endPoint x: 36, endPoint y: 67, distance: 194.4
click at [34, 70] on div "Sales Orders 1041 SEE ALL Sorting: Order # Reset Options Create order" at bounding box center [756, 70] width 1472 height 41
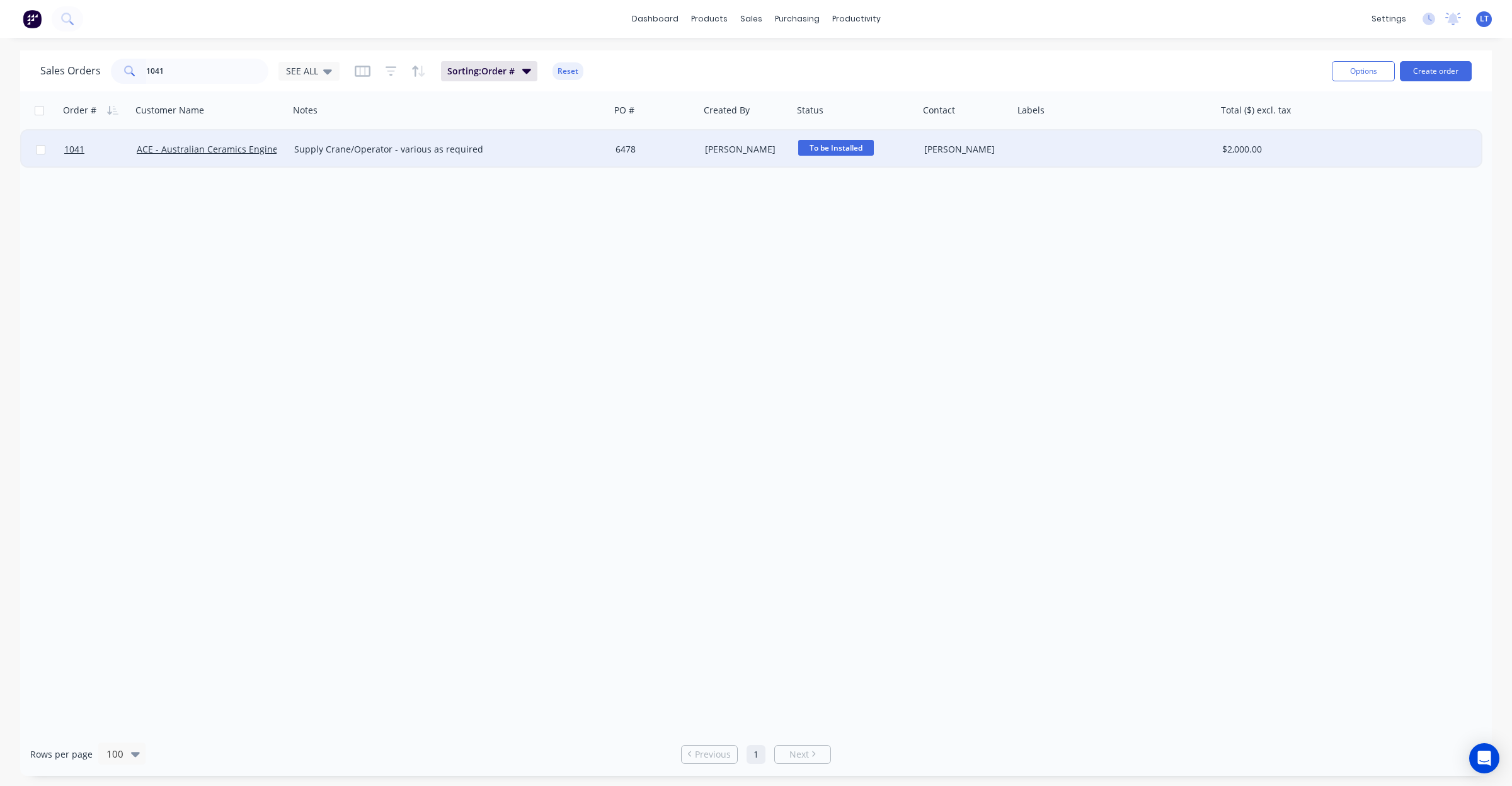
click at [577, 151] on div "Supply Crane/Operator - various as required" at bounding box center [441, 149] width 295 height 13
click at [638, 156] on div "6478" at bounding box center [655, 149] width 89 height 38
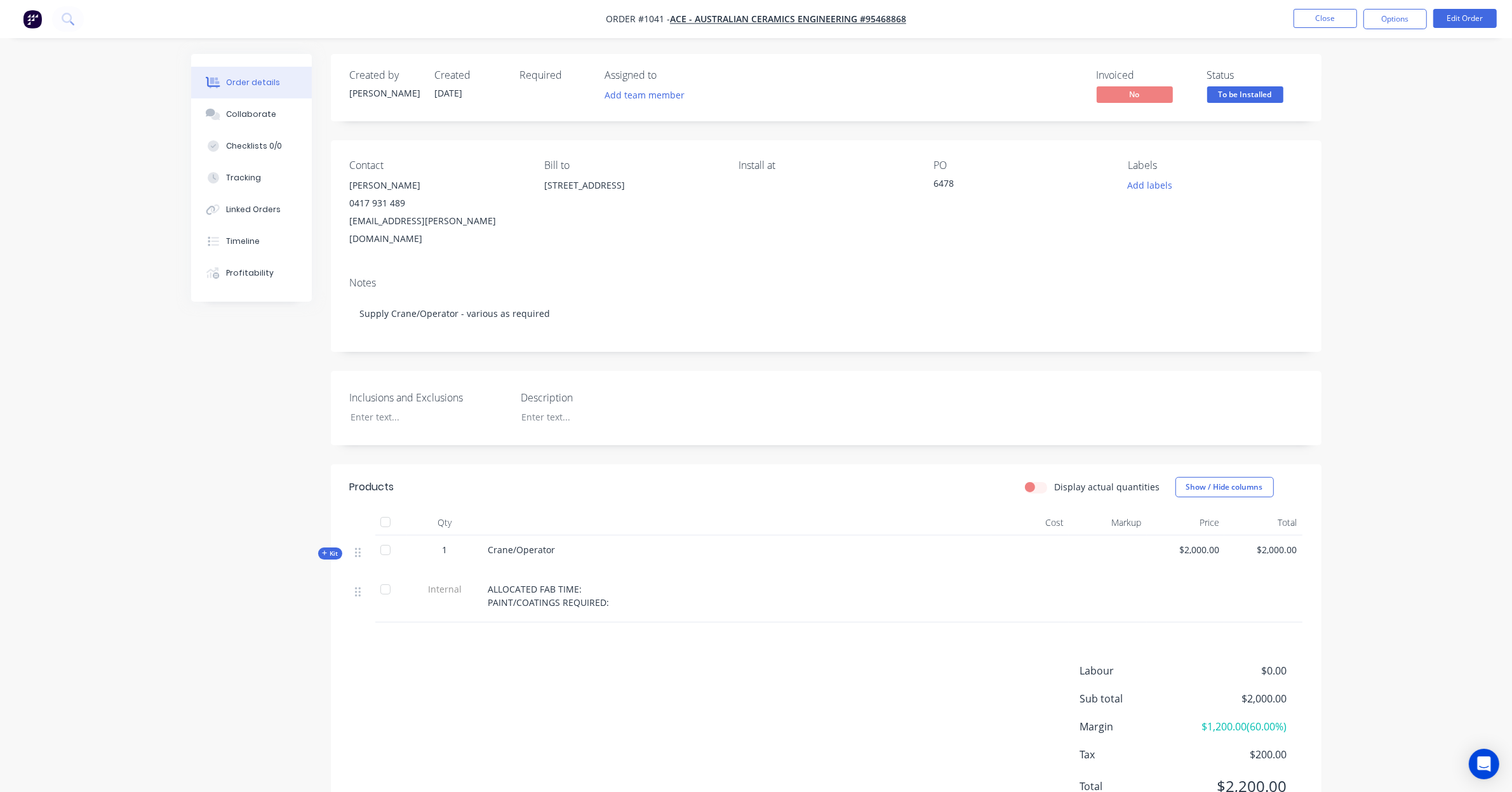
click at [541, 574] on div "ALLOCATED FAB TIME: PAINT/COATINGS REQUIRED:" at bounding box center [737, 598] width 508 height 48
click at [1477, 27] on button "Edit Order" at bounding box center [1464, 18] width 63 height 19
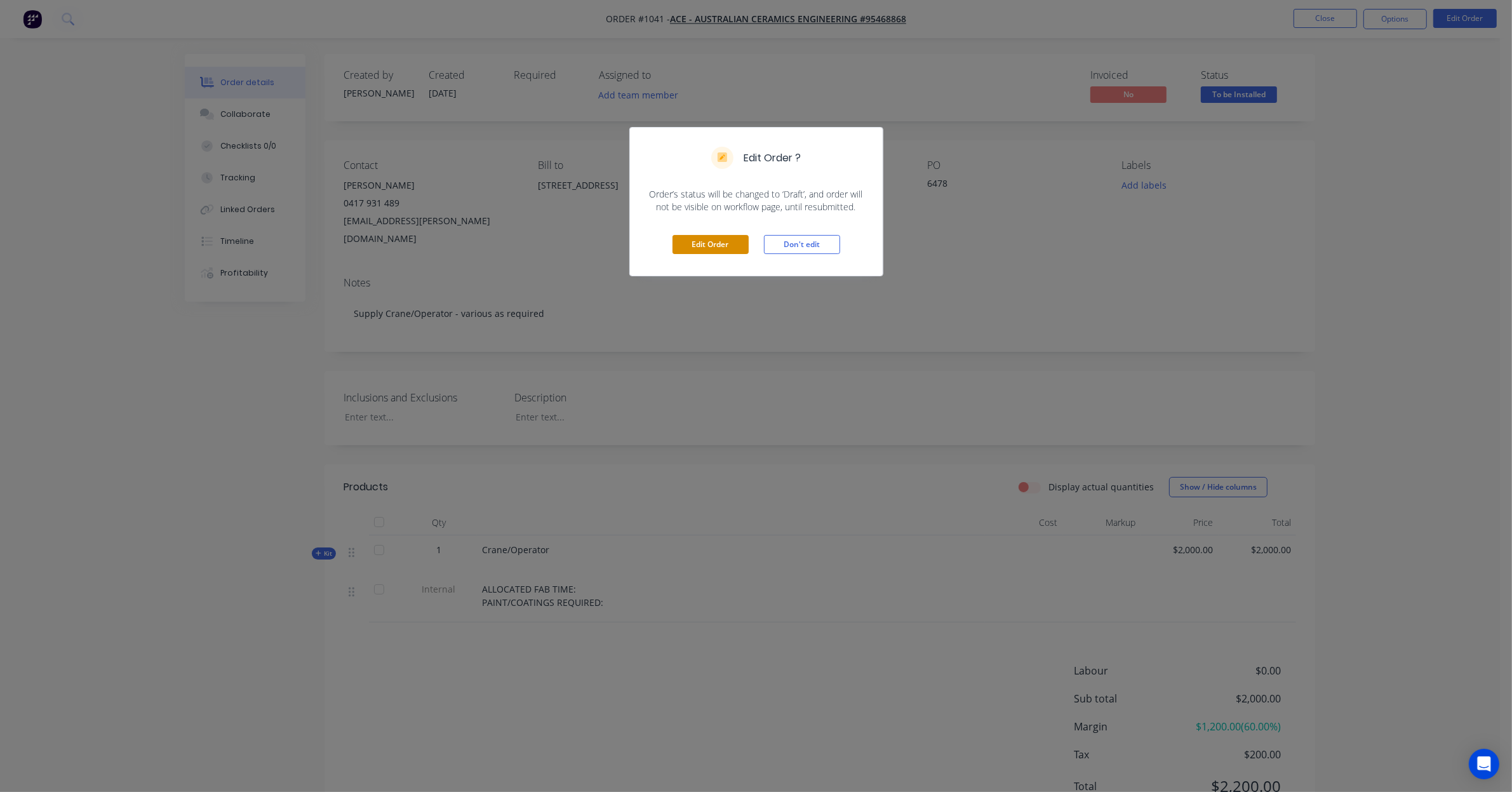
click at [722, 248] on button "Edit Order" at bounding box center [711, 244] width 76 height 19
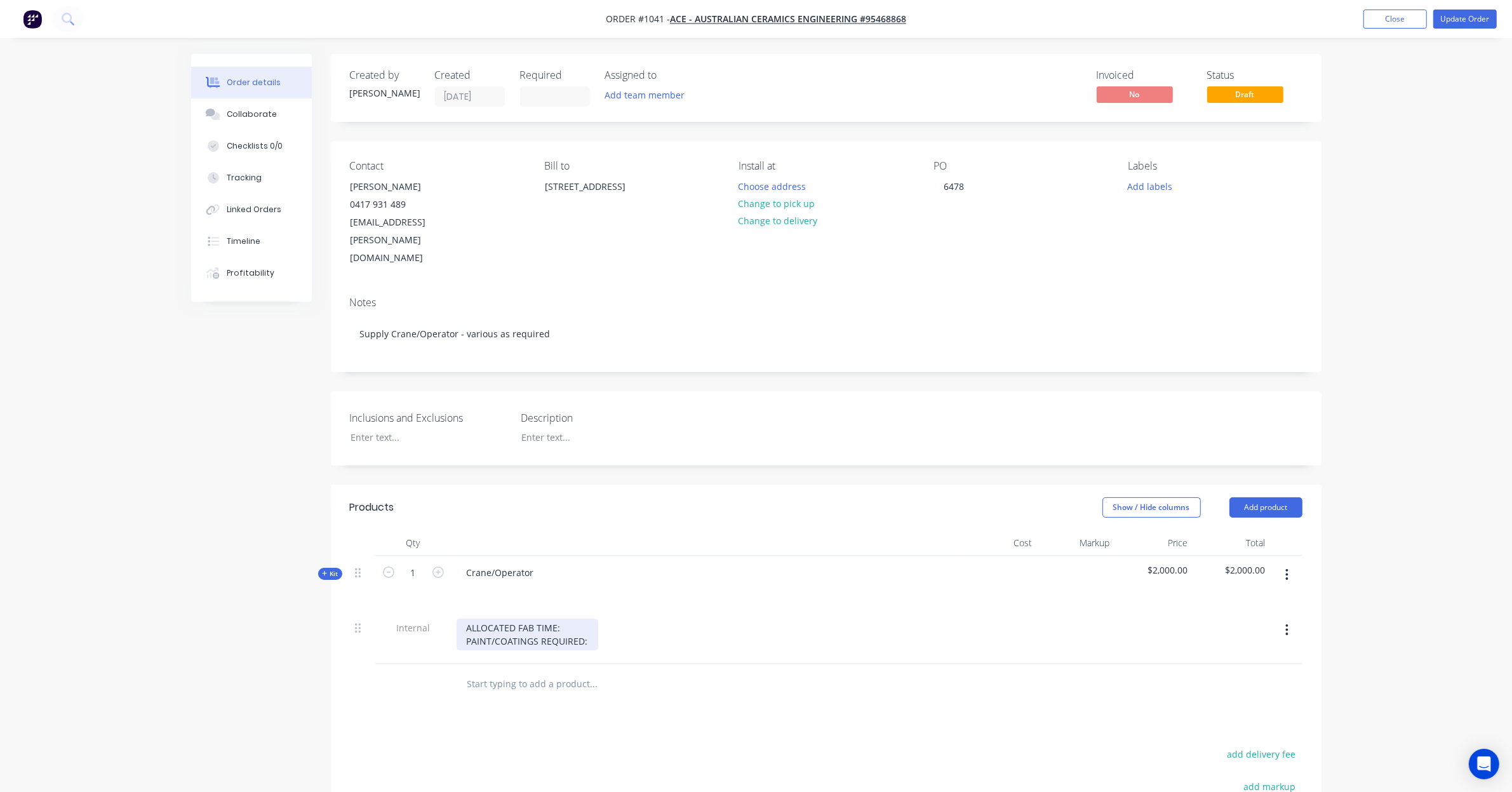
click at [527, 618] on div "ALLOCATED FAB TIME: PAINT/COATINGS REQUIRED:" at bounding box center [527, 634] width 141 height 32
drag, startPoint x: 590, startPoint y: 607, endPoint x: 246, endPoint y: 613, distance: 344.1
click at [248, 613] on div "Created by Trent Created 04/09/25 Required Assigned to Add team member Invoiced…" at bounding box center [756, 541] width 1130 height 974
click at [432, 664] on div at bounding box center [414, 684] width 76 height 41
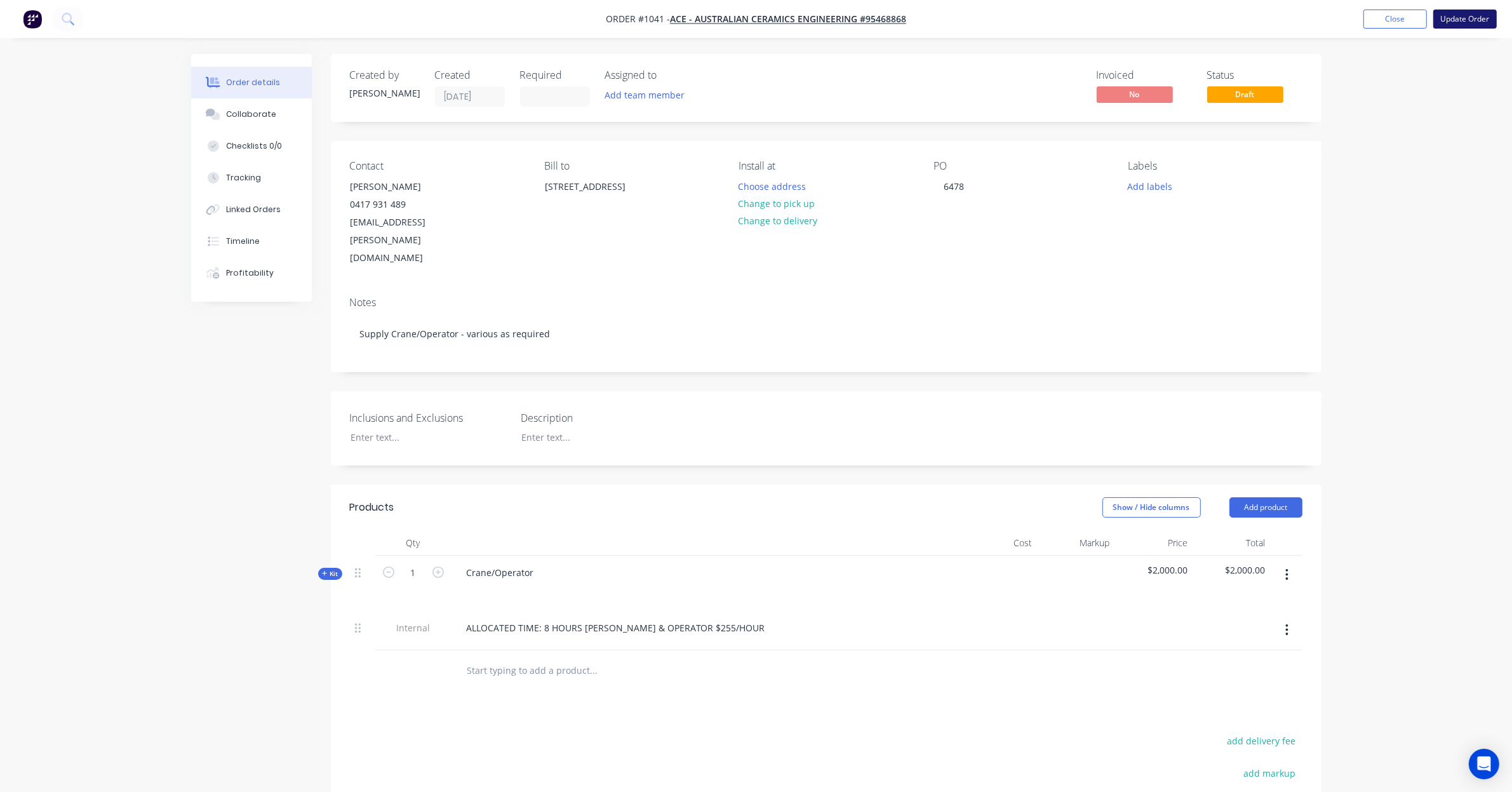
click at [1449, 23] on button "Update Order" at bounding box center [1464, 19] width 63 height 19
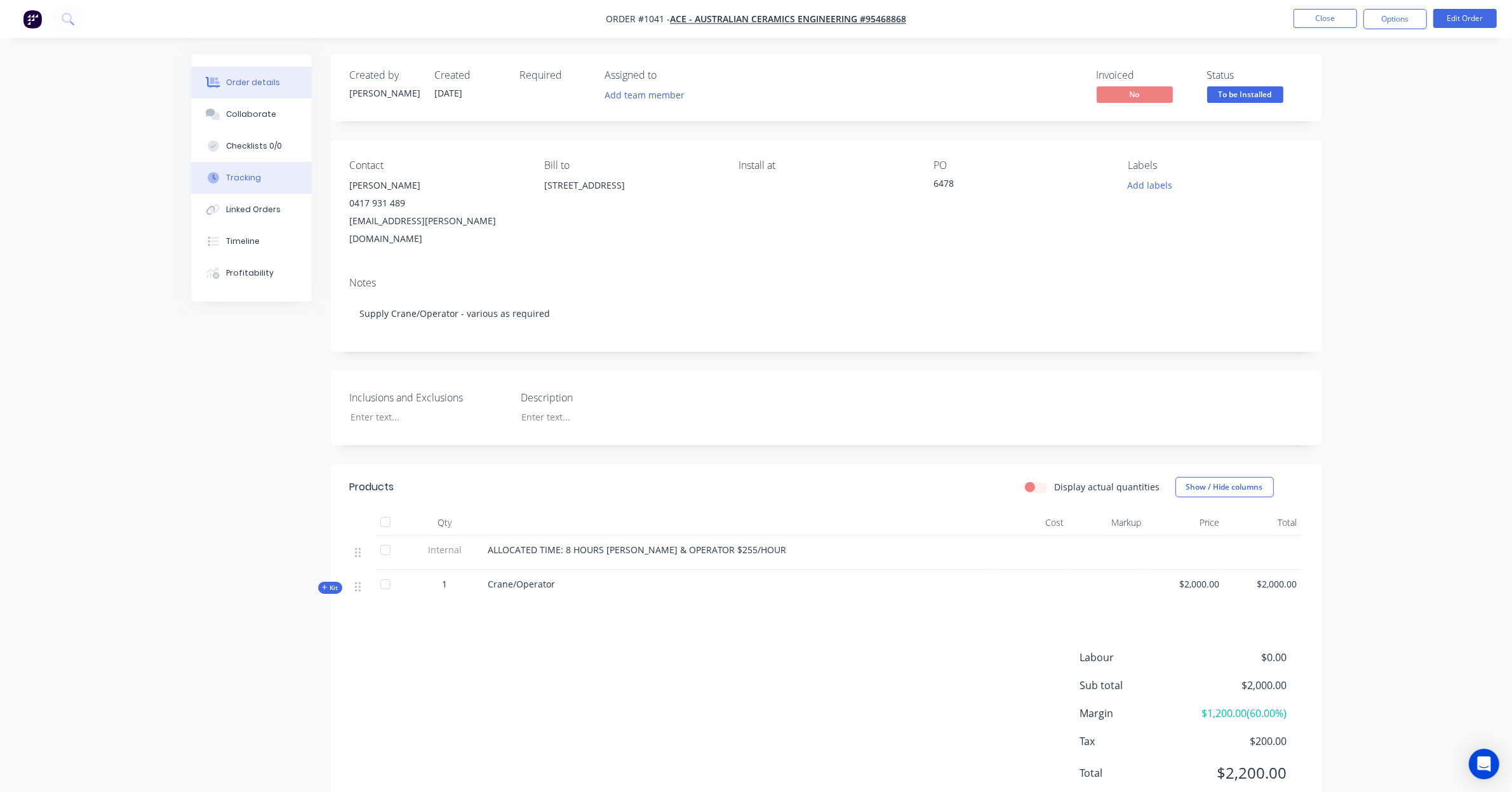
click at [283, 175] on button "Tracking" at bounding box center [251, 178] width 120 height 32
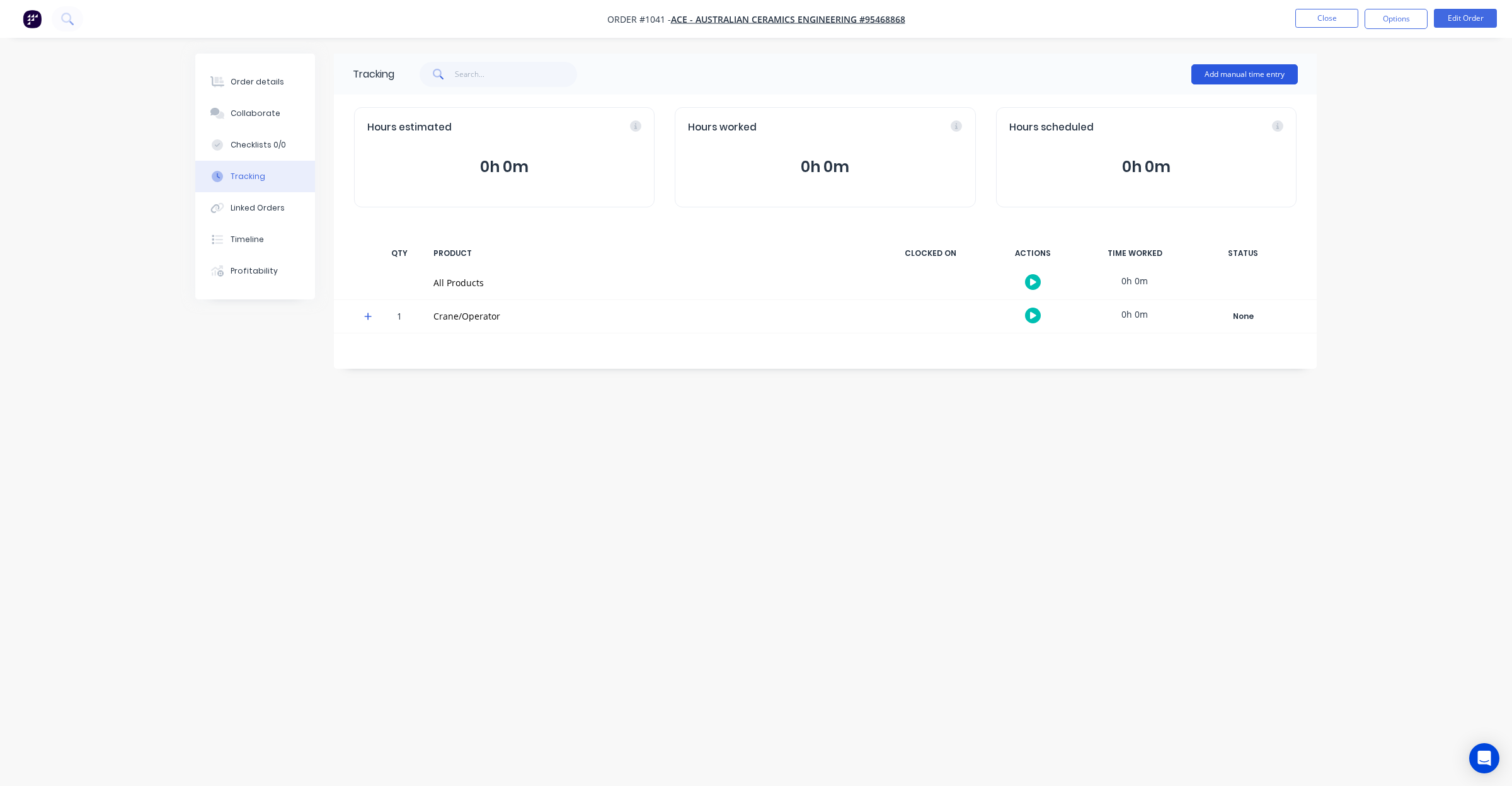
click at [1207, 74] on button "Add manual time entry" at bounding box center [1245, 74] width 107 height 20
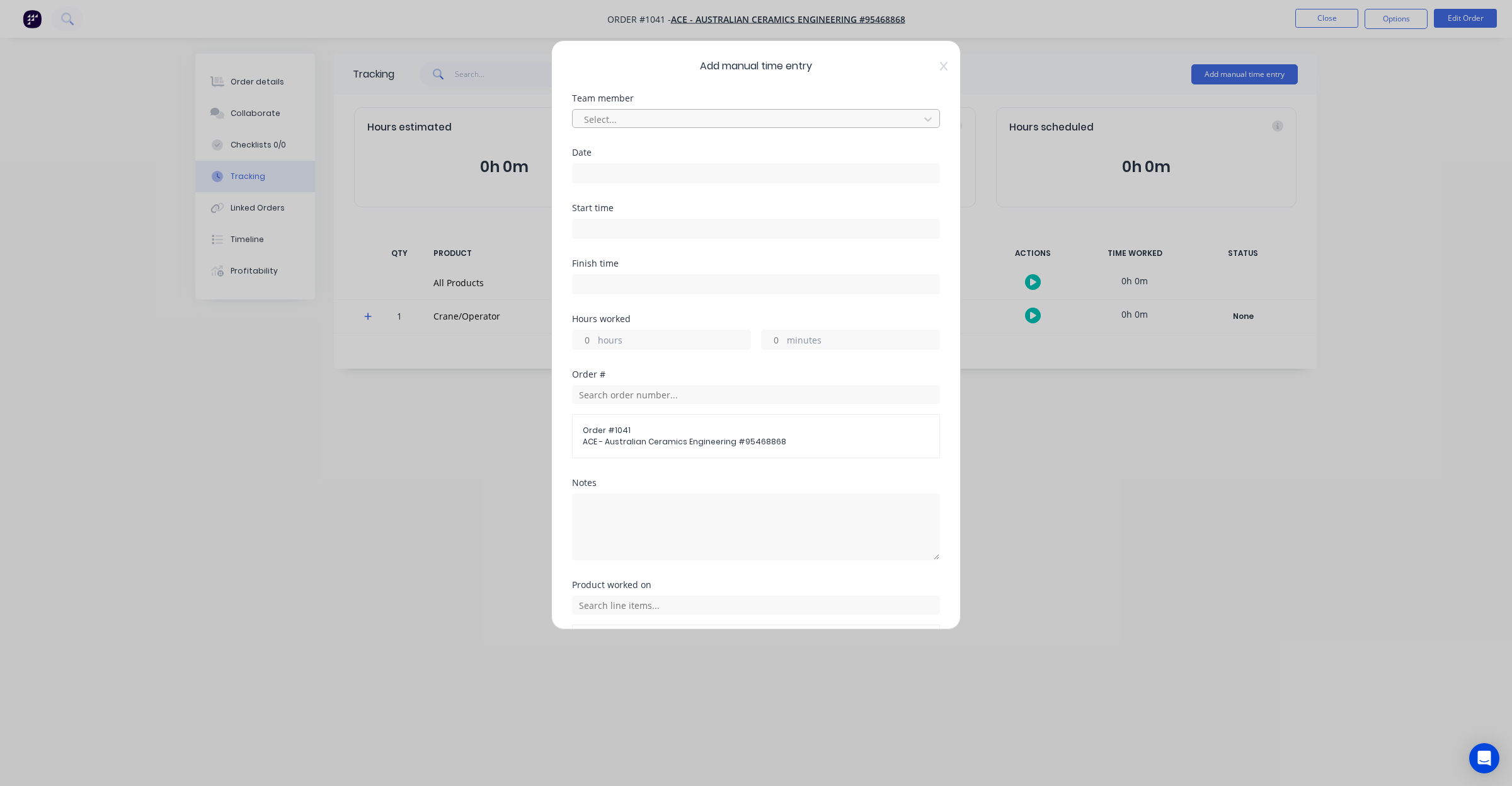
click at [679, 119] on div at bounding box center [748, 119] width 330 height 16
type input "matt"
click at [646, 175] on input at bounding box center [756, 173] width 367 height 19
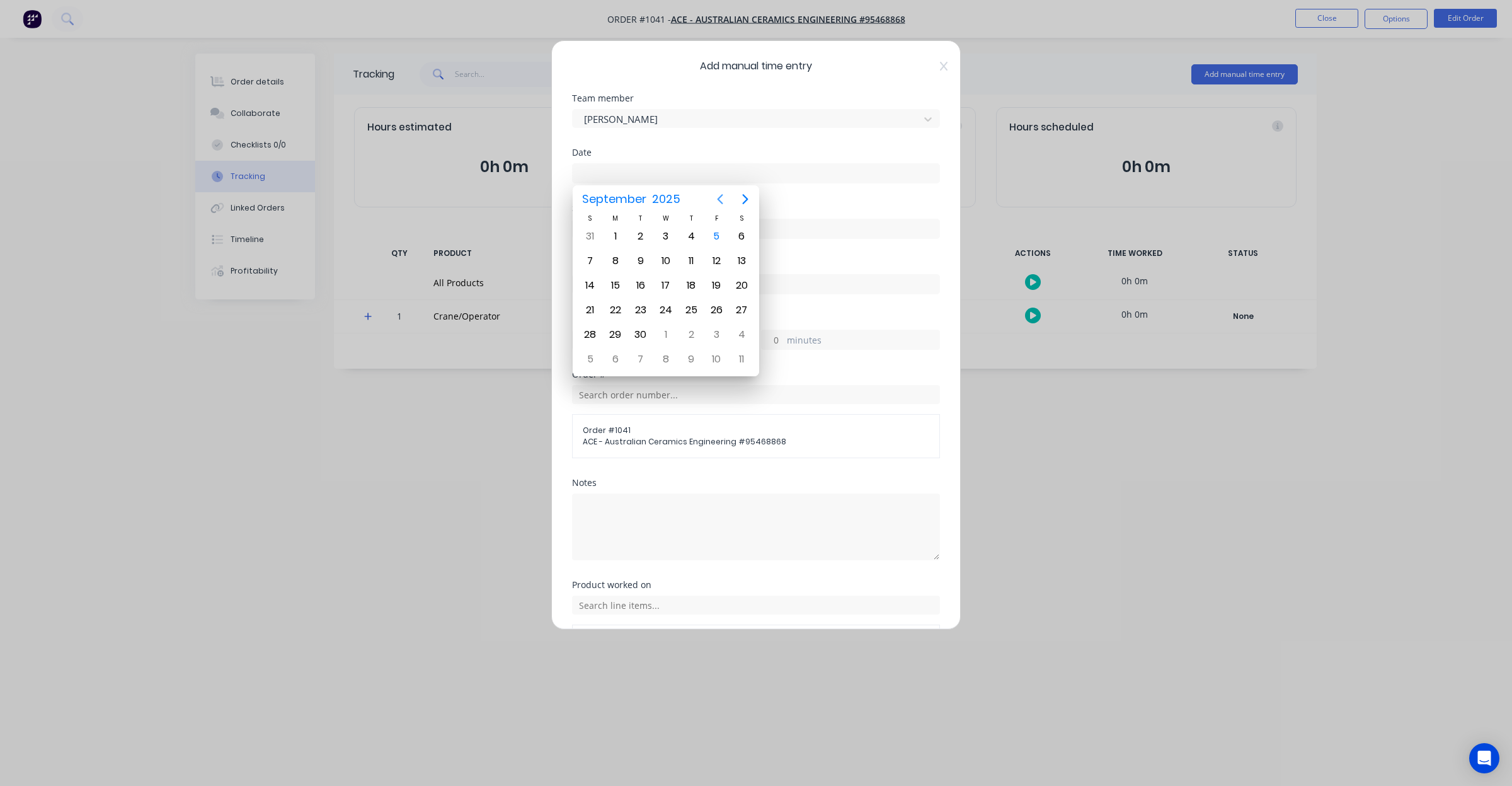
click at [712, 197] on icon "Previous page" at bounding box center [720, 199] width 15 height 15
click at [718, 235] on div "1" at bounding box center [716, 236] width 19 height 19
type input "01/08/2025"
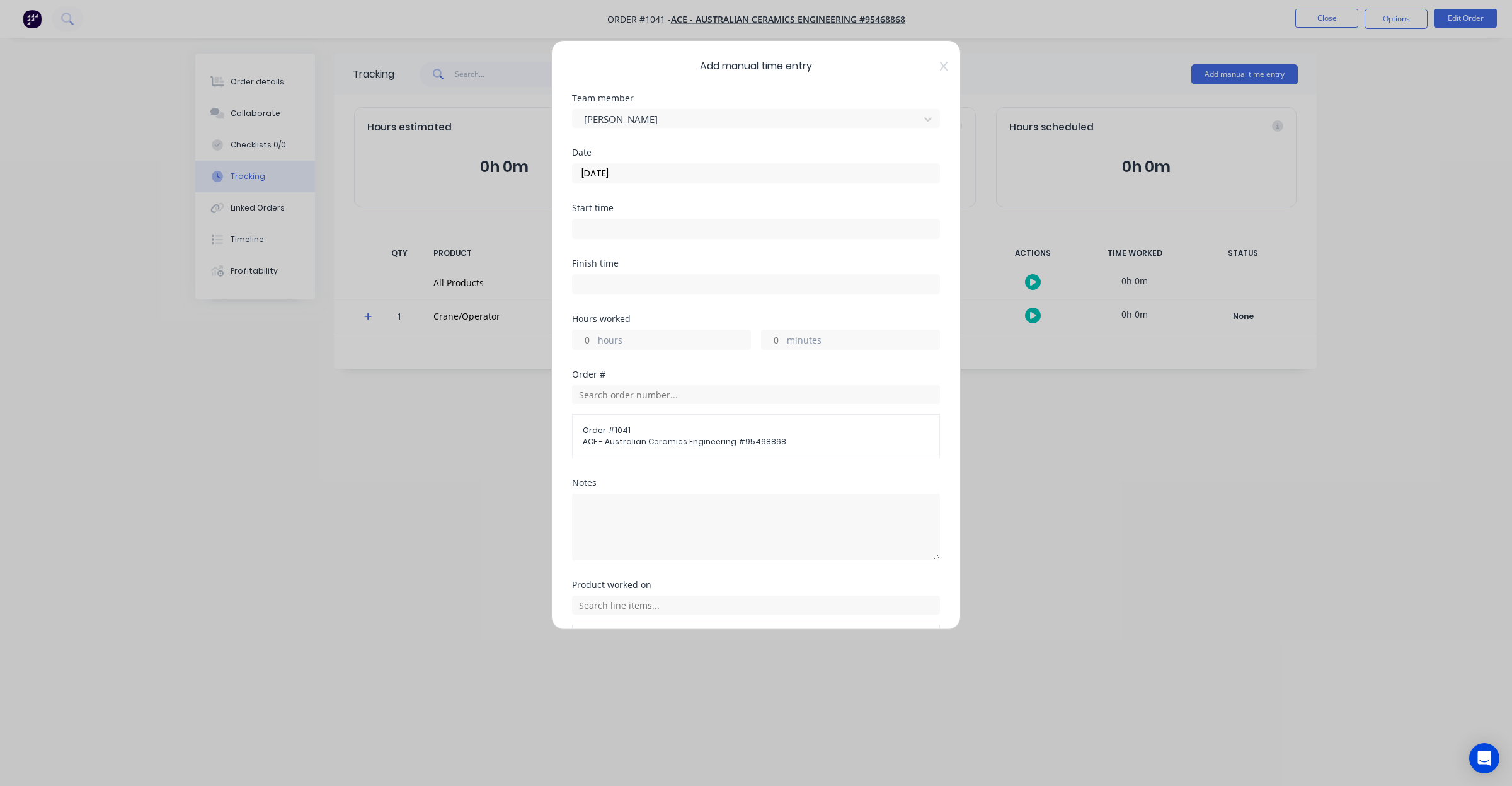
click at [587, 340] on input "hours" at bounding box center [584, 340] width 22 height 19
type input "2"
click at [659, 321] on div "Hours worked" at bounding box center [756, 319] width 368 height 9
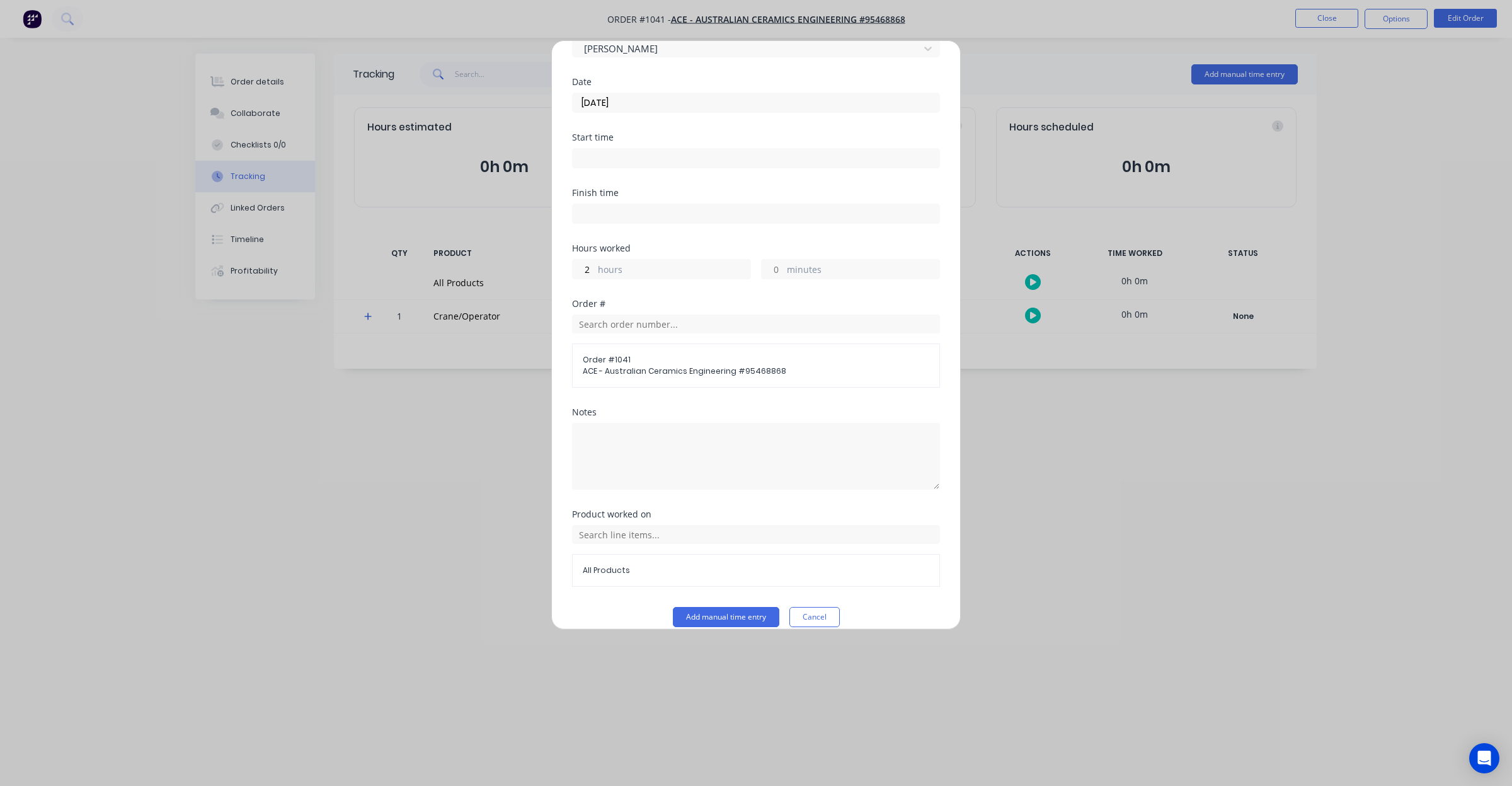
scroll to position [88, 0]
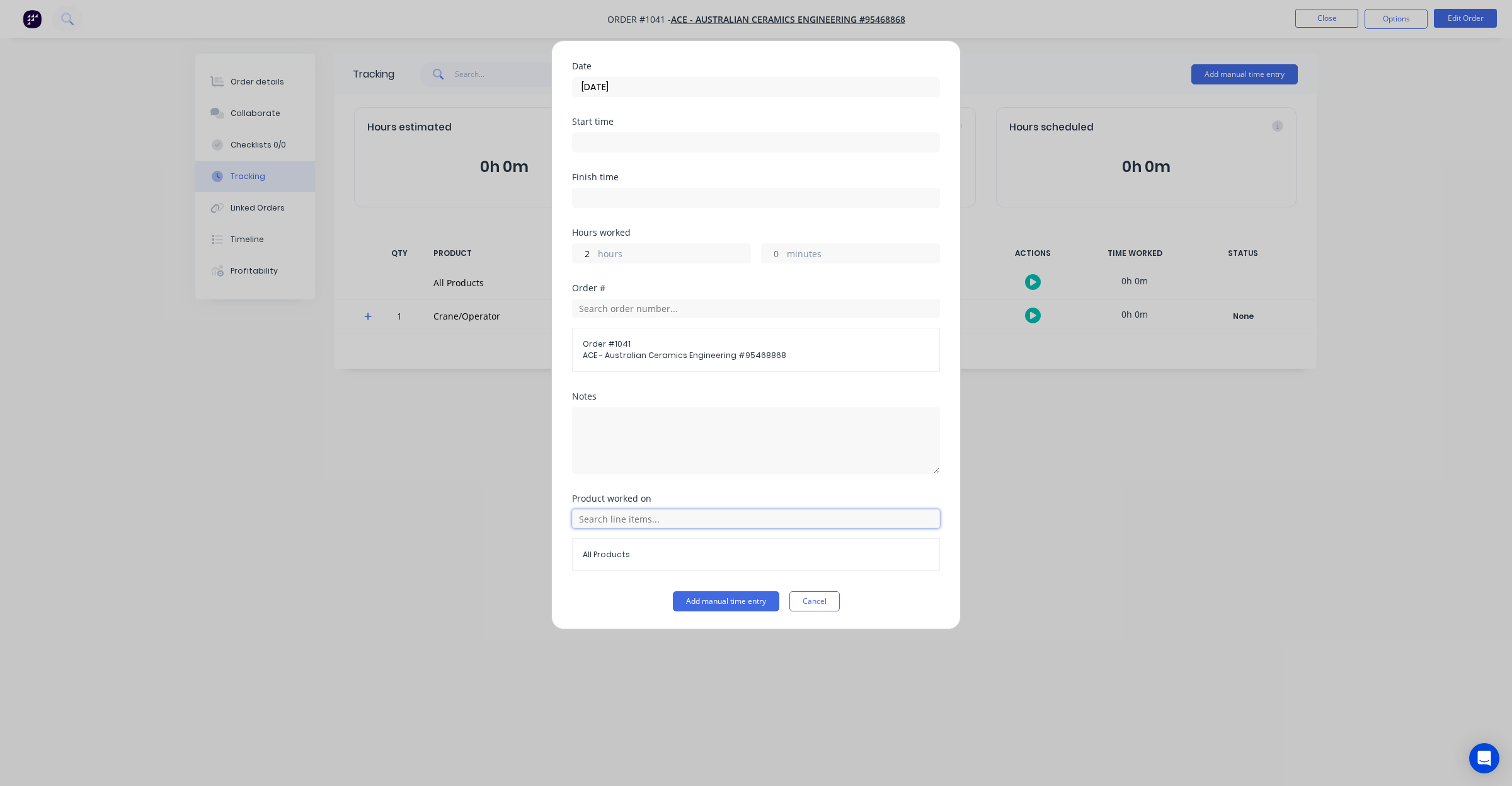
click at [691, 524] on input "text" at bounding box center [756, 519] width 368 height 19
click at [582, 580] on icon at bounding box center [586, 581] width 8 height 9
click at [669, 584] on span "Crane/Operator" at bounding box center [766, 581] width 328 height 11
click at [679, 453] on textarea at bounding box center [756, 440] width 368 height 67
paste textarea "01/08/25-Crane lift for Ace-Matt"
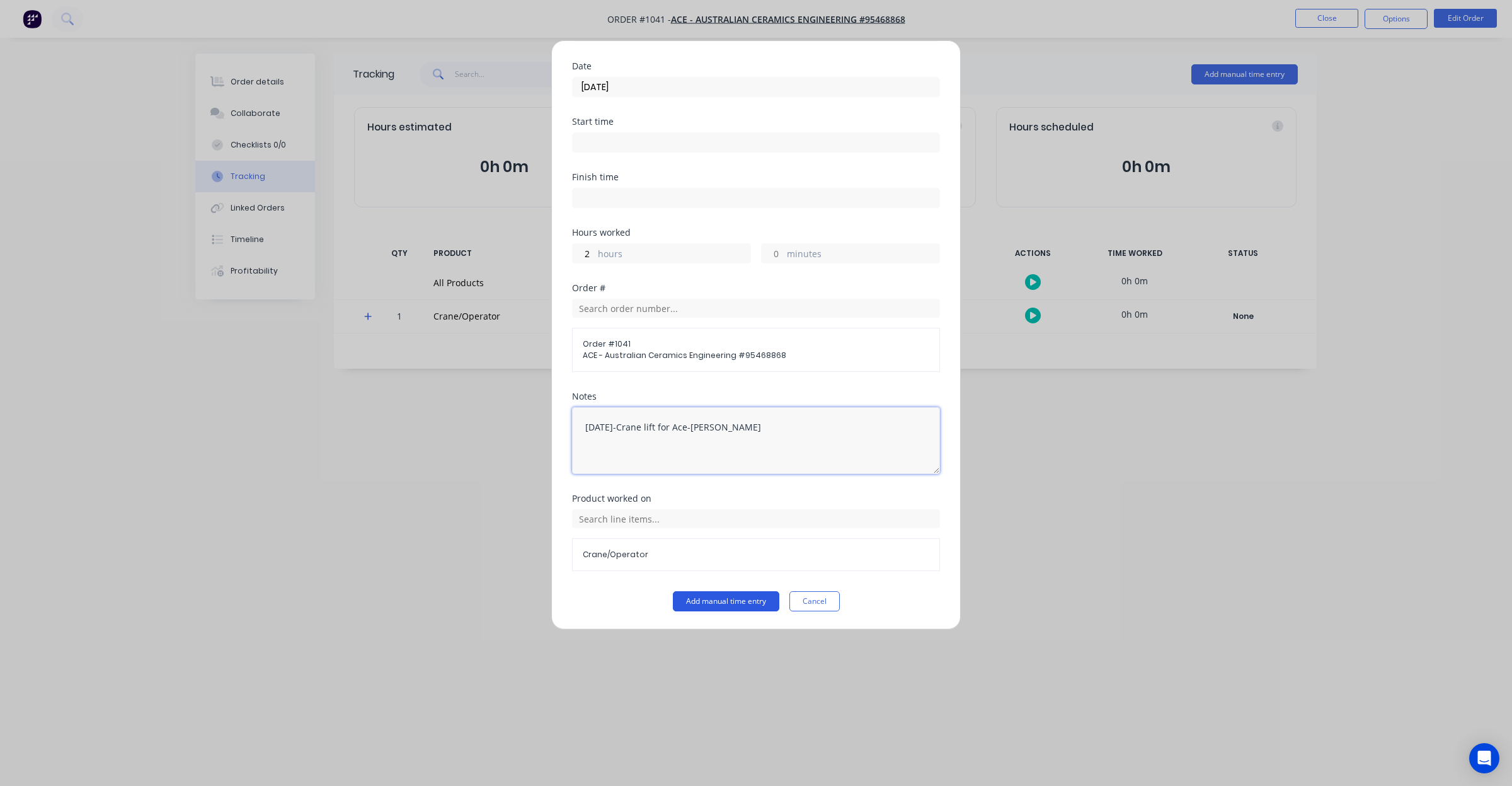
type textarea "01/08/25-Crane lift for Ace-Matt"
click at [750, 599] on button "Add manual time entry" at bounding box center [726, 601] width 107 height 20
click at [606, 137] on input at bounding box center [756, 142] width 367 height 19
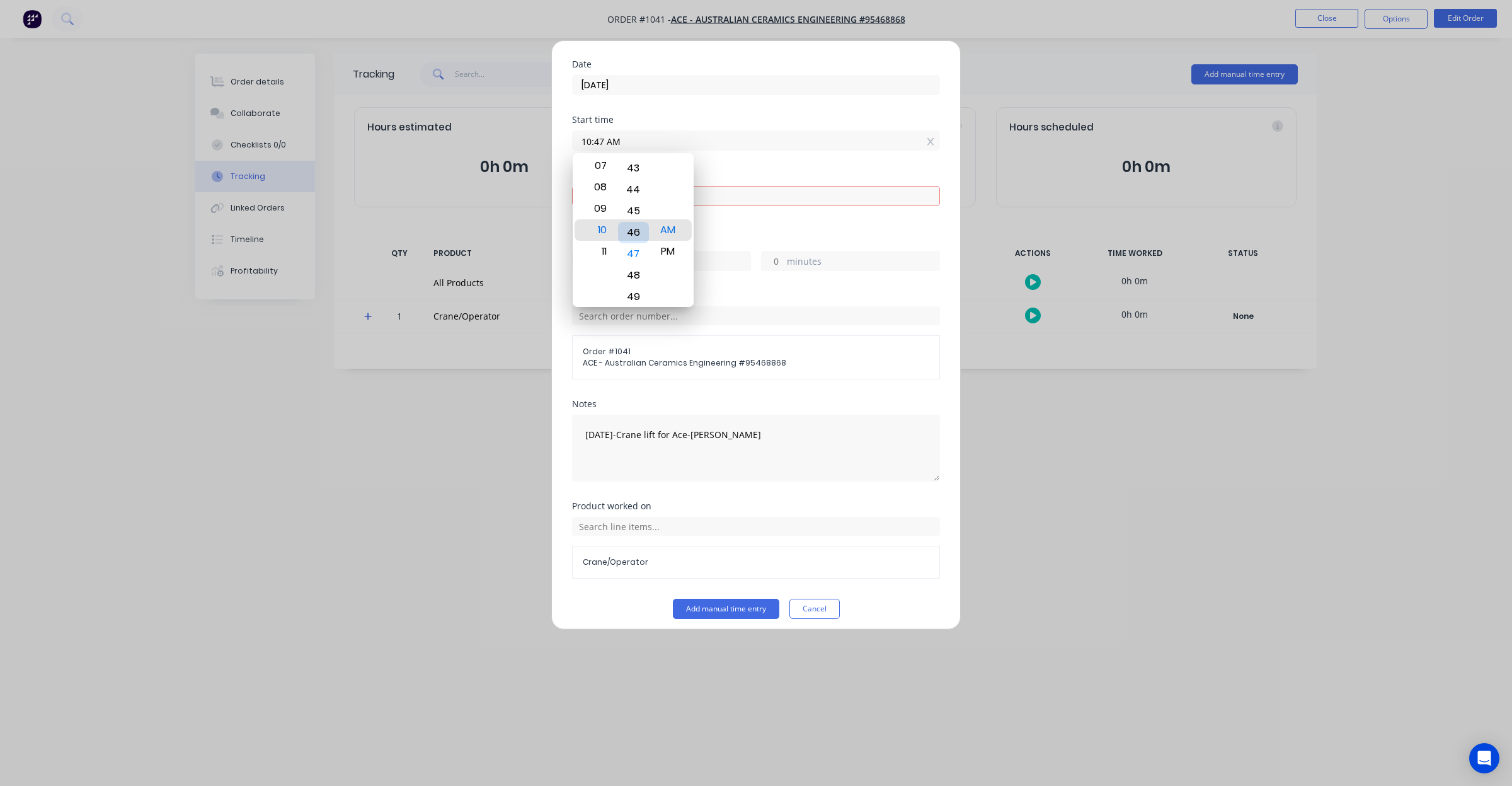
drag, startPoint x: 630, startPoint y: 192, endPoint x: 642, endPoint y: 337, distance: 145.5
click at [647, 390] on body "Order #1041 - ACE - Australian Ceramics Engineering #95468868 Close Options Edi…" at bounding box center [756, 393] width 1512 height 786
type input "10:00 AM"
click at [634, 230] on div "00" at bounding box center [633, 230] width 31 height 21
click at [742, 202] on input at bounding box center [756, 196] width 367 height 19
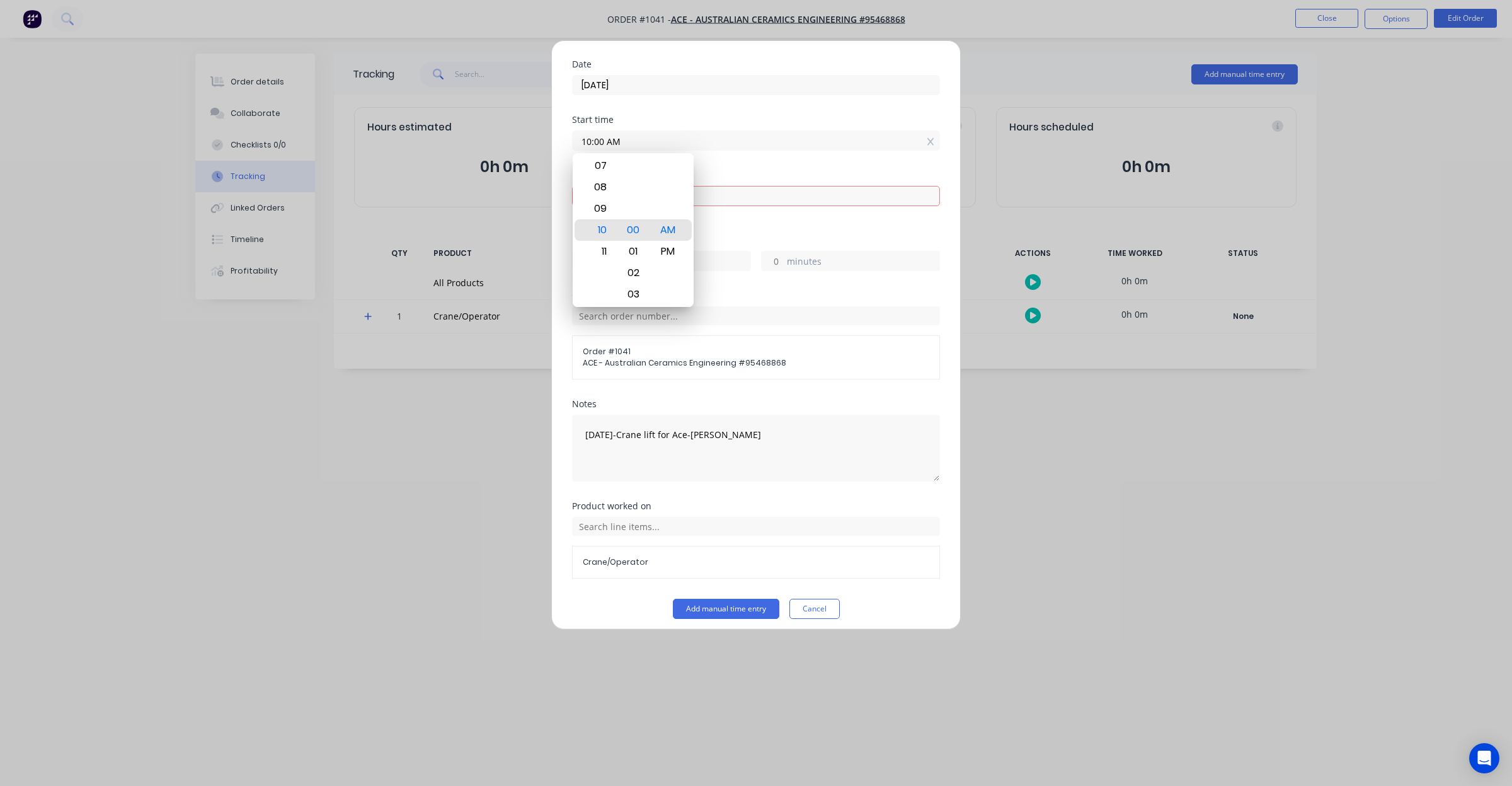
type input "10:47 AM"
type input "0"
type input "47"
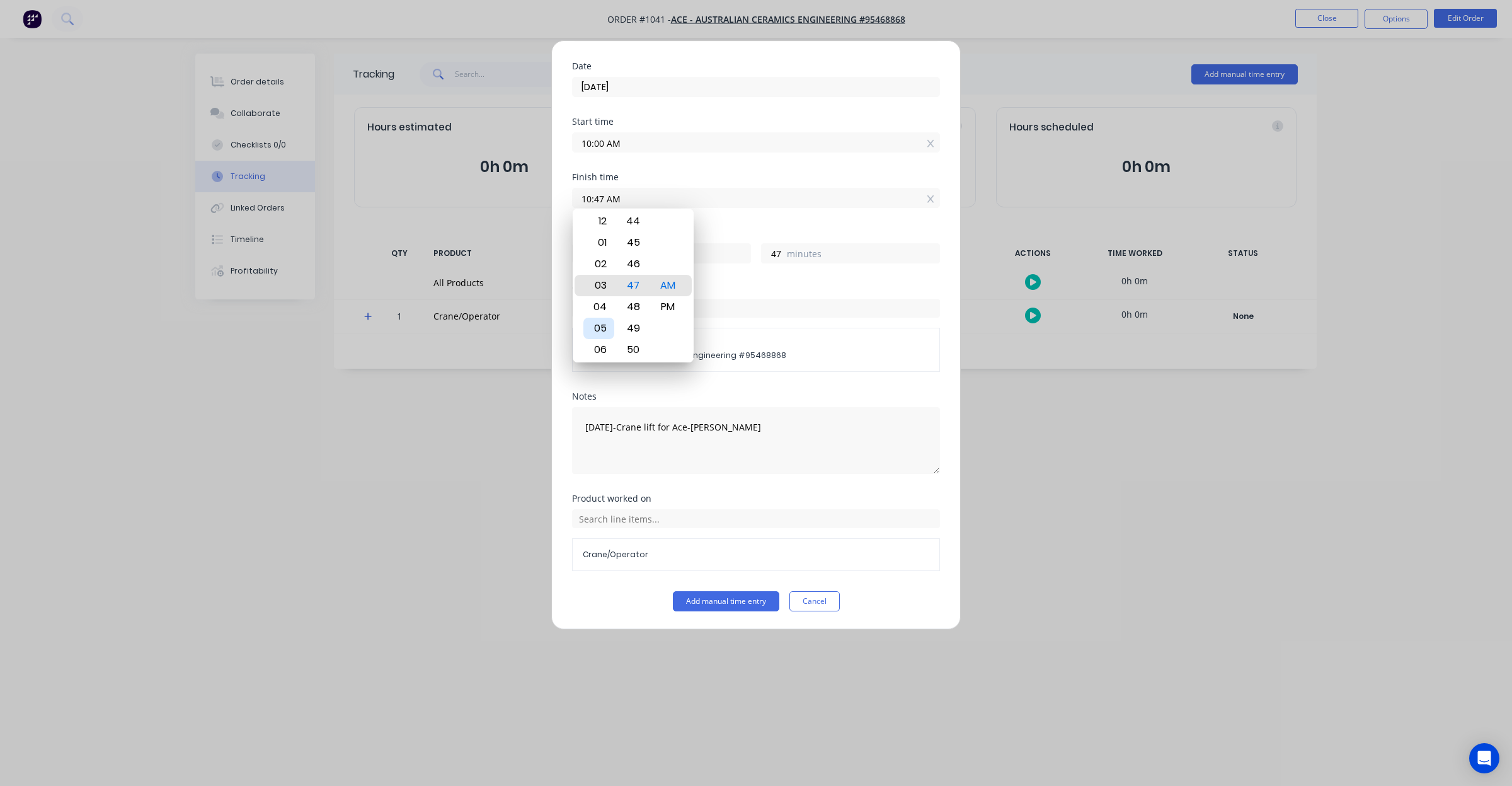
type input "12:47 AM"
type input "14"
click at [602, 285] on div "12" at bounding box center [599, 285] width 31 height 21
type input "12:19 AM"
type input "19"
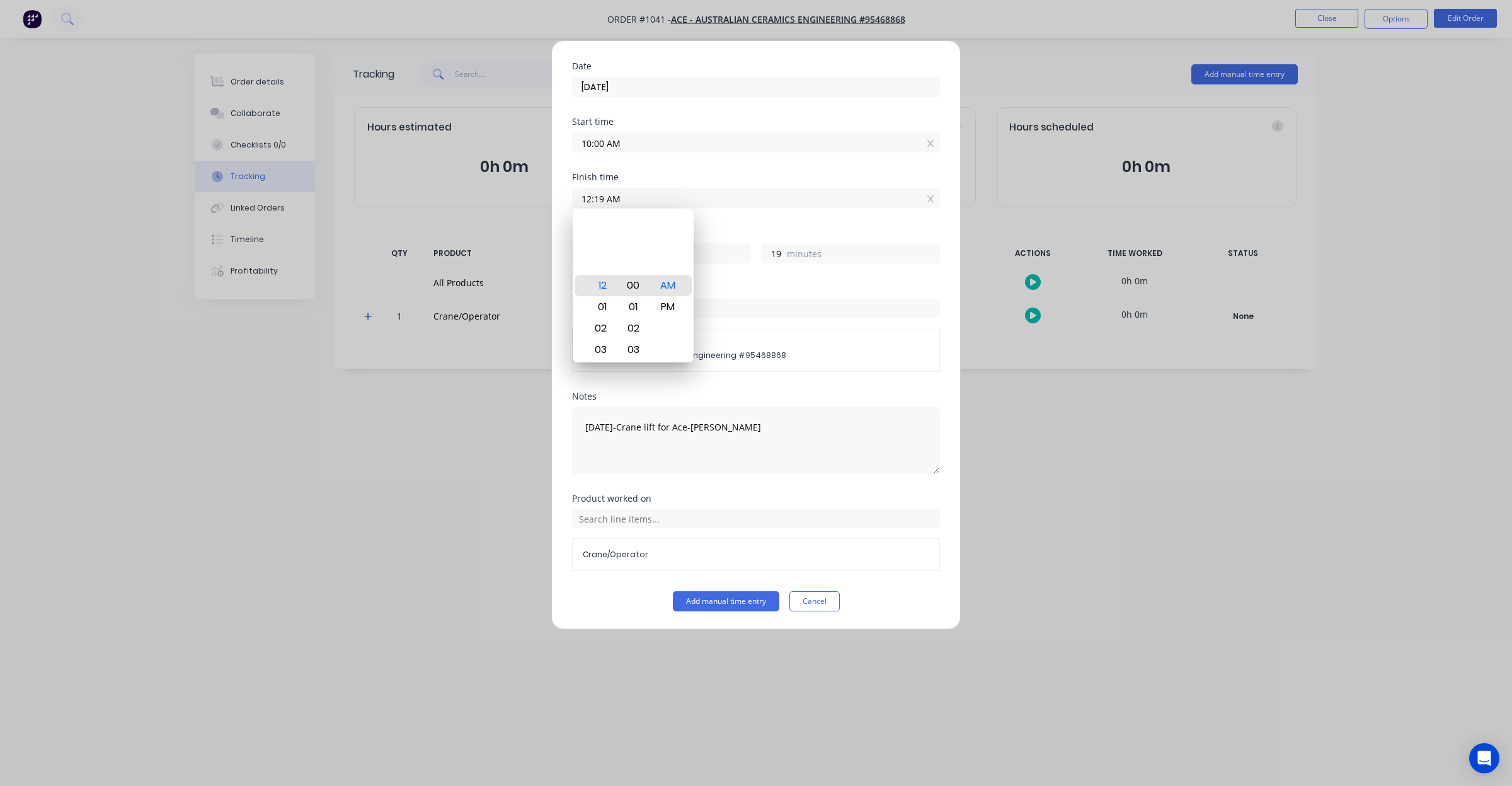
type input "12:00 AM"
type input "0"
click at [632, 287] on div "00" at bounding box center [633, 285] width 31 height 21
click at [673, 305] on div "PM" at bounding box center [668, 307] width 31 height 21
click at [779, 283] on div "Order #" at bounding box center [756, 288] width 368 height 9
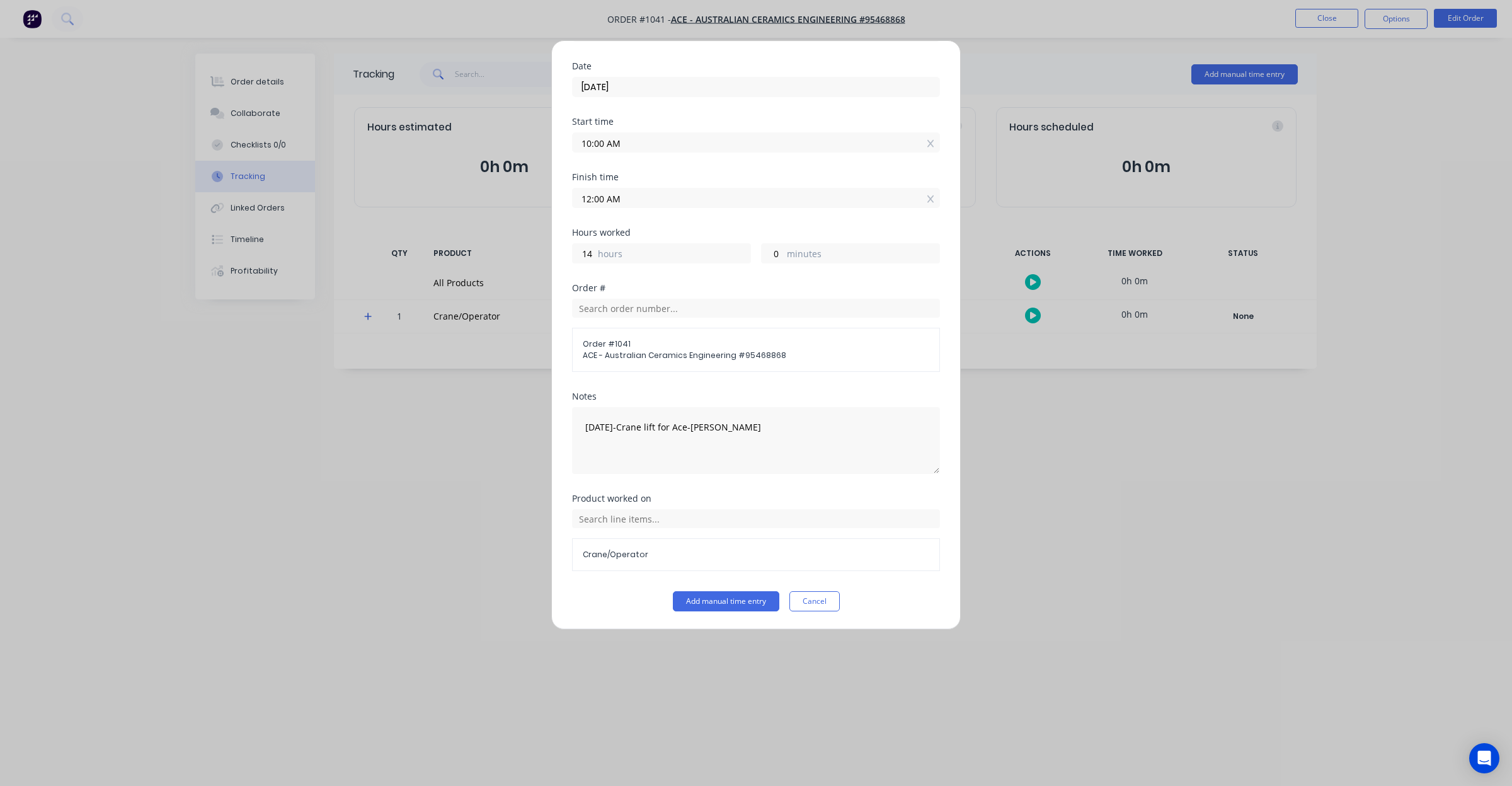
click at [678, 195] on input "12:00 AM" at bounding box center [756, 197] width 367 height 19
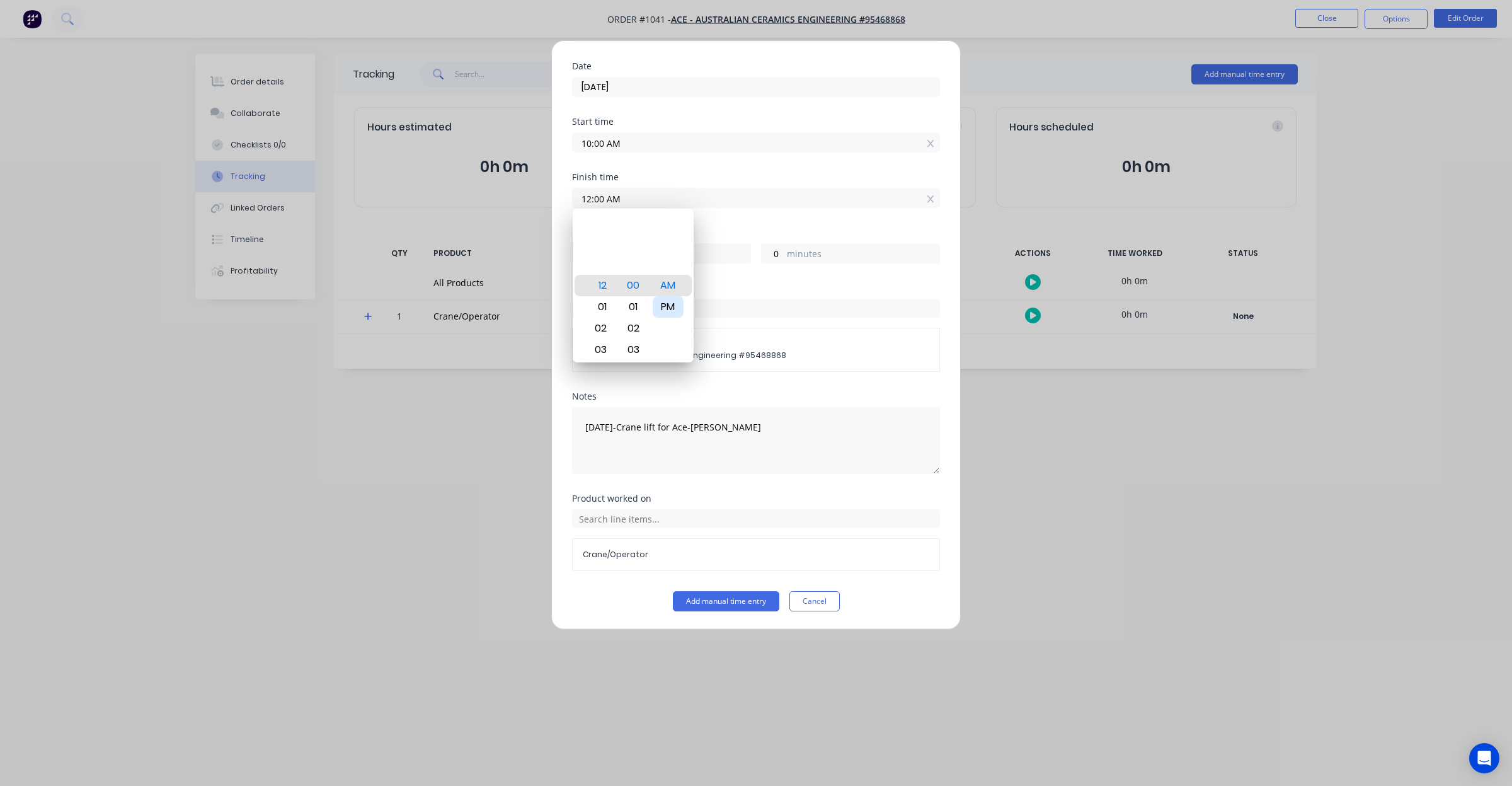
click at [672, 299] on div "PM" at bounding box center [668, 307] width 31 height 21
type input "12:00 PM"
type input "26"
click at [727, 284] on div "Order #" at bounding box center [756, 288] width 368 height 9
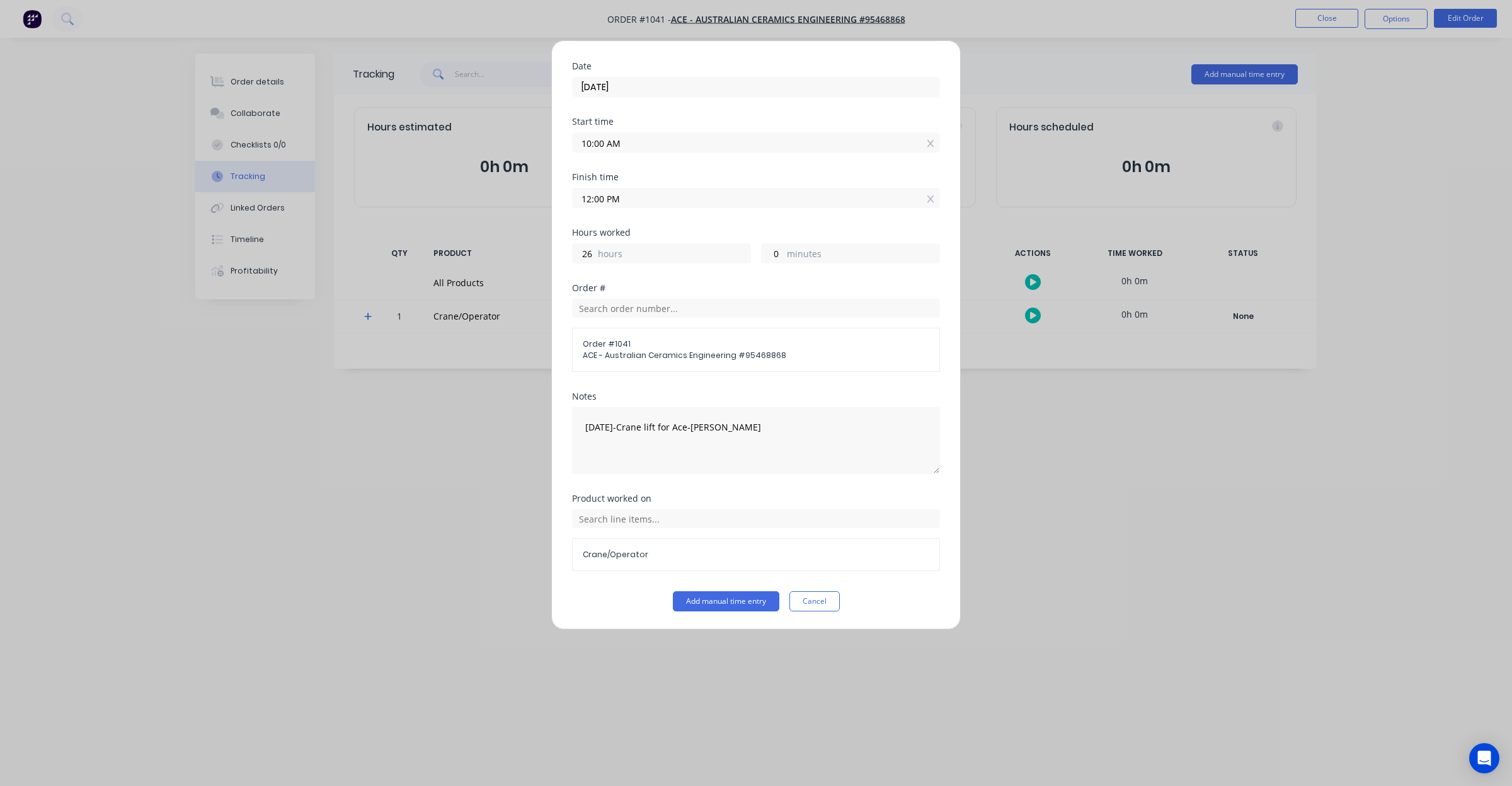
click at [659, 199] on input "12:00 PM" at bounding box center [756, 197] width 367 height 19
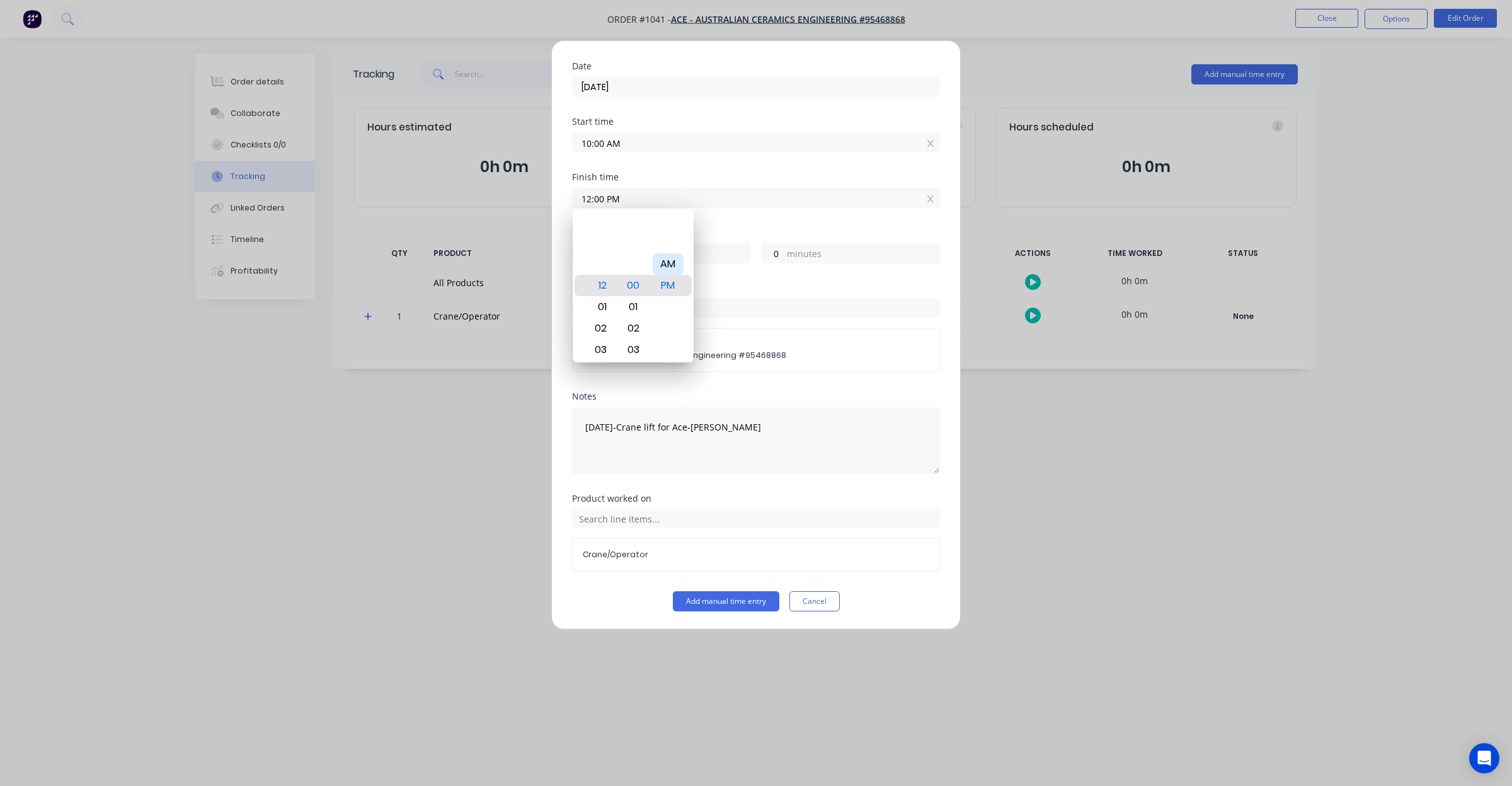
click at [659, 256] on div "AM" at bounding box center [668, 264] width 31 height 21
type input "12:00 AM"
click at [760, 280] on div "Hours worked 14 hours 0 minutes" at bounding box center [756, 256] width 368 height 56
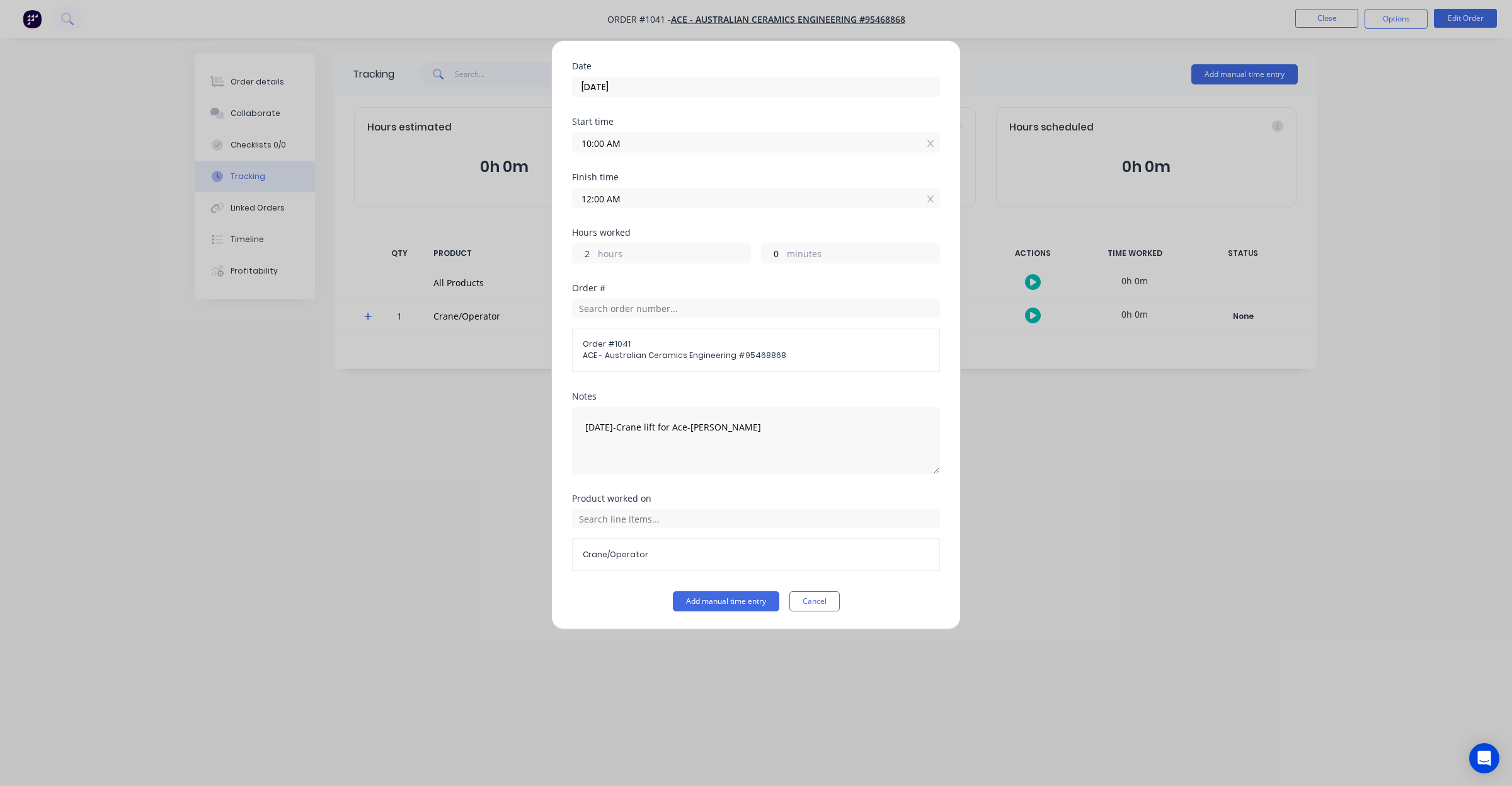
type input "2"
type input "12:00 PM"
click at [679, 224] on div "Finish time 12:00 PM" at bounding box center [756, 200] width 368 height 56
drag, startPoint x: 738, startPoint y: 603, endPoint x: 747, endPoint y: 596, distance: 11.4
click at [738, 603] on button "Add manual time entry" at bounding box center [726, 601] width 107 height 20
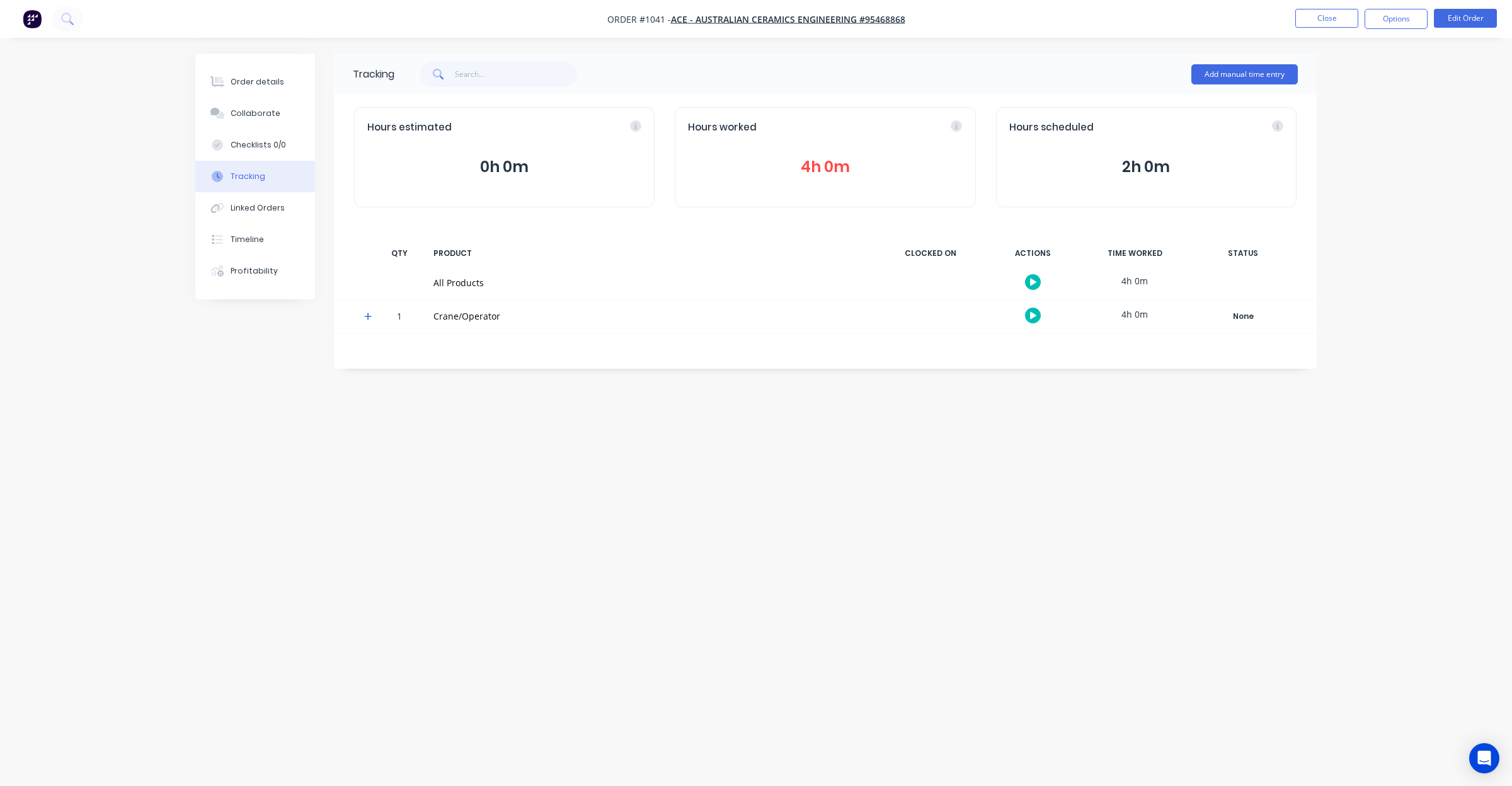
click at [998, 416] on div "Tracking Add manual time entry Hours estimated 0h 0m Hours worked 4h 0m Hours s…" at bounding box center [756, 369] width 1121 height 631
click at [813, 166] on button "4h 0m" at bounding box center [825, 167] width 274 height 24
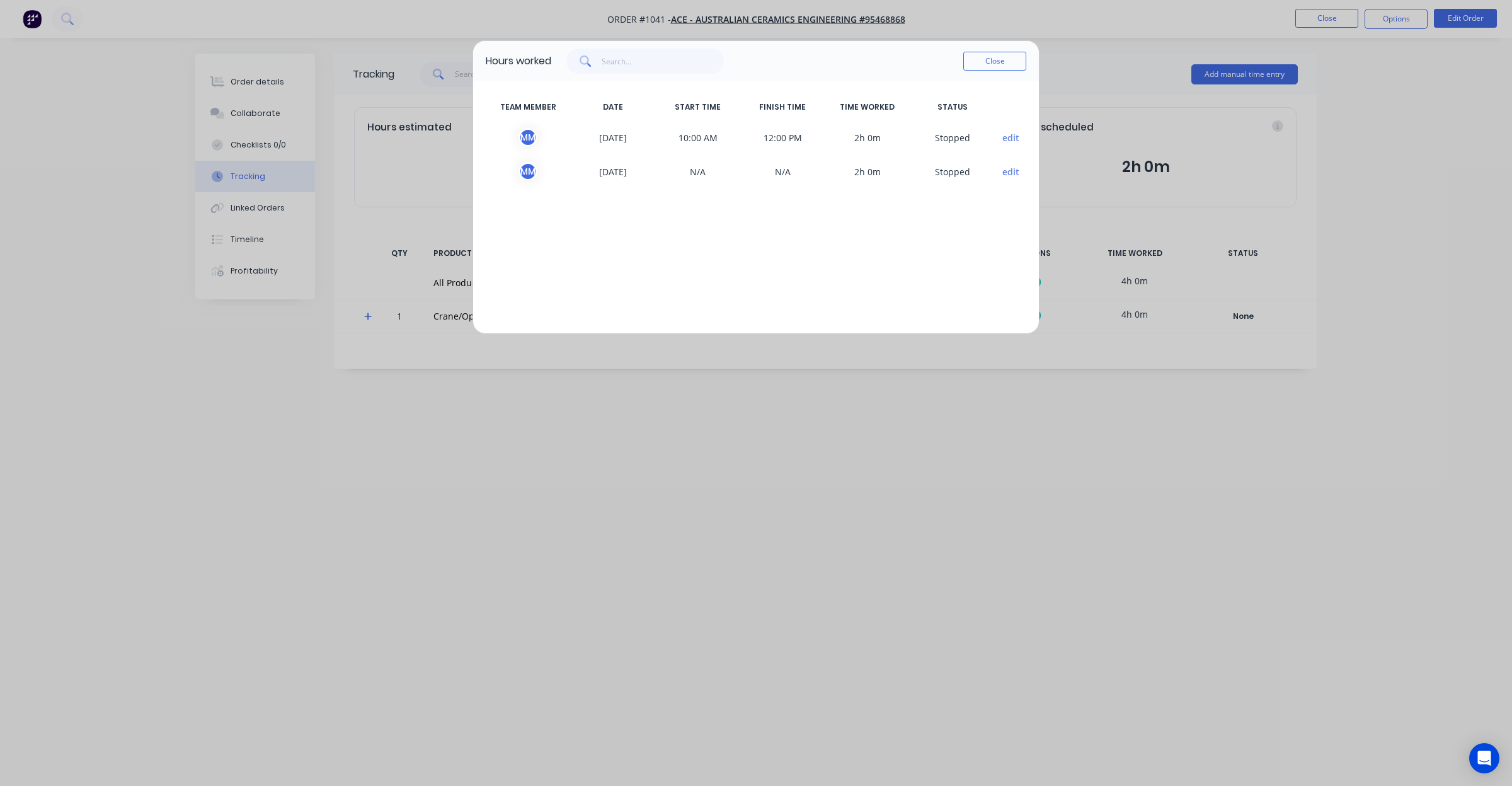
click at [1007, 169] on button "edit" at bounding box center [1011, 172] width 17 height 14
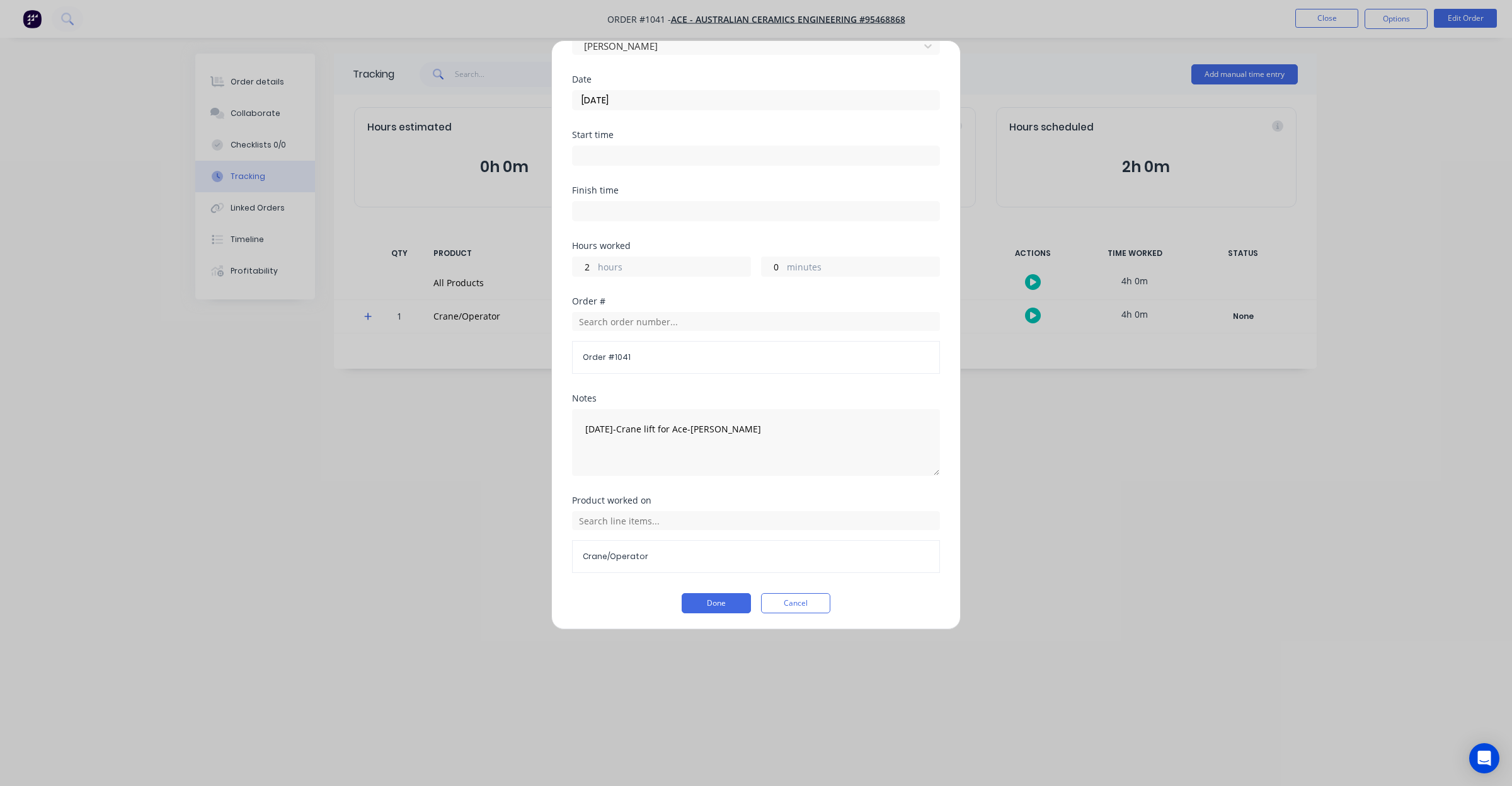
scroll to position [77, 0]
click at [716, 596] on button "Done" at bounding box center [716, 601] width 69 height 20
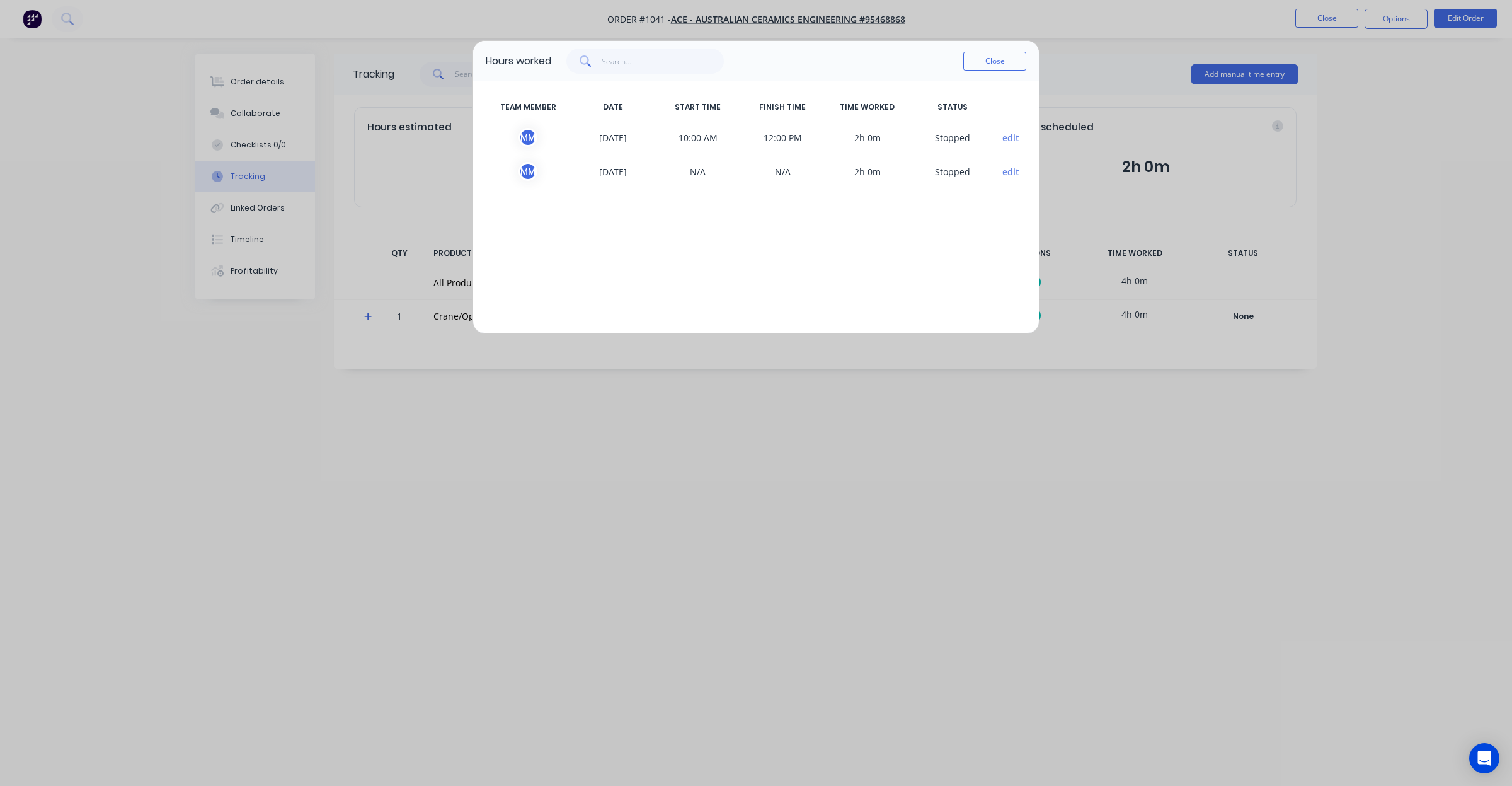
click at [1010, 174] on button "edit" at bounding box center [1011, 172] width 17 height 14
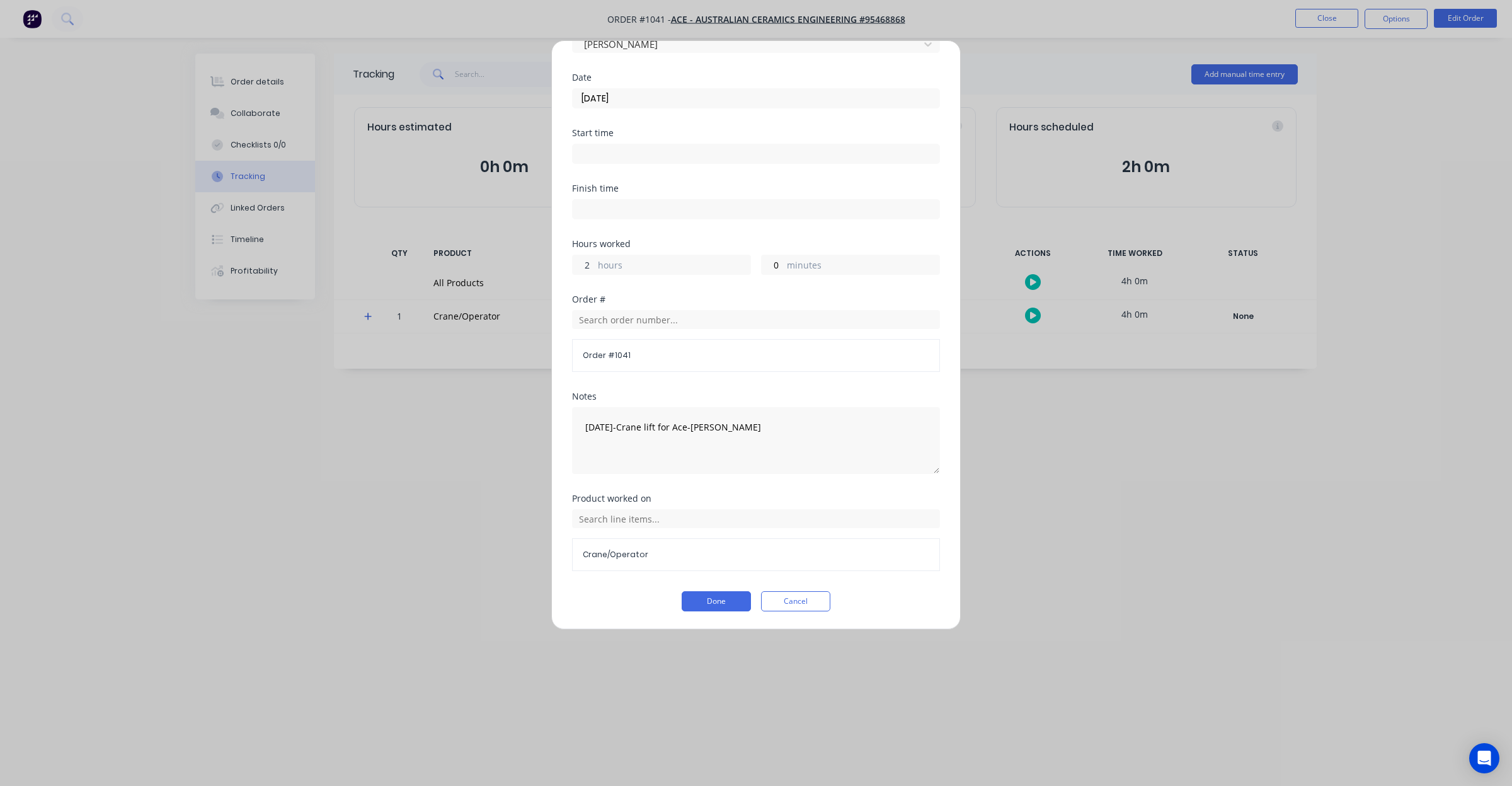
drag, startPoint x: 589, startPoint y: 262, endPoint x: 561, endPoint y: 262, distance: 28.0
click at [561, 262] on div "Edit time tracking entry Team member Matthew McDonald Date 01/08/2025 Start tim…" at bounding box center [756, 335] width 410 height 589
type input "0"
click at [722, 594] on button "Done" at bounding box center [716, 601] width 69 height 20
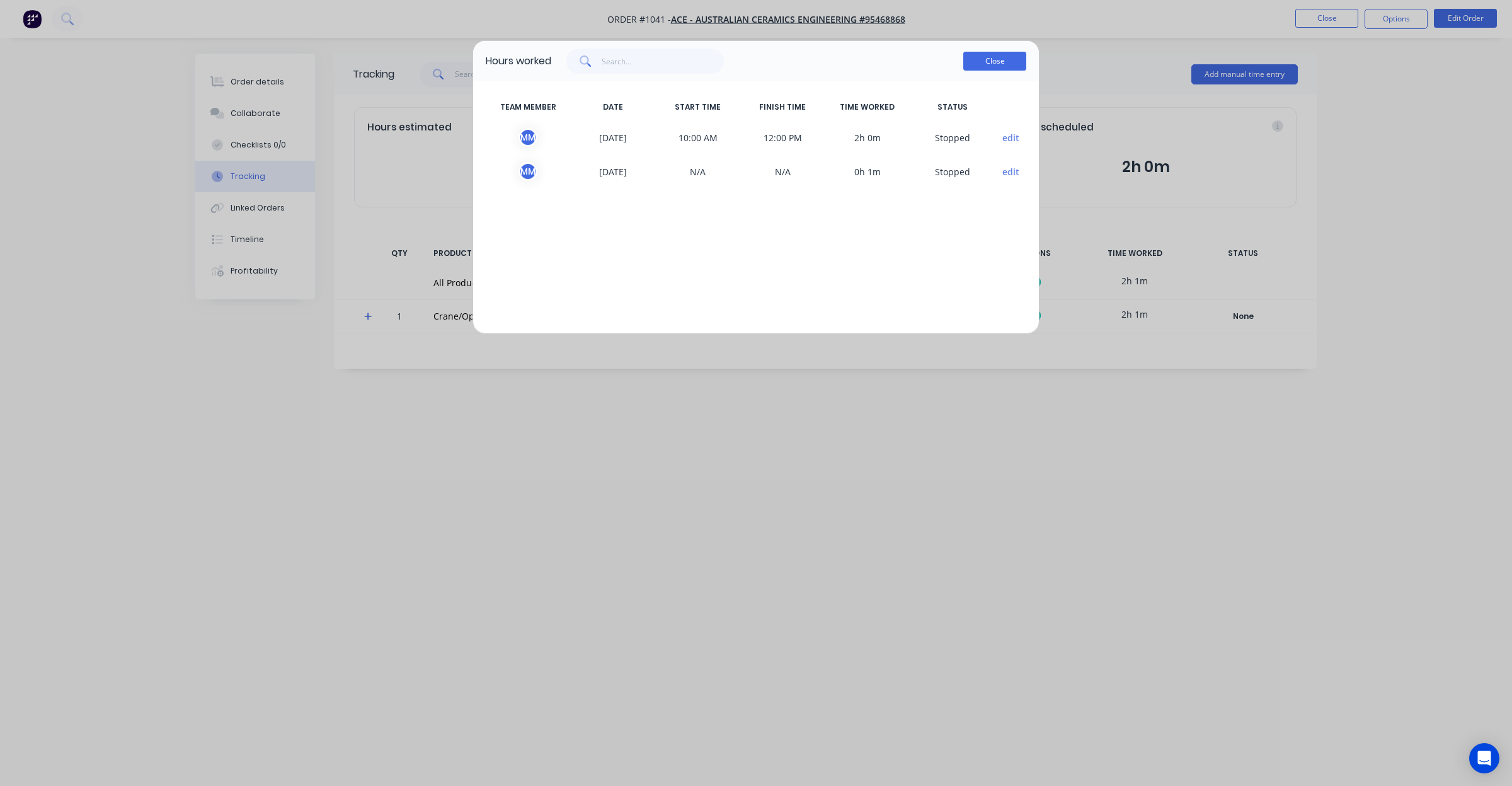
click at [996, 62] on button "Close" at bounding box center [995, 61] width 63 height 19
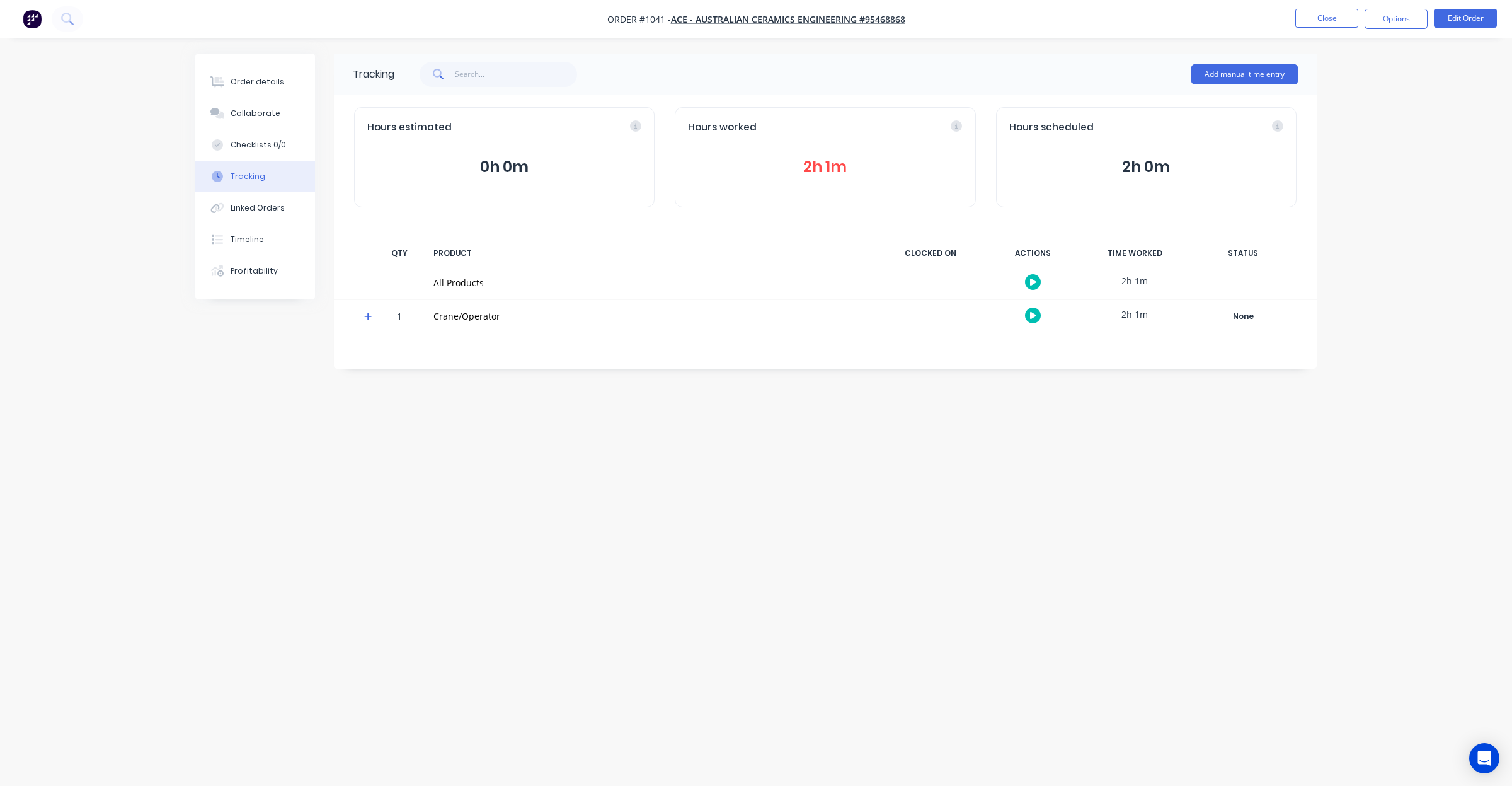
drag, startPoint x: 823, startPoint y: 673, endPoint x: 570, endPoint y: 586, distance: 267.5
click at [570, 586] on div "Tracking Add manual time entry Hours estimated 0h 0m Hours worked 2h 1m Hours s…" at bounding box center [756, 369] width 1121 height 631
click at [365, 315] on icon at bounding box center [368, 316] width 8 height 9
click at [833, 172] on button "2h 1m" at bounding box center [825, 167] width 274 height 24
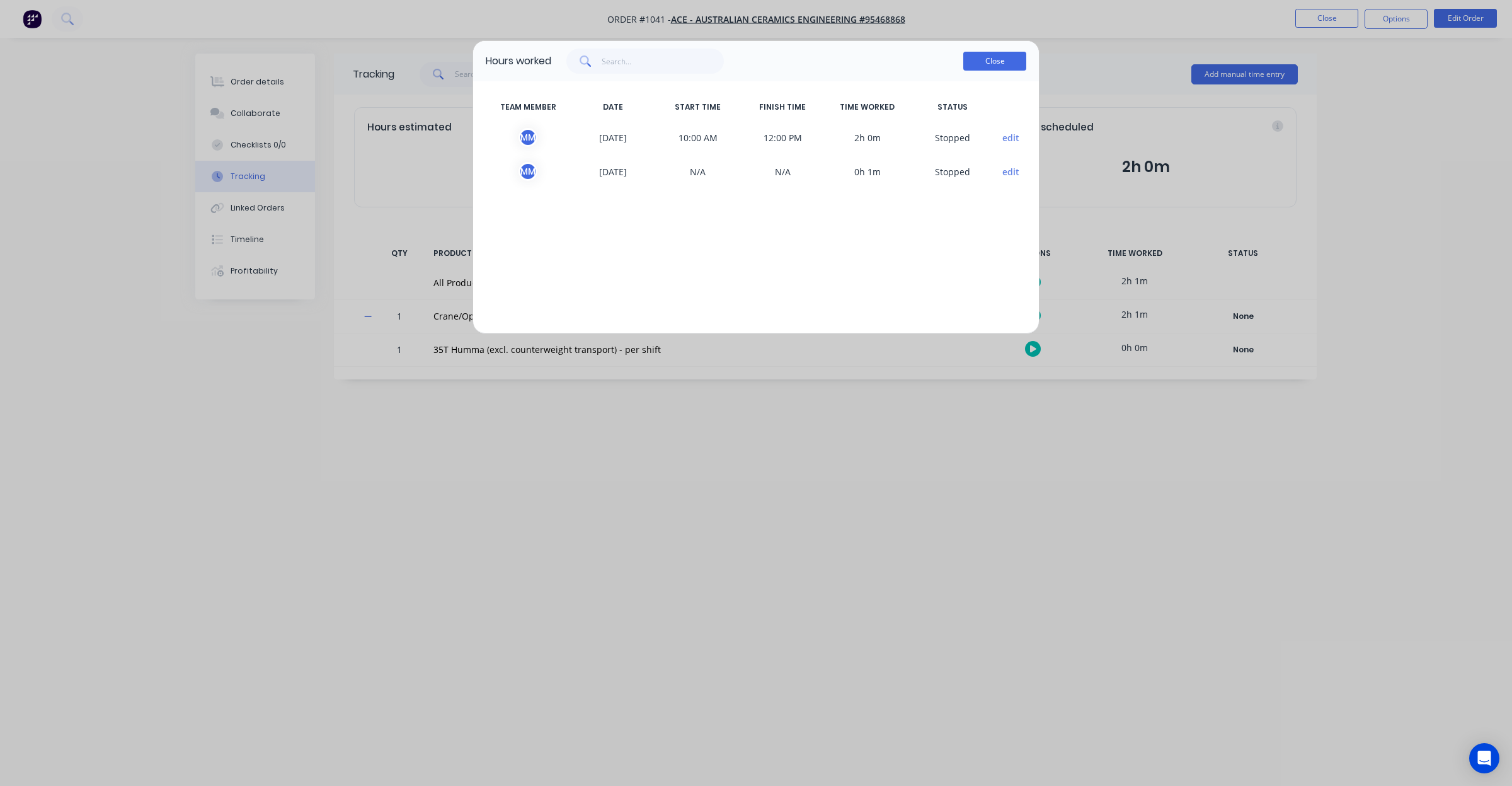
click at [1000, 60] on button "Close" at bounding box center [995, 61] width 63 height 19
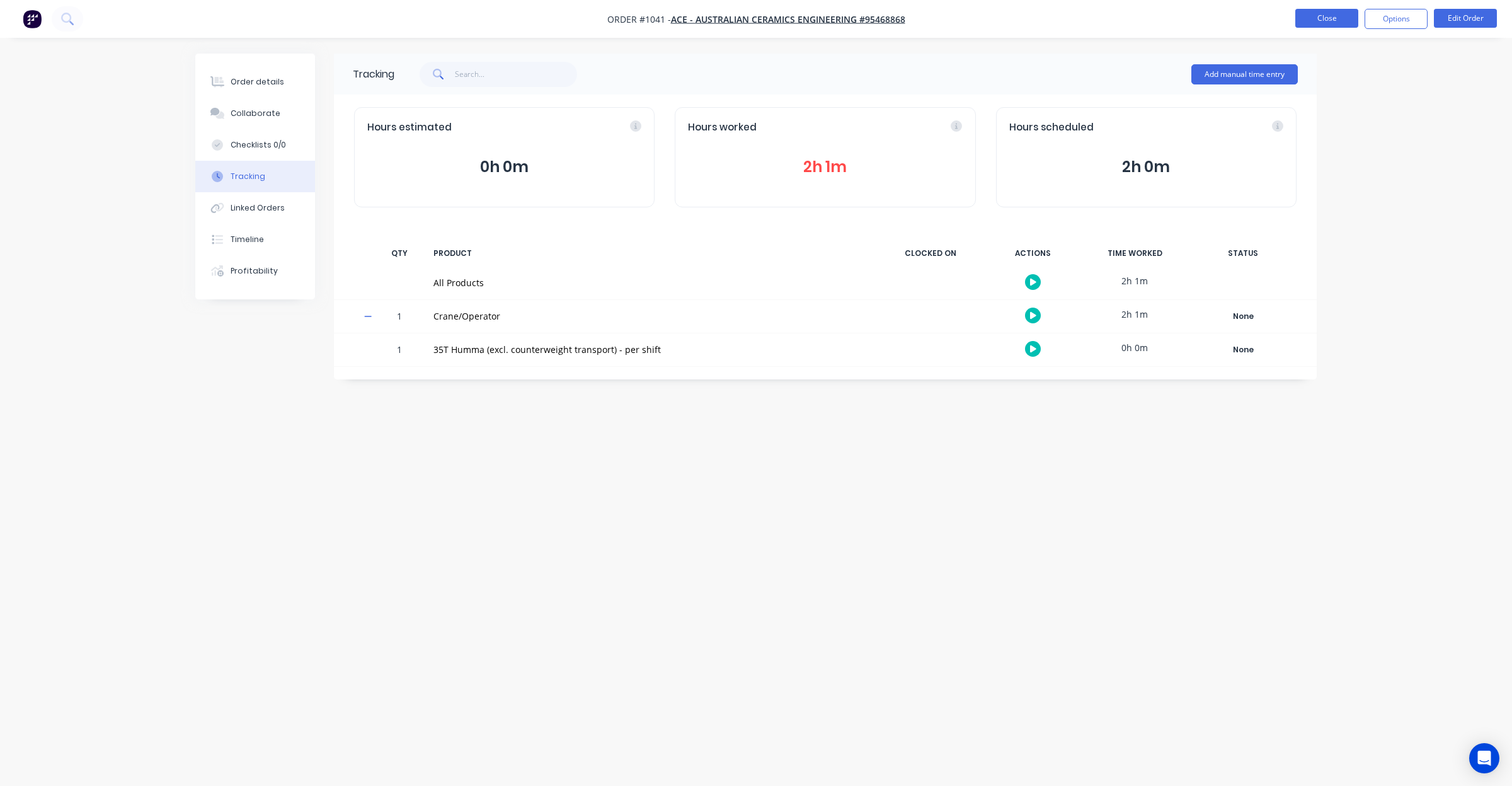
click at [1305, 22] on button "Close" at bounding box center [1327, 18] width 63 height 19
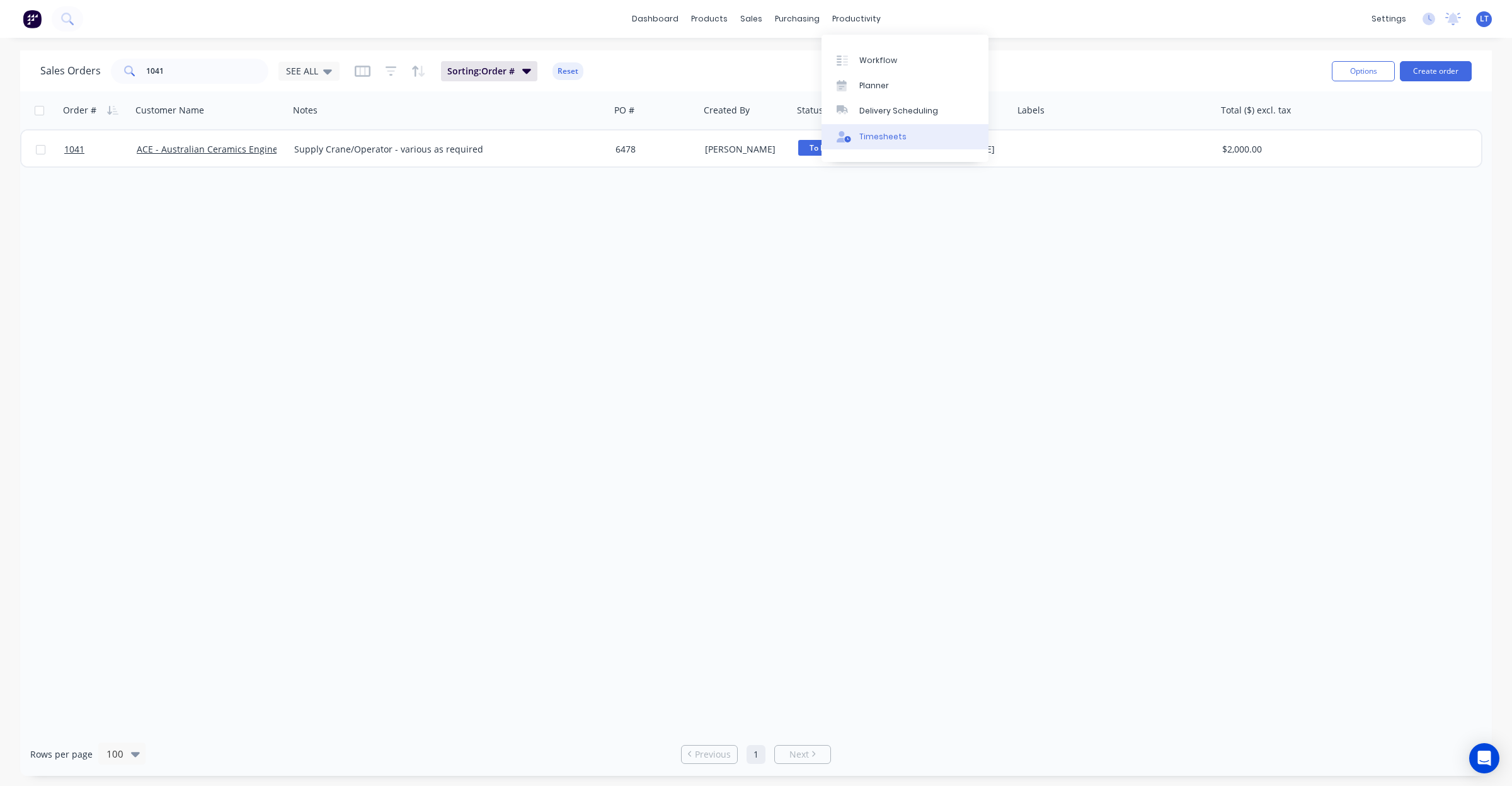
click at [892, 137] on div "Timesheets" at bounding box center [883, 137] width 47 height 11
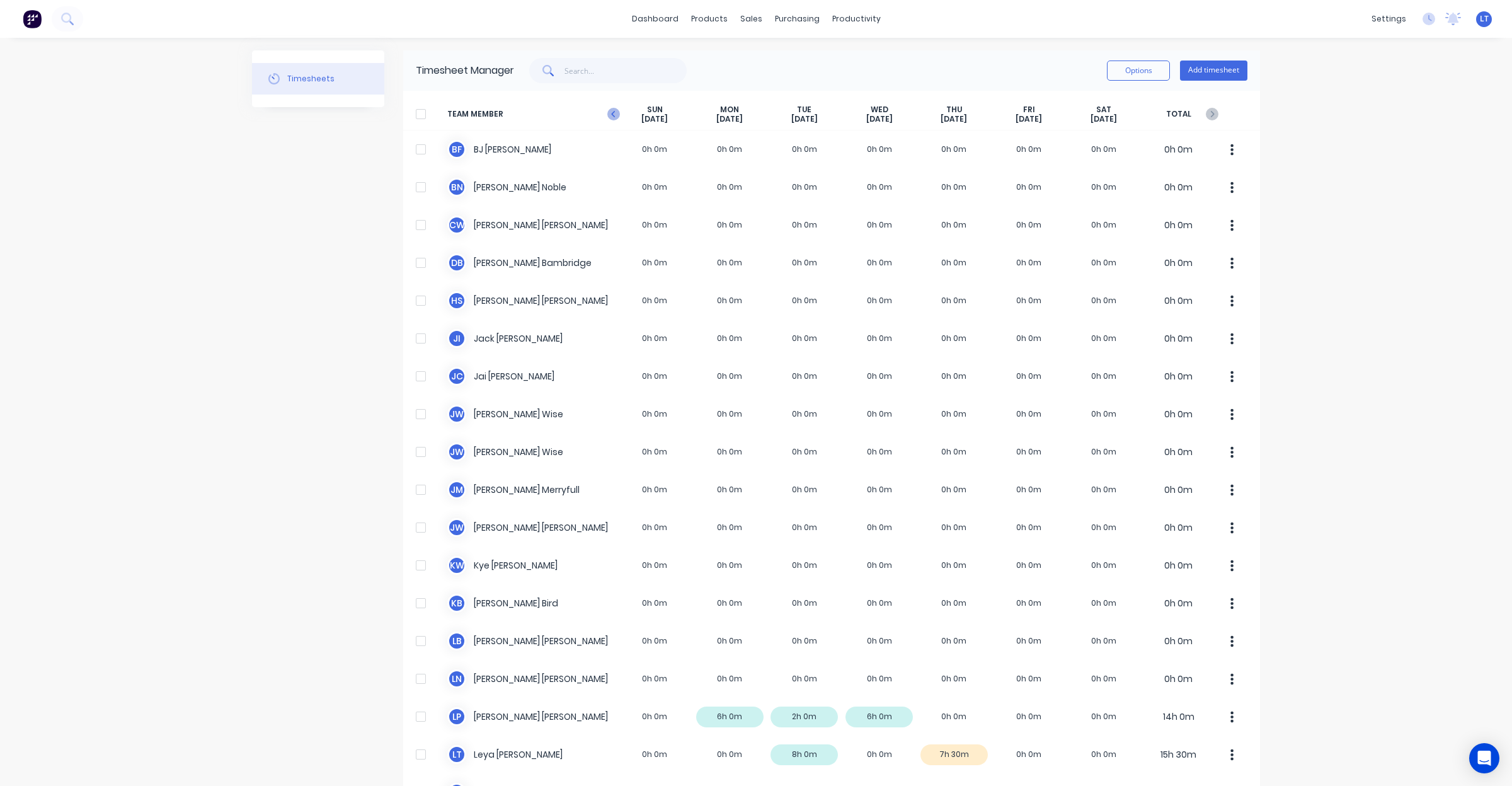
click at [612, 114] on icon "button" at bounding box center [614, 114] width 13 height 13
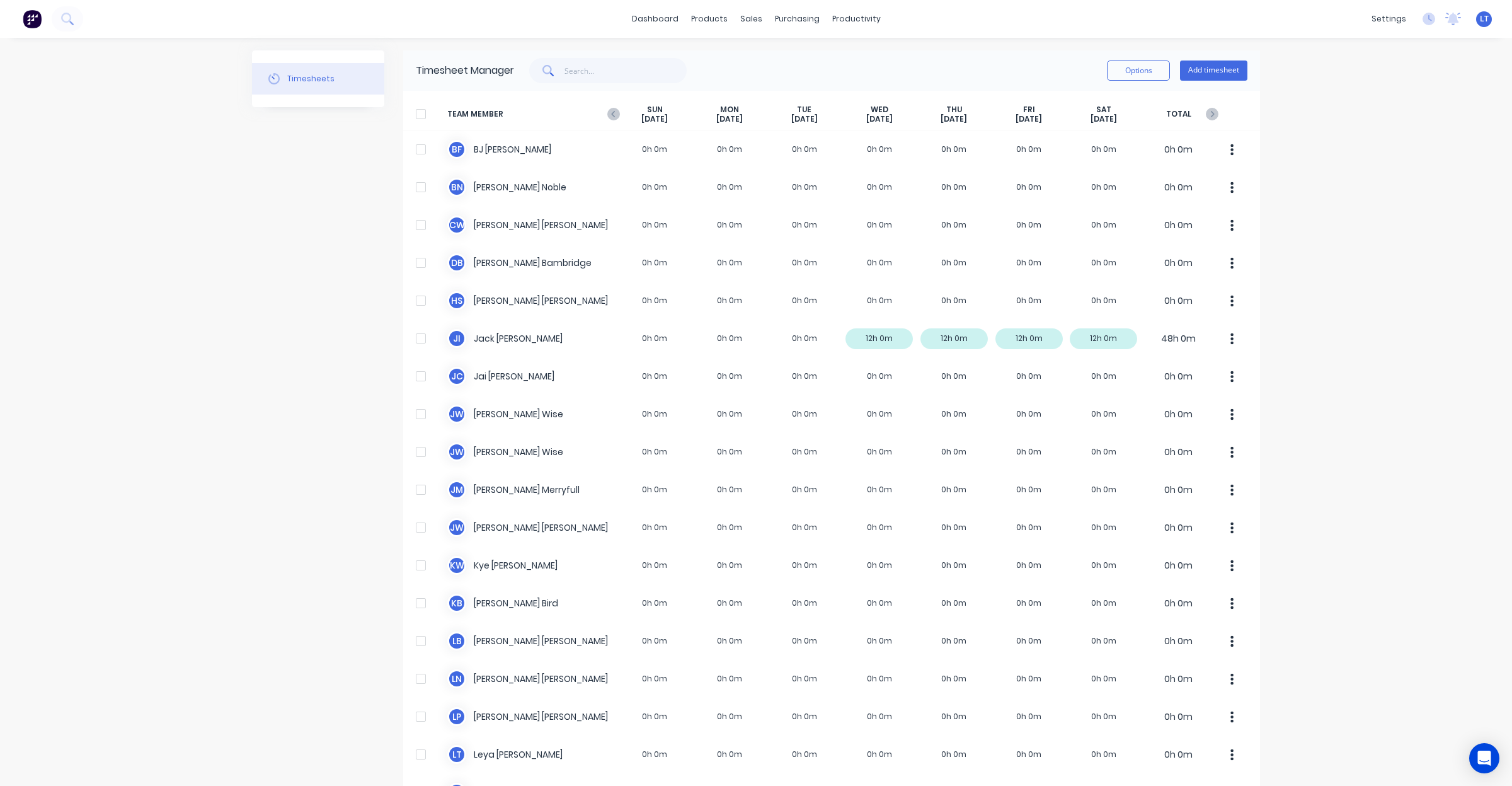
click at [612, 114] on icon "button" at bounding box center [614, 114] width 13 height 13
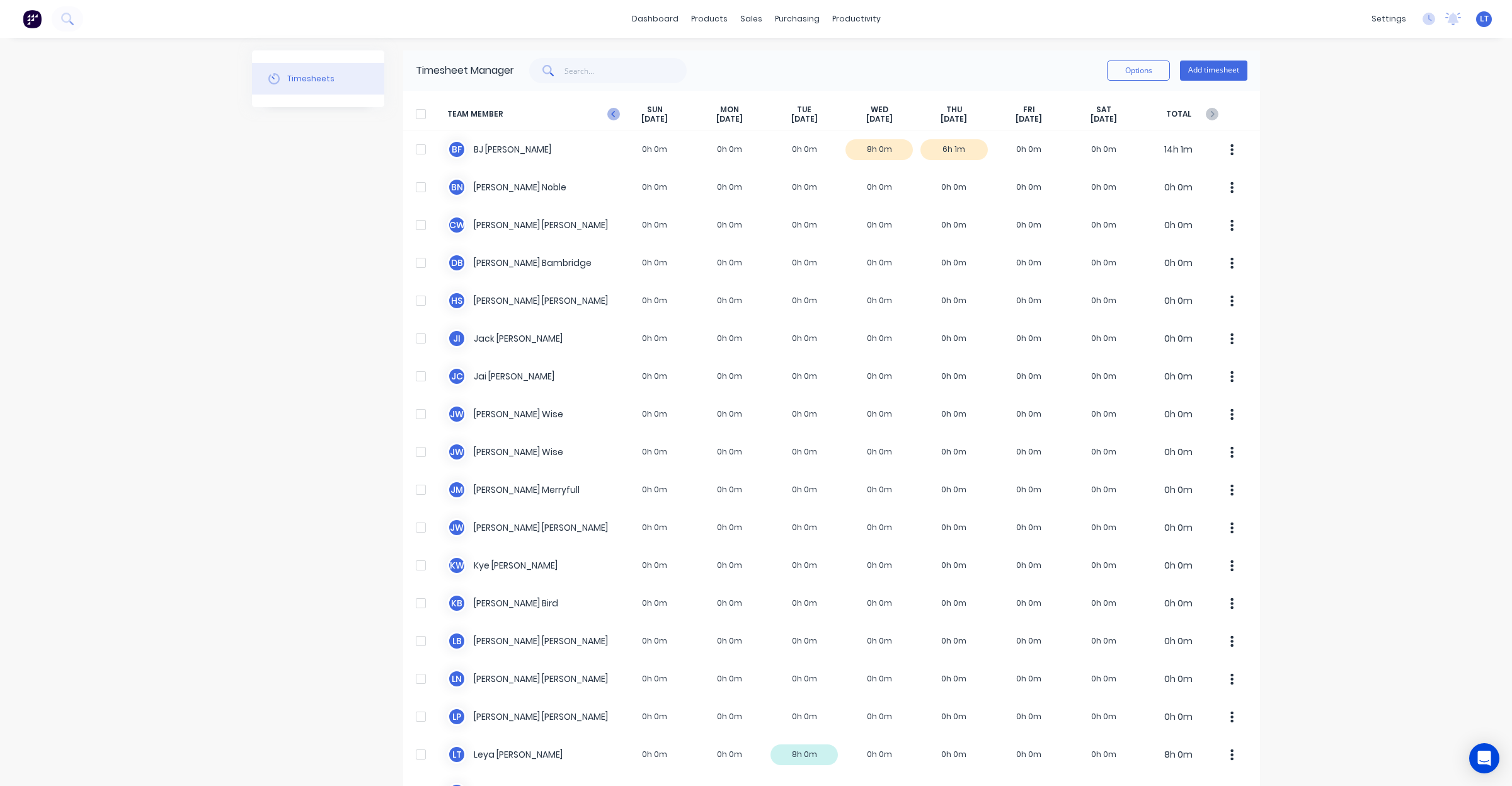
click at [613, 111] on icon "button" at bounding box center [614, 114] width 13 height 13
click at [612, 114] on icon "button" at bounding box center [614, 114] width 13 height 13
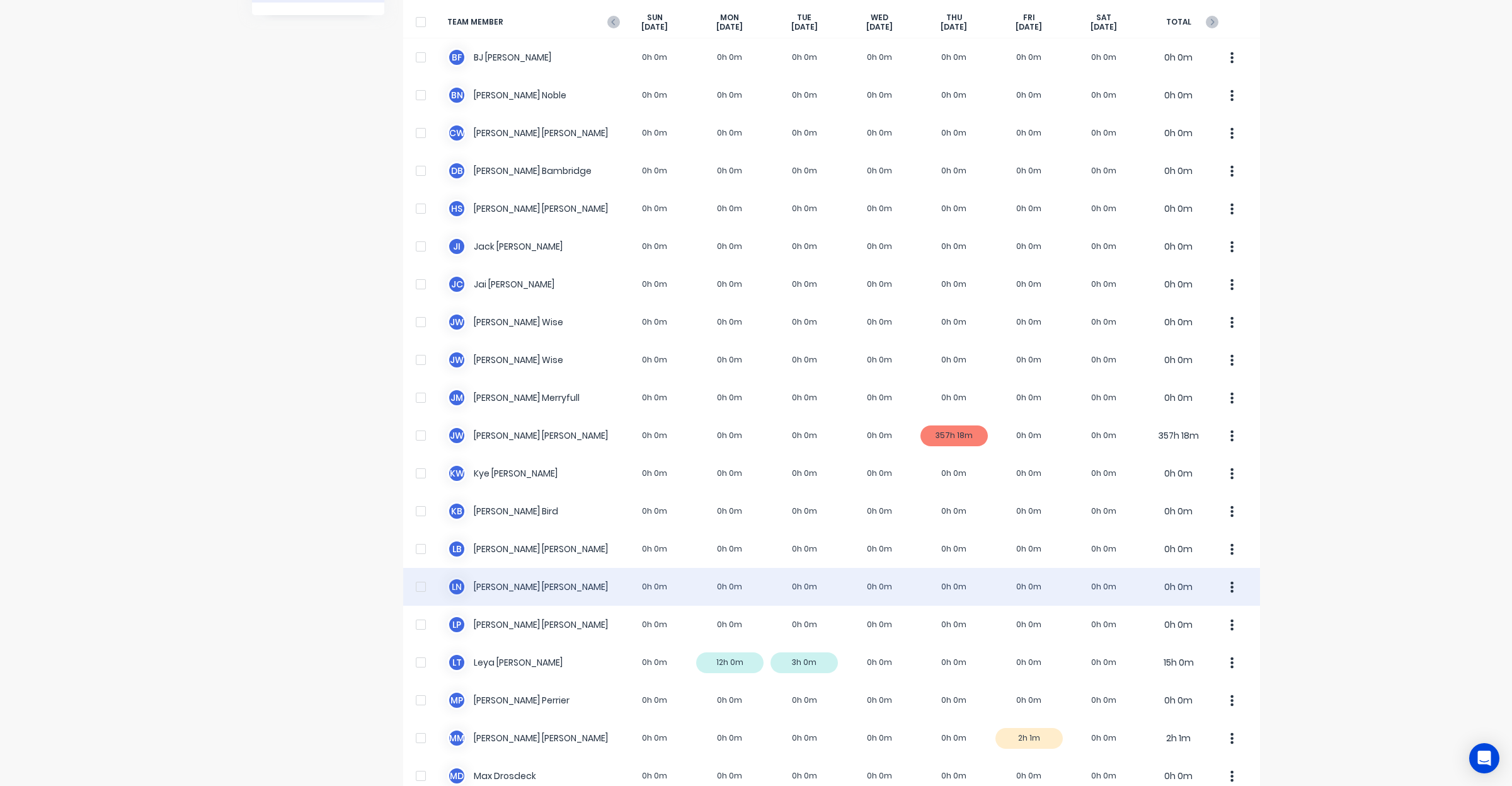
scroll to position [104, 0]
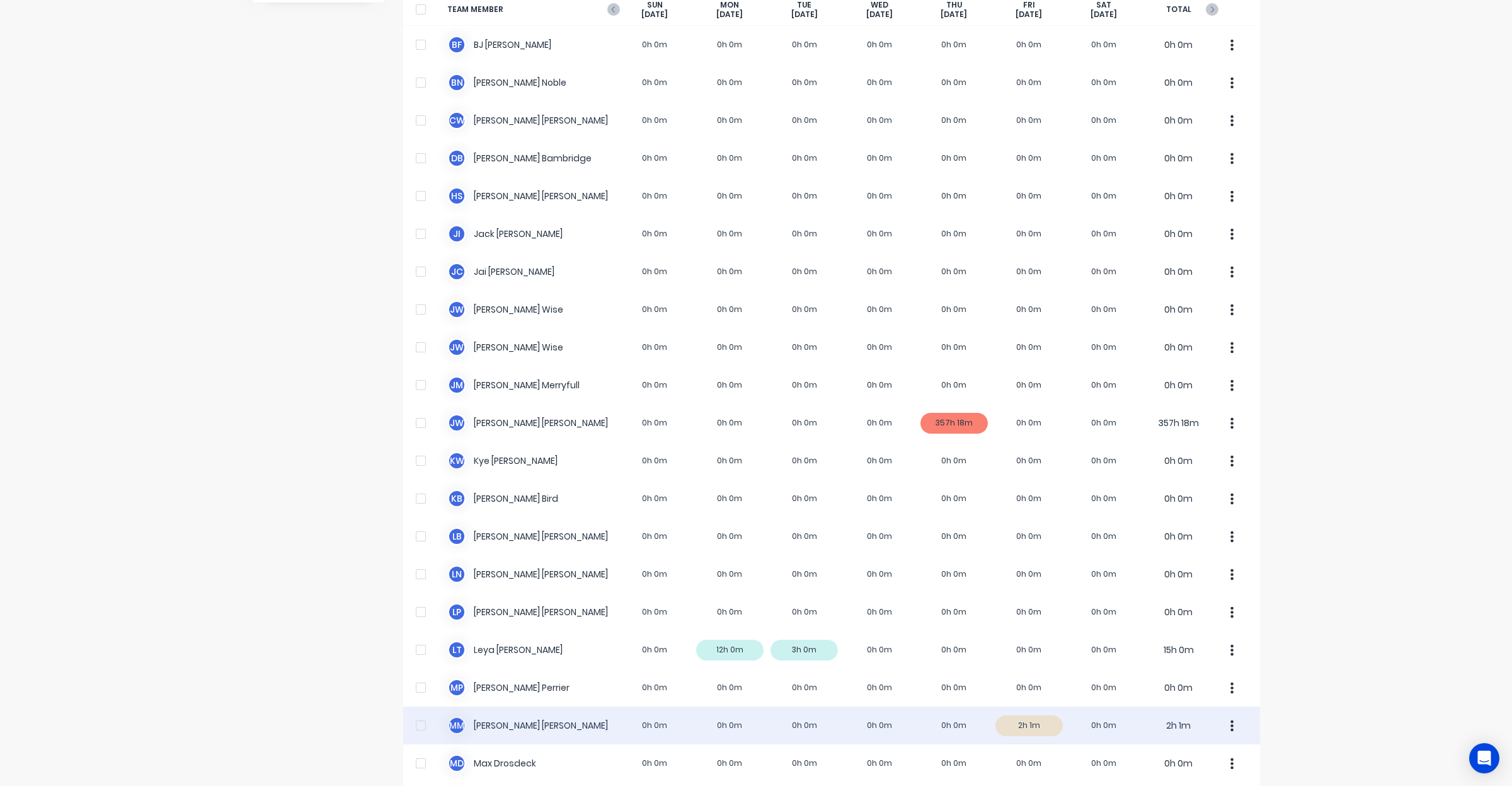
click at [1016, 723] on div "M M Matthew McDonald 0h 0m 0h 0m 0h 0m 0h 0m 0h 0m 2h 1m 0h 0m 2h 1m" at bounding box center [832, 725] width 857 height 38
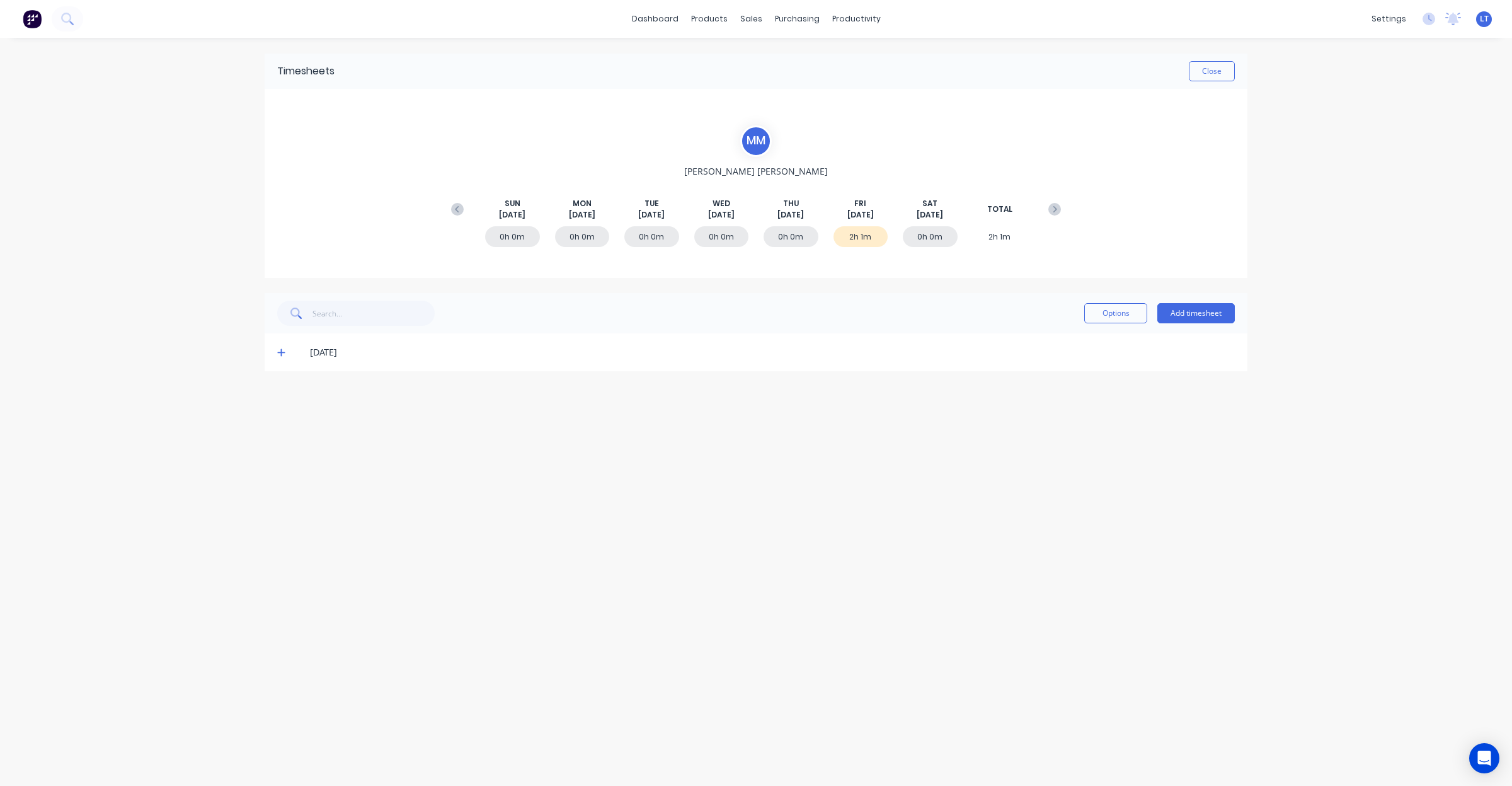
click at [278, 355] on icon at bounding box center [281, 352] width 8 height 9
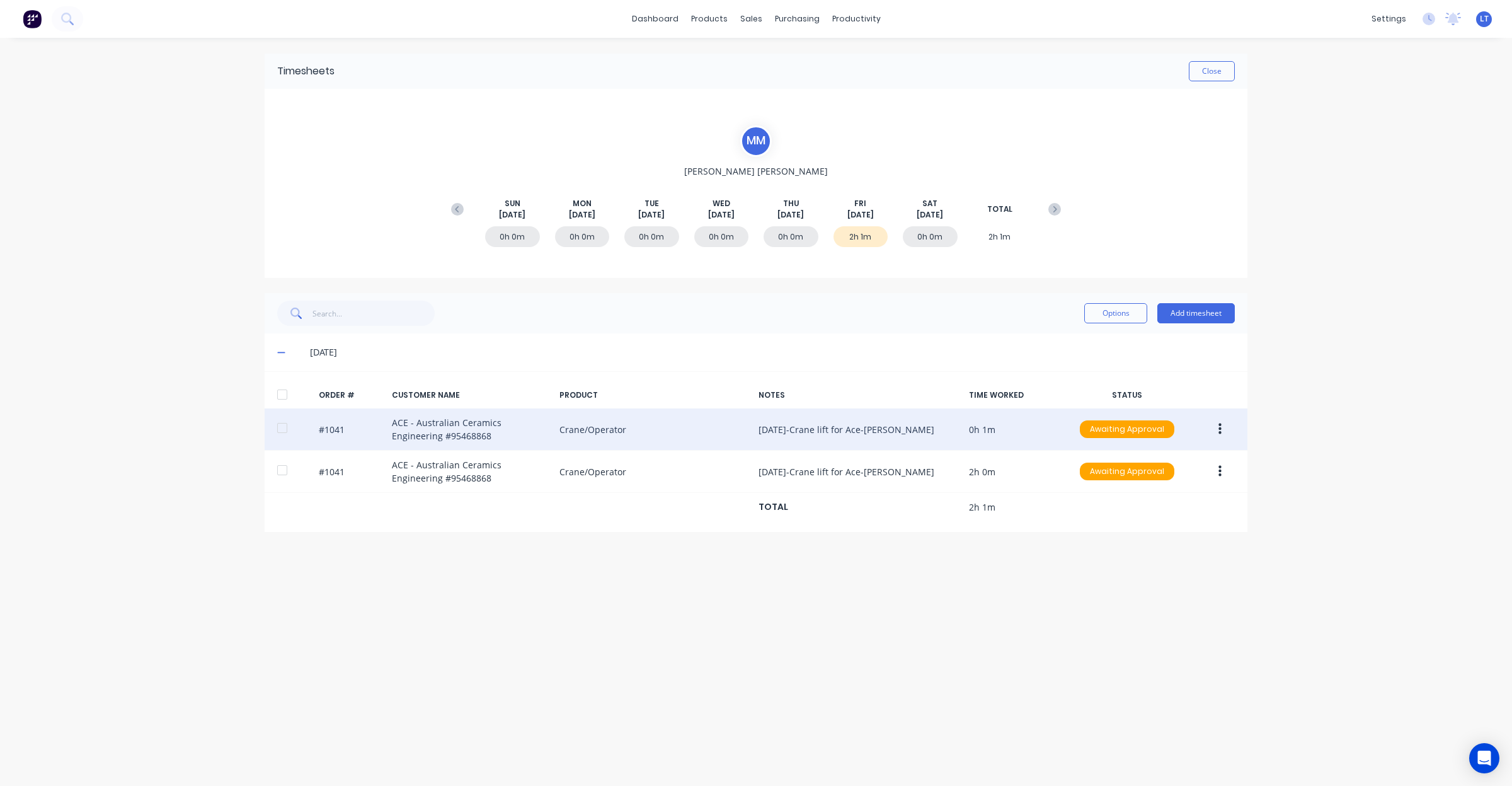
click at [1219, 427] on icon "button" at bounding box center [1220, 428] width 3 height 14
click at [1192, 559] on div "Delete" at bounding box center [1175, 563] width 97 height 19
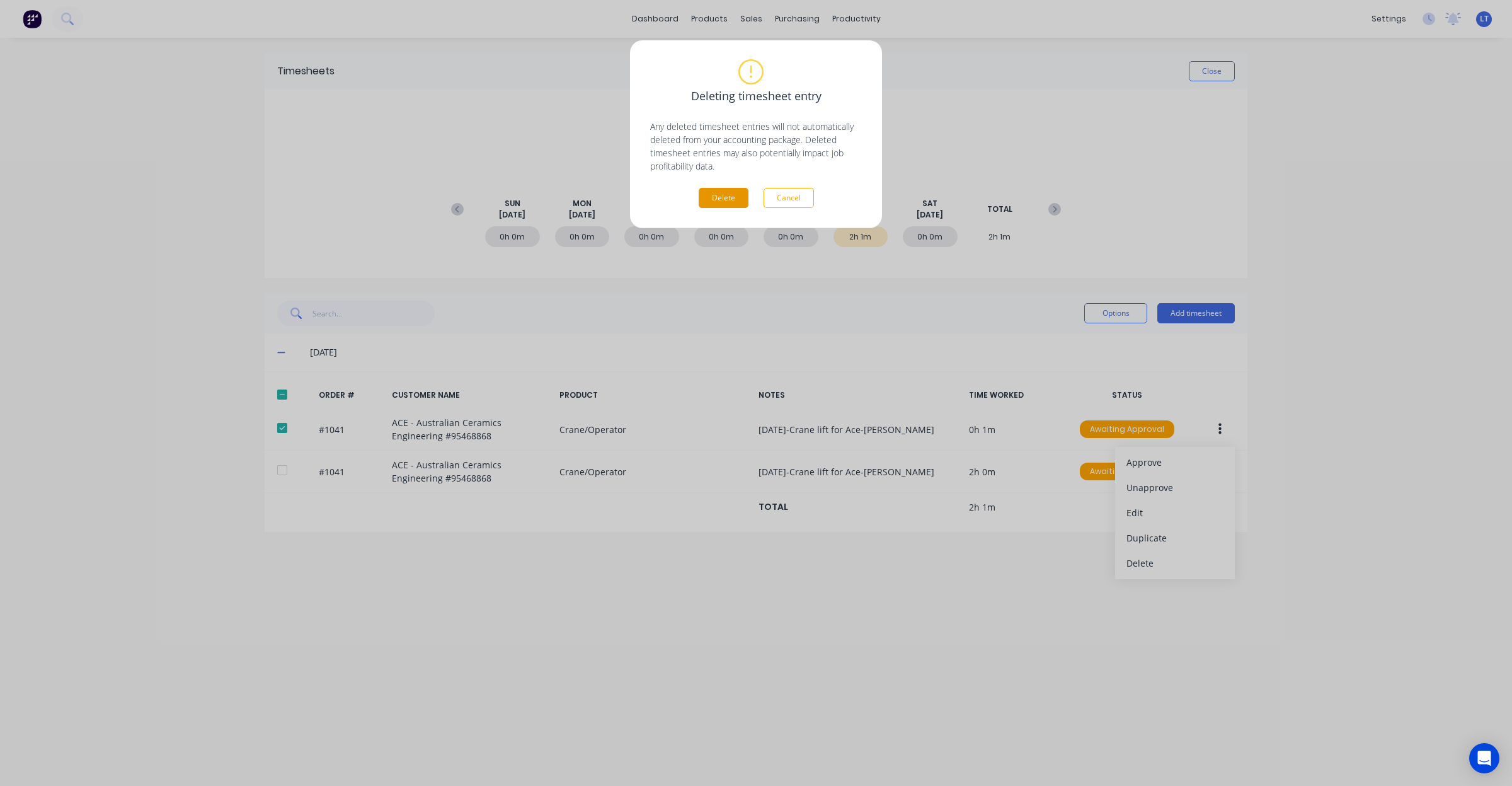
click at [711, 190] on button "Delete" at bounding box center [724, 198] width 50 height 20
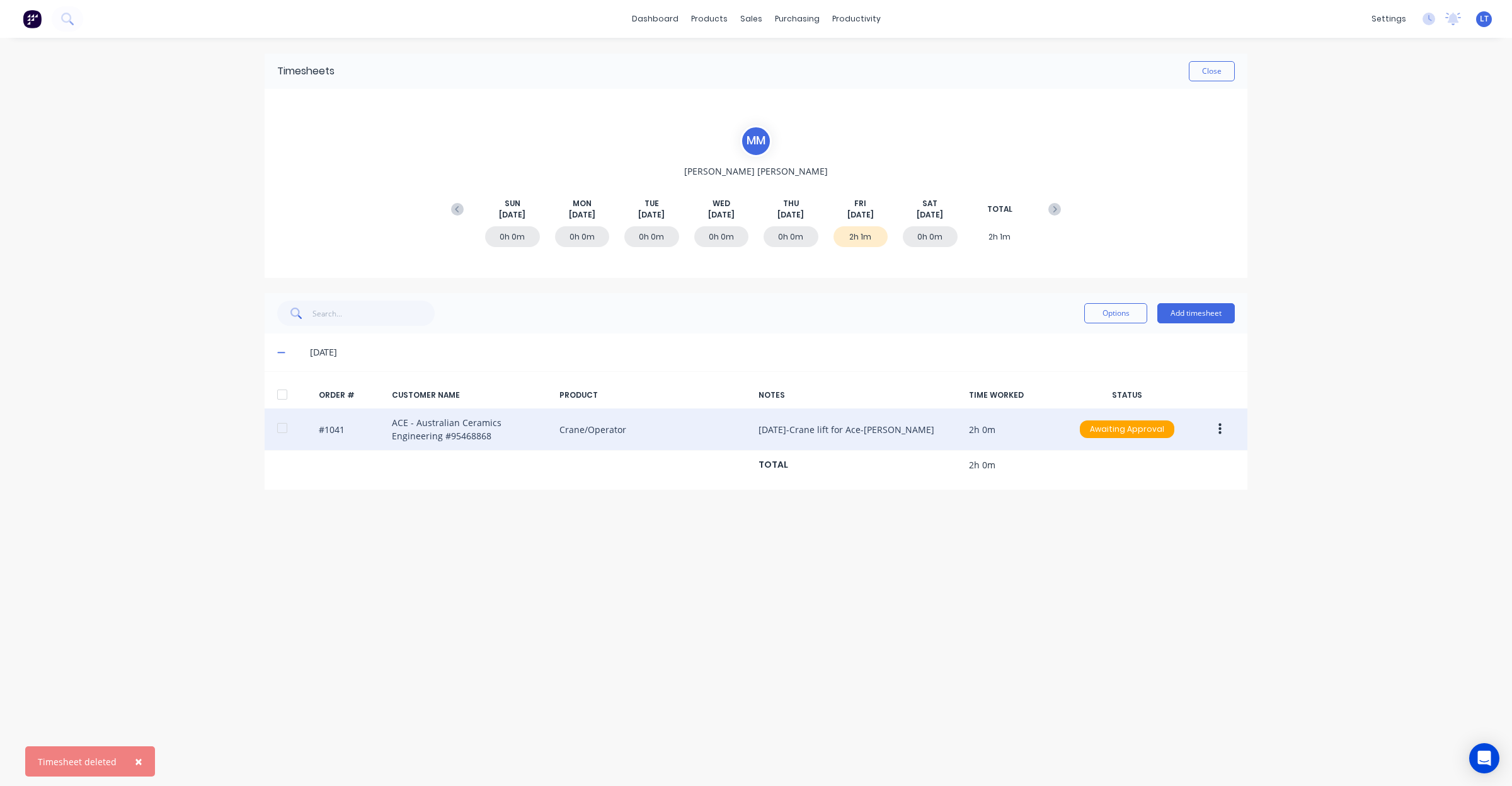
click at [1227, 429] on button "button" at bounding box center [1219, 429] width 29 height 23
click at [1192, 468] on div "Approve" at bounding box center [1175, 462] width 97 height 19
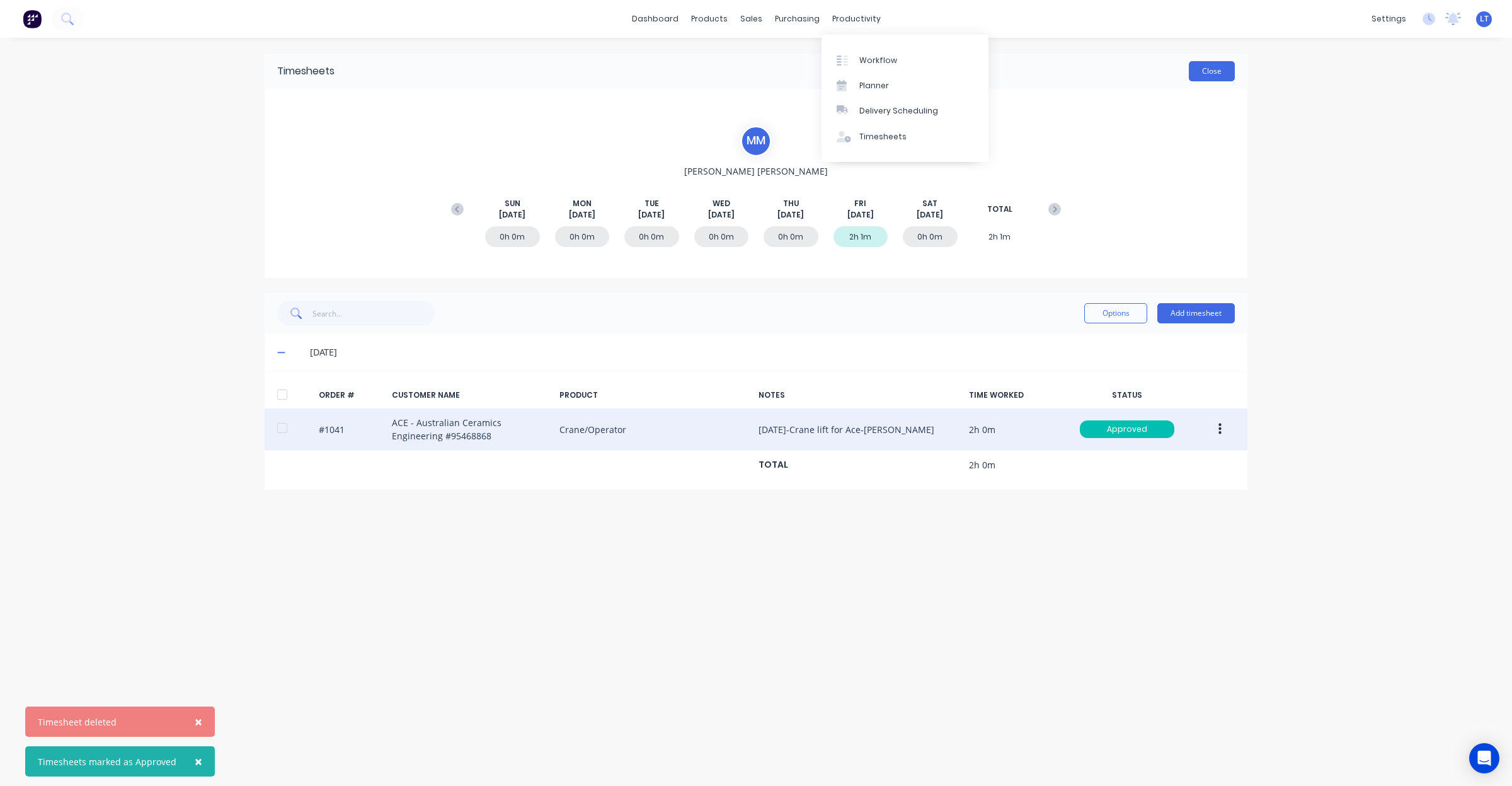
click at [1218, 67] on button "Close" at bounding box center [1212, 71] width 46 height 20
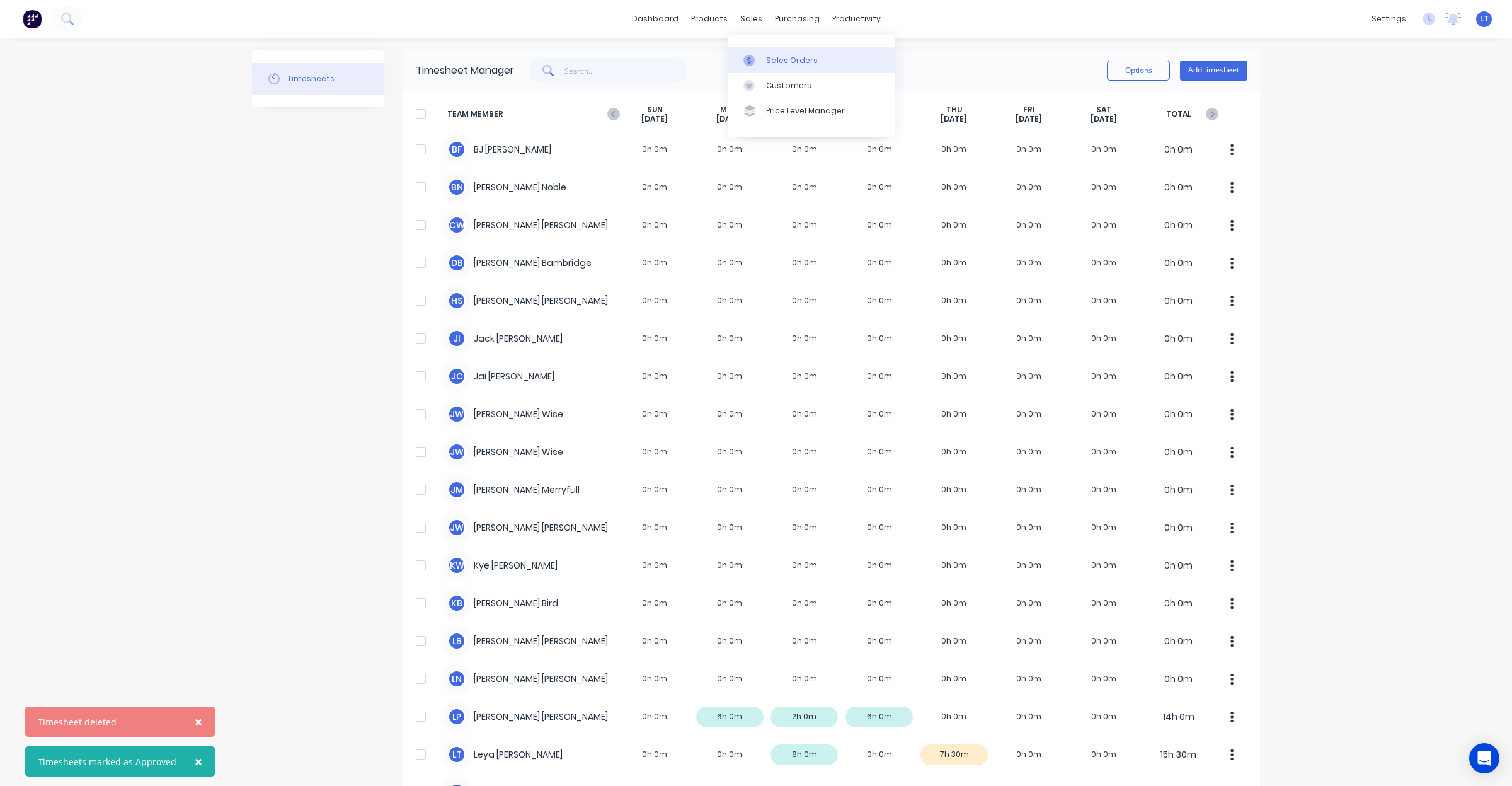
click at [772, 62] on div "Sales Orders" at bounding box center [792, 61] width 51 height 11
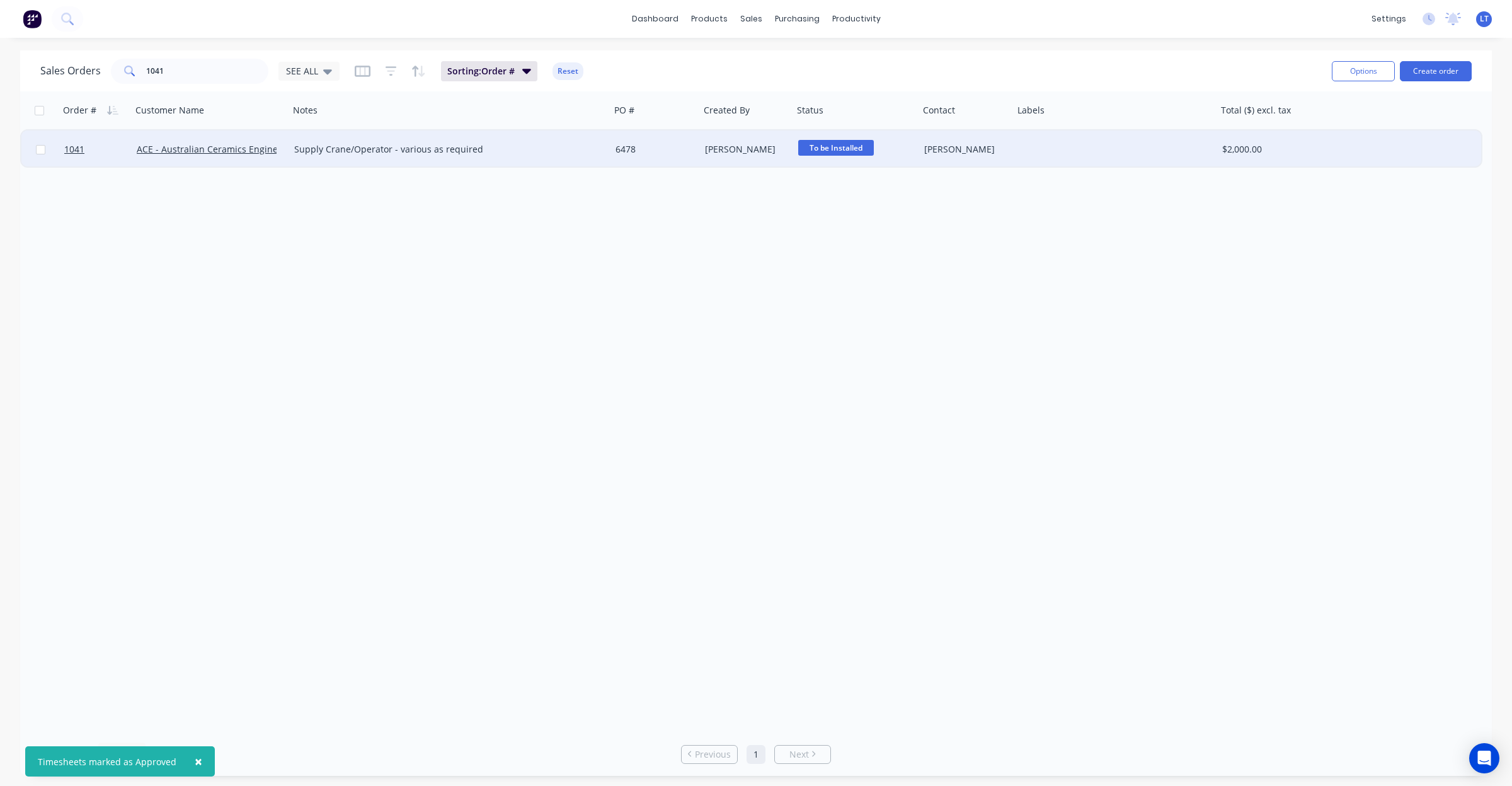
click at [697, 156] on div "6478" at bounding box center [655, 149] width 89 height 38
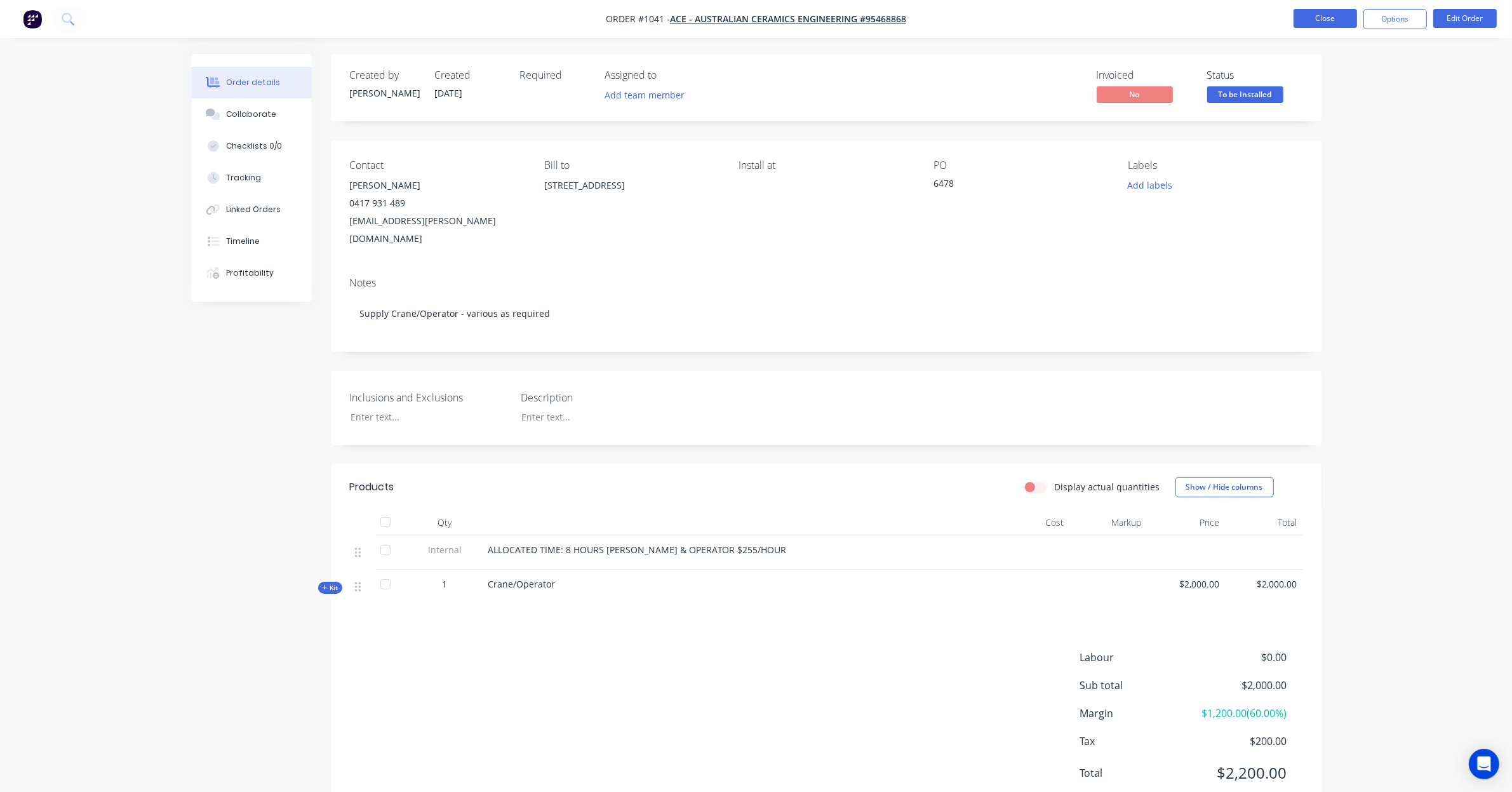
click at [1315, 17] on button "Close" at bounding box center [1325, 18] width 63 height 19
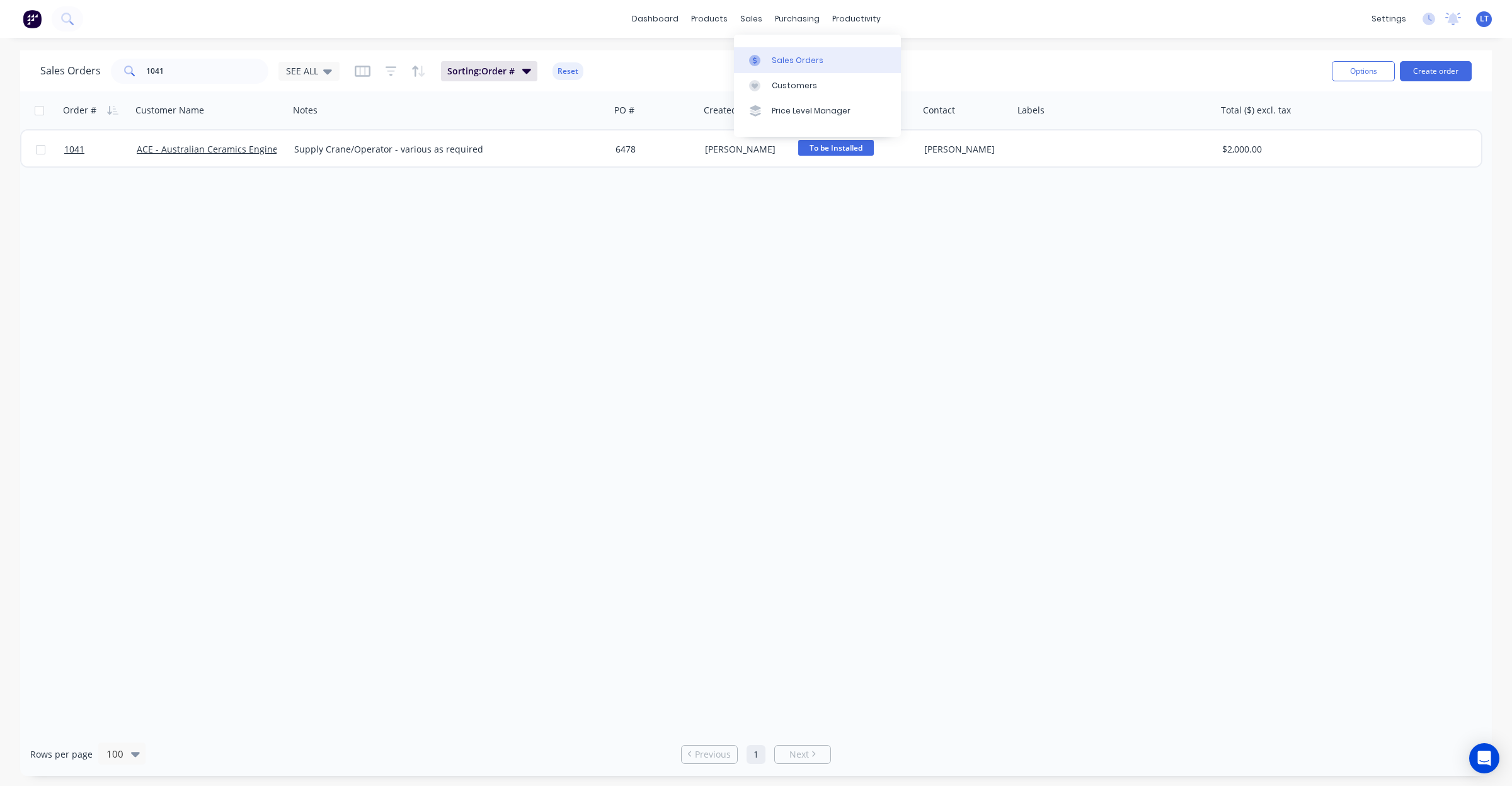
click at [767, 60] on div at bounding box center [758, 61] width 19 height 11
drag, startPoint x: 114, startPoint y: 74, endPoint x: 21, endPoint y: 69, distance: 93.1
click at [21, 69] on div "Sales Orders 1041 SEE ALL Sorting: Order # Reset Options Create order" at bounding box center [756, 70] width 1472 height 41
type input "1036"
drag, startPoint x: 193, startPoint y: 72, endPoint x: 1, endPoint y: 49, distance: 193.4
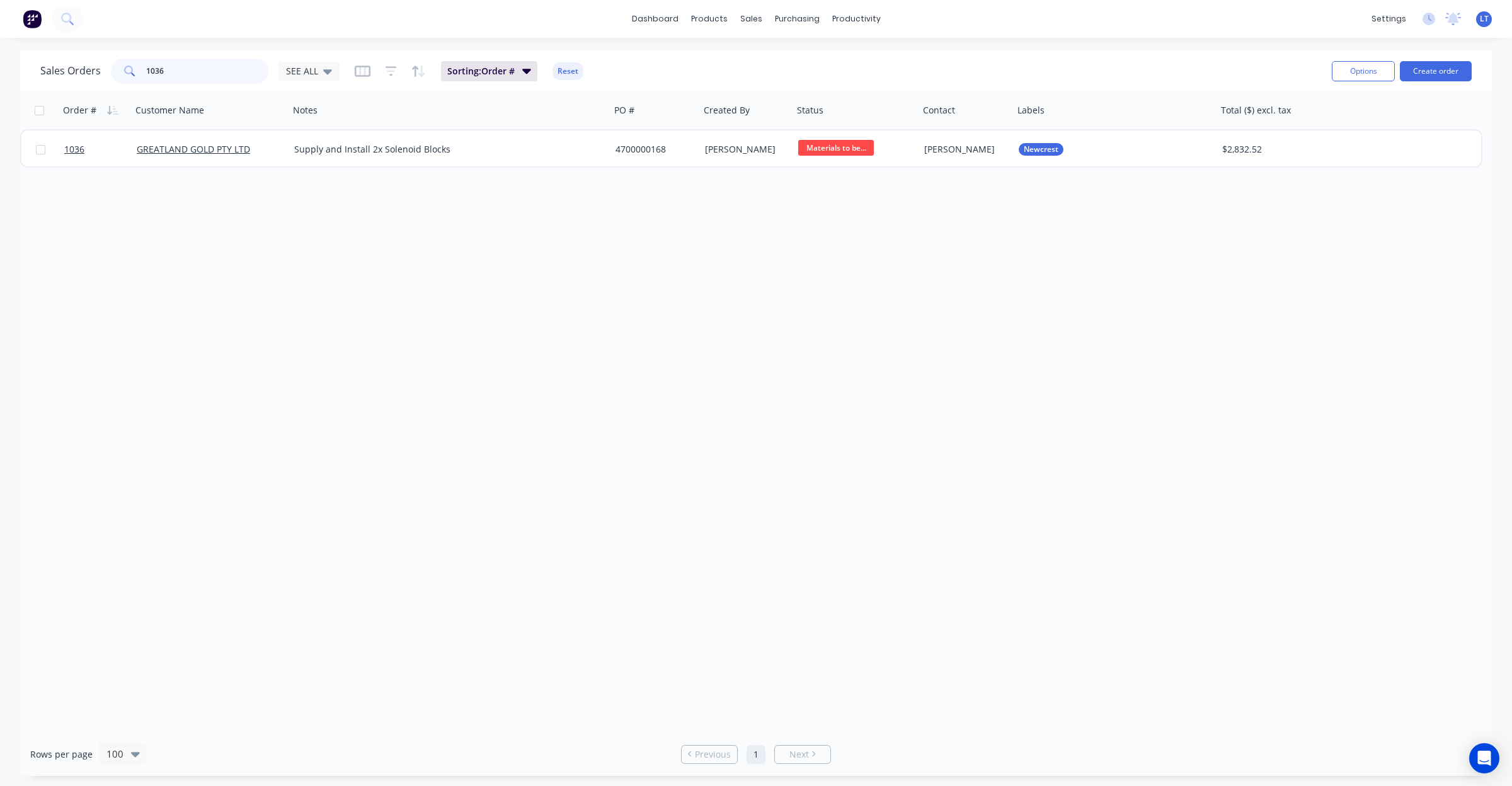
click at [0, 51] on div "Sales Orders 1036 SEE ALL Sorting: Order # Reset Options Create order Order # C…" at bounding box center [756, 413] width 1512 height 725
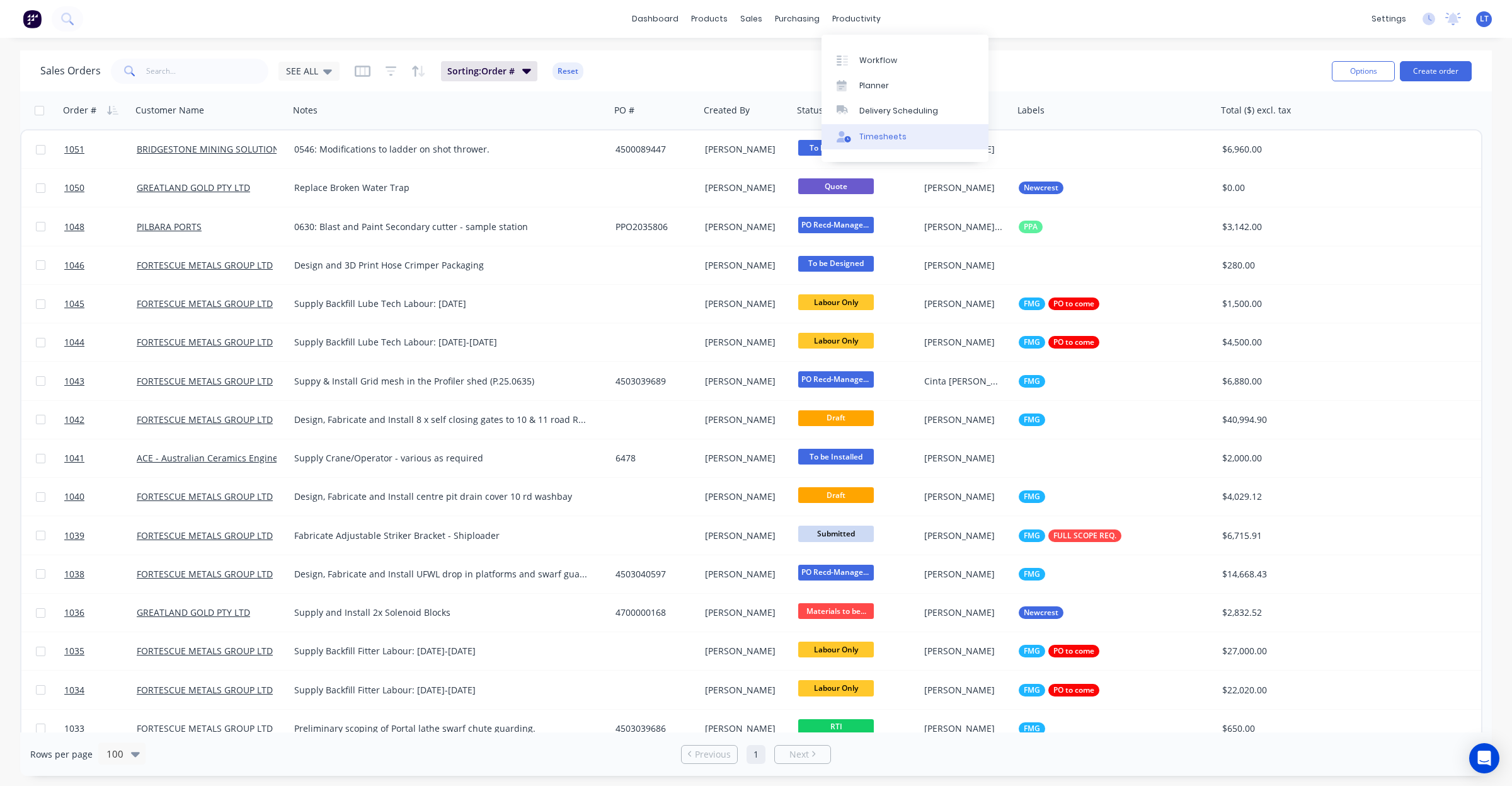
click at [873, 139] on div "Timesheets" at bounding box center [883, 137] width 47 height 11
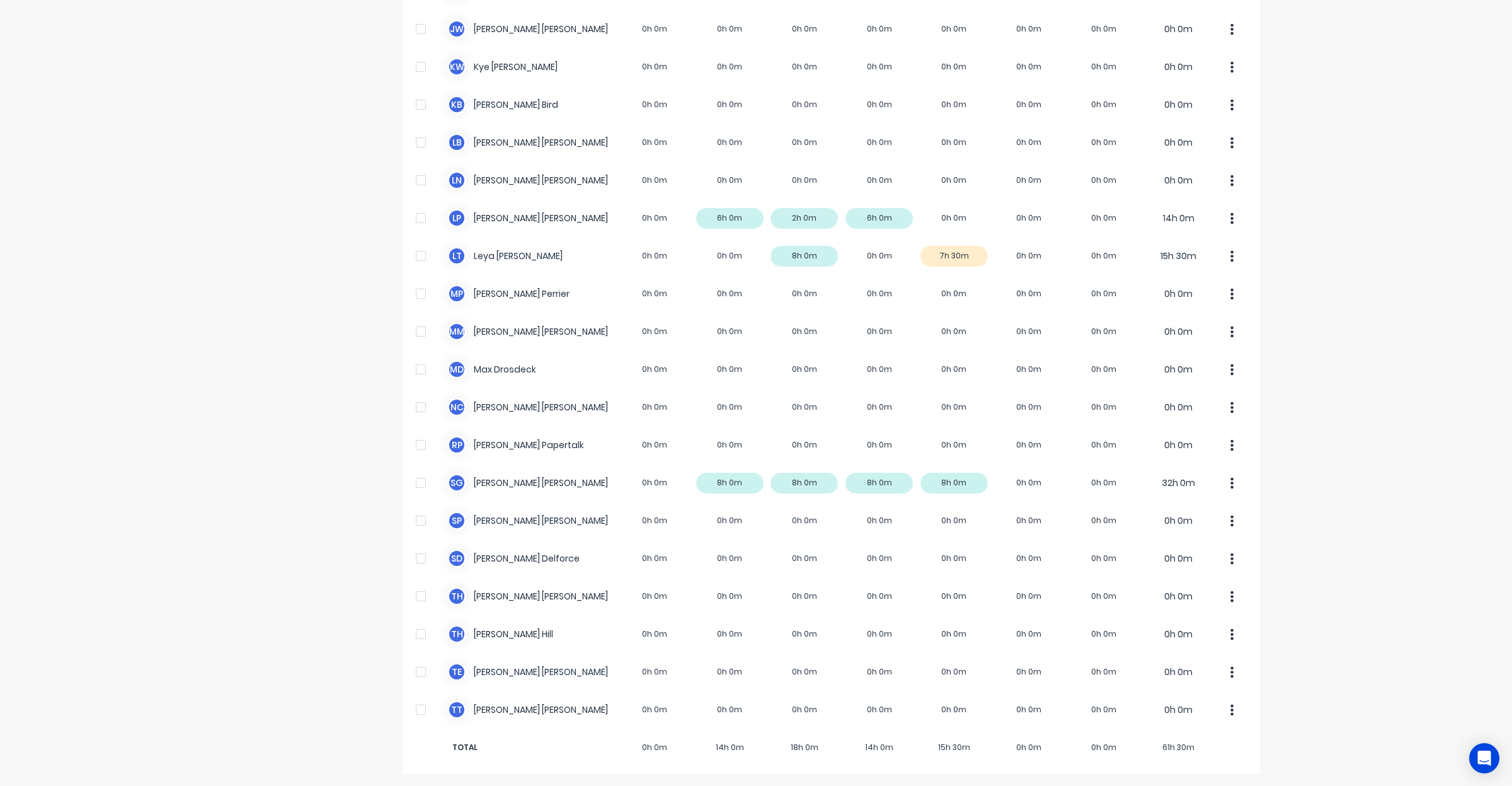
scroll to position [499, 0]
click at [1312, 200] on div "dashboard products sales purchasing productivity dashboard products Product Cat…" at bounding box center [756, 393] width 1512 height 786
drag, startPoint x: 1312, startPoint y: 200, endPoint x: 1309, endPoint y: 166, distance: 34.1
click at [1309, 166] on div "dashboard products sales purchasing productivity dashboard products Product Cat…" at bounding box center [756, 393] width 1512 height 786
drag, startPoint x: 1309, startPoint y: 148, endPoint x: 1309, endPoint y: 129, distance: 19.0
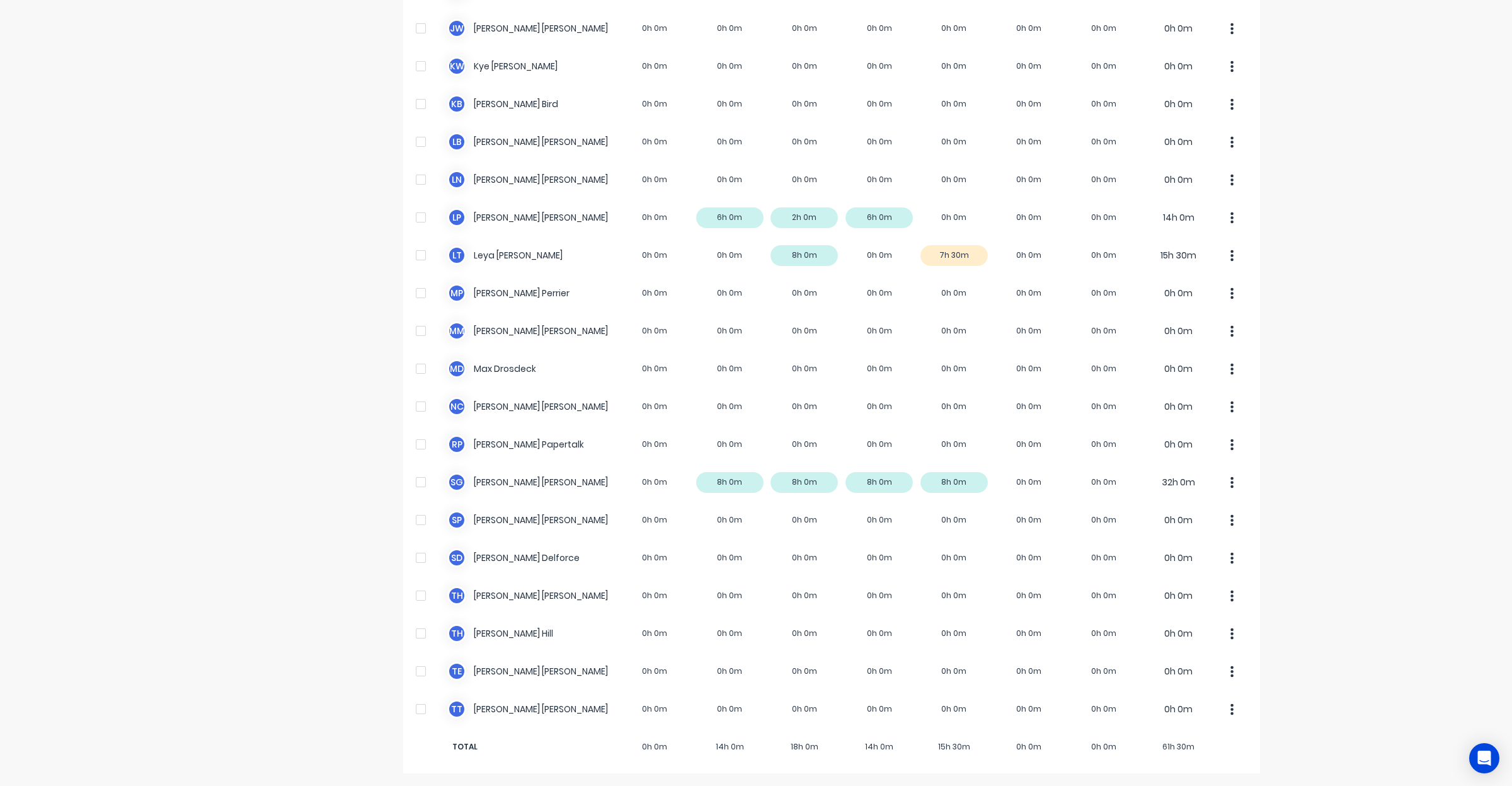
click at [1309, 129] on div "dashboard products sales purchasing productivity dashboard products Product Cat…" at bounding box center [756, 393] width 1512 height 786
click at [1333, 240] on div "dashboard products sales purchasing productivity dashboard products Product Cat…" at bounding box center [756, 393] width 1512 height 786
drag, startPoint x: 1333, startPoint y: 240, endPoint x: 1334, endPoint y: 207, distance: 33.0
click at [1334, 207] on div "dashboard products sales purchasing productivity dashboard products Product Cat…" at bounding box center [756, 393] width 1512 height 786
click at [1355, 257] on div "dashboard products sales purchasing productivity dashboard products Product Cat…" at bounding box center [756, 393] width 1512 height 786
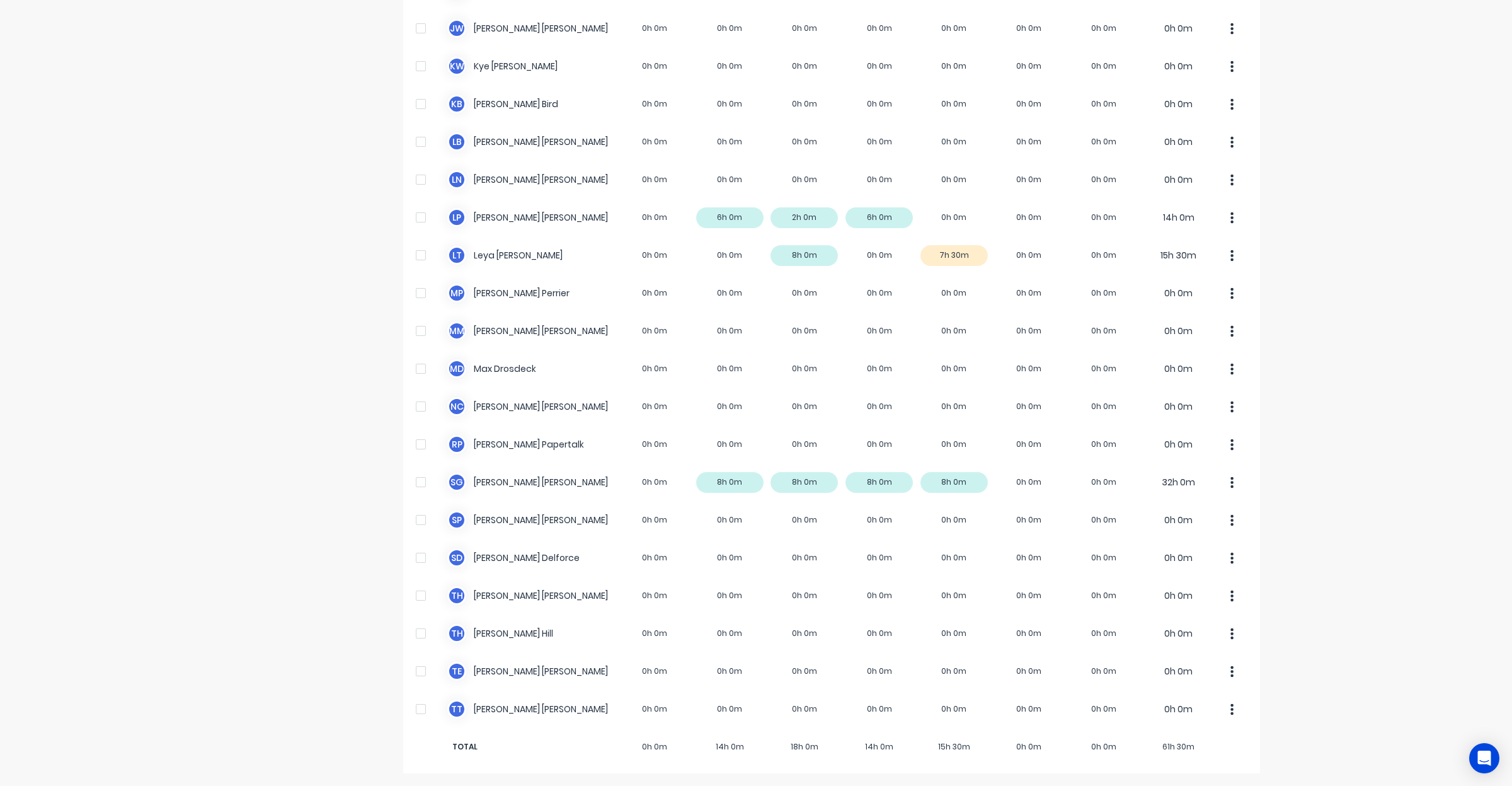
drag, startPoint x: 1355, startPoint y: 257, endPoint x: 1355, endPoint y: 197, distance: 60.0
drag, startPoint x: 1355, startPoint y: 197, endPoint x: 1350, endPoint y: 154, distance: 43.3
click at [1350, 154] on div "dashboard products sales purchasing productivity dashboard products Product Cat…" at bounding box center [756, 393] width 1512 height 786
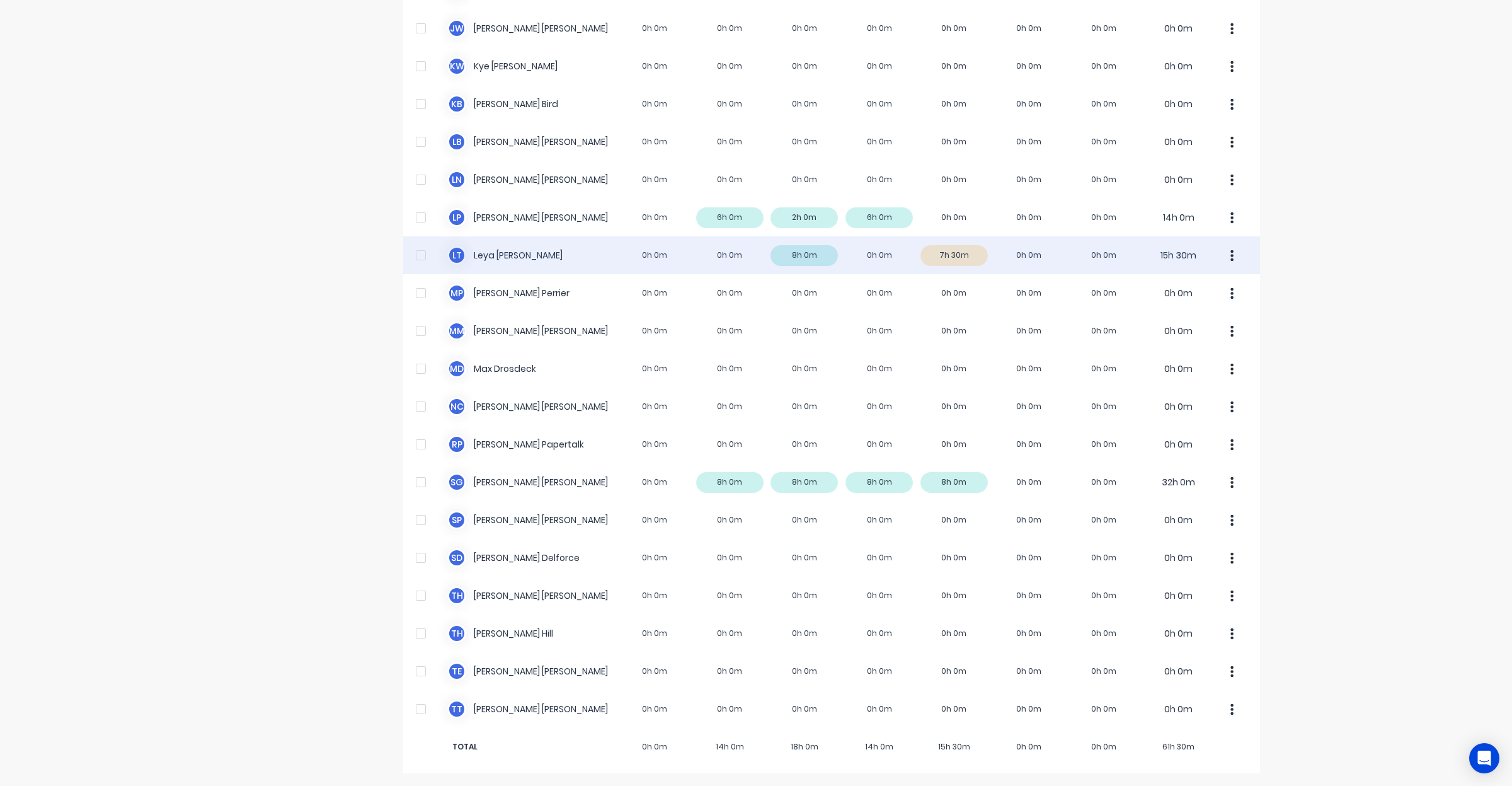
click at [962, 249] on div "L T Leya Thompson 0h 0m 0h 0m 8h 0m 0h 0m 7h 30m 0h 0m 0h 0m 15h 30m" at bounding box center [832, 255] width 857 height 38
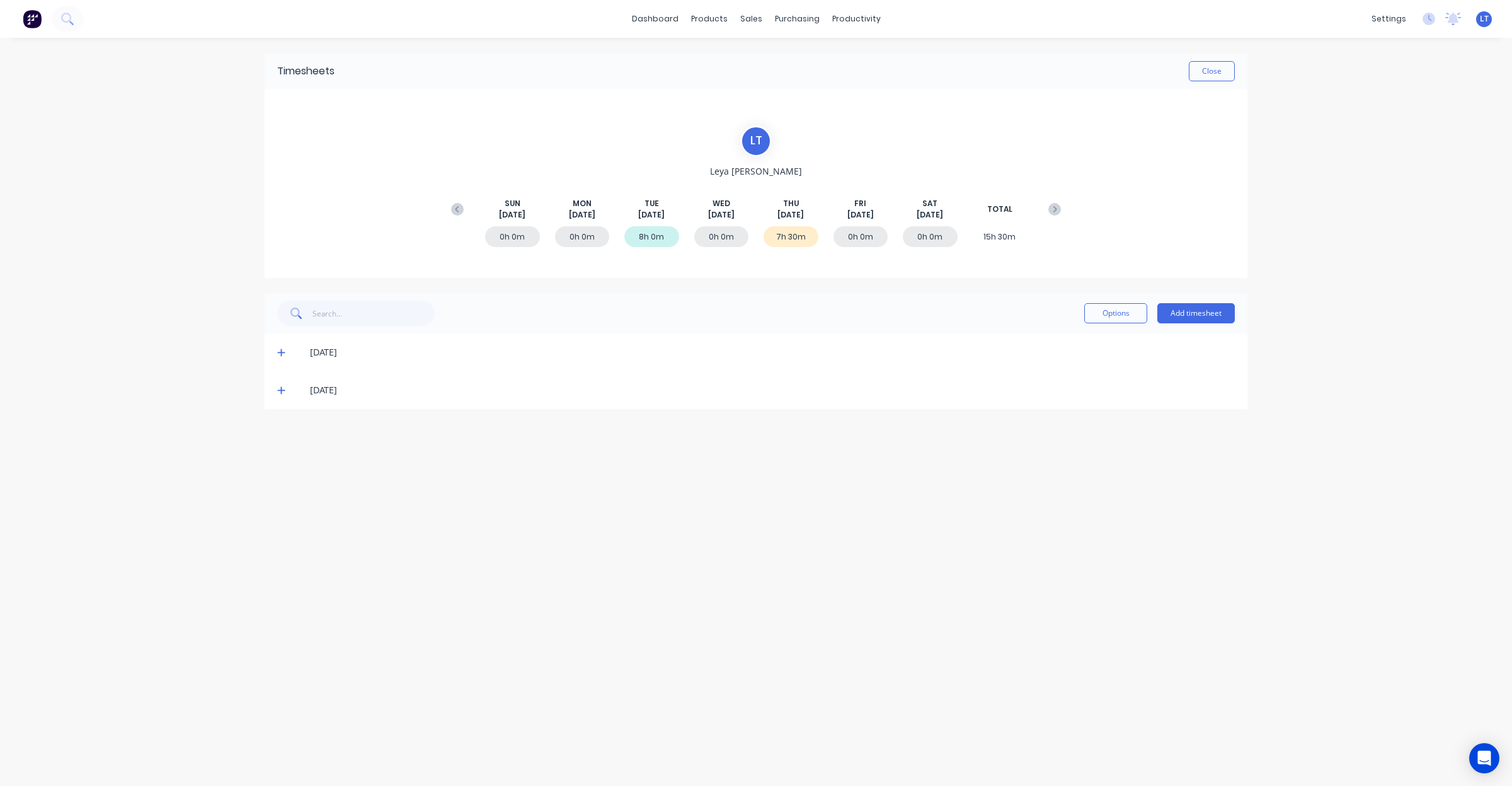
click at [276, 393] on div "04/09/25" at bounding box center [756, 390] width 983 height 38
click at [278, 391] on icon at bounding box center [281, 390] width 8 height 9
click at [278, 355] on icon at bounding box center [281, 352] width 8 height 9
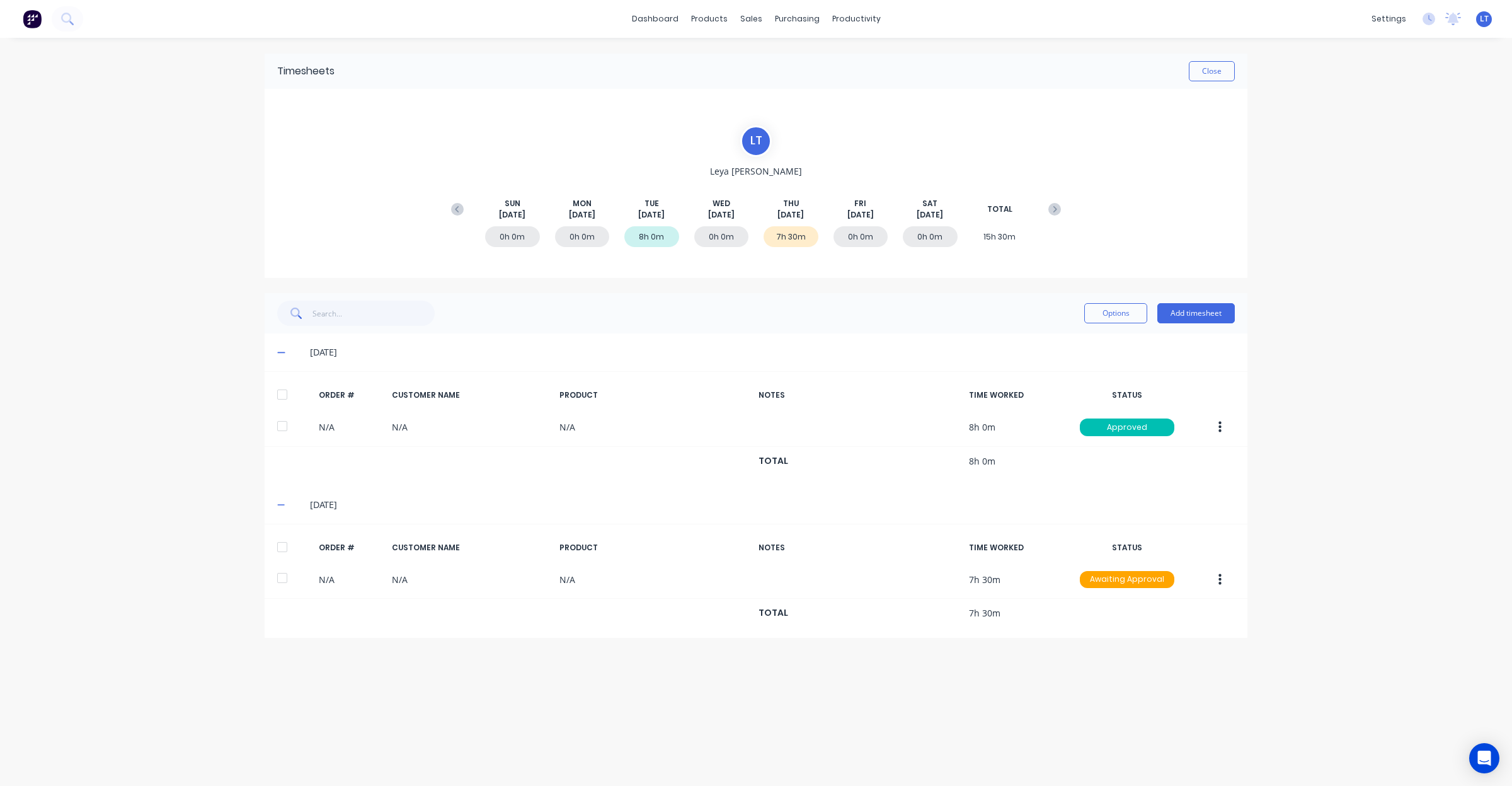
click at [281, 352] on icon at bounding box center [281, 353] width 8 height 1
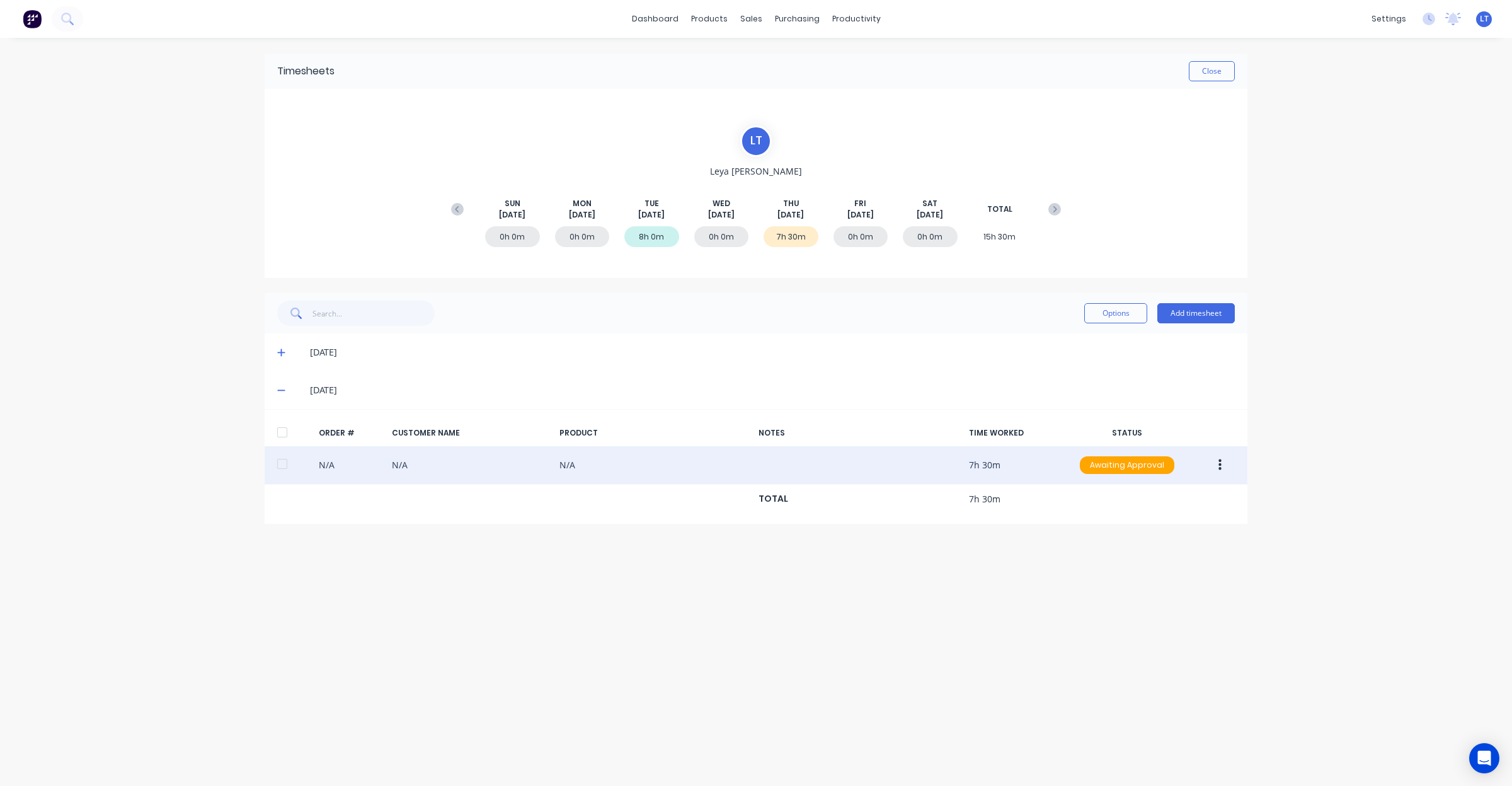
click at [1216, 468] on button "button" at bounding box center [1219, 465] width 29 height 23
click at [1217, 505] on div "Approve" at bounding box center [1175, 498] width 97 height 19
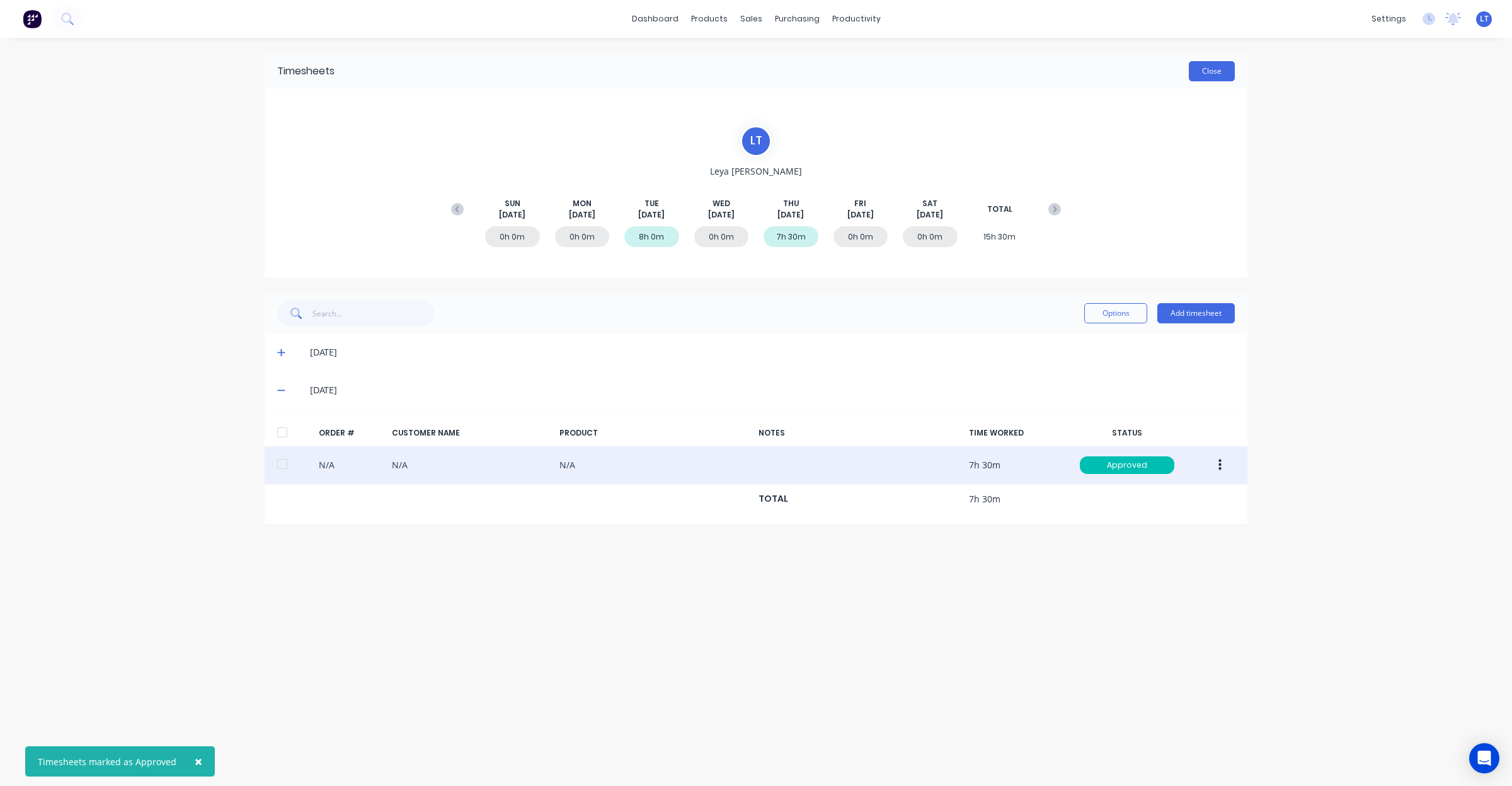
click at [1223, 74] on button "Close" at bounding box center [1212, 71] width 46 height 20
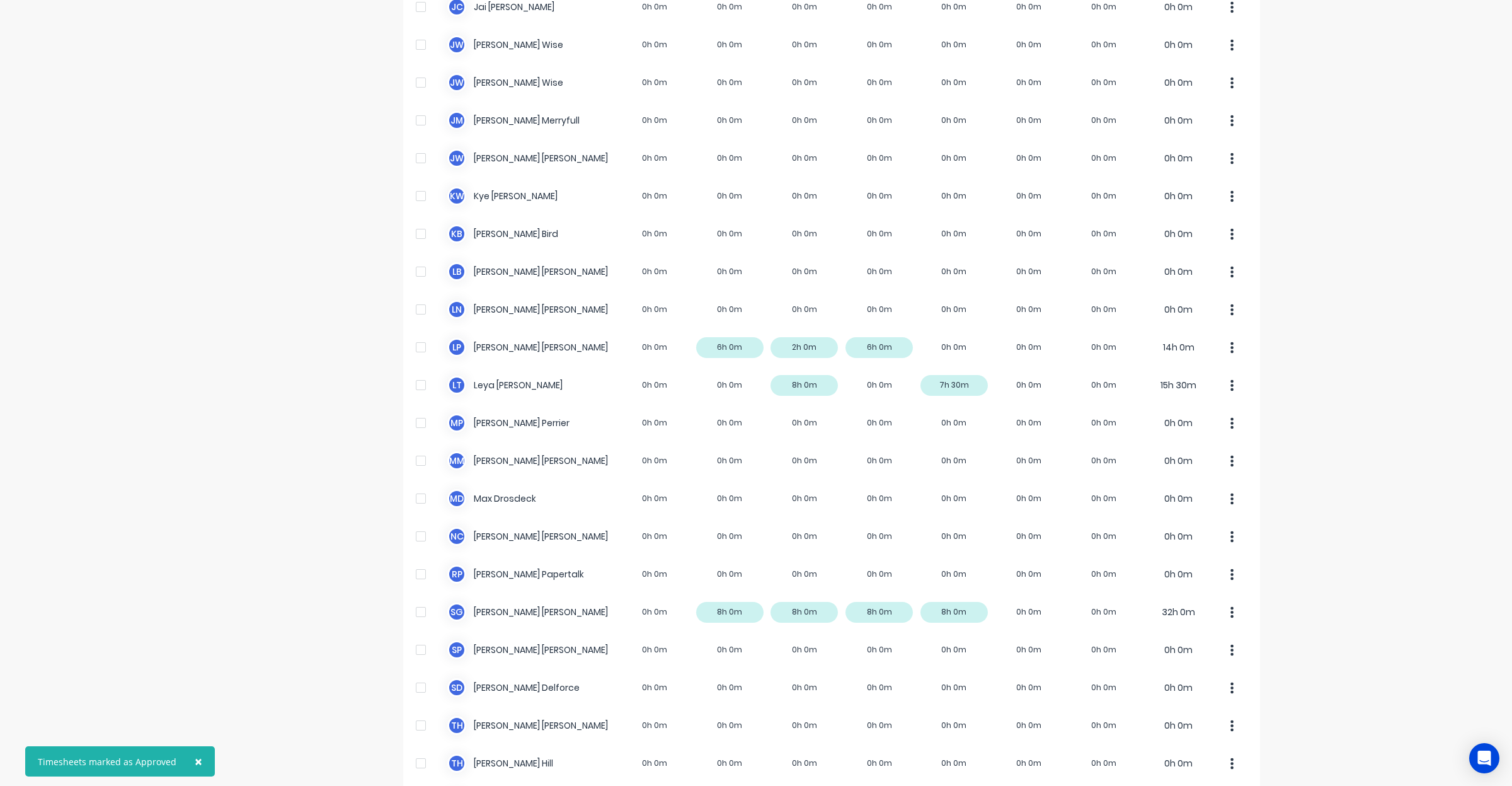
scroll to position [499, 0]
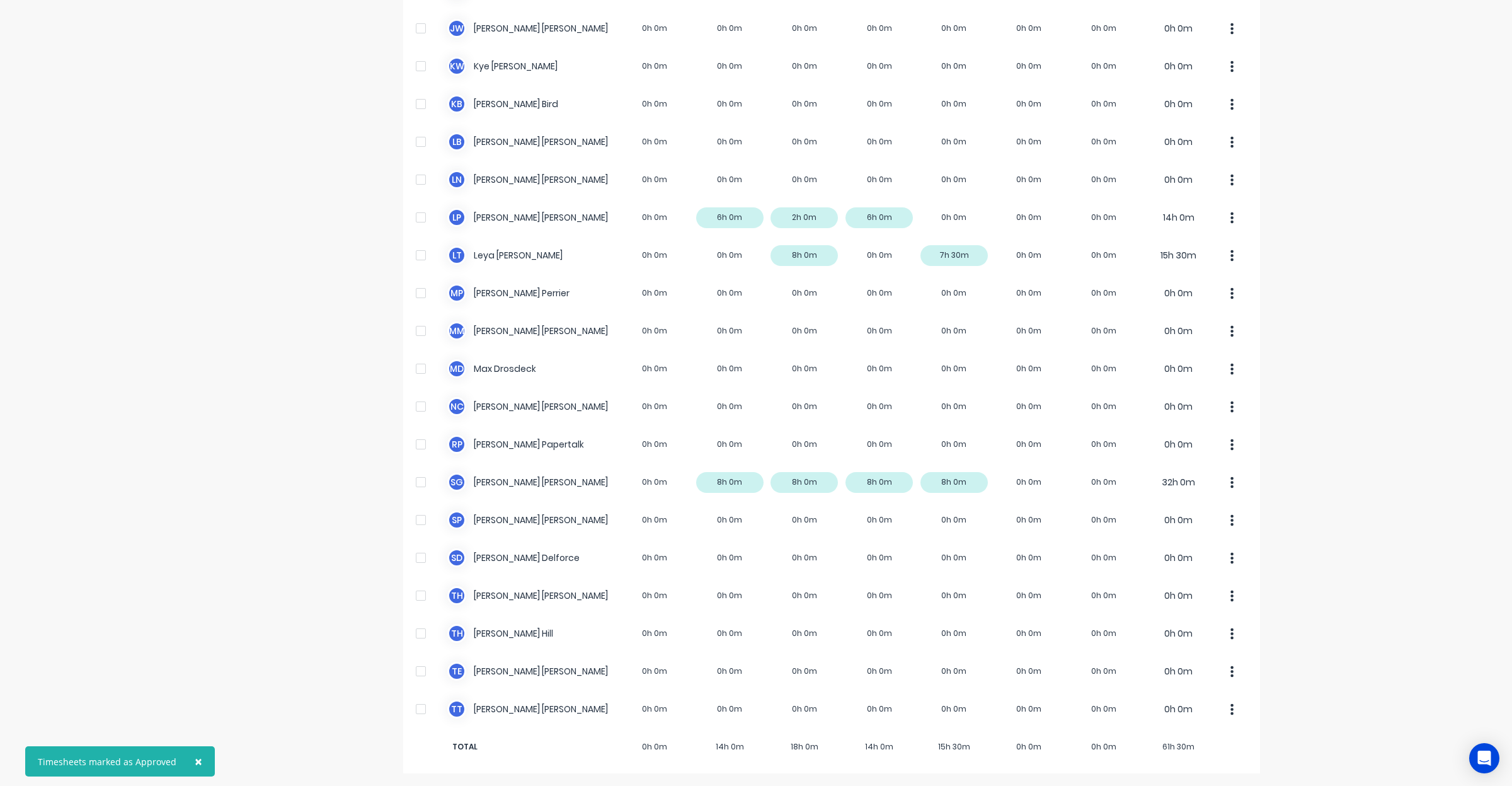
click at [1308, 227] on div "× Timesheets marked as Approved dashboard products sales purchasing productivit…" at bounding box center [756, 393] width 1512 height 786
click at [1305, 172] on div "× Timesheets marked as Approved dashboard products sales purchasing productivit…" at bounding box center [756, 393] width 1512 height 786
drag, startPoint x: 1305, startPoint y: 168, endPoint x: 1301, endPoint y: 136, distance: 32.2
drag, startPoint x: 1301, startPoint y: 136, endPoint x: 1298, endPoint y: 112, distance: 24.2
click at [1298, 112] on div "dashboard products sales purchasing productivity dashboard products Product Cat…" at bounding box center [756, 393] width 1512 height 786
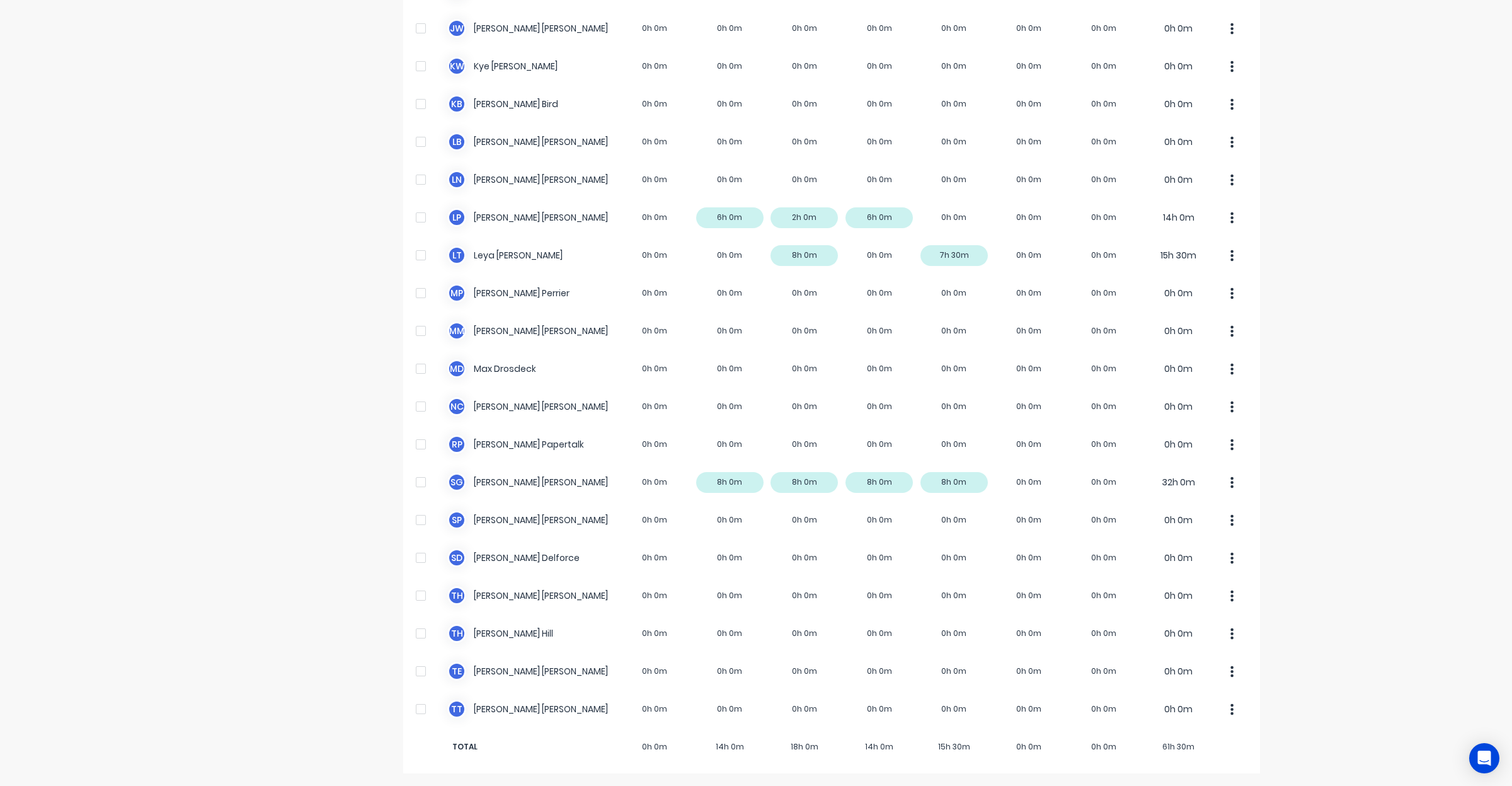
click at [1305, 297] on div "dashboard products sales purchasing productivity dashboard products Product Cat…" at bounding box center [756, 393] width 1512 height 786
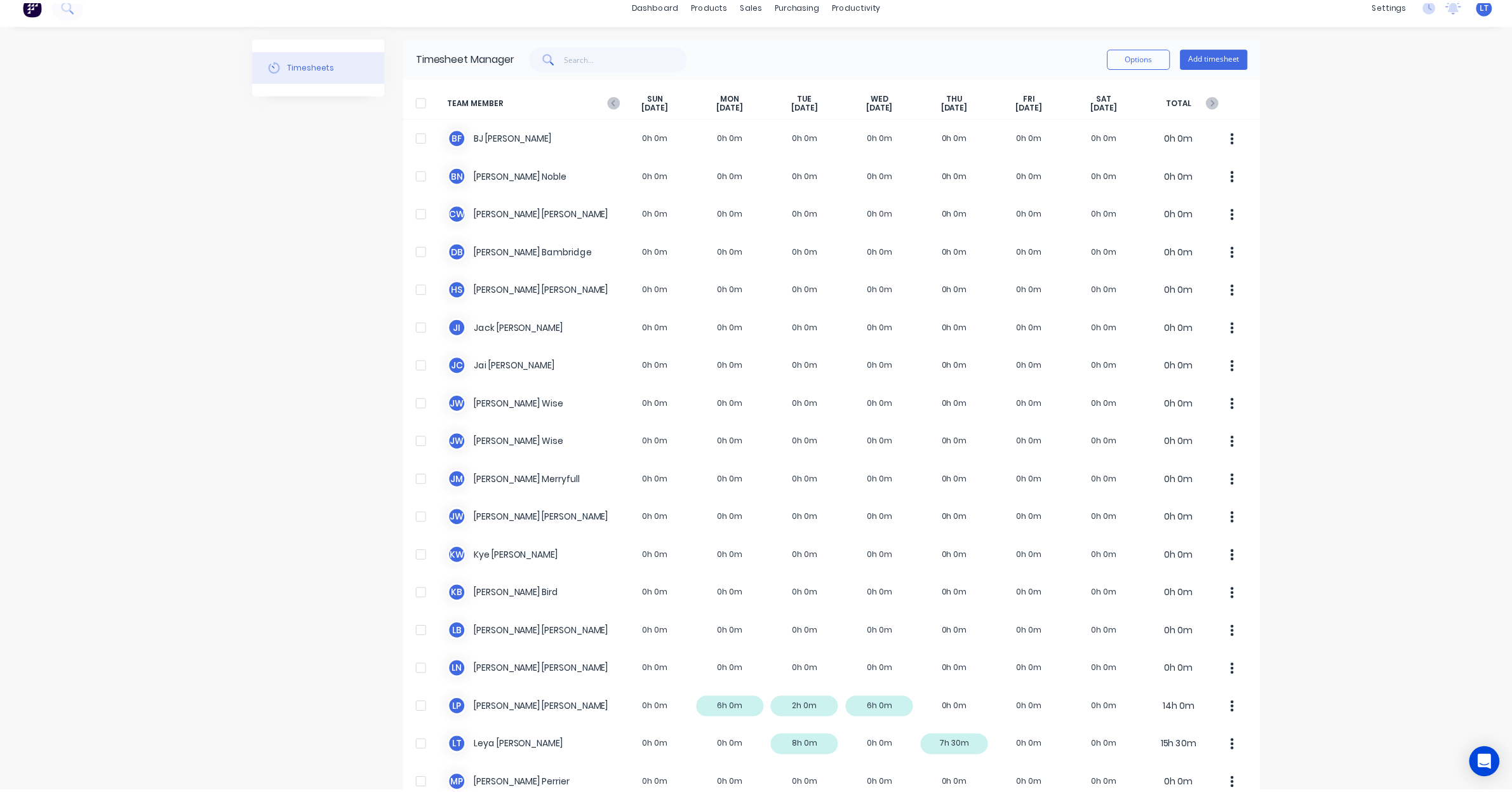
scroll to position [0, 0]
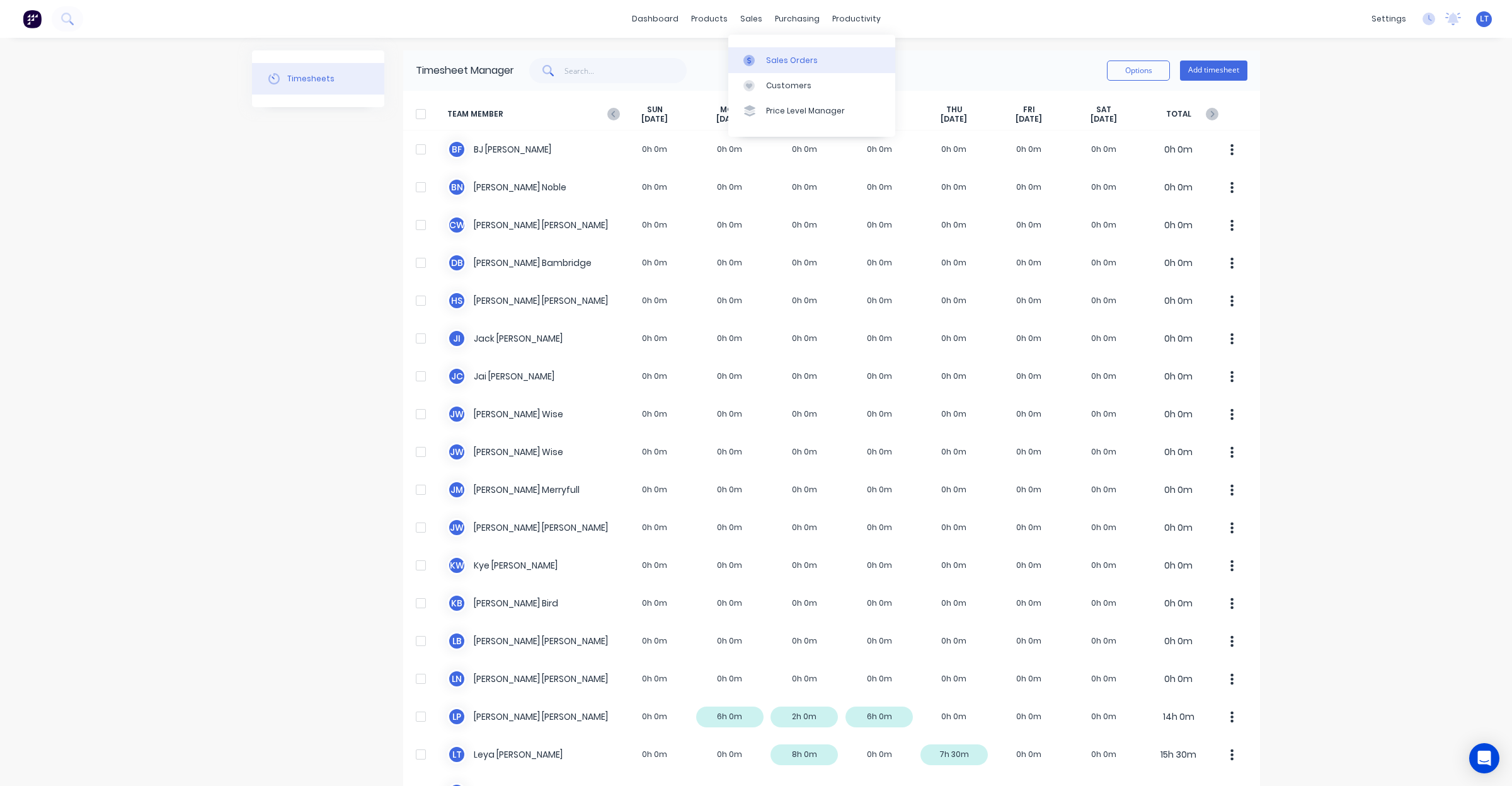
click at [757, 57] on div at bounding box center [753, 61] width 19 height 11
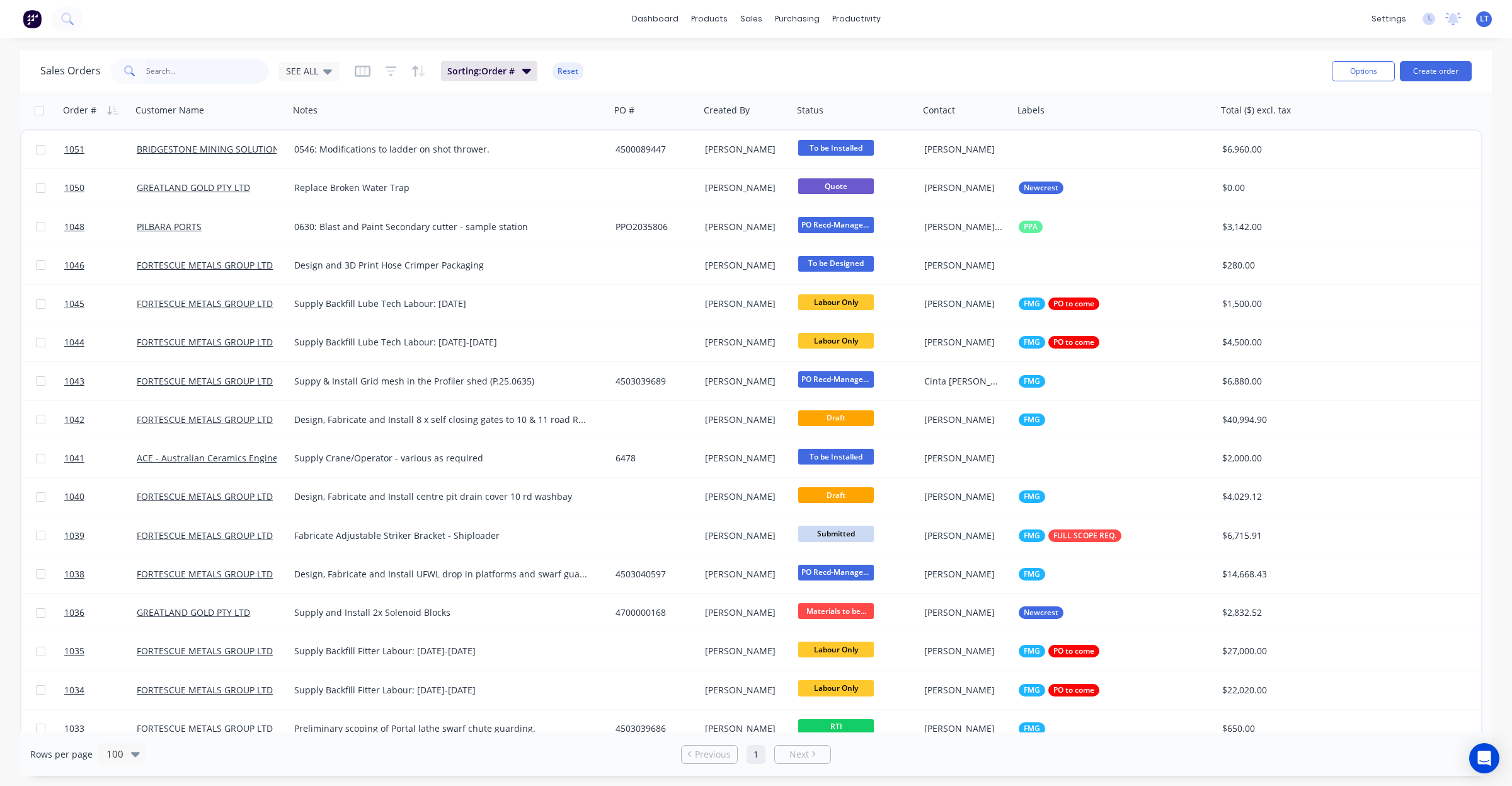
click at [165, 72] on input "text" at bounding box center [207, 71] width 123 height 25
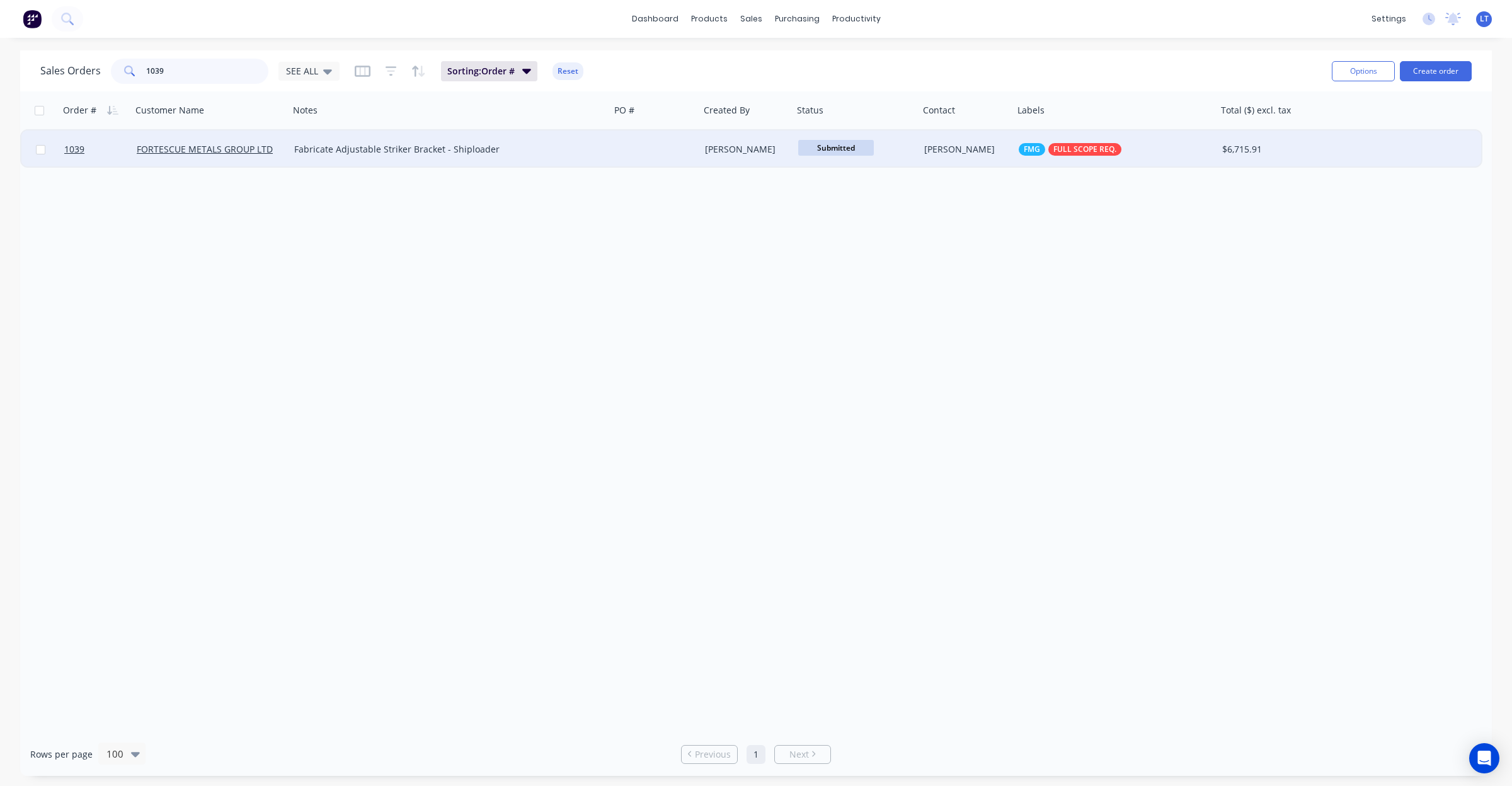
type input "1039"
click at [908, 155] on div "Submitted" at bounding box center [853, 149] width 110 height 19
click at [672, 149] on div at bounding box center [655, 149] width 89 height 38
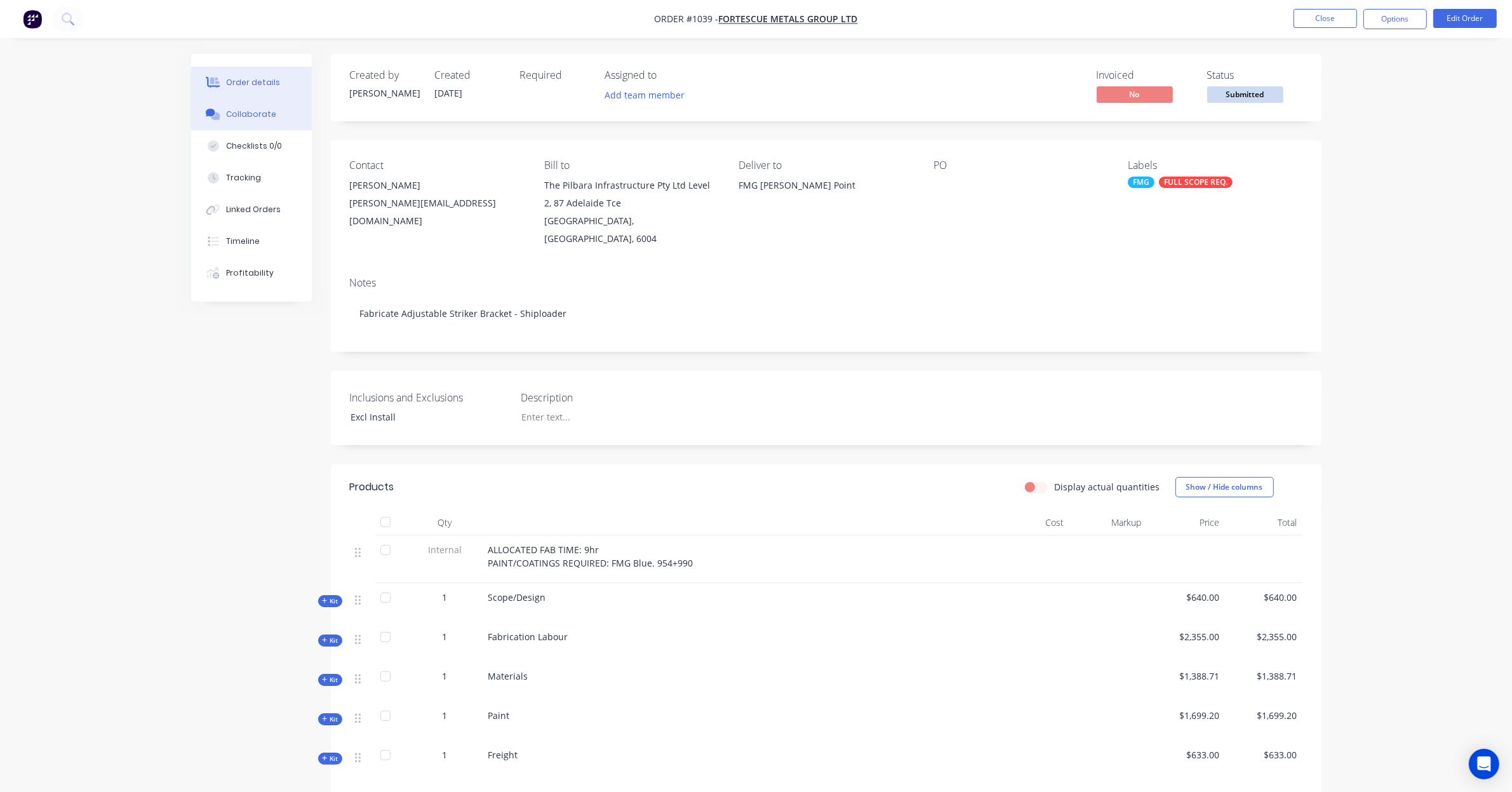
click at [256, 120] on div "Collaborate" at bounding box center [252, 115] width 50 height 12
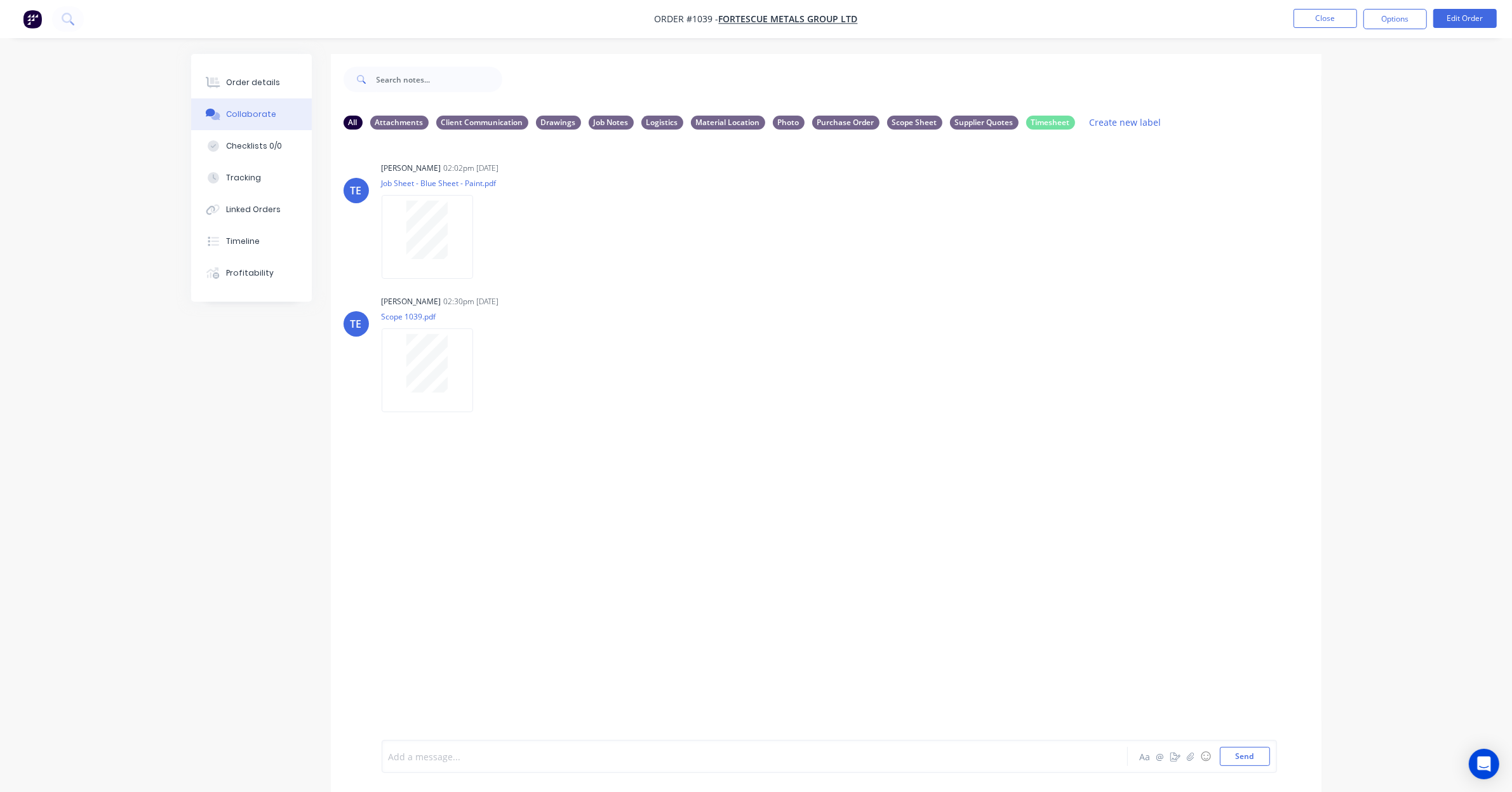
click at [537, 762] on div at bounding box center [719, 756] width 660 height 14
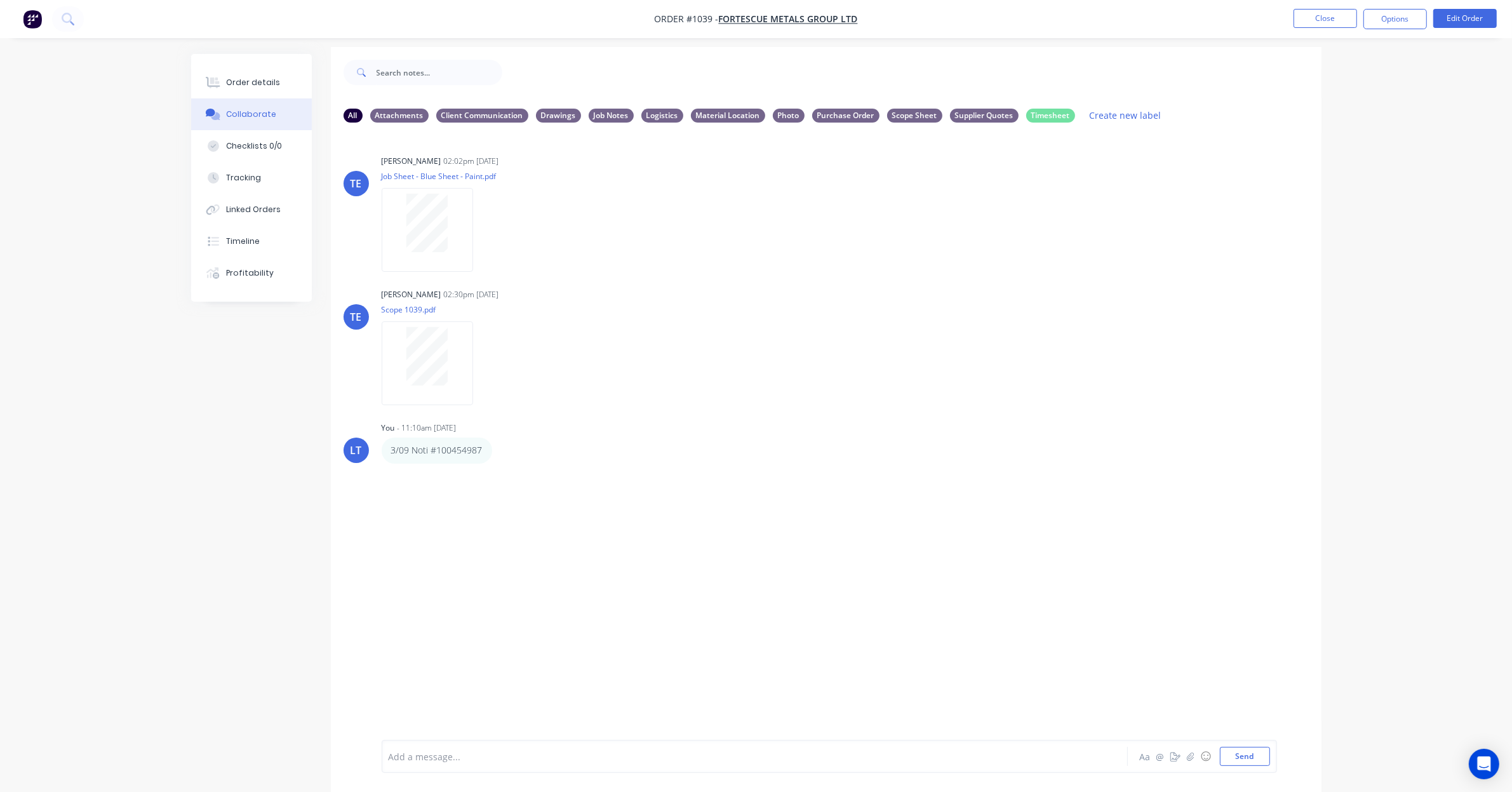
scroll to position [19, 0]
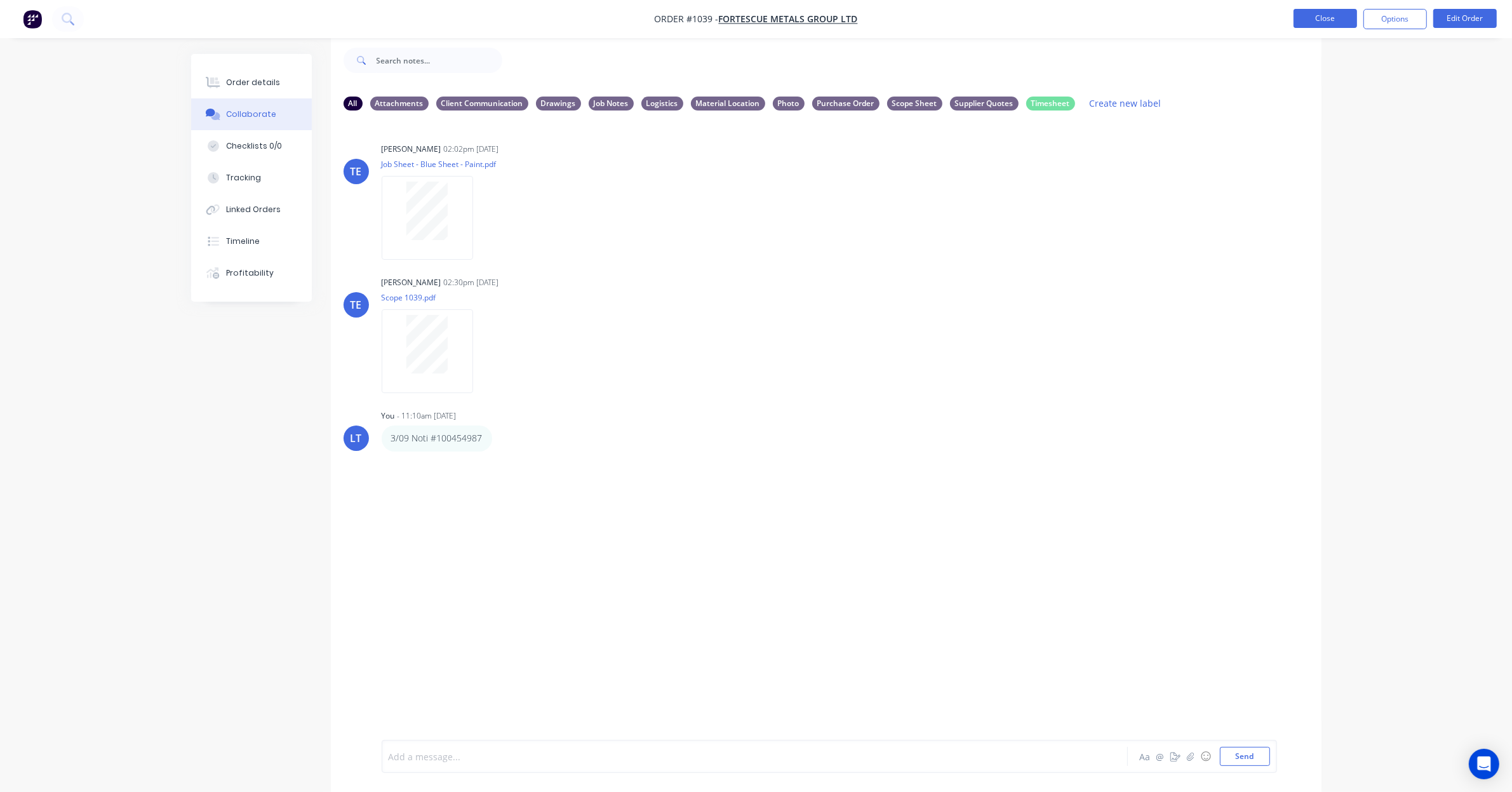
click at [1322, 22] on button "Close" at bounding box center [1325, 18] width 63 height 19
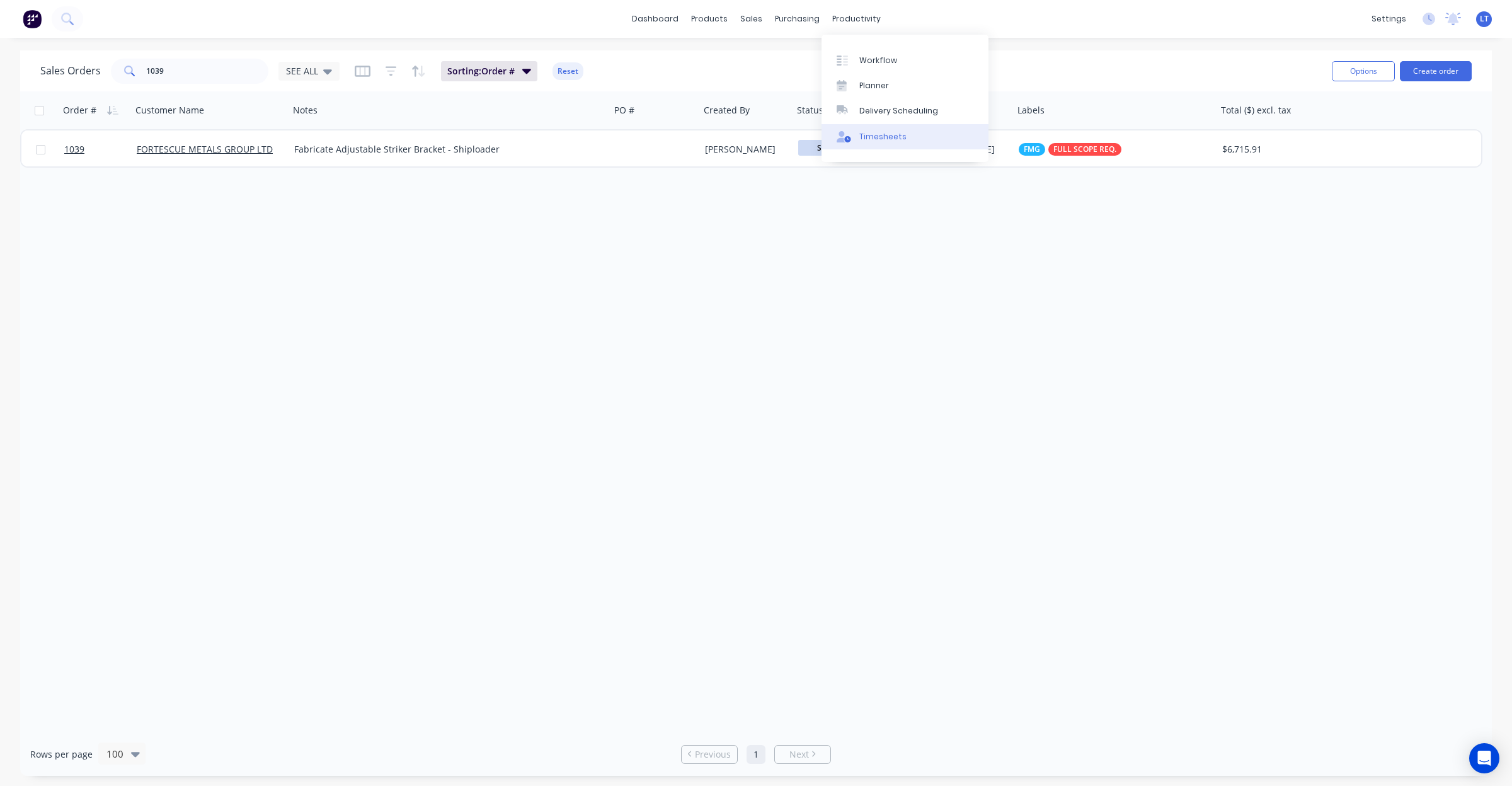
click at [871, 142] on link "Timesheets" at bounding box center [905, 137] width 167 height 25
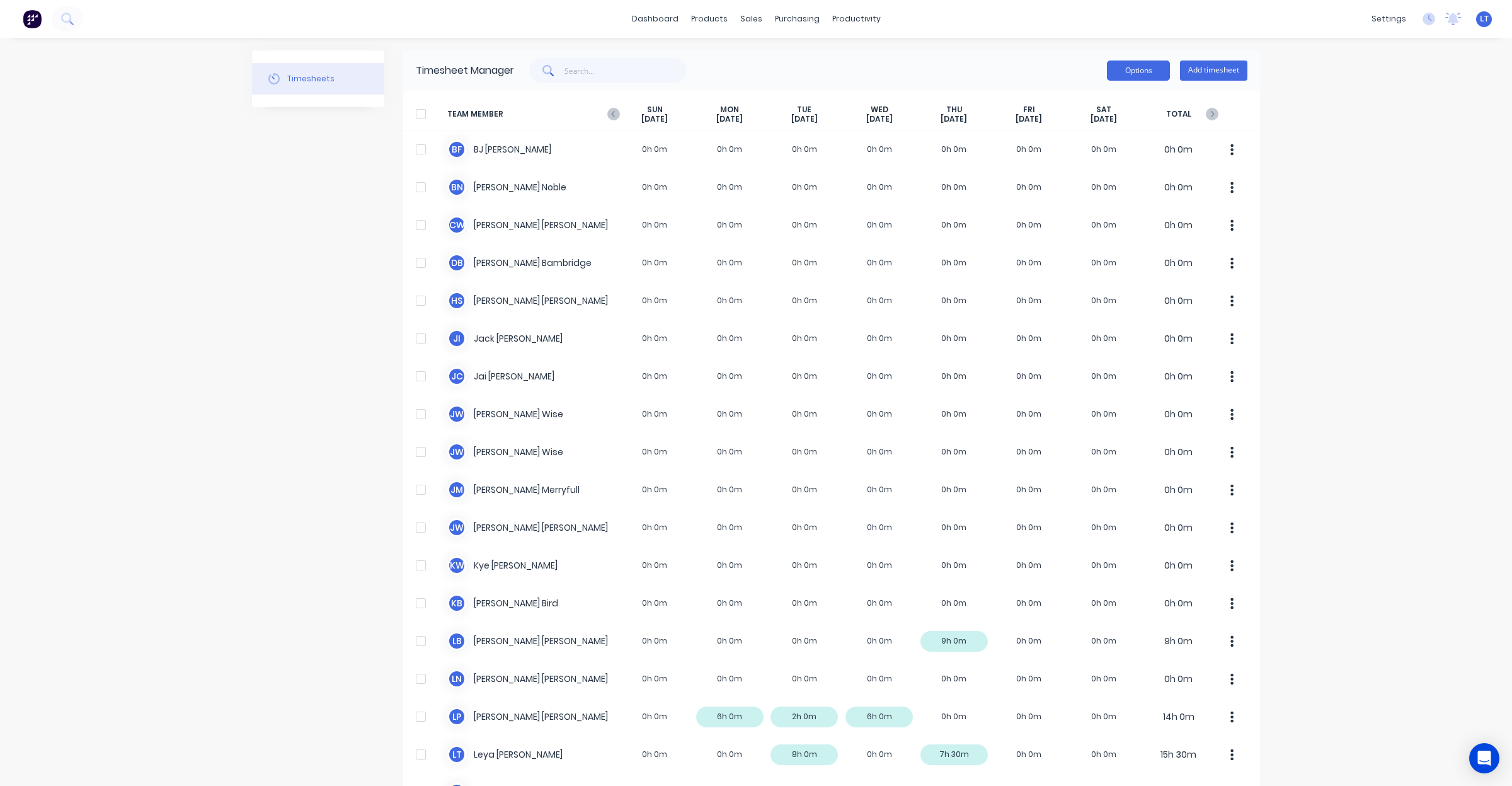
click at [1133, 76] on button "Options" at bounding box center [1139, 71] width 63 height 20
click at [1347, 209] on div "dashboard products sales purchasing productivity dashboard products Product Cat…" at bounding box center [756, 393] width 1512 height 786
drag, startPoint x: 1332, startPoint y: 206, endPoint x: 1315, endPoint y: 178, distance: 32.8
click at [1315, 178] on div "dashboard products sales purchasing productivity dashboard products Product Cat…" at bounding box center [756, 393] width 1512 height 786
click at [1124, 72] on button "Options" at bounding box center [1139, 71] width 63 height 20
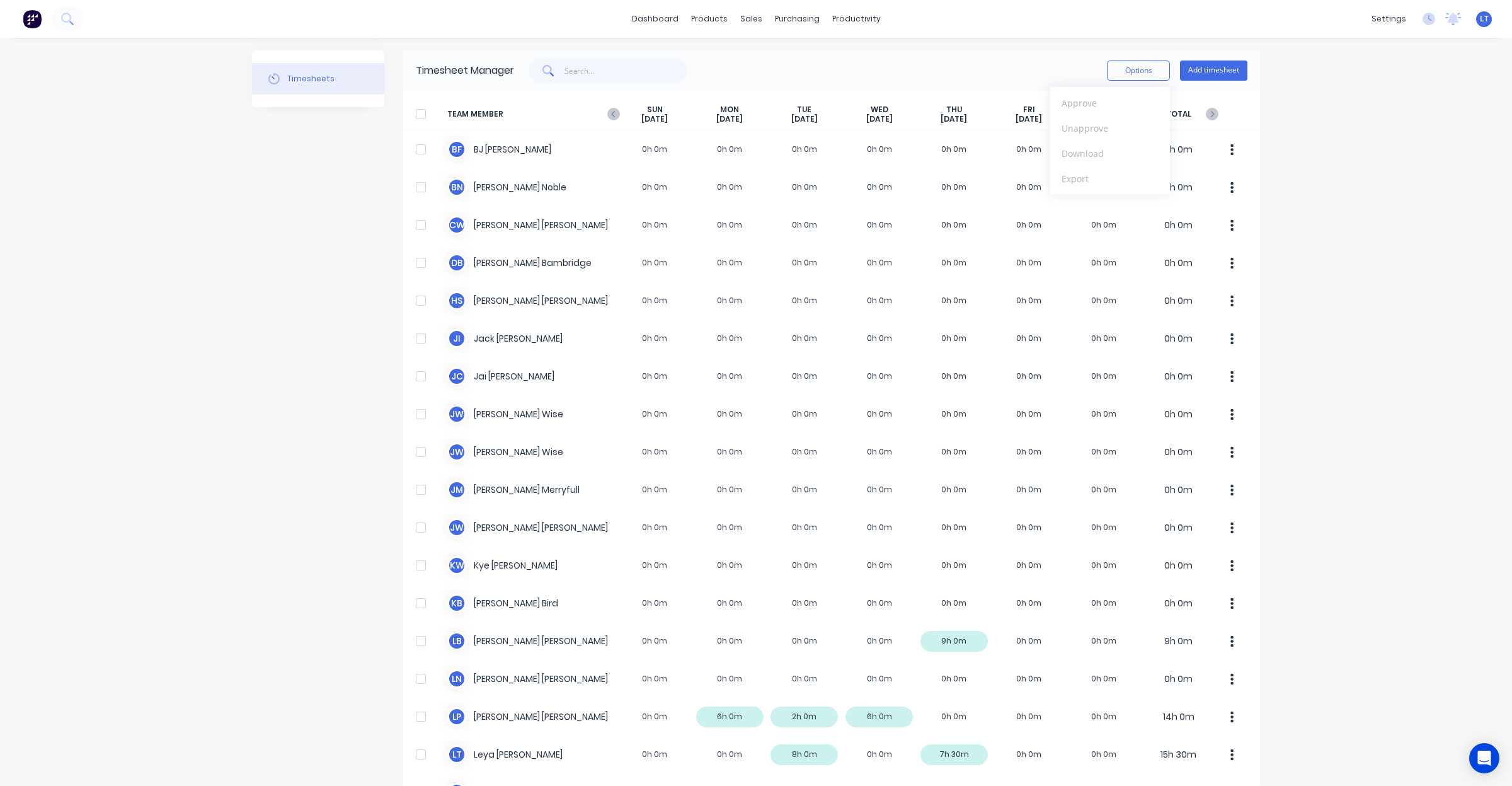
click at [1353, 190] on div "dashboard products sales purchasing productivity dashboard products Product Cat…" at bounding box center [756, 393] width 1512 height 786
click at [1121, 67] on button "Options" at bounding box center [1139, 71] width 63 height 20
drag, startPoint x: 1365, startPoint y: 256, endPoint x: 1315, endPoint y: 208, distance: 69.3
click at [1365, 255] on div "dashboard products sales purchasing productivity dashboard products Product Cat…" at bounding box center [756, 393] width 1512 height 786
click at [1211, 114] on icon "button" at bounding box center [1212, 114] width 4 height 6
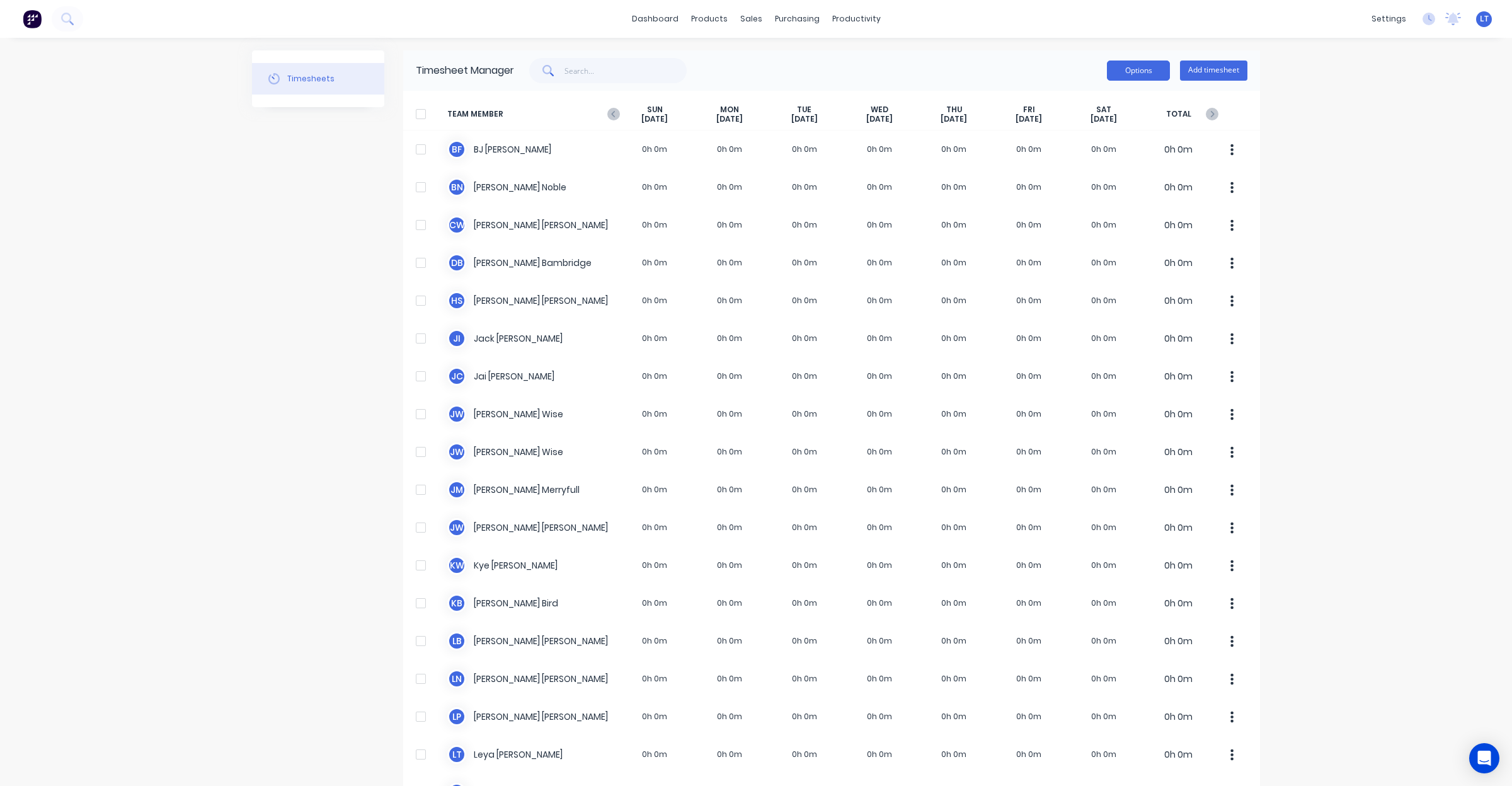
click at [1135, 67] on button "Options" at bounding box center [1139, 71] width 63 height 20
click at [1358, 175] on div "dashboard products sales purchasing productivity dashboard products Product Cat…" at bounding box center [756, 393] width 1512 height 786
click at [607, 115] on icon "button" at bounding box center [614, 114] width 13 height 13
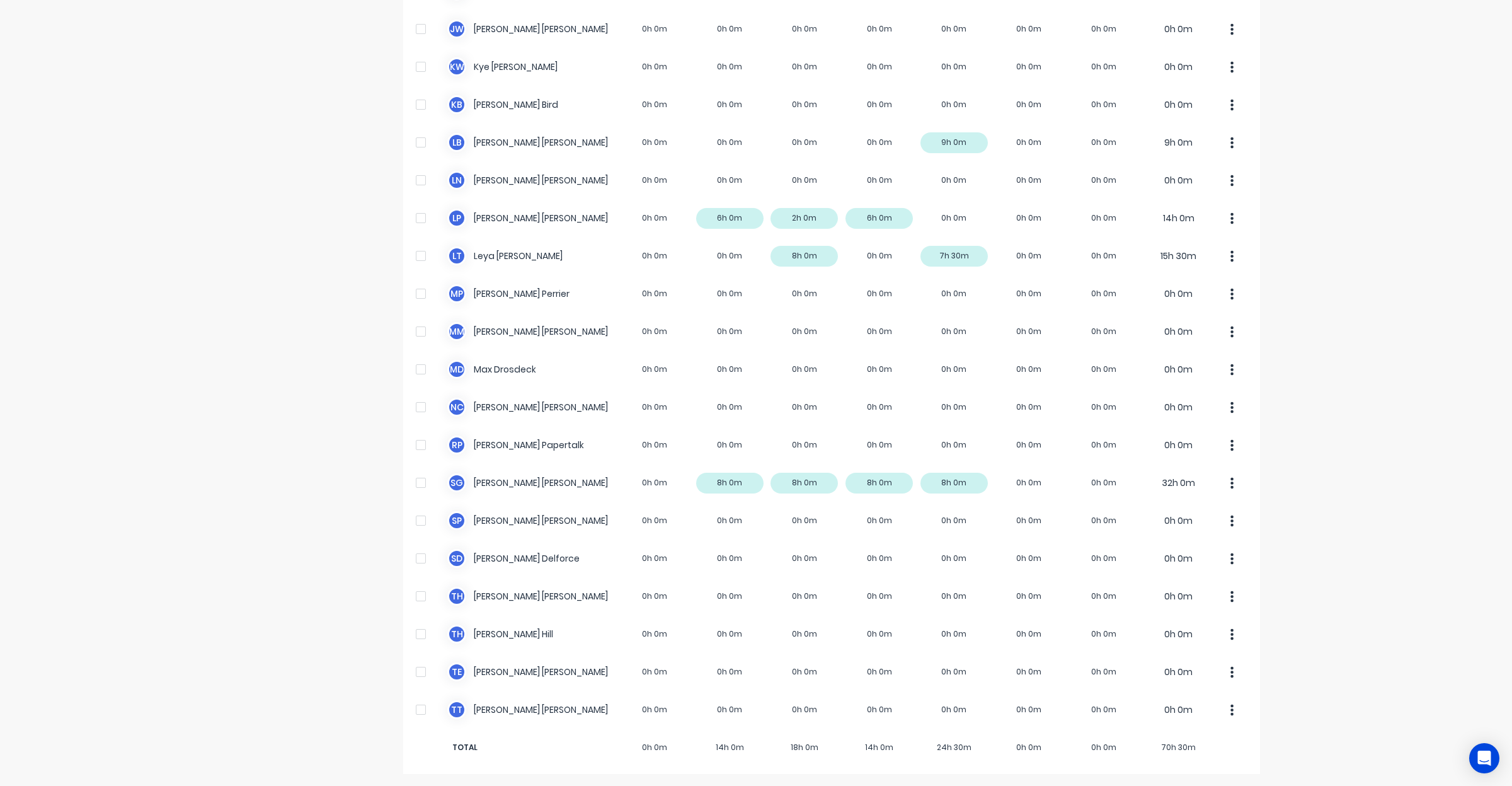
scroll to position [499, 0]
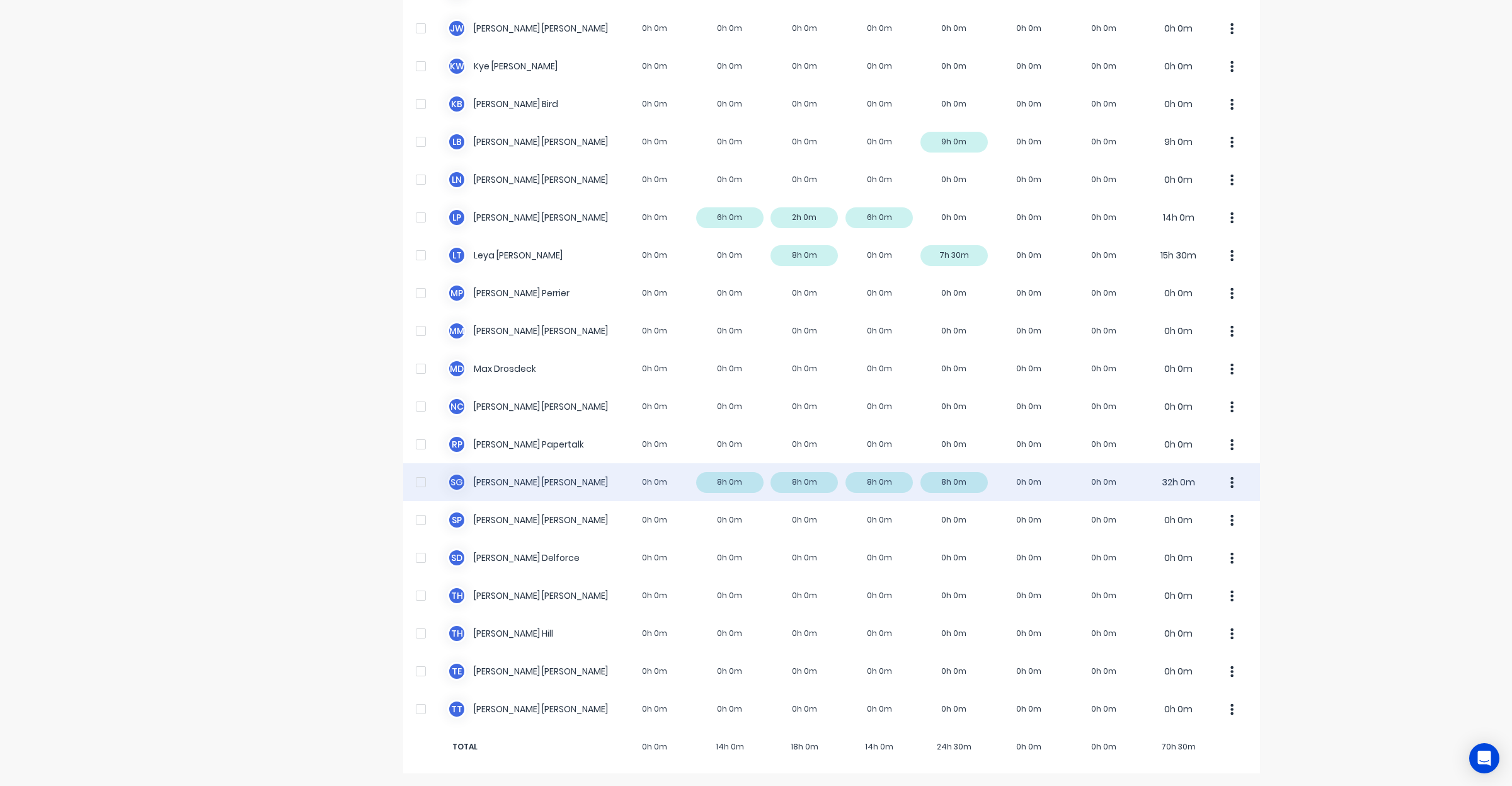
click at [1226, 490] on button "button" at bounding box center [1232, 481] width 26 height 25
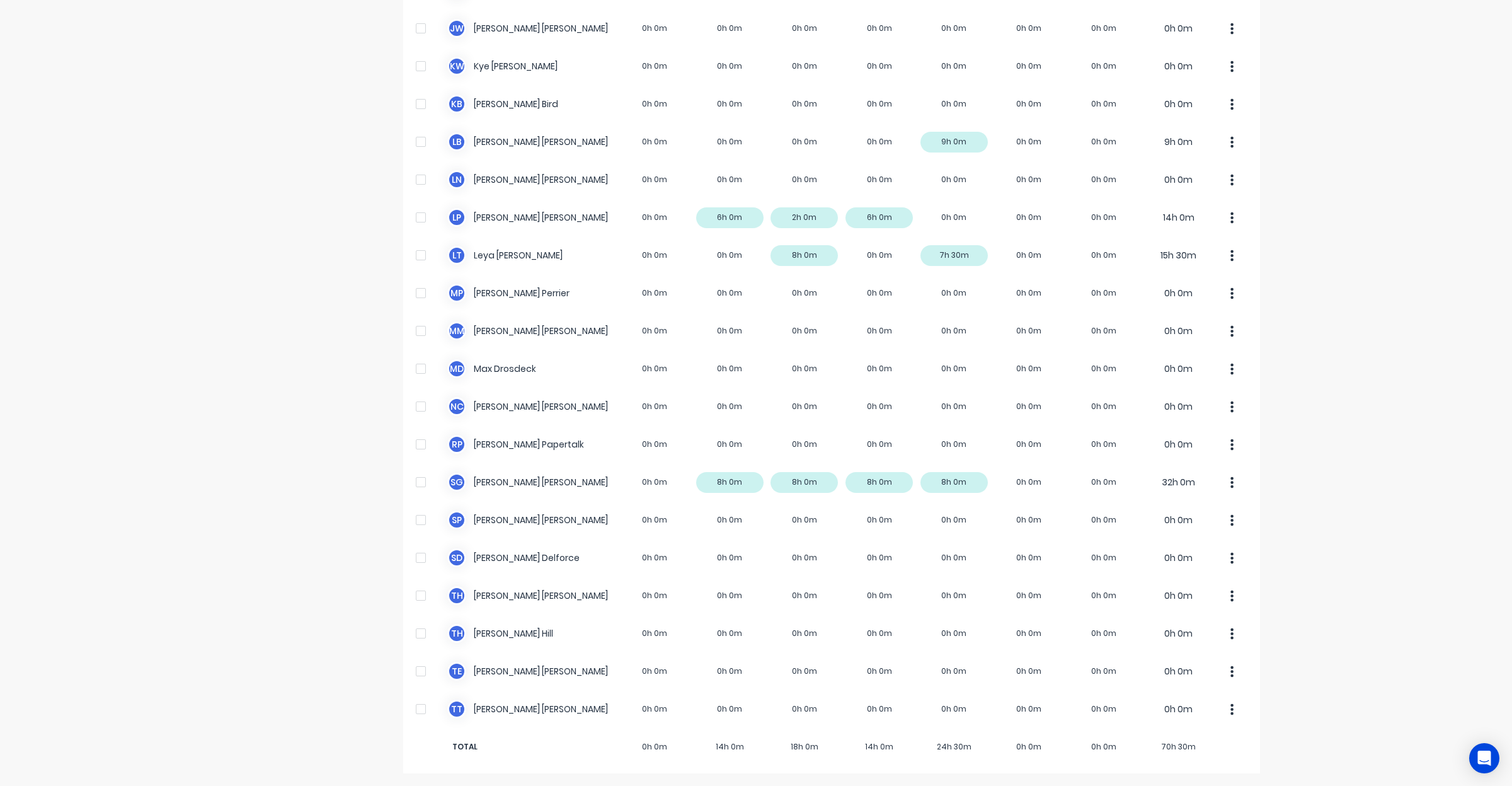
click at [1279, 487] on div "dashboard products sales purchasing productivity dashboard products Product Cat…" at bounding box center [756, 393] width 1512 height 786
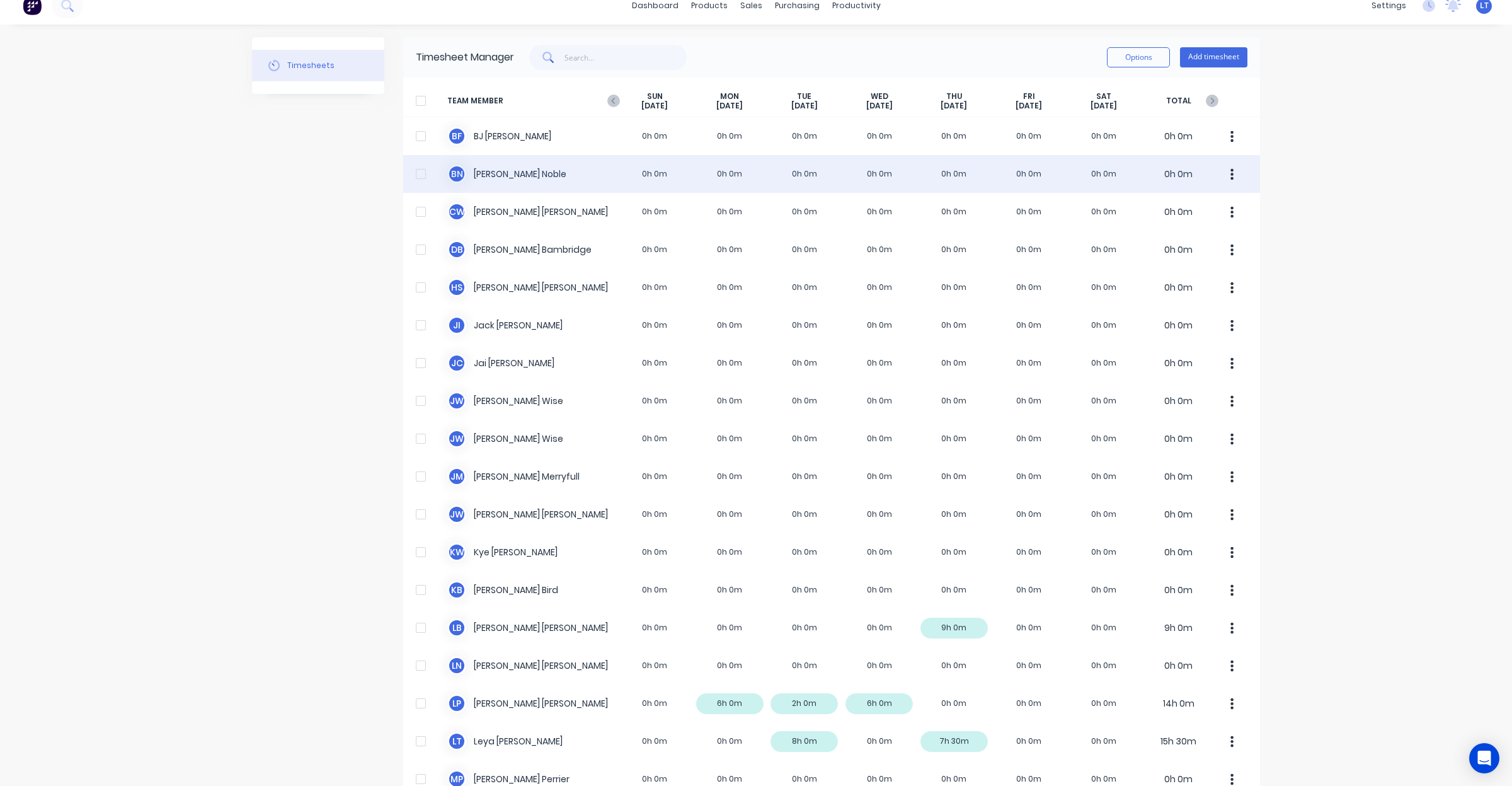
scroll to position [26, 0]
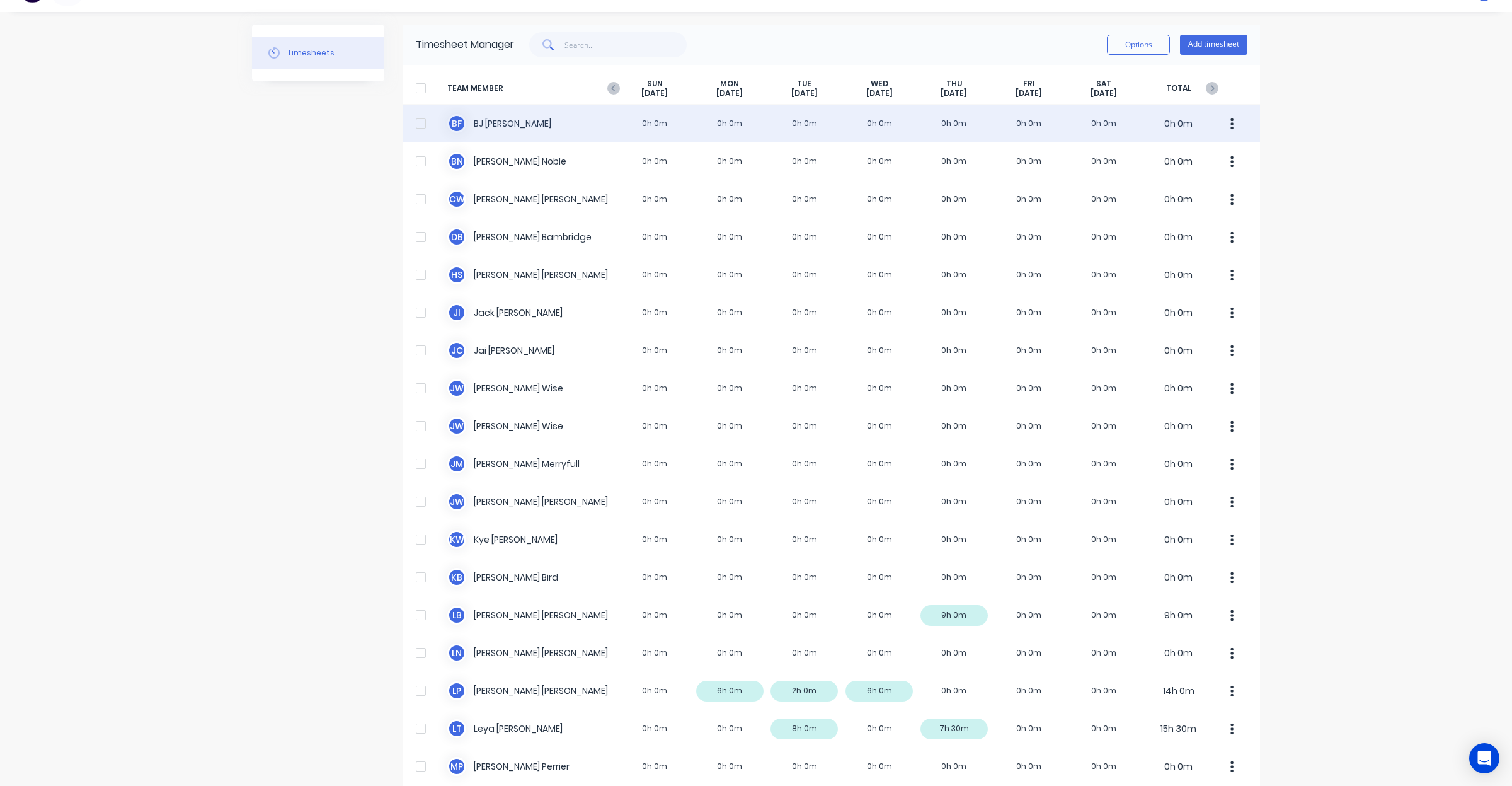
click at [419, 126] on div at bounding box center [421, 123] width 25 height 25
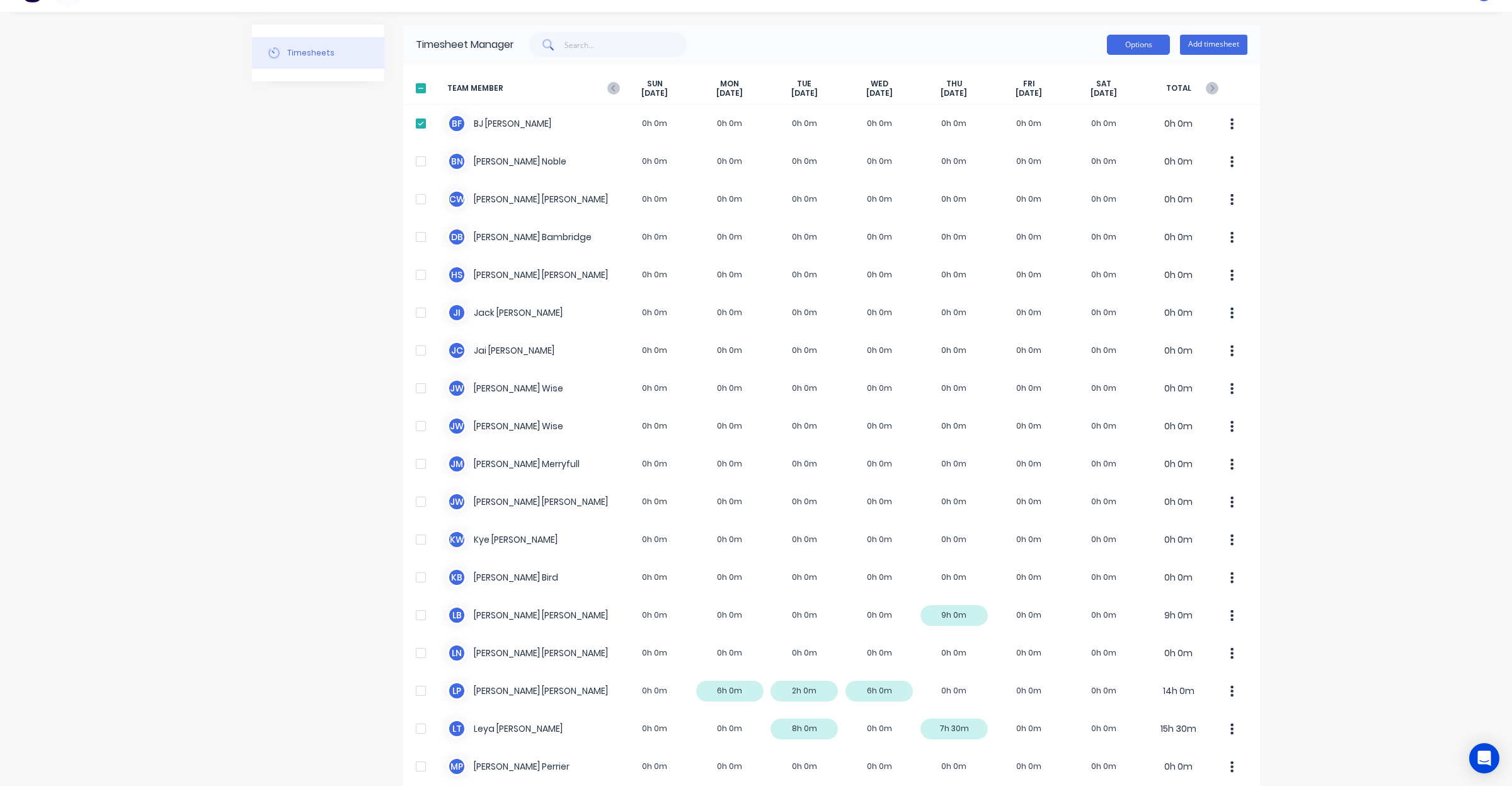
click at [1132, 45] on button "Options" at bounding box center [1139, 44] width 63 height 20
click at [1278, 172] on div "dashboard products sales purchasing productivity dashboard products Product Cat…" at bounding box center [756, 393] width 1512 height 786
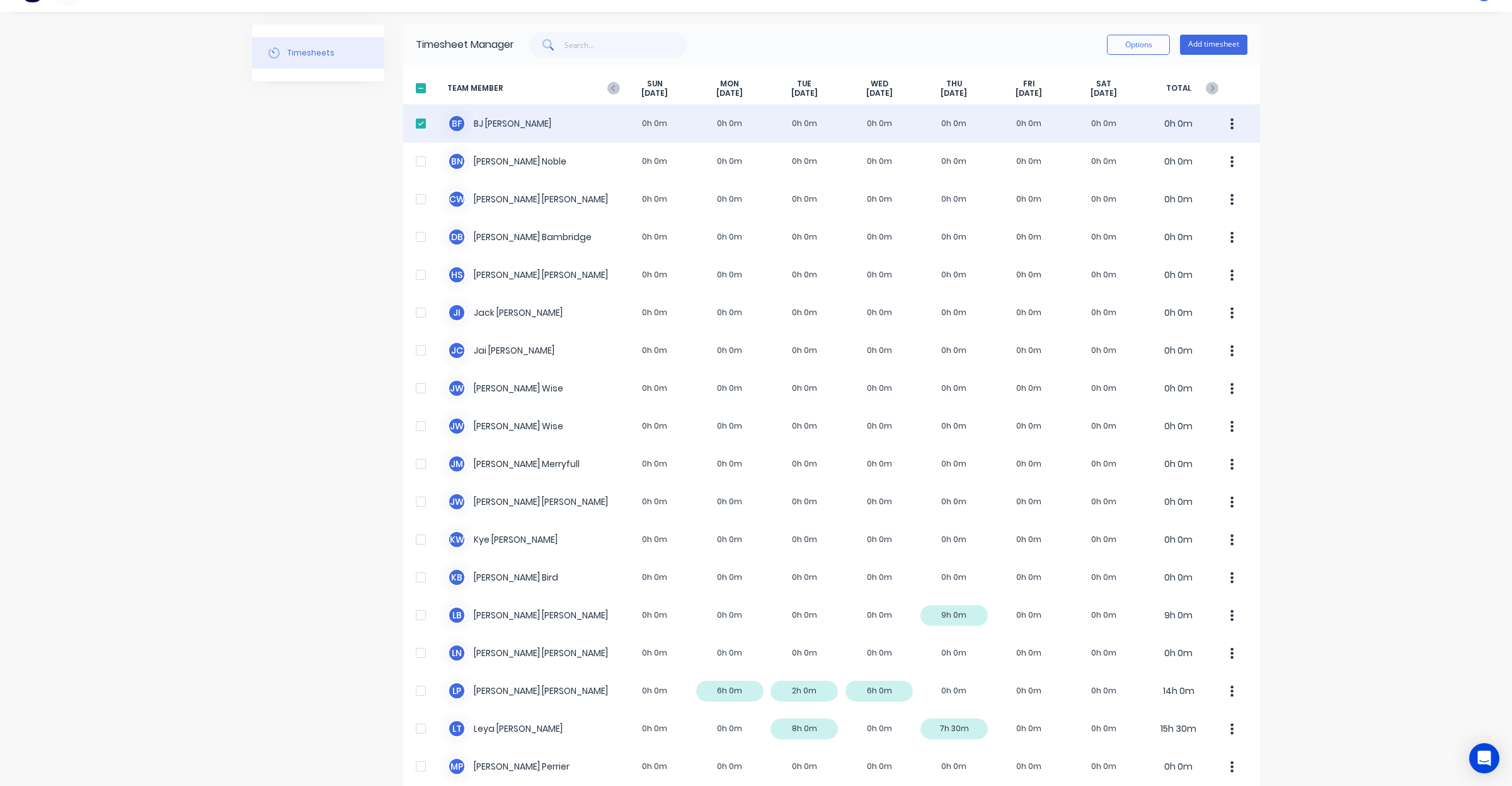
click at [411, 123] on div at bounding box center [421, 123] width 25 height 25
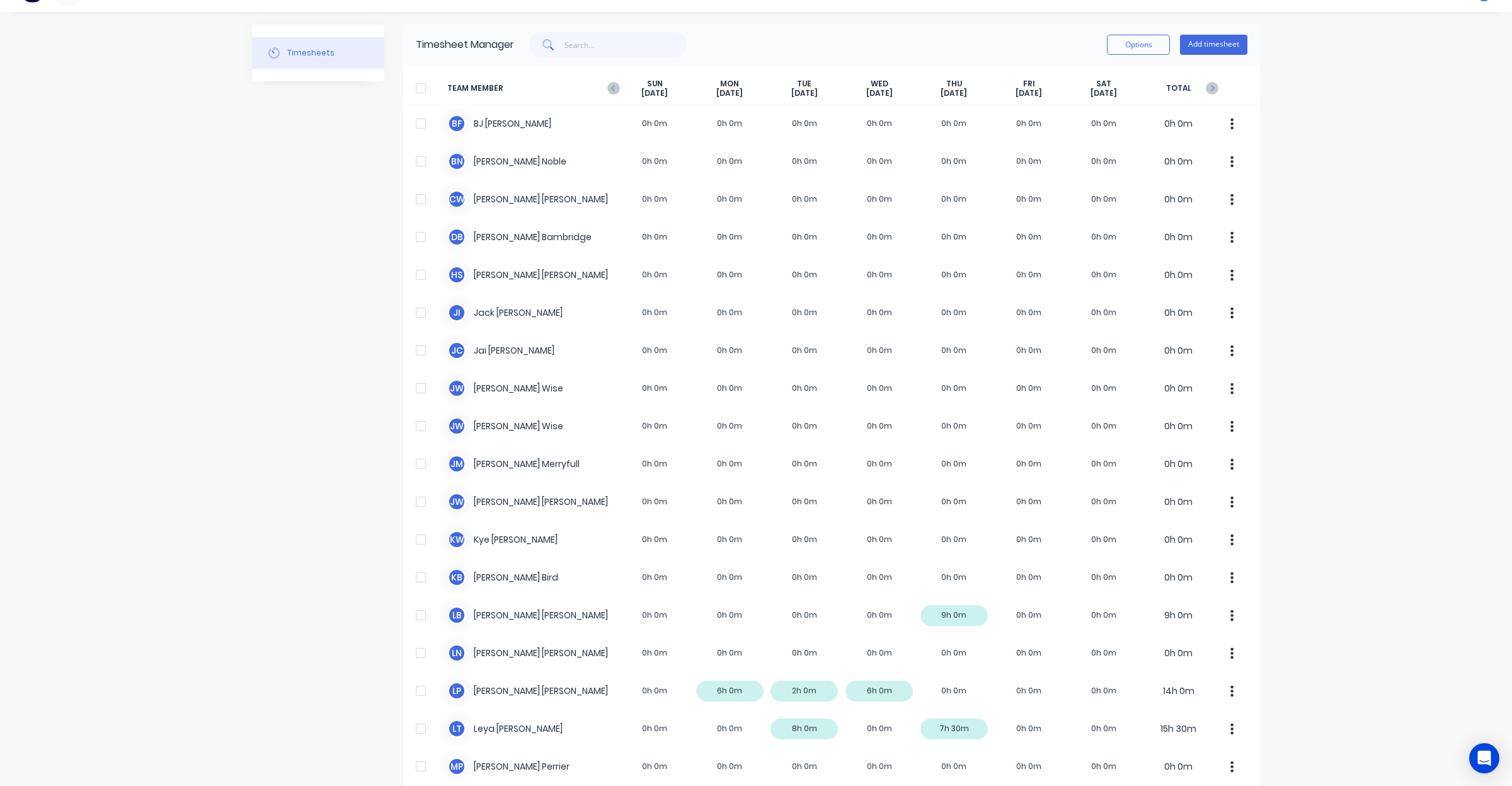
click at [273, 216] on div "Timesheets" at bounding box center [318, 635] width 132 height 1222
drag, startPoint x: 272, startPoint y: 215, endPoint x: 215, endPoint y: 187, distance: 63.5
drag, startPoint x: 215, startPoint y: 187, endPoint x: 147, endPoint y: 164, distance: 71.8
click at [147, 164] on div "dashboard products sales purchasing productivity dashboard products Product Cat…" at bounding box center [756, 393] width 1512 height 786
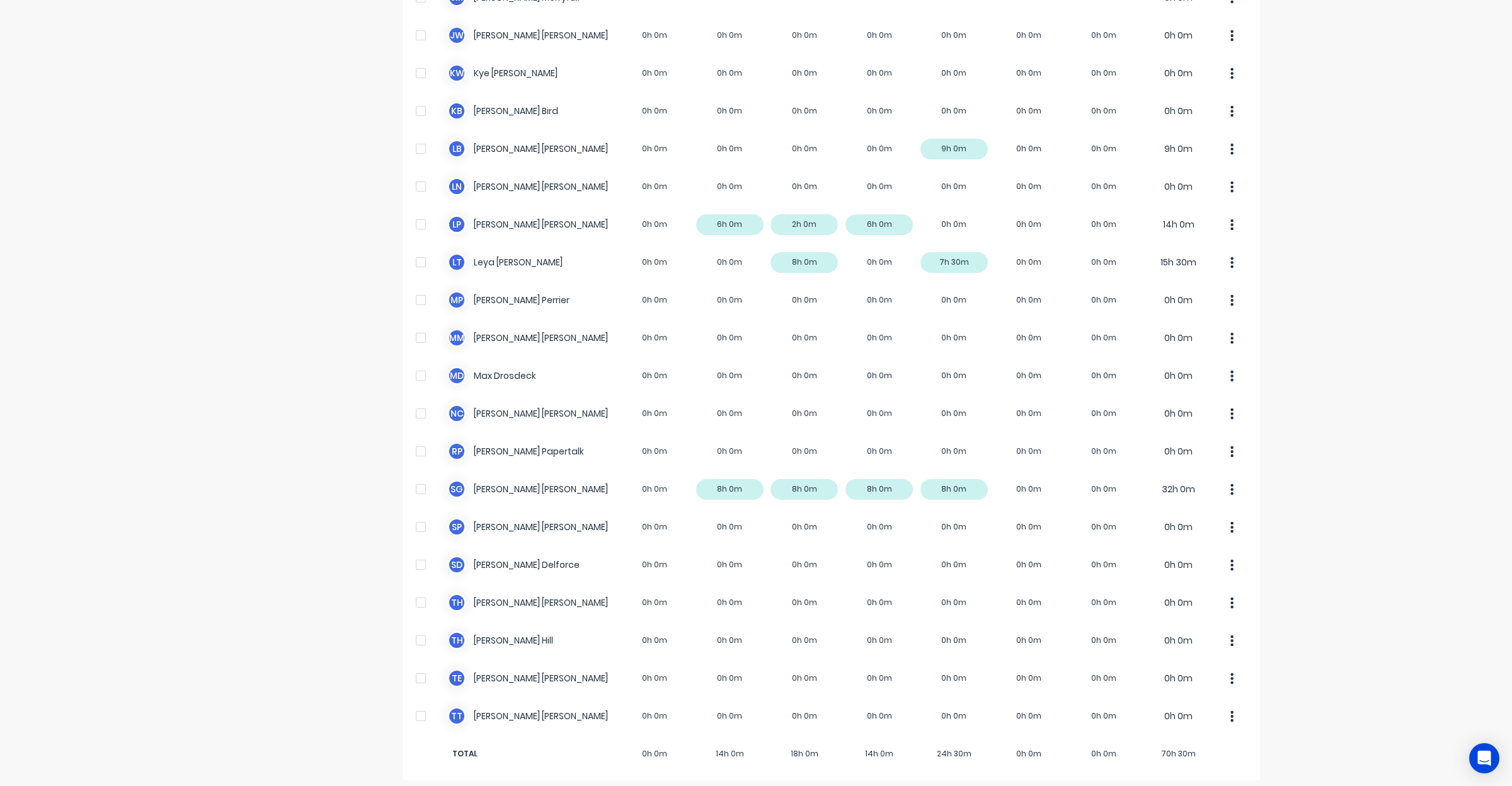
scroll to position [499, 0]
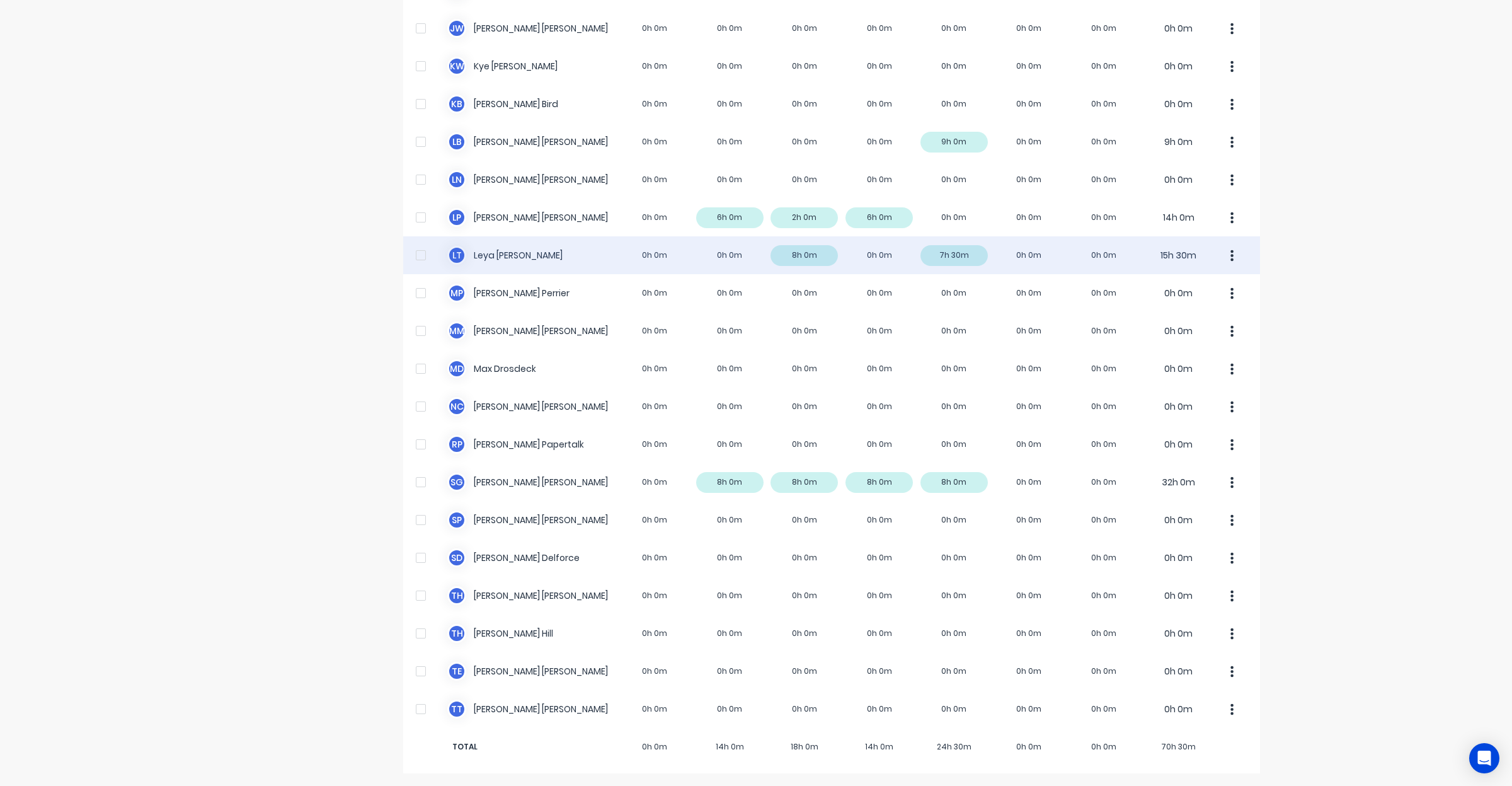
click at [416, 257] on div at bounding box center [421, 255] width 25 height 25
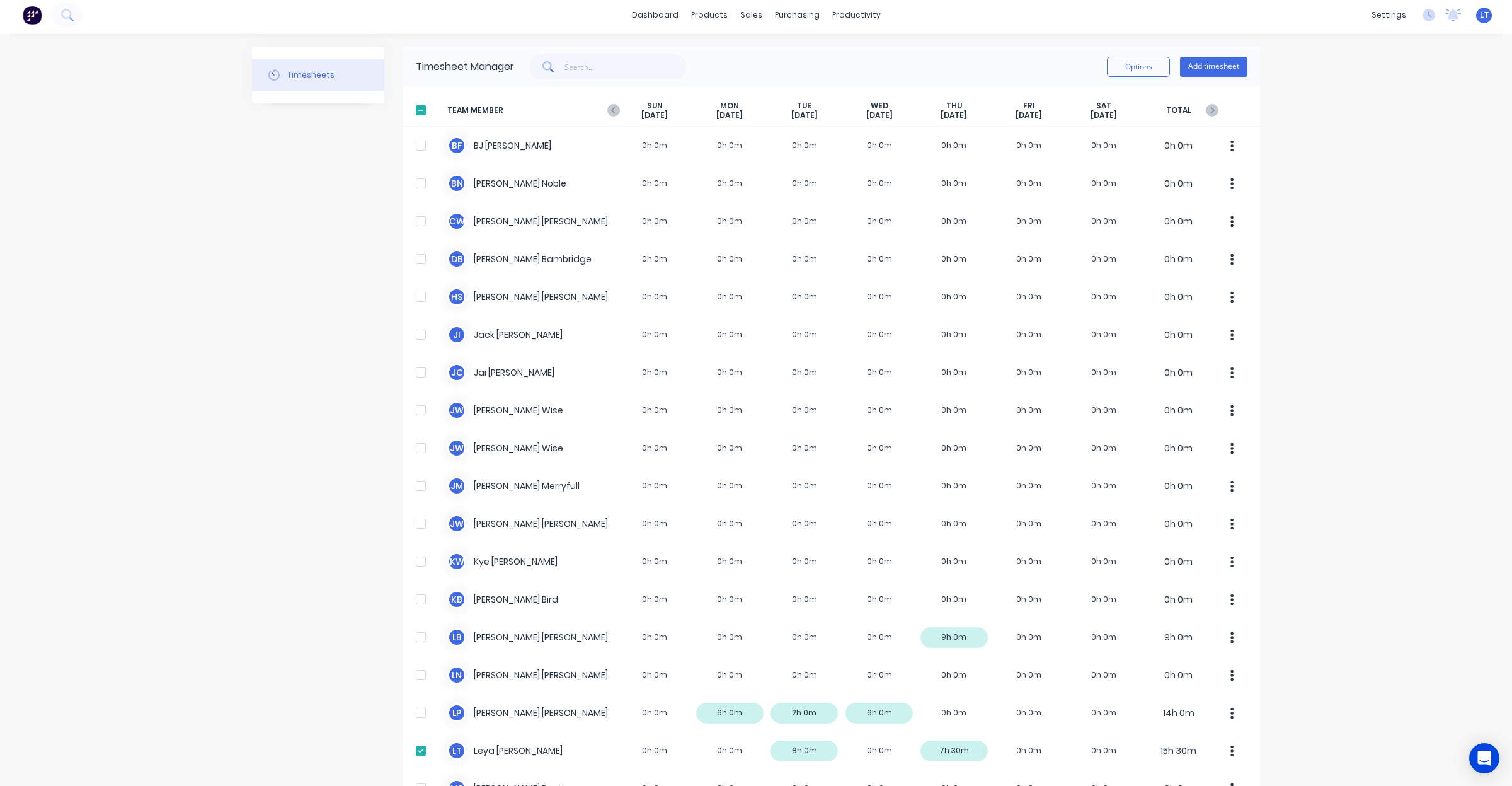
scroll to position [0, 0]
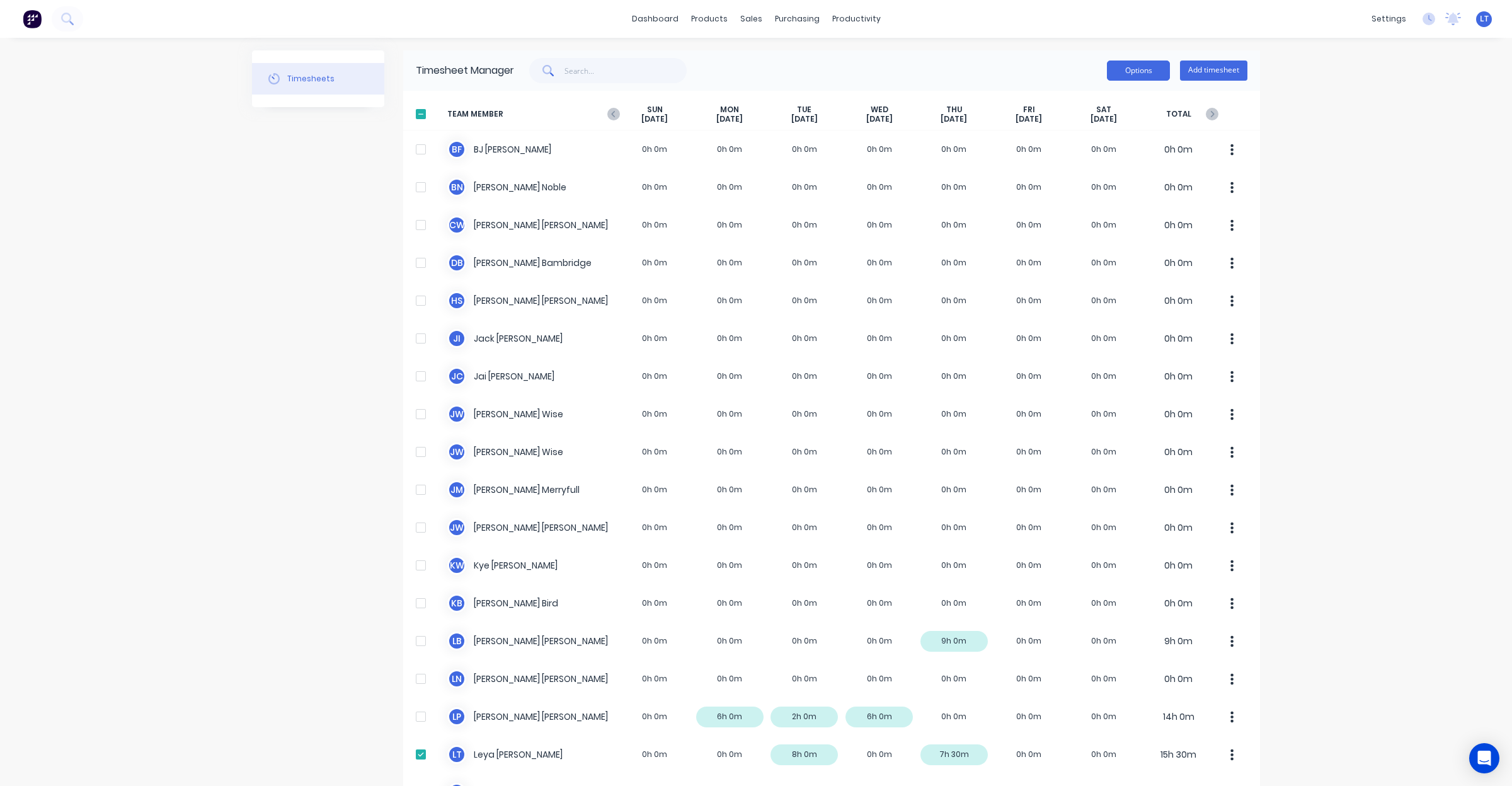
click at [1124, 69] on button "Options" at bounding box center [1139, 71] width 63 height 20
click at [1374, 332] on div "dashboard products sales purchasing productivity dashboard products Product Cat…" at bounding box center [756, 393] width 1512 height 786
click at [1317, 257] on div "dashboard products sales purchasing productivity dashboard products Product Cat…" at bounding box center [756, 393] width 1512 height 786
drag, startPoint x: 1315, startPoint y: 247, endPoint x: 1312, endPoint y: 212, distance: 35.1
click at [1312, 212] on div "dashboard products sales purchasing productivity dashboard products Product Cat…" at bounding box center [756, 393] width 1512 height 786
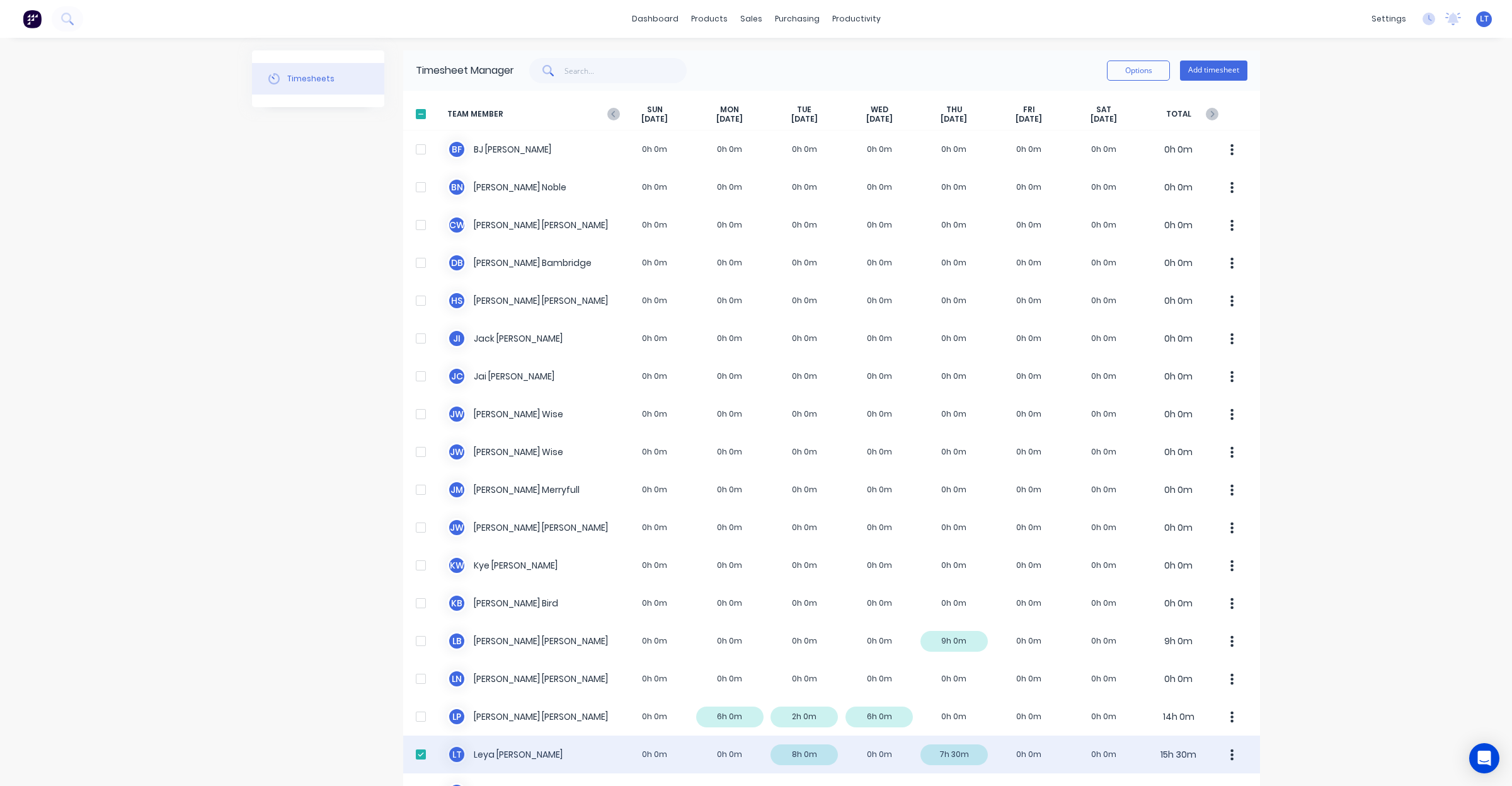
click at [416, 755] on div at bounding box center [421, 754] width 25 height 25
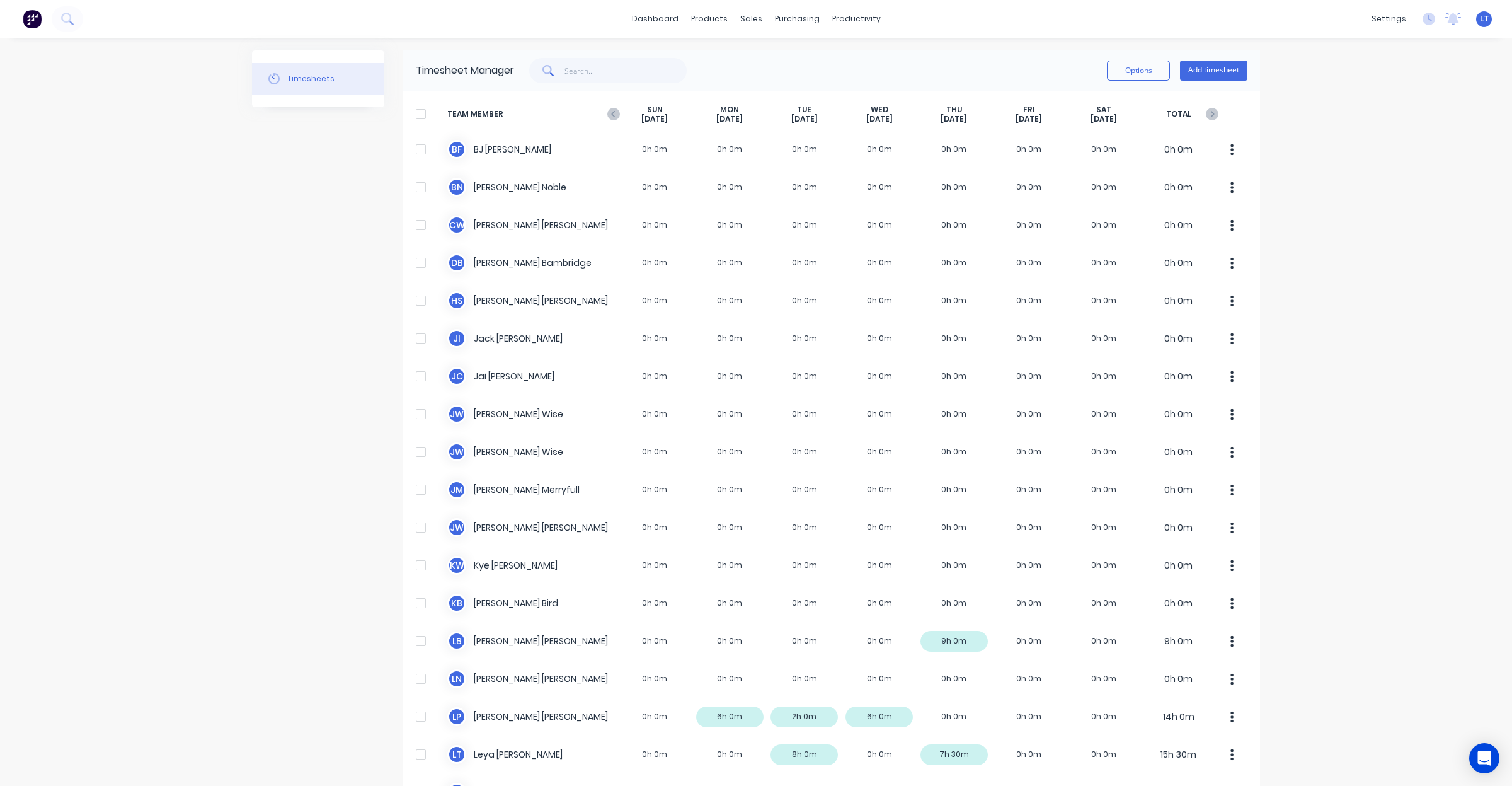
click at [418, 118] on div at bounding box center [421, 114] width 25 height 25
click at [1125, 70] on button "Options" at bounding box center [1139, 71] width 63 height 20
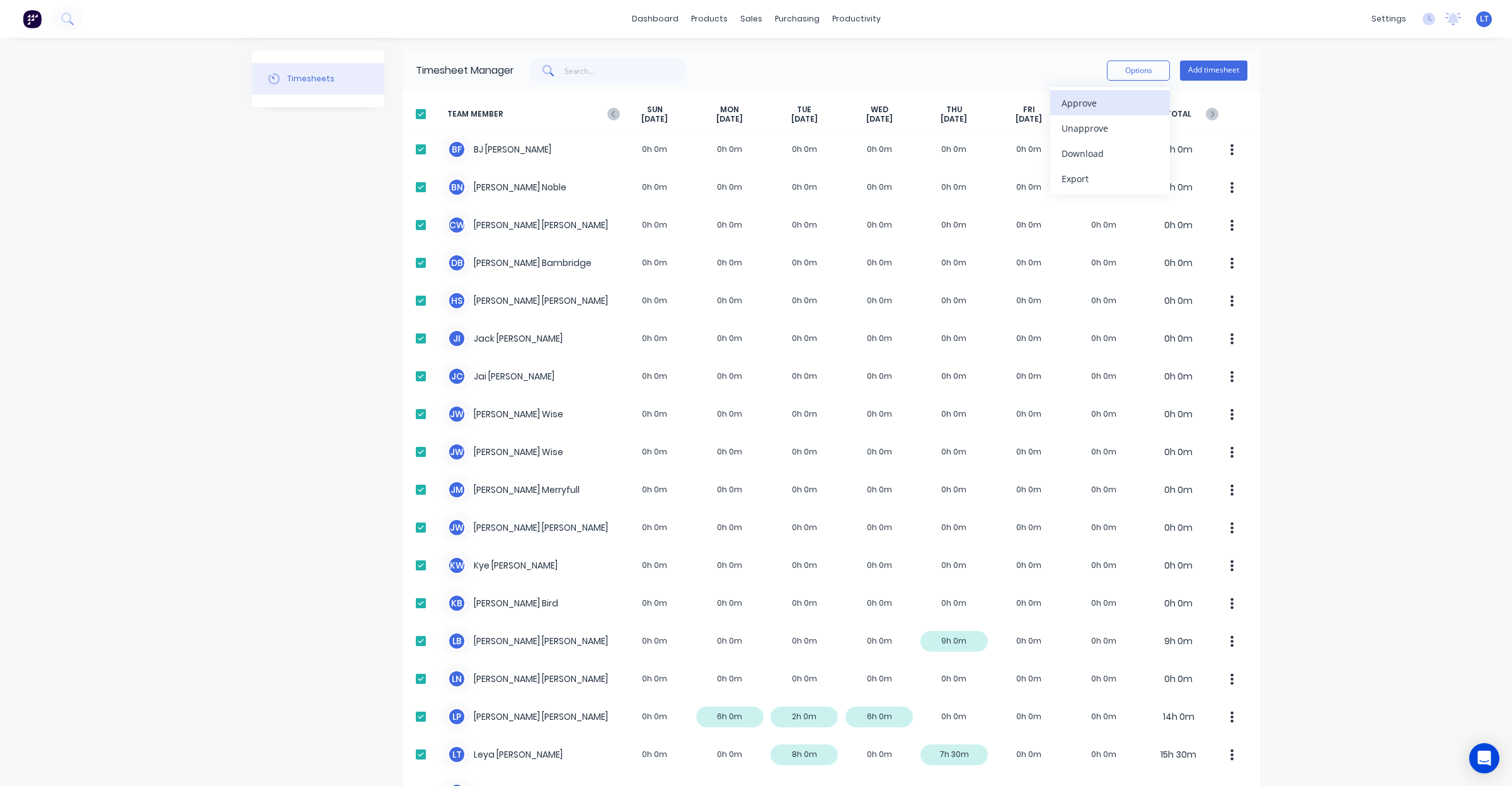
click at [1126, 109] on div "Approve" at bounding box center [1110, 103] width 97 height 19
click at [419, 114] on div at bounding box center [421, 114] width 25 height 25
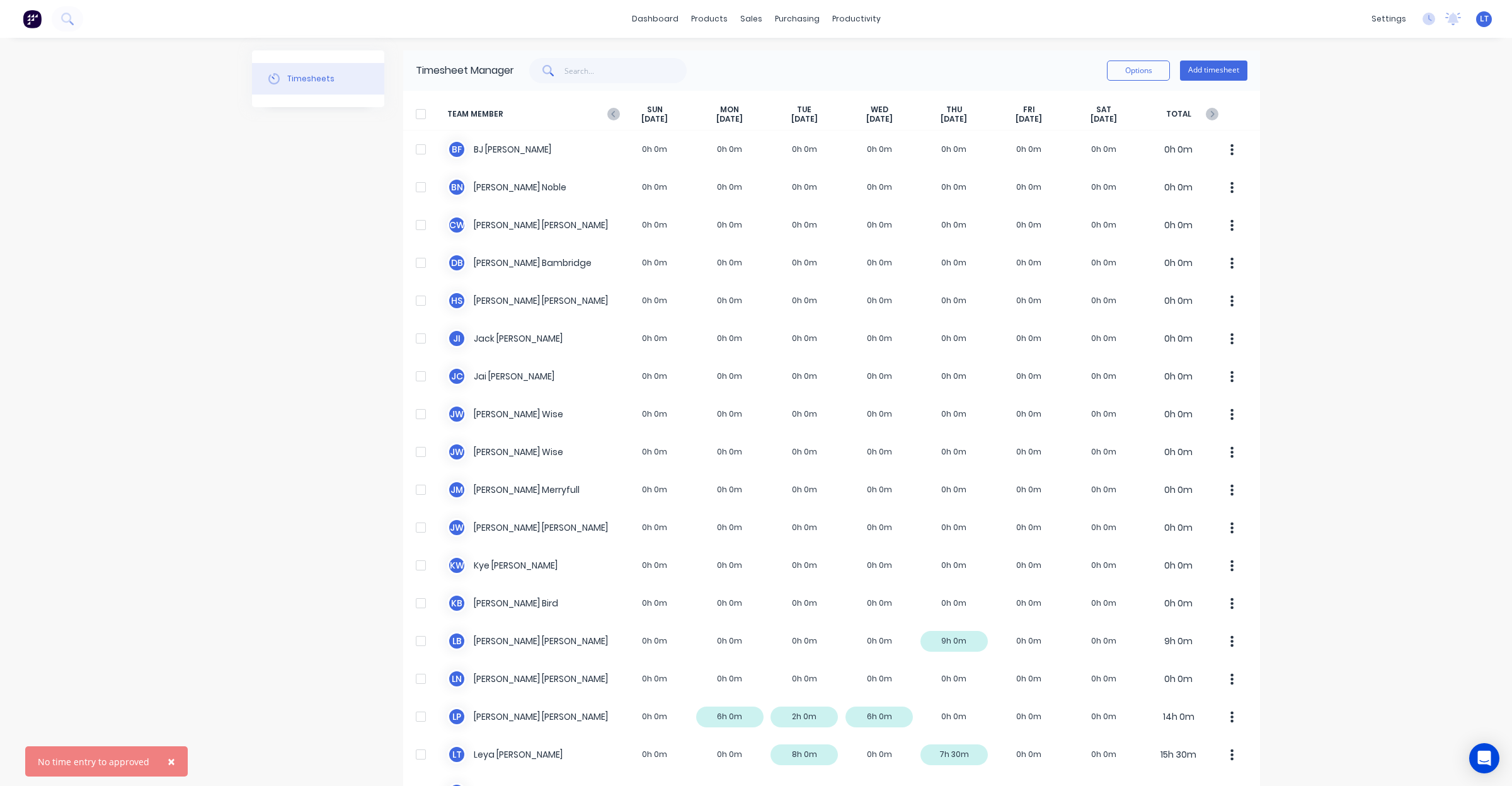
click at [354, 177] on div "Timesheets" at bounding box center [318, 661] width 132 height 1222
click at [339, 183] on div "Timesheets" at bounding box center [318, 661] width 132 height 1222
drag, startPoint x: 339, startPoint y: 183, endPoint x: 303, endPoint y: 175, distance: 36.9
click at [303, 174] on div "Timesheets" at bounding box center [318, 661] width 132 height 1222
click at [313, 187] on div "Timesheets" at bounding box center [318, 661] width 132 height 1222
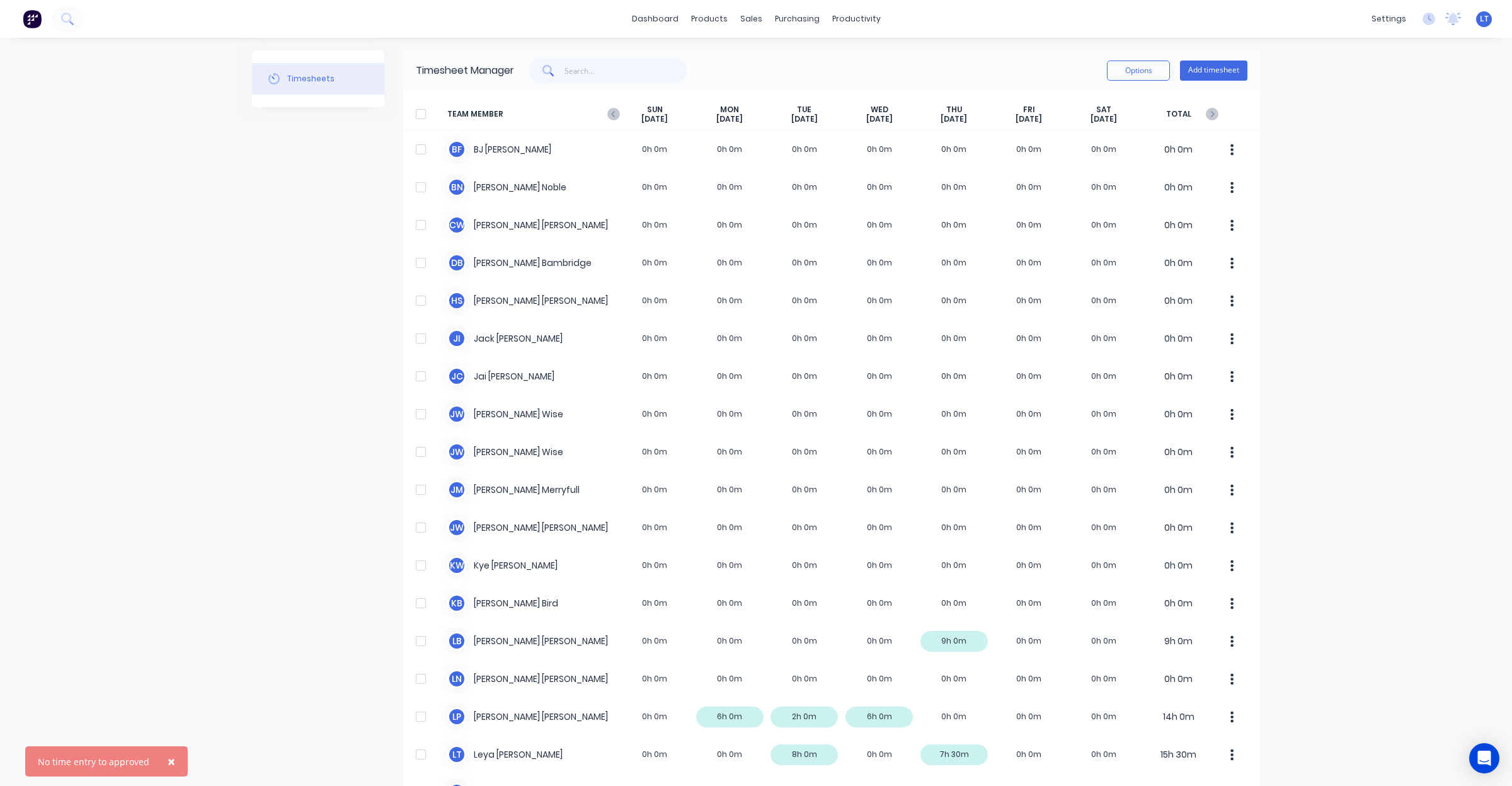
drag, startPoint x: 303, startPoint y: 183, endPoint x: 244, endPoint y: 170, distance: 60.4
drag, startPoint x: 244, startPoint y: 170, endPoint x: 155, endPoint y: 162, distance: 89.4
click at [155, 162] on div "dashboard products sales purchasing productivity dashboard products Product Cat…" at bounding box center [756, 393] width 1512 height 786
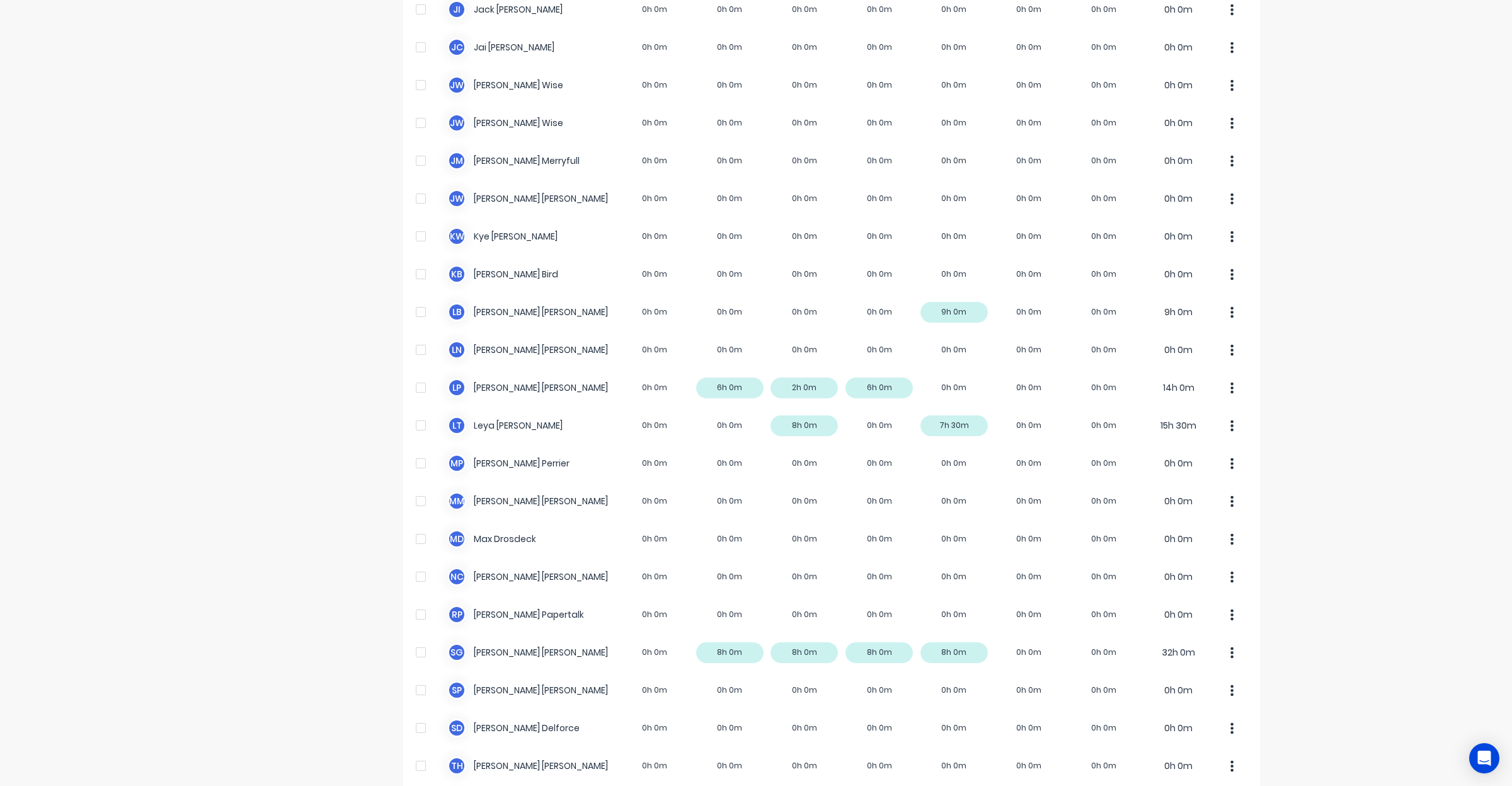
scroll to position [499, 0]
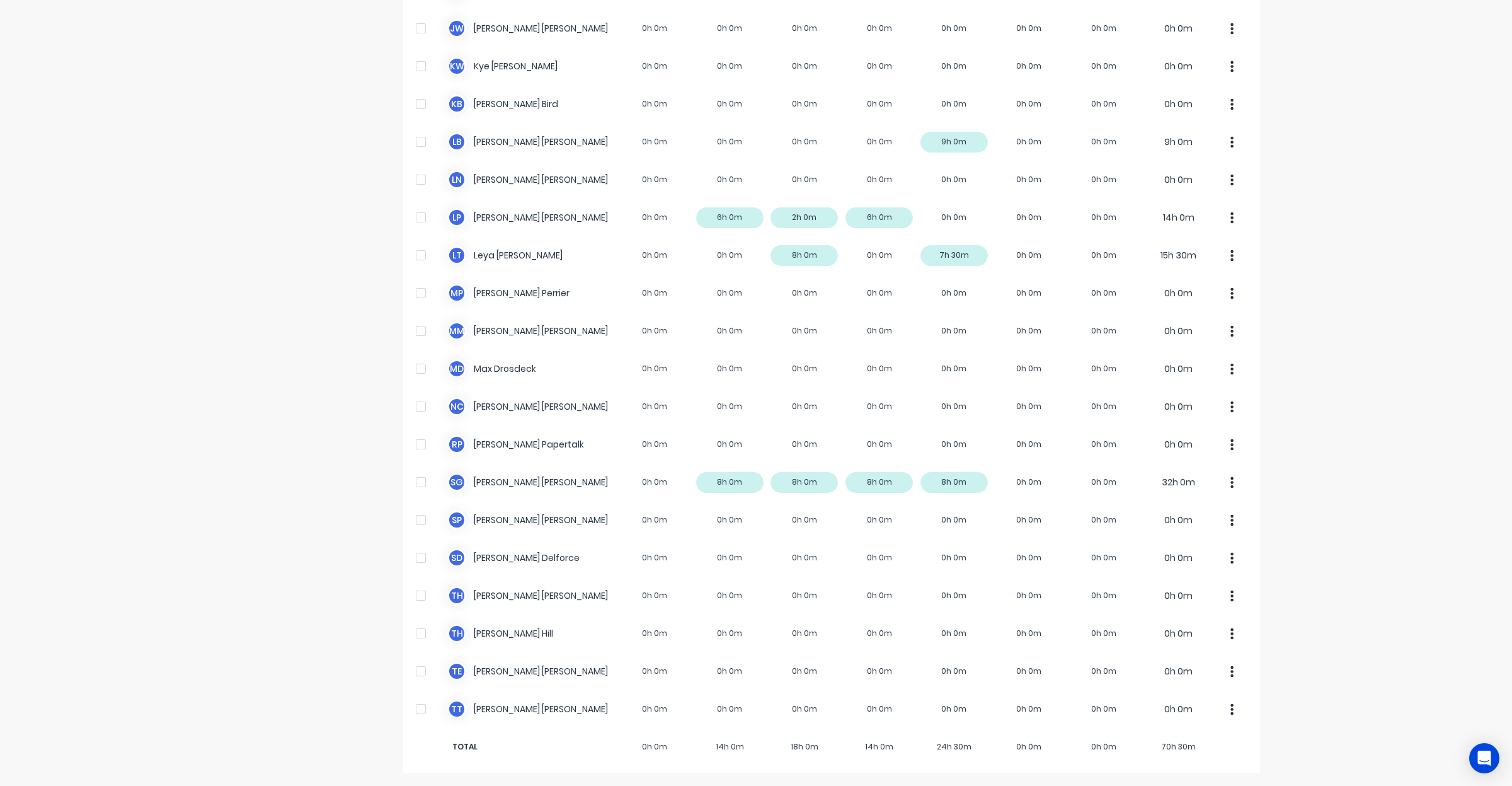
click at [1382, 139] on div "dashboard products sales purchasing productivity dashboard products Product Cat…" at bounding box center [756, 393] width 1512 height 786
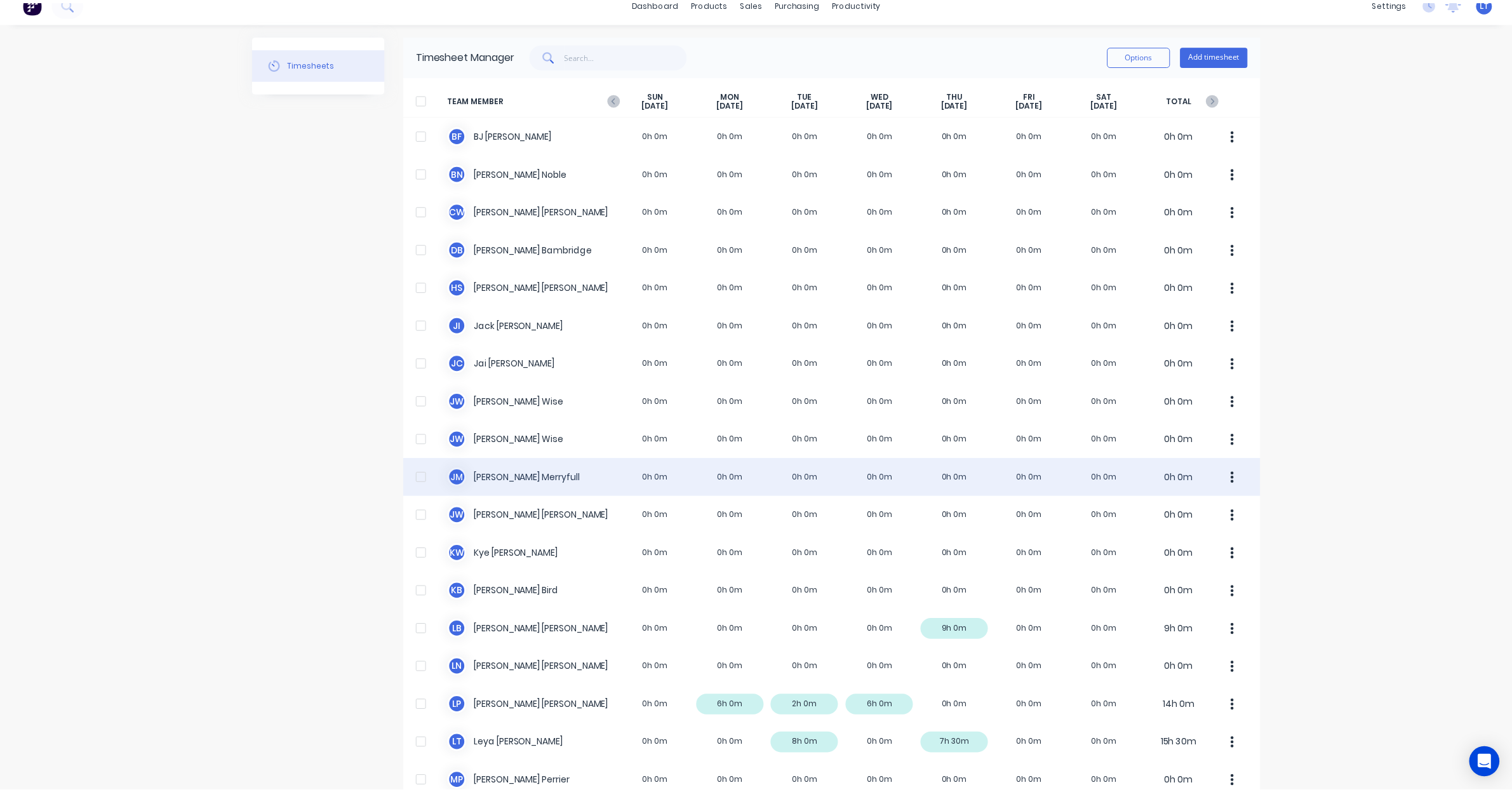
scroll to position [0, 0]
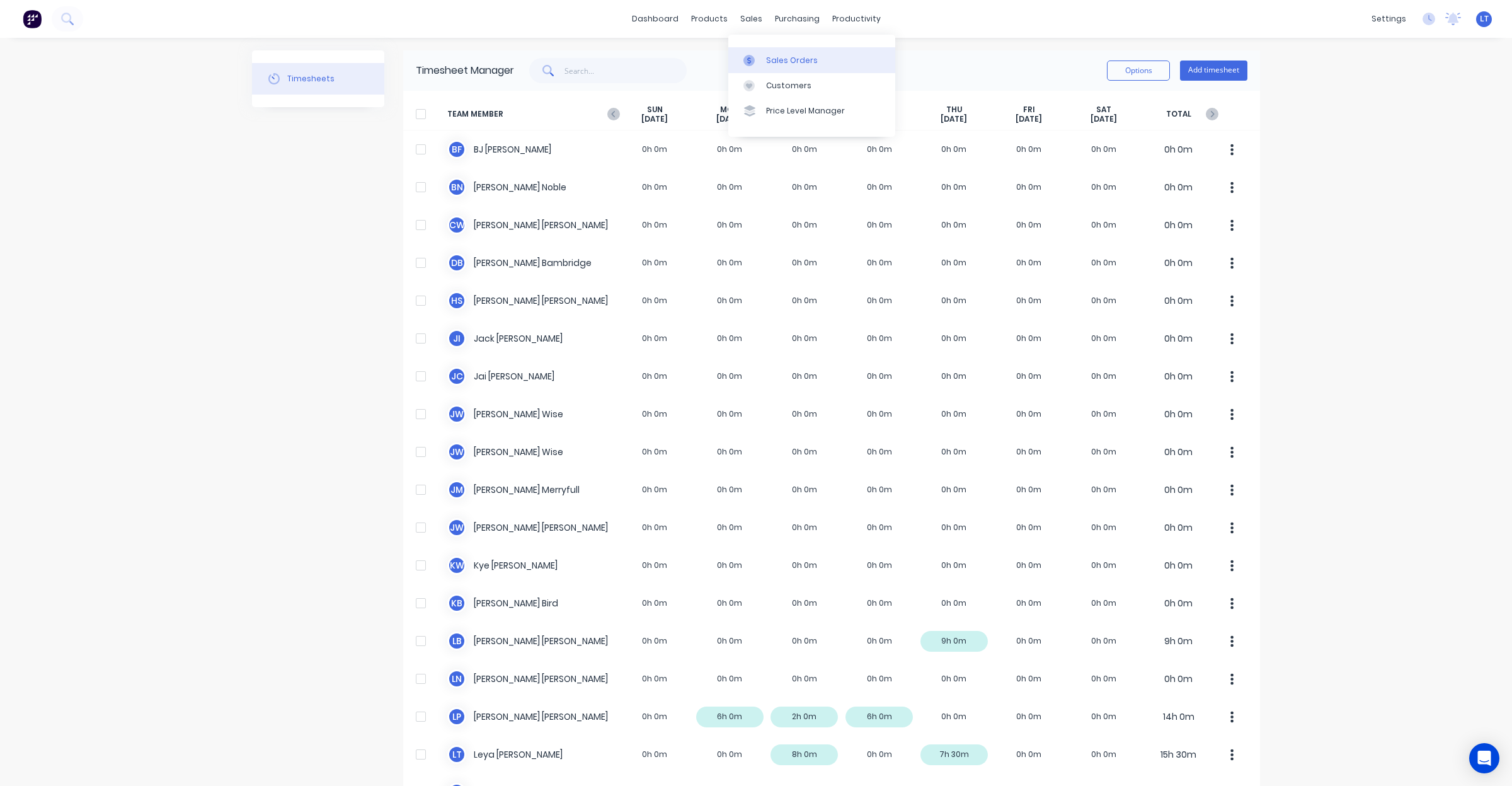
drag, startPoint x: 742, startPoint y: 29, endPoint x: 757, endPoint y: 48, distance: 24.2
click at [757, 48] on link "Sales Orders" at bounding box center [811, 59] width 167 height 25
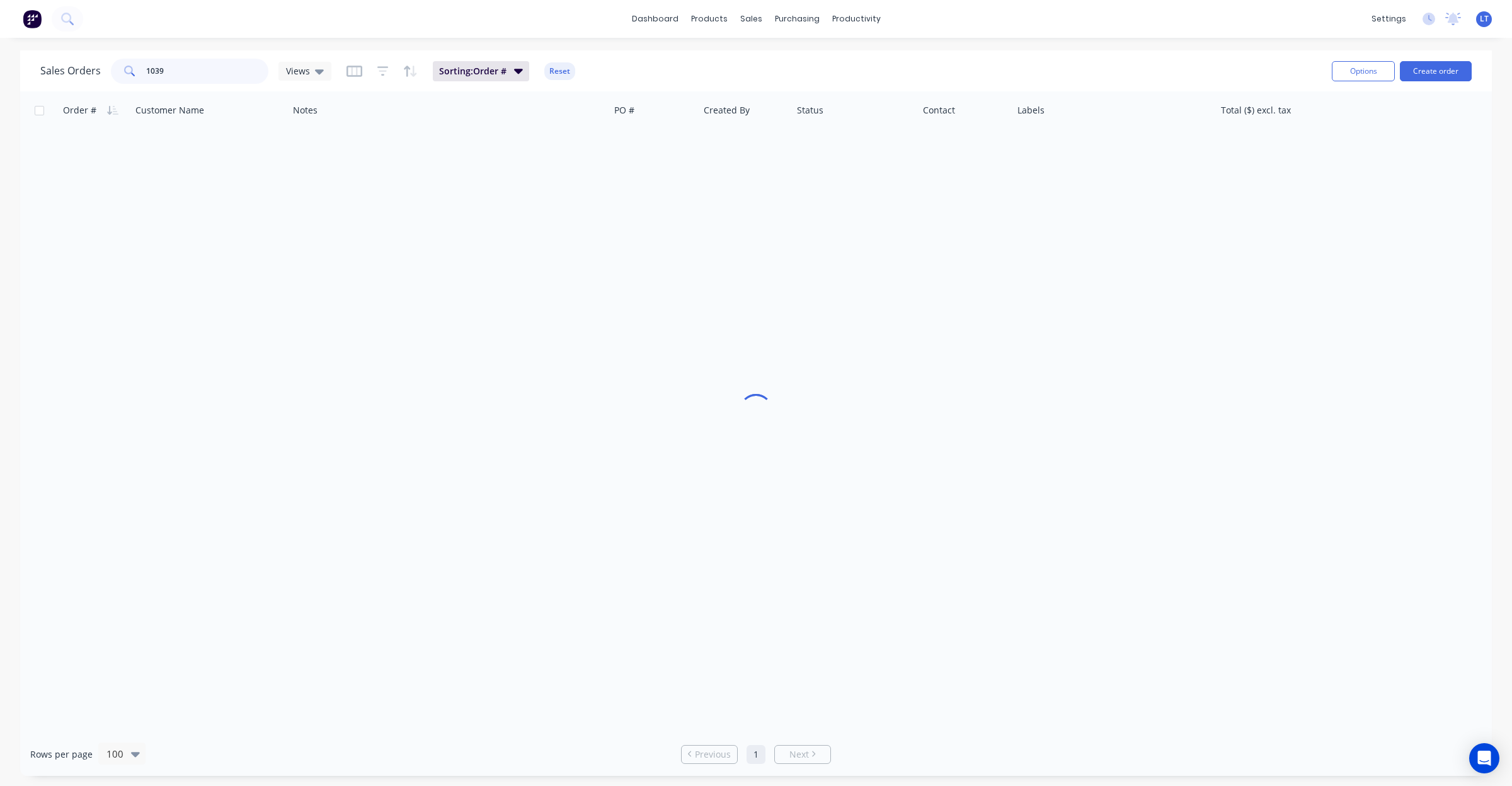
drag, startPoint x: 211, startPoint y: 74, endPoint x: 0, endPoint y: 73, distance: 211.0
click at [0, 74] on div "Sales Orders 1039 Views Sorting: Order # Reset Options Create order Order # Cus…" at bounding box center [756, 413] width 1512 height 725
type input "1036"
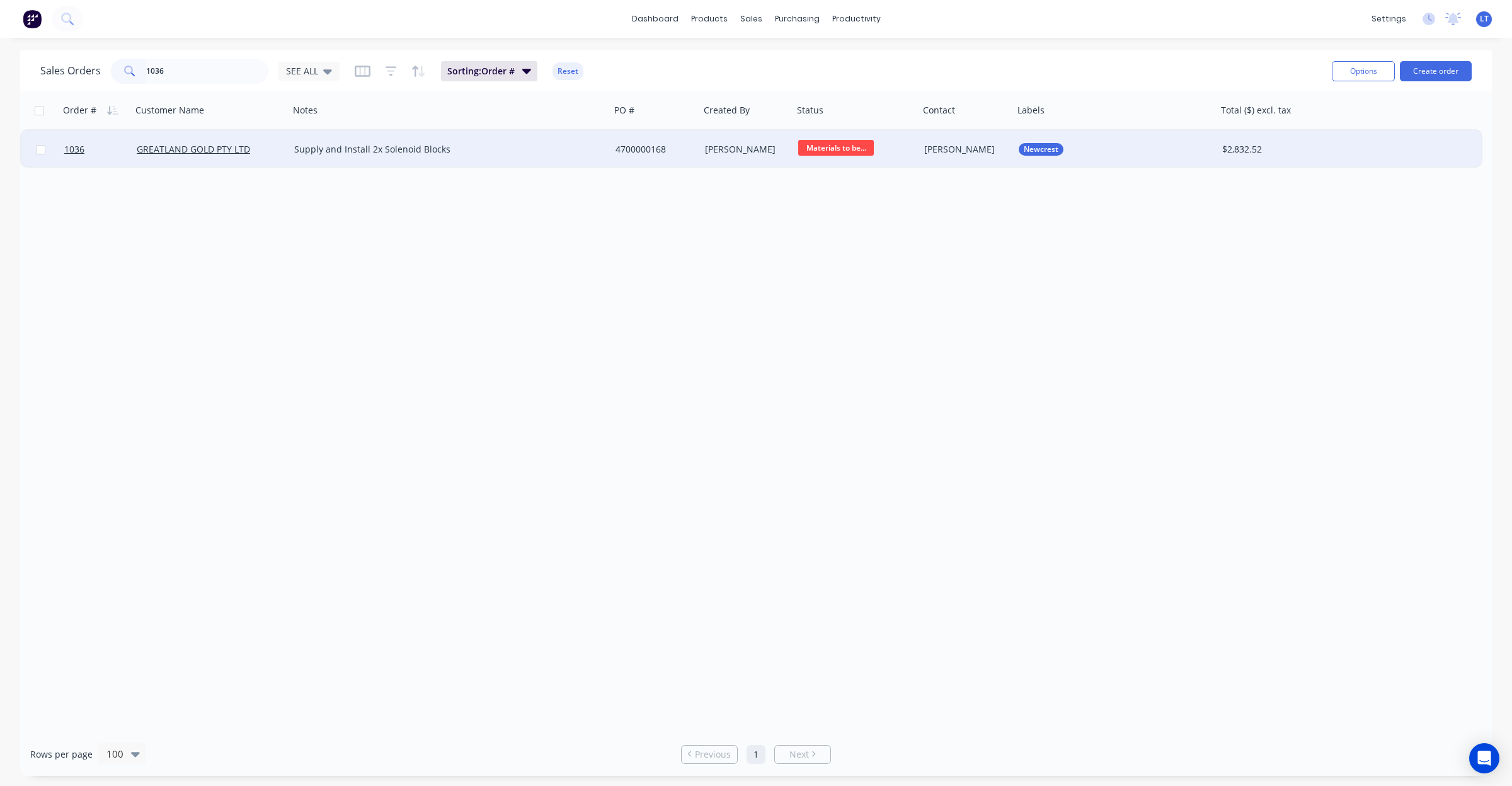
click at [602, 159] on div "Supply and Install 2x Solenoid Blocks" at bounding box center [449, 149] width 321 height 38
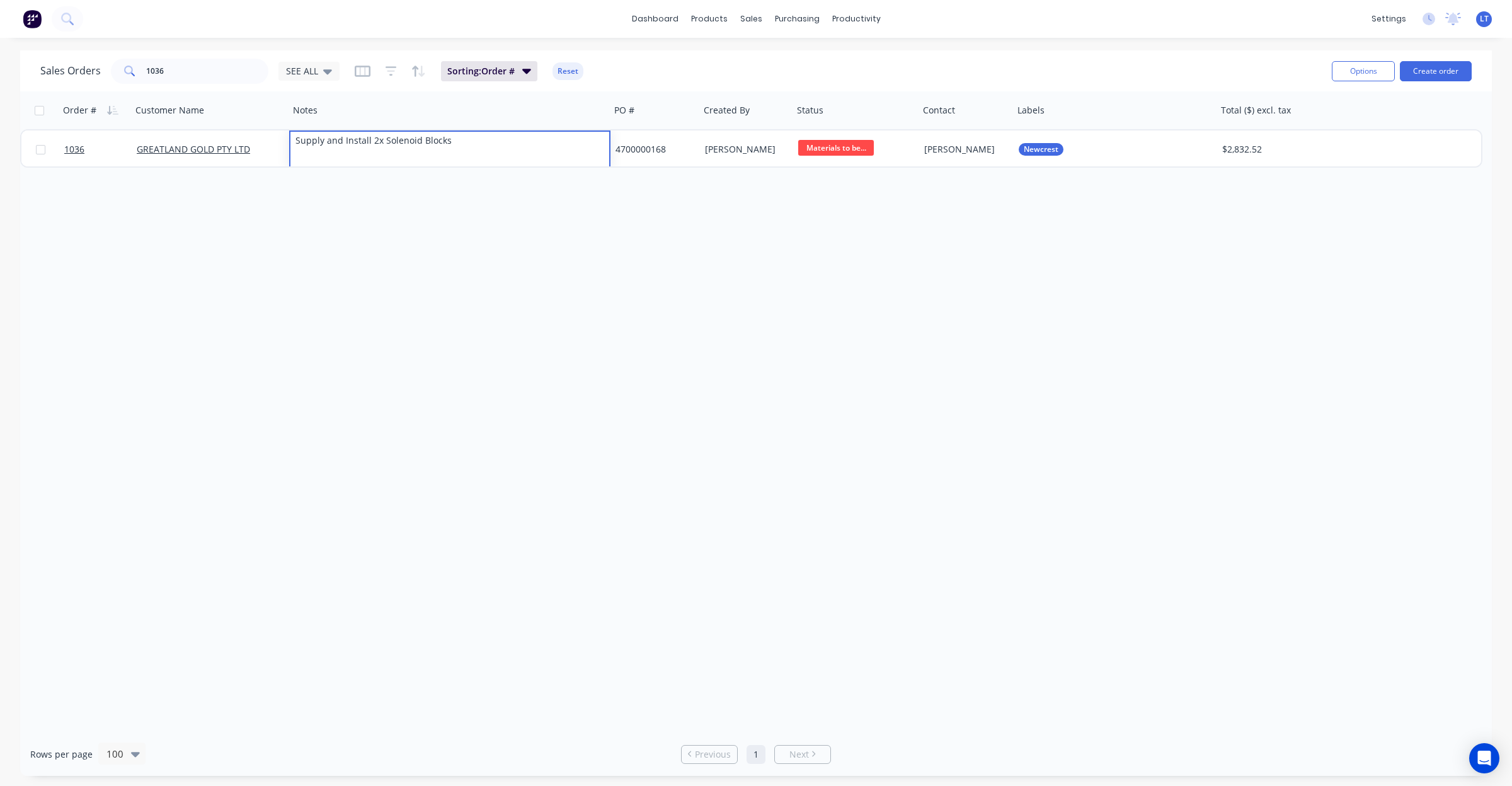
click at [697, 167] on div "1036 GREATLAND GOLD PTY LTD Supply and Install 2x Solenoid Blocks 4700000168 Tr…" at bounding box center [751, 149] width 1463 height 39
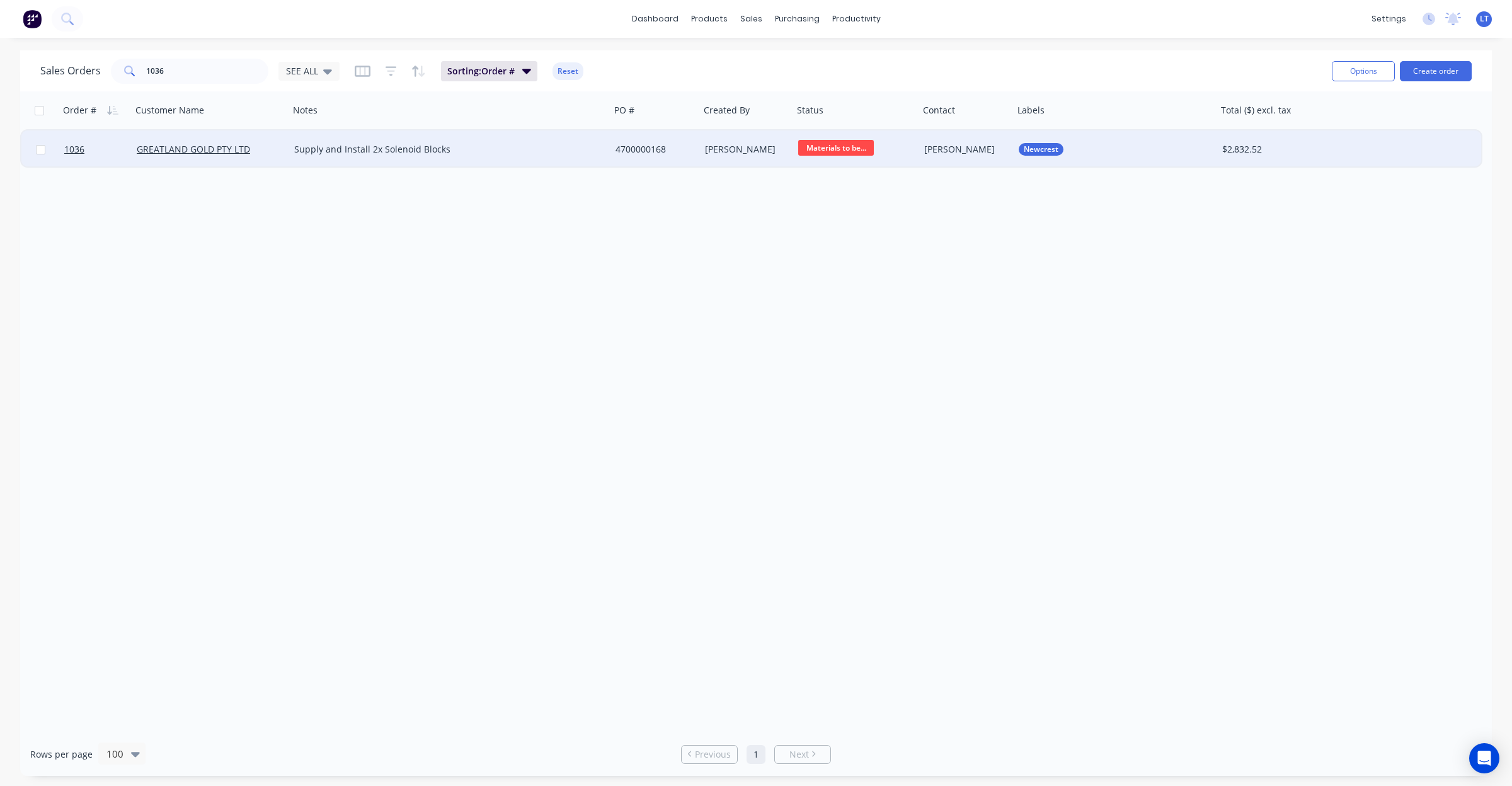
click at [701, 157] on div "[PERSON_NAME]" at bounding box center [747, 149] width 93 height 38
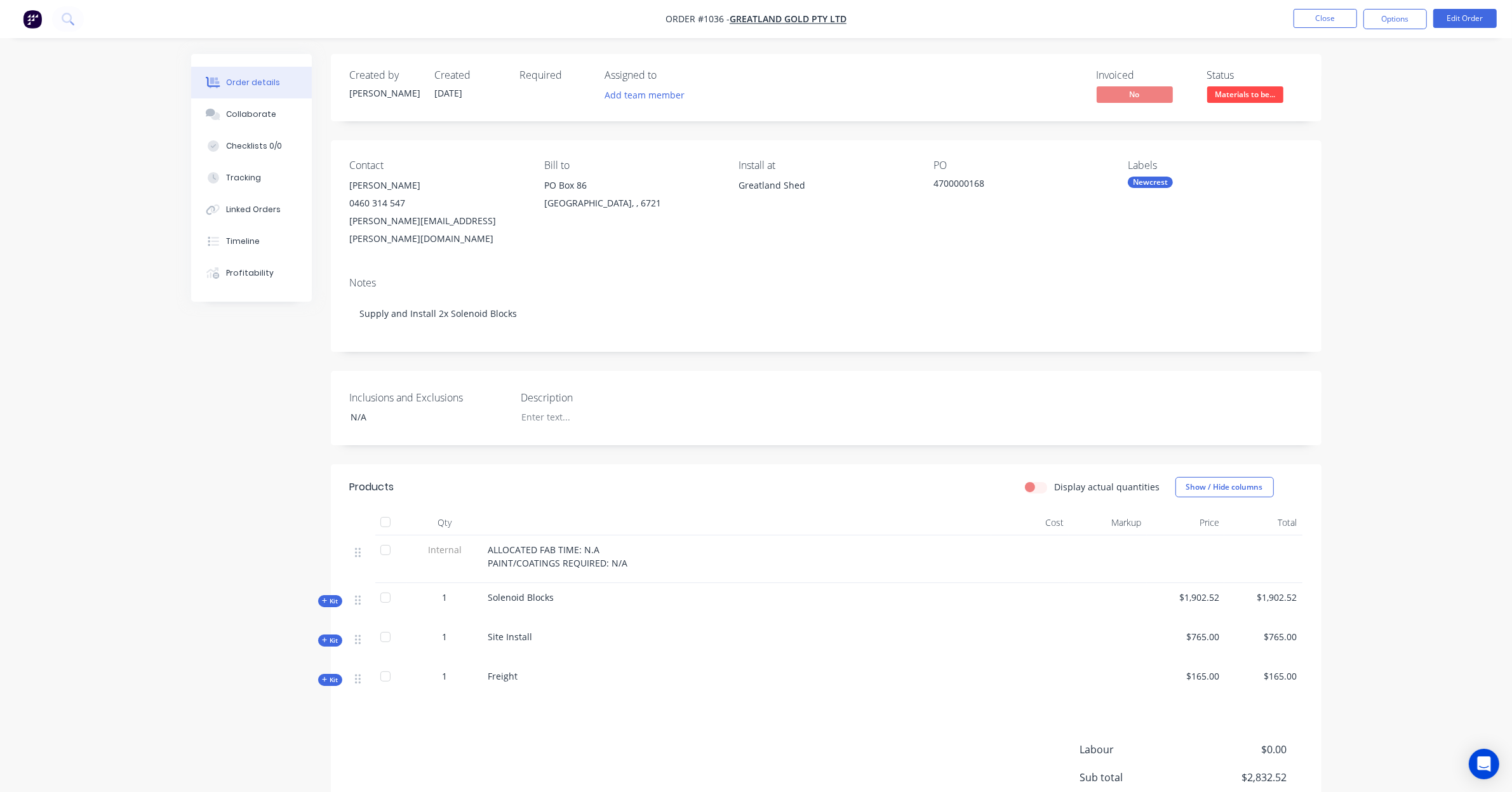
click at [1320, 332] on div "Notes Supply and Install 2x Solenoid Blocks" at bounding box center [826, 309] width 990 height 85
click at [1328, 283] on div "Order details Collaborate Checklists 0/0 Tracking Linked Orders Timeline Profit…" at bounding box center [756, 490] width 1155 height 873
drag, startPoint x: 1328, startPoint y: 283, endPoint x: 1328, endPoint y: 264, distance: 19.0
click at [1328, 264] on div "Order details Collaborate Checklists 0/0 Tracking Linked Orders Timeline Profit…" at bounding box center [756, 490] width 1155 height 873
click at [262, 219] on button "Linked Orders" at bounding box center [251, 210] width 120 height 32
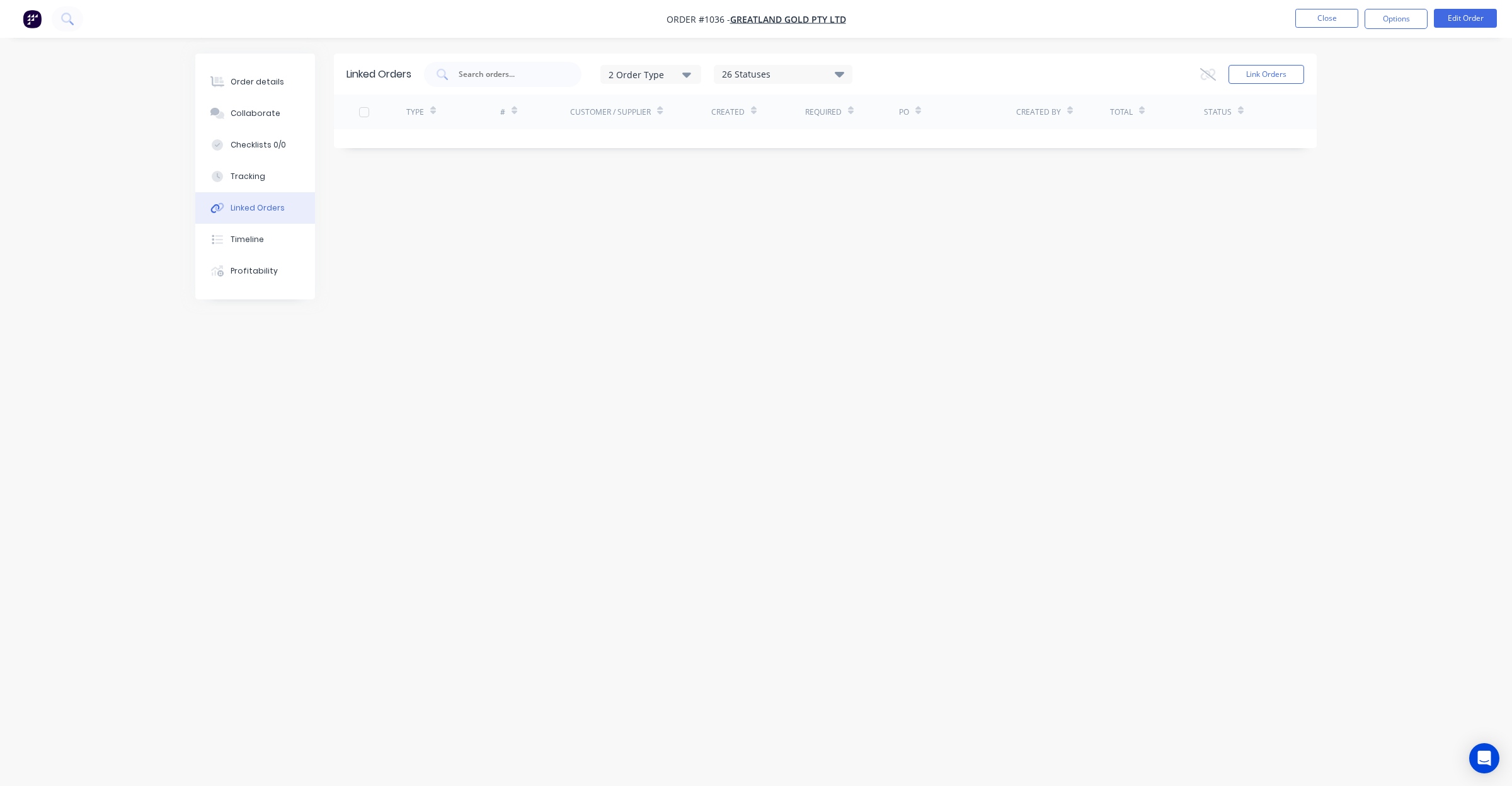
click at [659, 73] on div "2 Order Type" at bounding box center [651, 74] width 84 height 14
click at [786, 72] on div "26 Statuses" at bounding box center [783, 74] width 137 height 14
click at [1043, 235] on div "Linked Orders 2 Order Type 26 Statuses Sales Order Status All Archived Draft Qu…" at bounding box center [756, 369] width 1121 height 631
click at [1296, 64] on div "Link Orders" at bounding box center [1252, 74] width 104 height 25
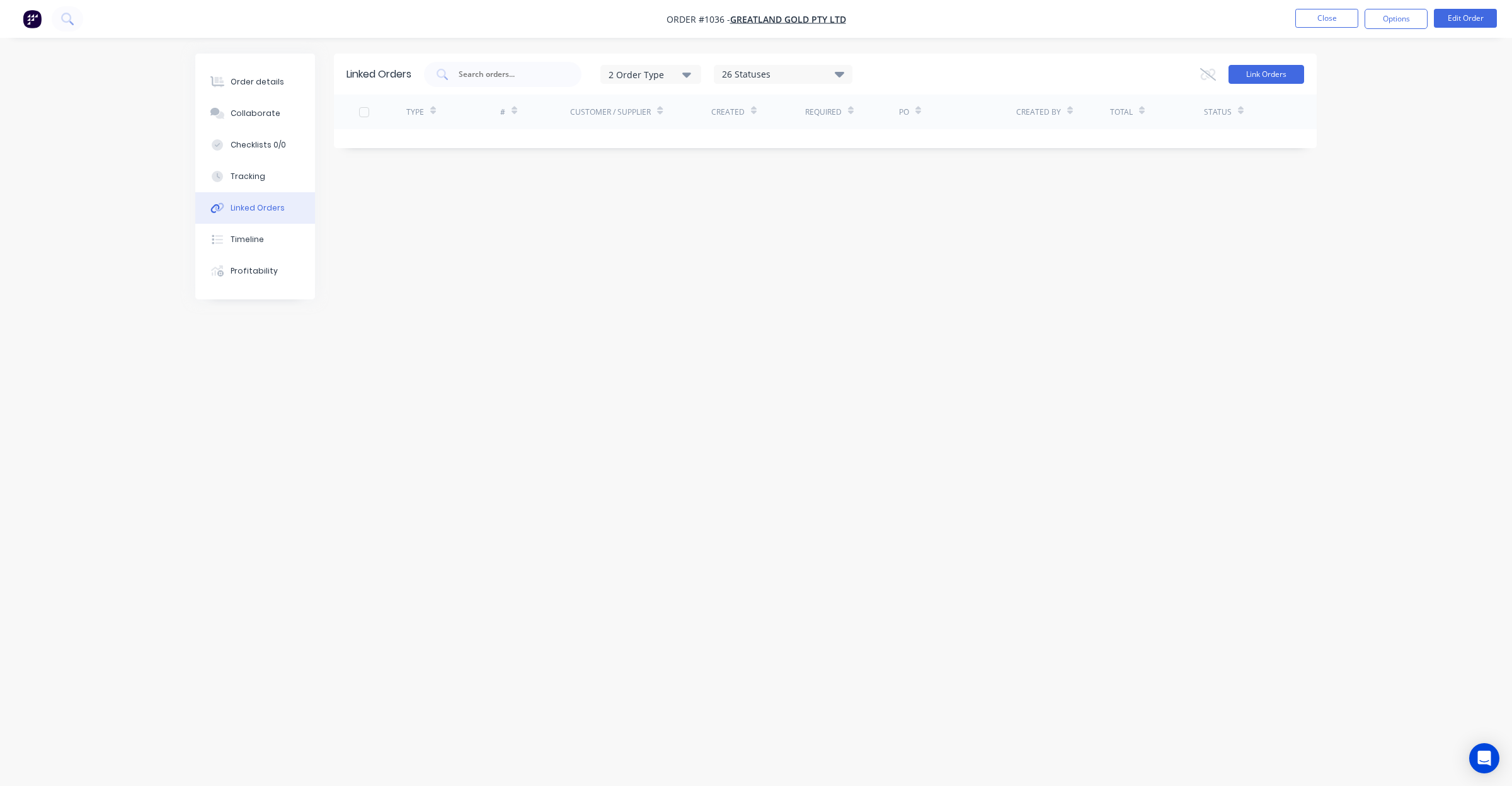
click at [1294, 68] on button "Link Orders" at bounding box center [1267, 74] width 76 height 19
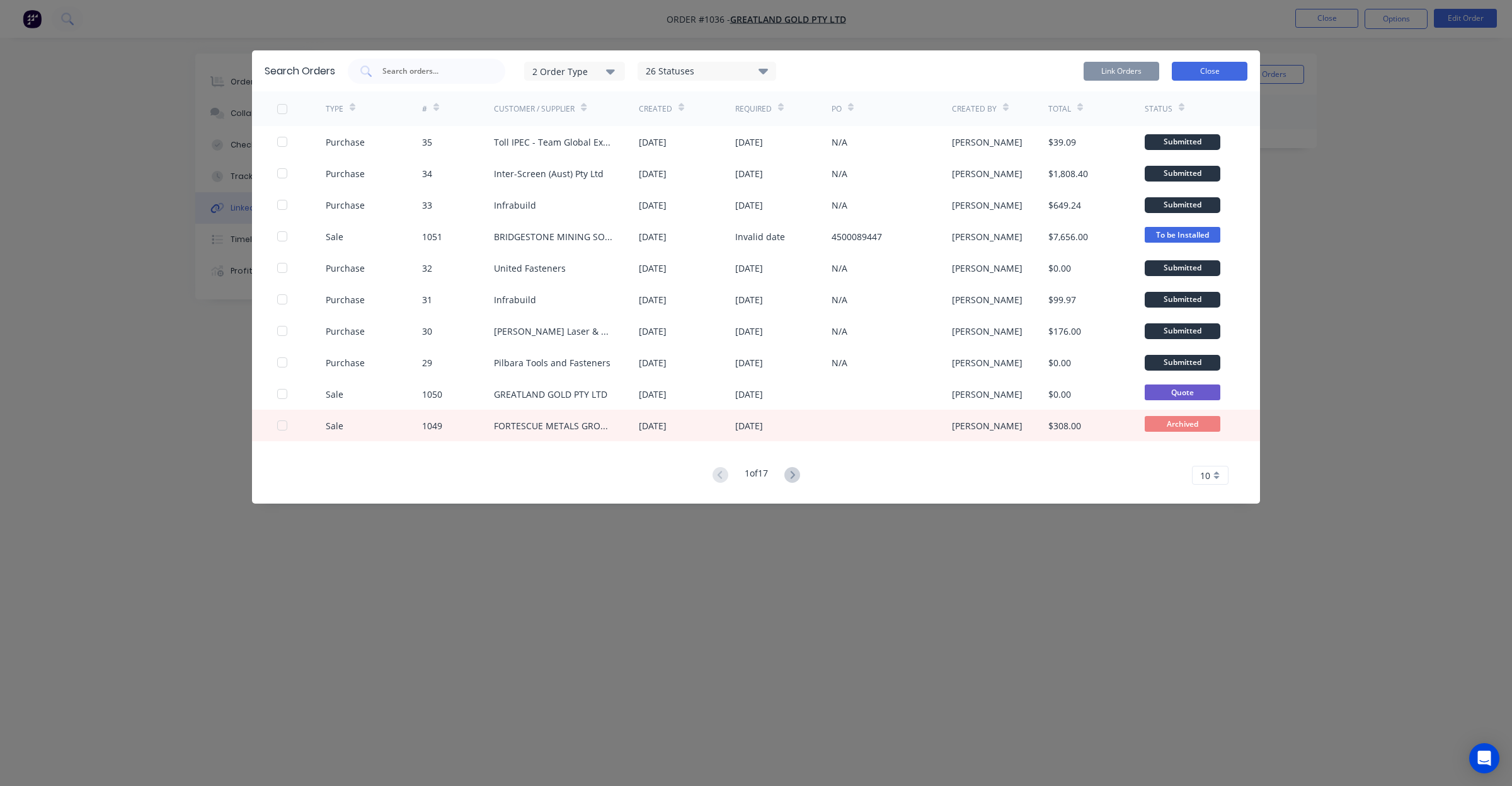
click at [1223, 74] on button "Close" at bounding box center [1210, 71] width 76 height 19
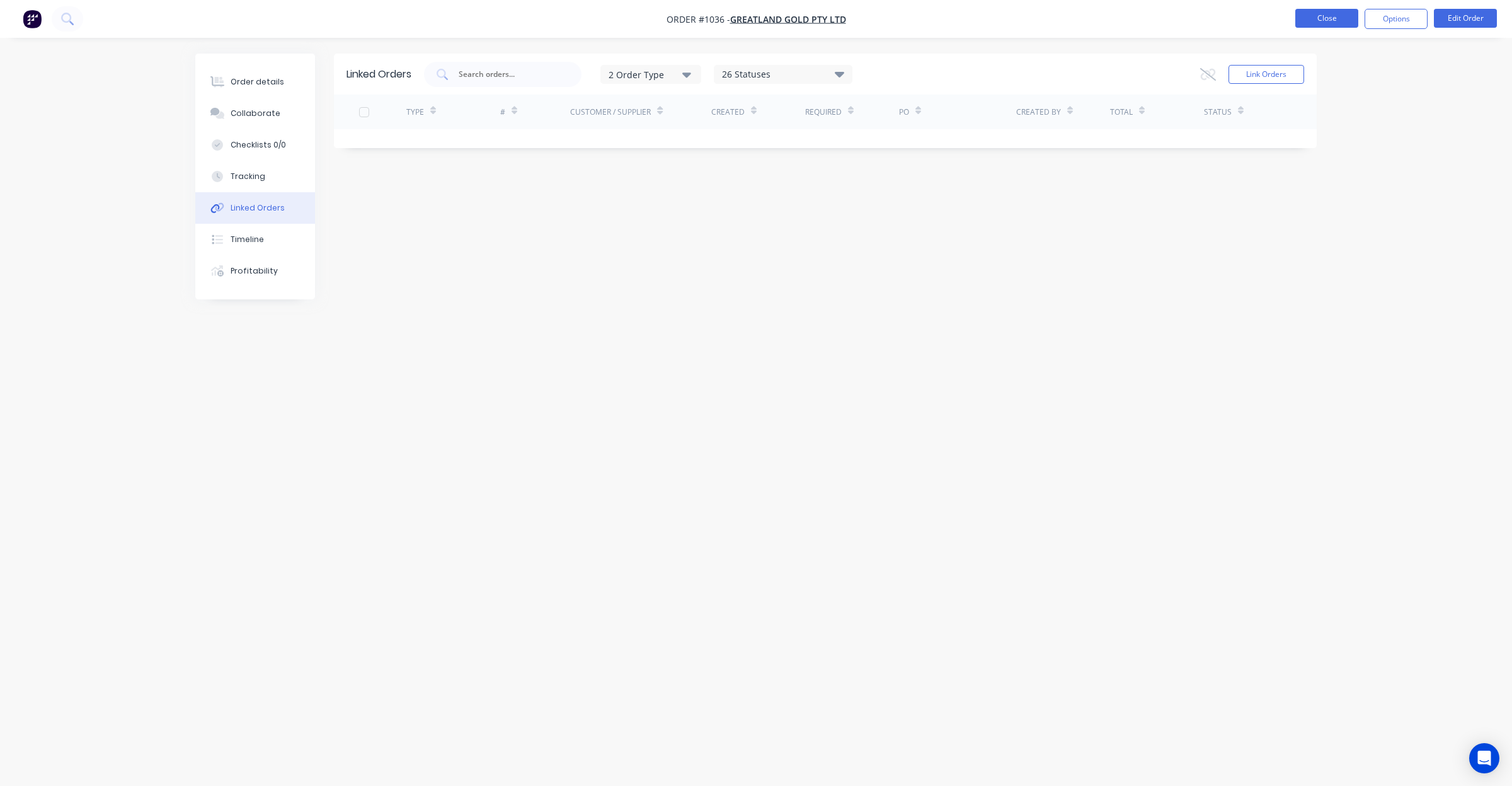
click at [1300, 21] on button "Close" at bounding box center [1327, 18] width 63 height 19
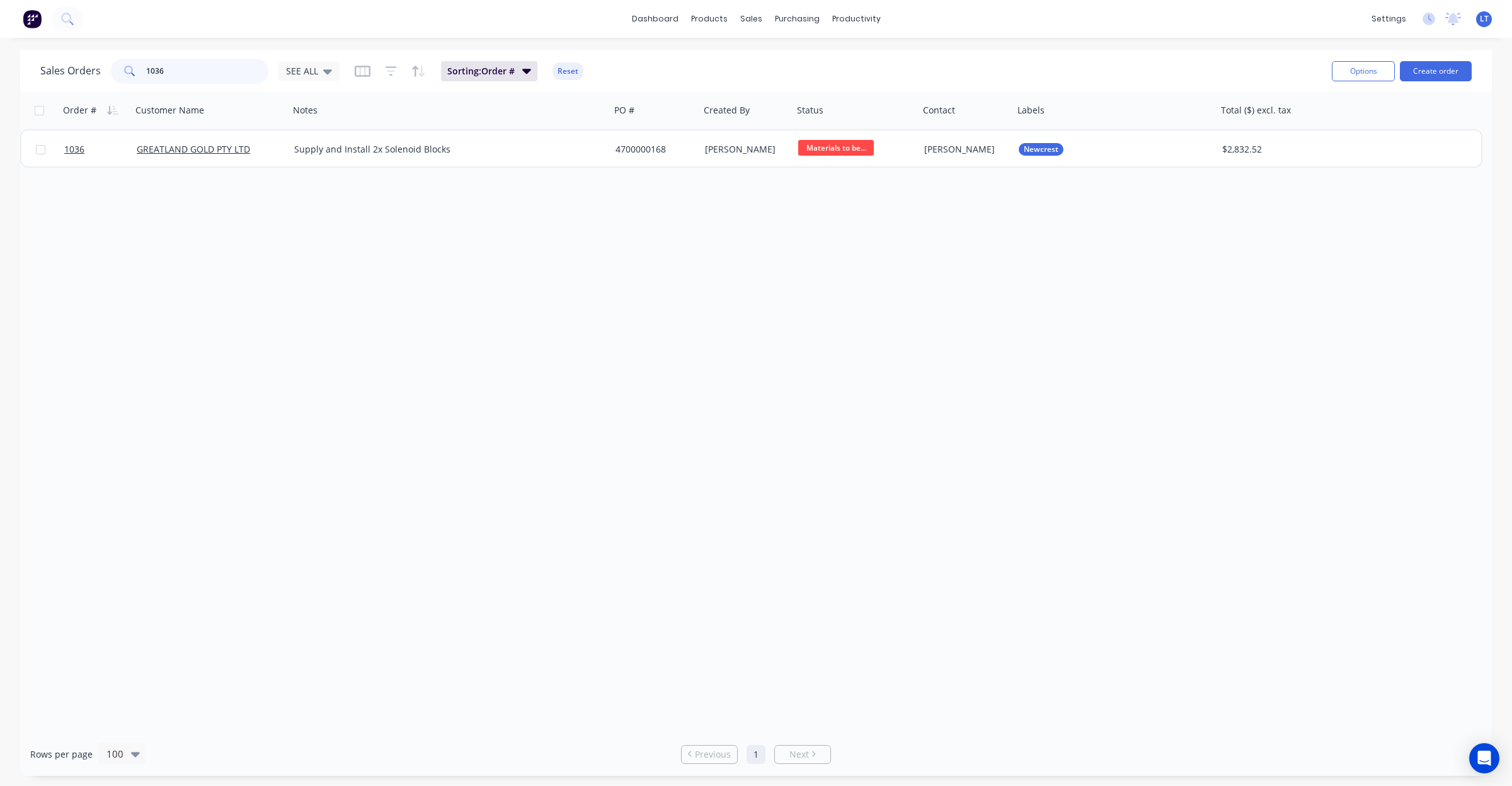
drag, startPoint x: 200, startPoint y: 70, endPoint x: 61, endPoint y: 67, distance: 139.0
click at [61, 67] on div "Sales Orders 1036 SEE ALL" at bounding box center [190, 71] width 299 height 25
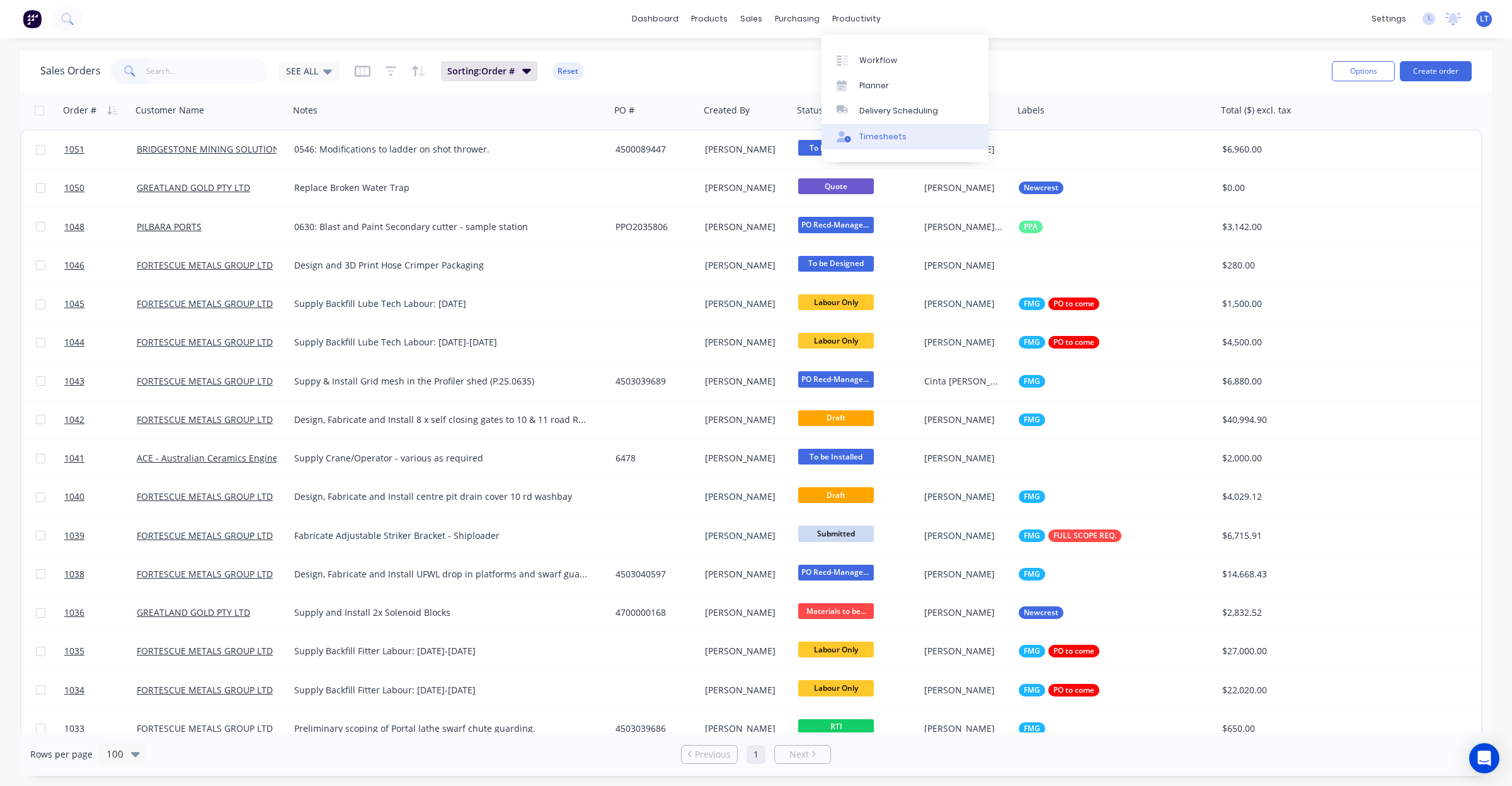
click at [886, 129] on link "Timesheets" at bounding box center [905, 137] width 167 height 25
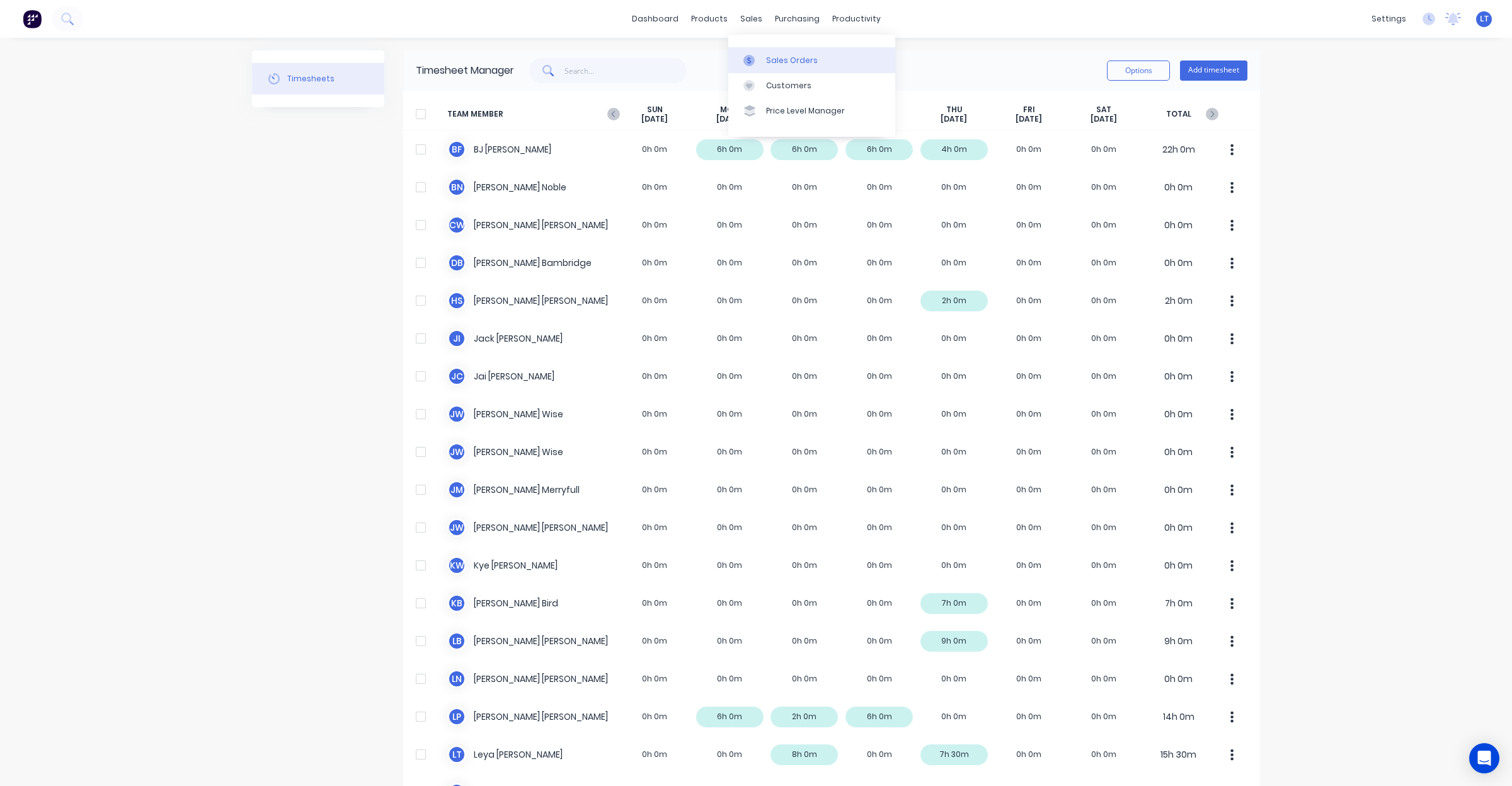
click at [760, 57] on div at bounding box center [753, 61] width 19 height 11
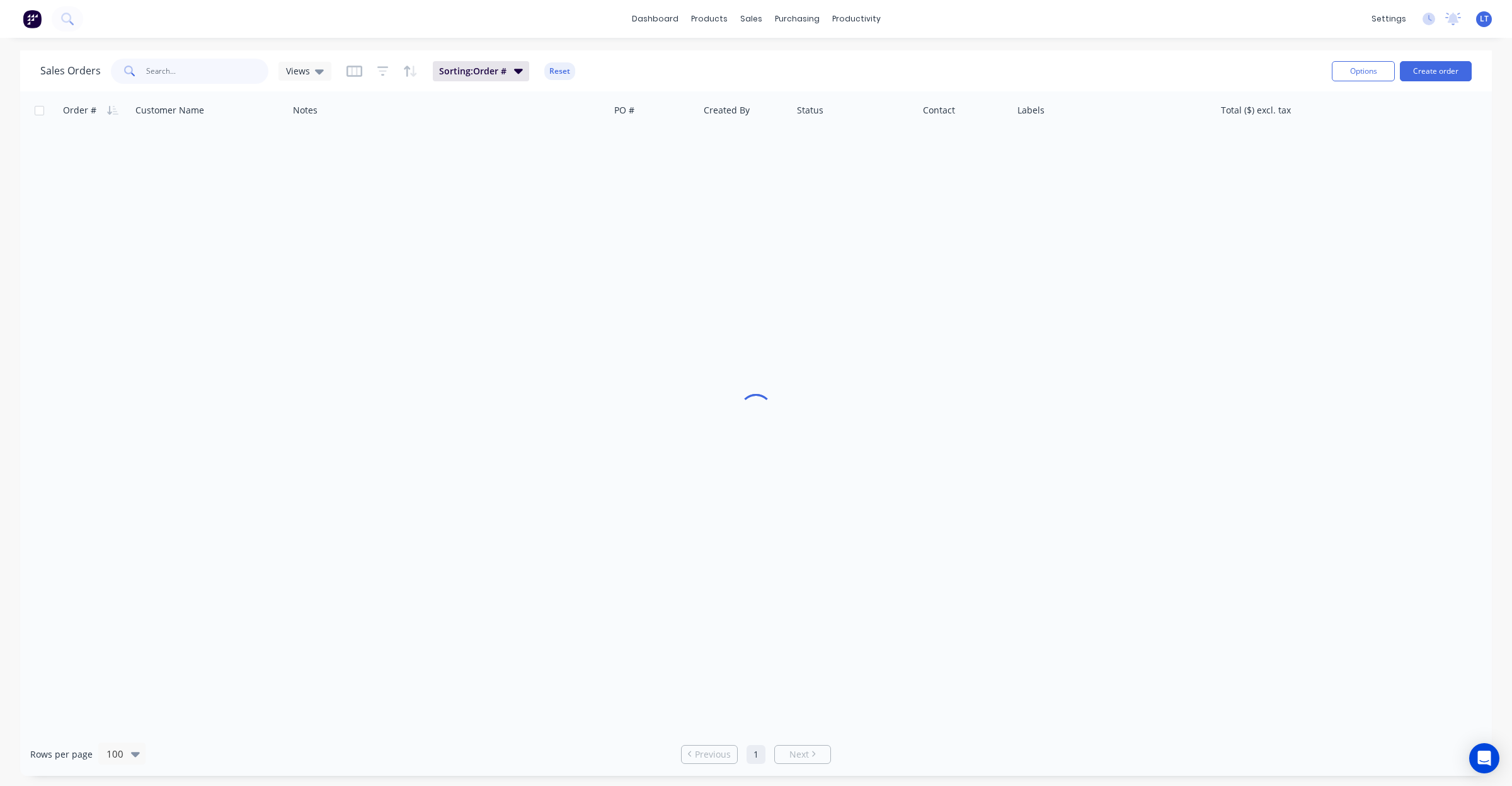
click at [217, 74] on input "text" at bounding box center [207, 71] width 123 height 25
type input "107"
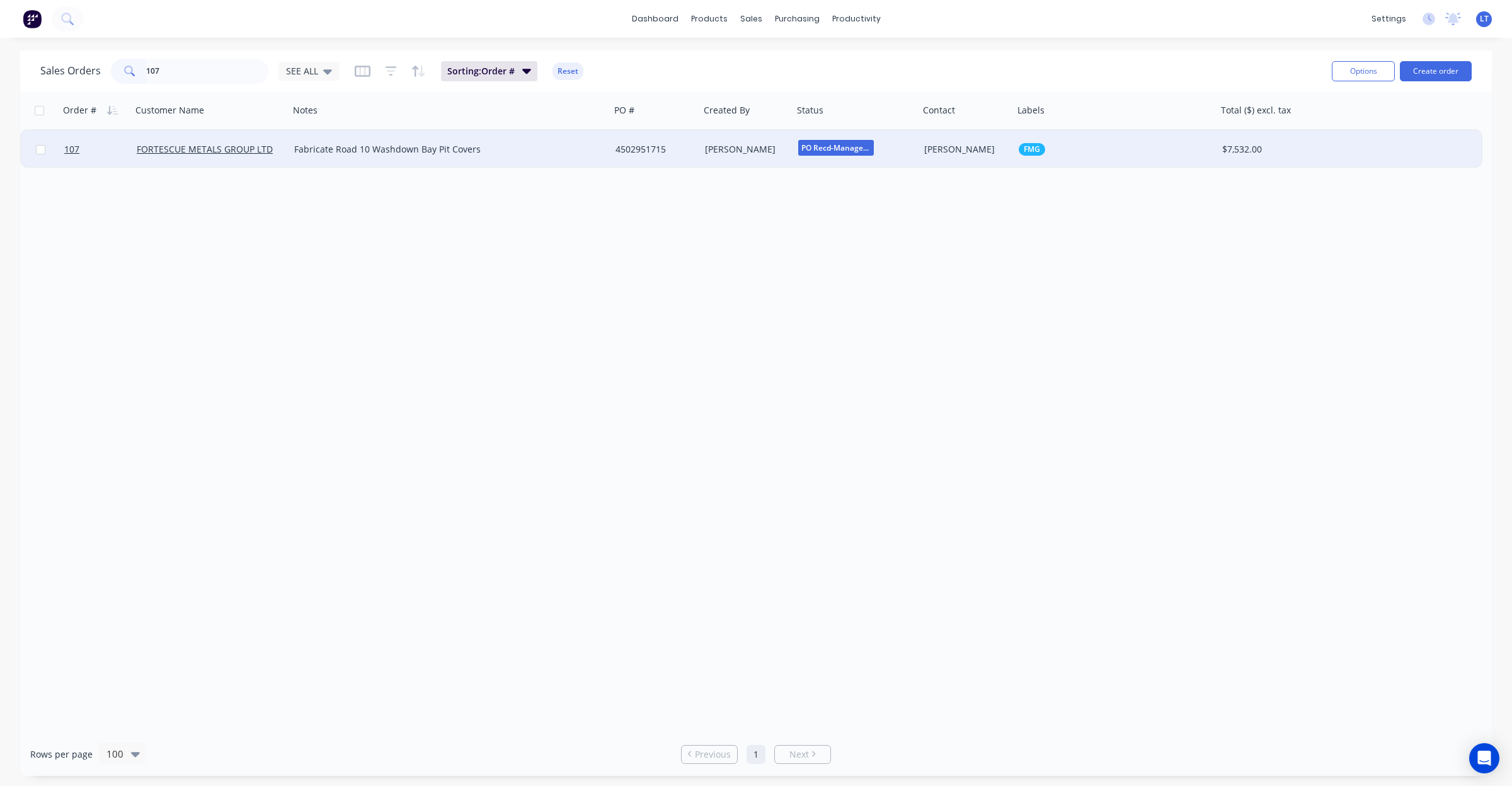
click at [694, 153] on div "4502951715" at bounding box center [655, 149] width 79 height 13
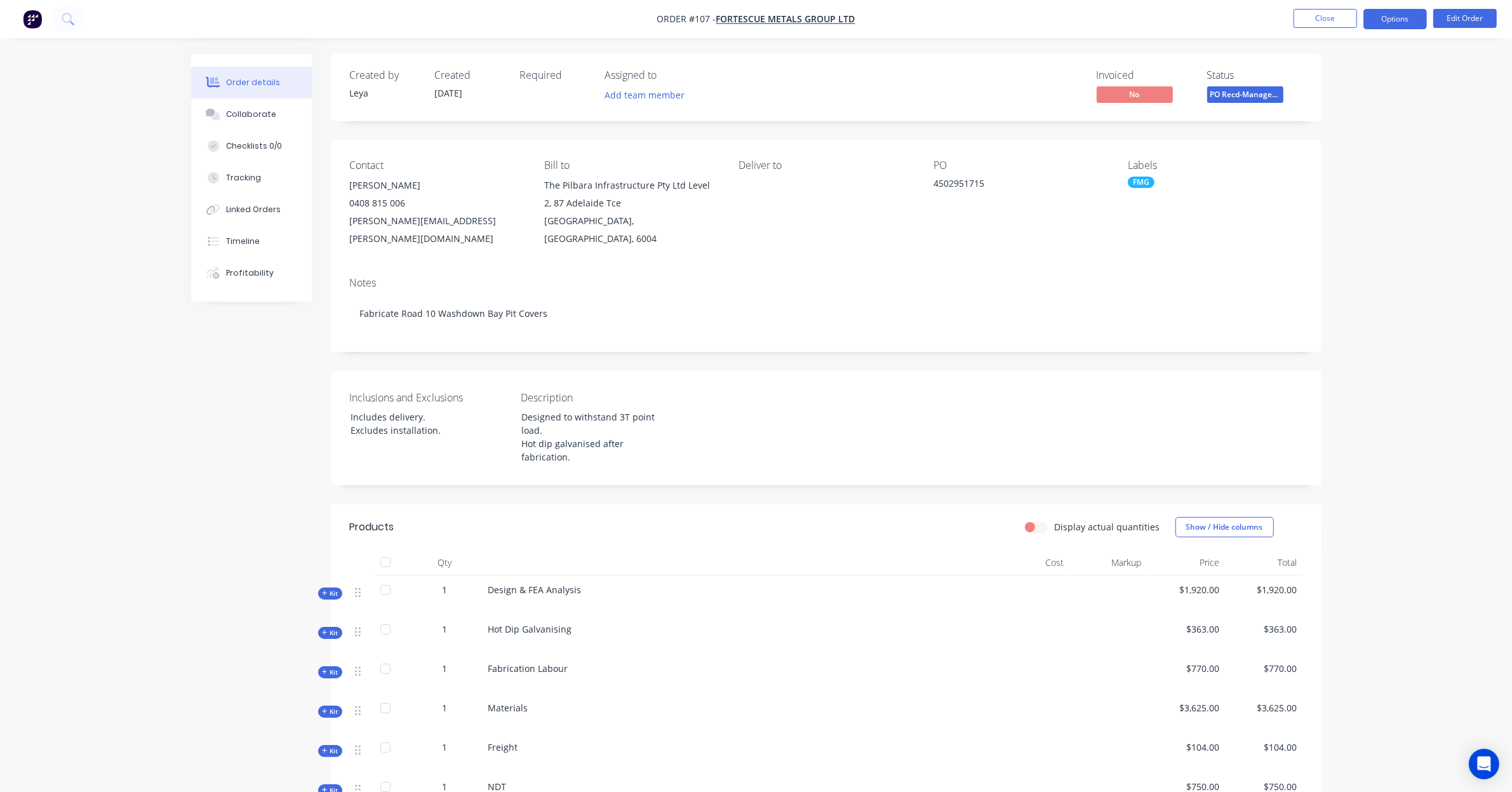
drag, startPoint x: 1395, startPoint y: 32, endPoint x: 1395, endPoint y: 25, distance: 7.0
click at [1395, 30] on nav "Order #107 - FORTESCUE METALS GROUP LTD Close Options Edit Order" at bounding box center [756, 19] width 1512 height 38
click at [1395, 25] on button "Options" at bounding box center [1395, 19] width 63 height 20
click at [1467, 129] on div "Order details Collaborate Checklists 0/0 Tracking Linked Orders Timeline Profit…" at bounding box center [756, 519] width 1512 height 1038
click at [1335, 14] on button "Close" at bounding box center [1325, 18] width 63 height 19
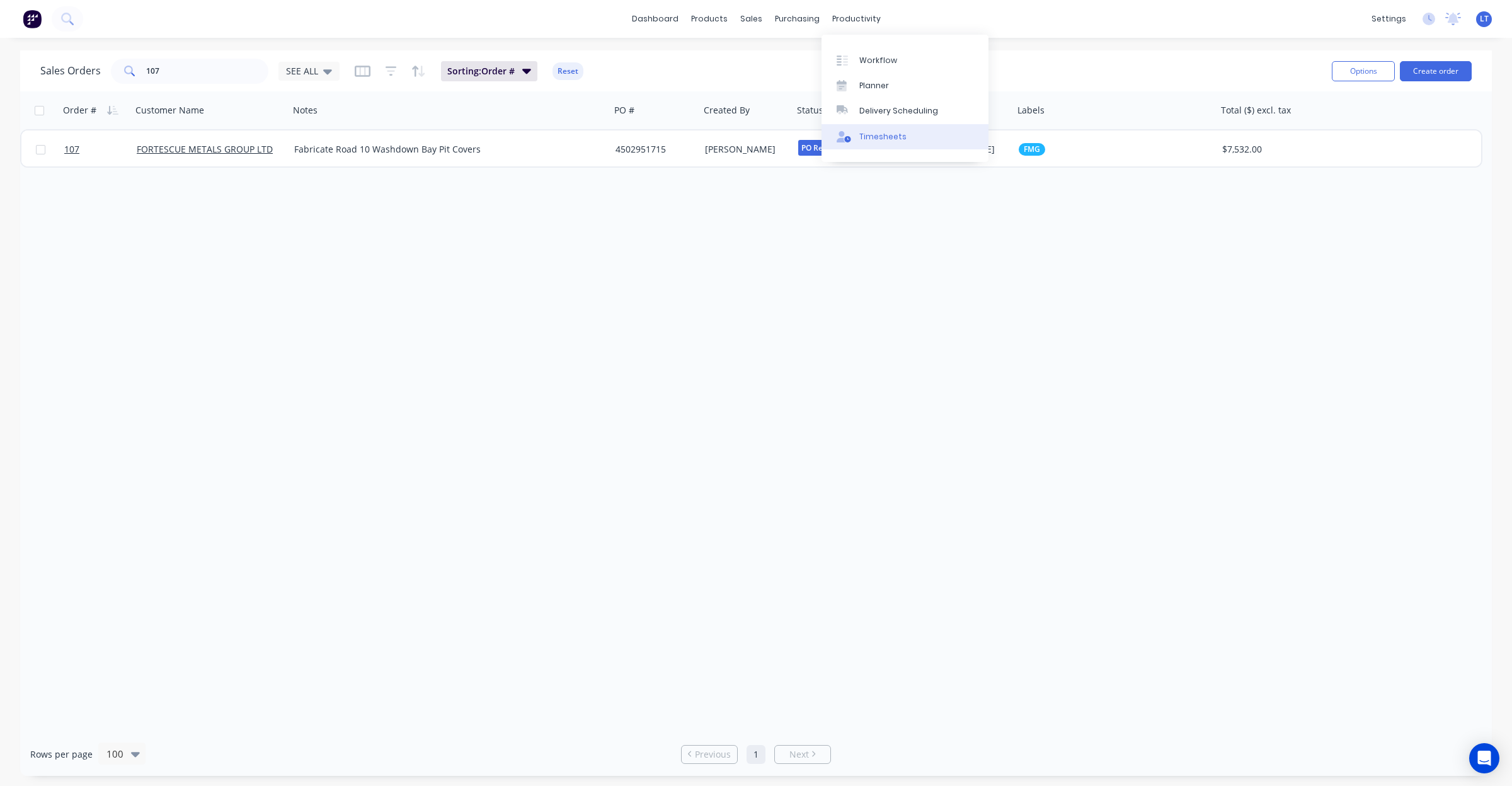
click at [901, 139] on div "Timesheets" at bounding box center [883, 137] width 47 height 11
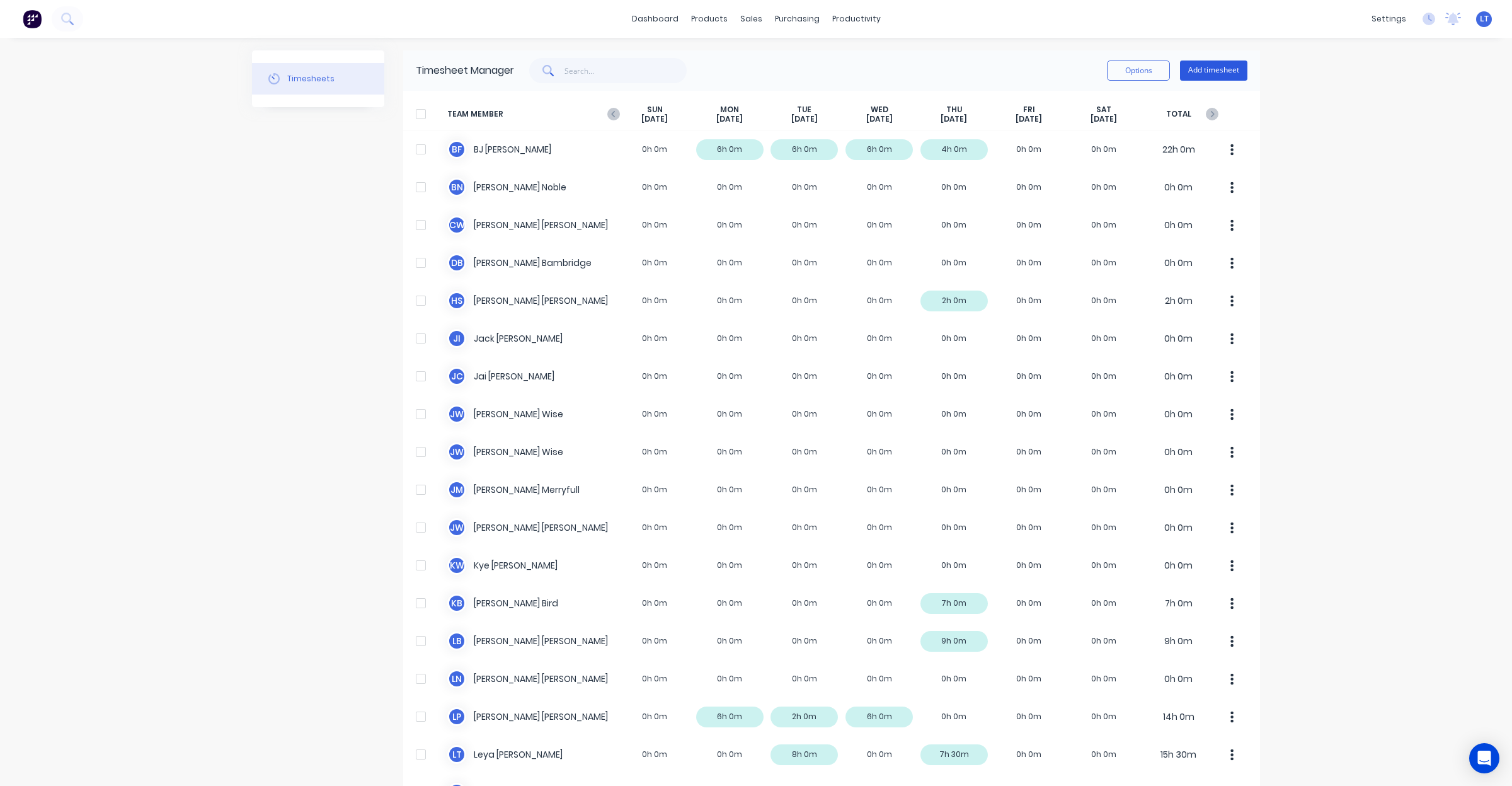
click at [1217, 72] on button "Add timesheet" at bounding box center [1214, 71] width 67 height 20
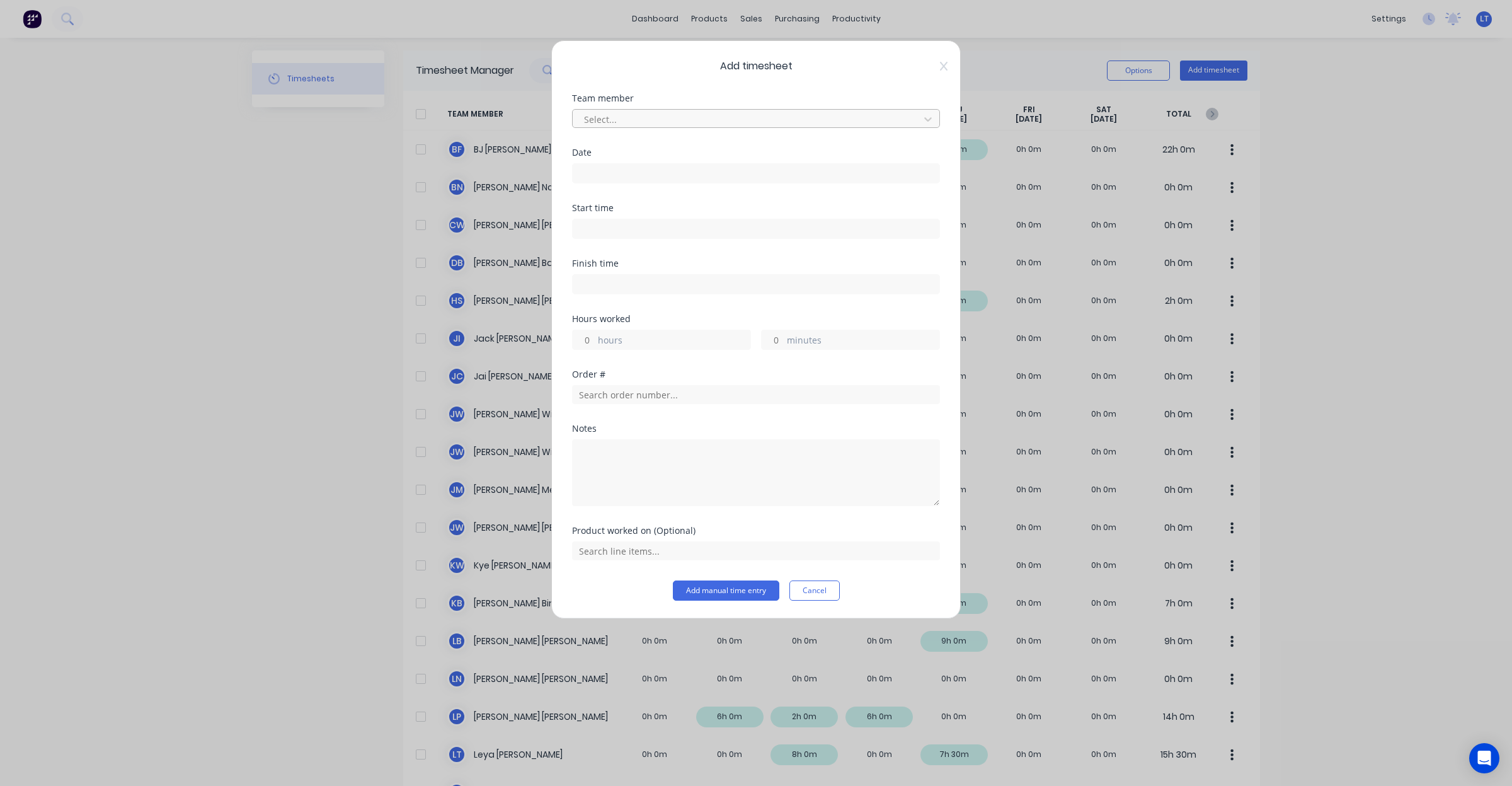
click at [656, 124] on div at bounding box center [748, 119] width 330 height 16
type input "leigh"
click at [664, 170] on input at bounding box center [756, 173] width 367 height 19
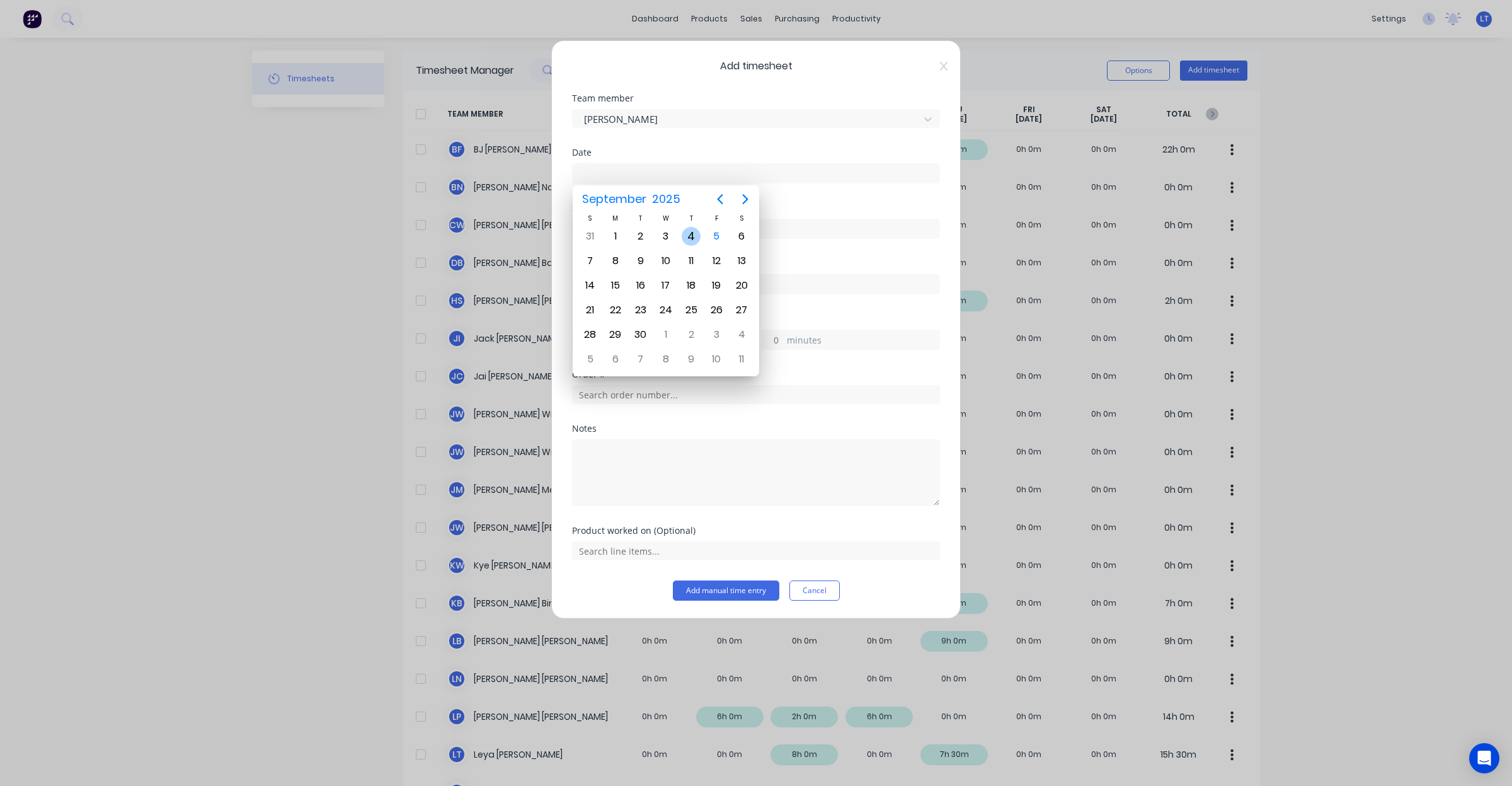
click at [682, 232] on div "4" at bounding box center [691, 236] width 19 height 19
type input "04/09/2025"
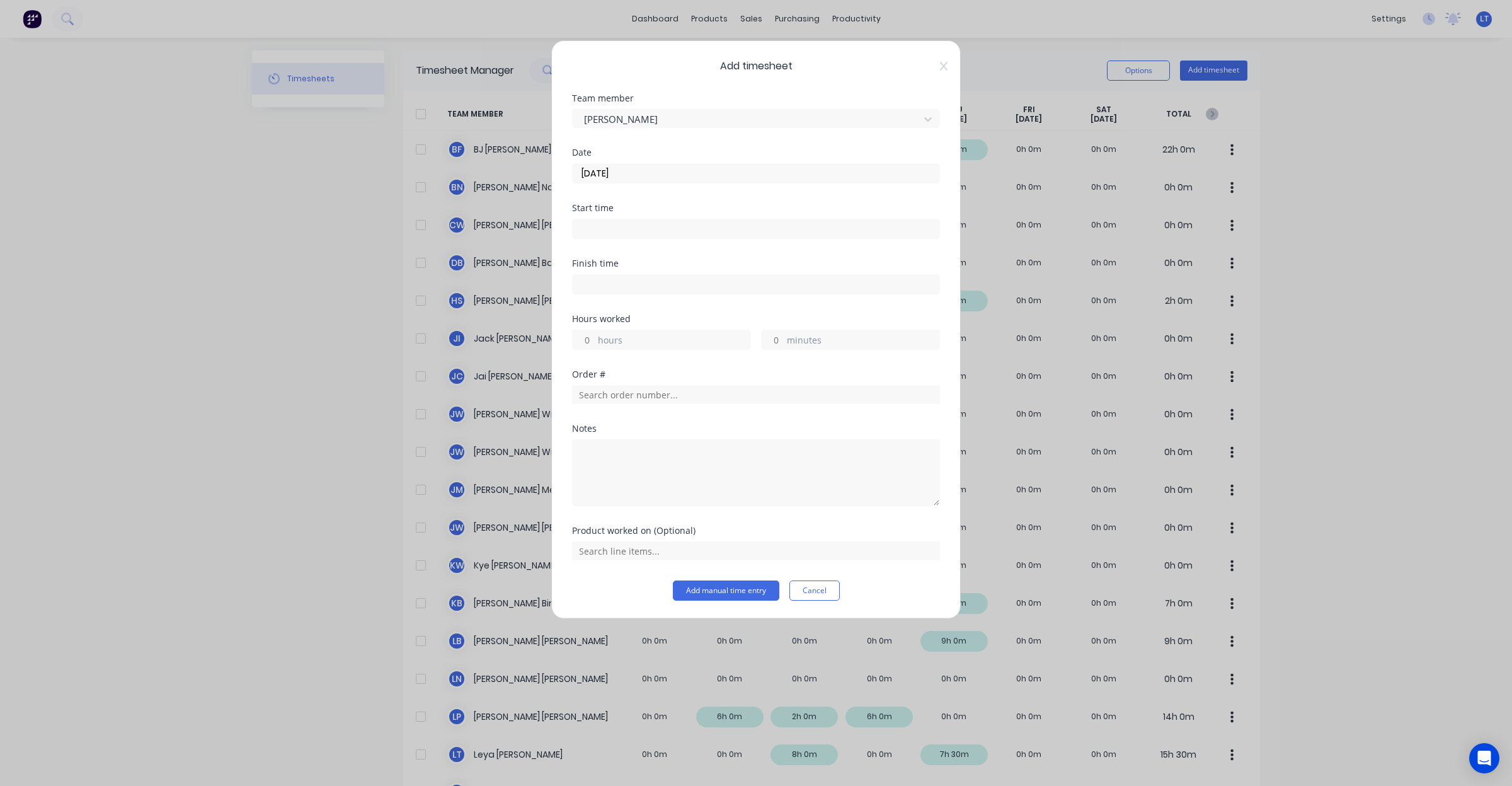
click at [586, 341] on input "hours" at bounding box center [584, 340] width 22 height 19
type input "02"
click at [707, 398] on input "text" at bounding box center [756, 394] width 368 height 19
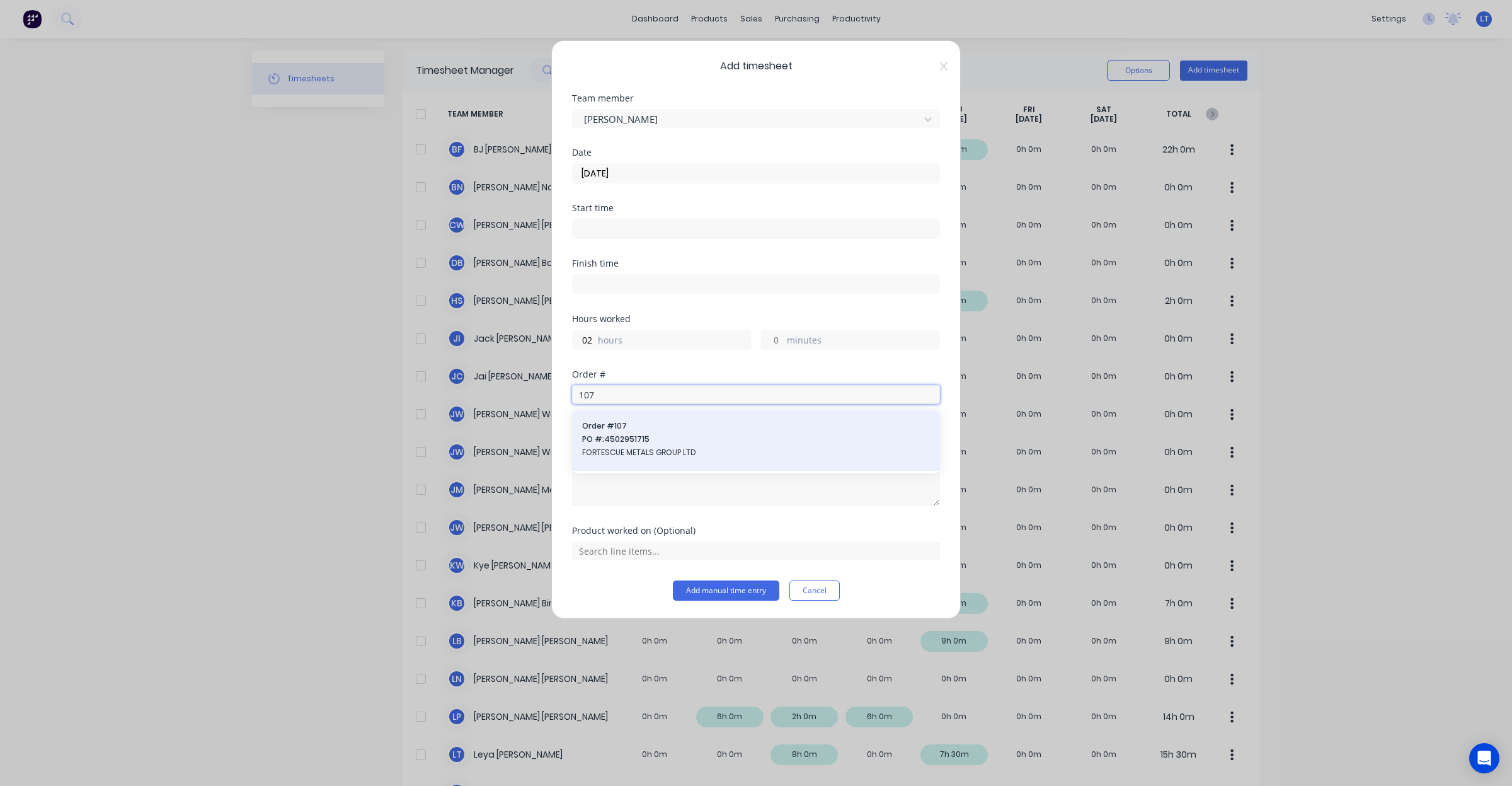
type input "107"
click at [714, 453] on span "FORTESCUE METALS GROUP LTD" at bounding box center [756, 453] width 348 height 11
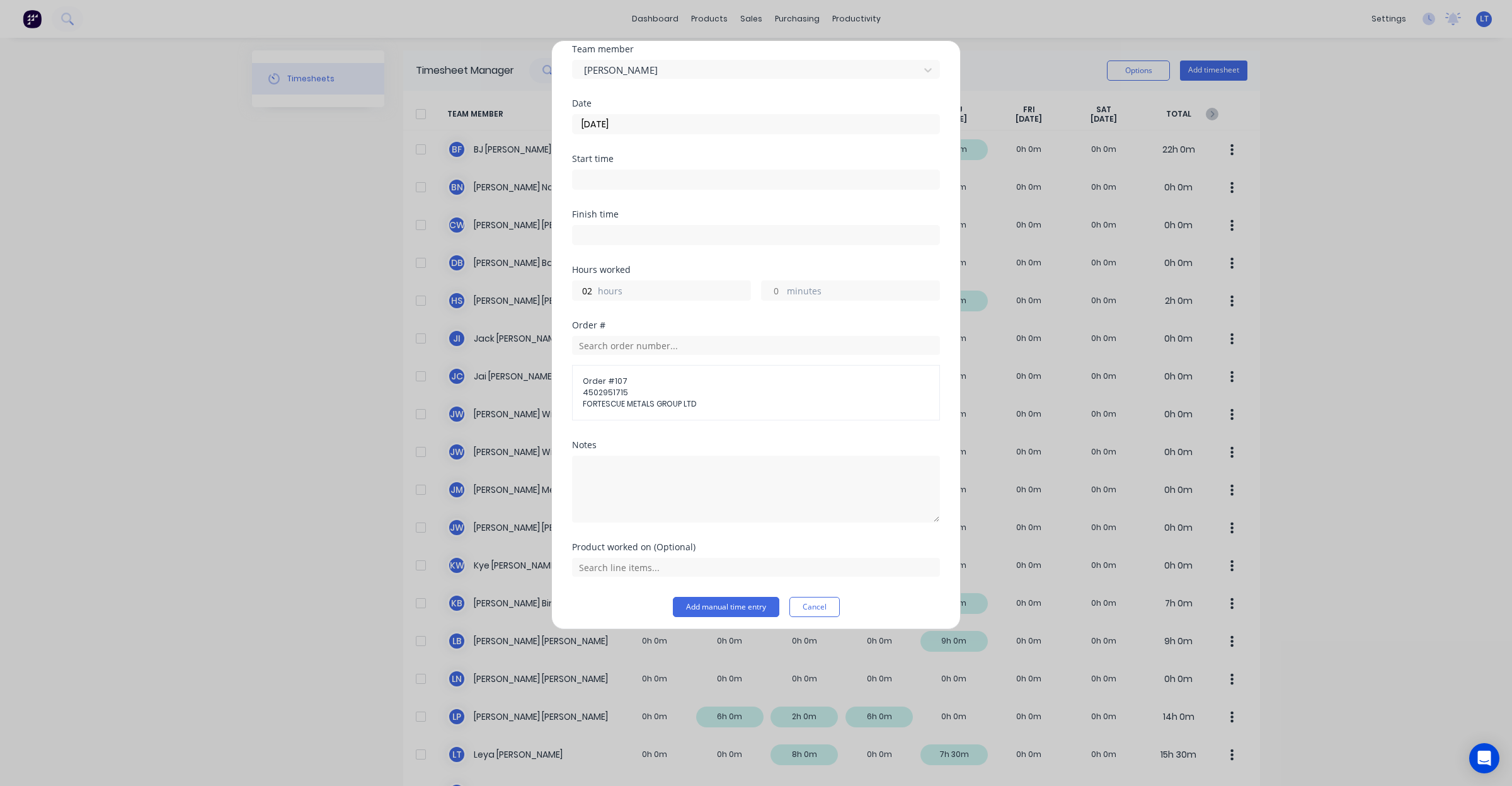
scroll to position [56, 0]
click at [696, 563] on input "text" at bounding box center [756, 561] width 368 height 19
click at [582, 373] on icon at bounding box center [586, 372] width 8 height 9
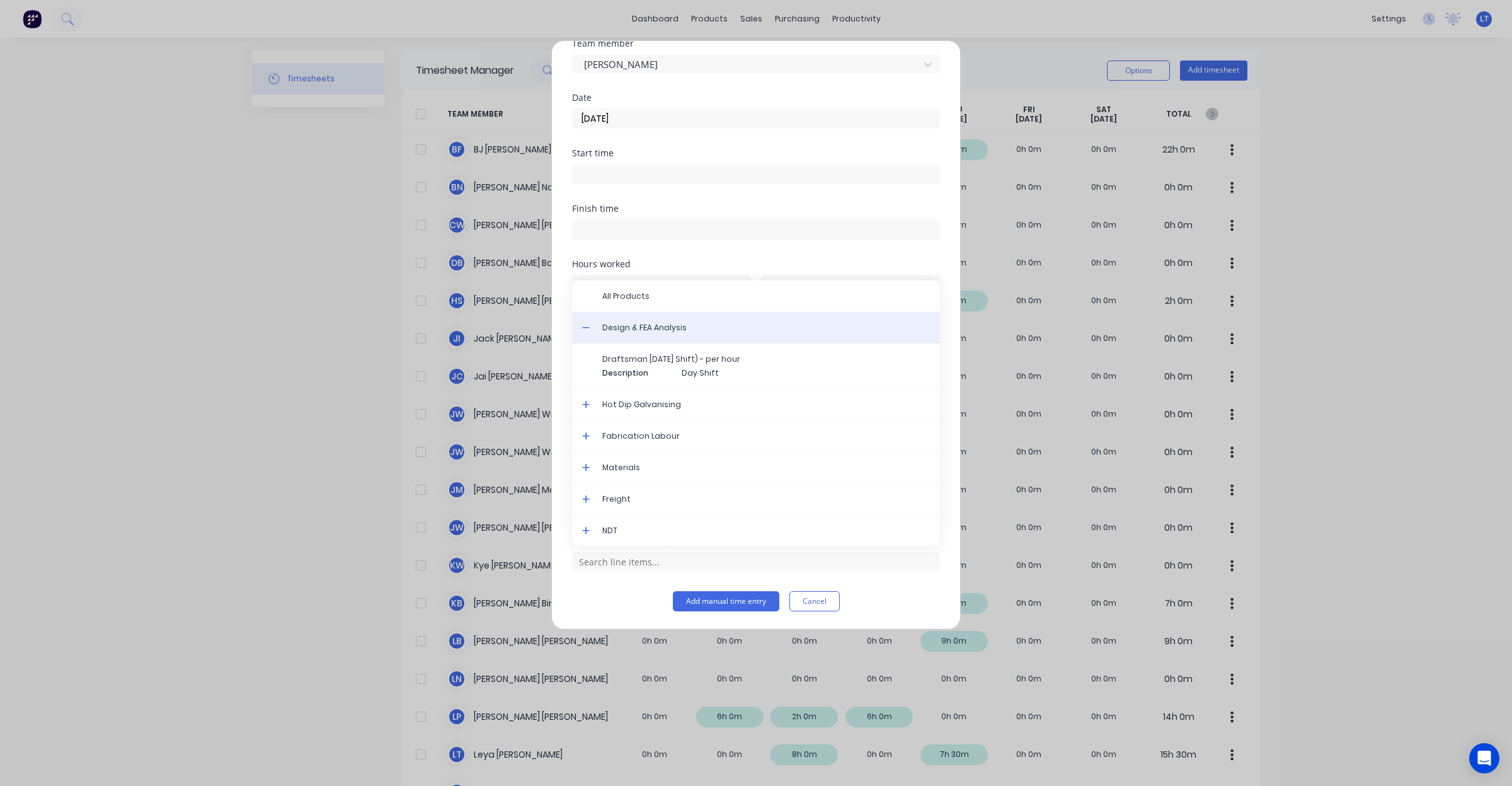
click at [654, 329] on span "Design & FEA Analysis" at bounding box center [766, 328] width 328 height 11
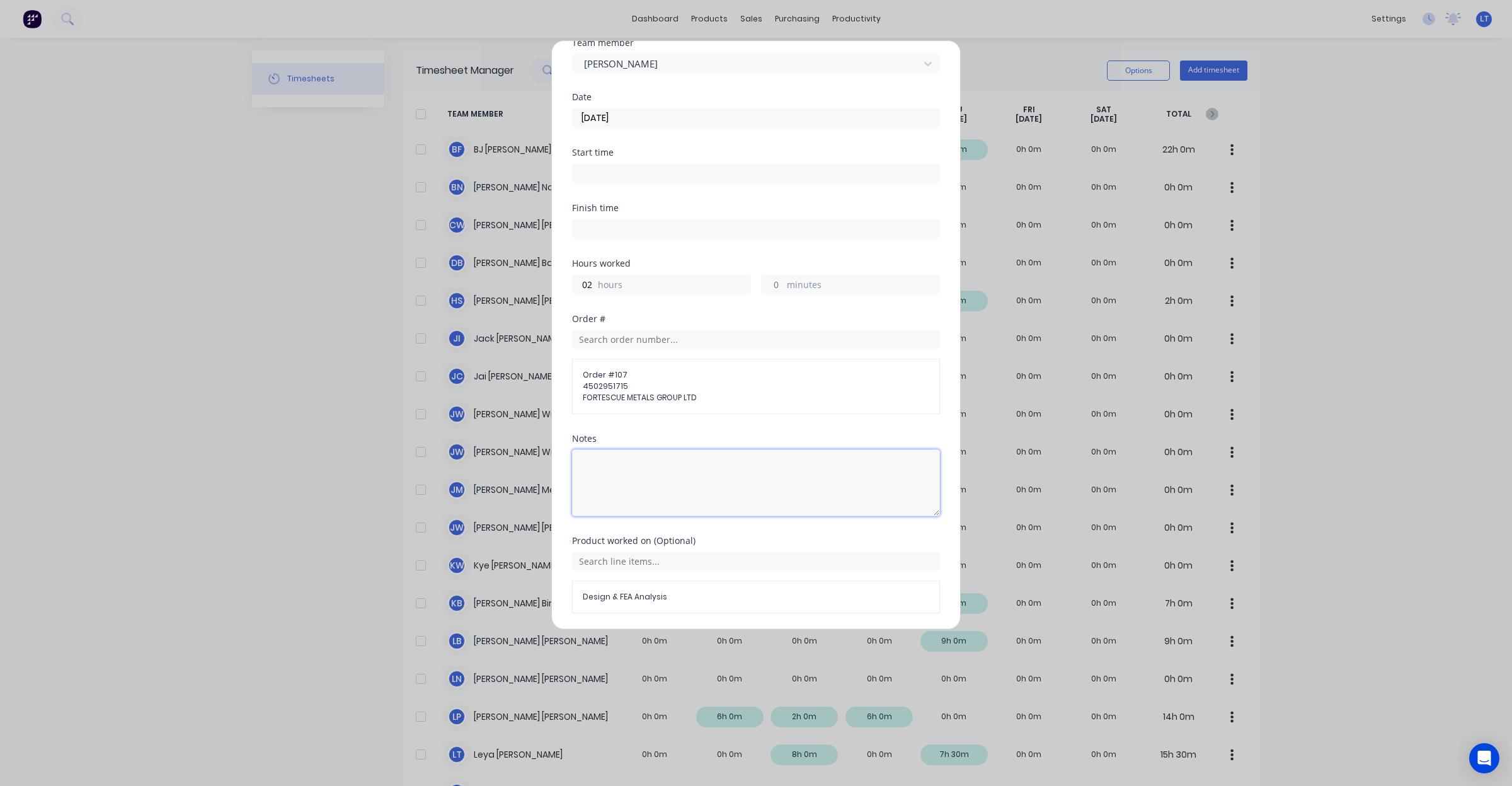
click at [682, 479] on textarea at bounding box center [756, 482] width 368 height 67
drag, startPoint x: 790, startPoint y: 490, endPoint x: 298, endPoint y: 486, distance: 492.0
click at [314, 487] on div "Add timesheet Team member Leigh Parker Date 04/09/2025 Start time Finish time H…" at bounding box center [756, 393] width 1512 height 786
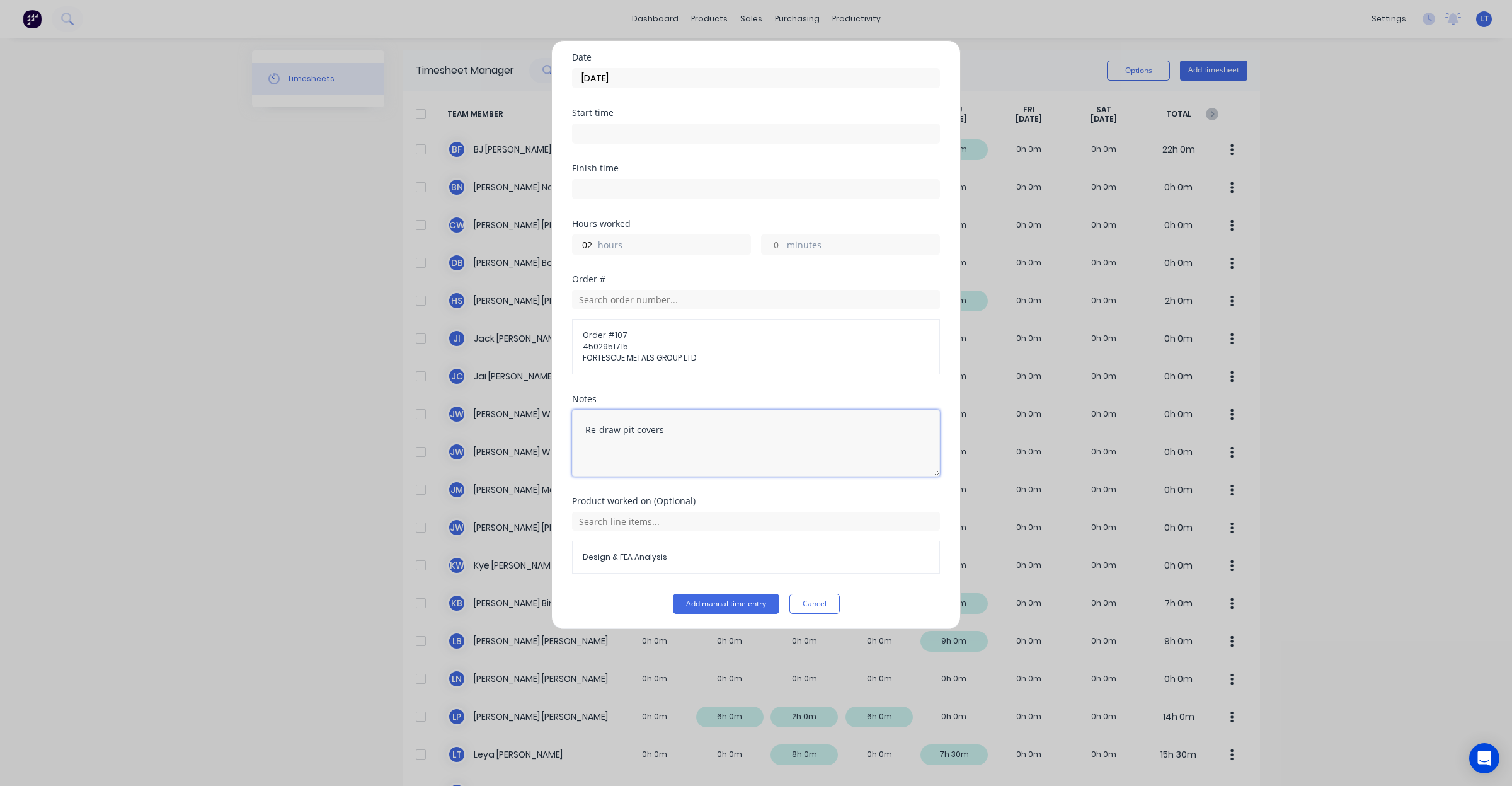
scroll to position [99, 0]
type textarea "Re-draw pit covers"
click at [736, 606] on button "Add manual time entry" at bounding box center [726, 601] width 107 height 20
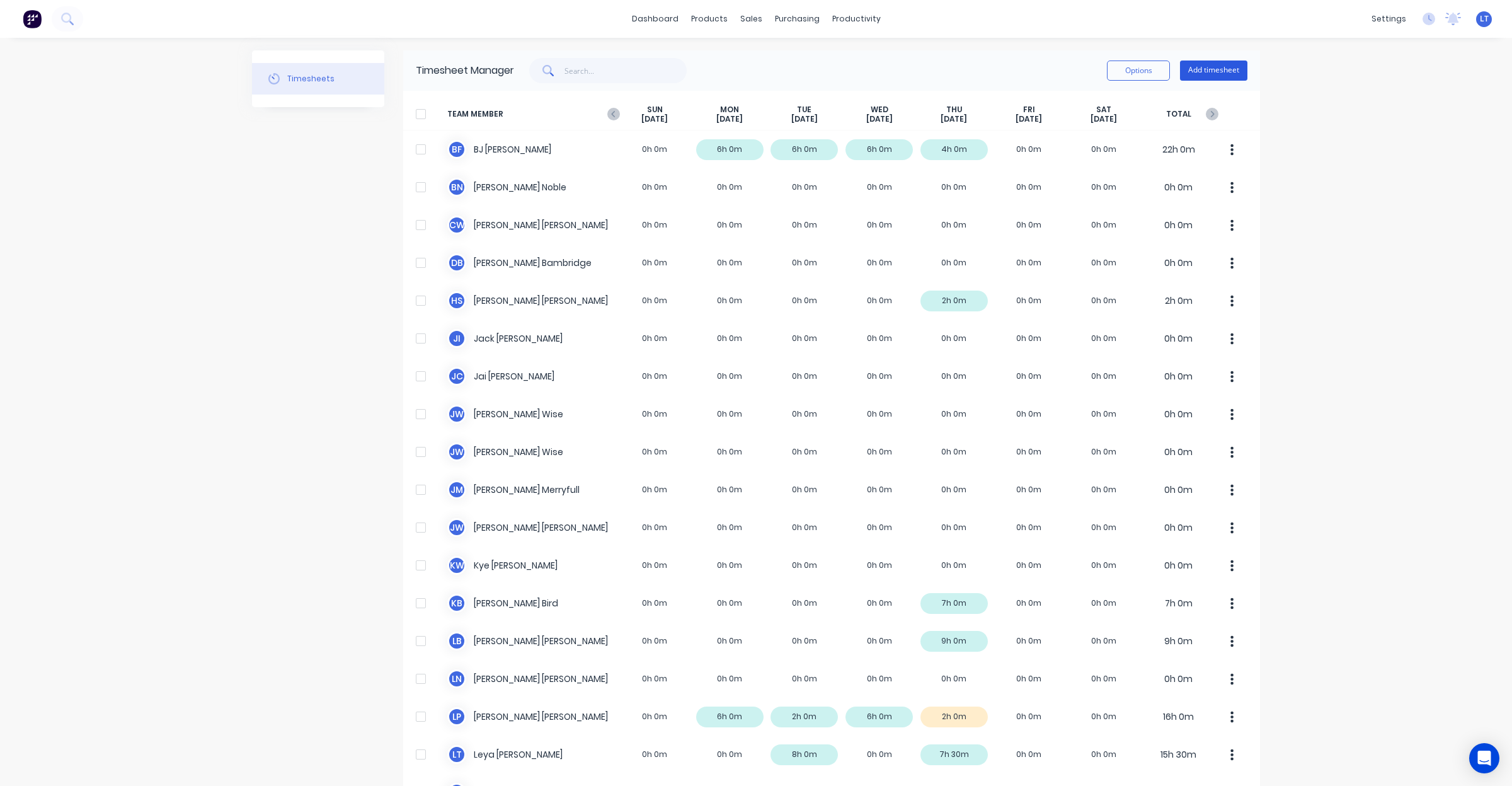
click at [1209, 72] on button "Add timesheet" at bounding box center [1214, 71] width 67 height 20
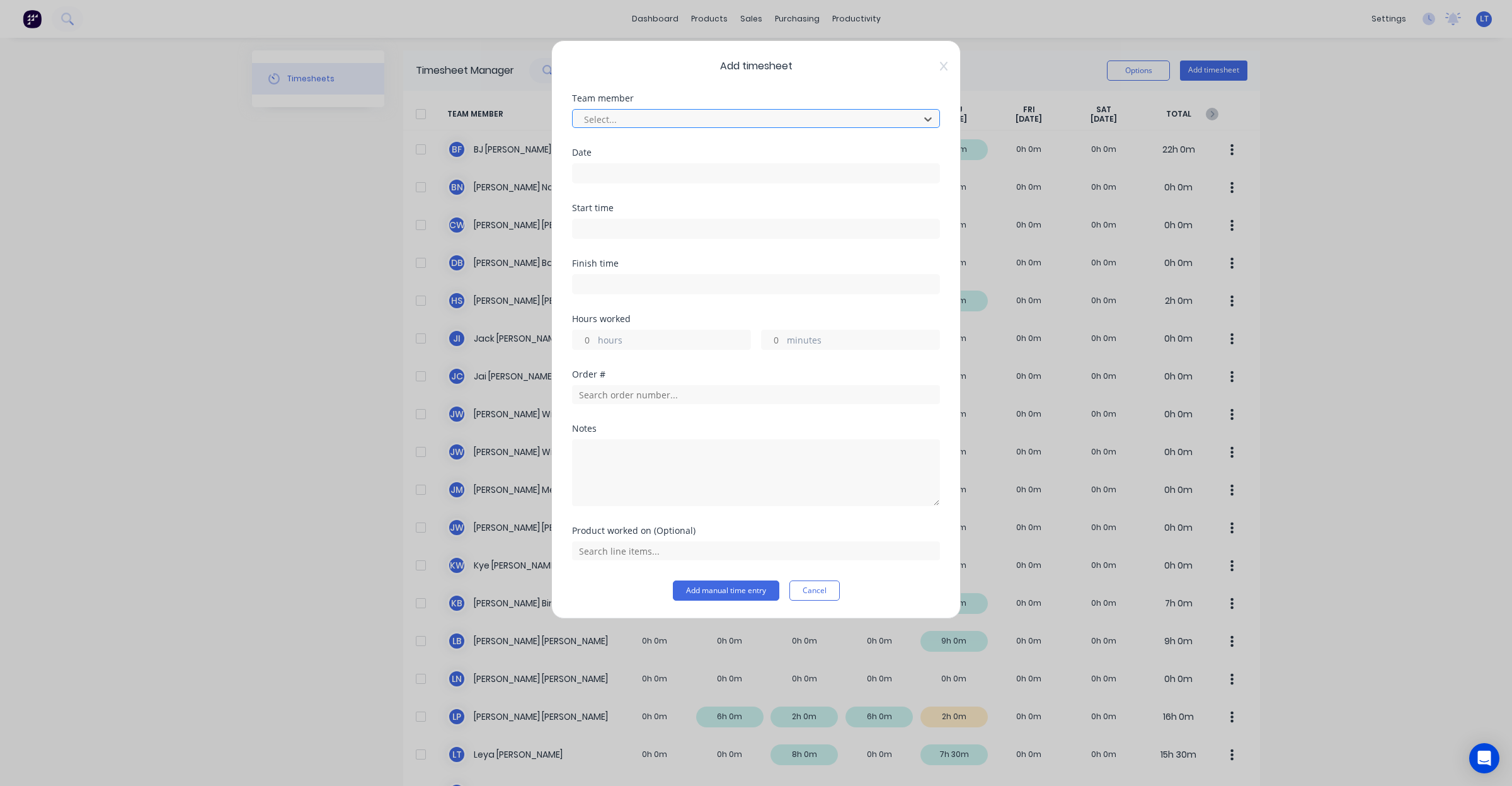
click at [684, 121] on div at bounding box center [748, 119] width 330 height 16
type input "leigh"
click at [655, 177] on input at bounding box center [756, 173] width 367 height 19
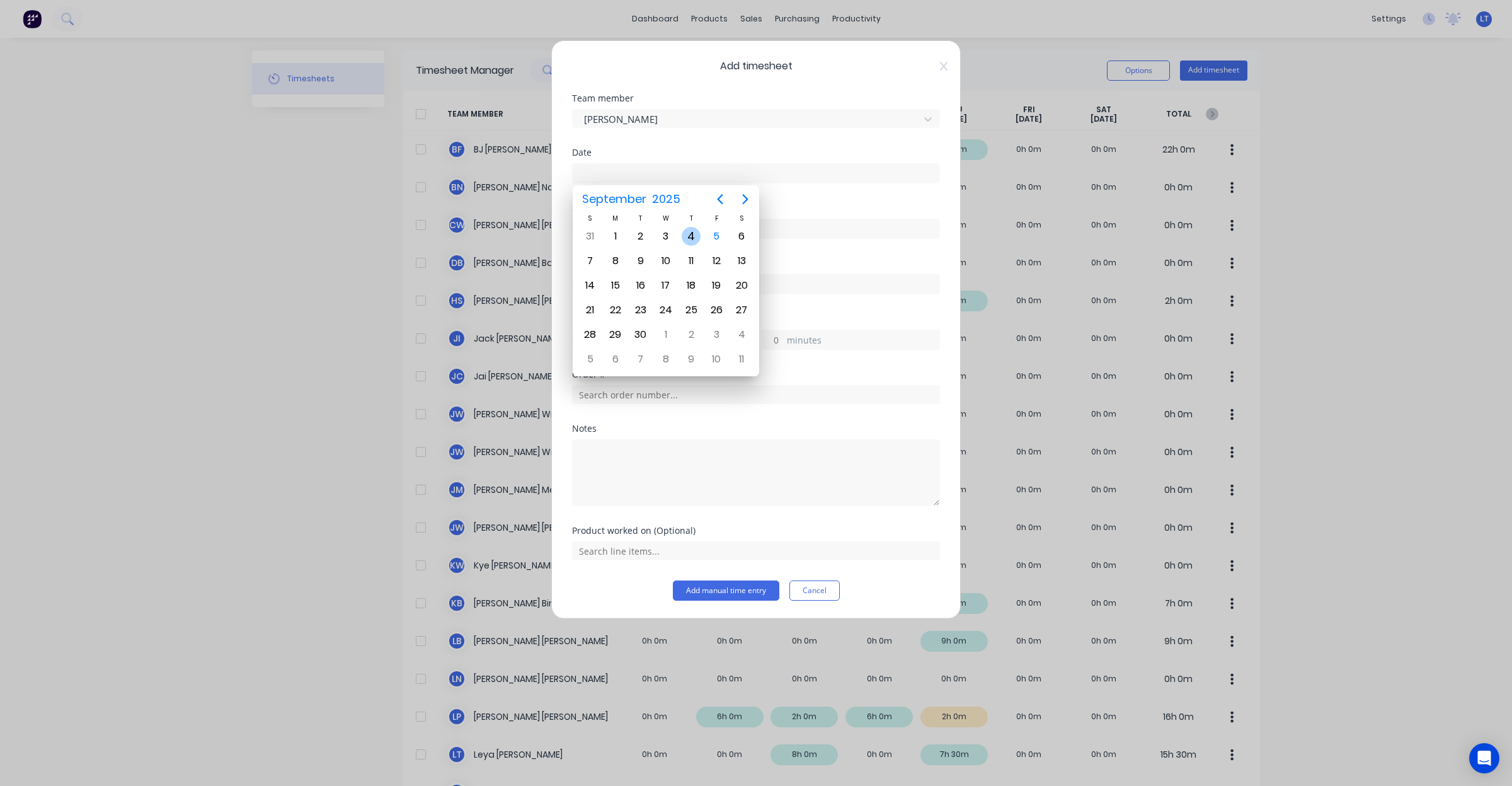
click at [687, 232] on div "4" at bounding box center [691, 236] width 19 height 19
type input "04/09/2025"
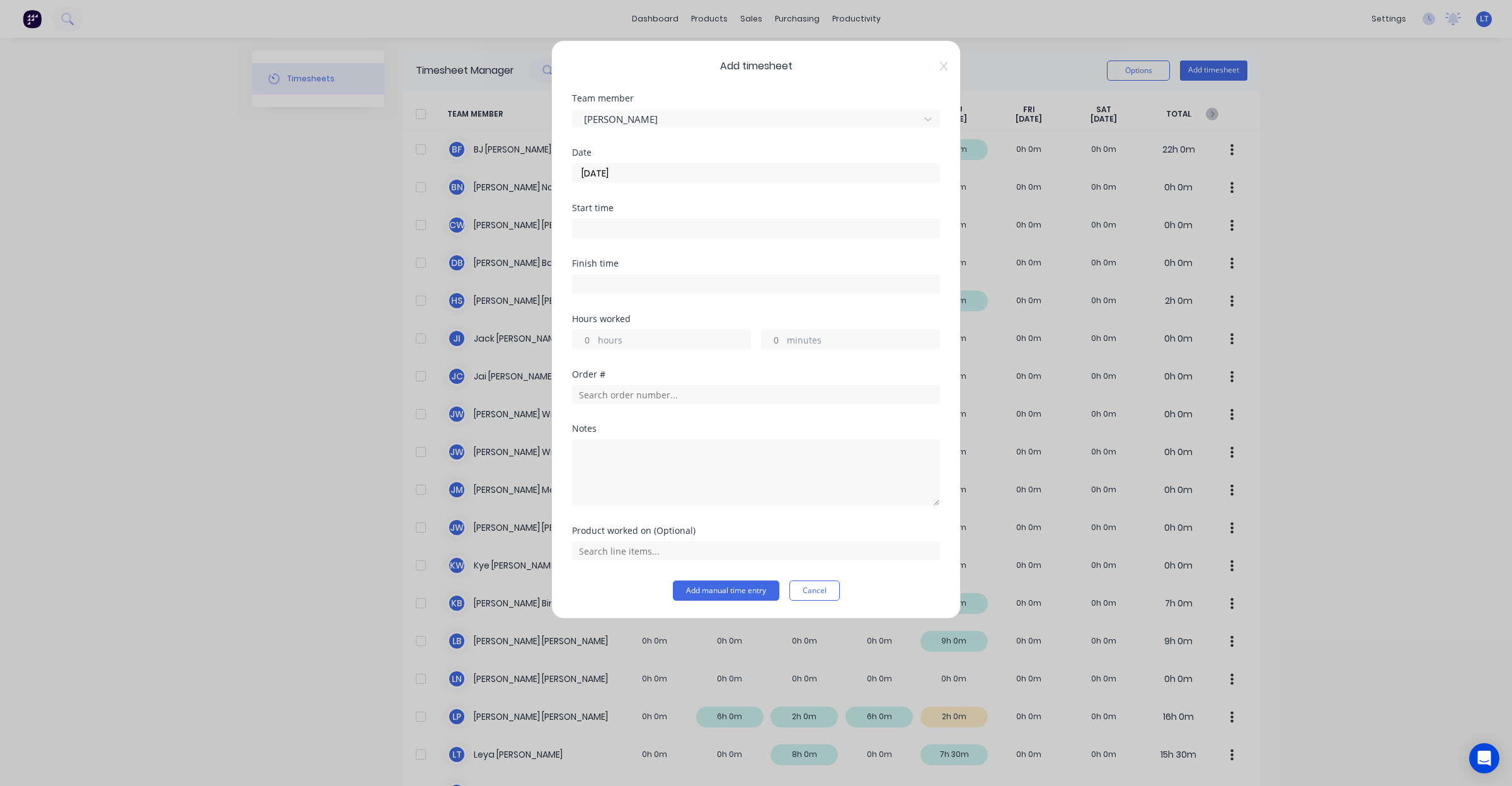
drag, startPoint x: 594, startPoint y: 339, endPoint x: 600, endPoint y: 335, distance: 7.2
click at [594, 339] on input "hours" at bounding box center [584, 340] width 22 height 19
type input "6"
click at [717, 399] on input "text" at bounding box center [756, 394] width 368 height 19
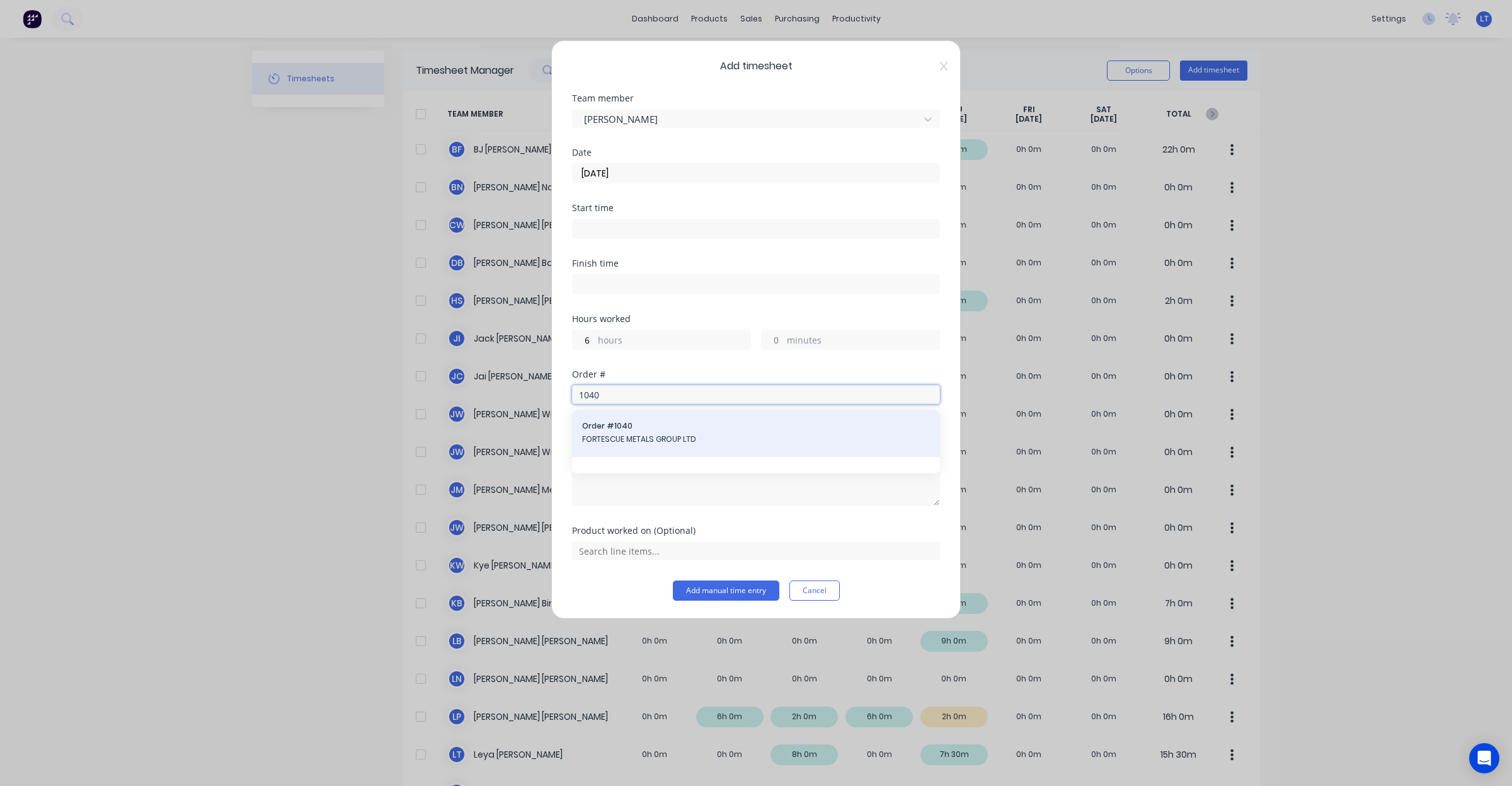
type input "1040"
click at [700, 438] on span "FORTESCUE METALS GROUP LTD" at bounding box center [756, 439] width 348 height 11
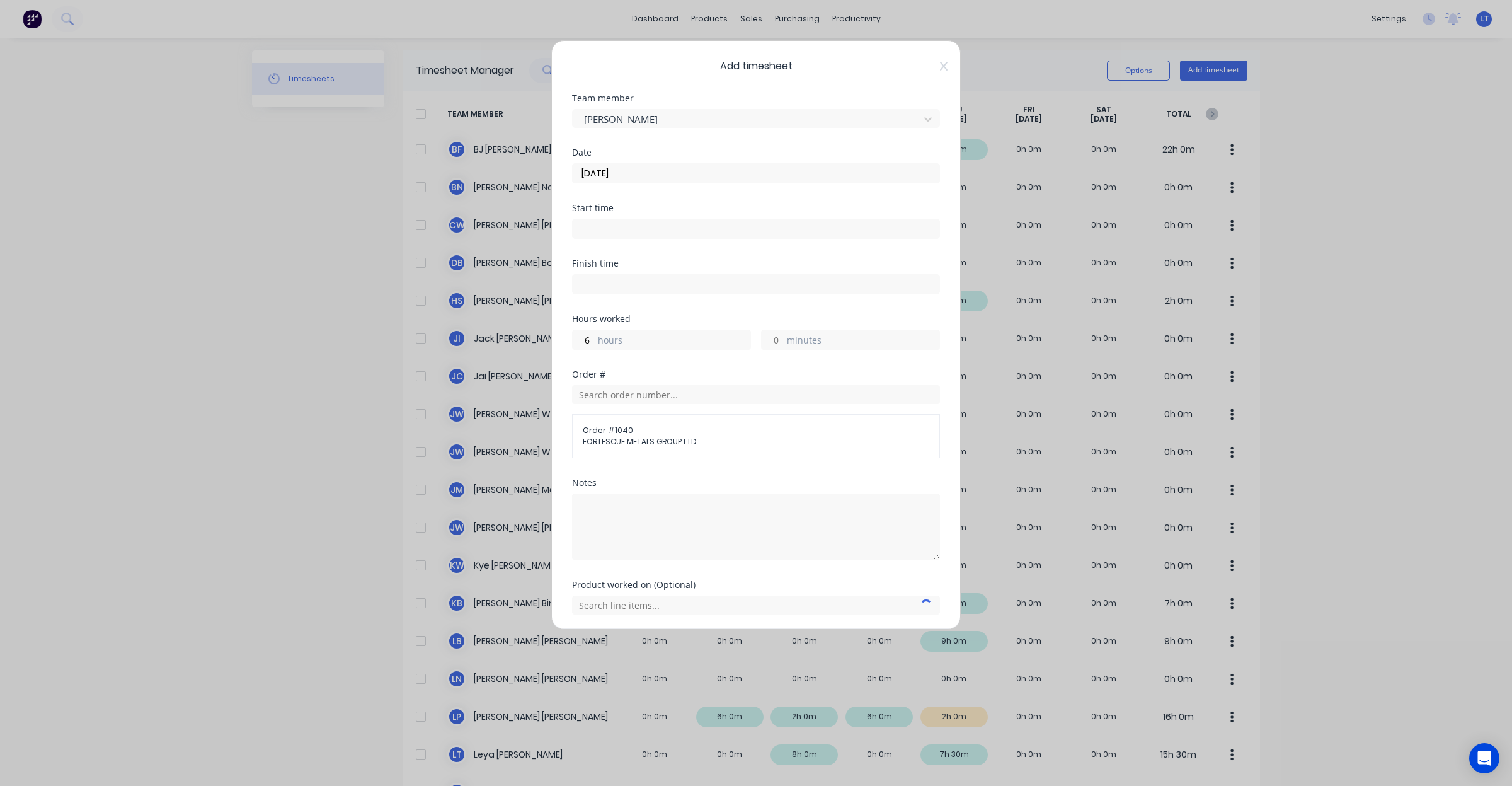
click at [685, 492] on div at bounding box center [756, 525] width 368 height 70
click at [702, 526] on textarea at bounding box center [756, 526] width 368 height 67
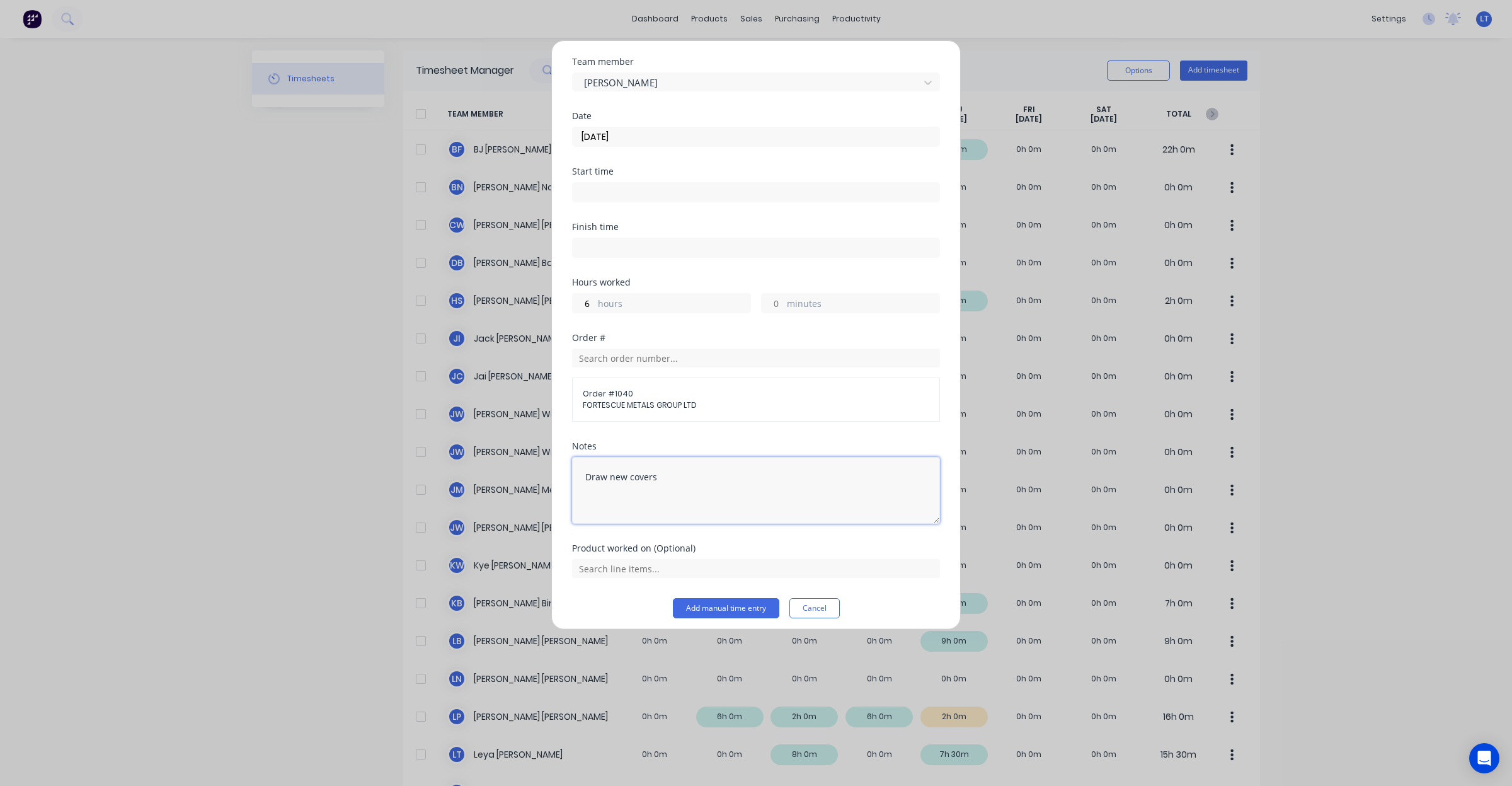
scroll to position [45, 0]
type textarea "Draw new covers"
click at [710, 568] on input "text" at bounding box center [756, 561] width 368 height 19
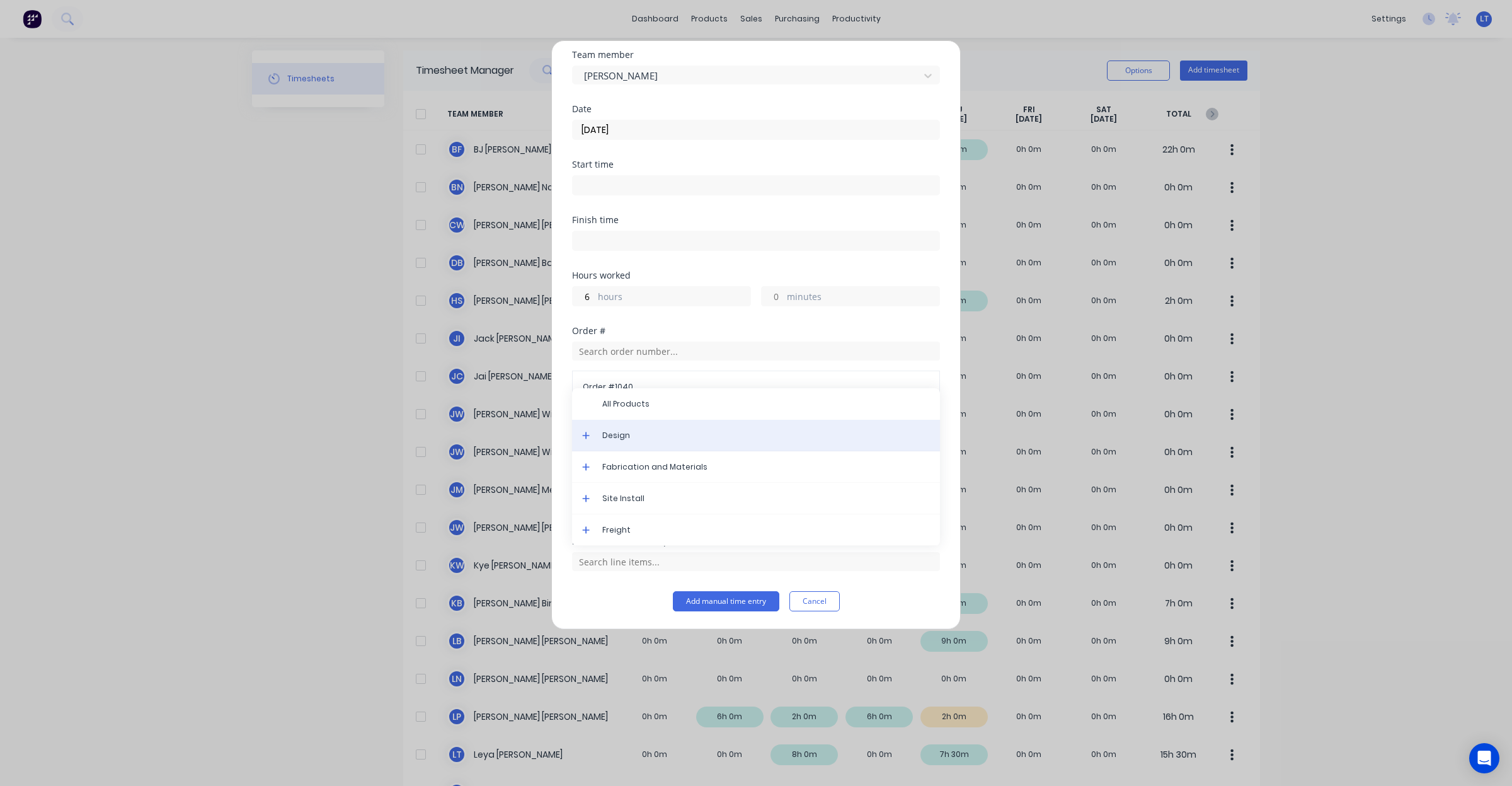
click at [632, 436] on span "Design" at bounding box center [766, 436] width 328 height 11
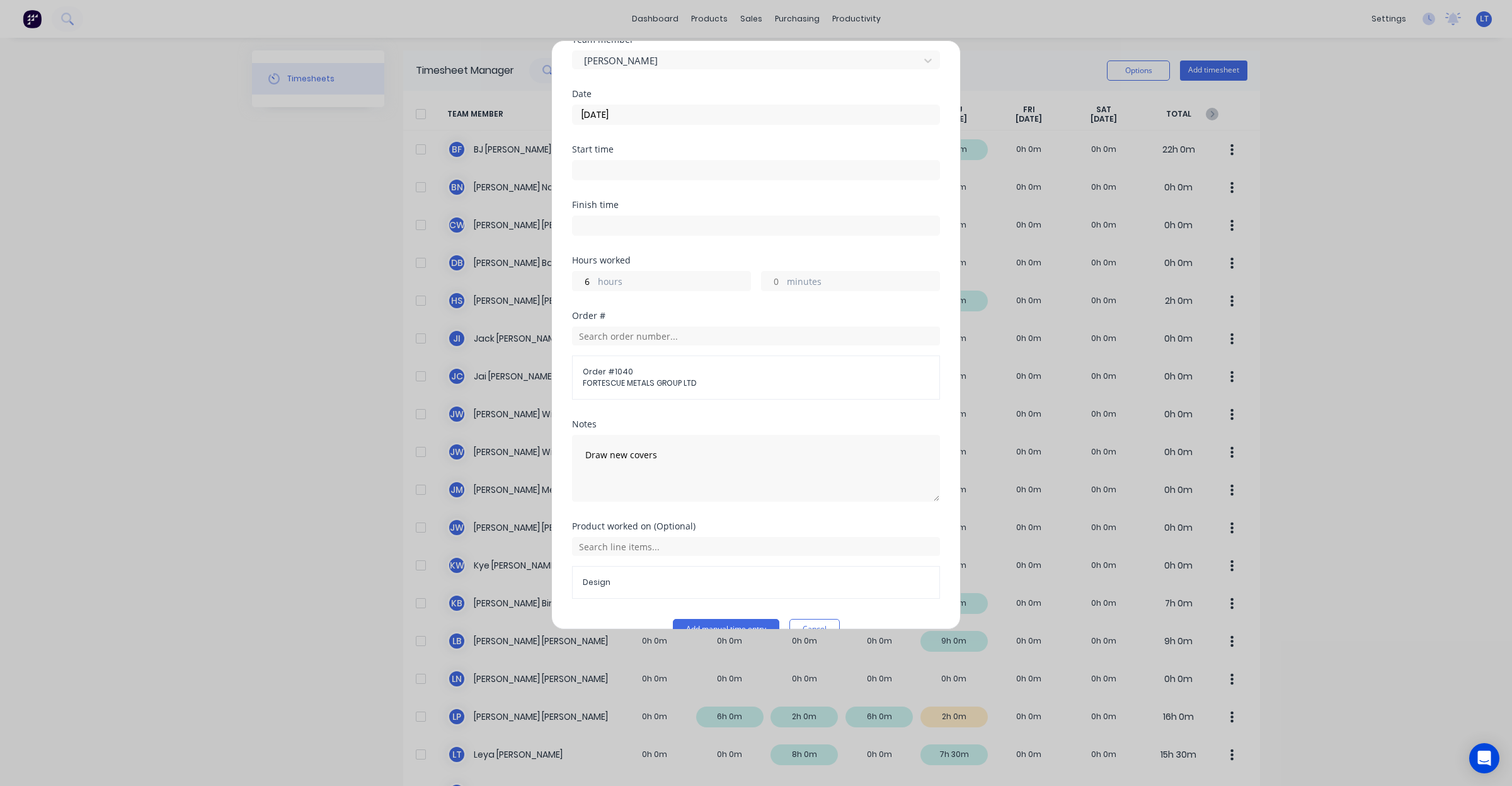
scroll to position [88, 0]
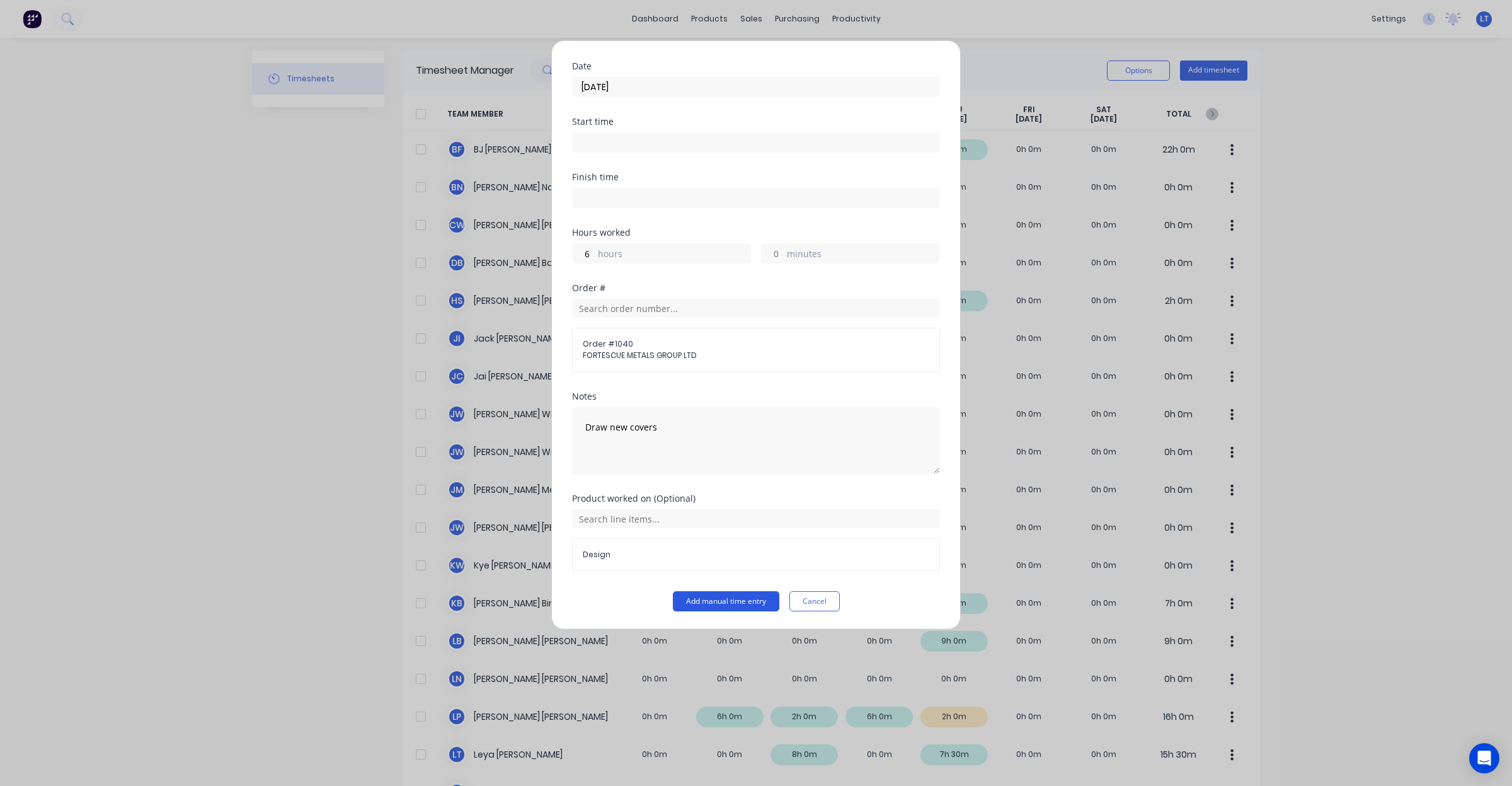
click at [735, 605] on button "Add manual time entry" at bounding box center [726, 601] width 107 height 20
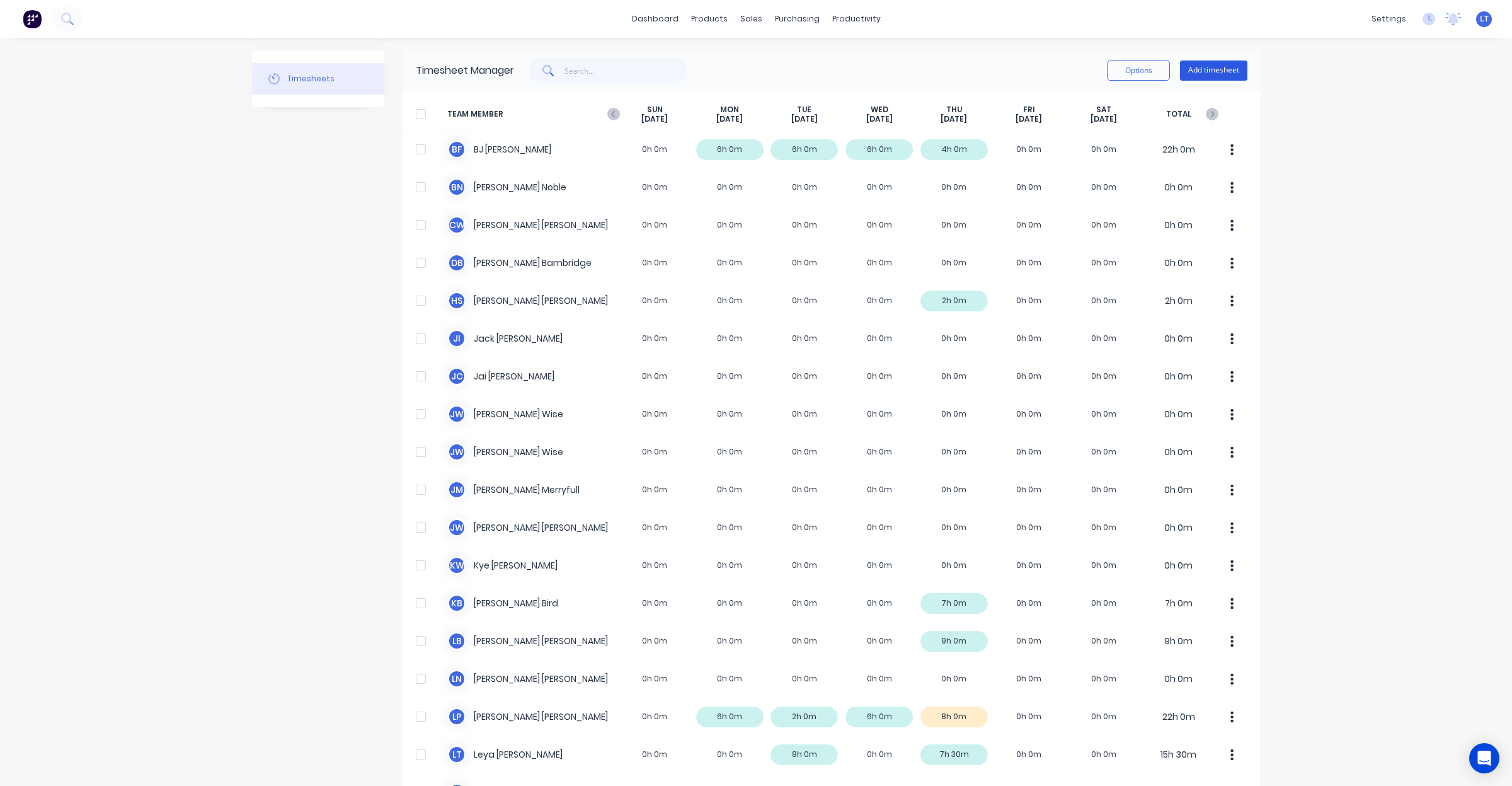
click at [1204, 64] on button "Add timesheet" at bounding box center [1214, 71] width 67 height 20
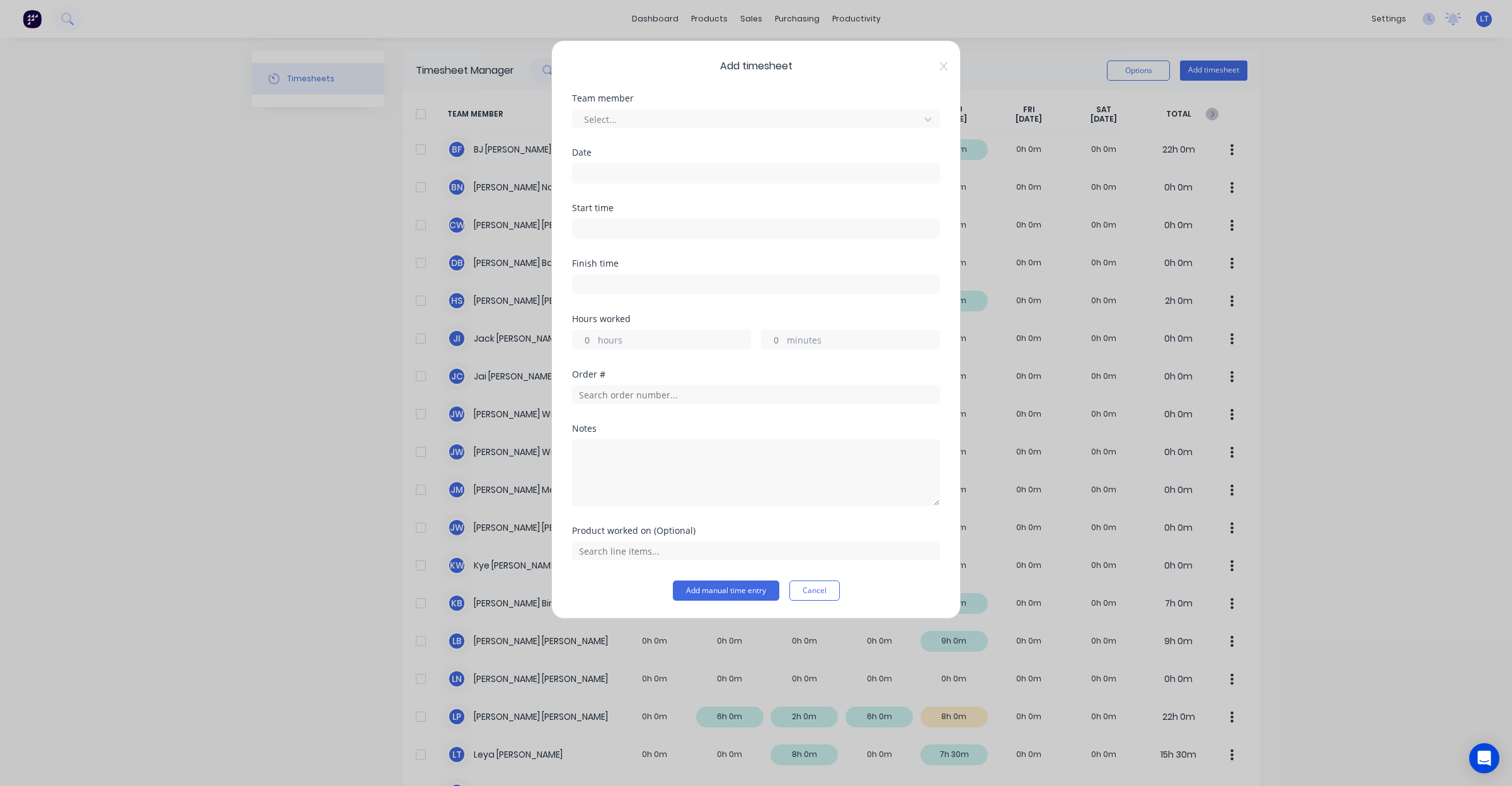
click at [664, 130] on div "Team member Select..." at bounding box center [756, 121] width 368 height 54
click at [657, 117] on div at bounding box center [748, 119] width 330 height 16
type input "leigh"
click at [766, 49] on div "Add timesheet Team member Leigh Parker Date Start time Finish time Hours worked…" at bounding box center [756, 329] width 410 height 579
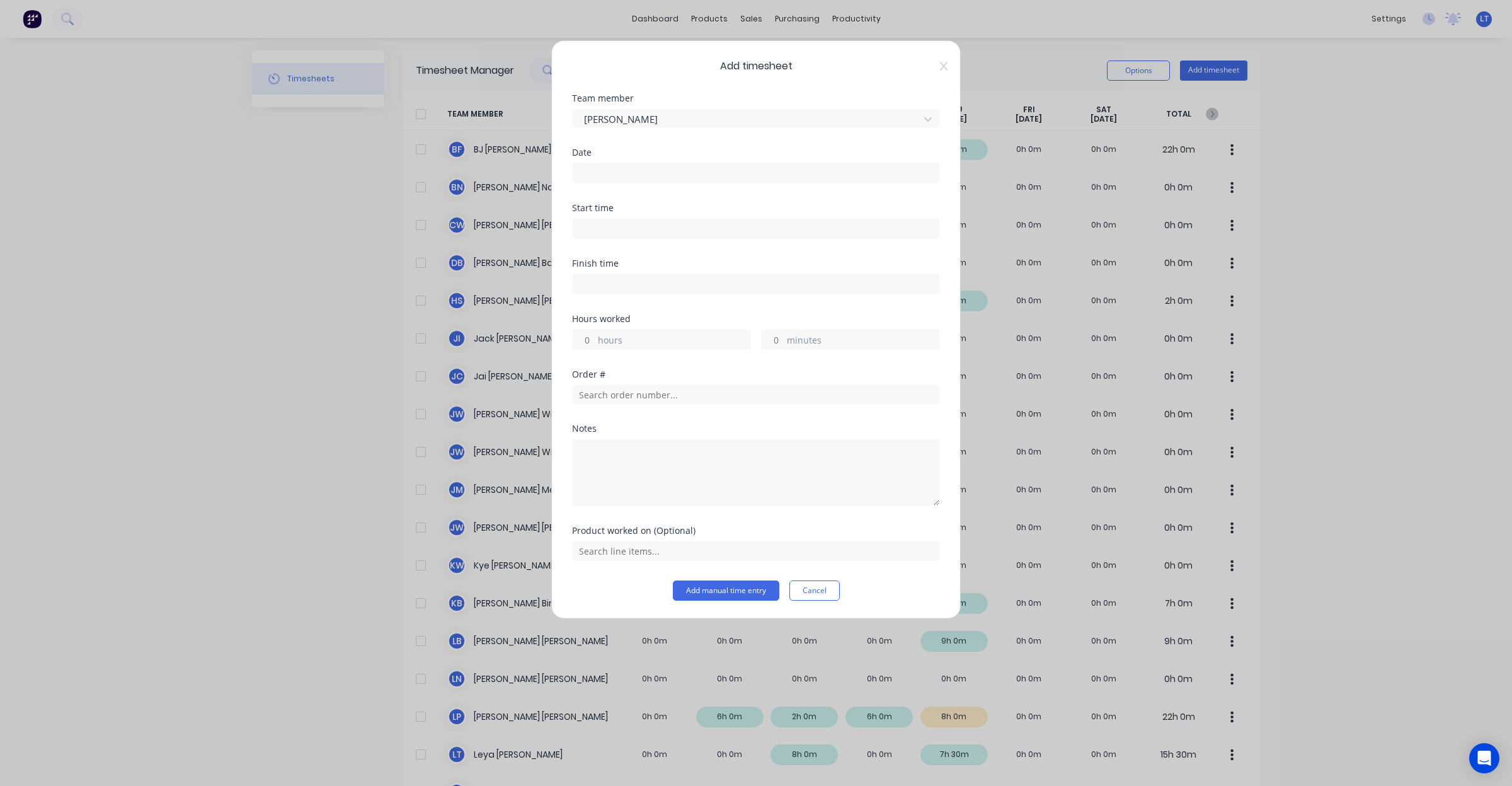
drag, startPoint x: 764, startPoint y: 49, endPoint x: 689, endPoint y: 49, distance: 75.0
drag, startPoint x: 689, startPoint y: 49, endPoint x: 654, endPoint y: 49, distance: 35.0
click at [654, 49] on div "Add timesheet Team member Leigh Parker Date Start time Finish time Hours worked…" at bounding box center [756, 329] width 410 height 579
click at [590, 343] on input "hours" at bounding box center [584, 340] width 22 height 19
click at [820, 585] on button "Cancel" at bounding box center [815, 590] width 50 height 20
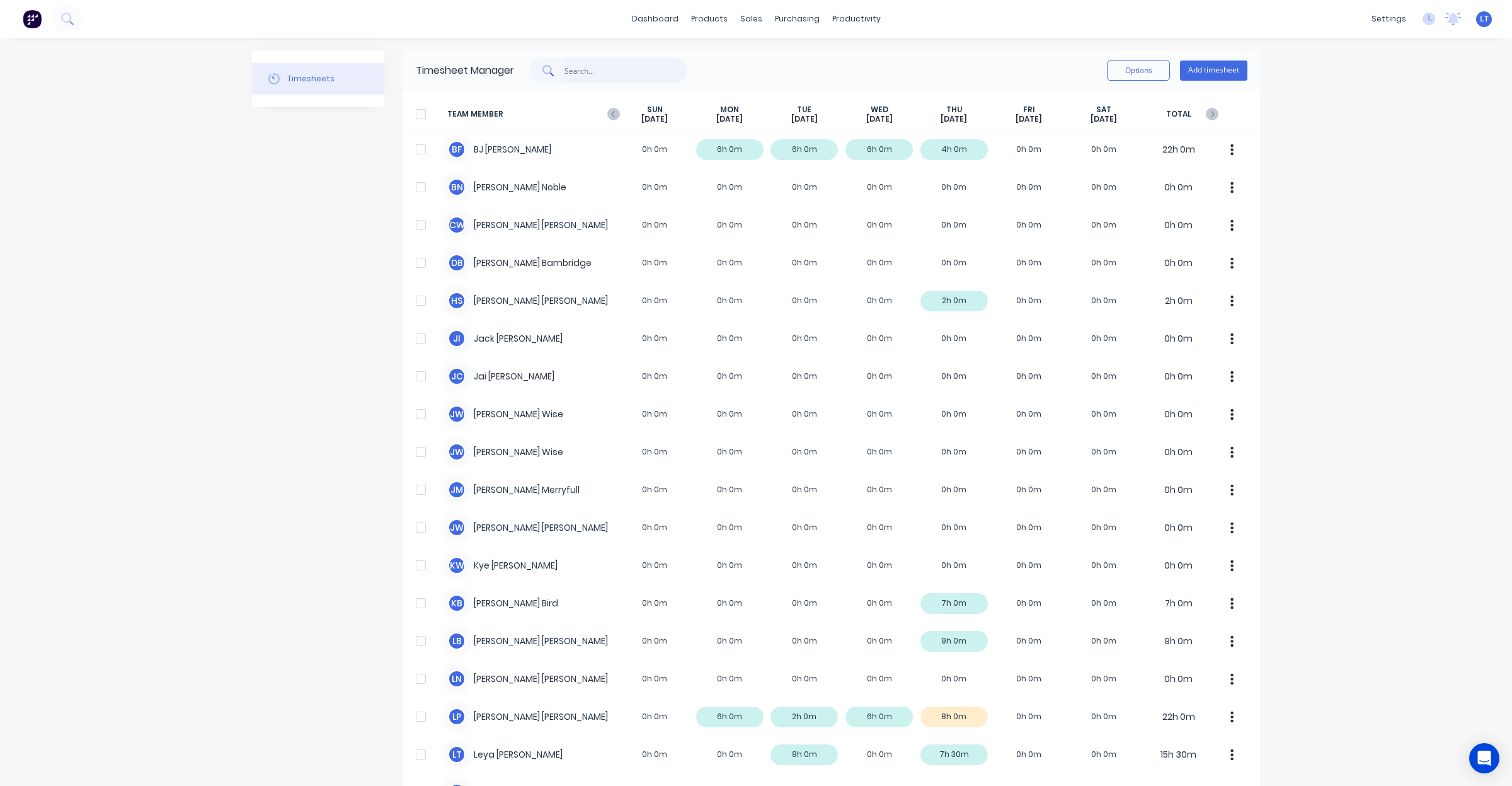
click at [612, 69] on input "text" at bounding box center [626, 70] width 123 height 25
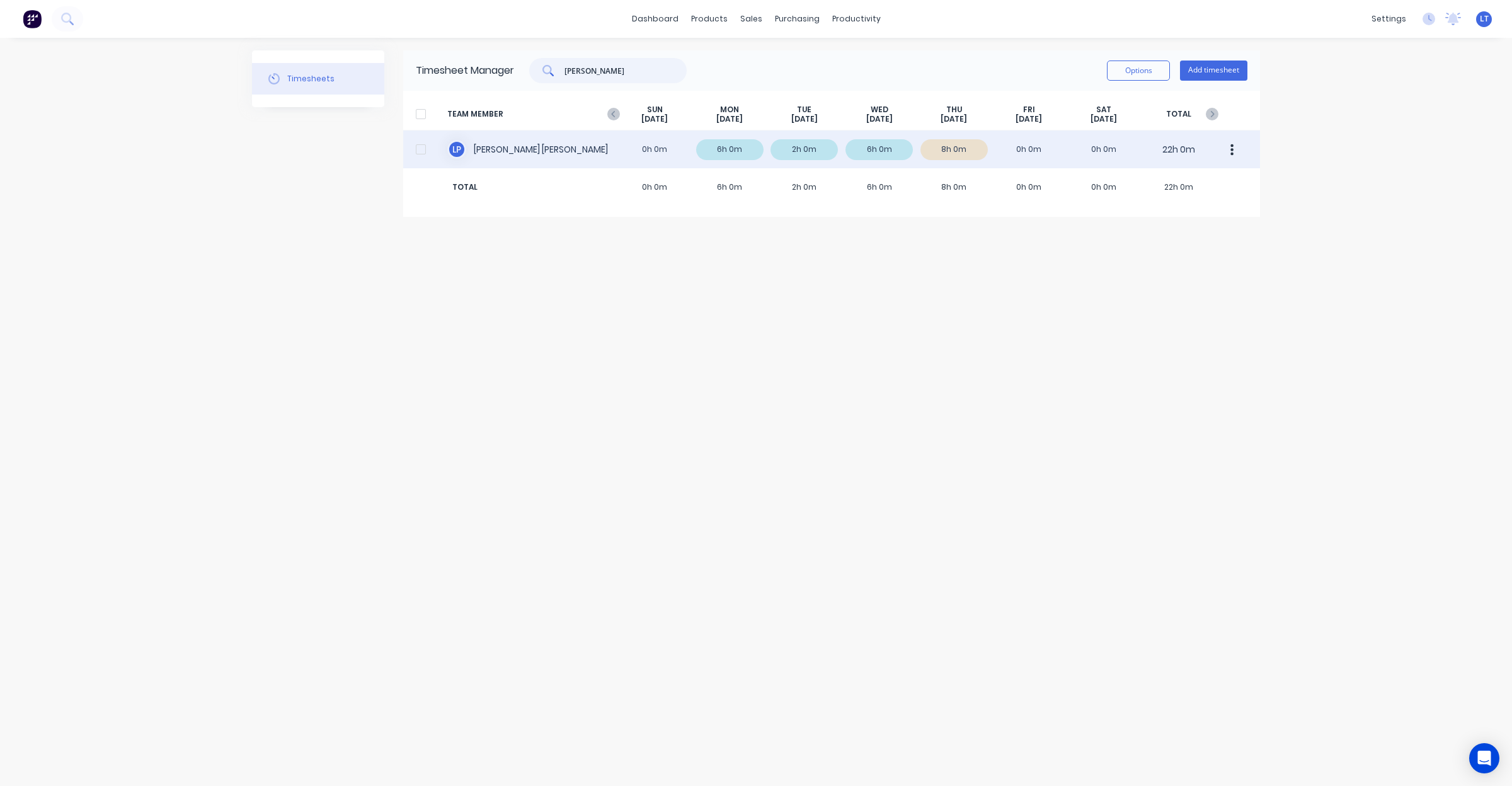
type input "leigh"
click at [962, 150] on div "L P Leigh Parker 0h 0m 6h 0m 2h 0m 6h 0m 8h 0m 0h 0m 0h 0m 22h 0m" at bounding box center [832, 149] width 857 height 38
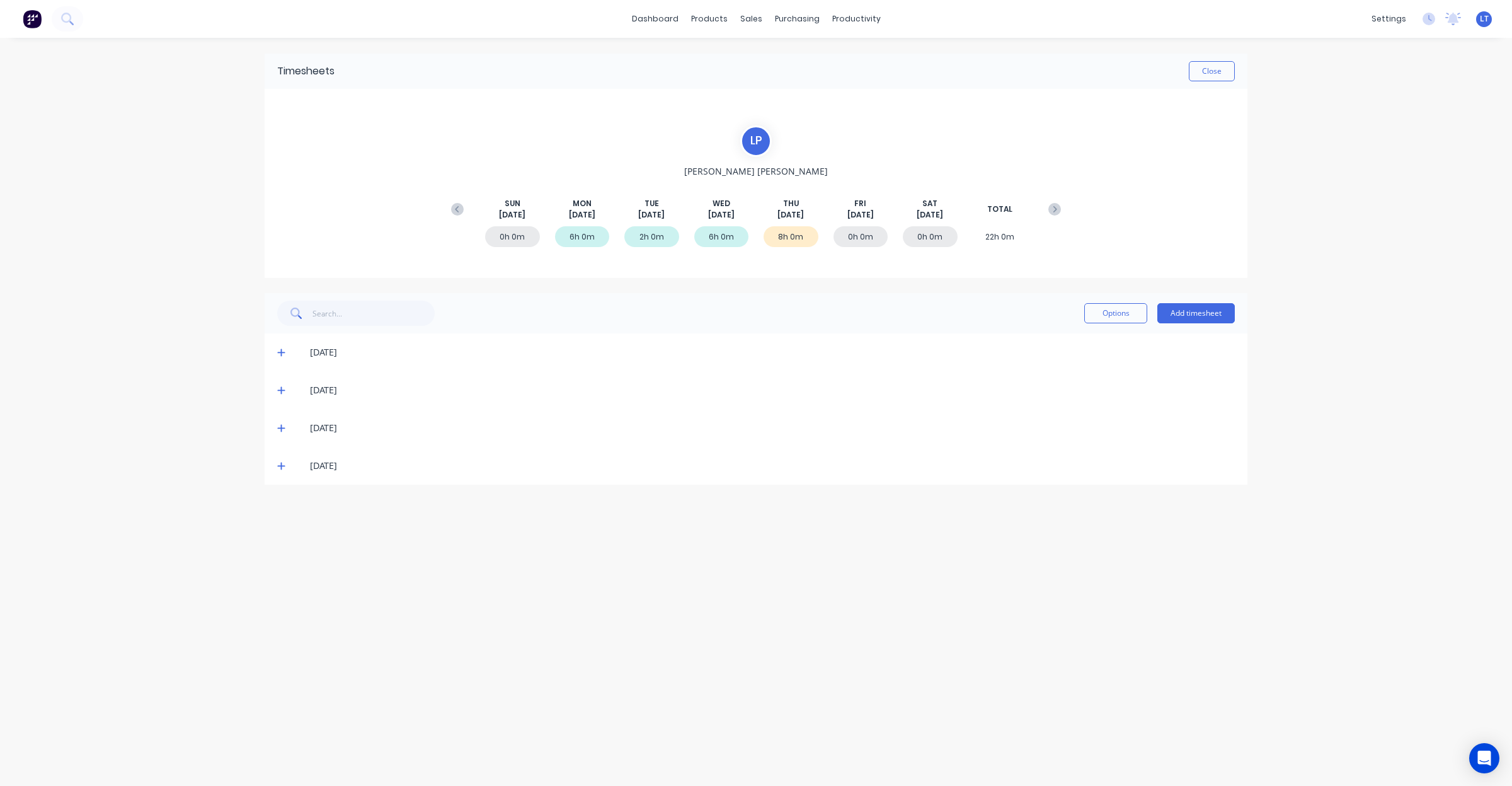
click at [283, 470] on span at bounding box center [284, 466] width 13 height 13
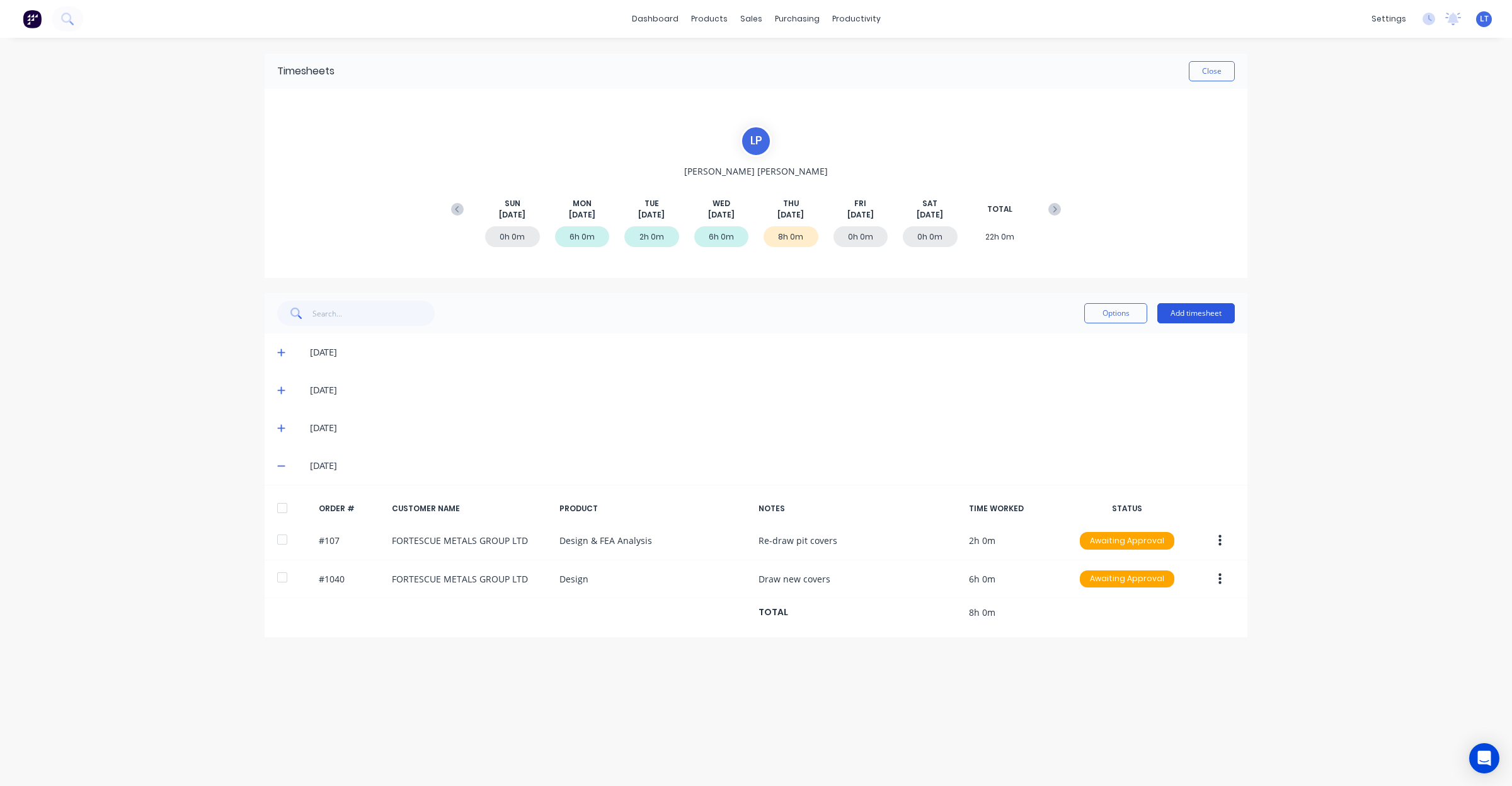
click at [1185, 310] on button "Add timesheet" at bounding box center [1196, 313] width 77 height 20
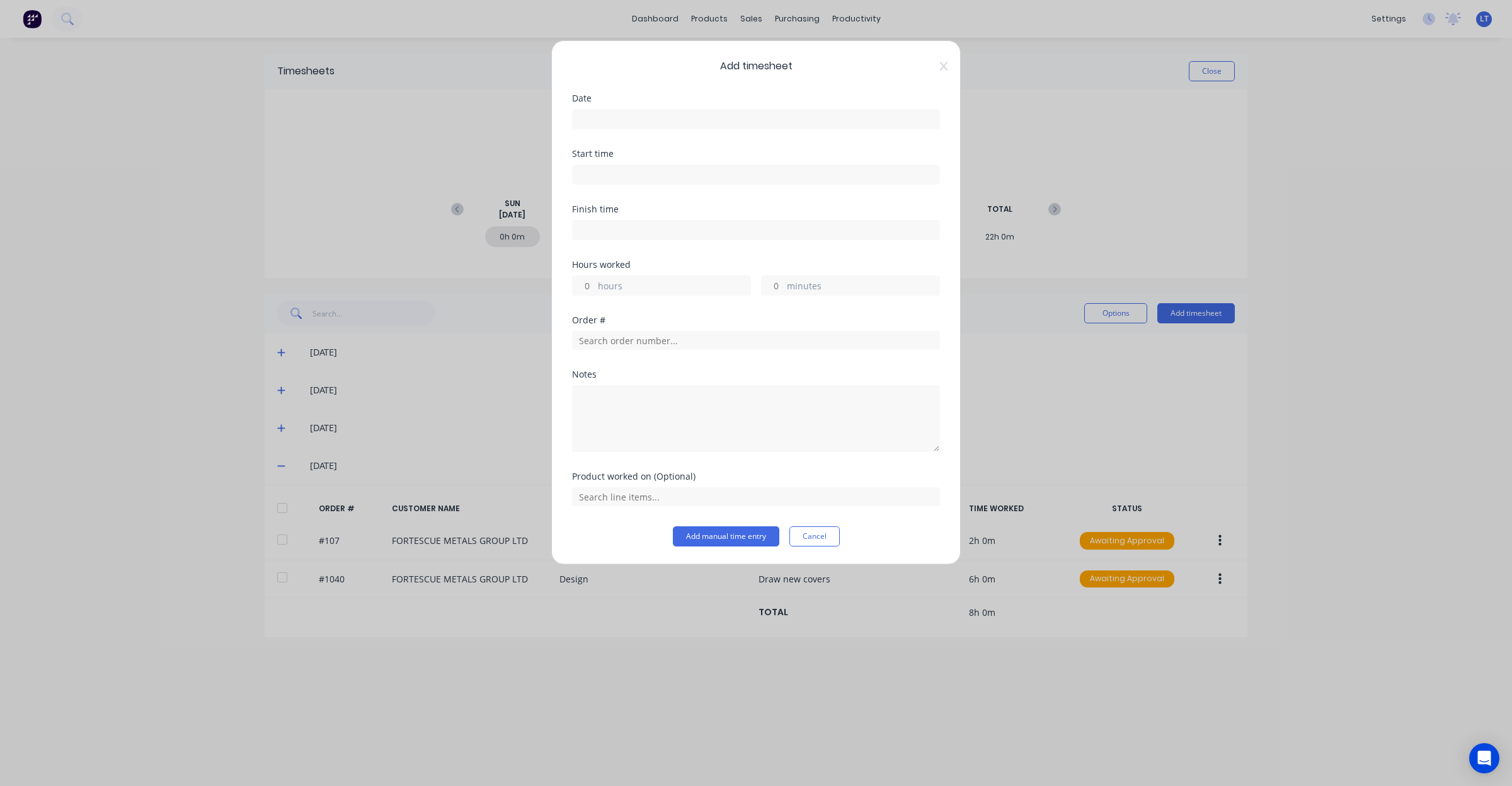
click at [691, 121] on input at bounding box center [756, 119] width 367 height 19
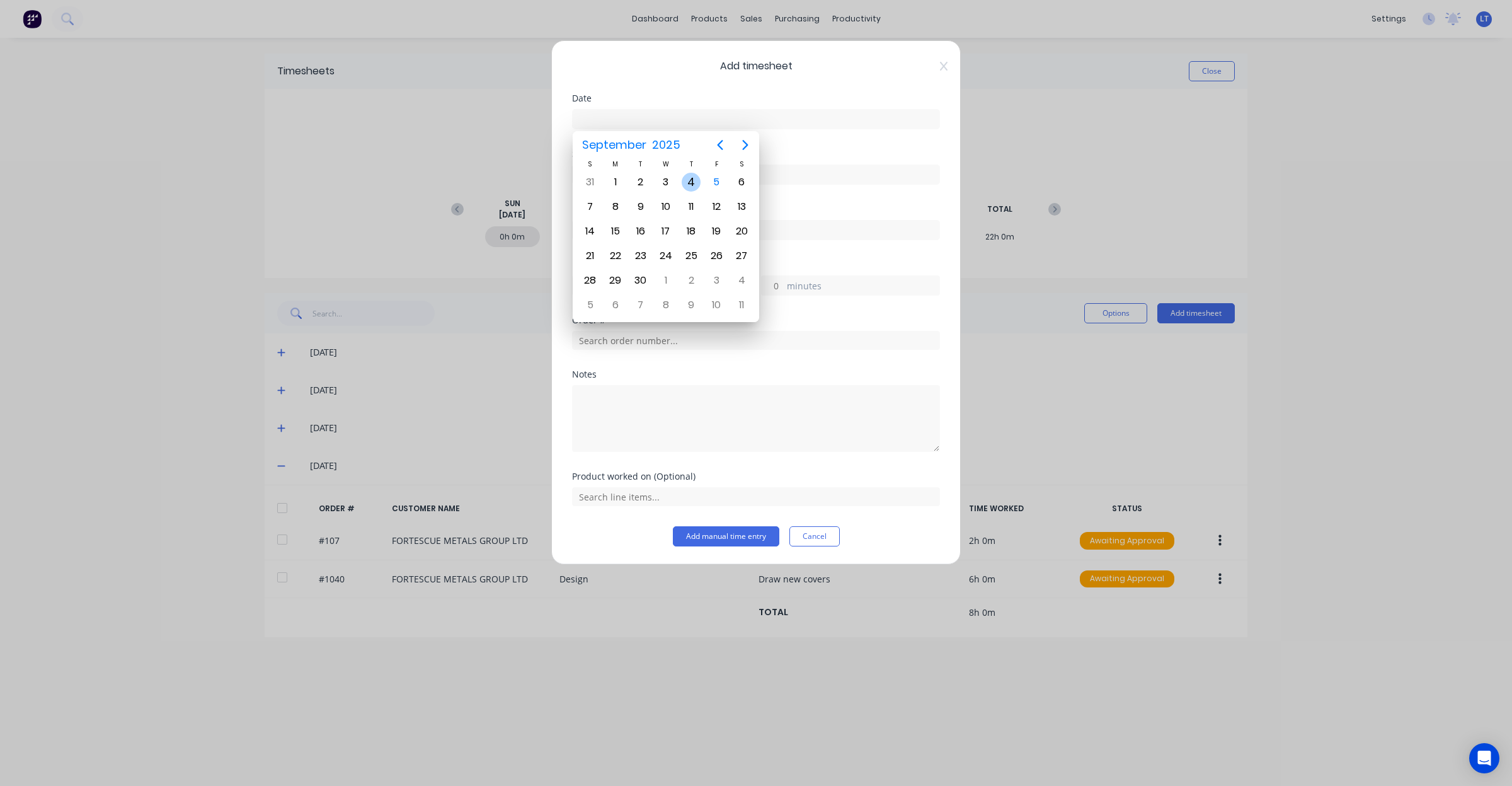
click at [685, 177] on div "4" at bounding box center [691, 182] width 19 height 19
type input "04/09/2025"
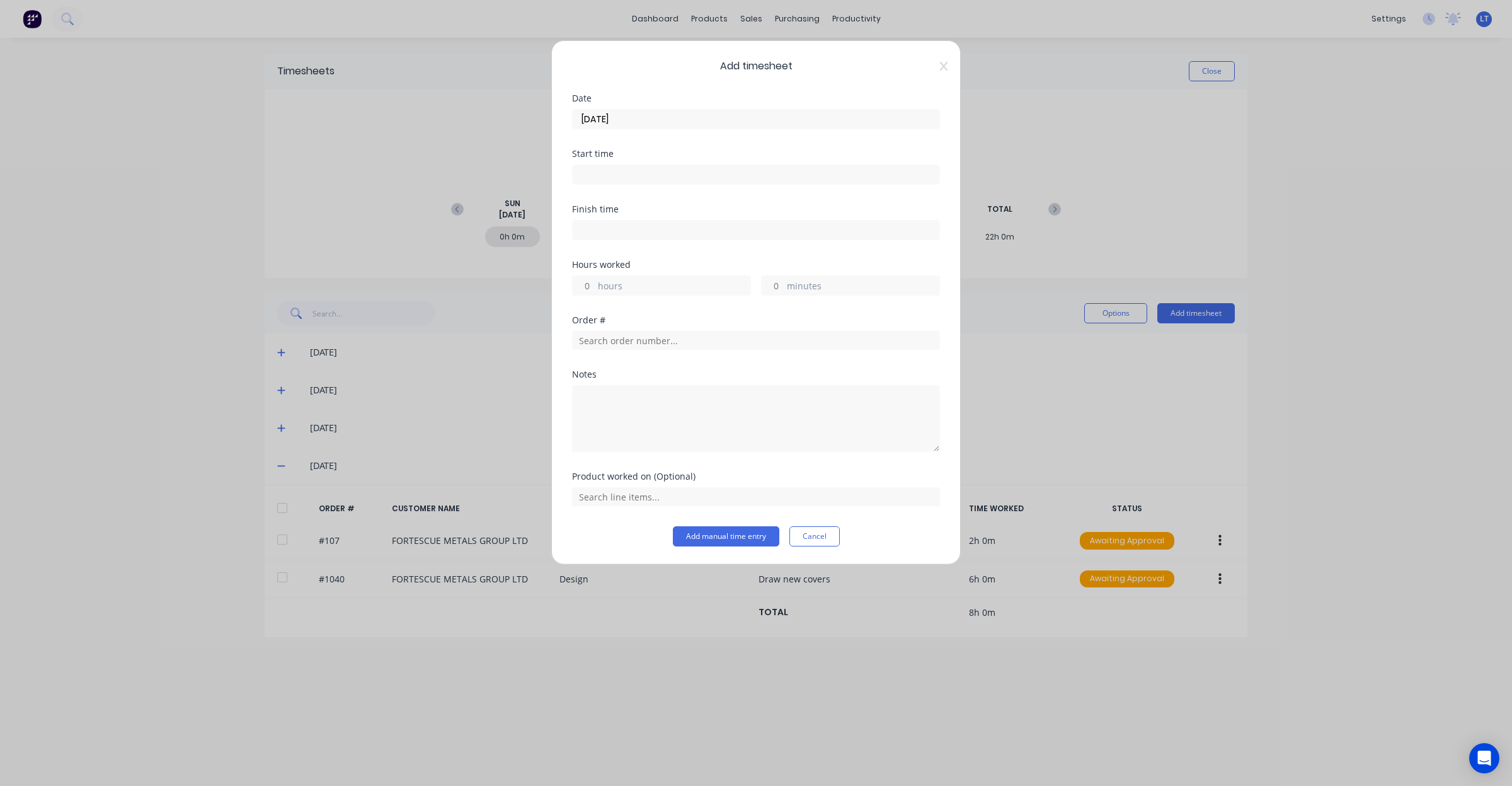
click at [581, 288] on input "hours" at bounding box center [584, 285] width 22 height 19
type input "3"
click at [712, 344] on input "text" at bounding box center [756, 340] width 368 height 19
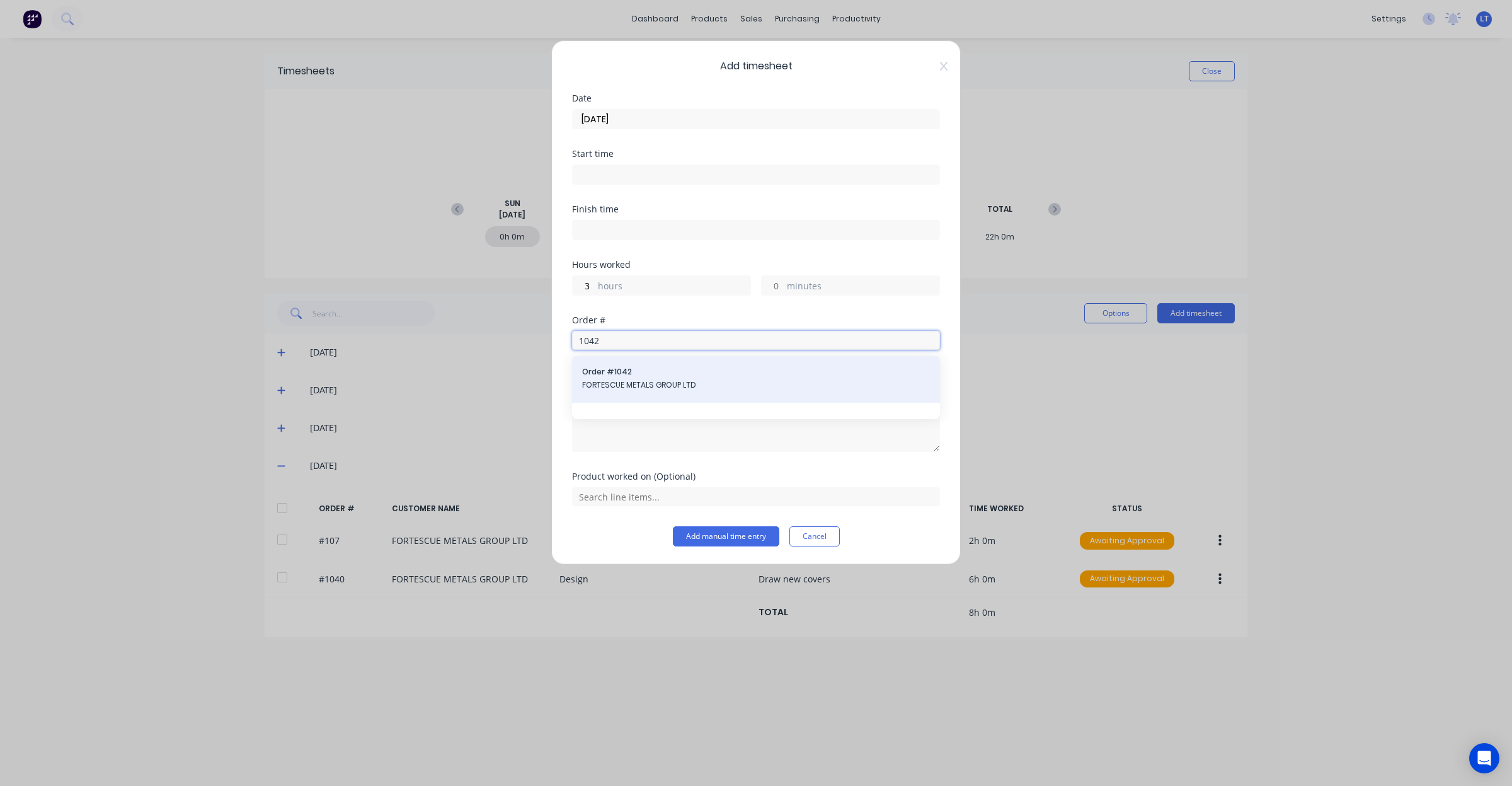
type input "1042"
click at [666, 385] on span "FORTESCUE METALS GROUP LTD" at bounding box center [756, 385] width 348 height 11
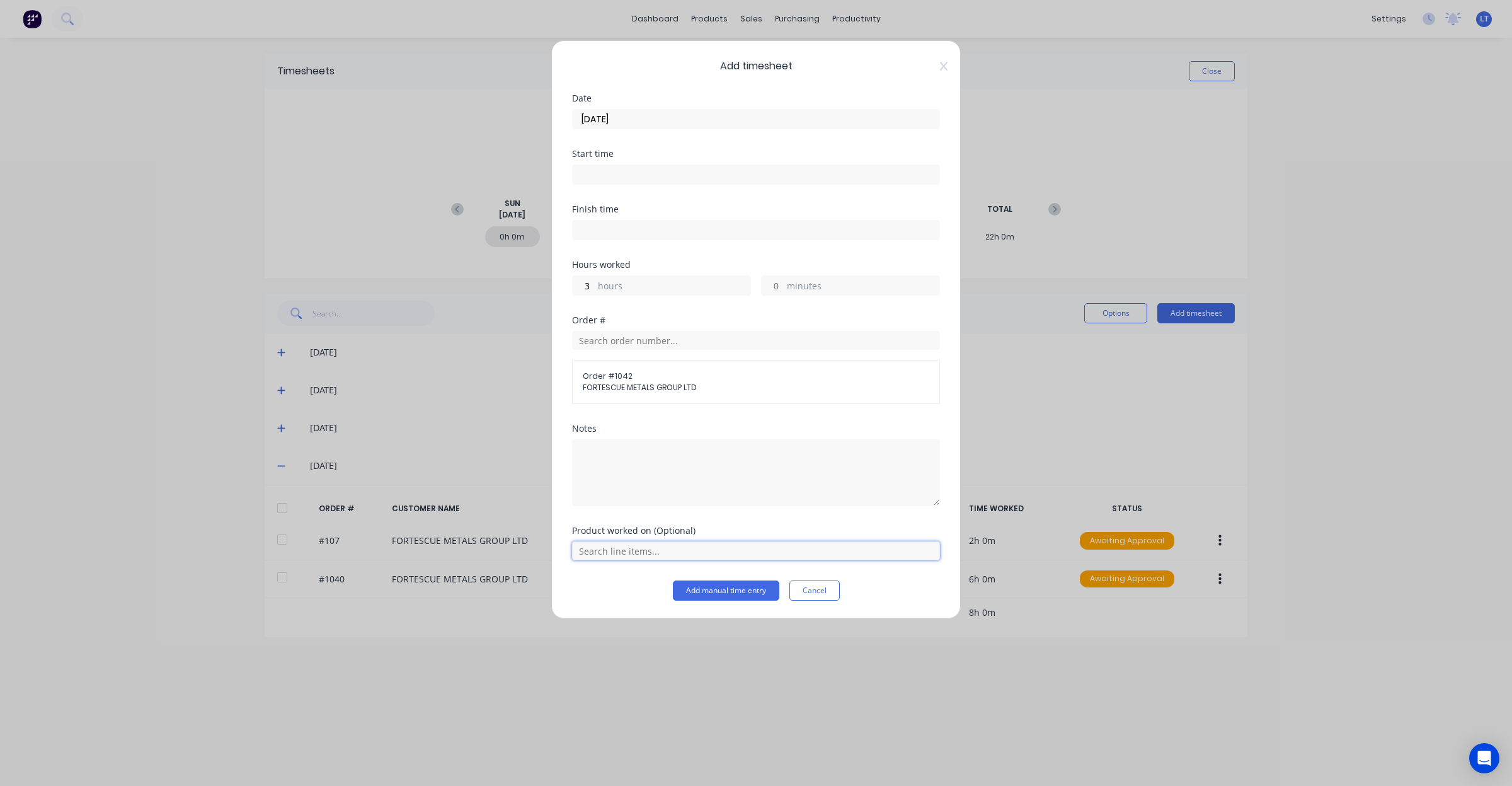
click at [649, 558] on input "text" at bounding box center [756, 551] width 368 height 19
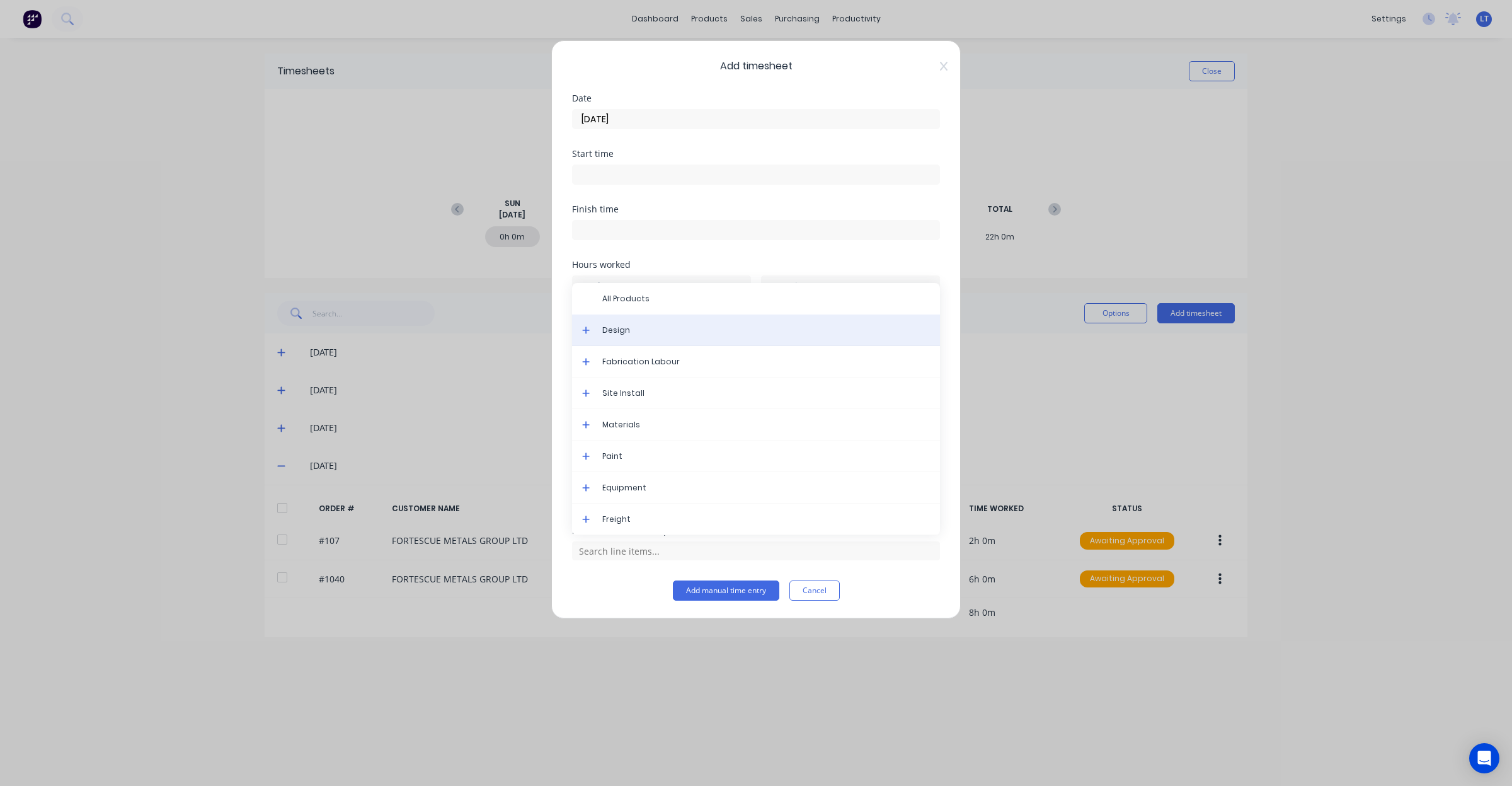
click at [627, 335] on span "Design" at bounding box center [766, 330] width 328 height 11
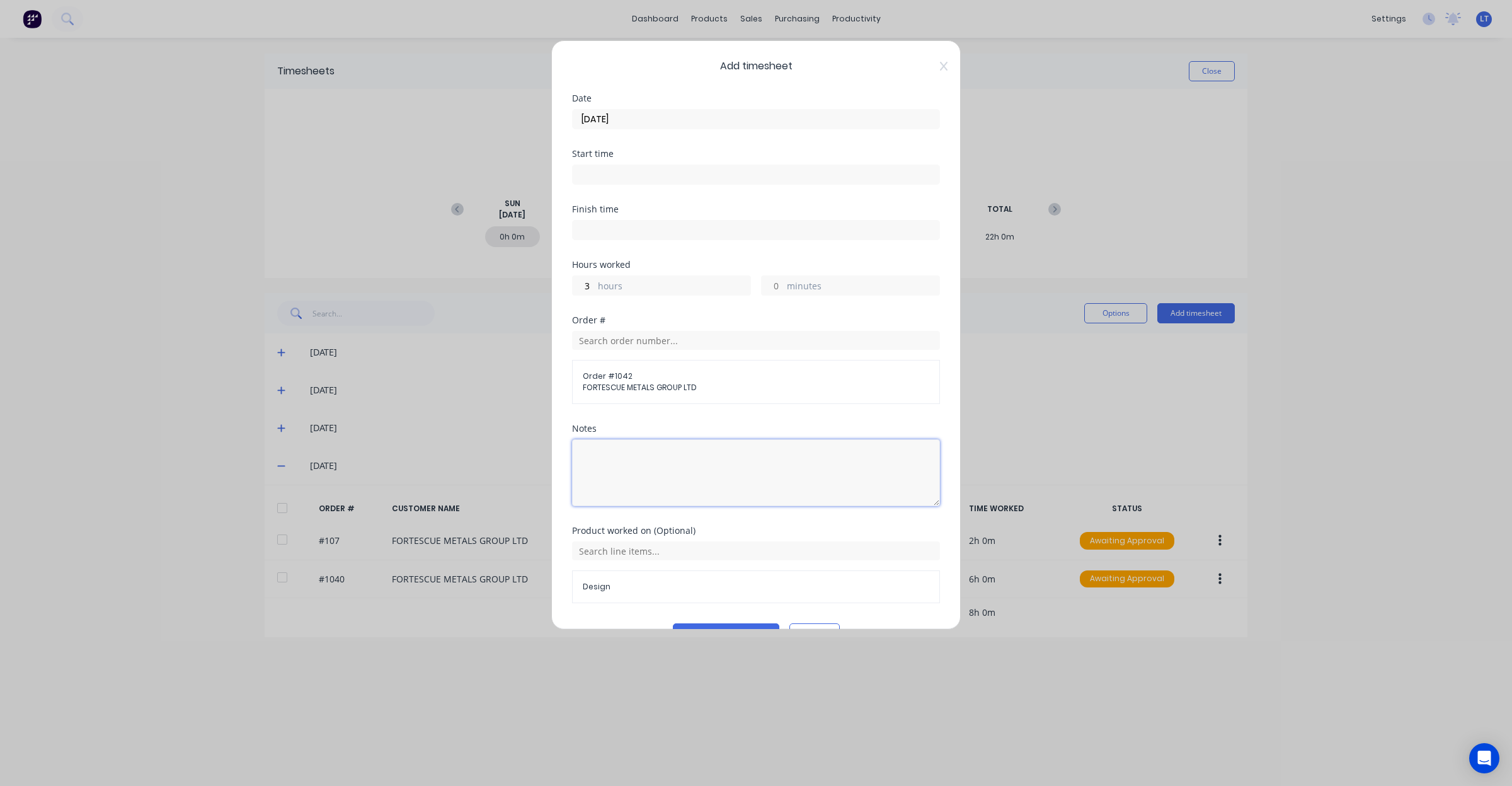
click at [664, 500] on textarea at bounding box center [756, 472] width 368 height 67
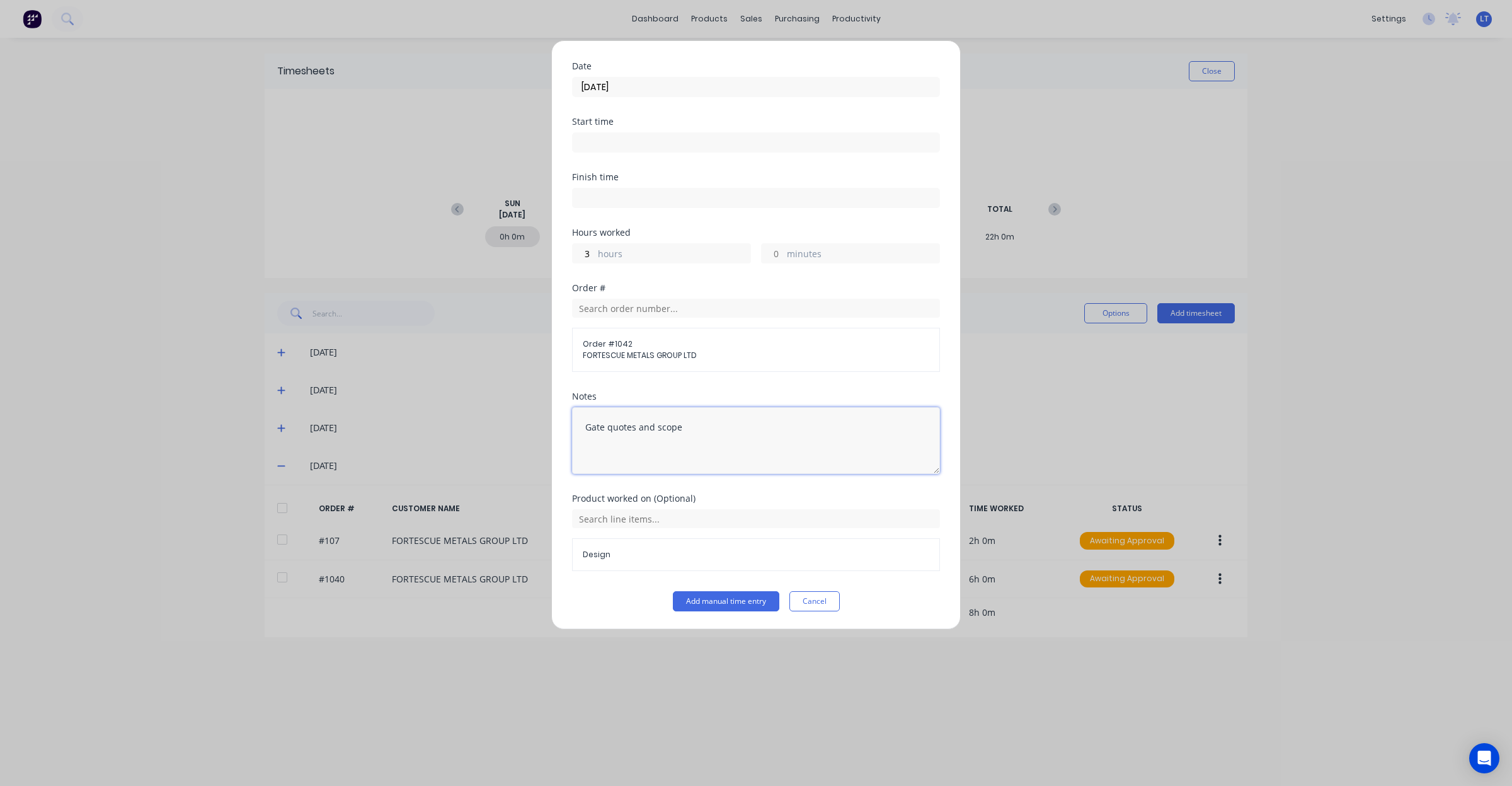
scroll to position [34, 0]
type textarea "Gate quotes and scope"
click at [722, 596] on button "Add manual time entry" at bounding box center [726, 601] width 107 height 20
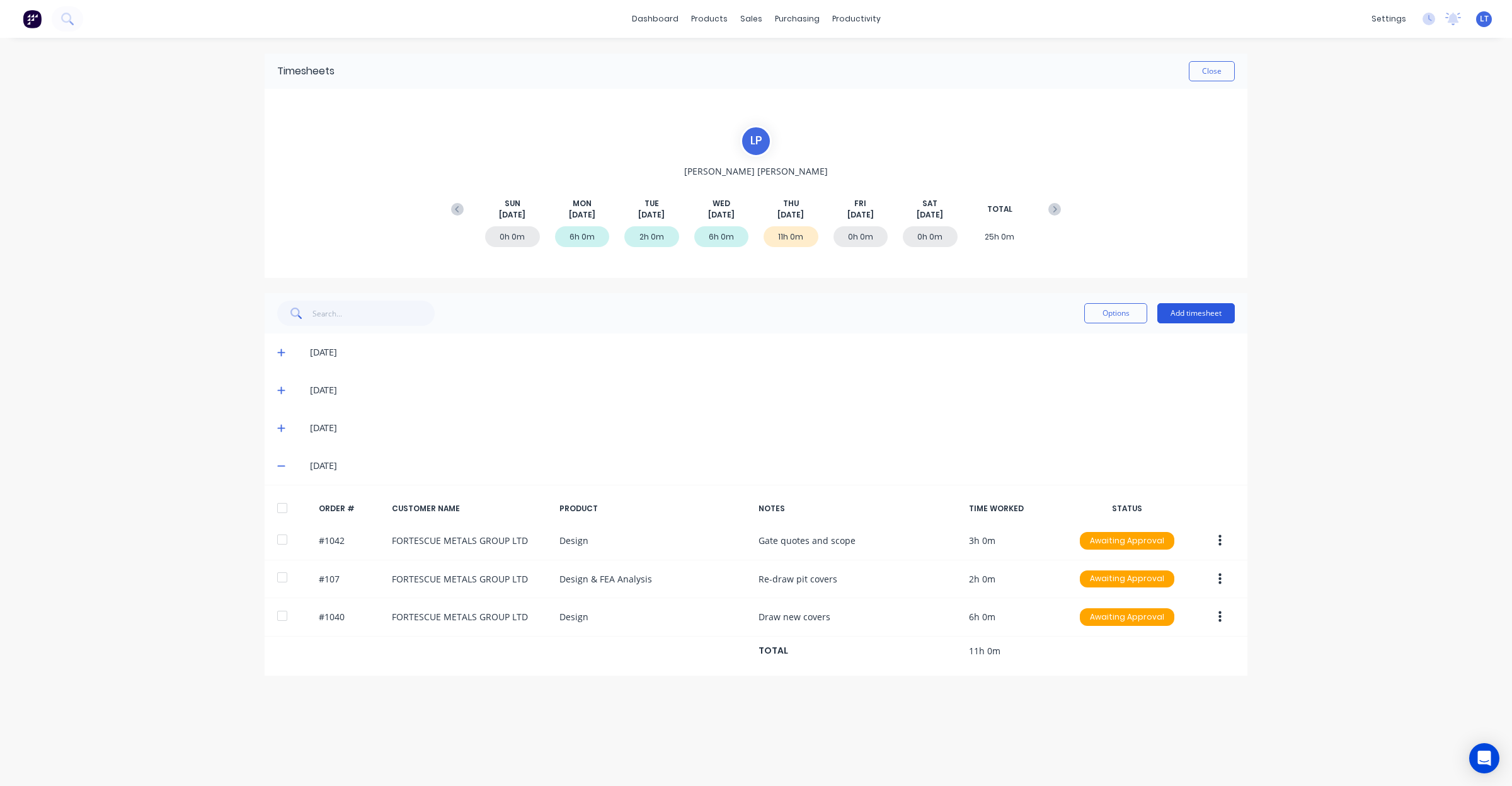
click at [1197, 312] on button "Add timesheet" at bounding box center [1196, 313] width 77 height 20
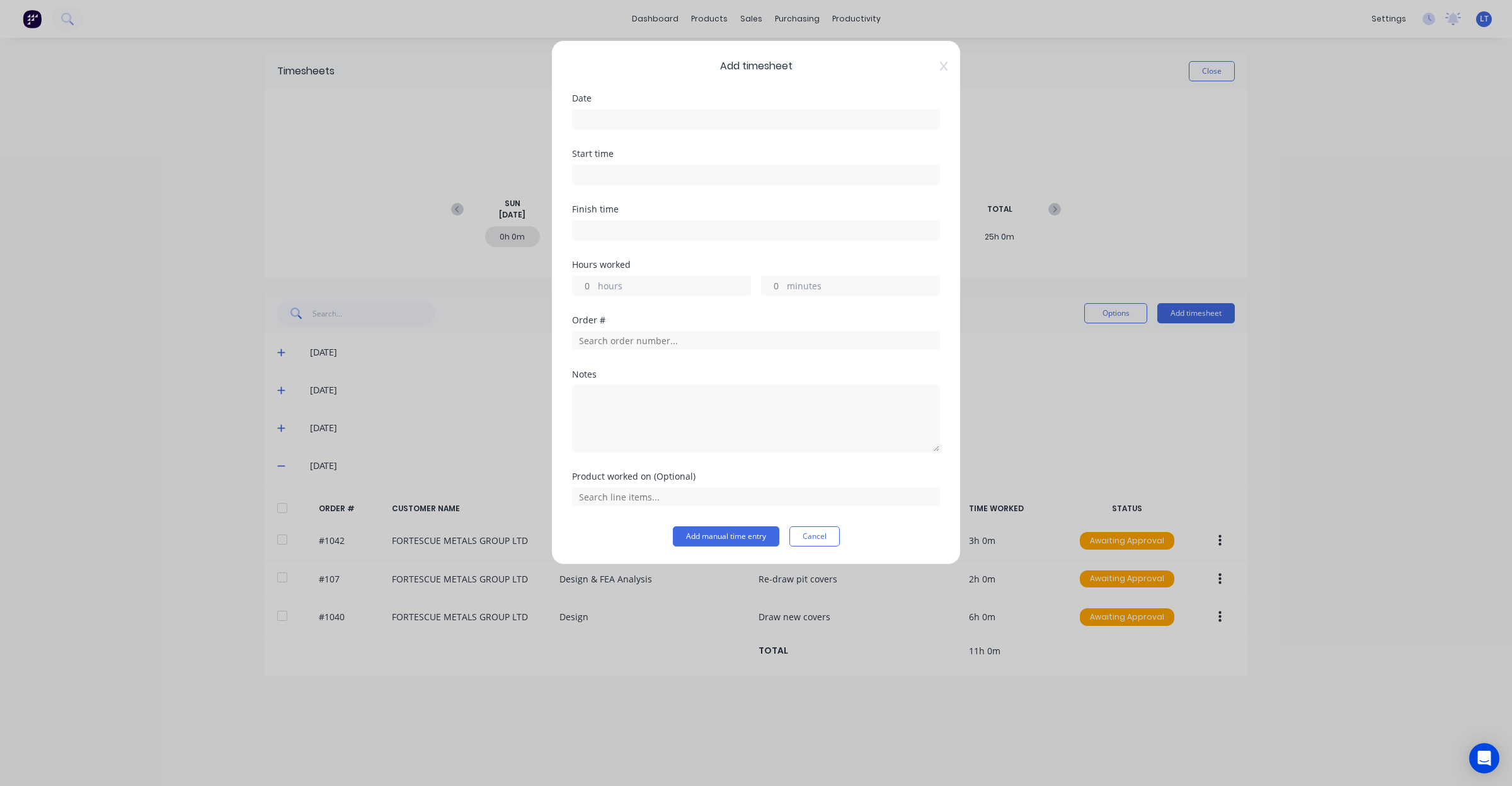
click at [649, 119] on input at bounding box center [756, 119] width 367 height 19
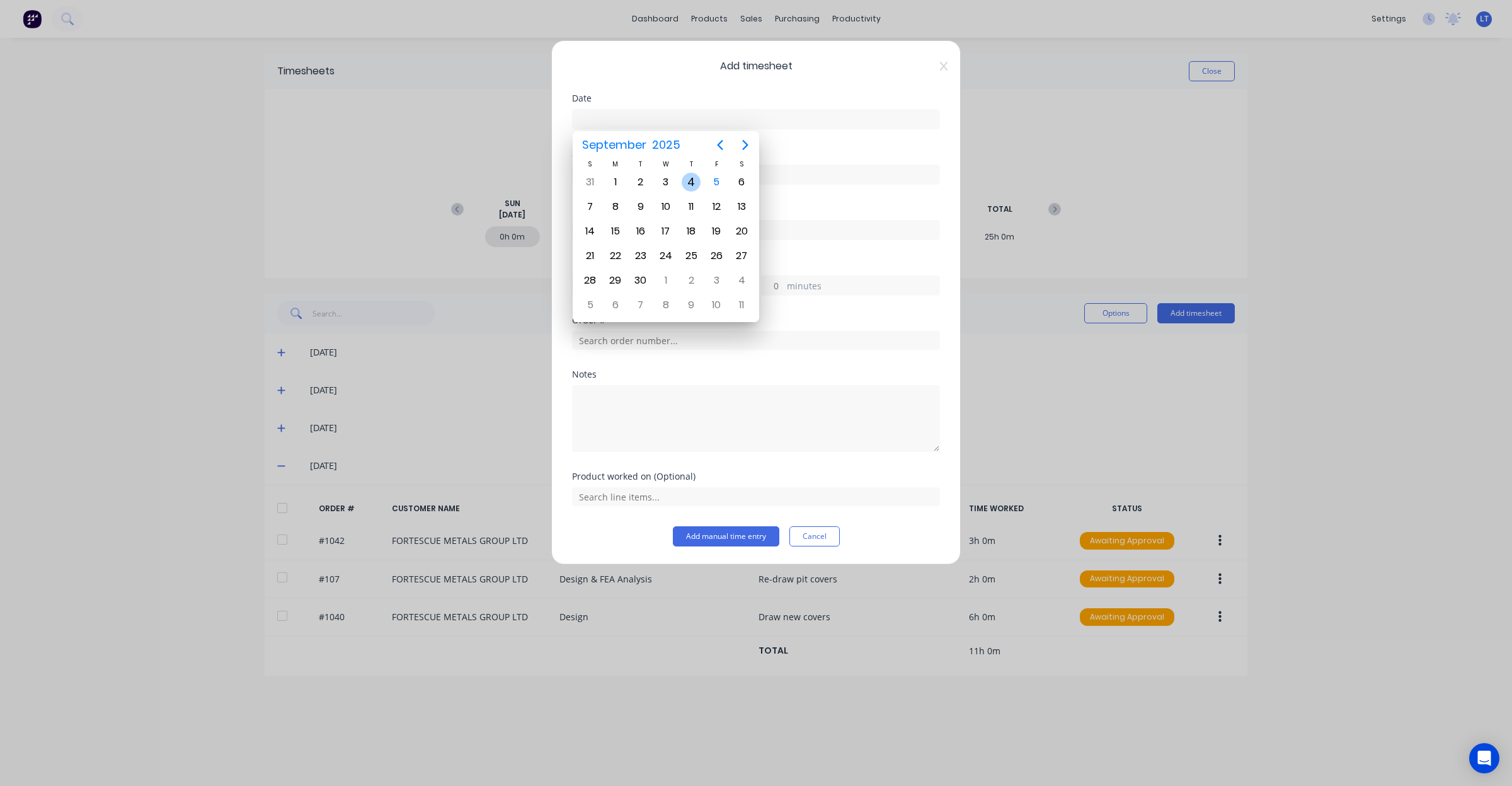
click at [687, 181] on div "4" at bounding box center [691, 182] width 19 height 19
type input "04/09/2025"
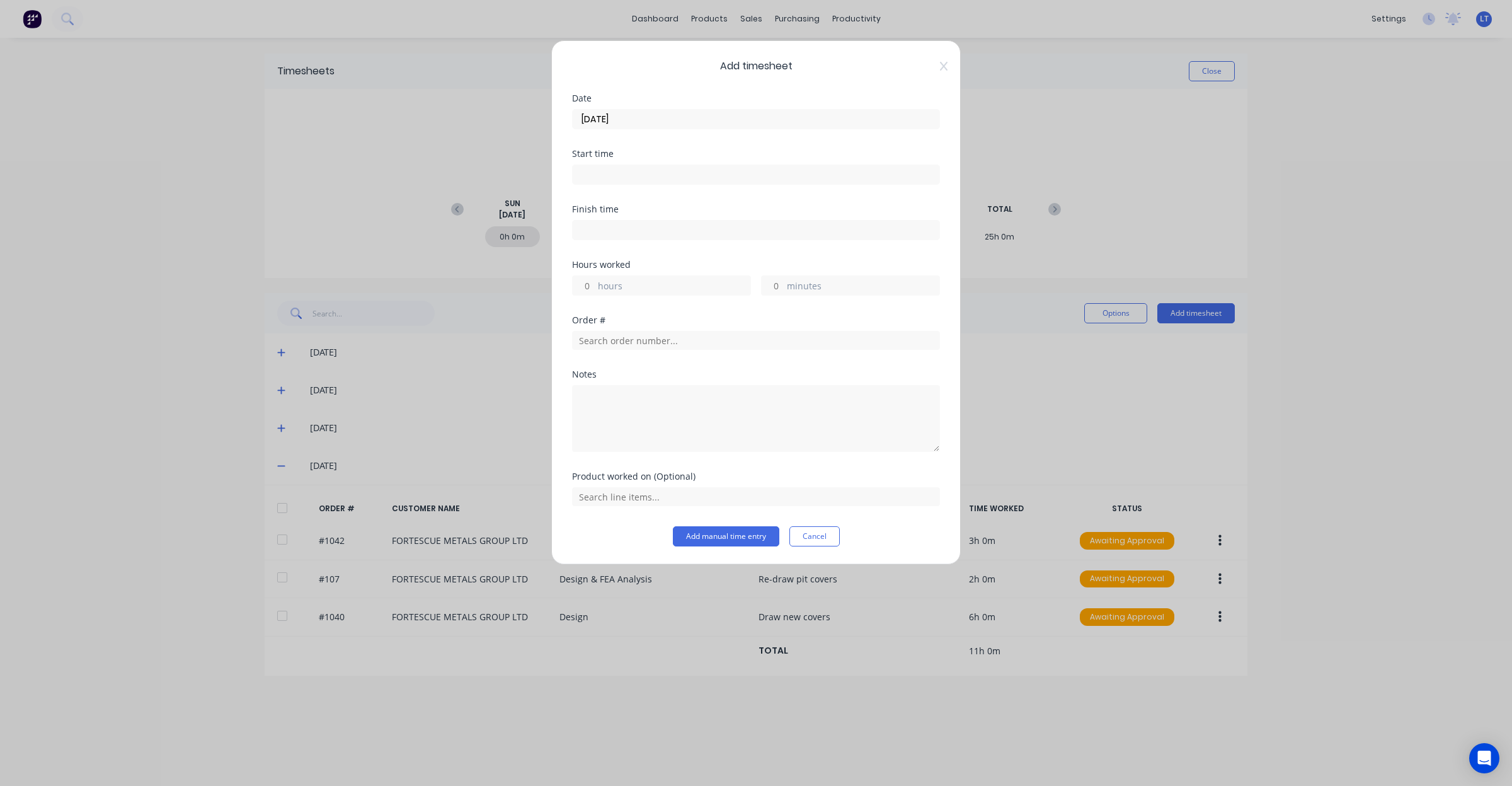
click at [588, 287] on input "hours" at bounding box center [584, 285] width 22 height 19
type input "12"
click at [702, 335] on input "text" at bounding box center [756, 340] width 368 height 19
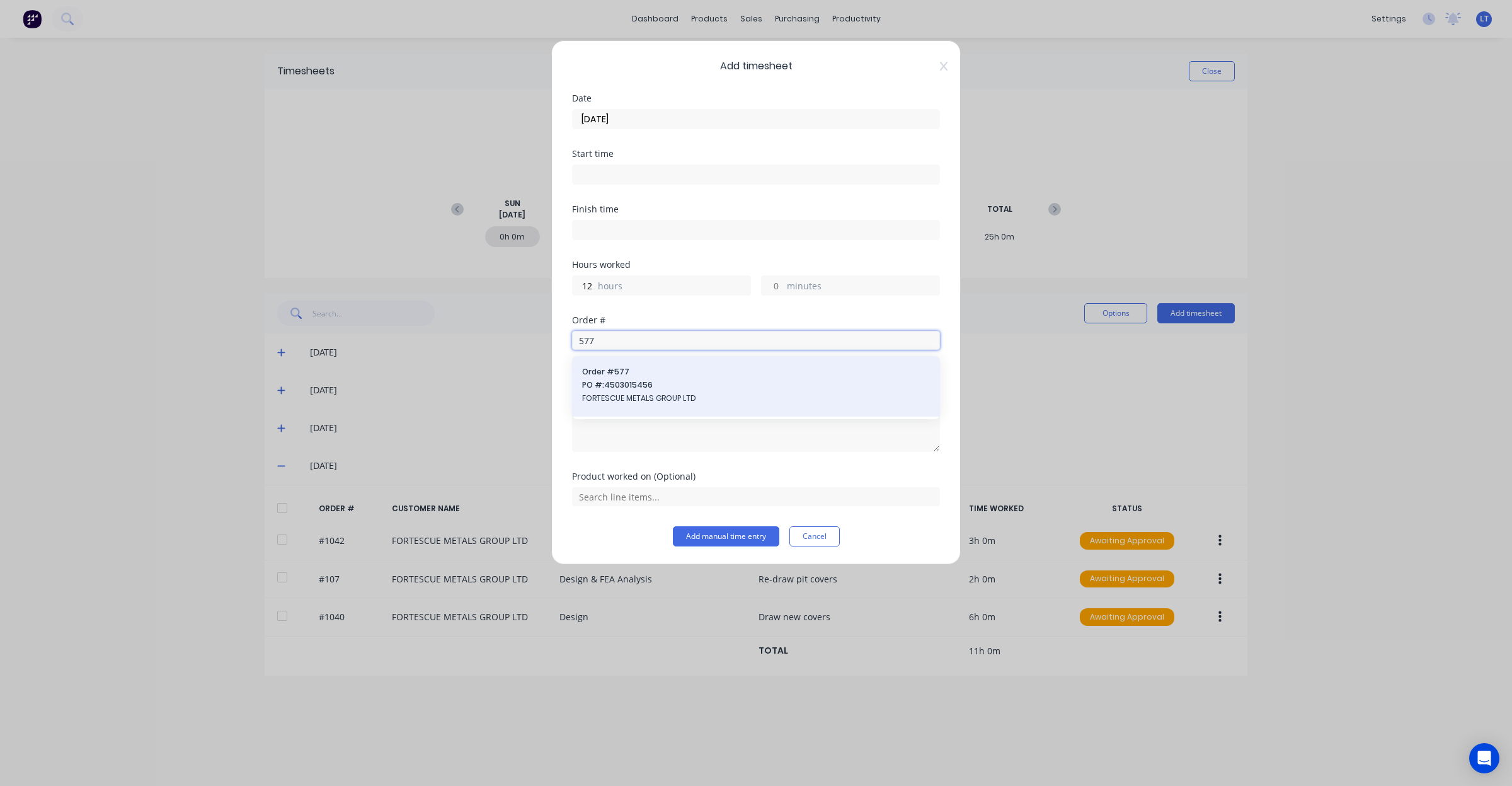
type input "577"
click at [707, 383] on span "PO #: 4503015456" at bounding box center [756, 385] width 348 height 11
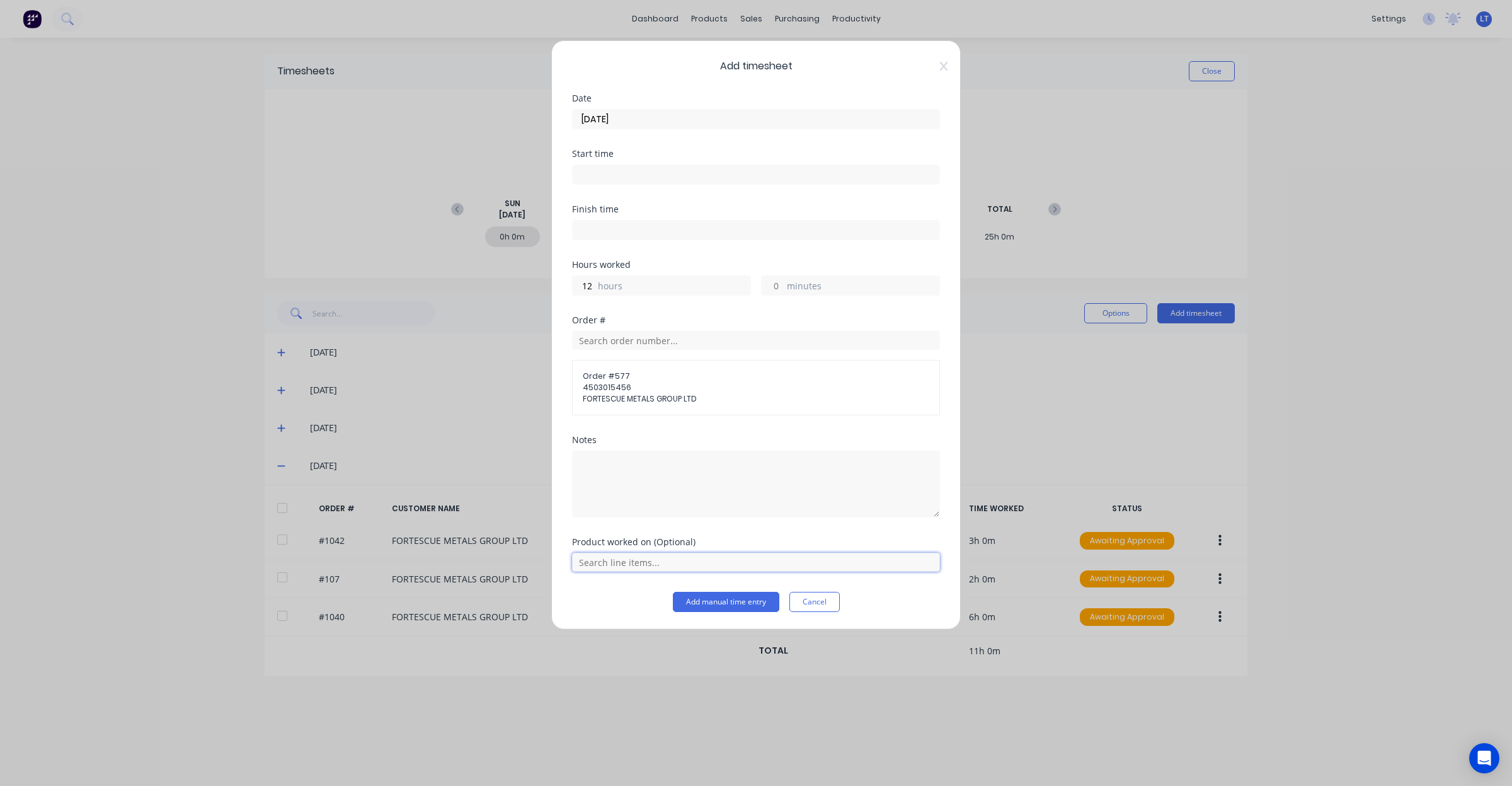
click at [725, 571] on input "text" at bounding box center [756, 562] width 368 height 19
click at [688, 498] on span "Site Installation - Labour" at bounding box center [766, 499] width 328 height 11
click at [696, 488] on textarea at bounding box center [756, 483] width 368 height 67
type textarea "Re-design drop down platform"
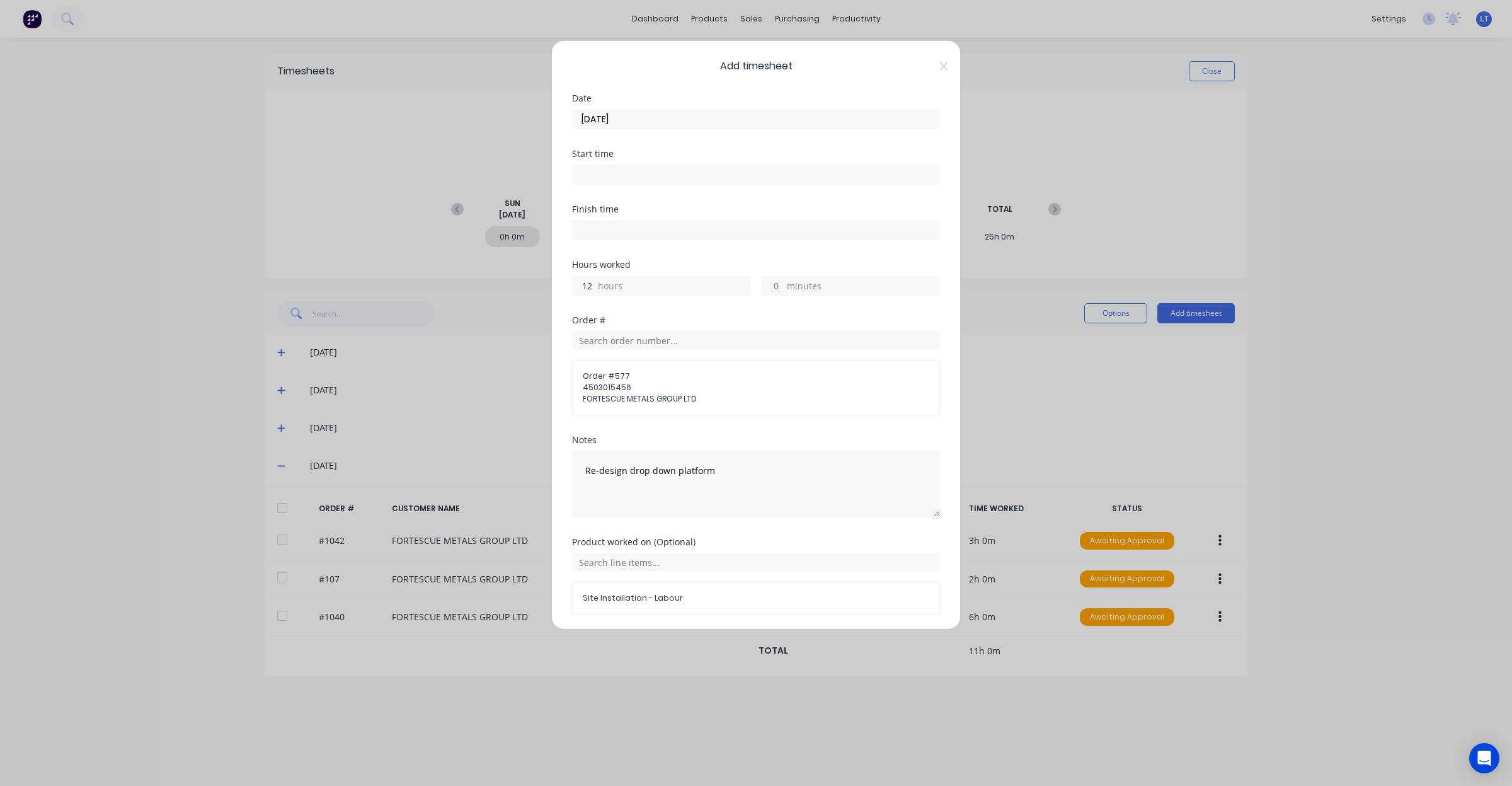
click at [584, 283] on input "12" at bounding box center [584, 285] width 22 height 19
type input "2"
type input "1"
click at [819, 315] on div "Hours worked 1 hours minutes" at bounding box center [756, 288] width 368 height 56
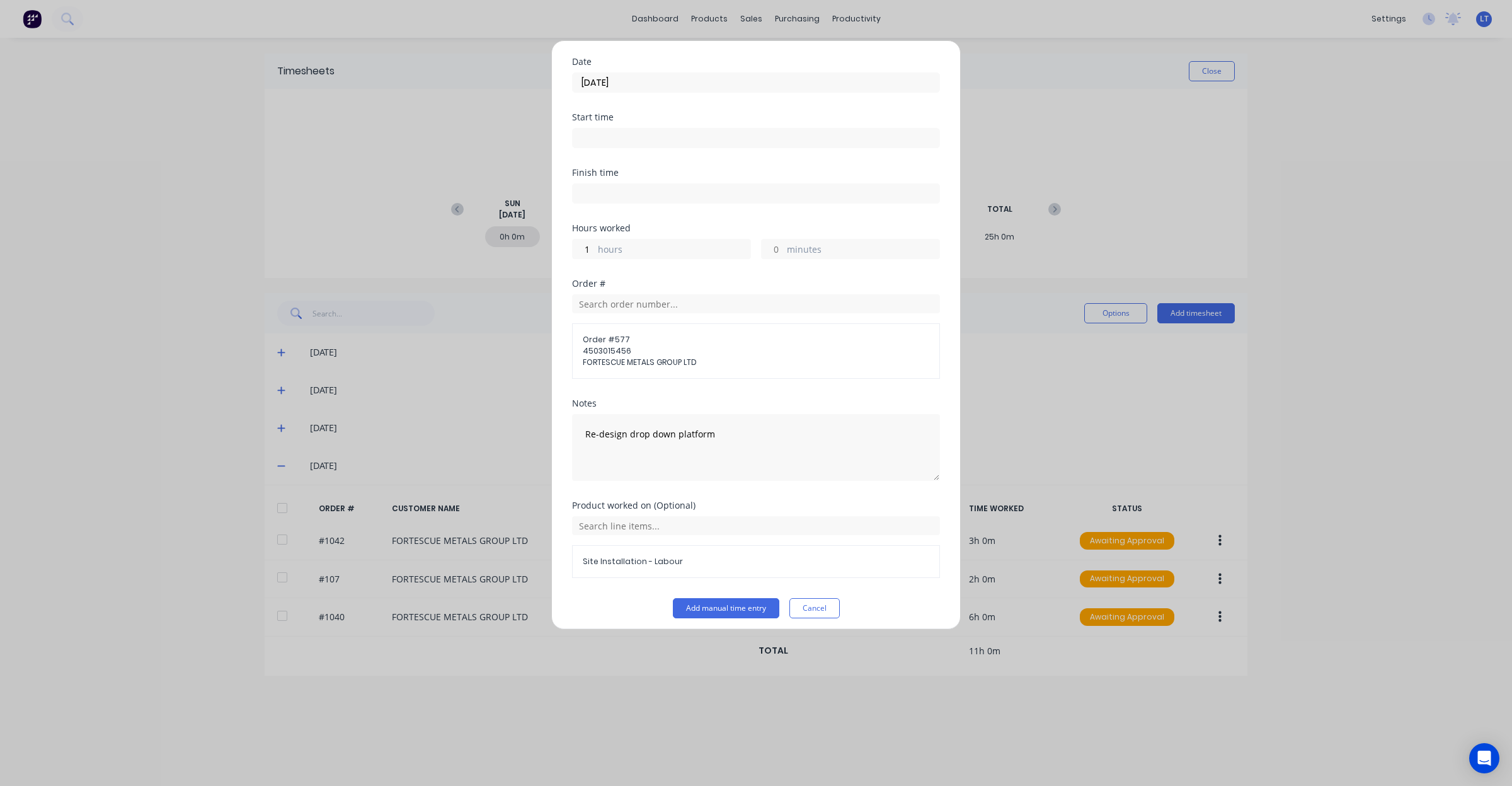
scroll to position [45, 0]
click at [744, 606] on button "Add manual time entry" at bounding box center [726, 601] width 107 height 20
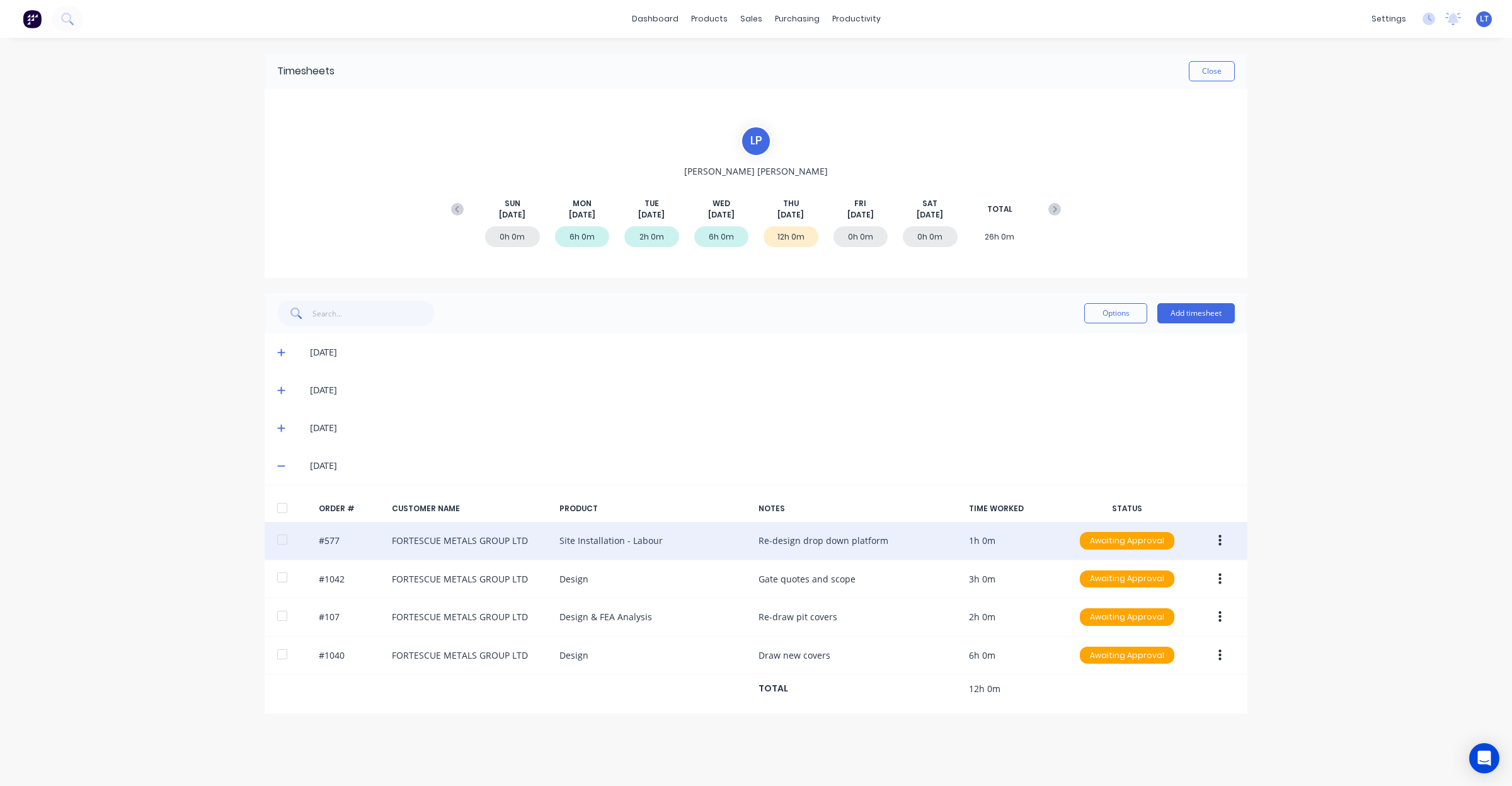
click at [1220, 540] on icon "button" at bounding box center [1220, 541] width 3 height 11
click at [1204, 574] on div "Approve" at bounding box center [1175, 574] width 97 height 19
click at [1223, 543] on button "button" at bounding box center [1219, 541] width 29 height 23
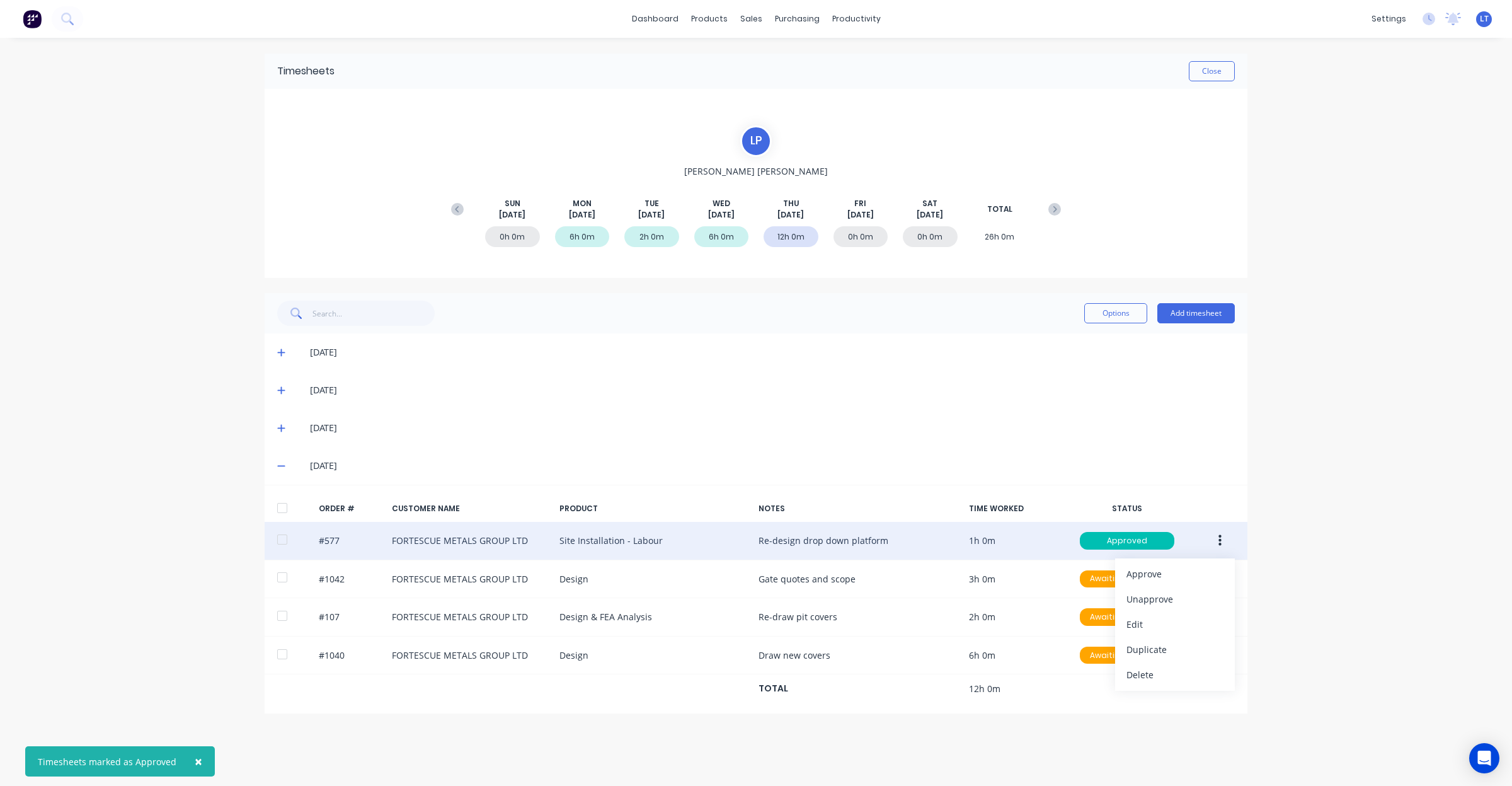
click at [1223, 543] on button "button" at bounding box center [1219, 541] width 29 height 23
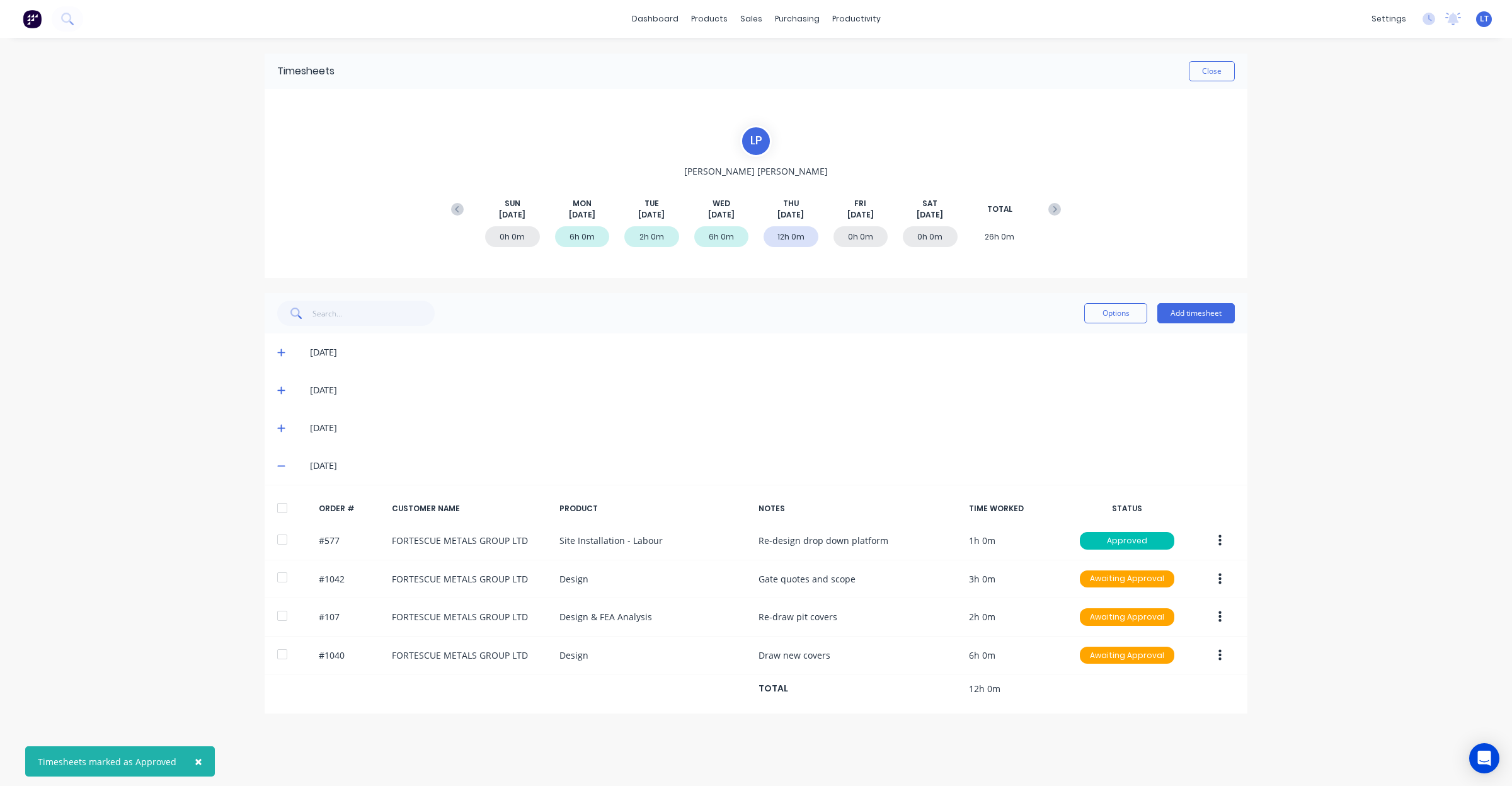
click at [1282, 558] on div "× Timesheets marked as Approved dashboard products sales purchasing productivit…" at bounding box center [756, 393] width 1512 height 786
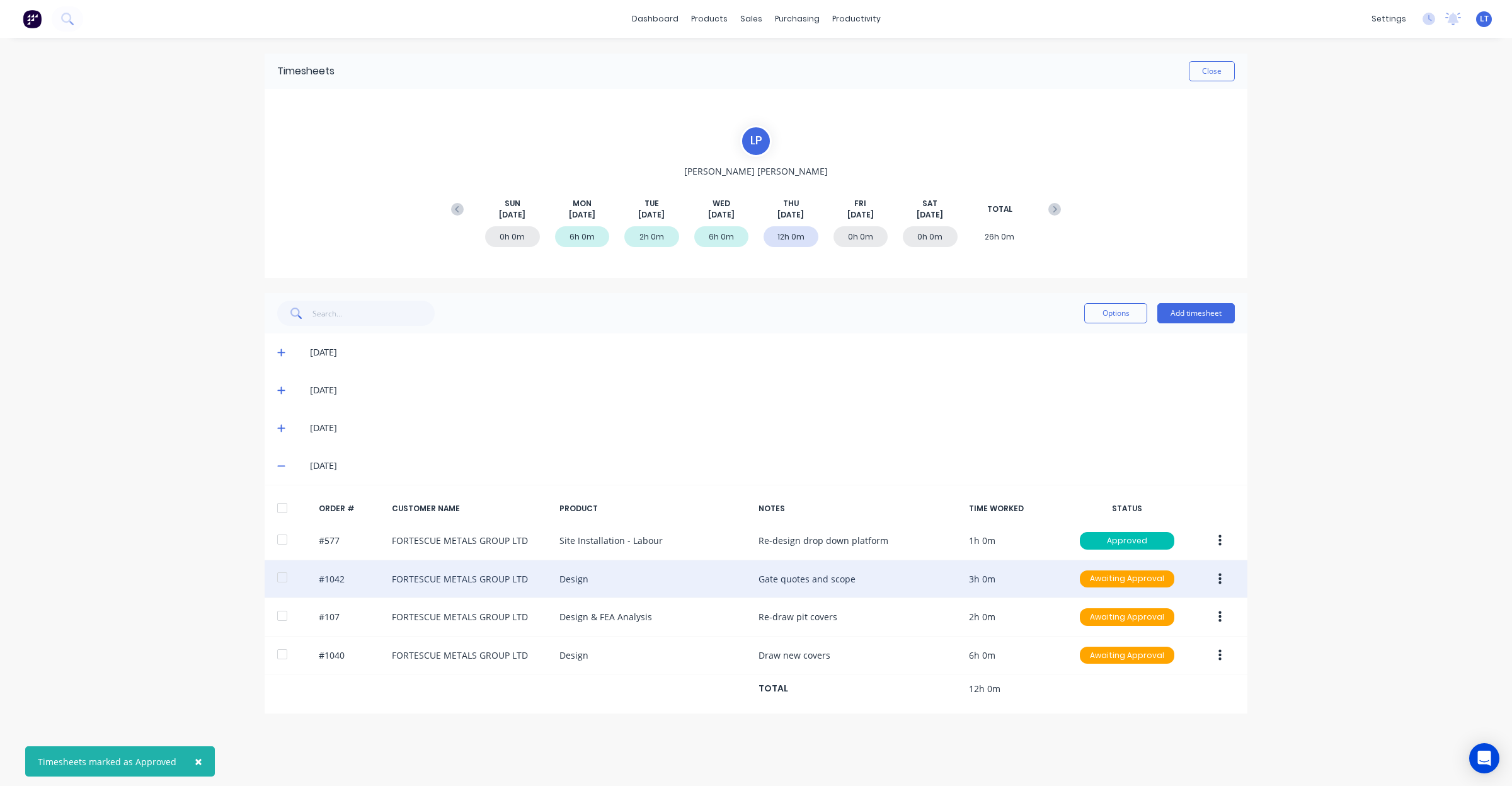
click at [1227, 579] on button "button" at bounding box center [1219, 579] width 29 height 23
click at [1204, 614] on div "Approve" at bounding box center [1175, 612] width 97 height 19
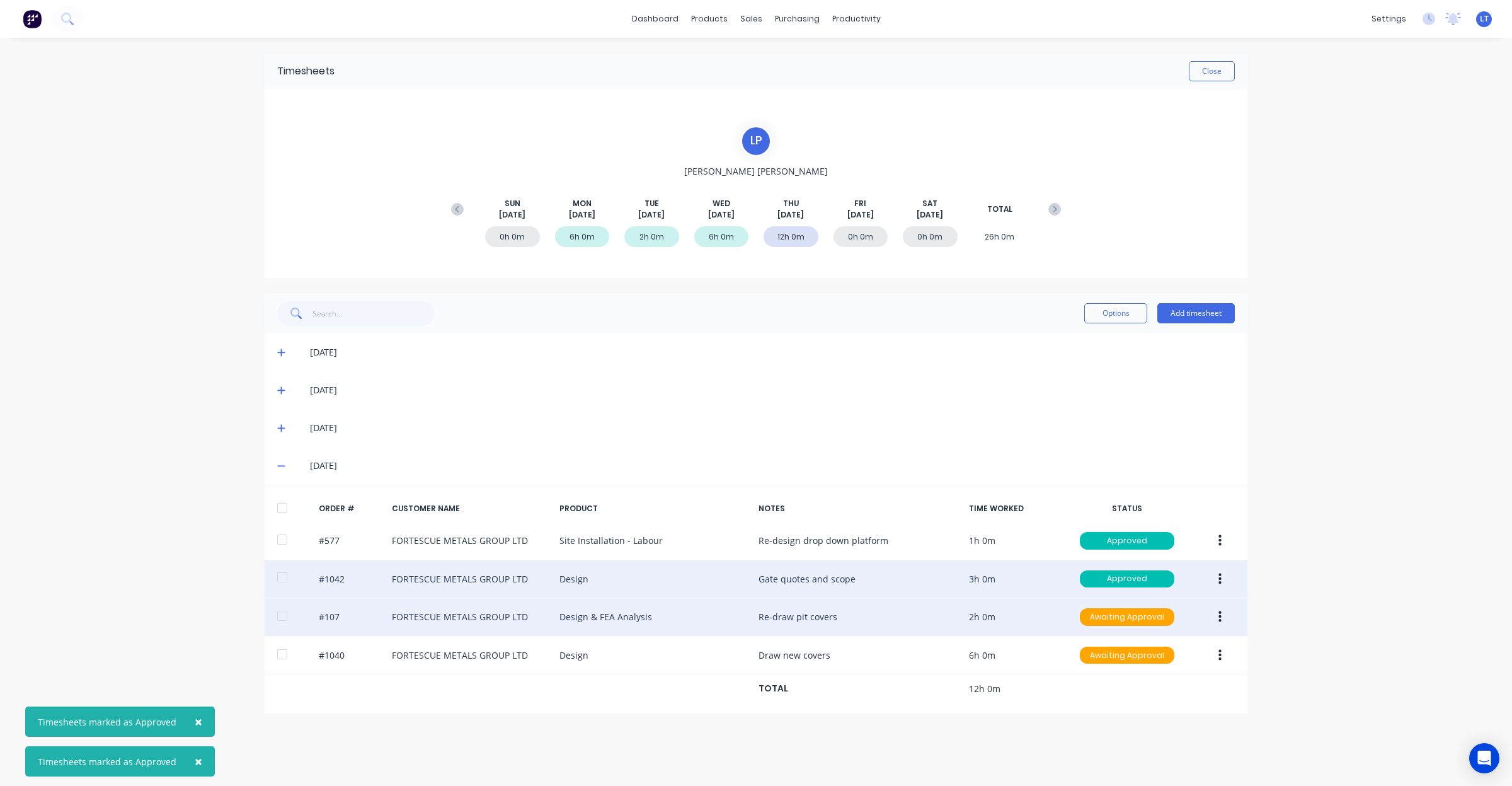
click at [1220, 616] on icon "button" at bounding box center [1220, 616] width 3 height 14
click at [1209, 652] on div "Approve" at bounding box center [1175, 650] width 97 height 19
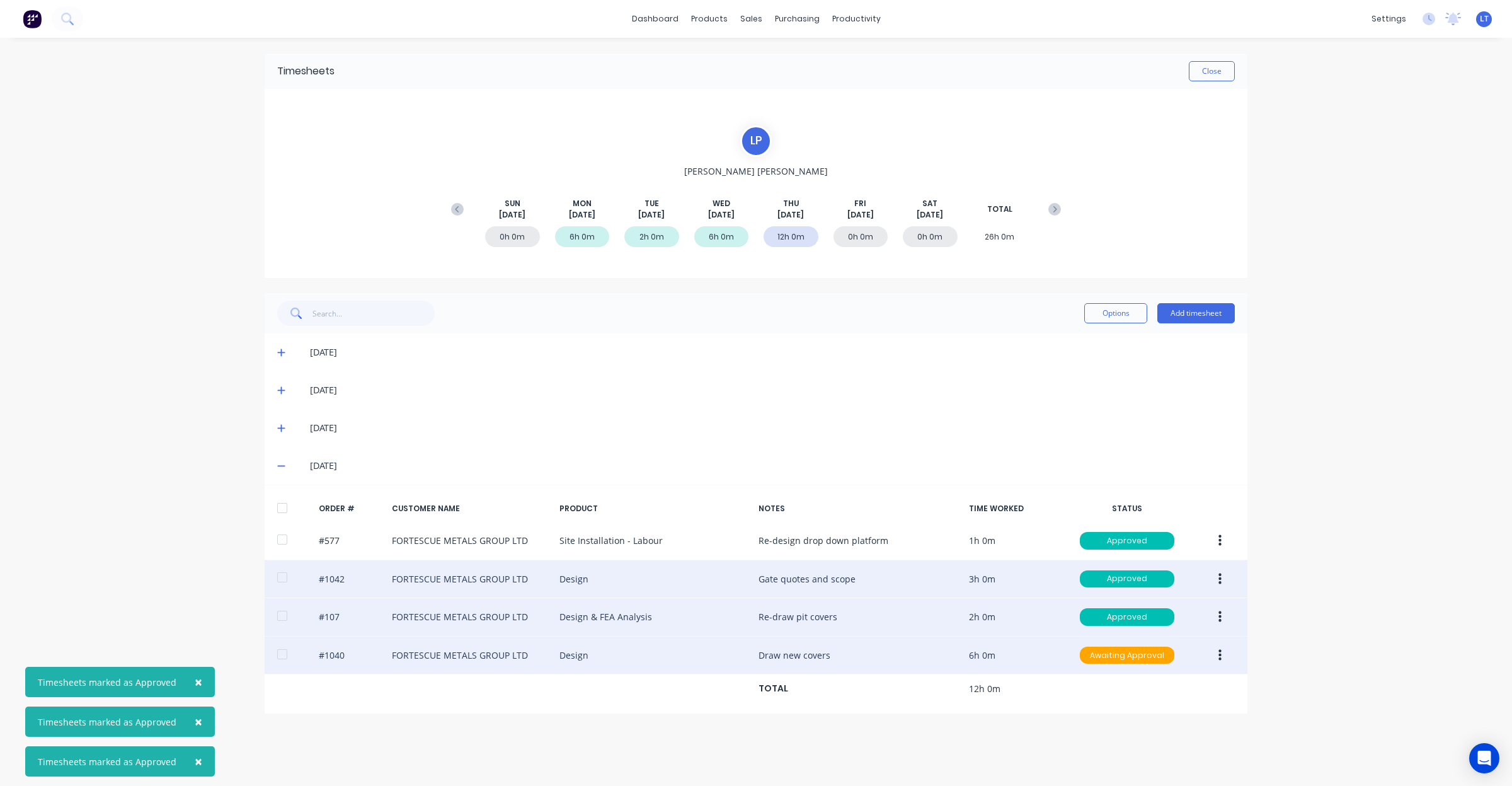
click at [1220, 659] on icon "button" at bounding box center [1220, 655] width 3 height 14
click at [1204, 687] on div "Approve" at bounding box center [1175, 689] width 97 height 19
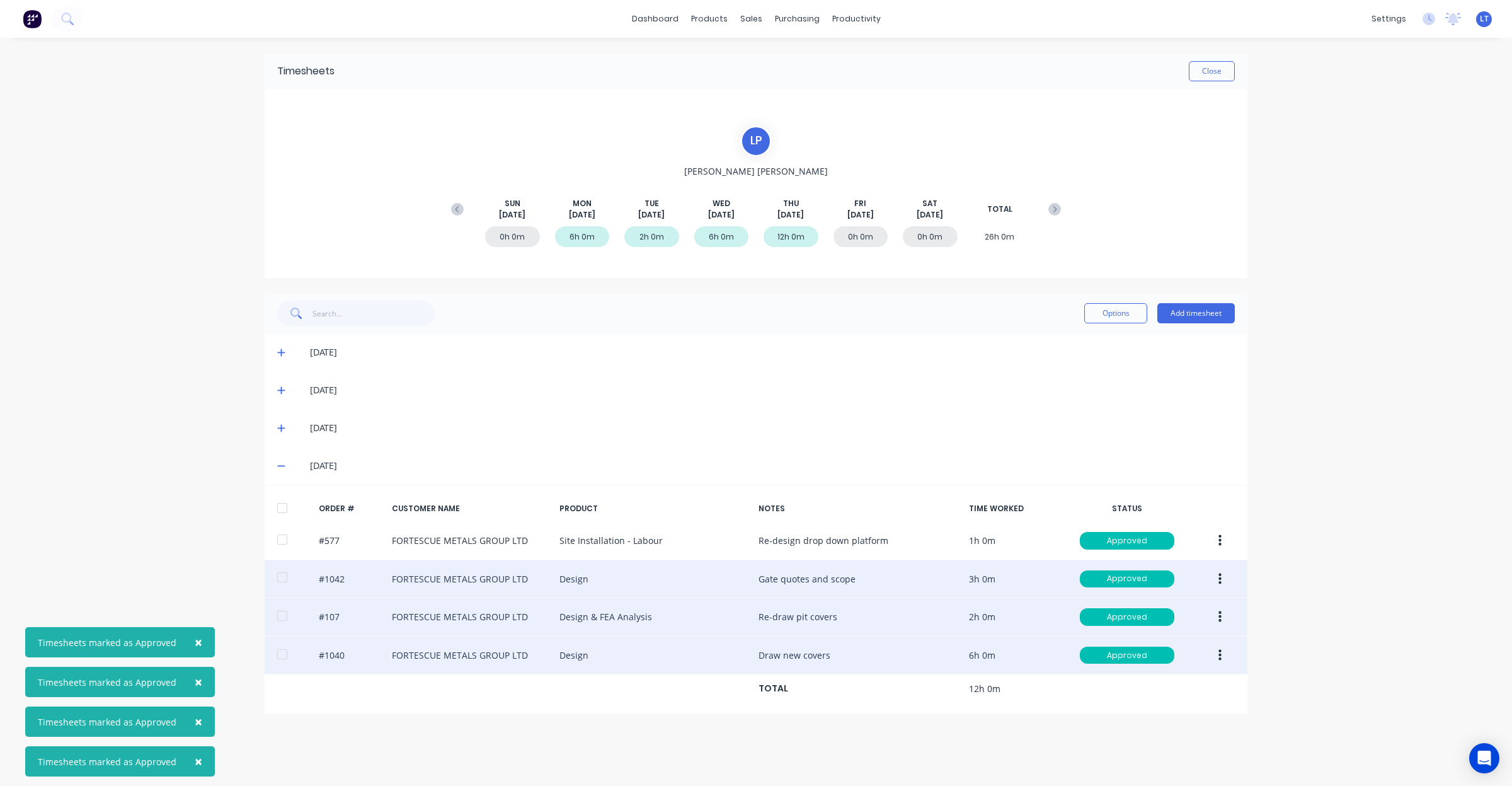
click at [1322, 571] on div "× Timesheets marked as Approved × Timesheets marked as Approved × Timesheets ma…" at bounding box center [756, 393] width 1512 height 786
drag, startPoint x: 1322, startPoint y: 571, endPoint x: 1286, endPoint y: 650, distance: 86.8
click at [1286, 650] on div "× Timesheets marked as Approved × Timesheets marked as Approved × Timesheets ma…" at bounding box center [756, 393] width 1512 height 786
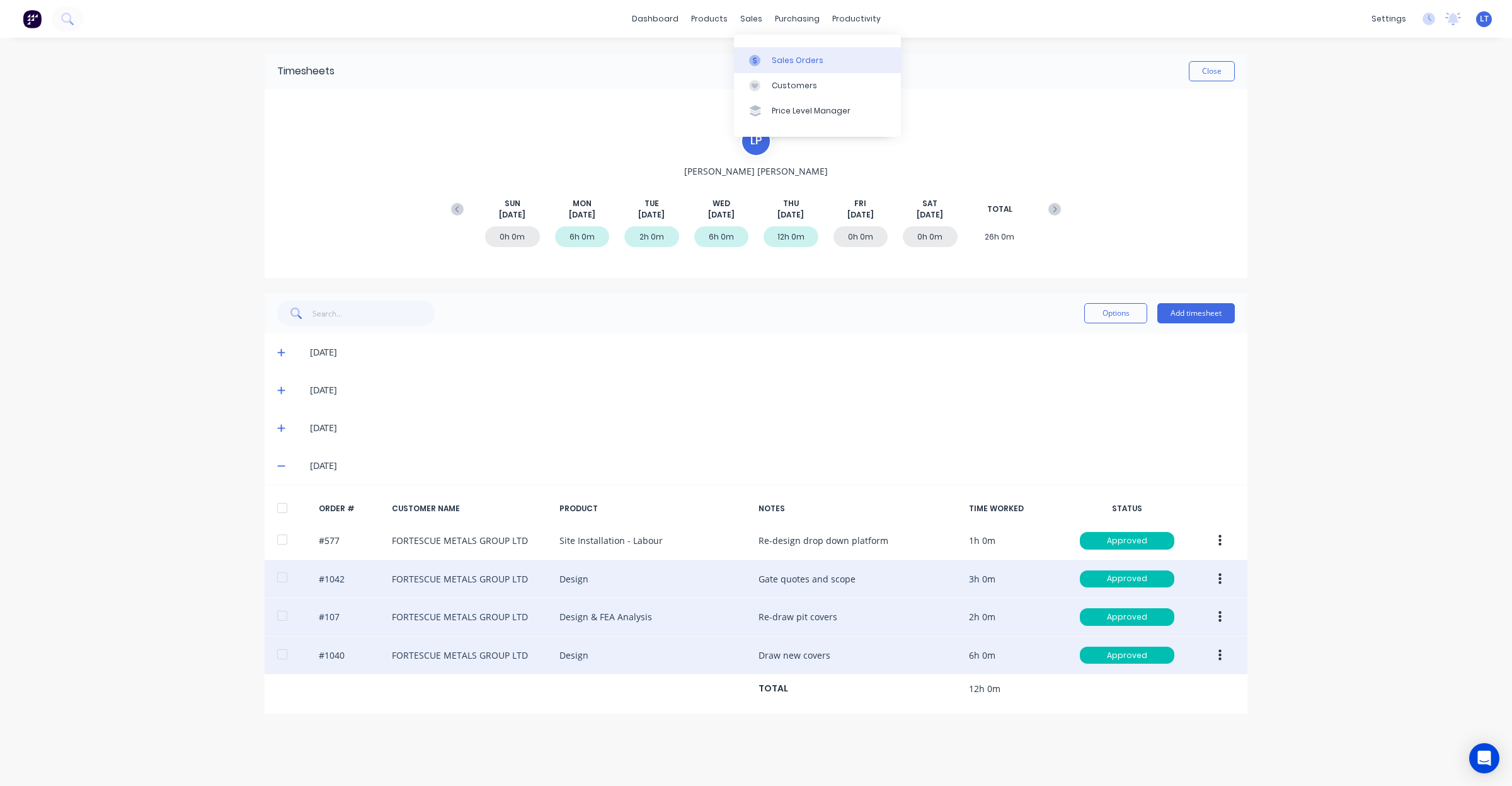
click at [770, 57] on link "Sales Orders" at bounding box center [817, 59] width 167 height 25
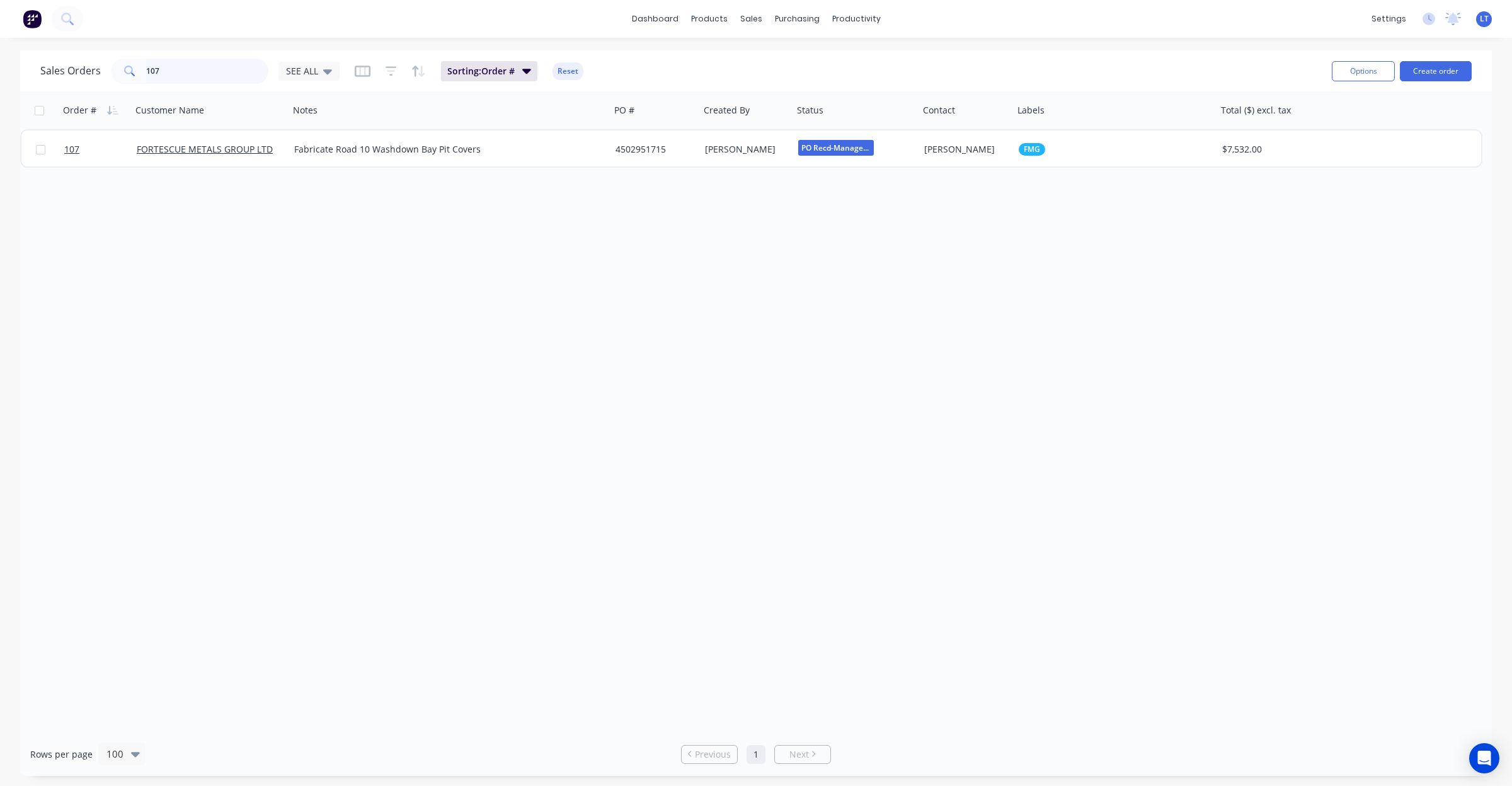
drag, startPoint x: 191, startPoint y: 77, endPoint x: 0, endPoint y: 56, distance: 192.2
click at [0, 56] on div "Sales Orders 107 SEE ALL Sorting: Order # Reset Options Create order Order # Cu…" at bounding box center [756, 413] width 1512 height 725
type input "462"
drag, startPoint x: 182, startPoint y: 69, endPoint x: 26, endPoint y: 71, distance: 156.0
click at [26, 71] on div "Sales Orders 462 SEE ALL Sorting: Order # Reset Options Create order" at bounding box center [756, 70] width 1472 height 41
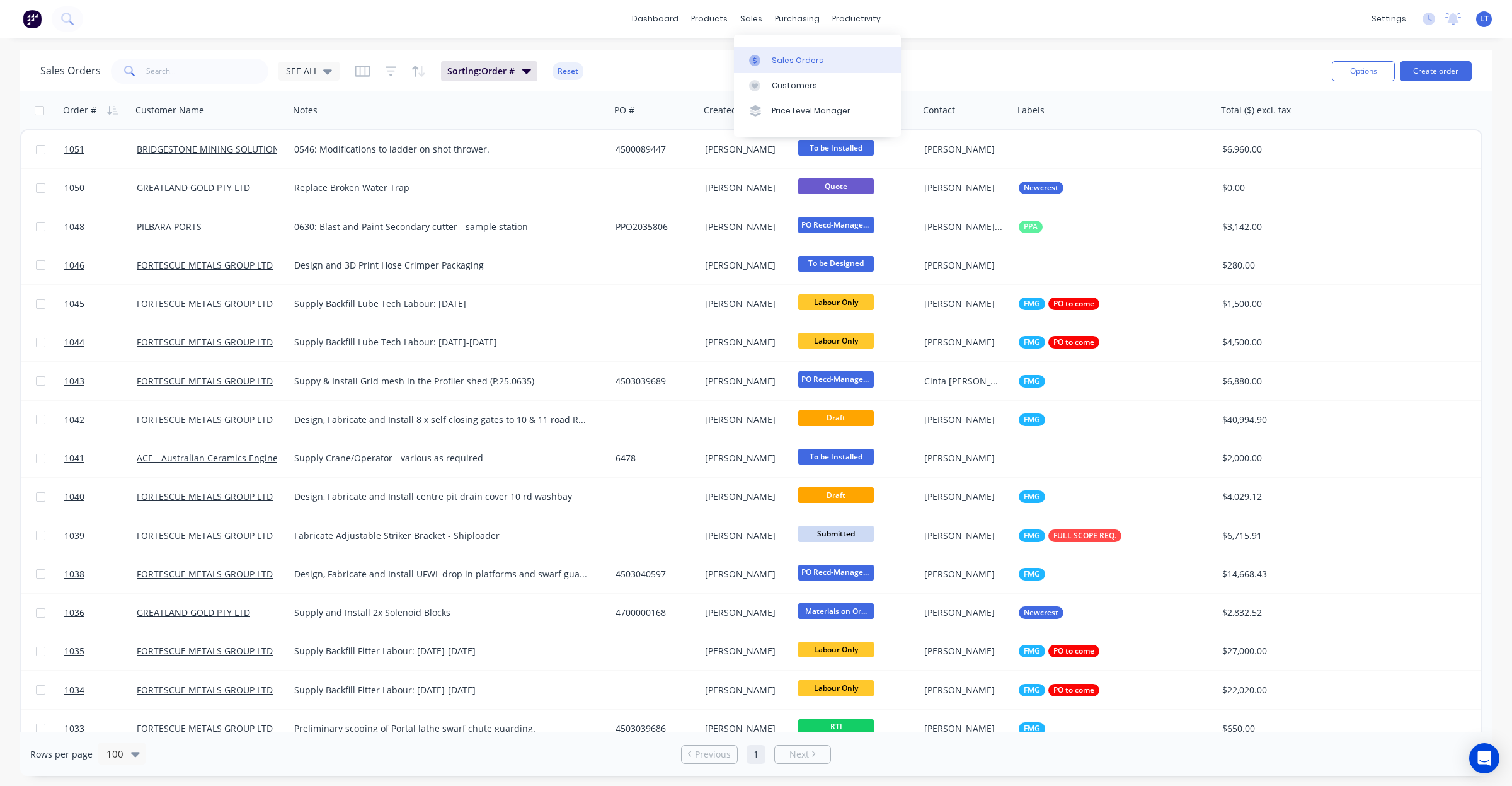
click at [767, 64] on div at bounding box center [758, 61] width 19 height 11
click at [202, 77] on input "text" at bounding box center [207, 71] width 123 height 25
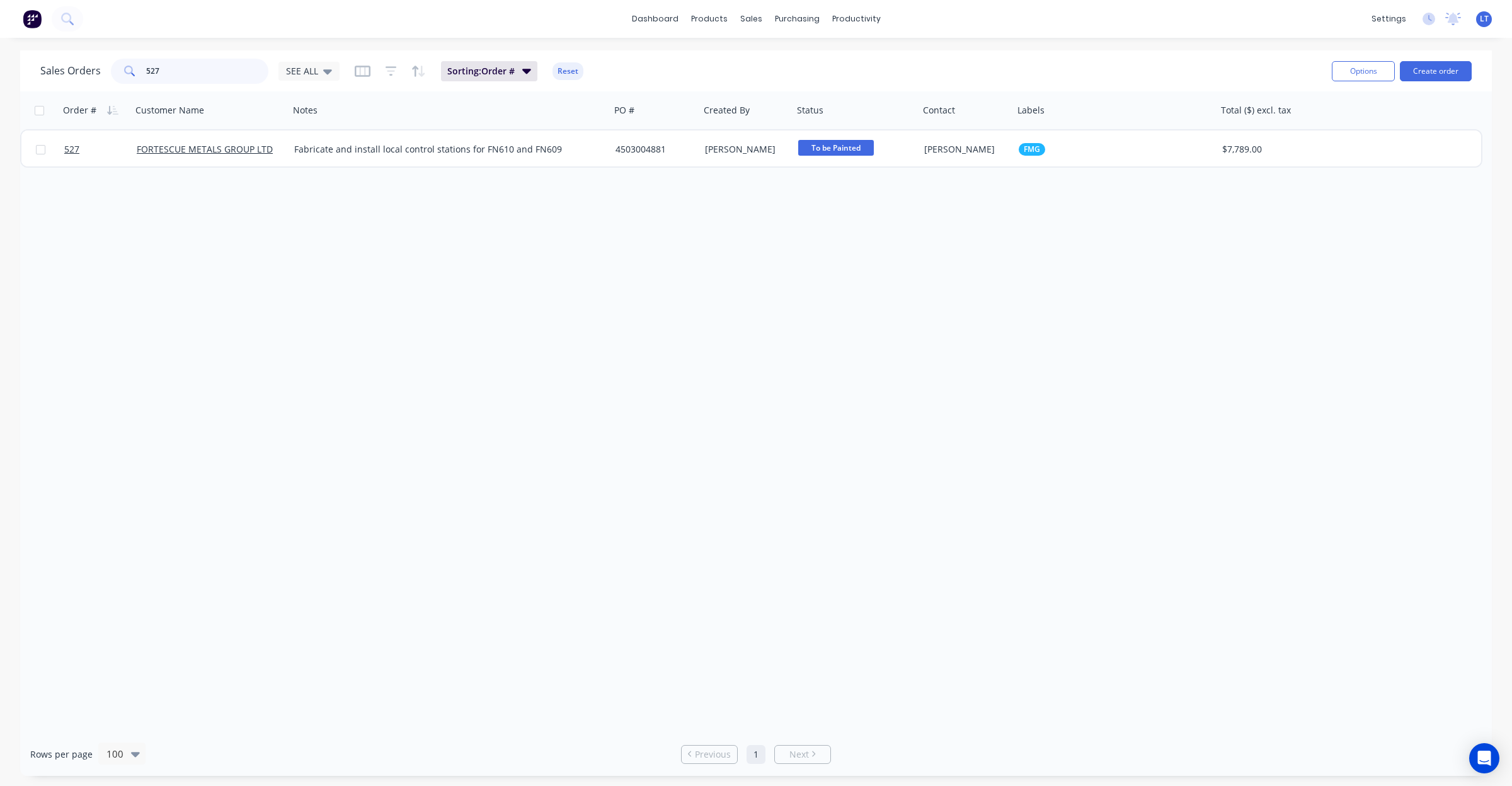
drag, startPoint x: 194, startPoint y: 76, endPoint x: 77, endPoint y: 76, distance: 117.0
click at [77, 76] on div "Sales Orders 527 SEE ALL" at bounding box center [190, 71] width 299 height 25
click at [175, 70] on input "527" at bounding box center [207, 71] width 123 height 25
drag, startPoint x: 183, startPoint y: 72, endPoint x: 102, endPoint y: 73, distance: 81.0
click at [102, 73] on div "Sales Orders 527 SEE ALL" at bounding box center [190, 71] width 299 height 25
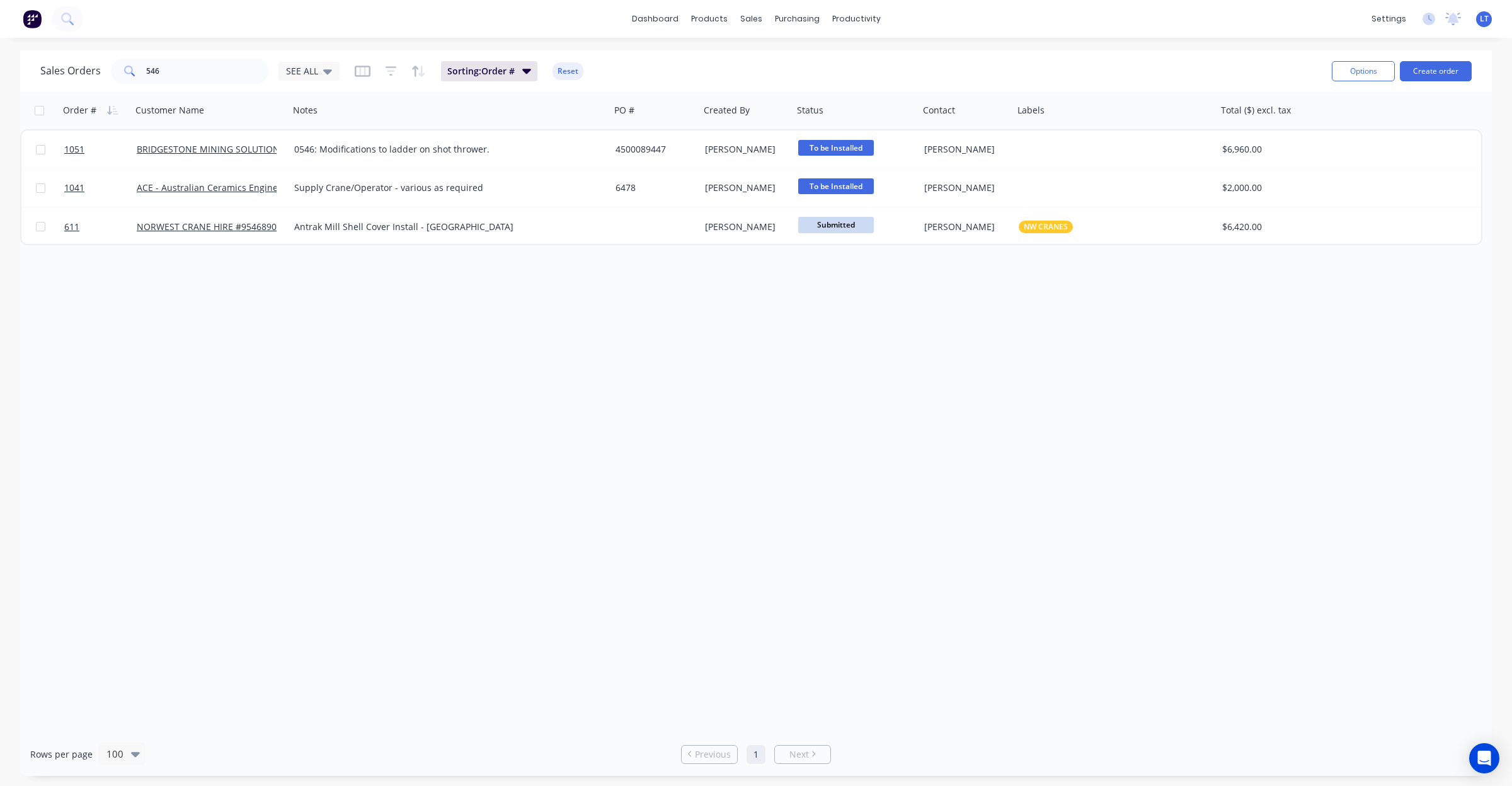
drag, startPoint x: 578, startPoint y: 331, endPoint x: 539, endPoint y: 361, distance: 49.2
click at [490, 323] on div "Order # Customer Name Notes PO # Created By Status Contact Labels Total ($) exc…" at bounding box center [756, 412] width 1472 height 641
drag, startPoint x: 960, startPoint y: 571, endPoint x: 888, endPoint y: 609, distance: 81.4
click at [845, 549] on div "Order # Customer Name Notes PO # Created By Status Contact Labels Total ($) exc…" at bounding box center [756, 412] width 1472 height 641
drag, startPoint x: 202, startPoint y: 67, endPoint x: 0, endPoint y: 71, distance: 202.0
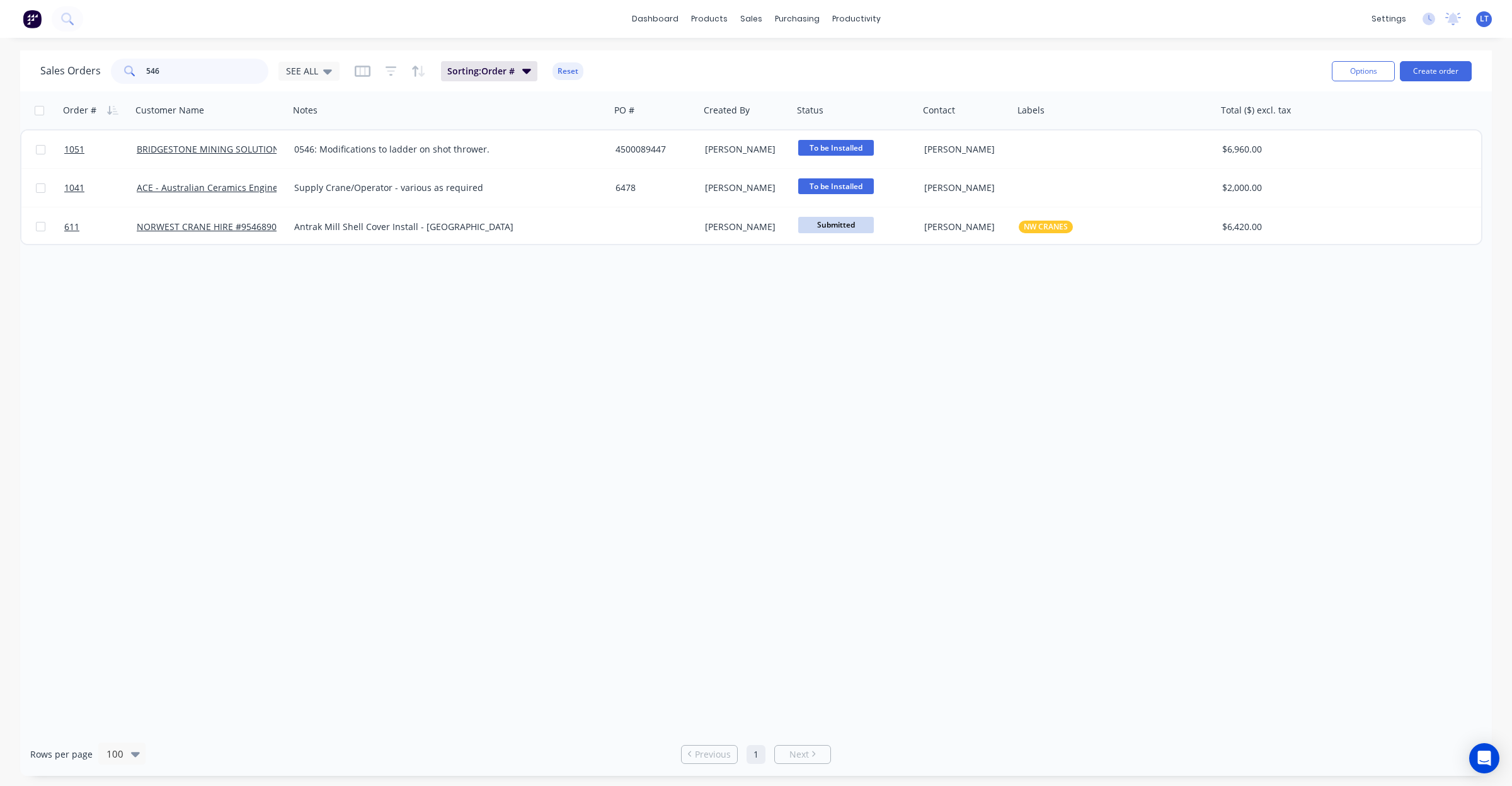
click at [0, 71] on div "Sales Orders 546 SEE ALL Sorting: Order # Reset Options Create order Order # Cu…" at bounding box center [756, 413] width 1512 height 725
type input "1051"
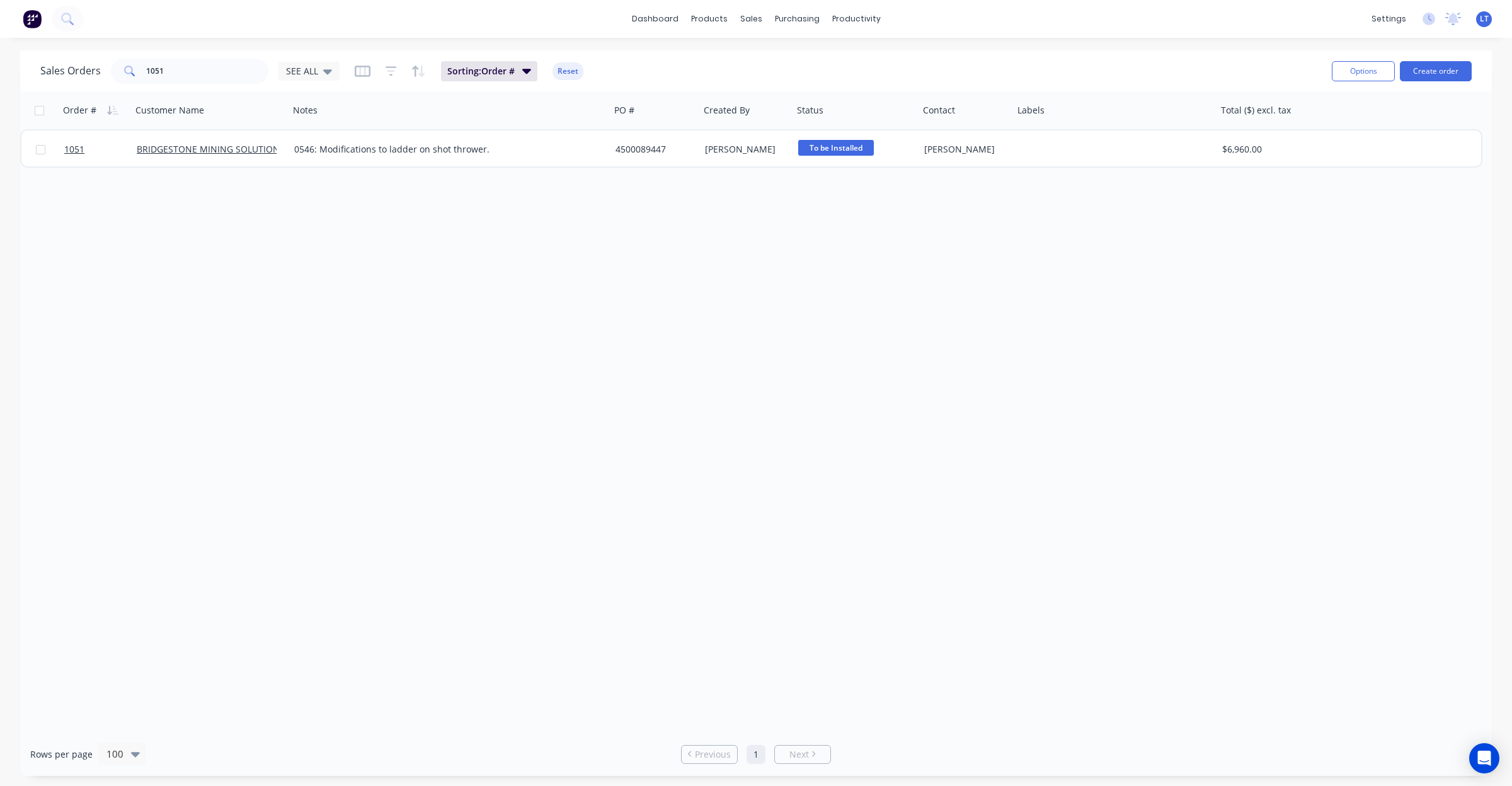
drag, startPoint x: 690, startPoint y: 368, endPoint x: 600, endPoint y: 358, distance: 90.6
click at [682, 368] on div "Order # Customer Name Notes PO # Created By Status Contact Labels Total ($) exc…" at bounding box center [756, 412] width 1472 height 641
click at [600, 358] on div "Order # Customer Name Notes PO # Created By Status Contact Labels Total ($) exc…" at bounding box center [756, 412] width 1472 height 641
drag, startPoint x: 90, startPoint y: 77, endPoint x: 0, endPoint y: 74, distance: 90.0
click at [0, 74] on div "Sales Orders 1051 SEE ALL Sorting: Order # Reset Options Create order Order # C…" at bounding box center [756, 413] width 1512 height 725
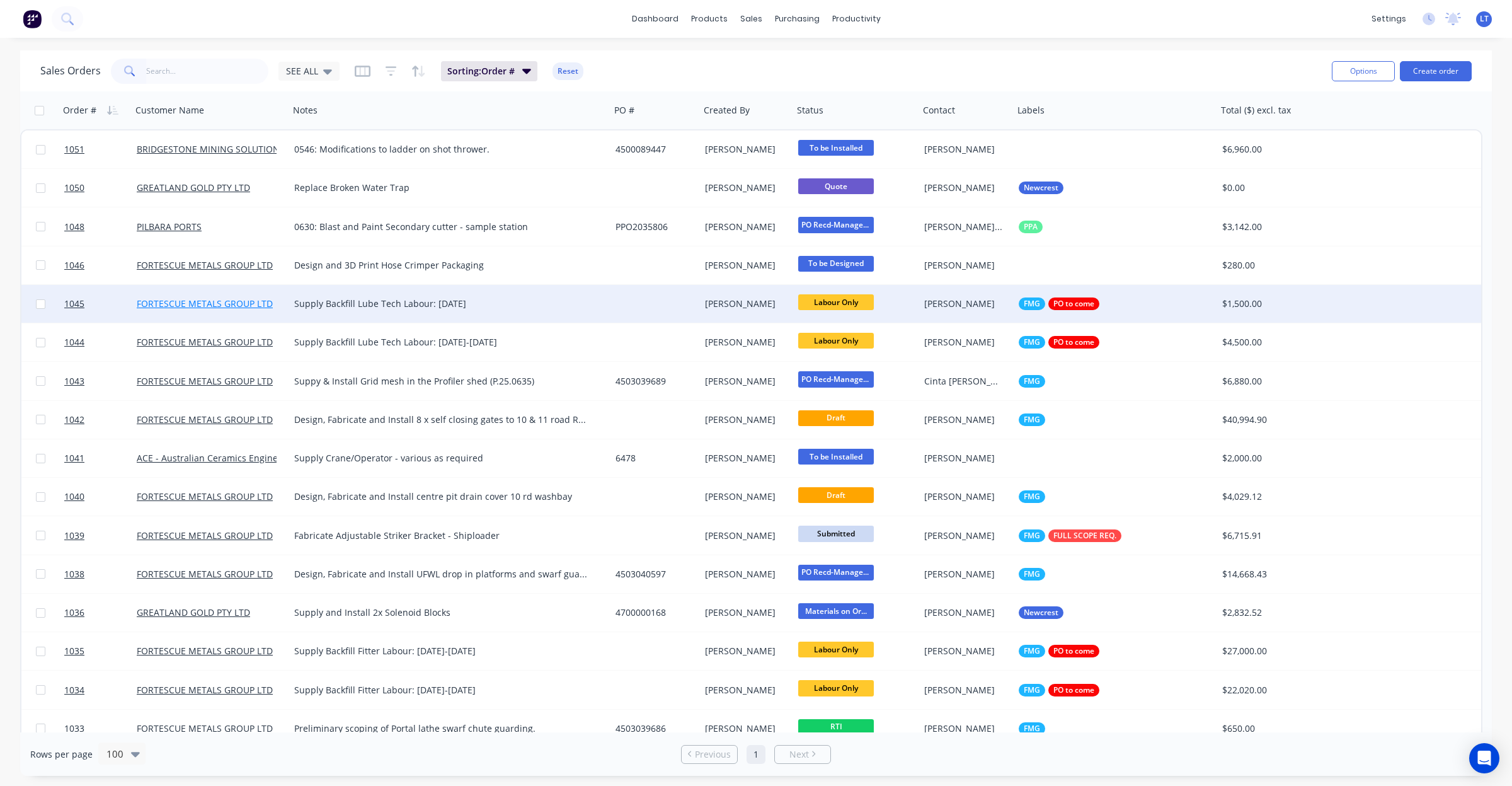
click at [220, 303] on link "FORTESCUE METALS GROUP LTD" at bounding box center [205, 303] width 136 height 12
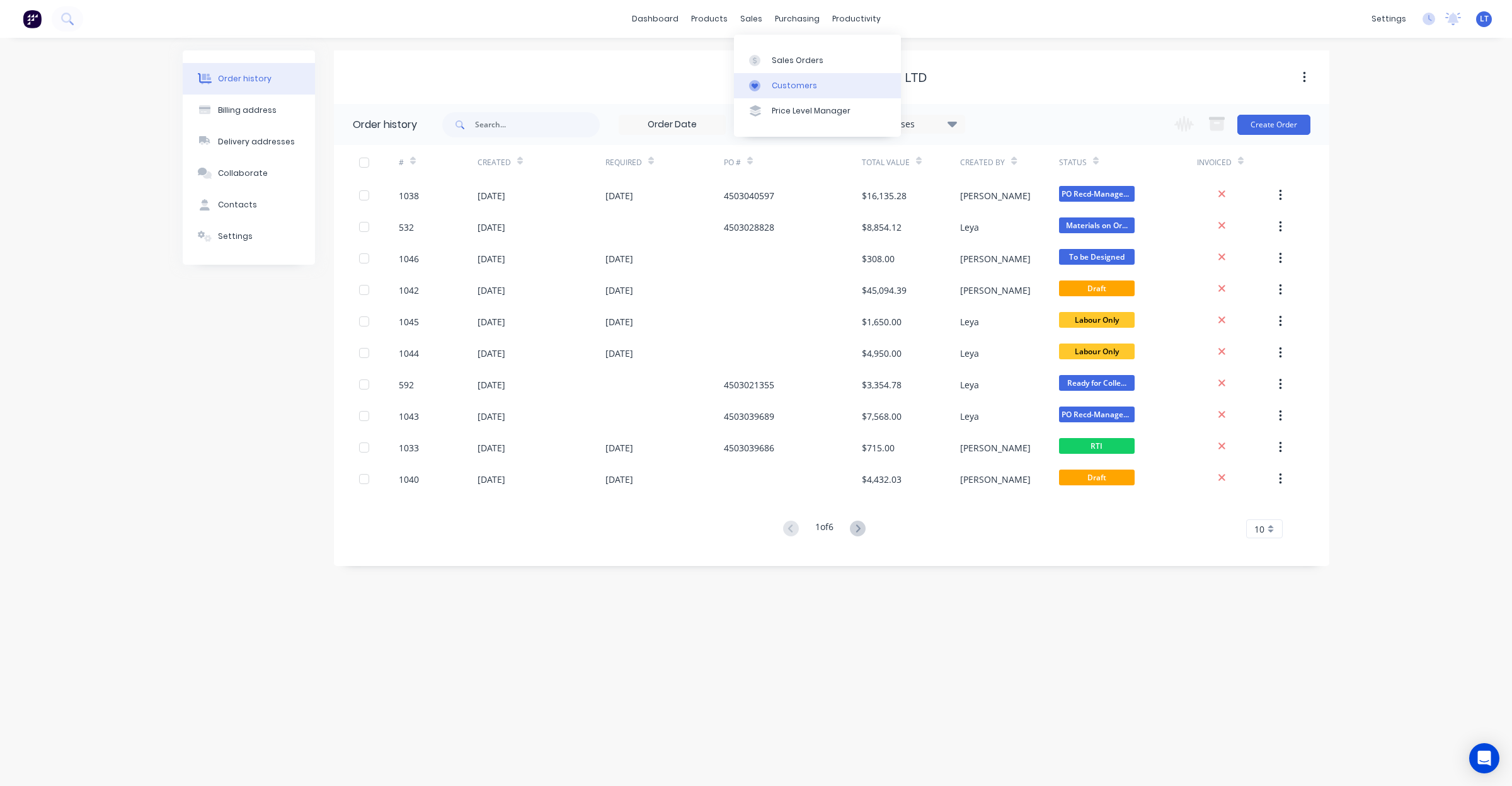
click at [789, 82] on div "Customers" at bounding box center [794, 86] width 45 height 11
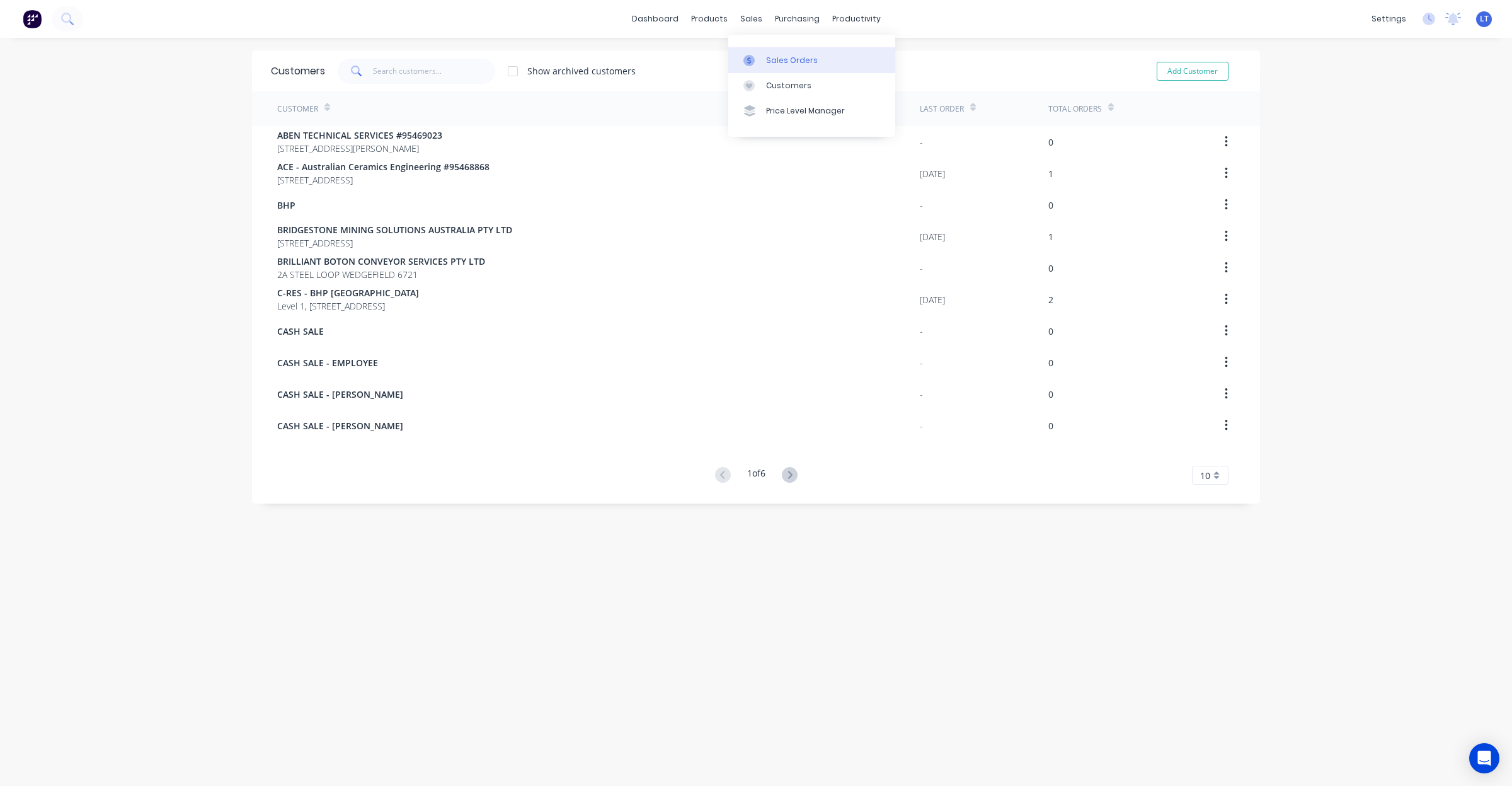
click at [760, 55] on div at bounding box center [753, 61] width 19 height 11
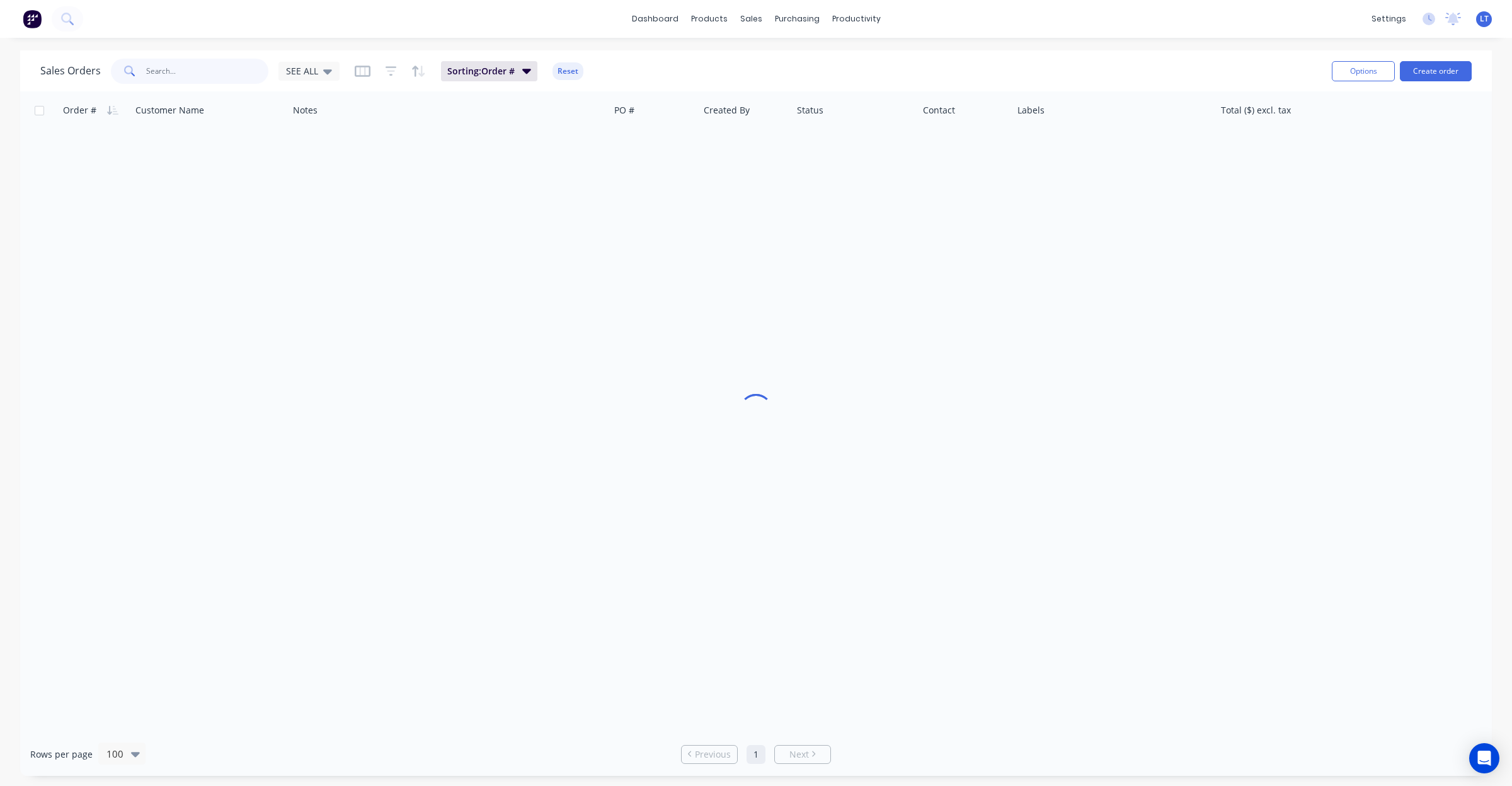
click at [212, 77] on input "text" at bounding box center [207, 71] width 123 height 25
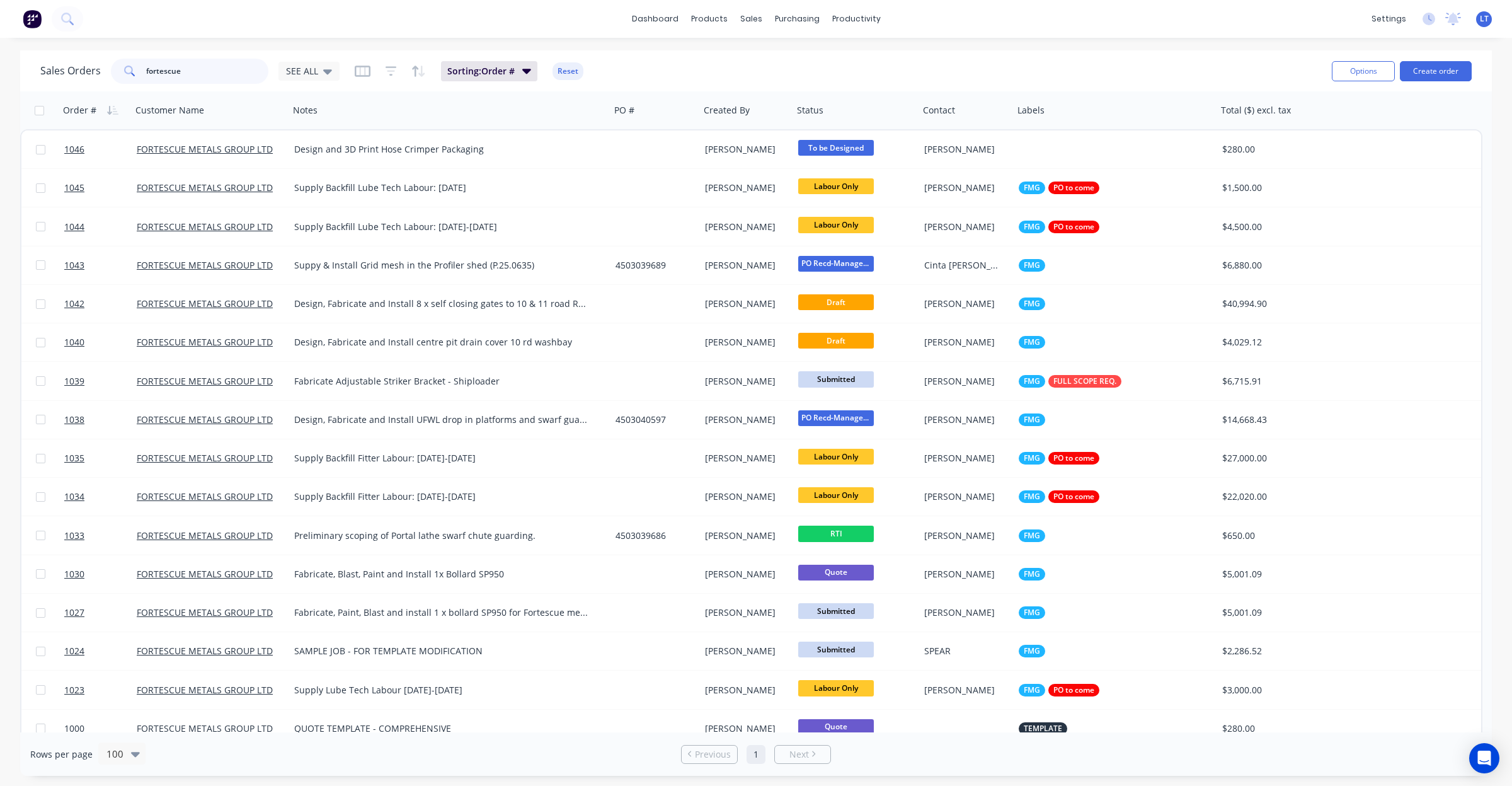
type input "fortescue"
click at [738, 60] on div "Product Catalogue" at bounding box center [765, 61] width 78 height 11
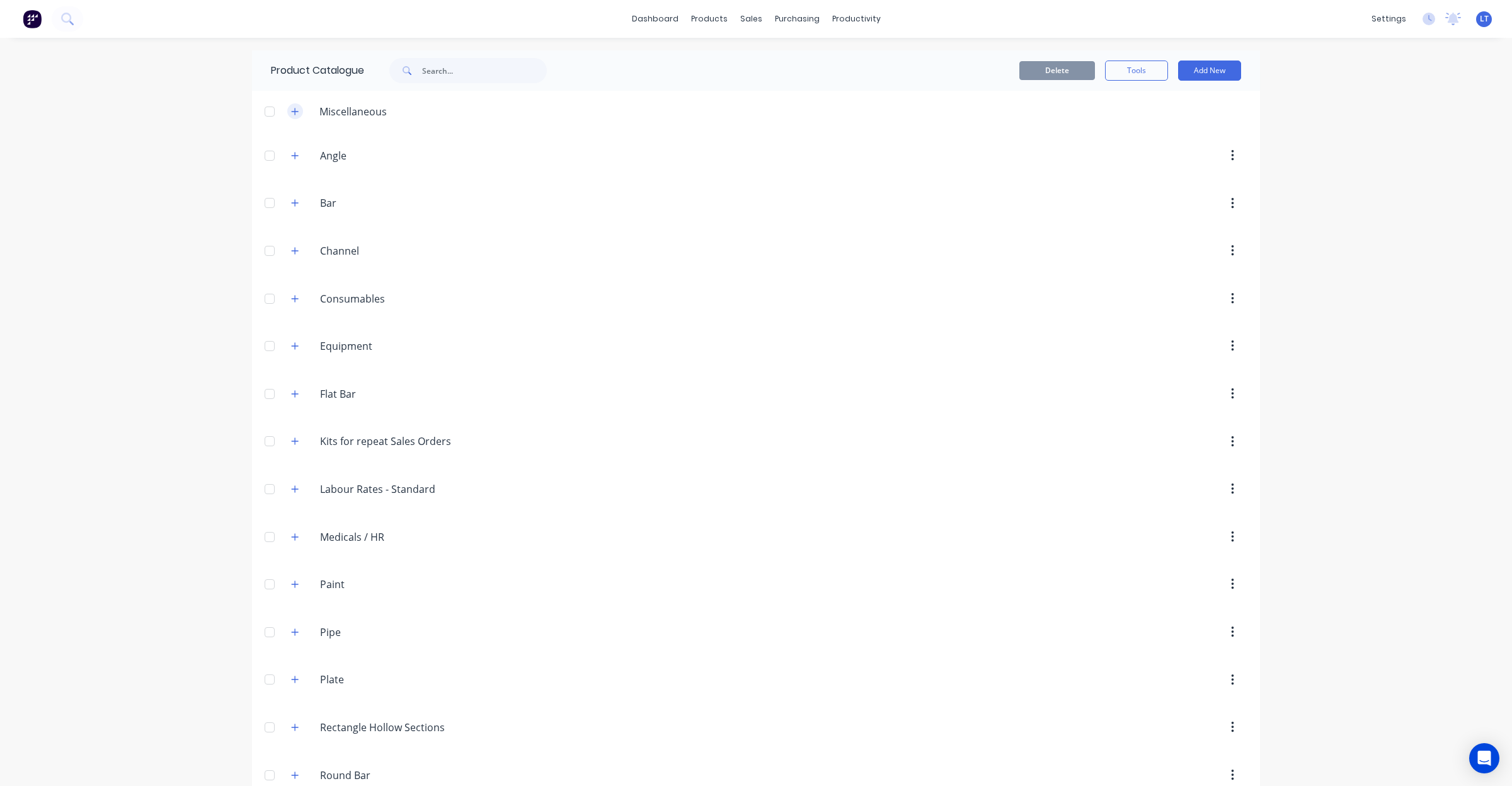
click at [294, 114] on button "button" at bounding box center [295, 111] width 16 height 16
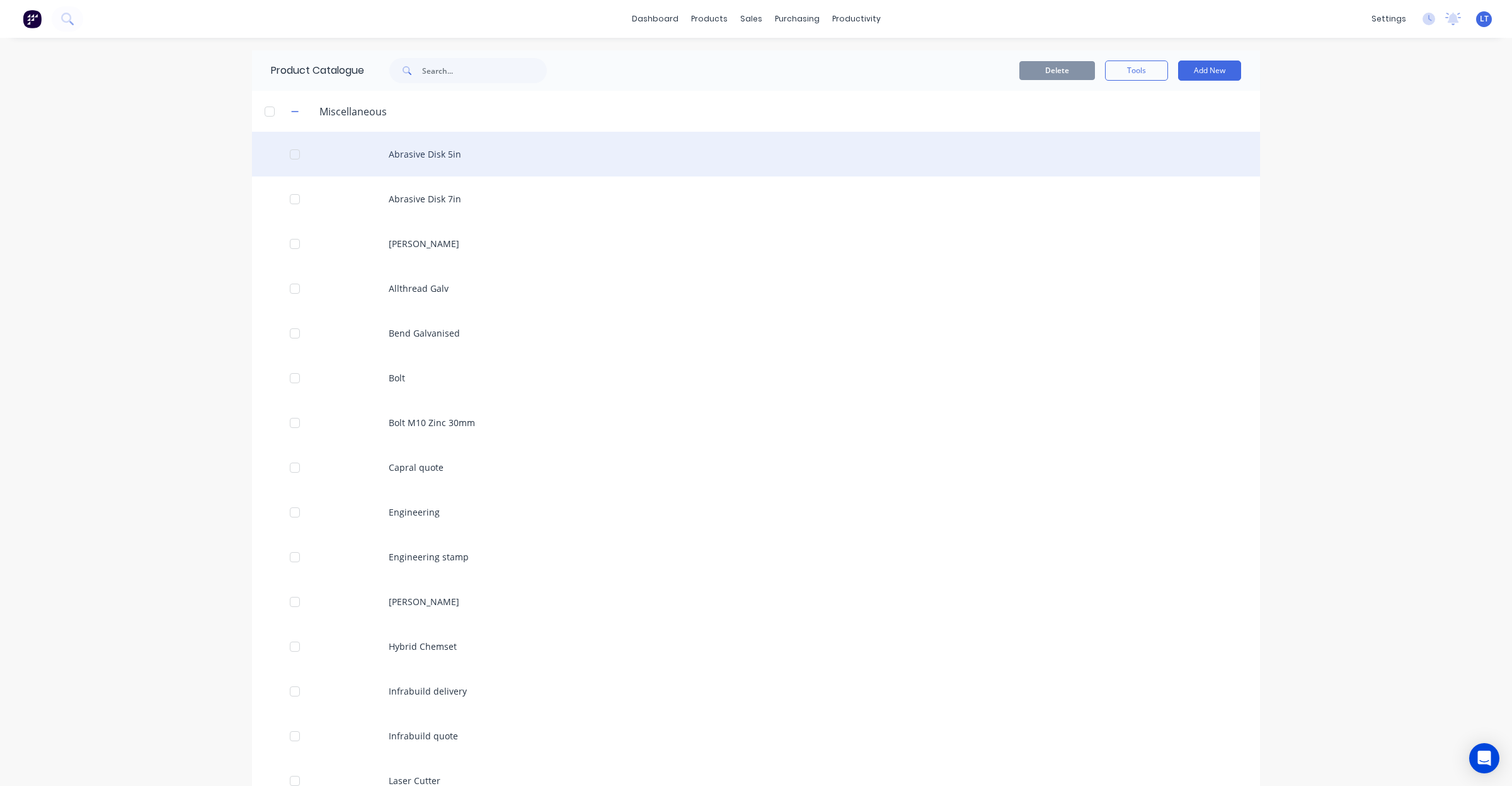
click at [443, 158] on div "Abrasive Disk 5in" at bounding box center [756, 154] width 1008 height 45
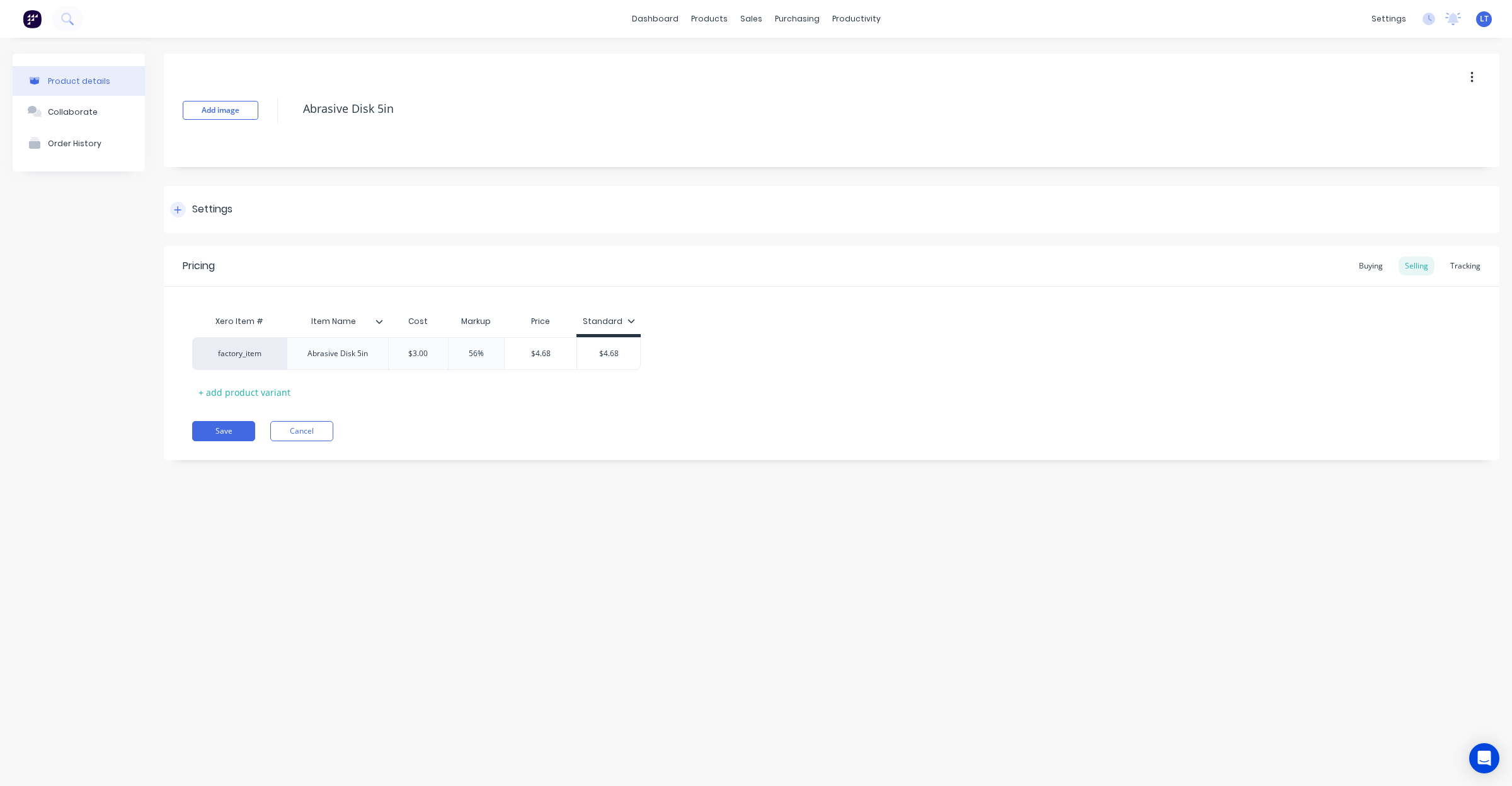
click at [216, 208] on div "Settings" at bounding box center [212, 210] width 40 height 16
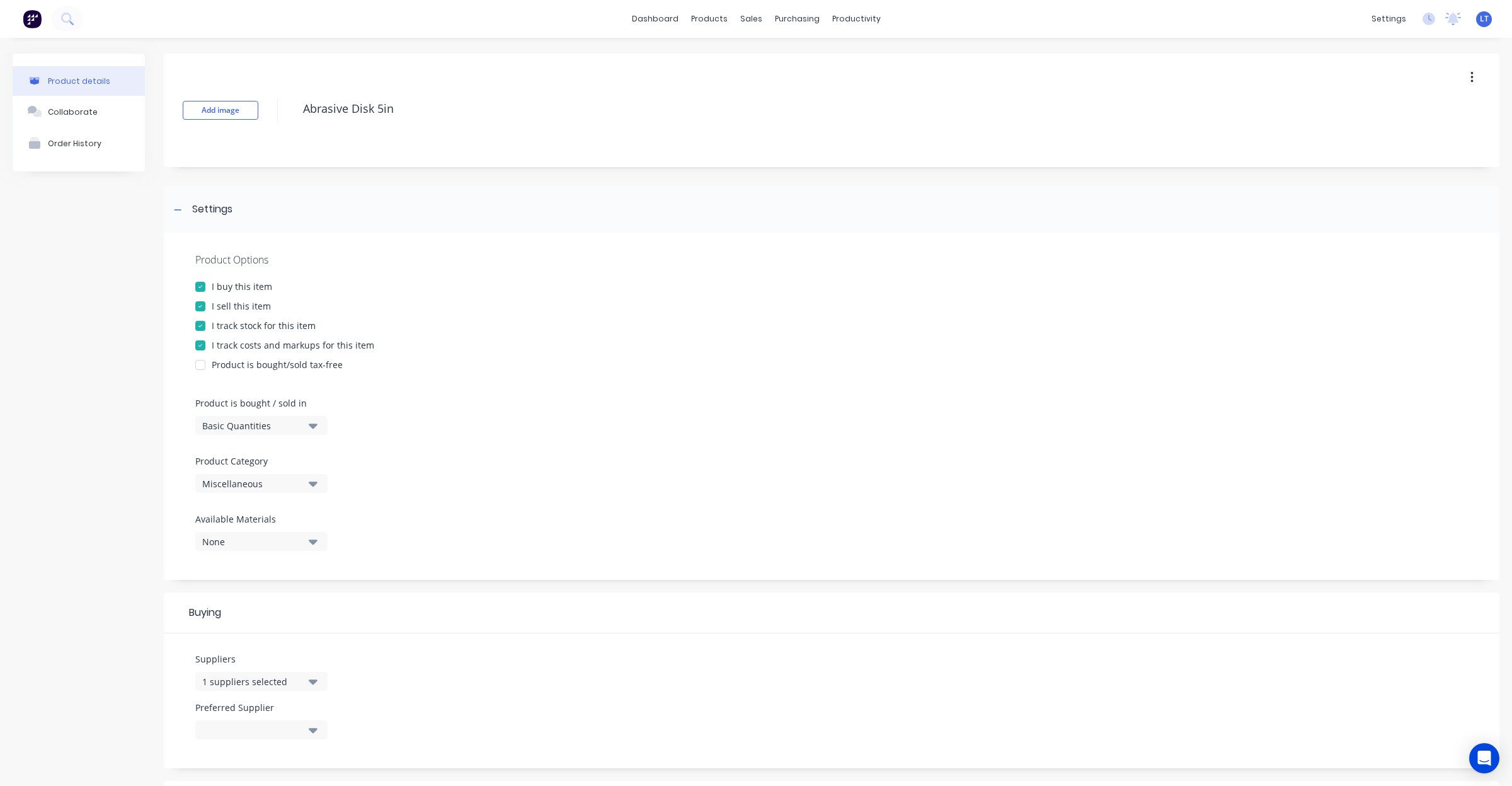
click at [284, 329] on div "I track stock for this item" at bounding box center [263, 325] width 104 height 14
click at [291, 485] on div "Miscellaneous" at bounding box center [252, 483] width 101 height 14
click at [306, 634] on div "Consumables" at bounding box center [290, 628] width 189 height 25
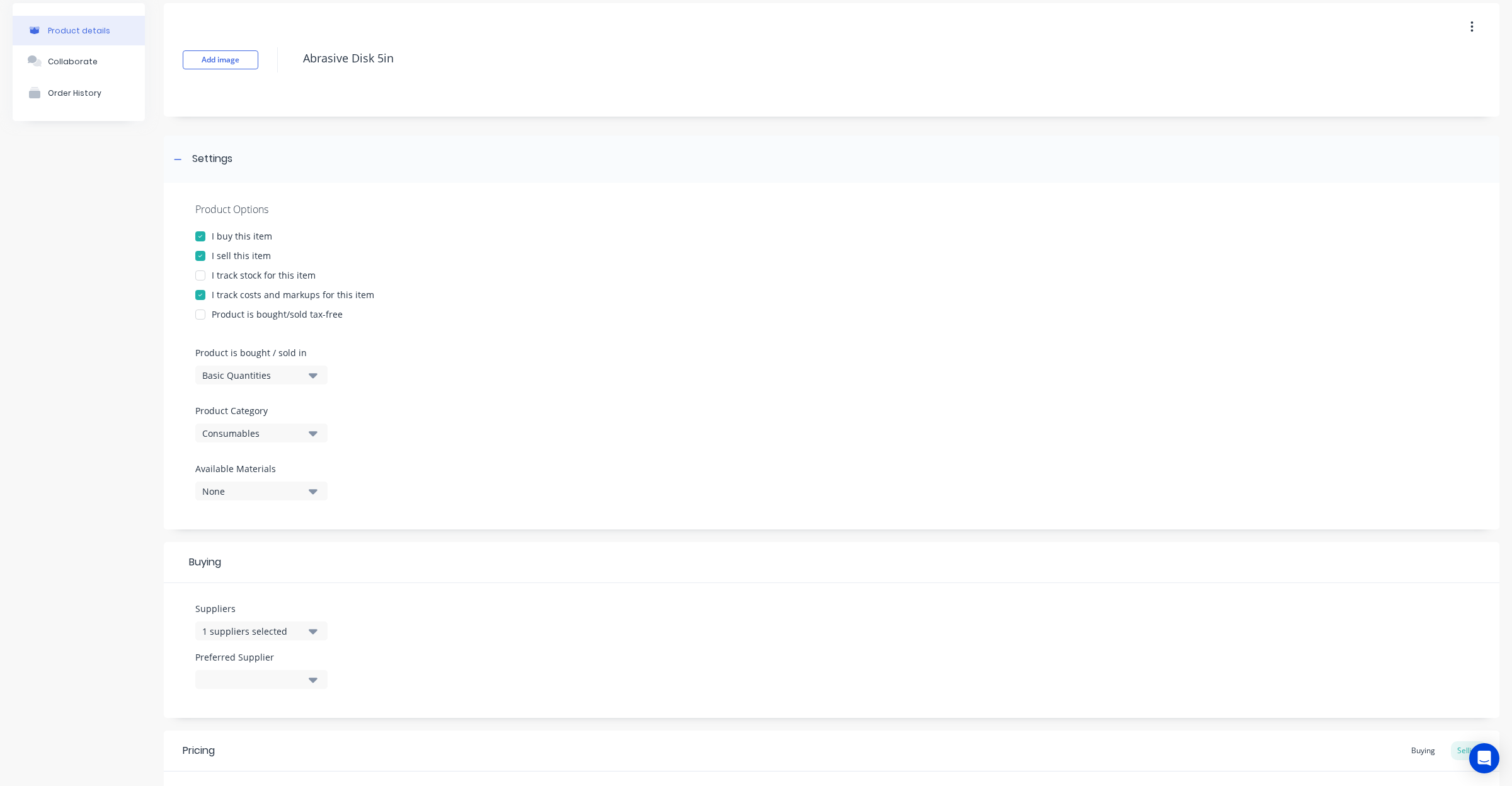
scroll to position [244, 0]
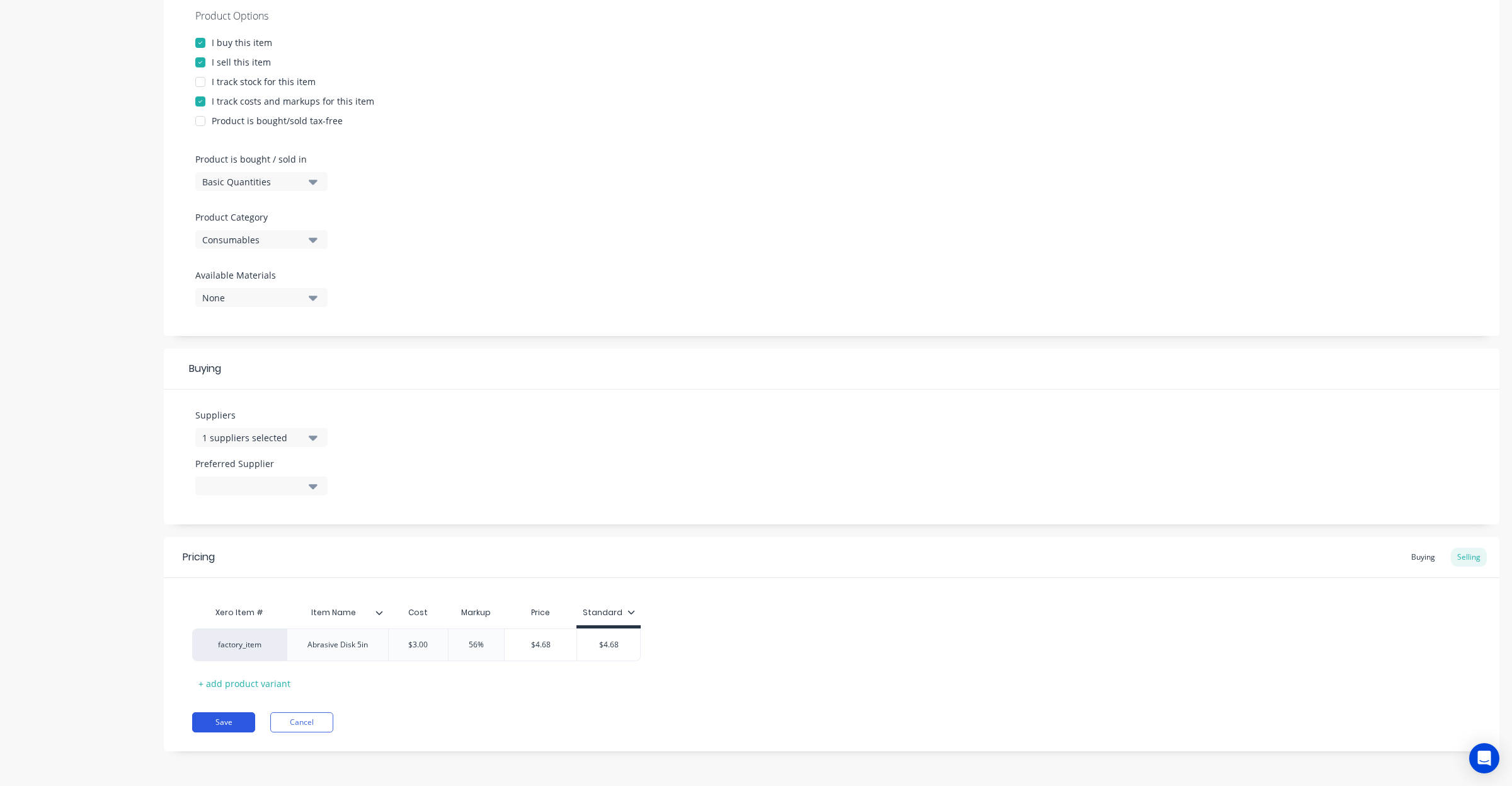
click at [217, 719] on button "Save" at bounding box center [224, 722] width 63 height 20
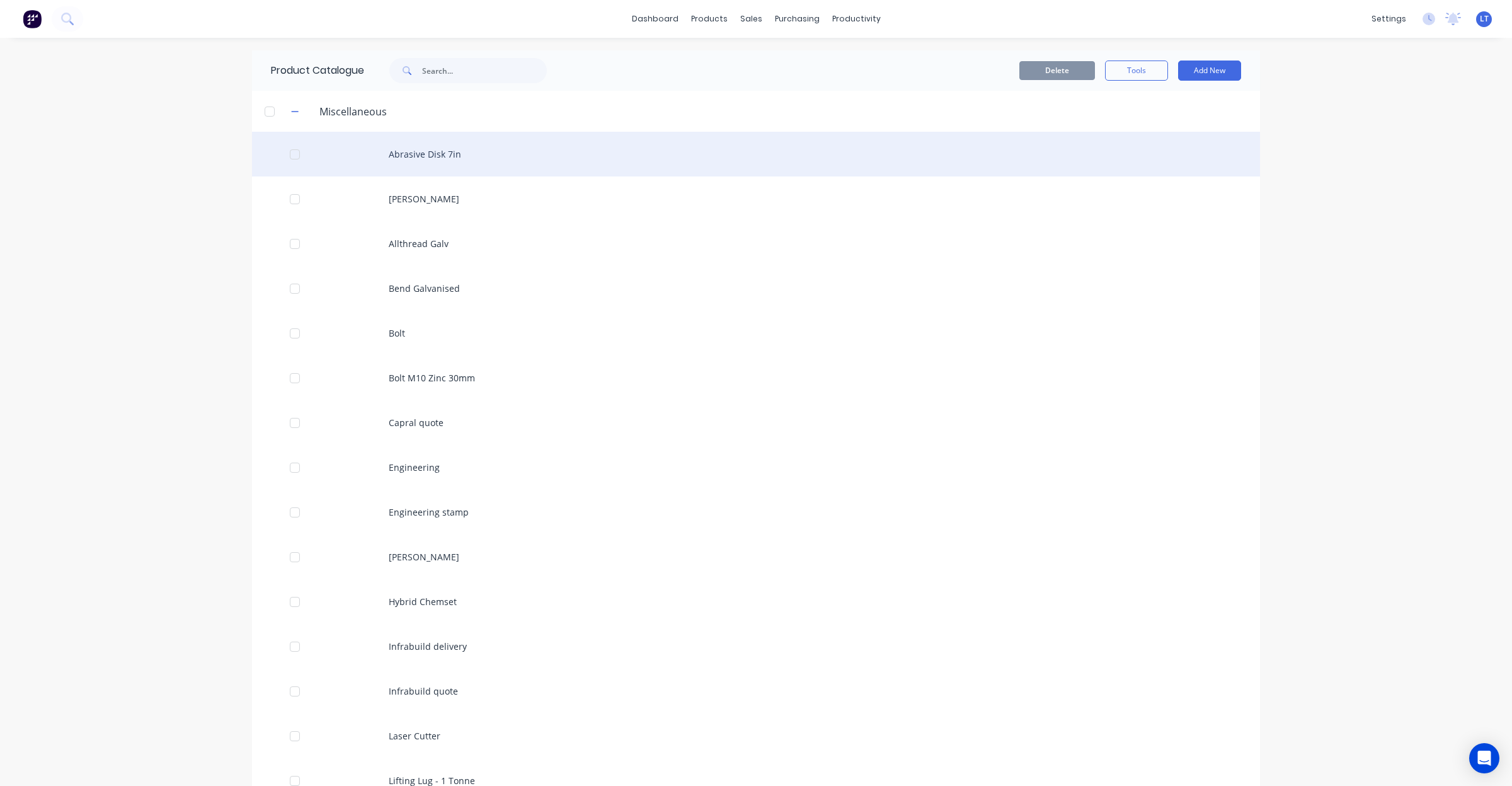
click at [442, 149] on div "Abrasive Disk 7in" at bounding box center [756, 154] width 1008 height 45
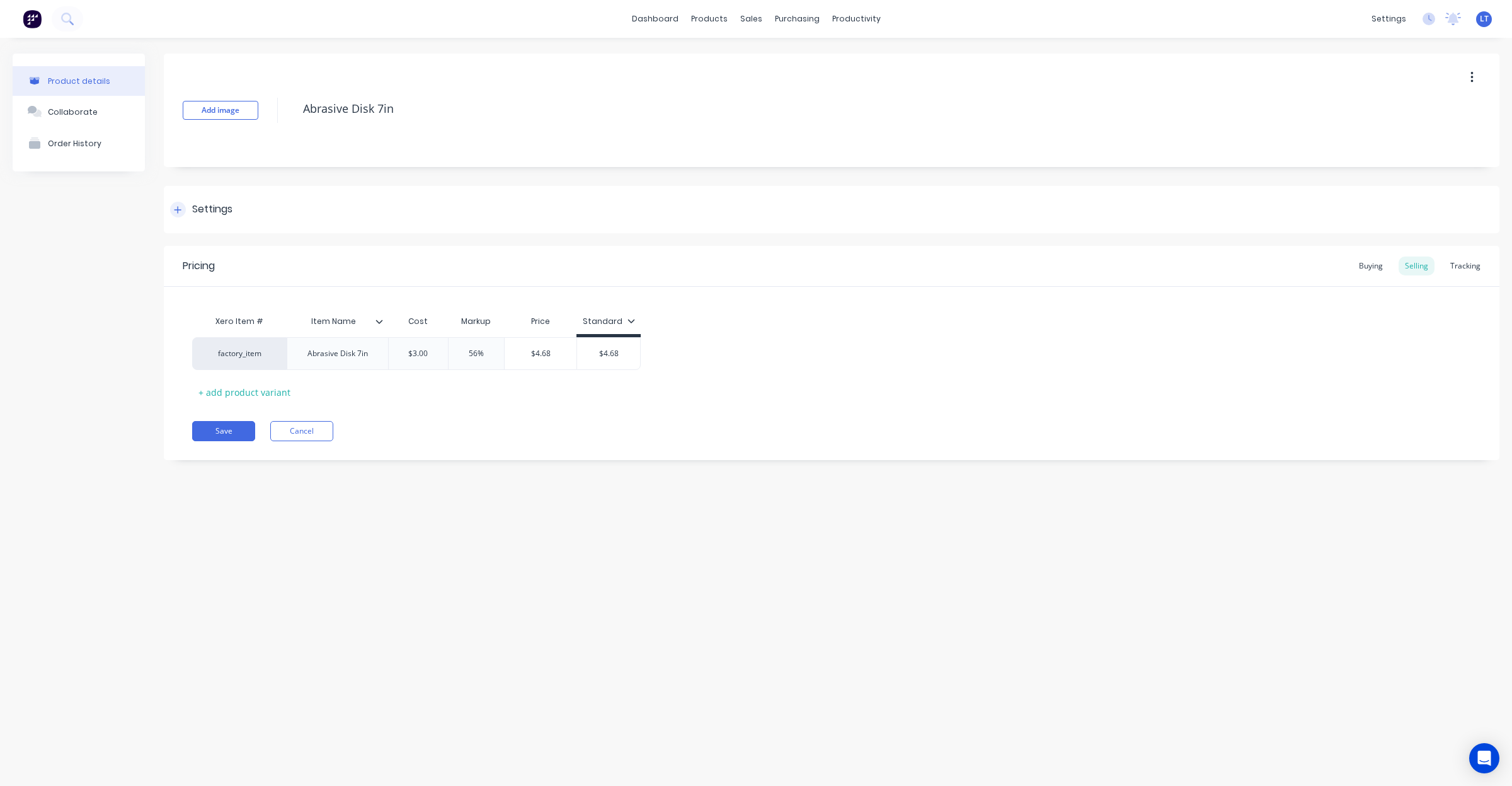
click at [222, 200] on div "Settings" at bounding box center [832, 210] width 1336 height 47
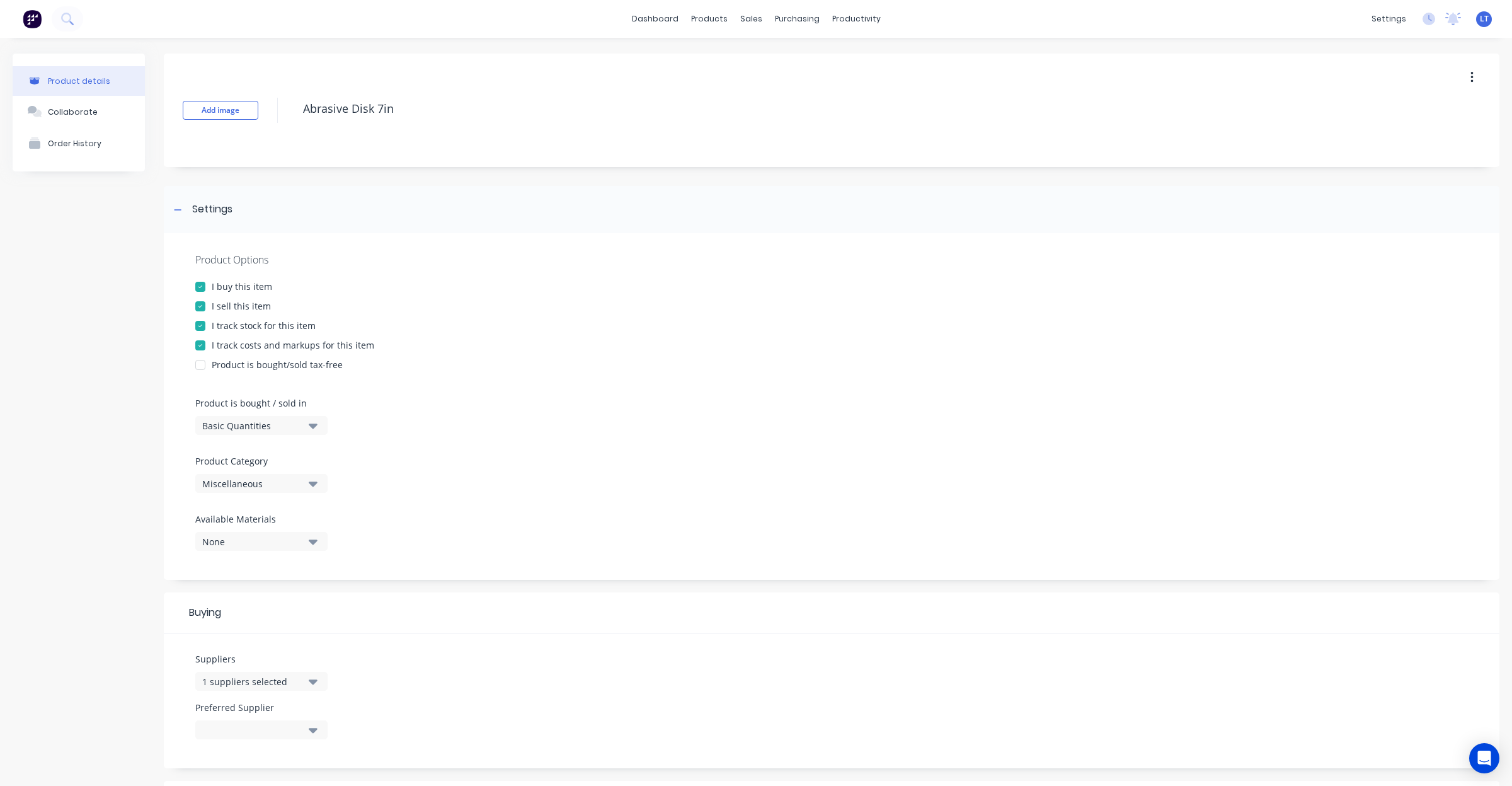
click at [257, 325] on div "I track stock for this item" at bounding box center [263, 325] width 104 height 14
click at [273, 486] on div "Miscellaneous" at bounding box center [252, 483] width 101 height 14
click at [288, 630] on div "Consumables" at bounding box center [290, 628] width 189 height 25
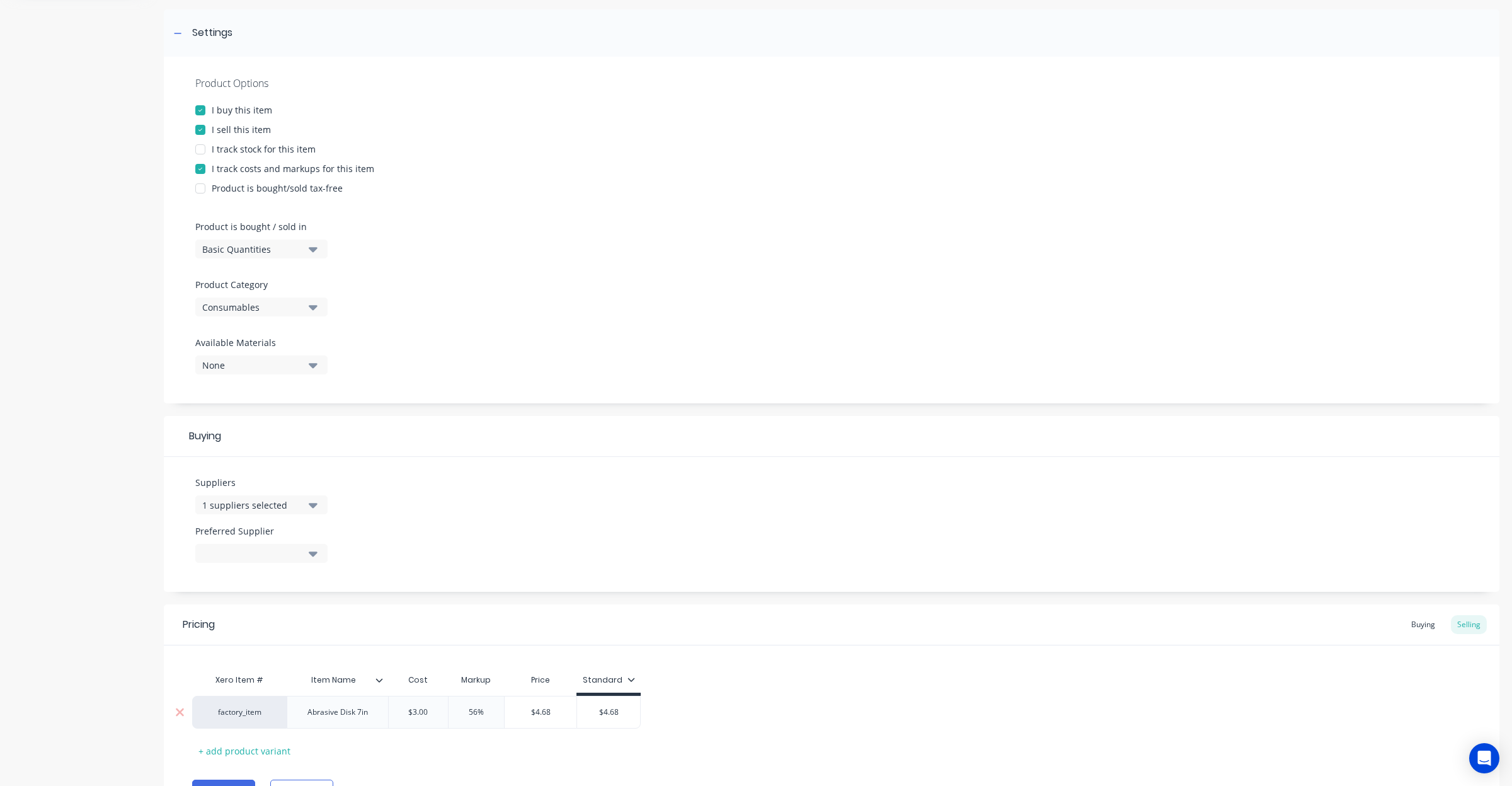
scroll to position [244, 0]
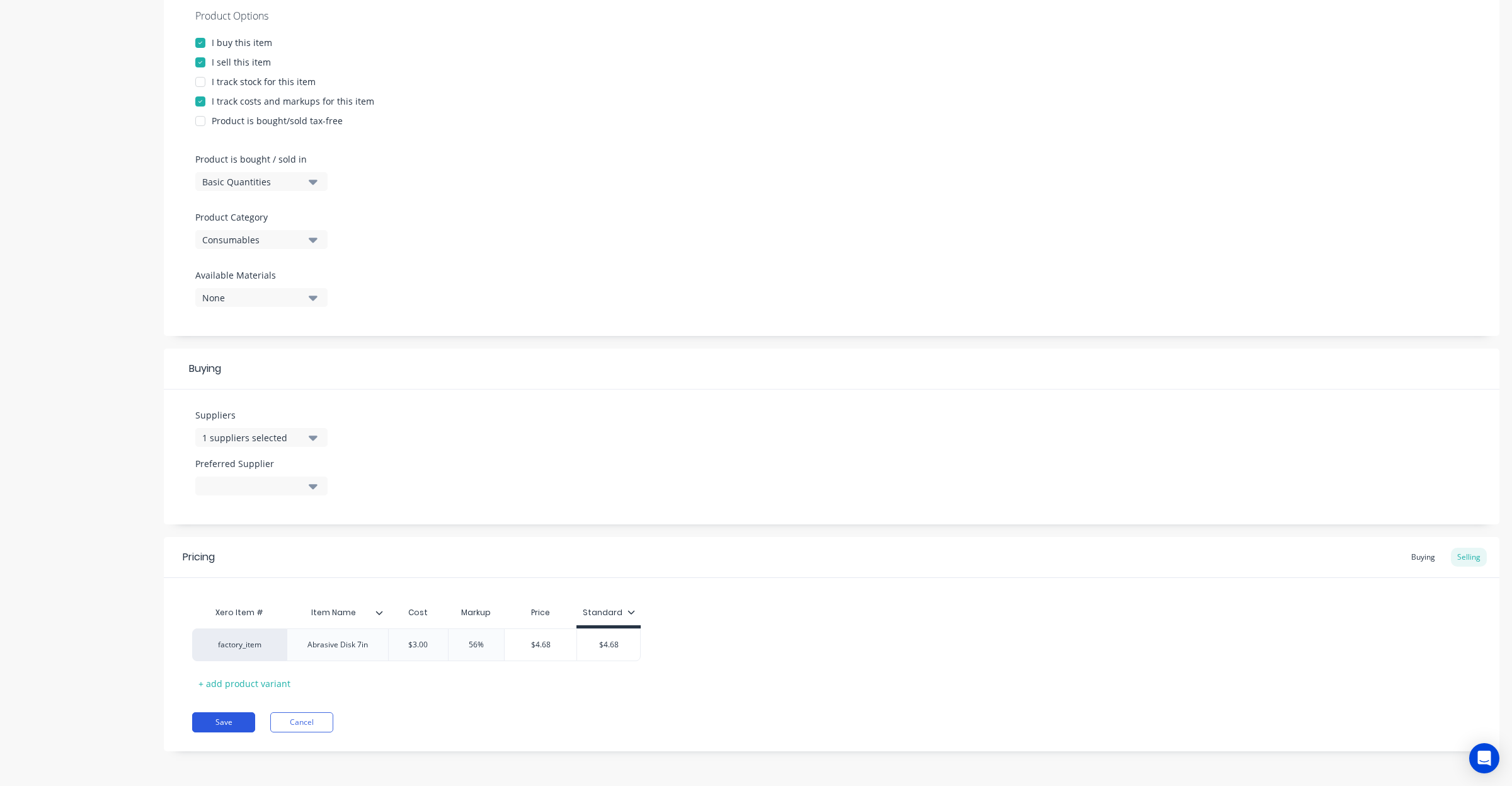
click at [237, 728] on button "Save" at bounding box center [224, 722] width 63 height 20
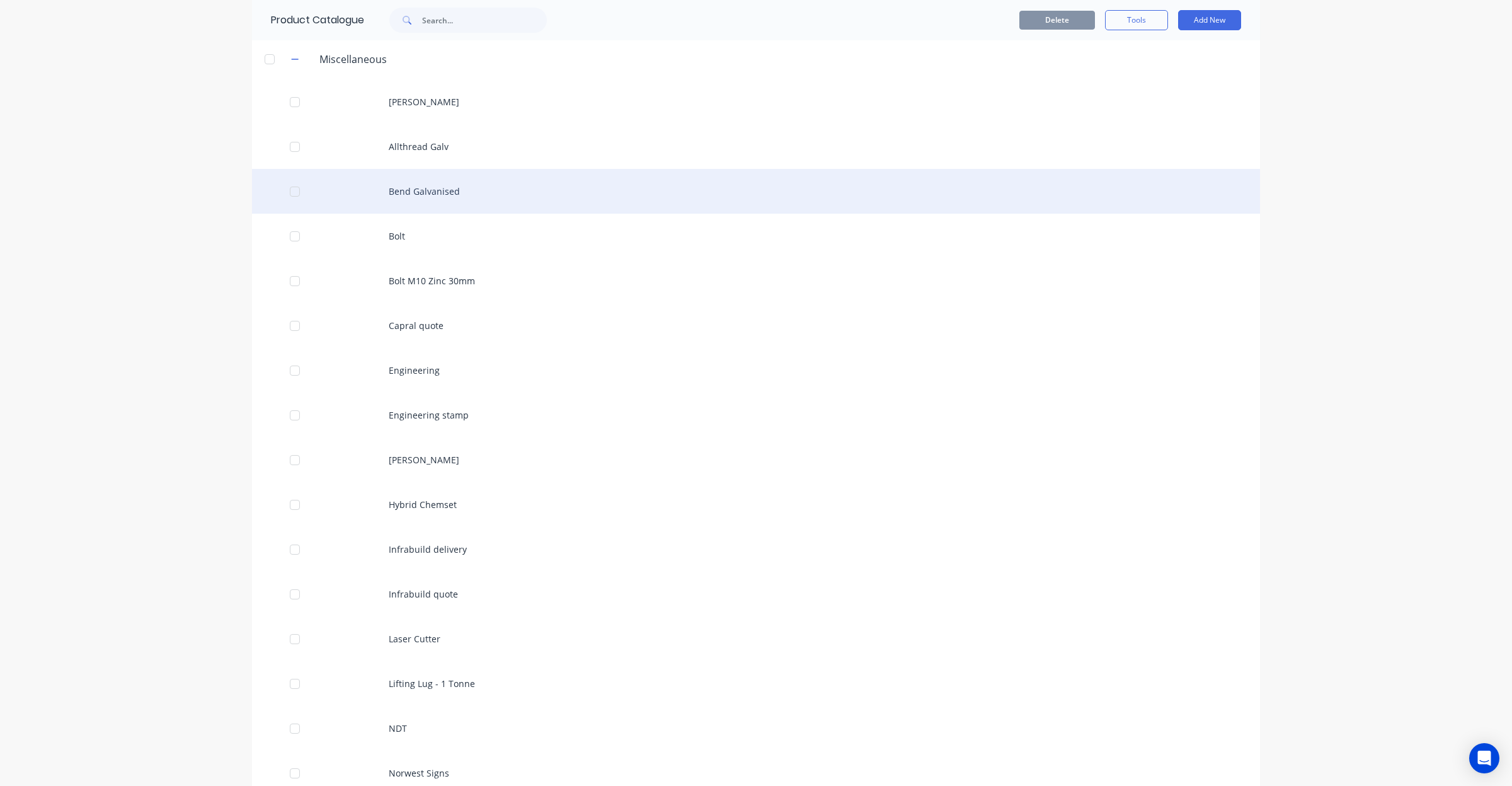
scroll to position [79, 0]
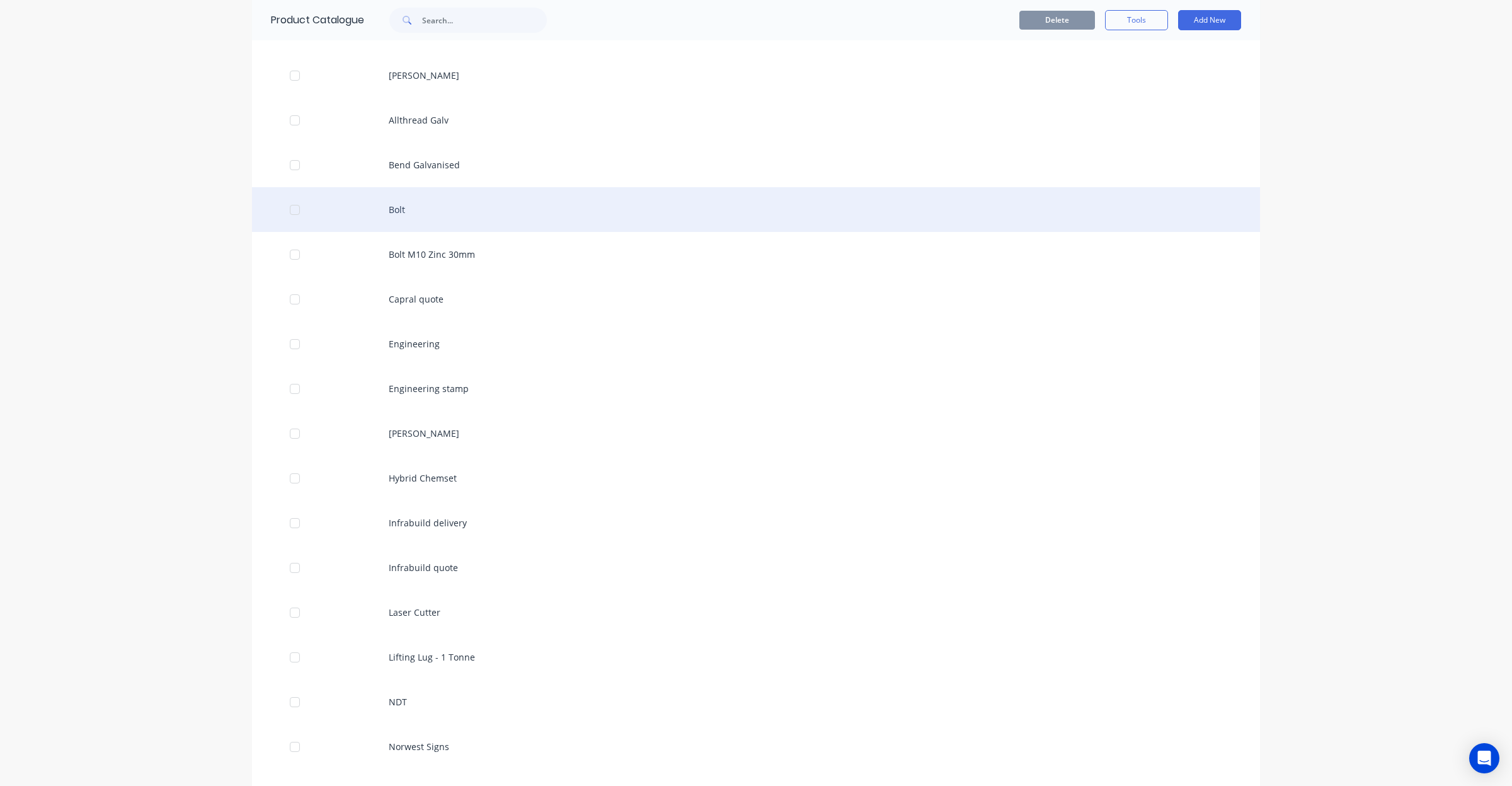
click at [422, 212] on div "Bolt" at bounding box center [756, 210] width 1008 height 45
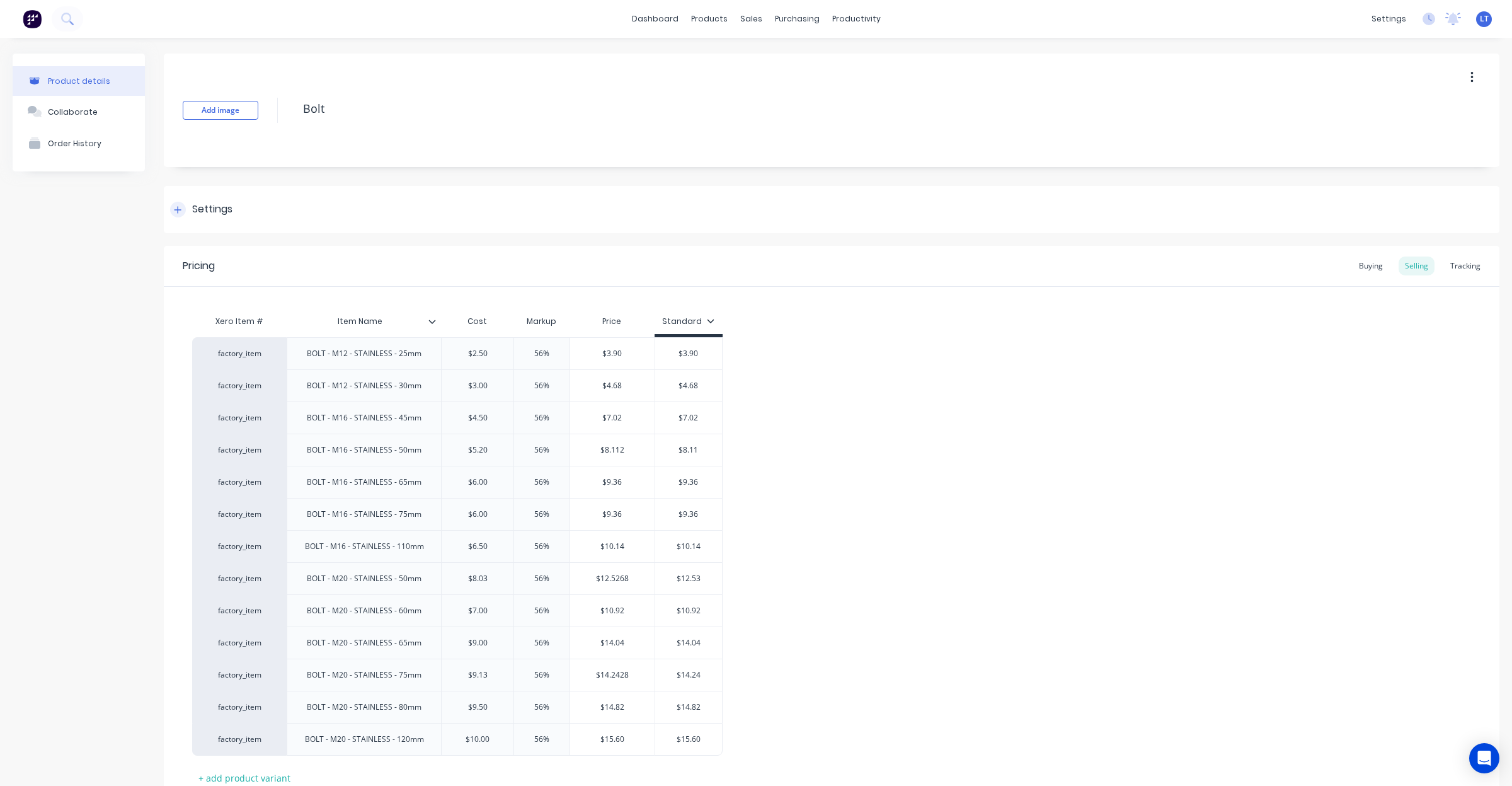
click at [238, 218] on div "Settings" at bounding box center [832, 210] width 1336 height 47
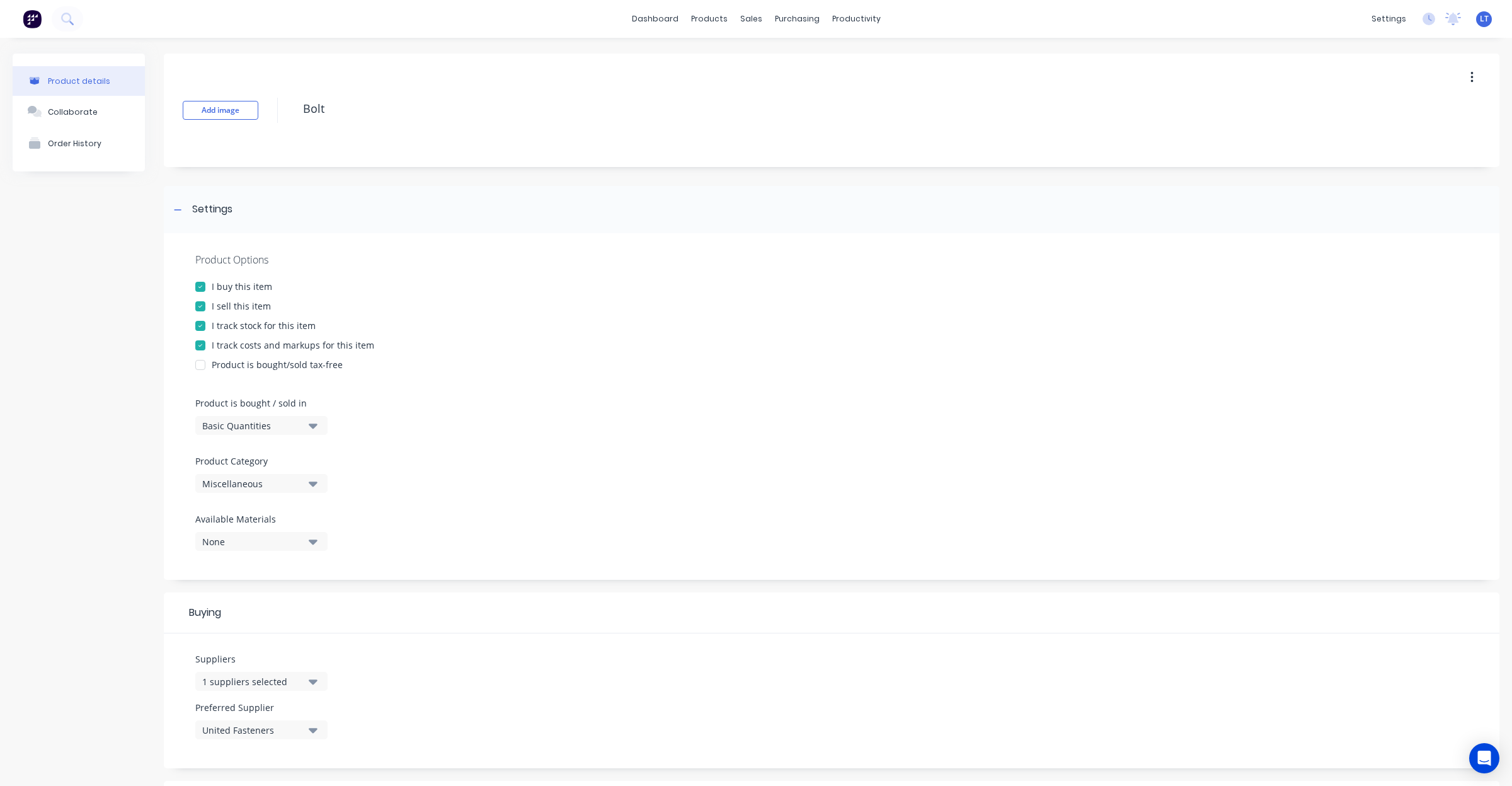
click at [256, 325] on div "I track stock for this item" at bounding box center [263, 325] width 104 height 14
click at [284, 493] on div "Product Options I buy this item I sell this item I track stock for this item I …" at bounding box center [832, 406] width 1336 height 347
click at [292, 490] on button "Miscellaneous" at bounding box center [261, 483] width 132 height 19
click at [310, 627] on div "Consumables" at bounding box center [290, 628] width 189 height 25
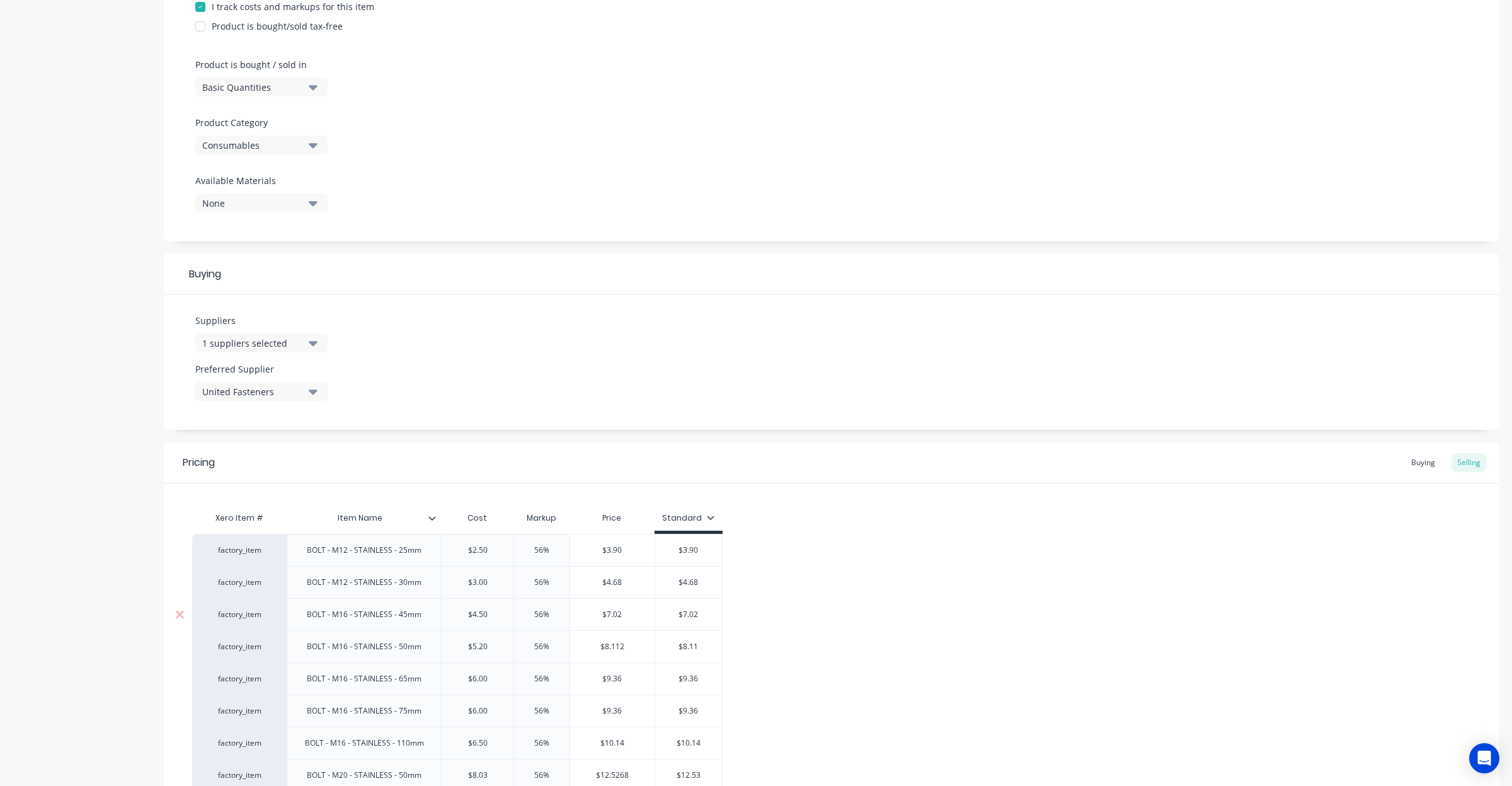
scroll to position [632, 0]
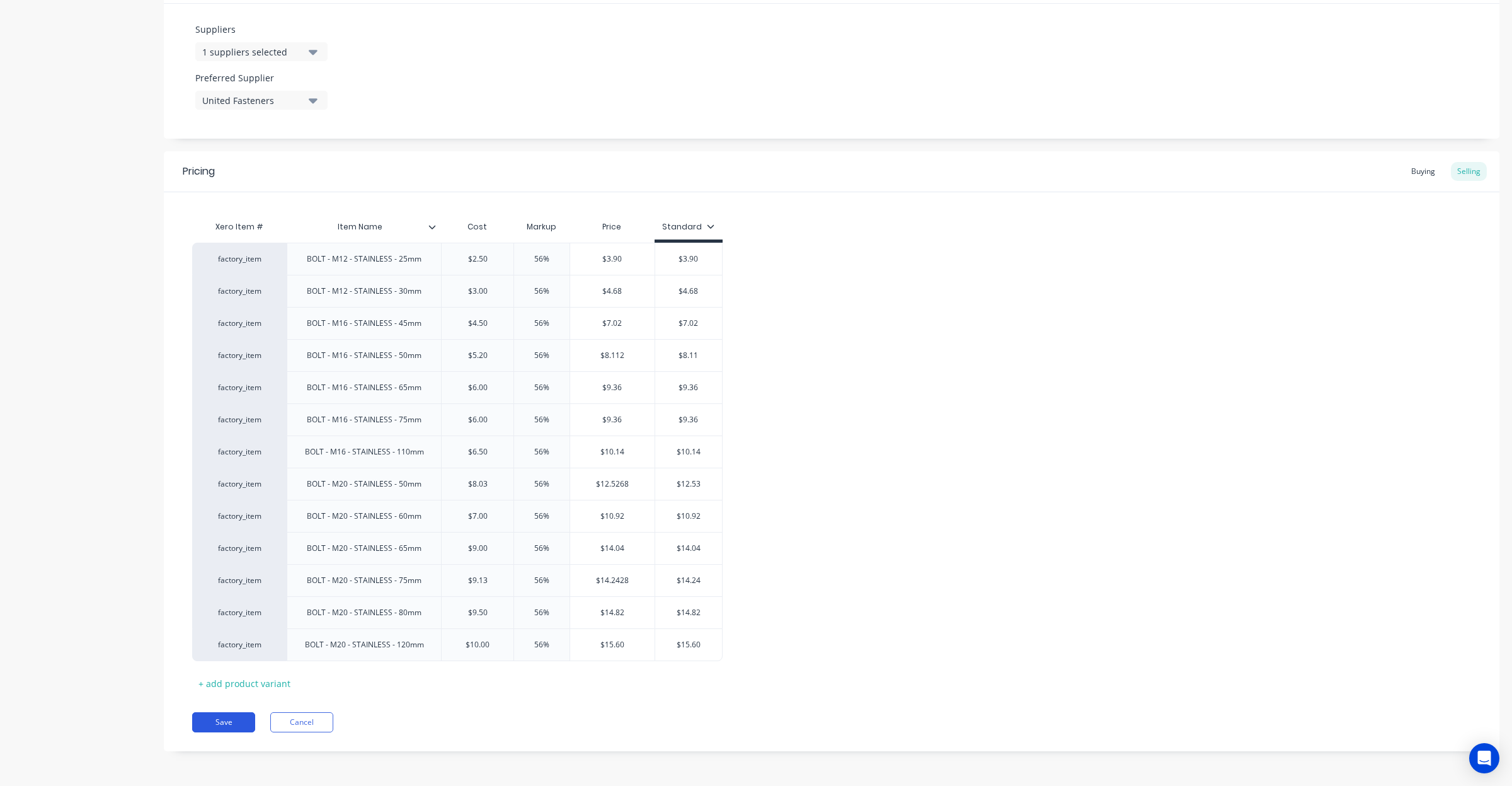
click at [241, 719] on button "Save" at bounding box center [224, 722] width 63 height 20
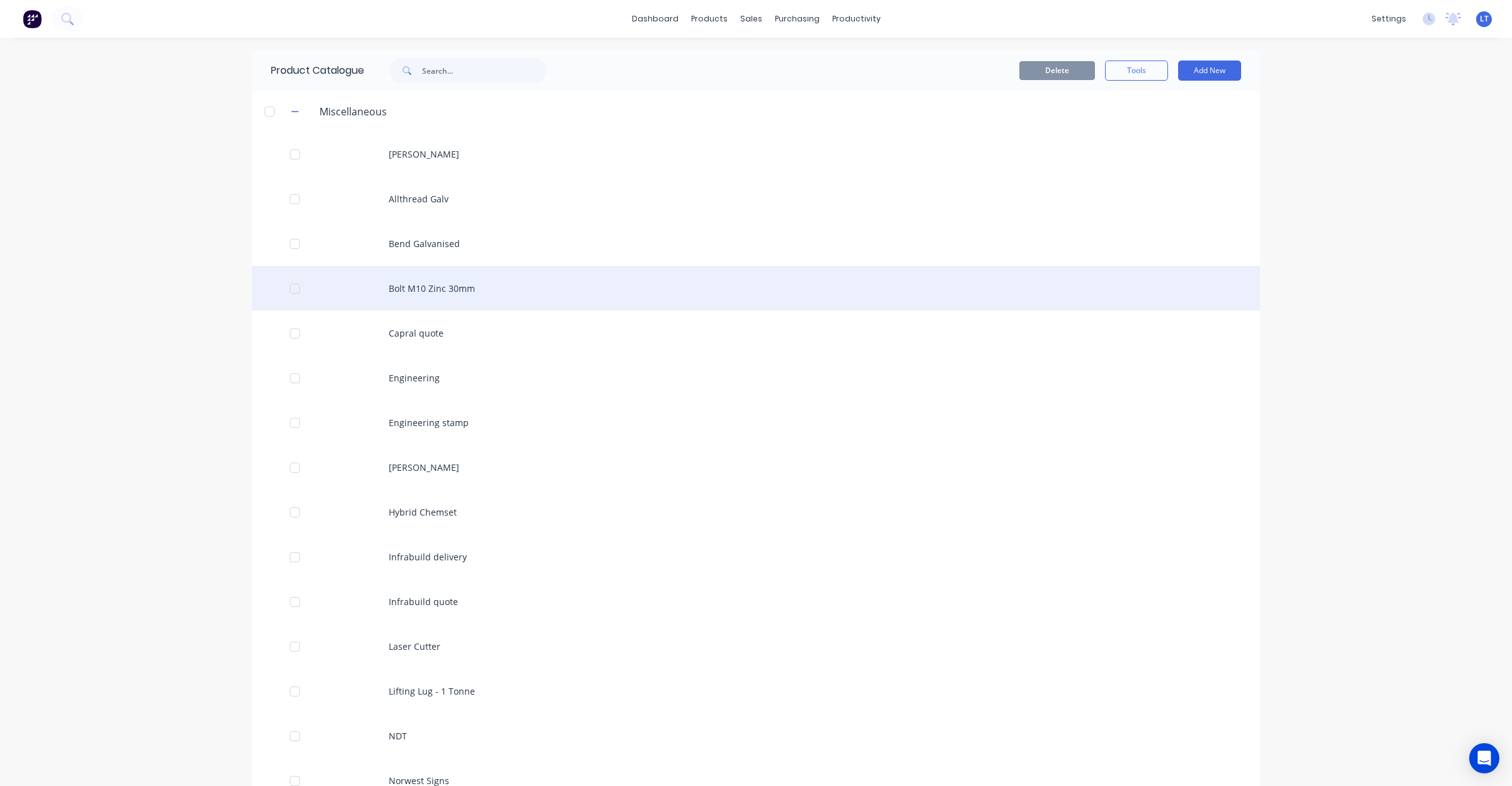
click at [471, 285] on div "Bolt M10 Zinc 30mm" at bounding box center [756, 288] width 1008 height 45
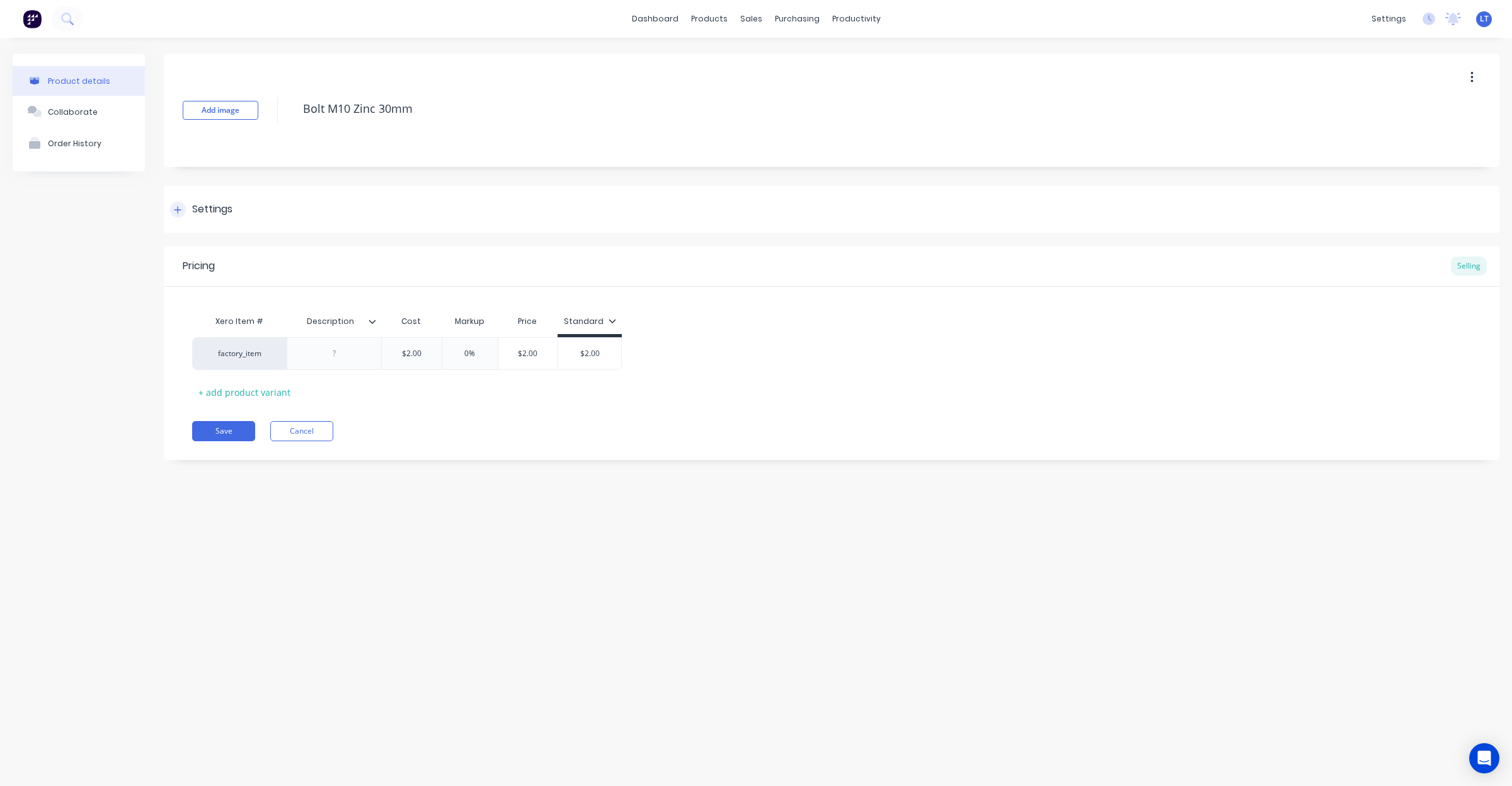
click at [238, 209] on div "Settings" at bounding box center [832, 210] width 1336 height 47
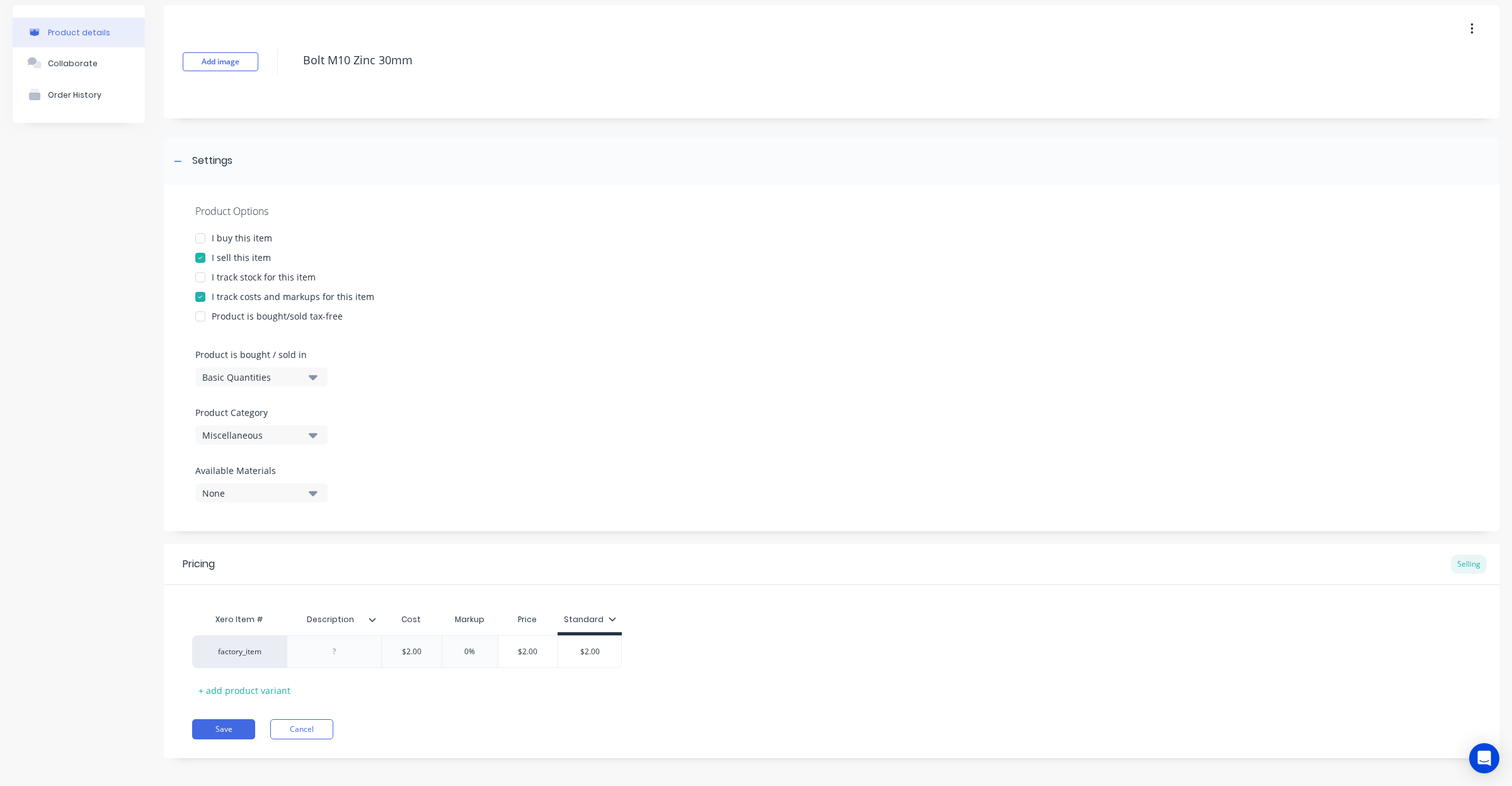
scroll to position [56, 0]
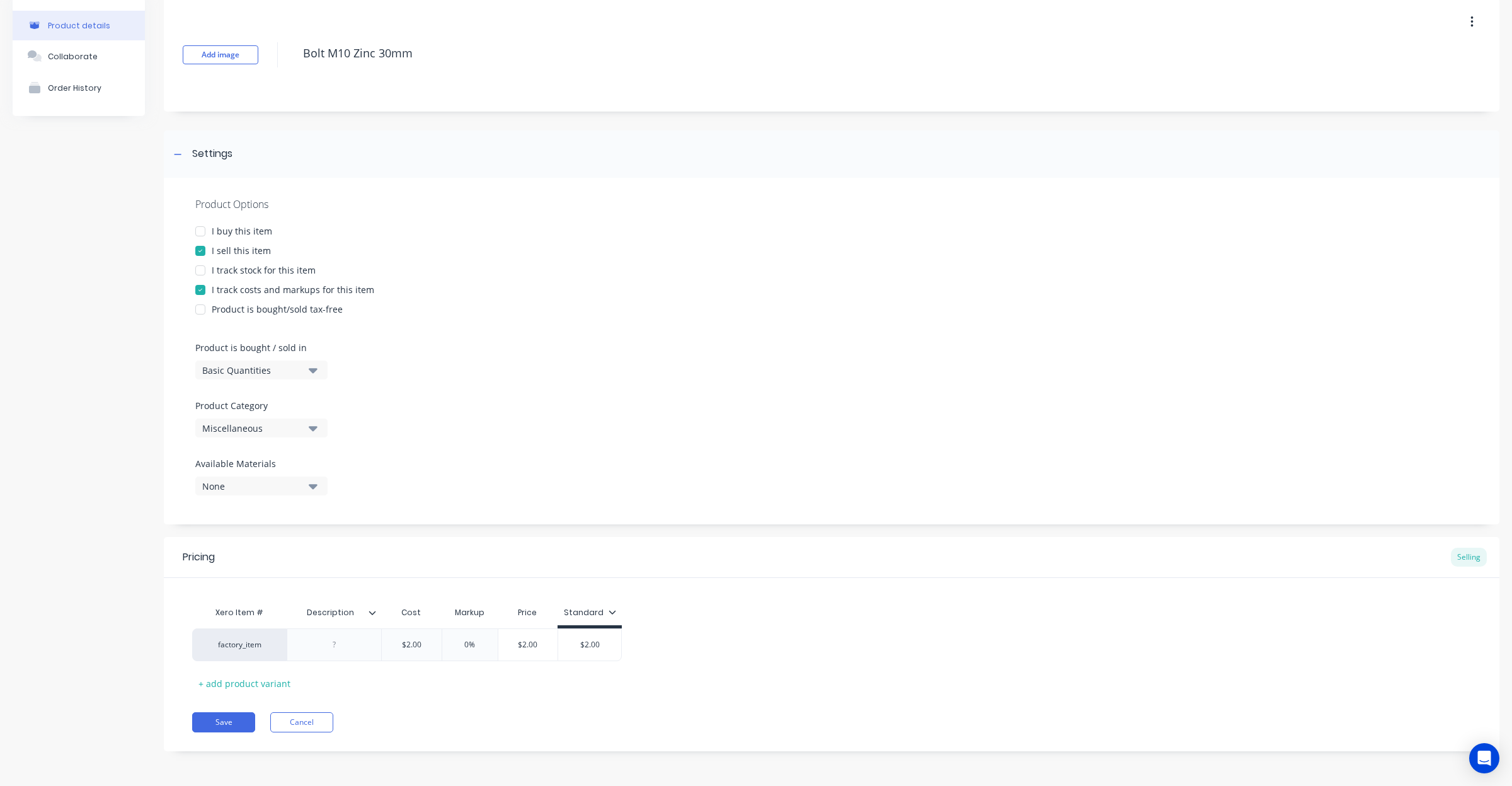
click at [310, 426] on icon "button" at bounding box center [313, 428] width 9 height 5
click at [255, 569] on div "Consumables" at bounding box center [290, 572] width 189 height 25
click at [230, 725] on button "Save" at bounding box center [224, 722] width 63 height 20
type textarea "x"
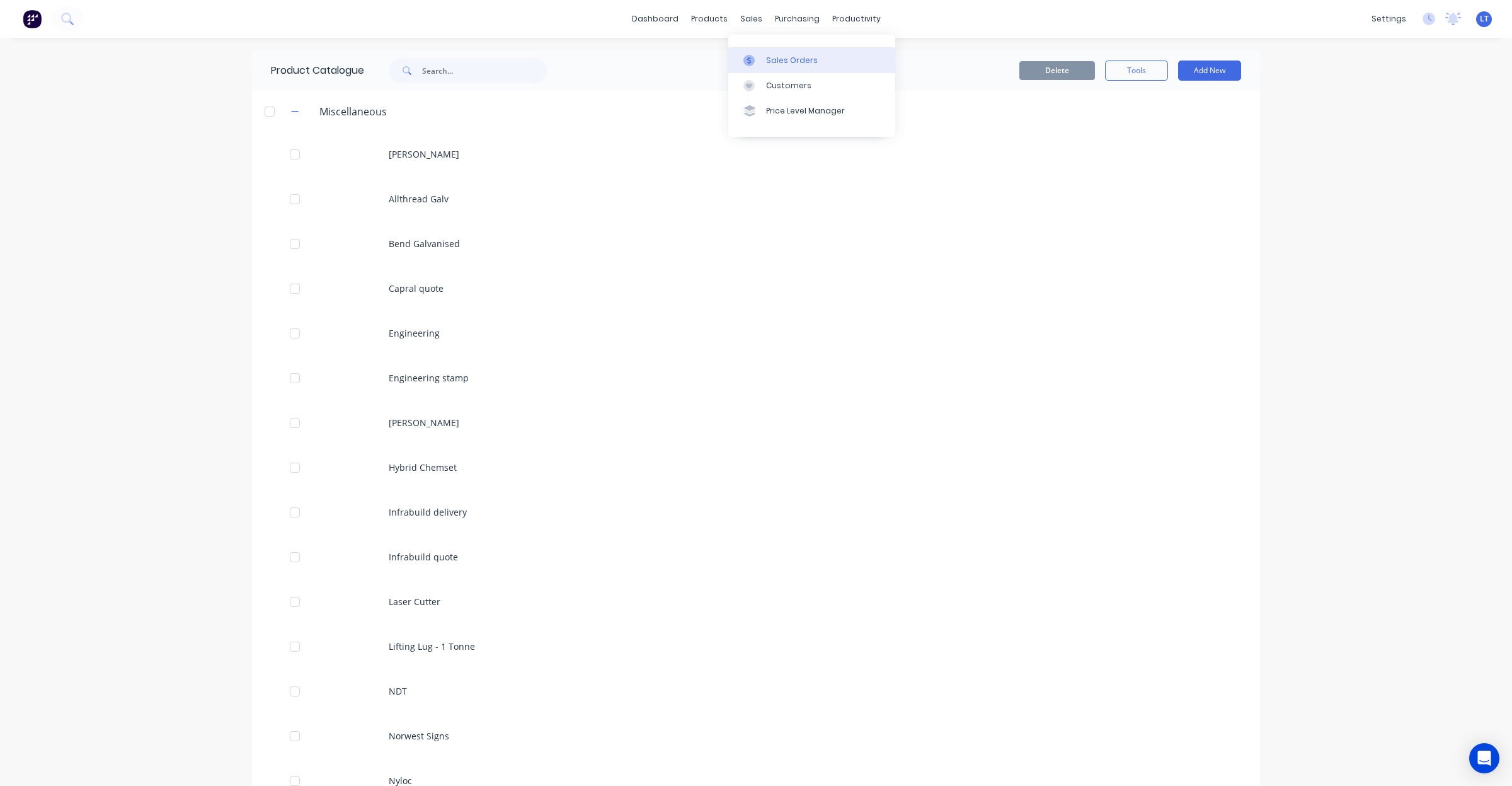
click at [780, 61] on div "Sales Orders" at bounding box center [792, 61] width 51 height 11
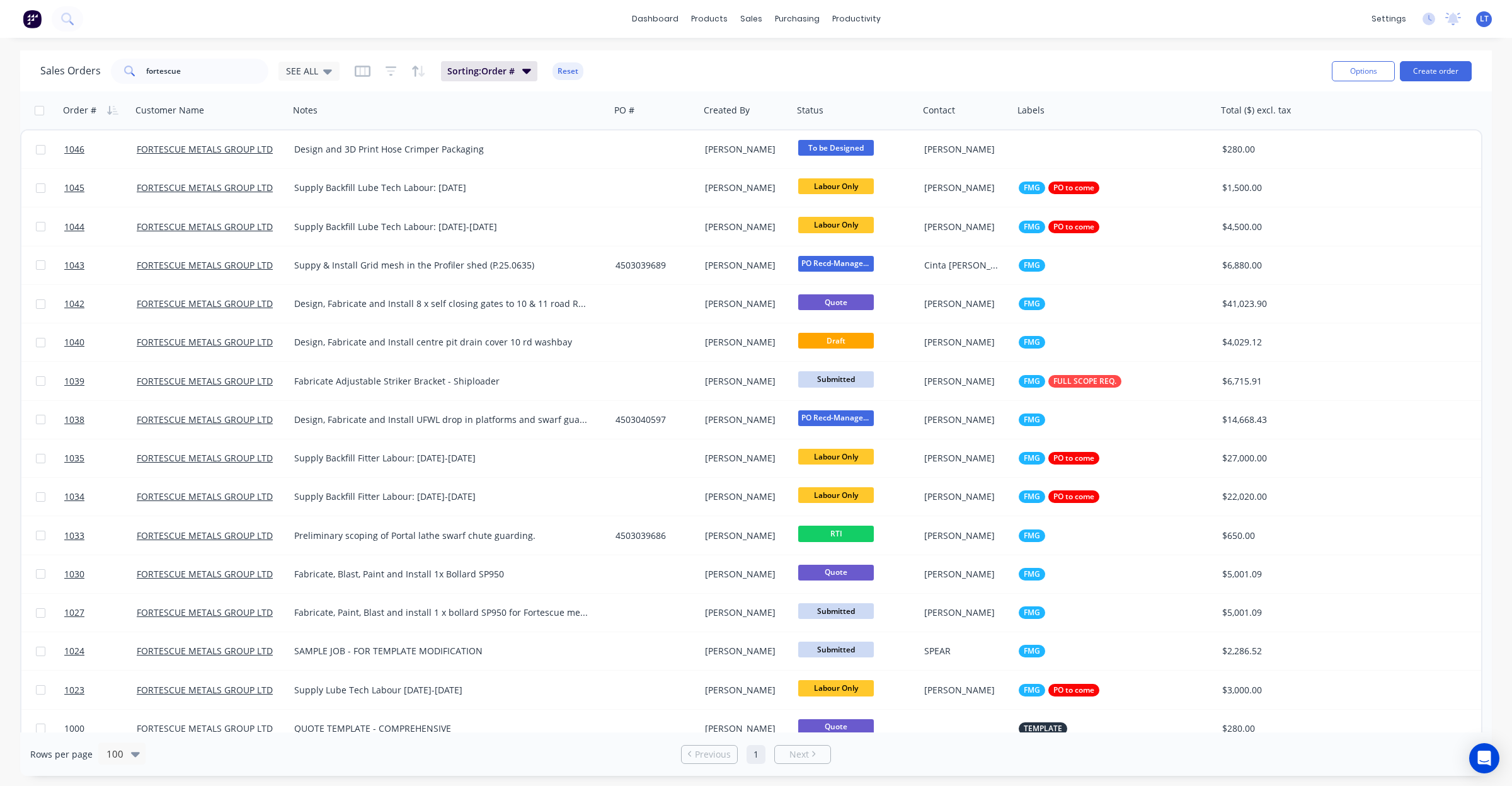
click at [797, 64] on div "Sales Orders fortescue SEE ALL Sorting: Order # Reset" at bounding box center [681, 71] width 1282 height 31
click at [391, 67] on icon "button" at bounding box center [391, 71] width 11 height 9
click at [416, 67] on icon "button" at bounding box center [415, 71] width 6 height 11
click at [365, 74] on icon "button" at bounding box center [363, 72] width 16 height 11
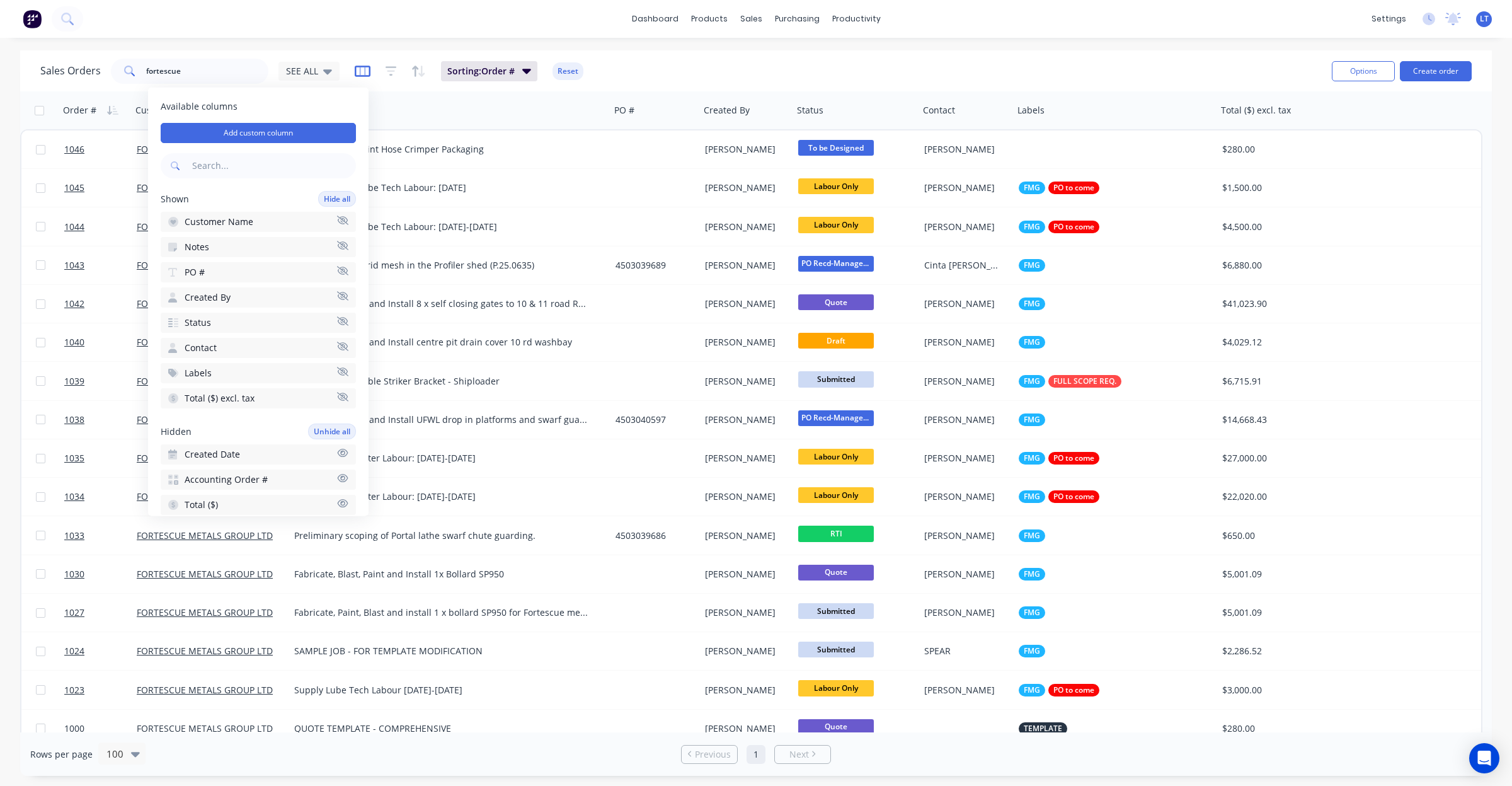
click at [365, 74] on icon "button" at bounding box center [363, 72] width 16 height 11
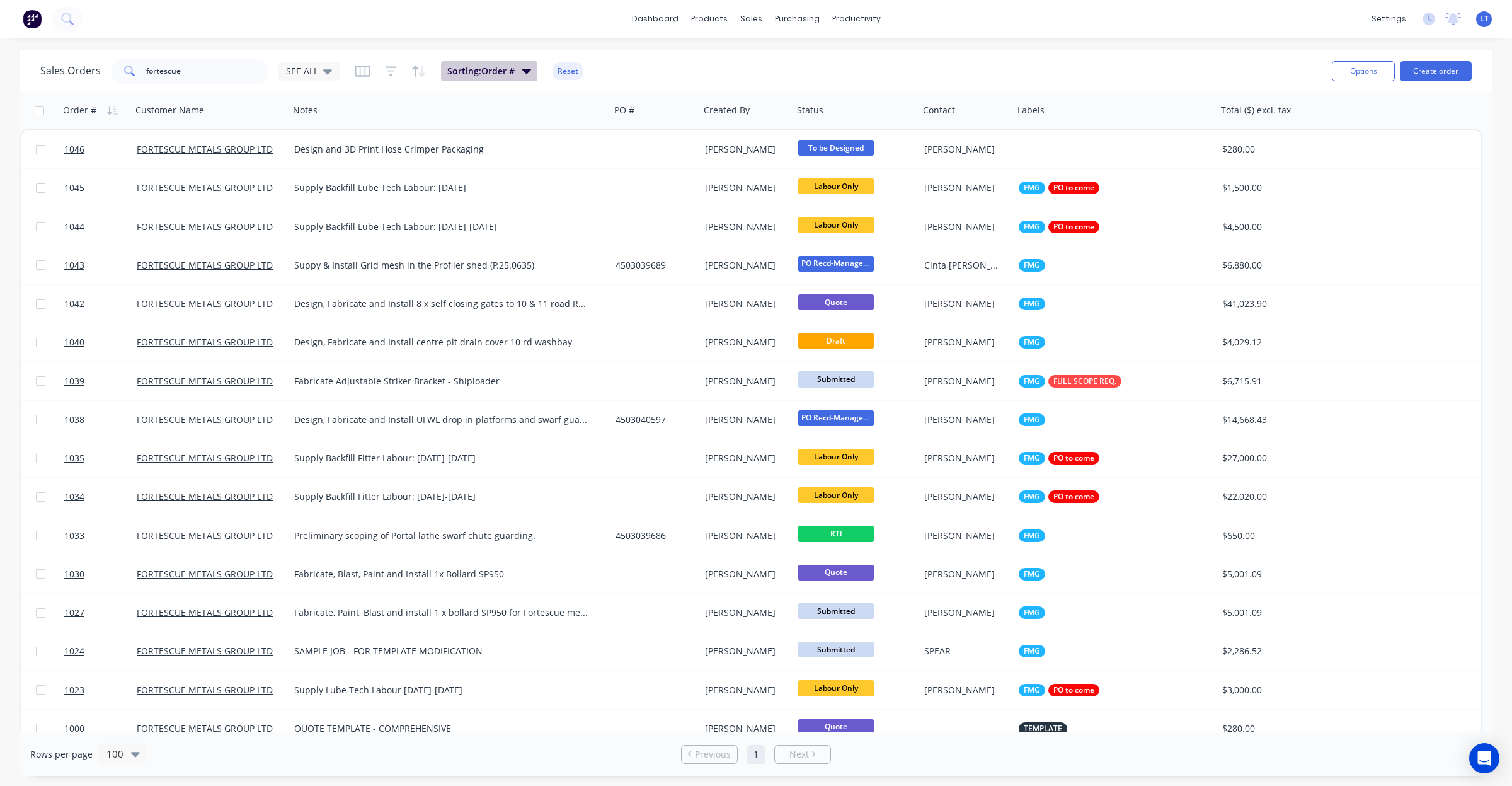
click at [487, 72] on span "Sorting: Order #" at bounding box center [481, 72] width 67 height 13
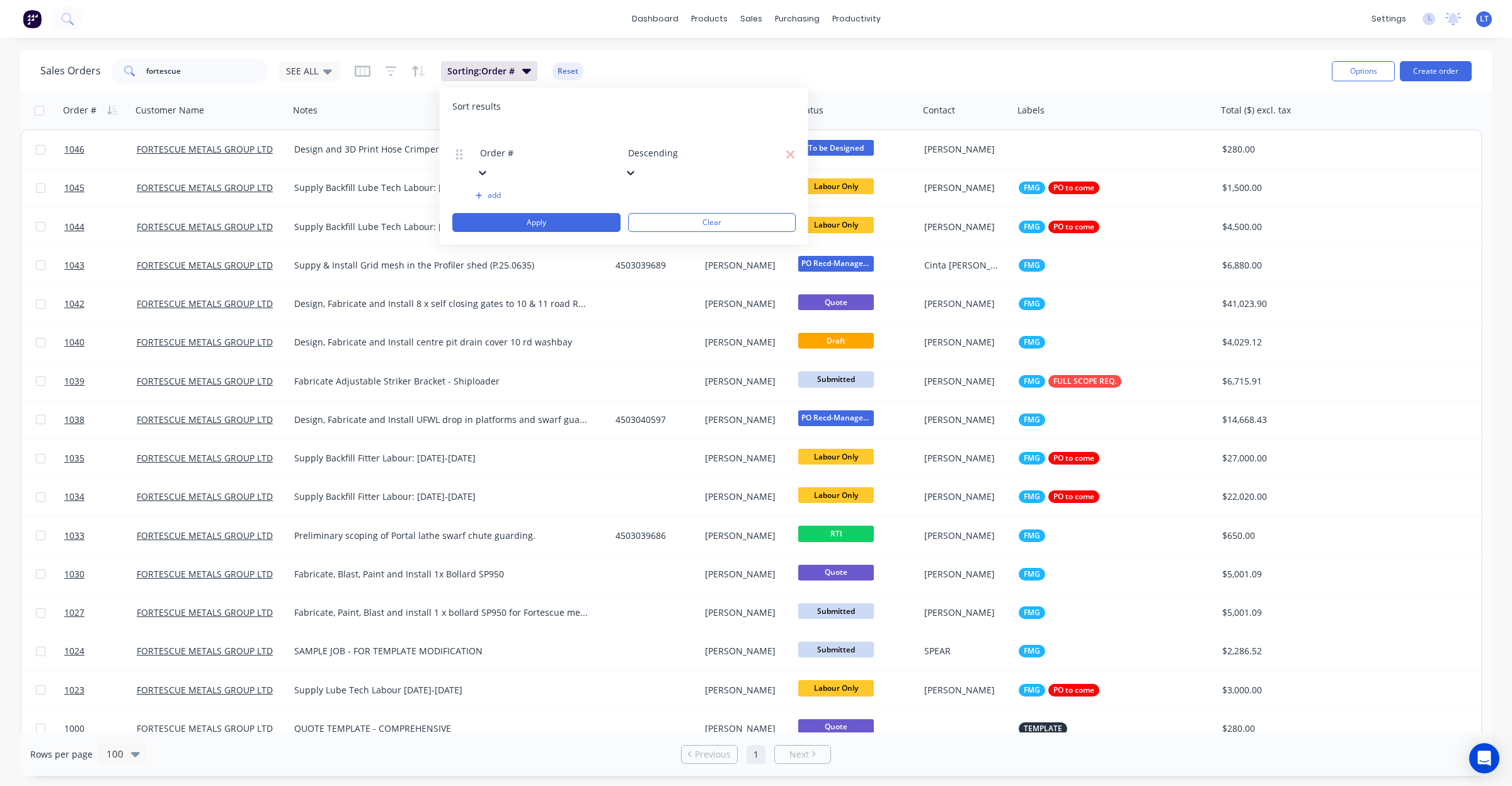
click at [618, 72] on div "Sales Orders fortescue SEE ALL Sorting: Order # Reset" at bounding box center [681, 71] width 1282 height 31
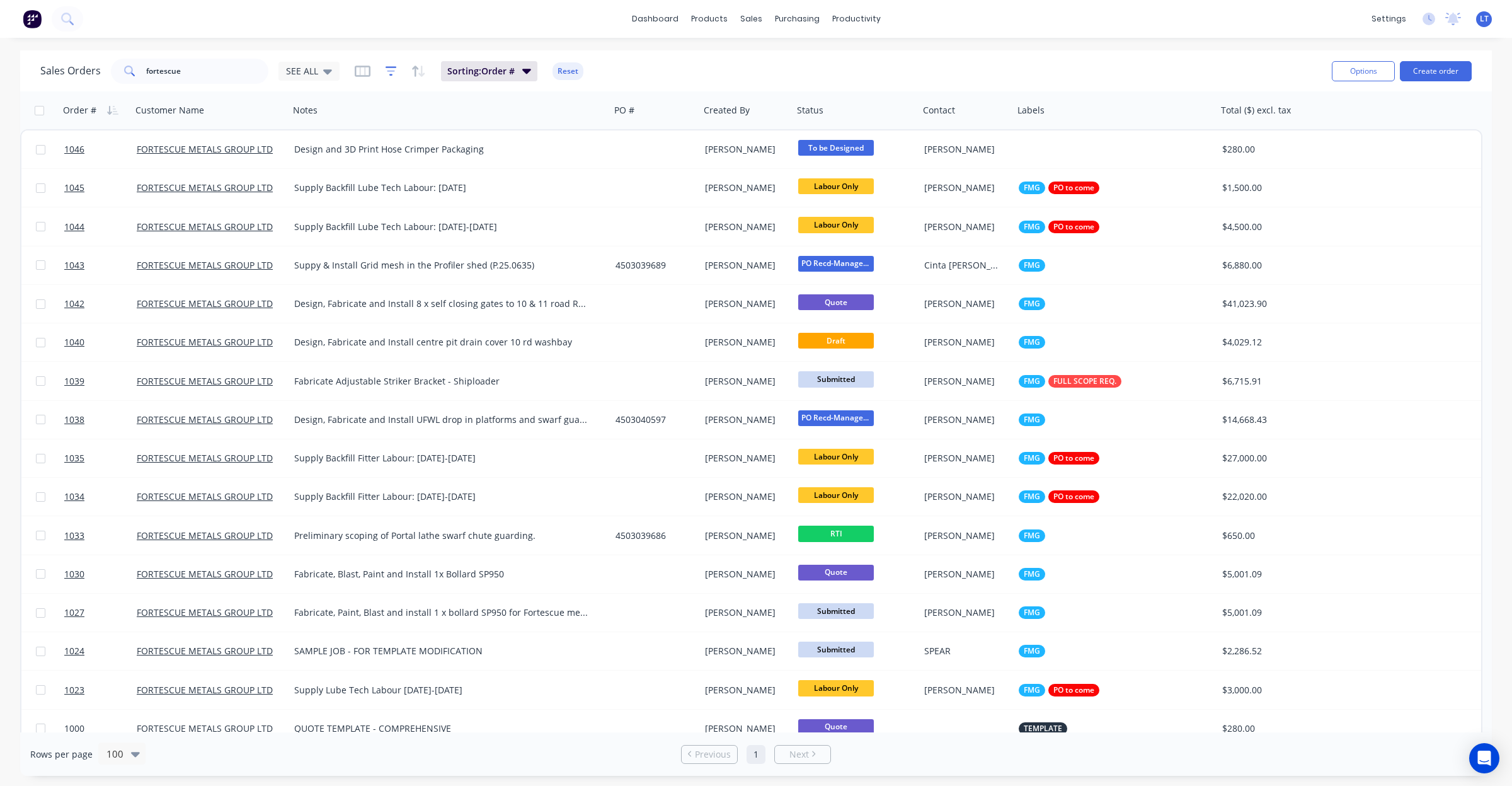
click at [386, 72] on icon "button" at bounding box center [391, 72] width 11 height 13
click at [426, 126] on button "add" at bounding box center [412, 130] width 31 height 10
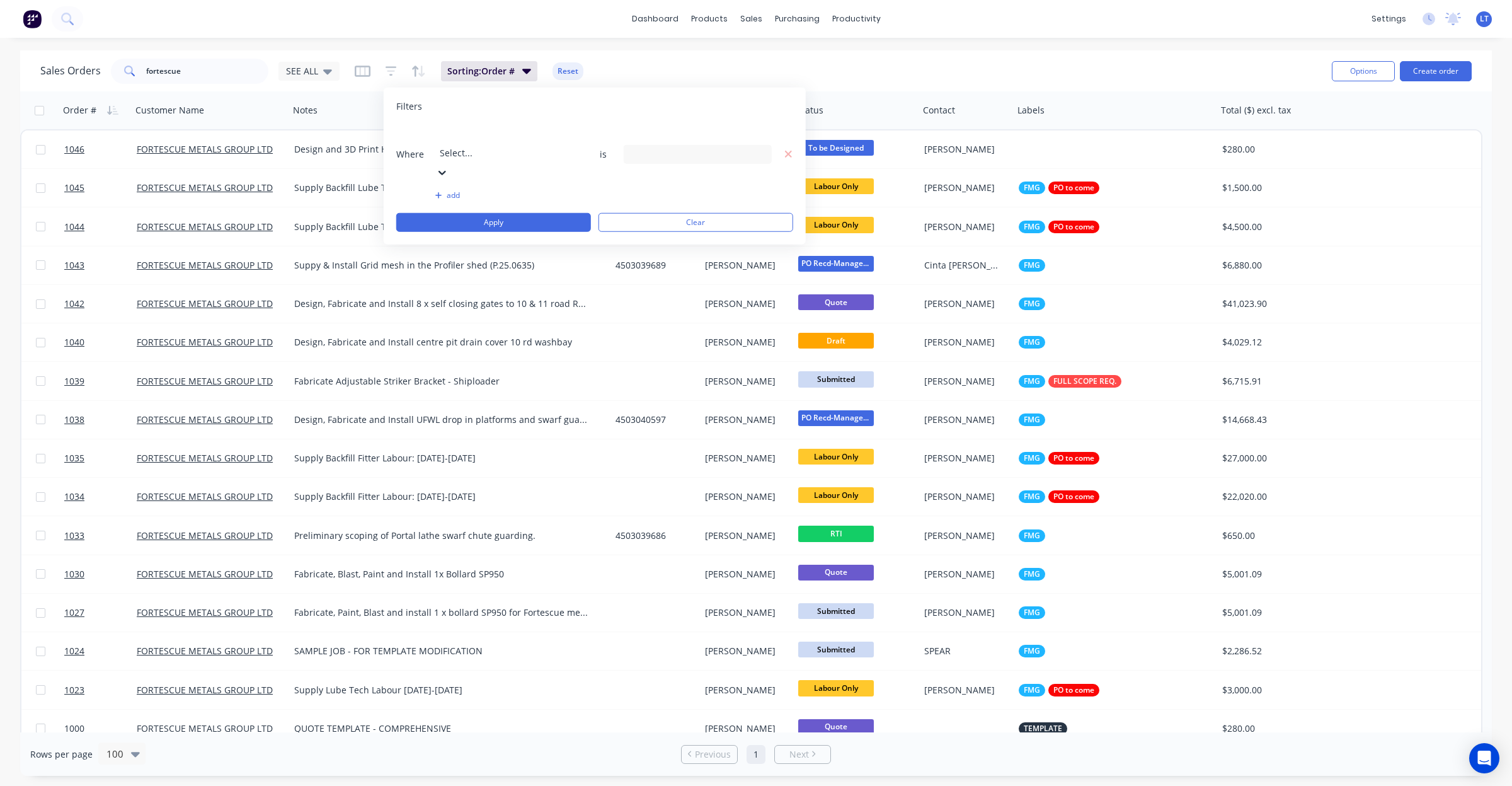
click at [499, 140] on div at bounding box center [531, 136] width 182 height 16
type input "stat"
click at [680, 147] on div "19 Status selected" at bounding box center [687, 154] width 114 height 14
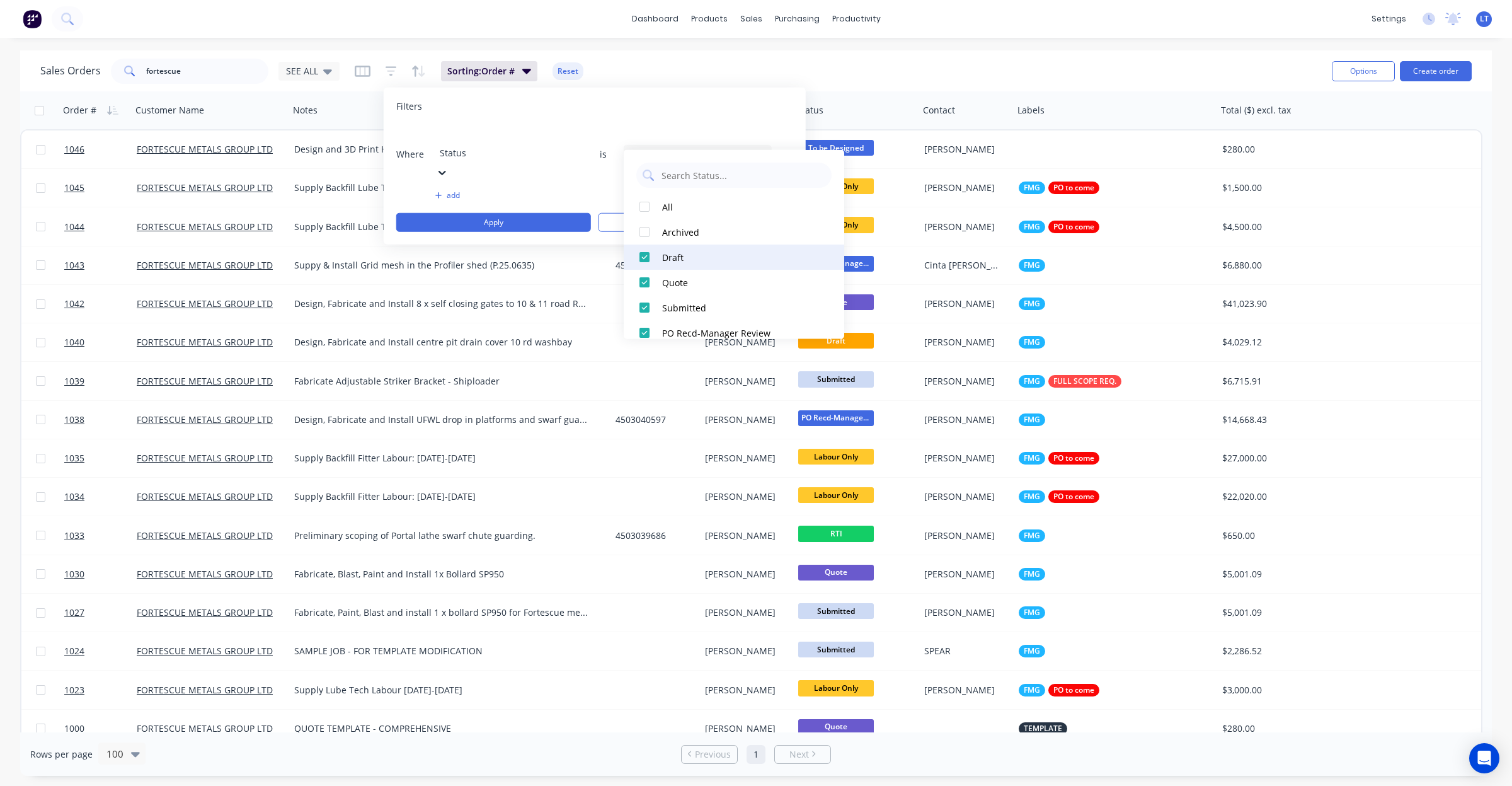
click at [647, 257] on div at bounding box center [644, 257] width 25 height 25
click at [644, 278] on div at bounding box center [644, 282] width 25 height 25
click at [643, 254] on div at bounding box center [644, 255] width 25 height 25
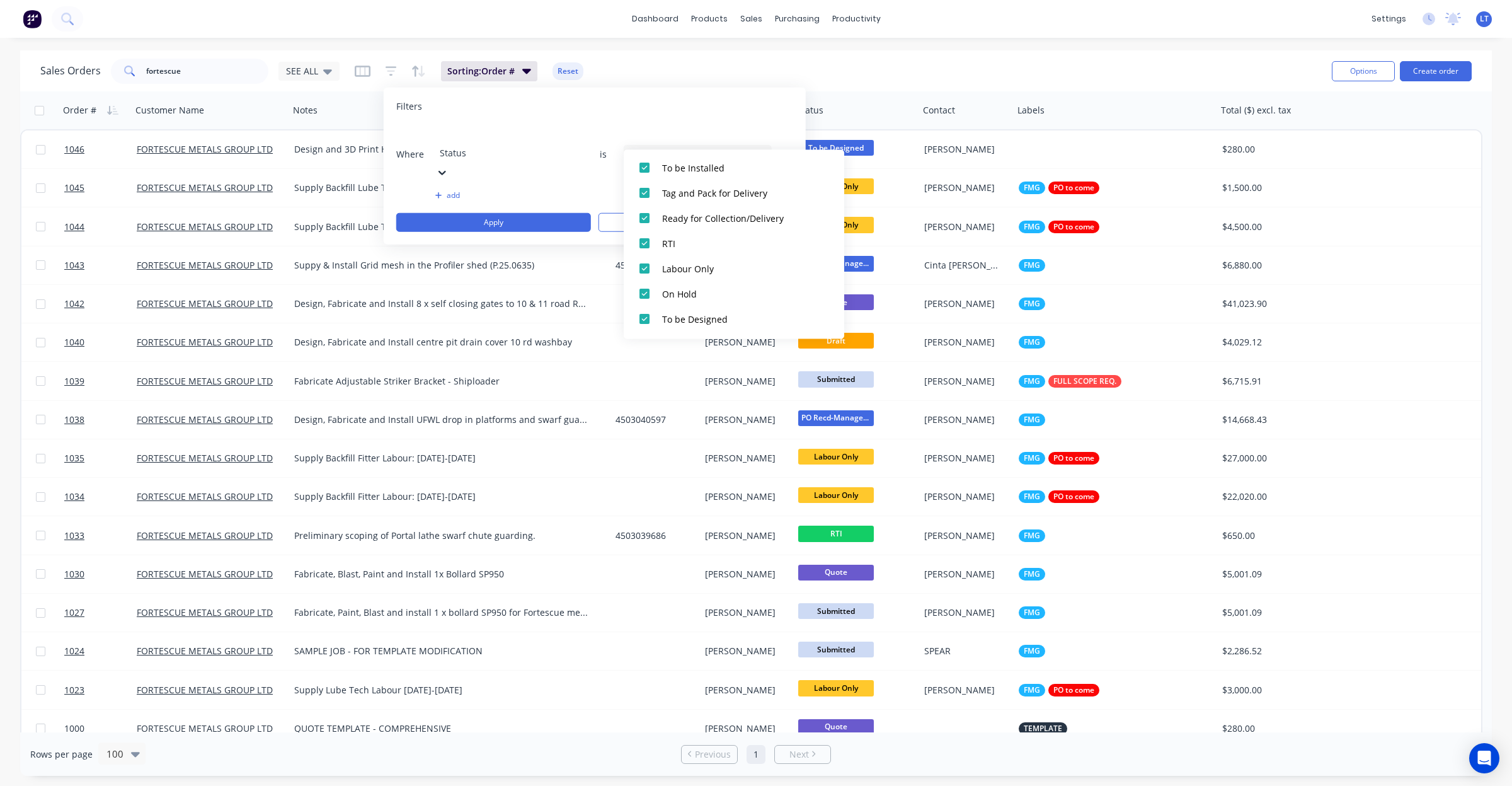
scroll to position [390, 0]
click at [644, 216] on div at bounding box center [644, 219] width 25 height 25
click at [644, 246] on div at bounding box center [644, 244] width 25 height 25
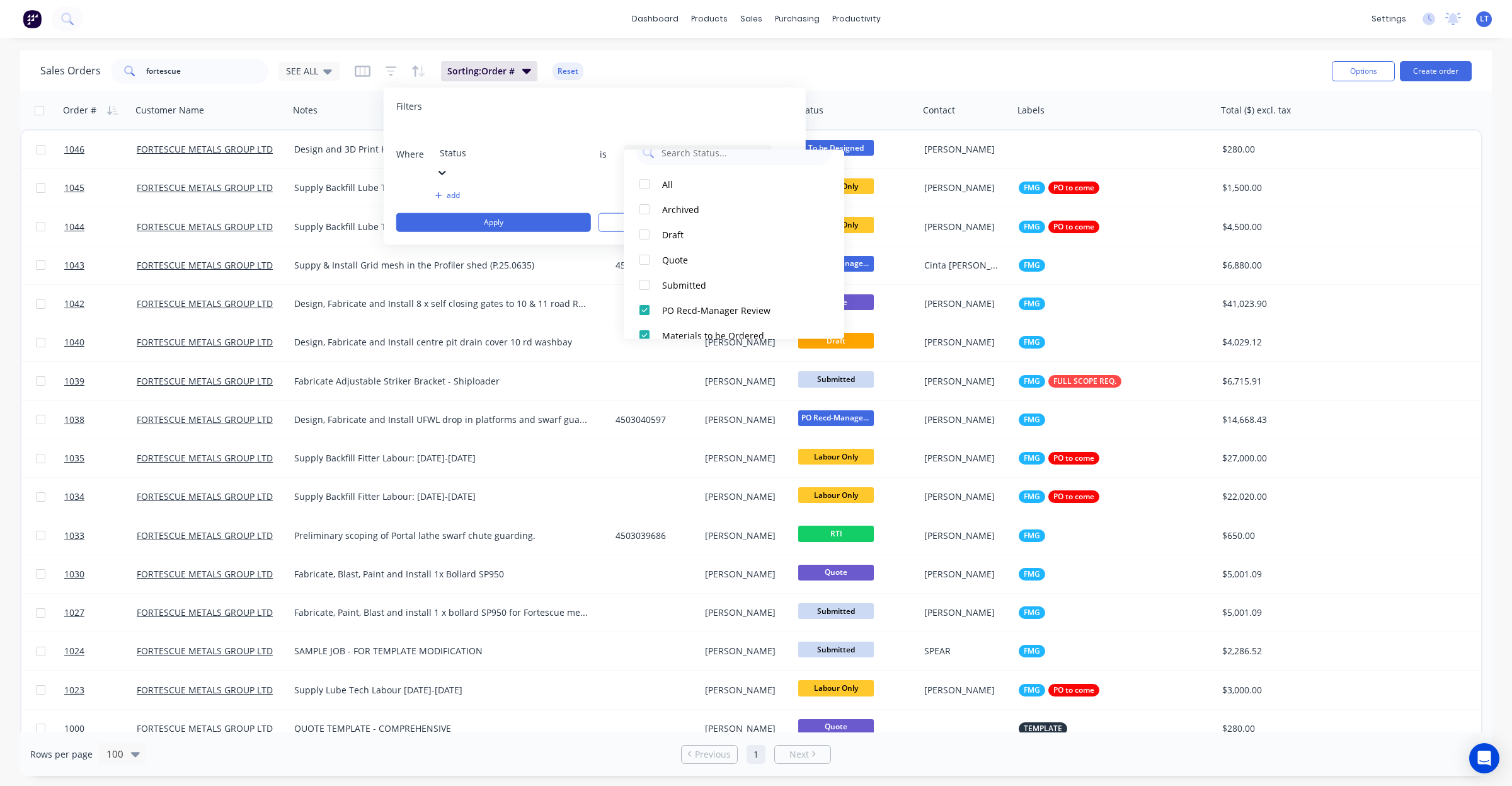
scroll to position [0, 0]
click at [757, 147] on icon at bounding box center [760, 153] width 9 height 14
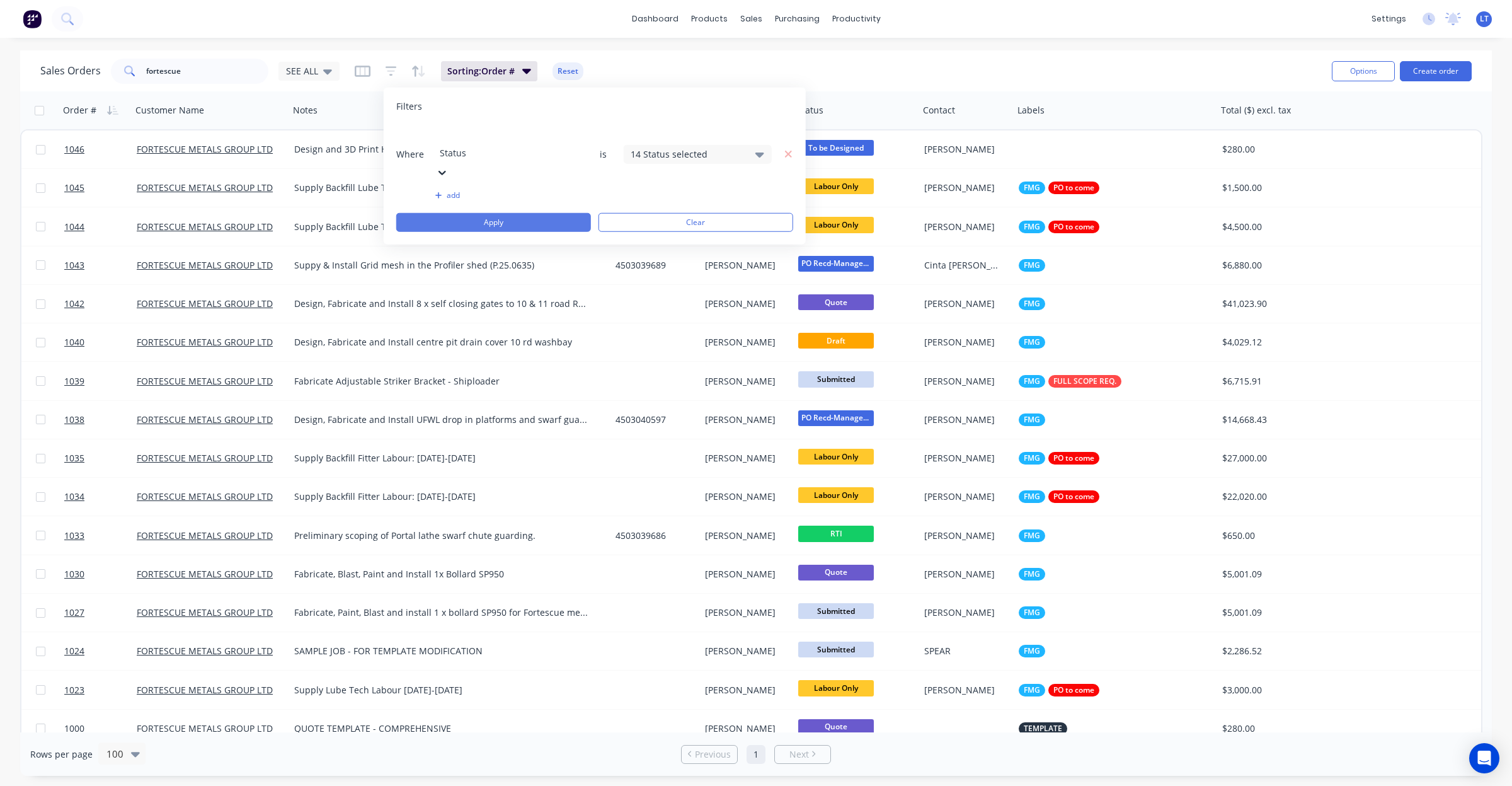
click at [543, 213] on button "Apply" at bounding box center [494, 222] width 195 height 19
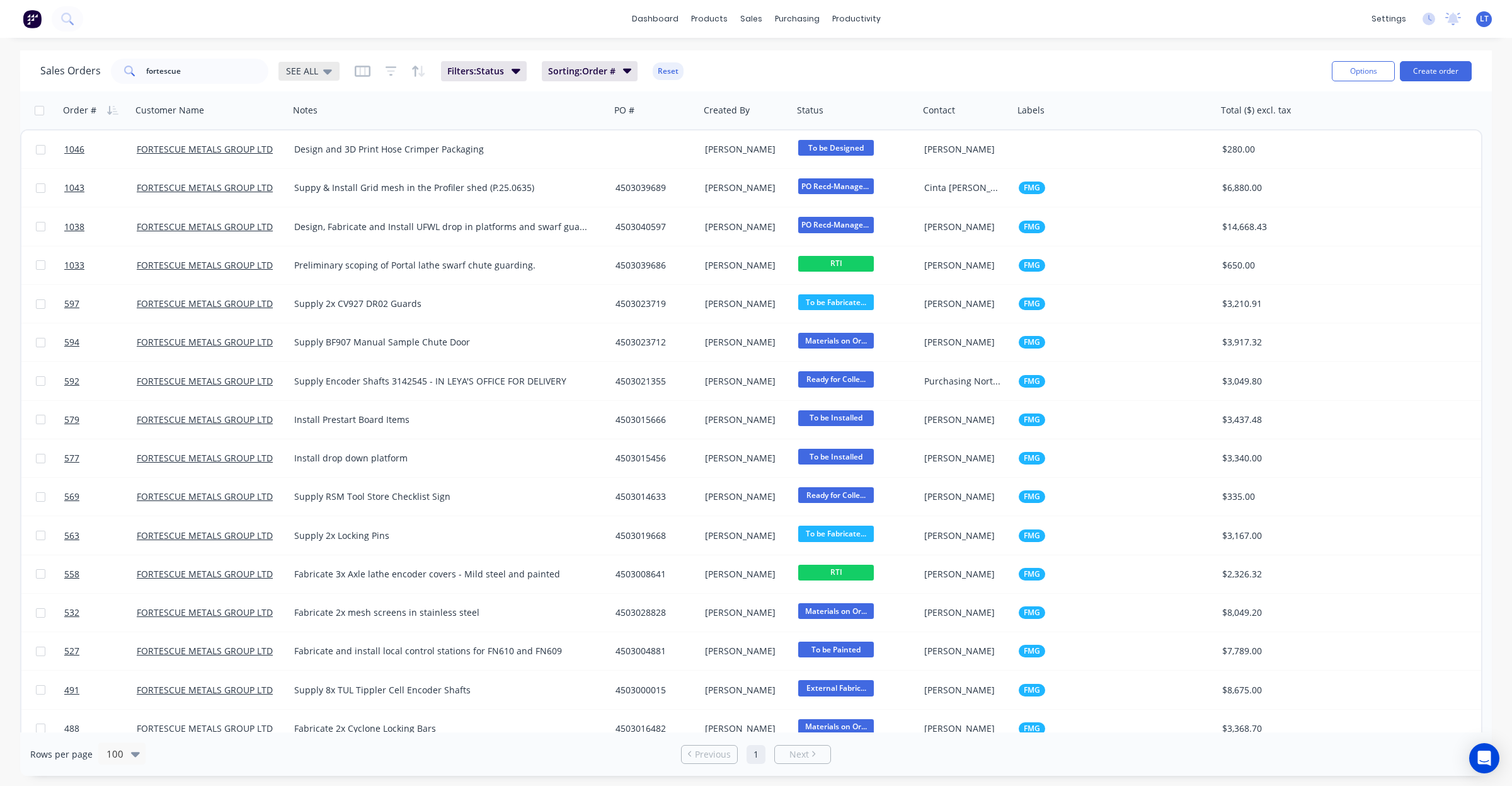
click at [313, 70] on span "SEE ALL" at bounding box center [302, 71] width 32 height 14
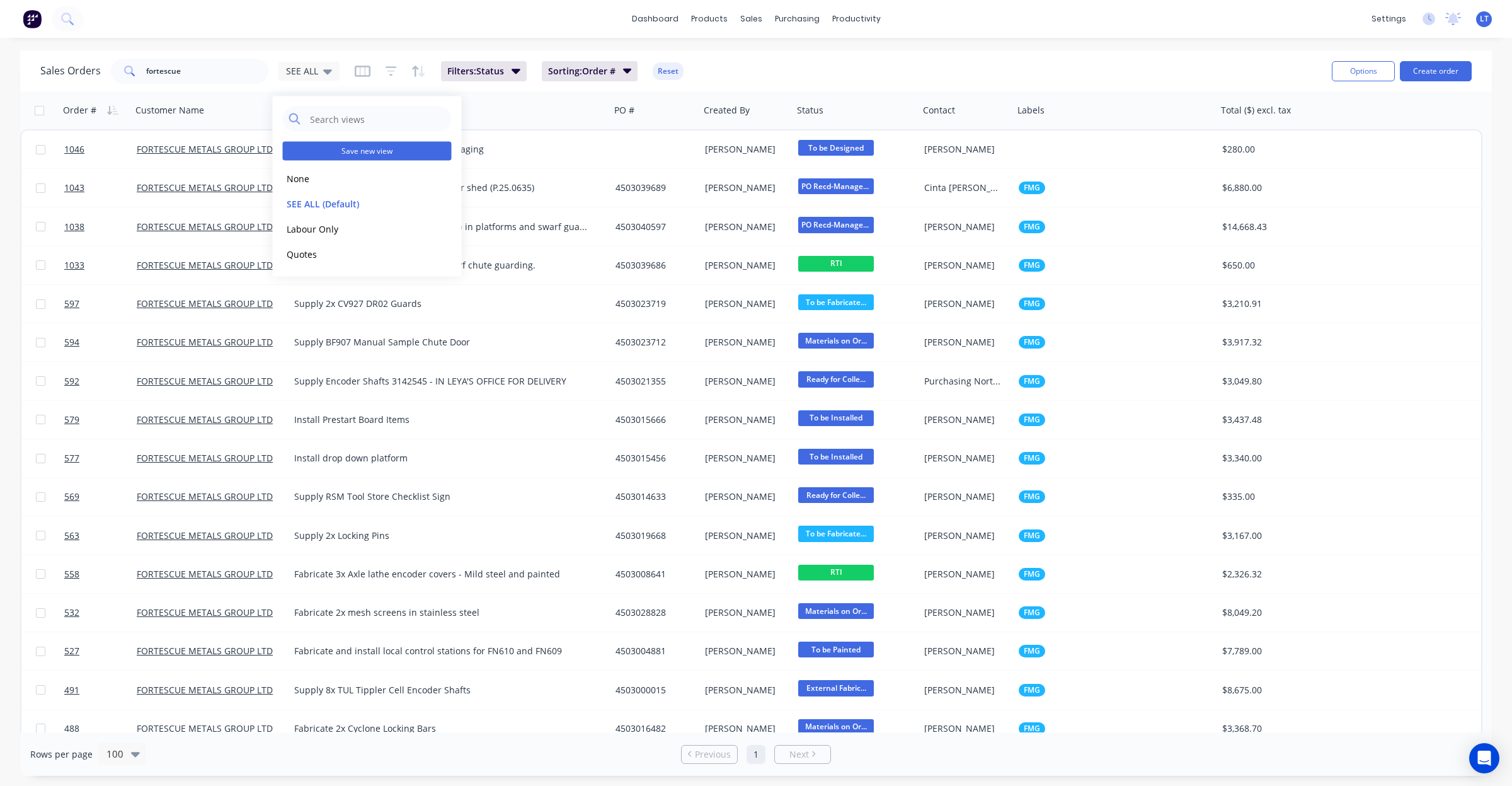
click at [368, 150] on button "Save new view" at bounding box center [368, 151] width 169 height 19
click at [570, 123] on input "text" at bounding box center [571, 122] width 155 height 24
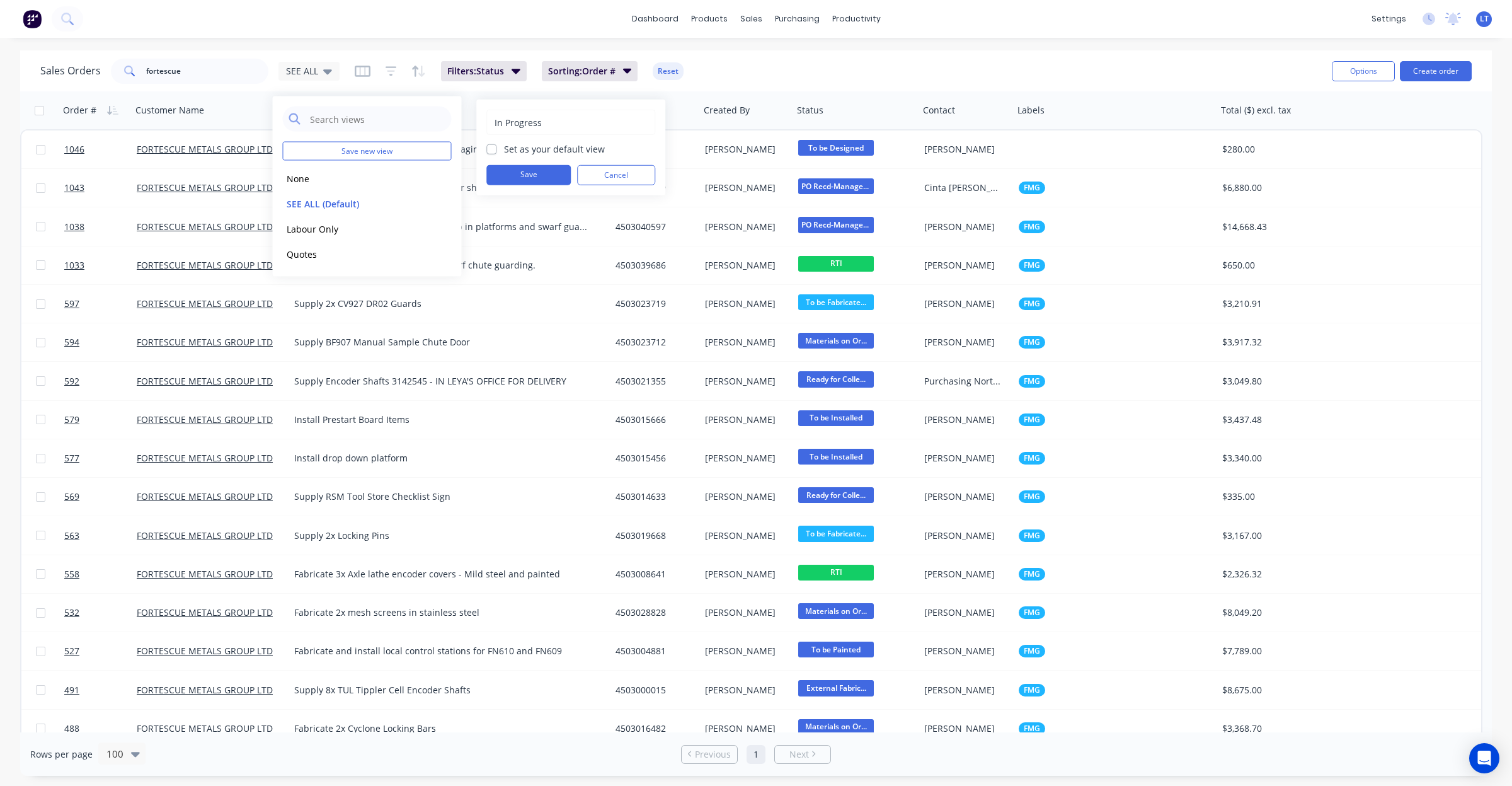
click at [492, 123] on div "In Progress" at bounding box center [571, 122] width 169 height 25
click at [576, 124] on input "In Progress" at bounding box center [571, 122] width 155 height 24
type input "In Progress-FAB"
click at [559, 173] on button "Save" at bounding box center [529, 175] width 84 height 20
click at [411, 225] on button "Labour Only" at bounding box center [355, 228] width 144 height 14
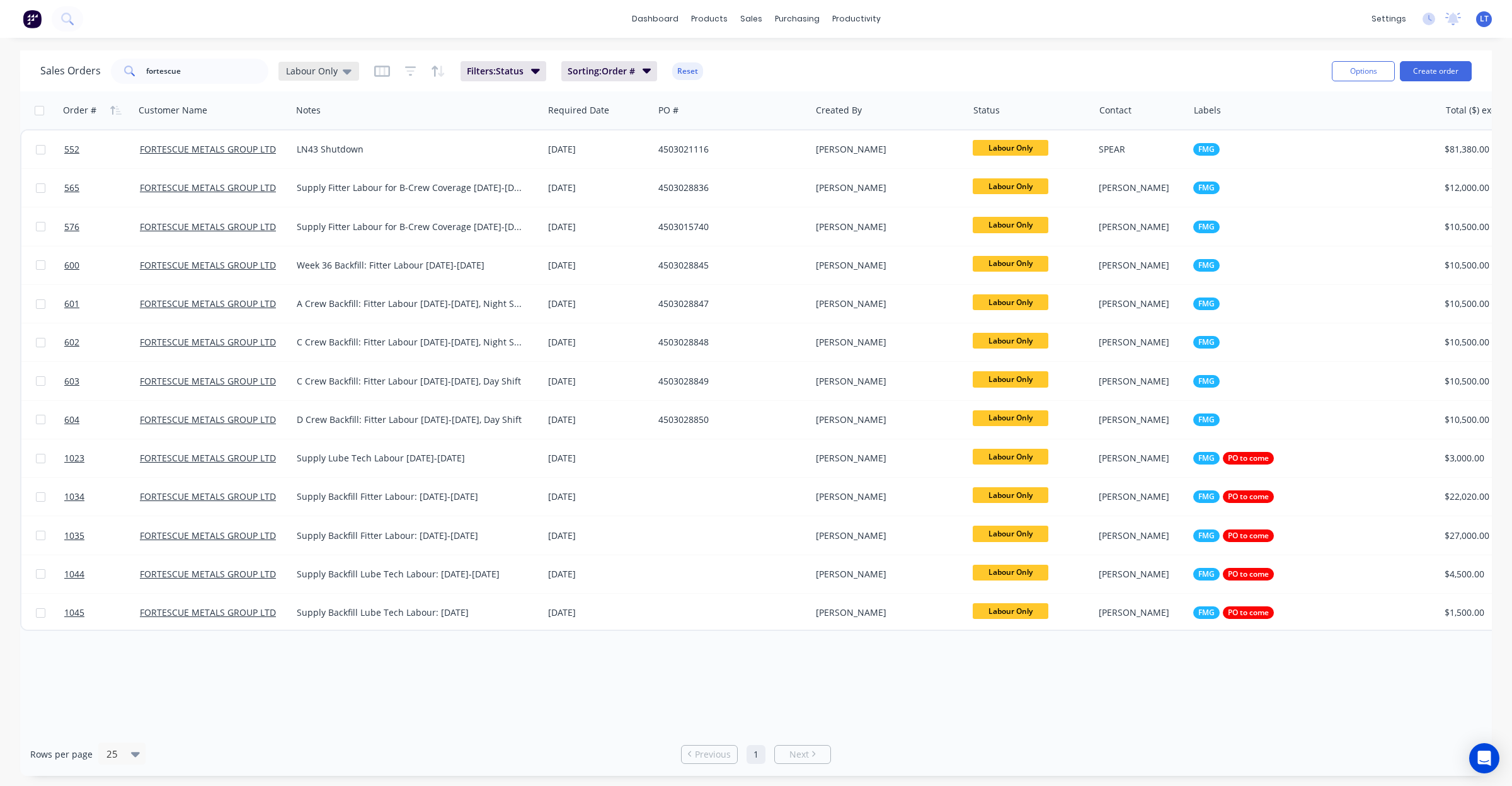
click at [343, 72] on icon at bounding box center [347, 71] width 9 height 14
click at [338, 77] on div "Labour Only" at bounding box center [318, 71] width 81 height 19
drag, startPoint x: 225, startPoint y: 72, endPoint x: 40, endPoint y: 48, distance: 186.6
click at [40, 48] on div "dashboard products sales purchasing productivity dashboard products Product Cat…" at bounding box center [756, 393] width 1512 height 786
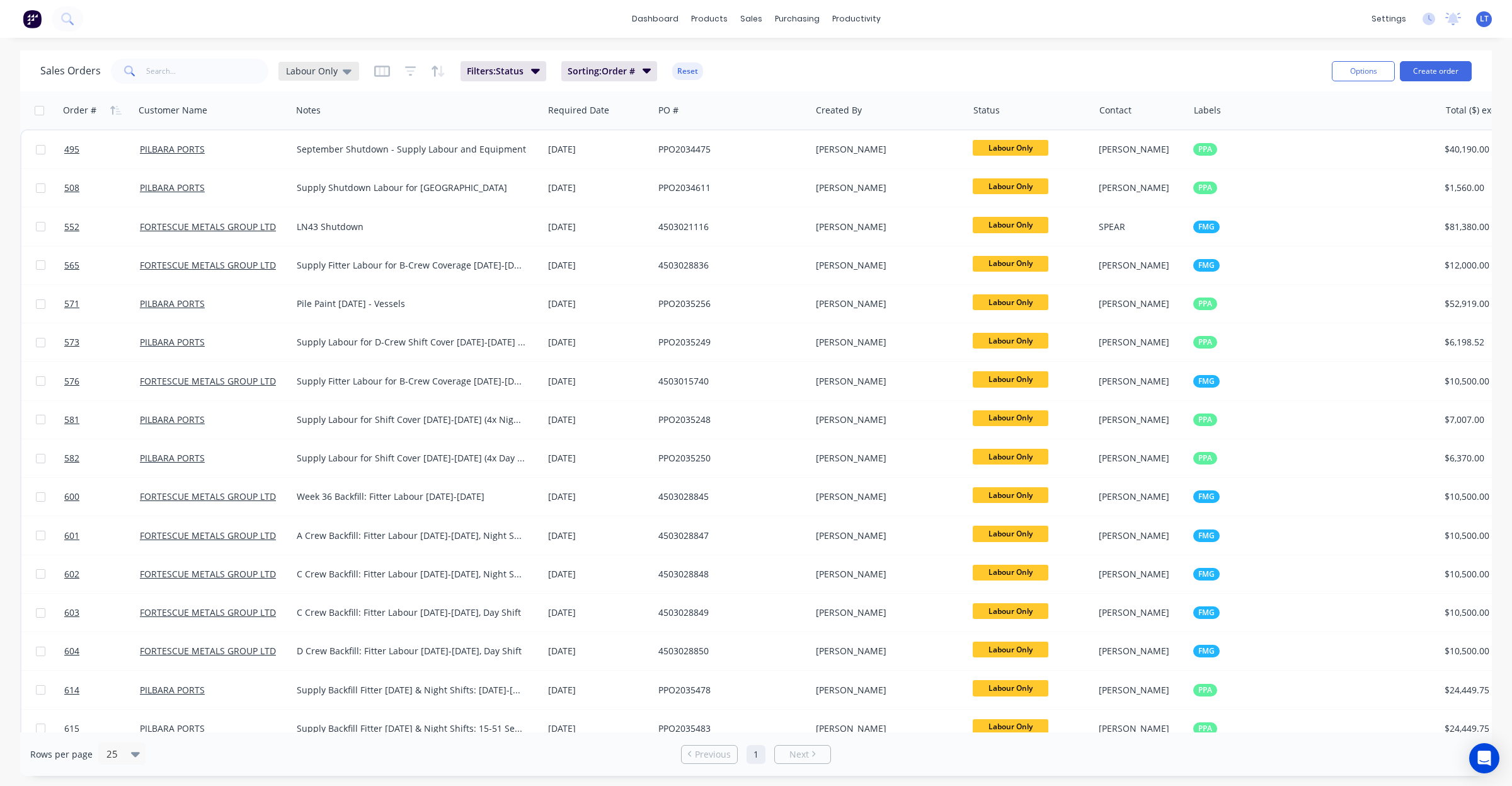
click at [290, 72] on span "Labour Only" at bounding box center [312, 71] width 51 height 14
click at [343, 207] on button "SEE ALL (Default)" at bounding box center [355, 203] width 144 height 14
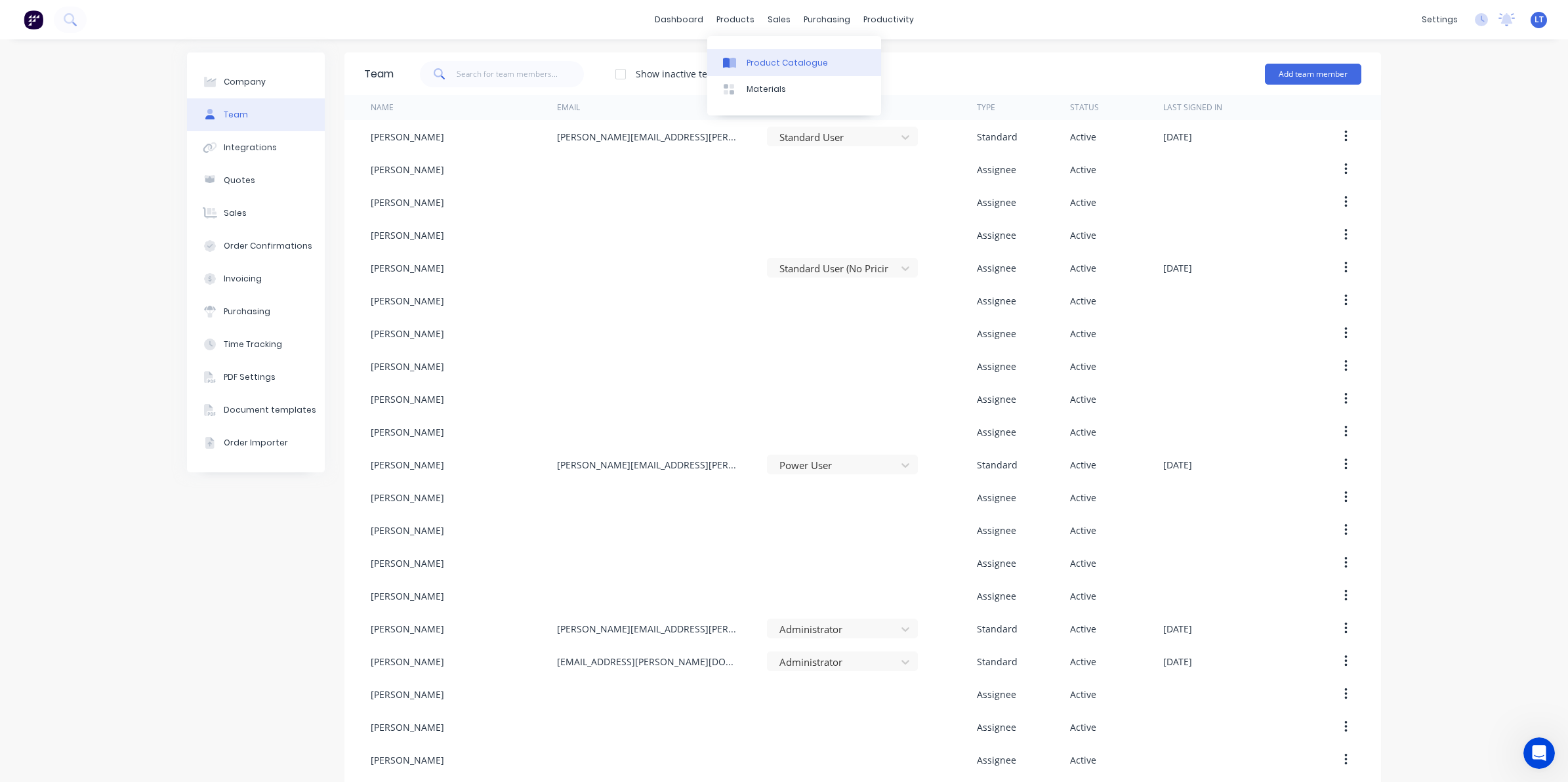
click at [748, 58] on div "Product Catalogue" at bounding box center [787, 63] width 81 height 12
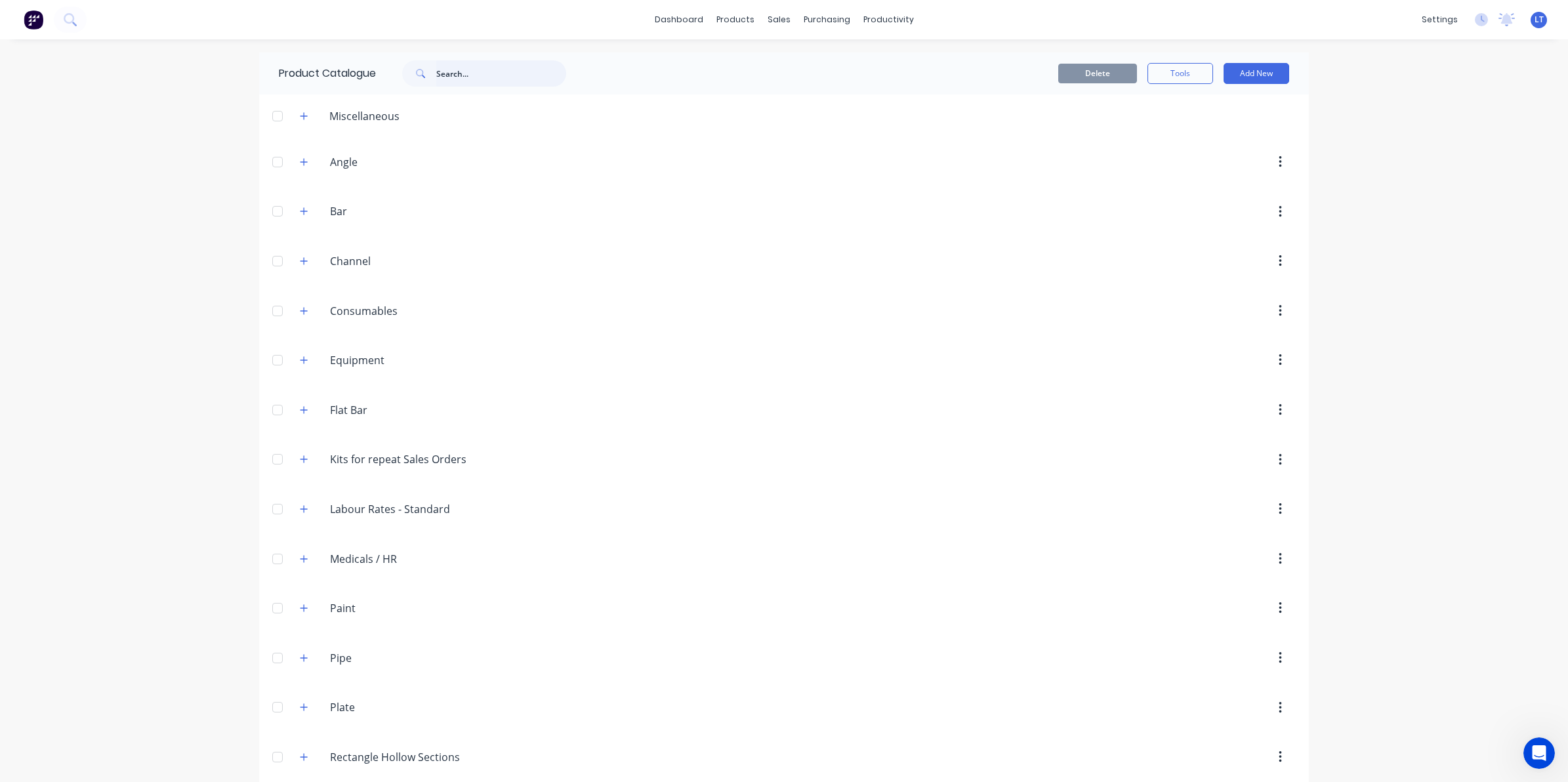
click at [497, 69] on input "text" at bounding box center [501, 73] width 130 height 26
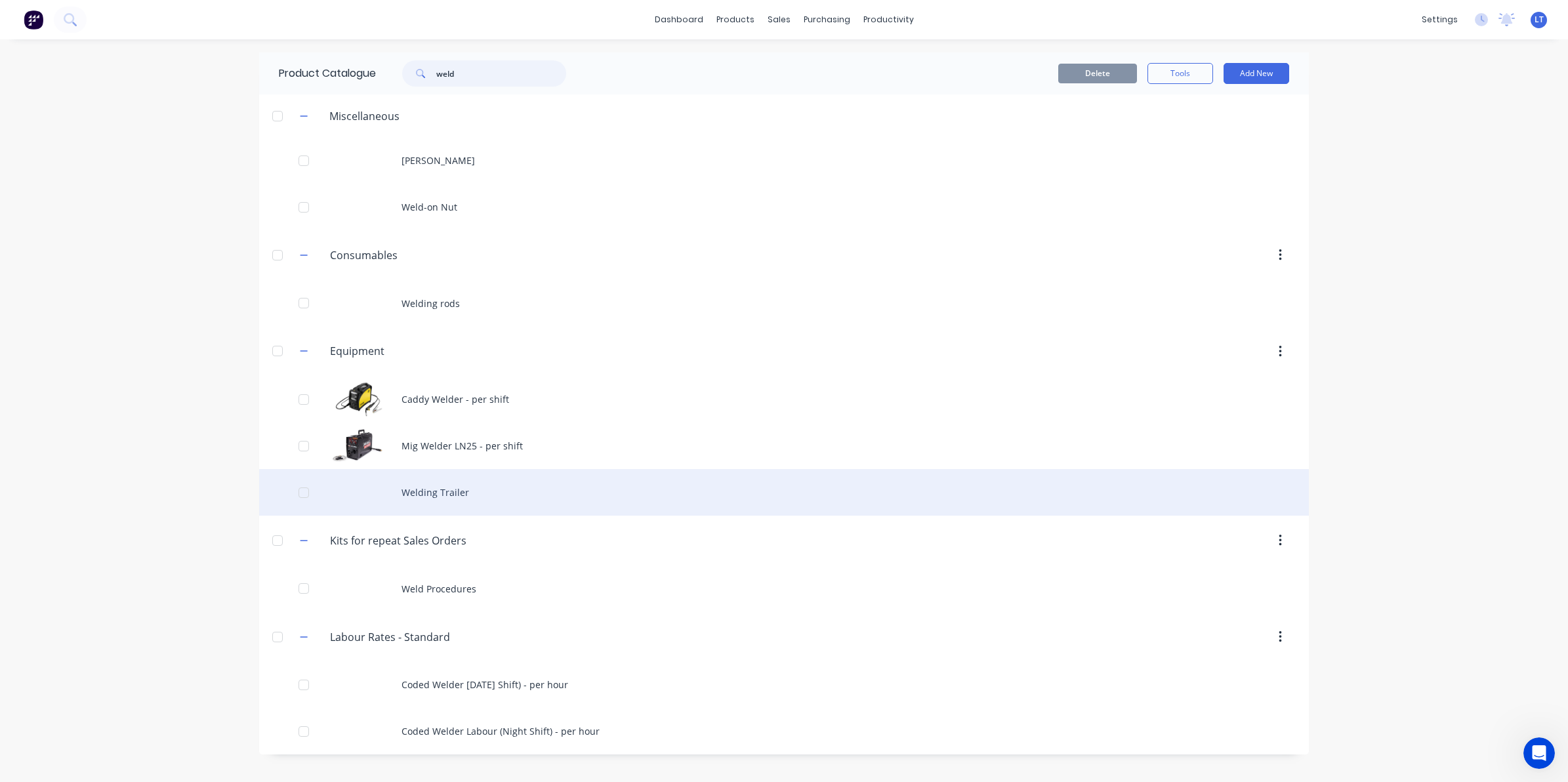
type input "weld"
click at [460, 499] on div "Welding Trailer" at bounding box center [784, 492] width 1050 height 47
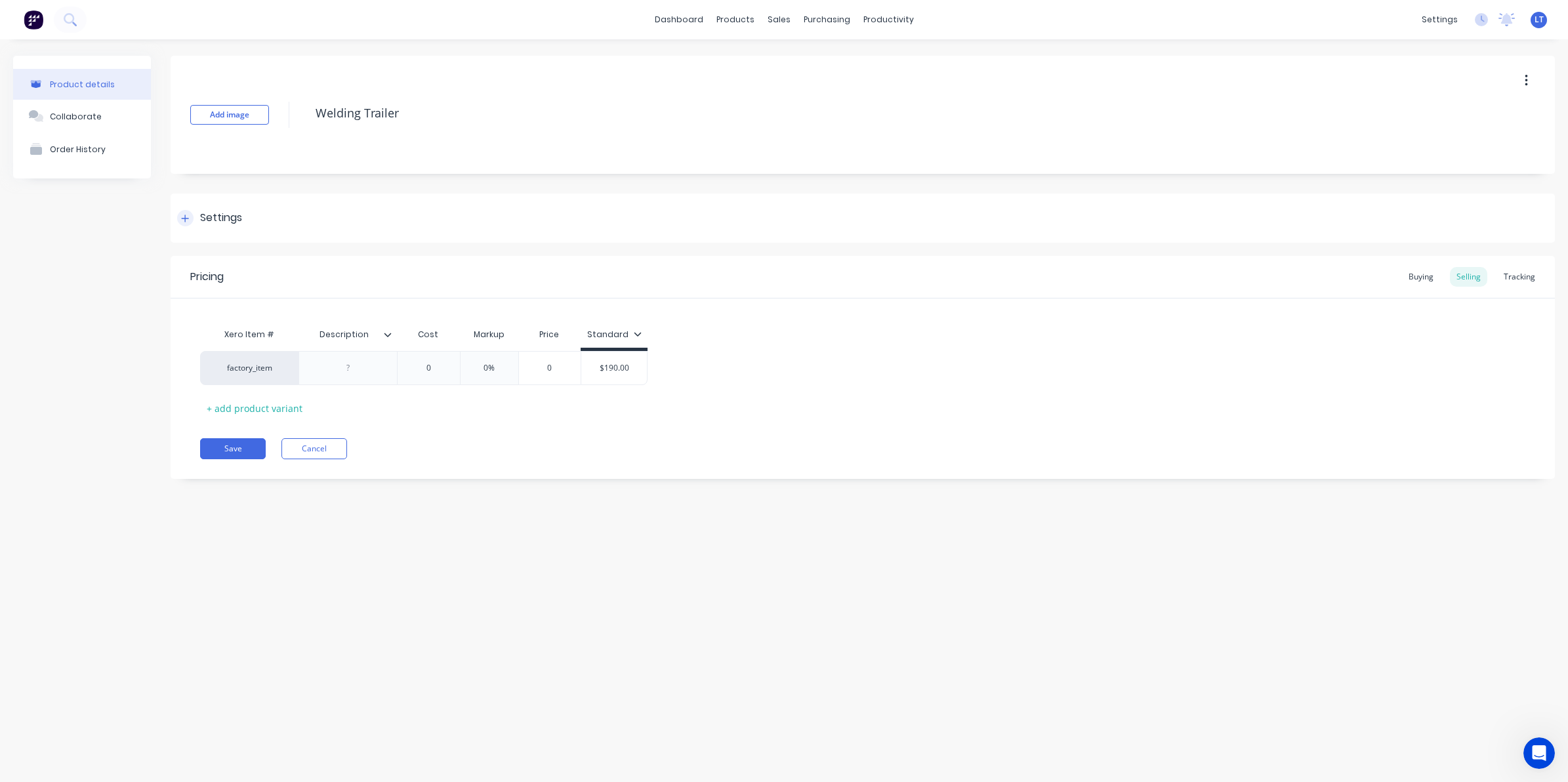
click at [226, 229] on div "Settings" at bounding box center [862, 218] width 1384 height 49
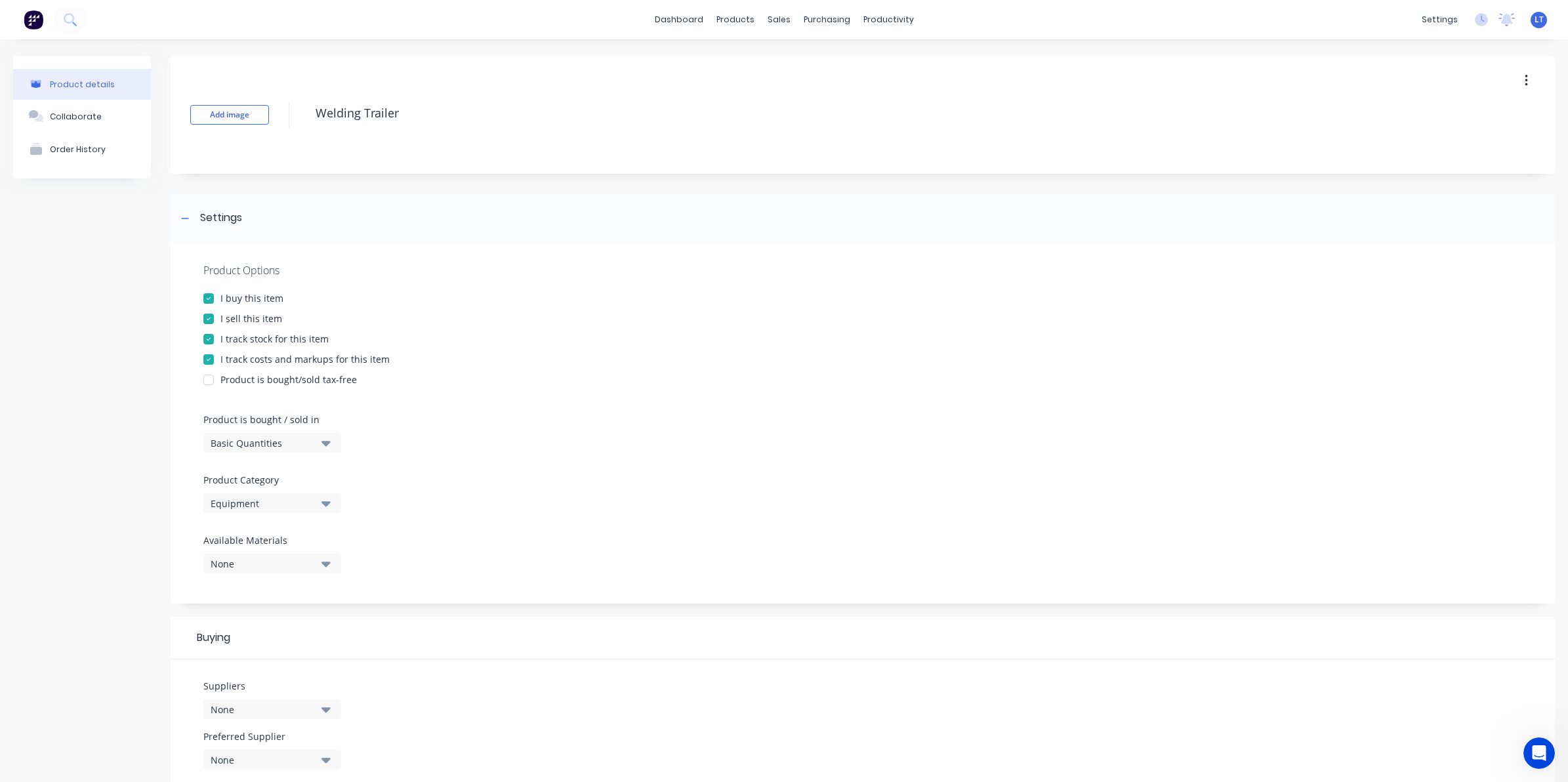
click at [299, 335] on div "I track stock for this item" at bounding box center [274, 339] width 108 height 14
type textarea "x"
click at [752, 76] on link "Materials" at bounding box center [794, 89] width 173 height 26
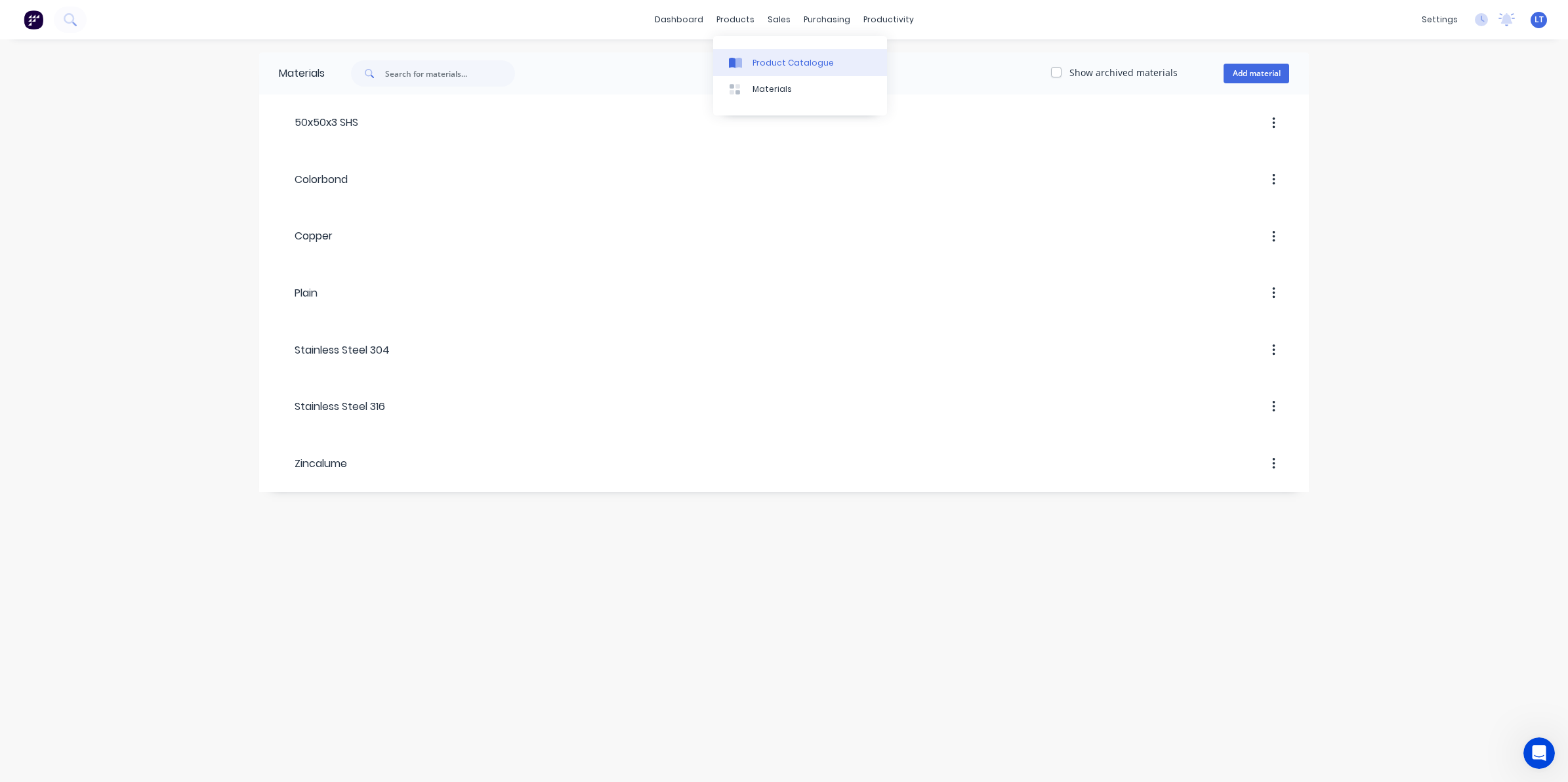
click at [765, 63] on div "Product Catalogue" at bounding box center [792, 63] width 81 height 12
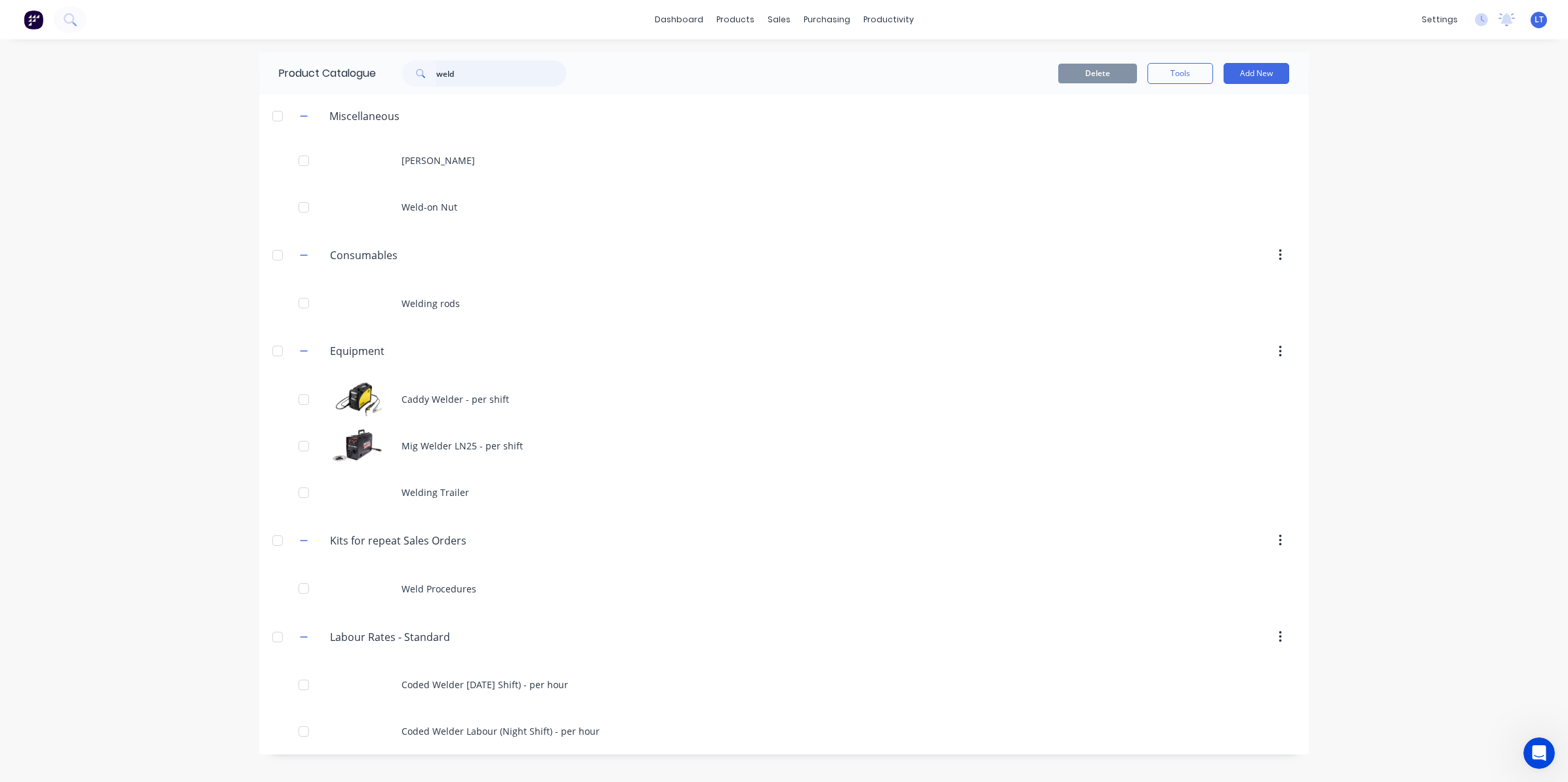
drag, startPoint x: 456, startPoint y: 83, endPoint x: 462, endPoint y: 80, distance: 6.7
click at [456, 83] on input "weld" at bounding box center [501, 73] width 130 height 26
drag, startPoint x: 464, startPoint y: 80, endPoint x: 400, endPoint y: 73, distance: 64.4
click at [400, 73] on div "weld" at bounding box center [477, 73] width 177 height 26
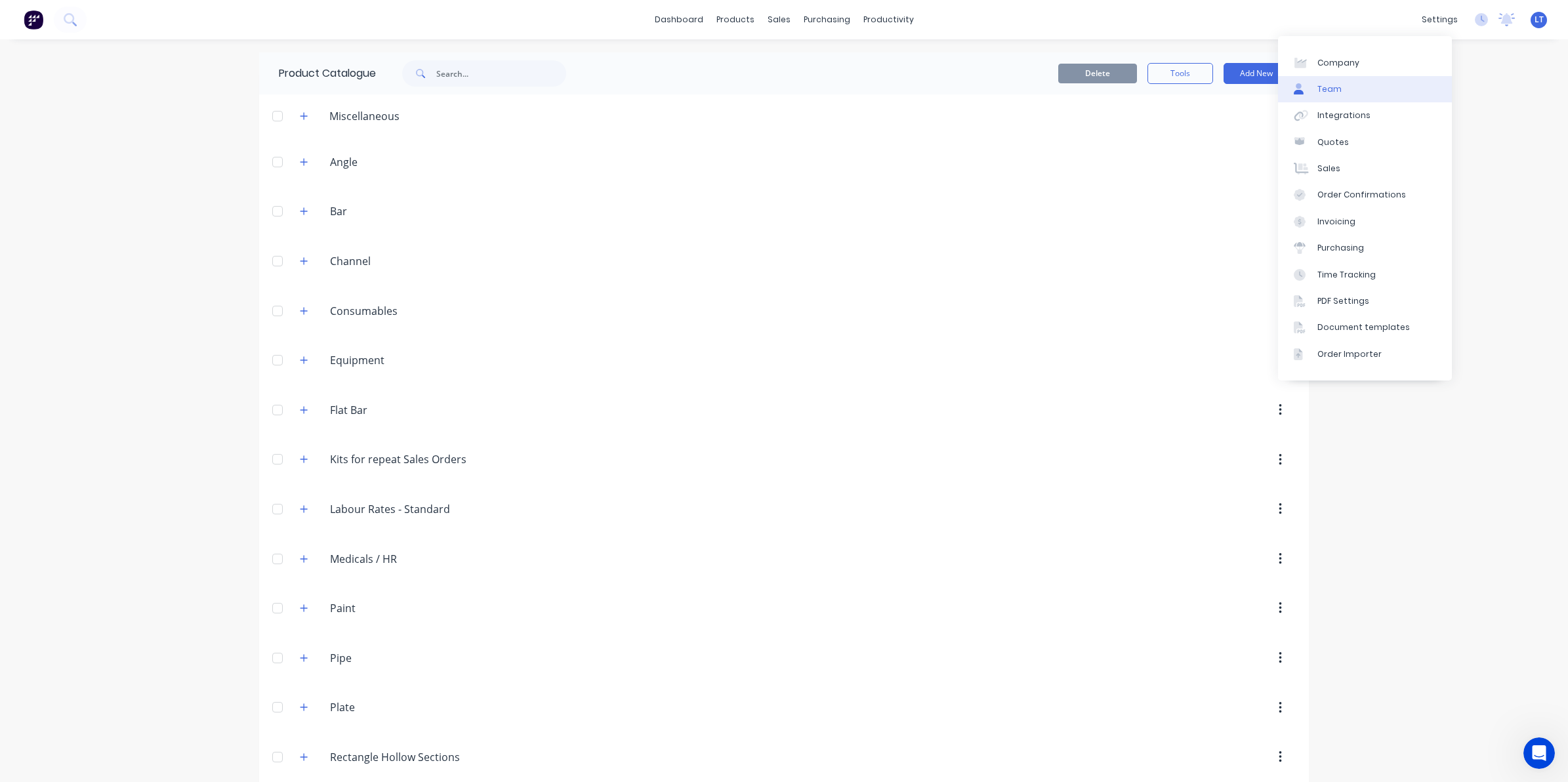
click at [1392, 83] on link "Team" at bounding box center [1364, 89] width 173 height 26
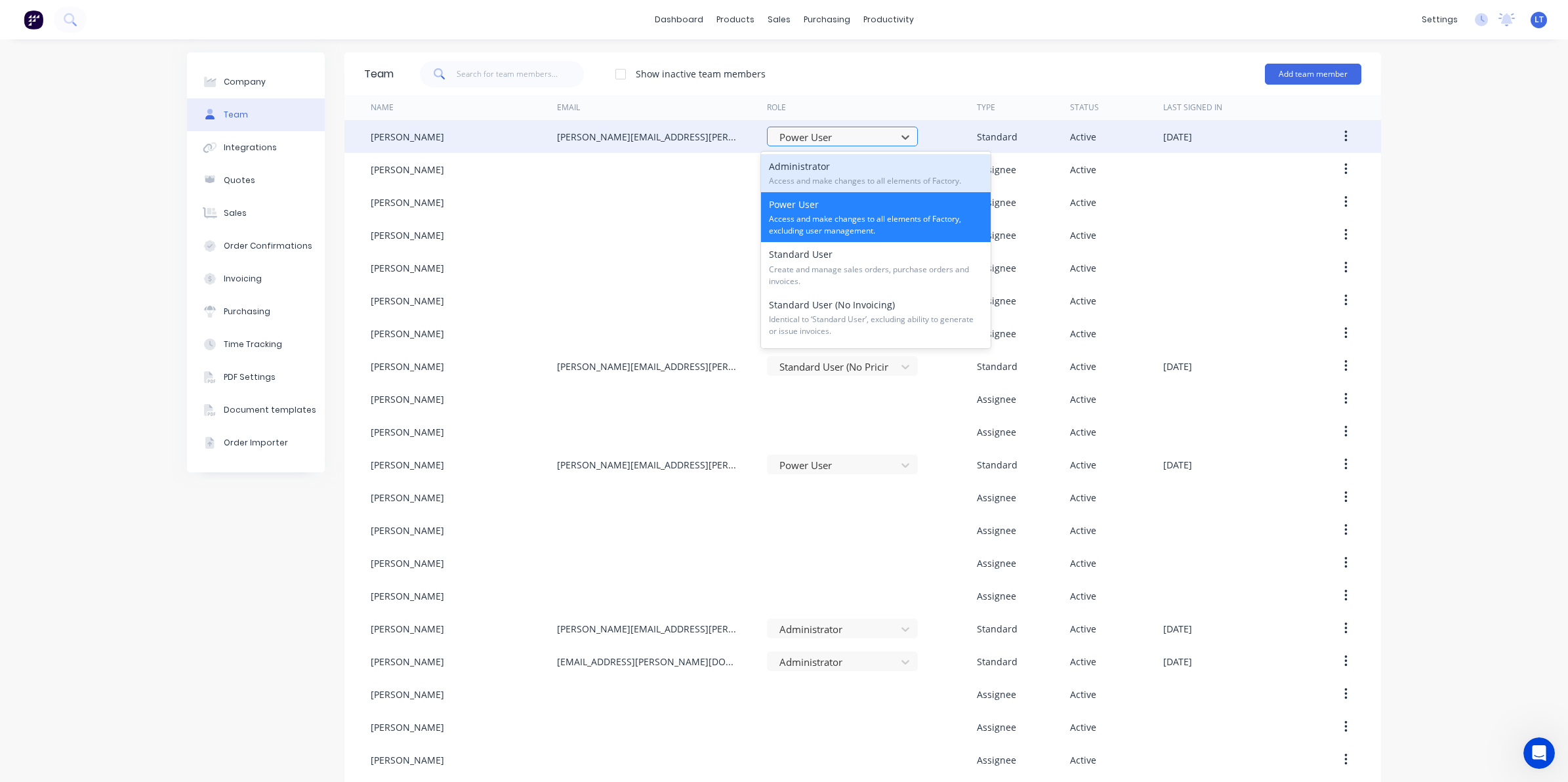
click at [873, 136] on div at bounding box center [834, 138] width 112 height 16
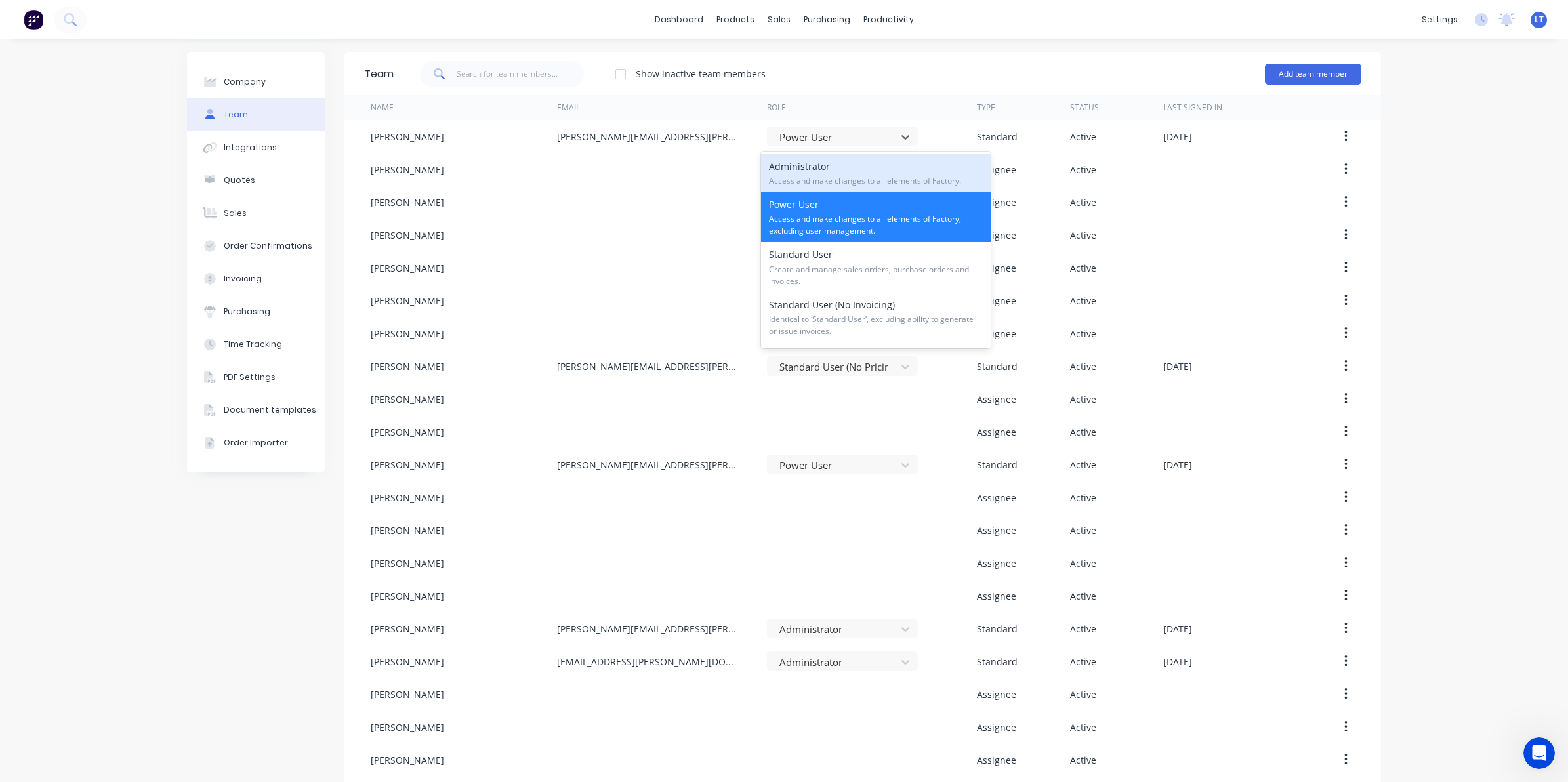
click at [885, 173] on div "Administrator Access and make changes to all elements of Factory." at bounding box center [876, 173] width 229 height 38
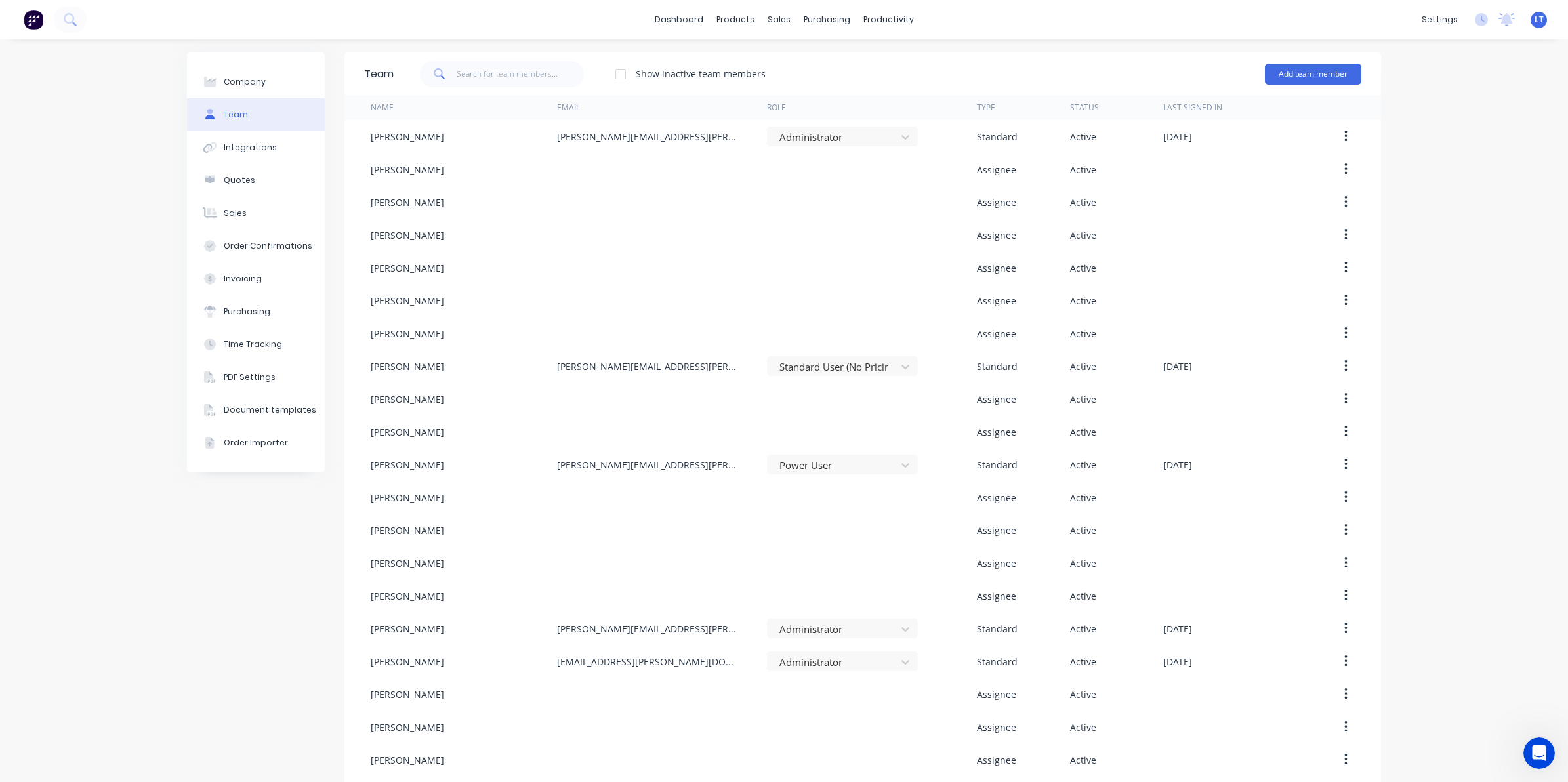
click at [1408, 192] on div "Company Team Integrations Quotes Sales Order Confirmations Invoicing Purchasing…" at bounding box center [784, 578] width 1568 height 1078
drag, startPoint x: 1409, startPoint y: 182, endPoint x: 1403, endPoint y: 154, distance: 28.6
click at [1403, 154] on div "Company Team Integrations Quotes Sales Order Confirmations Invoicing Purchasing…" at bounding box center [784, 578] width 1568 height 1078
click at [253, 148] on div "Integrations" at bounding box center [249, 147] width 53 height 12
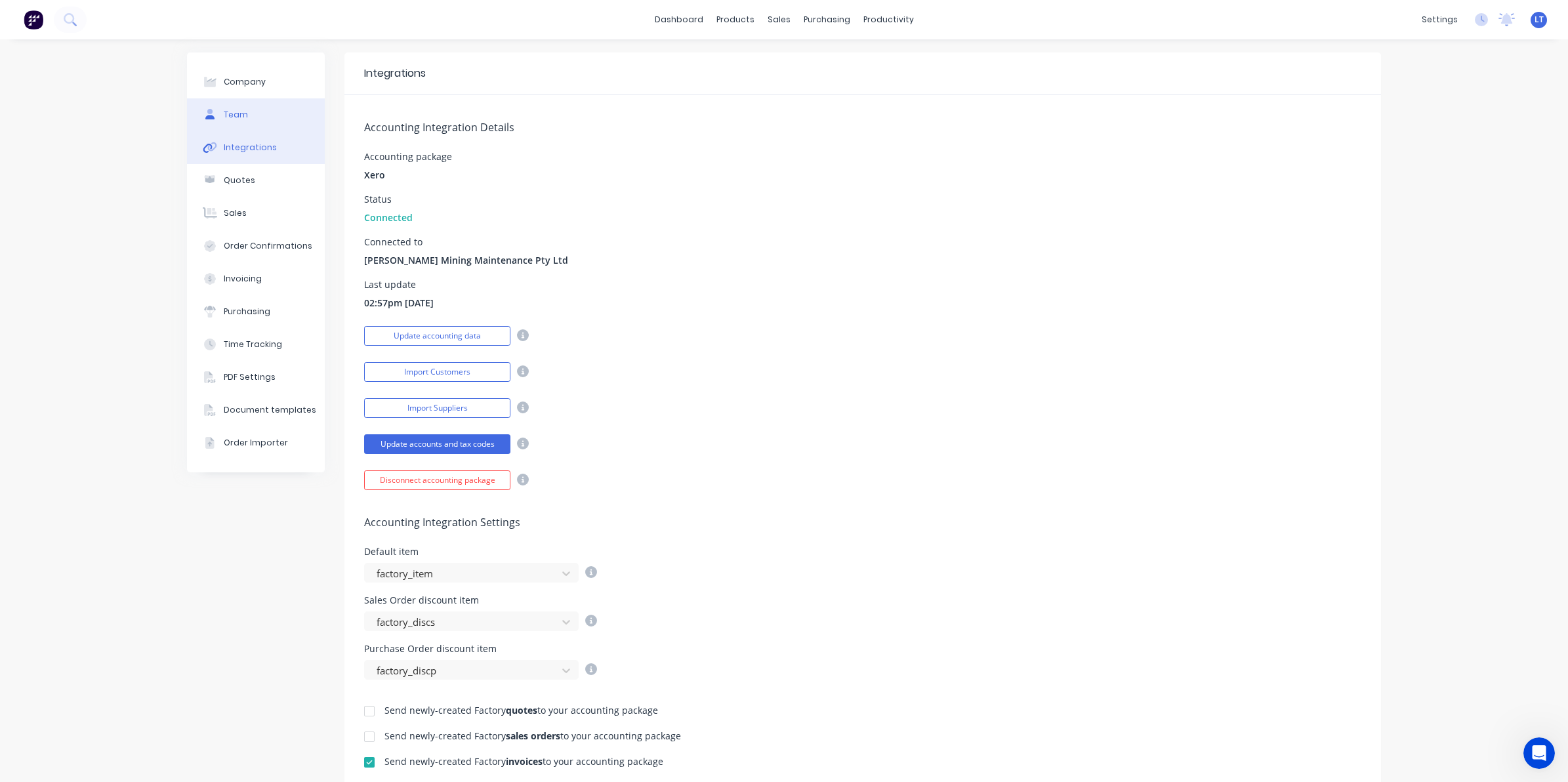
click at [251, 116] on button "Team" at bounding box center [255, 115] width 138 height 33
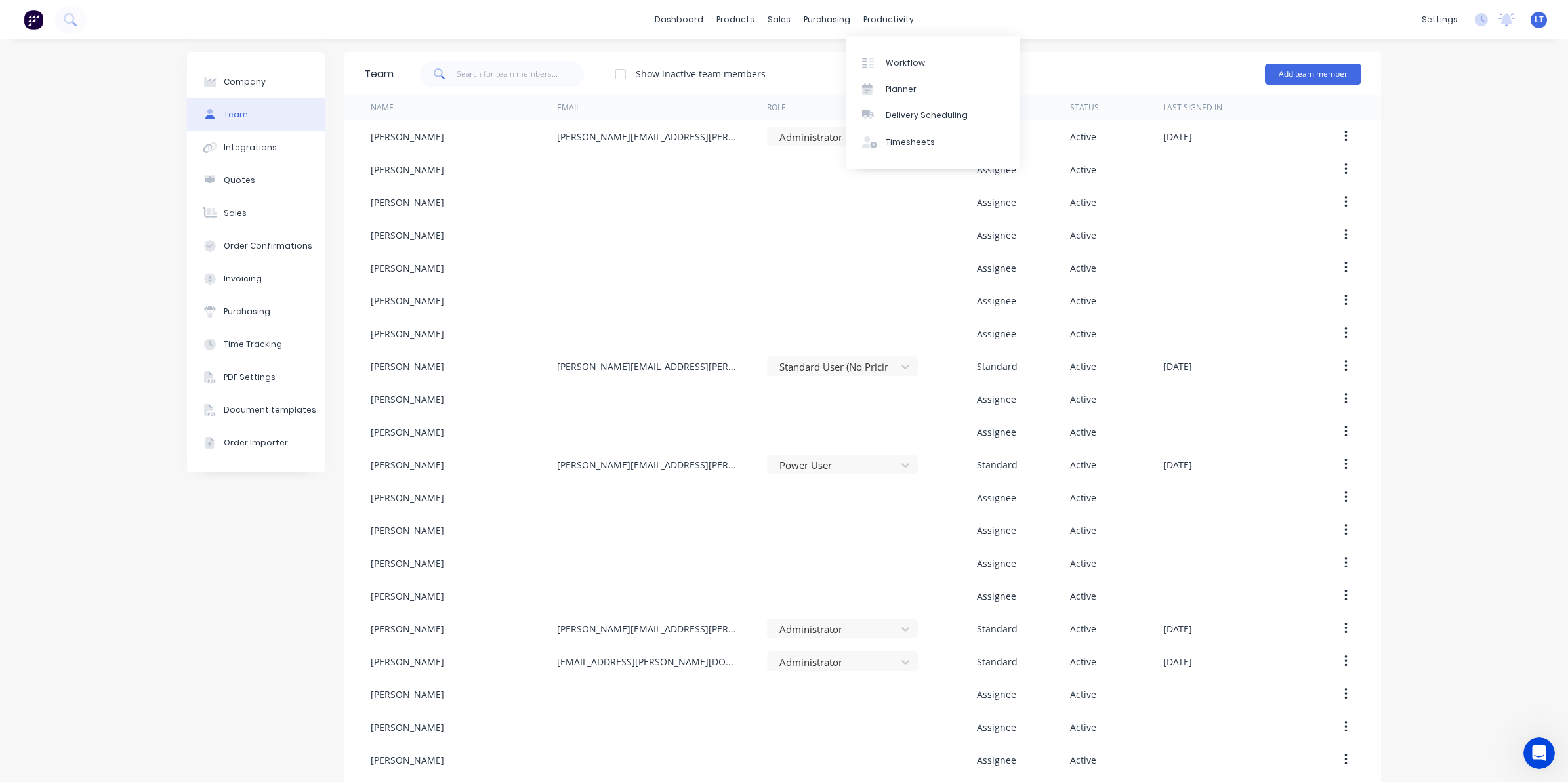
click at [920, 158] on div "Workflow Planner Delivery Scheduling Timesheets" at bounding box center [932, 102] width 173 height 133
click at [923, 145] on div "Timesheets" at bounding box center [910, 142] width 49 height 12
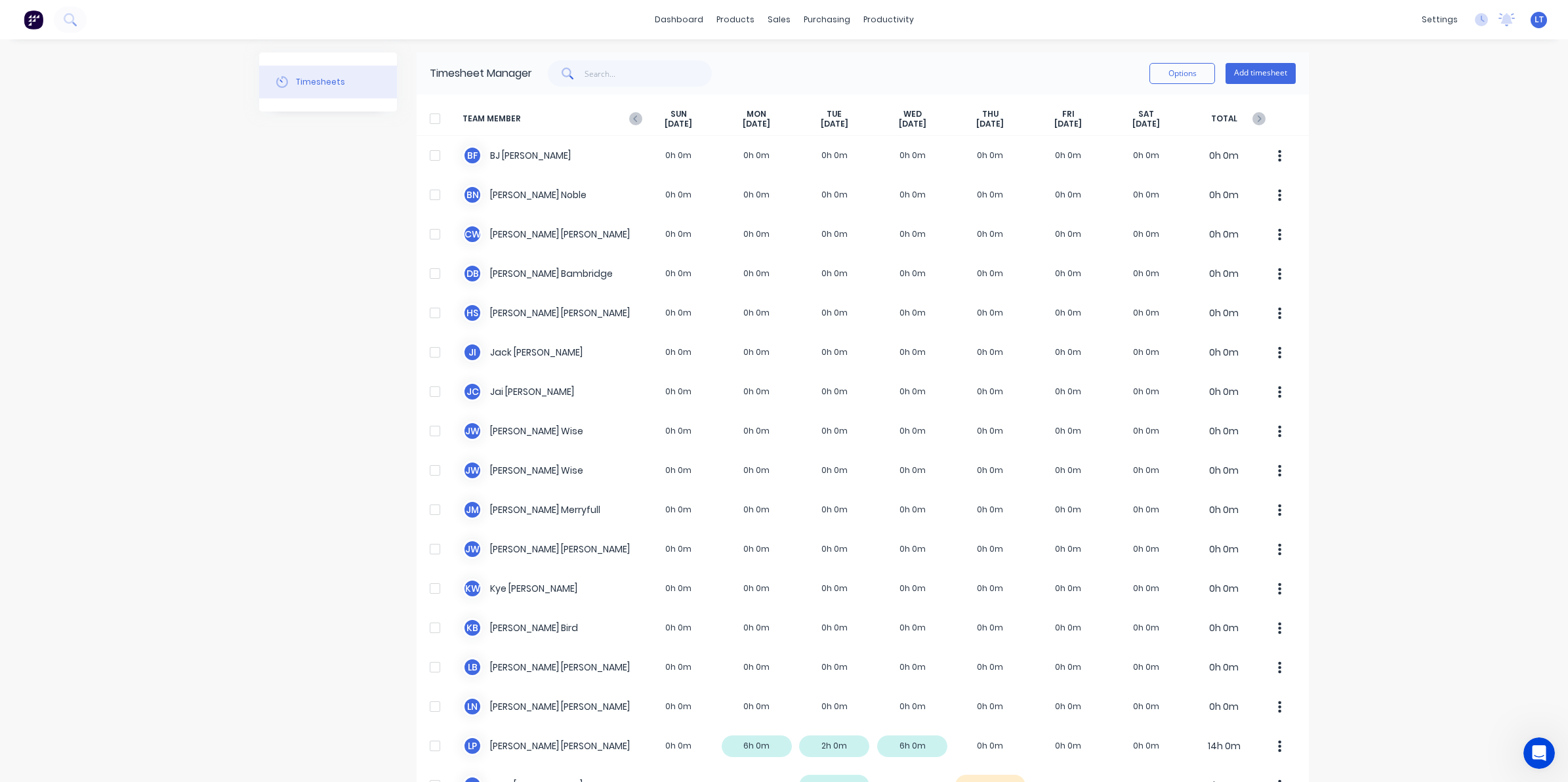
click at [1401, 188] on div "dashboard products sales purchasing productivity dashboard products Product Cat…" at bounding box center [784, 391] width 1568 height 782
drag, startPoint x: 1401, startPoint y: 188, endPoint x: 1400, endPoint y: 144, distance: 44.0
drag, startPoint x: 1400, startPoint y: 144, endPoint x: 1398, endPoint y: 110, distance: 34.1
click at [1398, 110] on div "dashboard products sales purchasing productivity dashboard products Product Cat…" at bounding box center [784, 391] width 1568 height 782
